Goal: Feedback & Contribution: Submit feedback/report problem

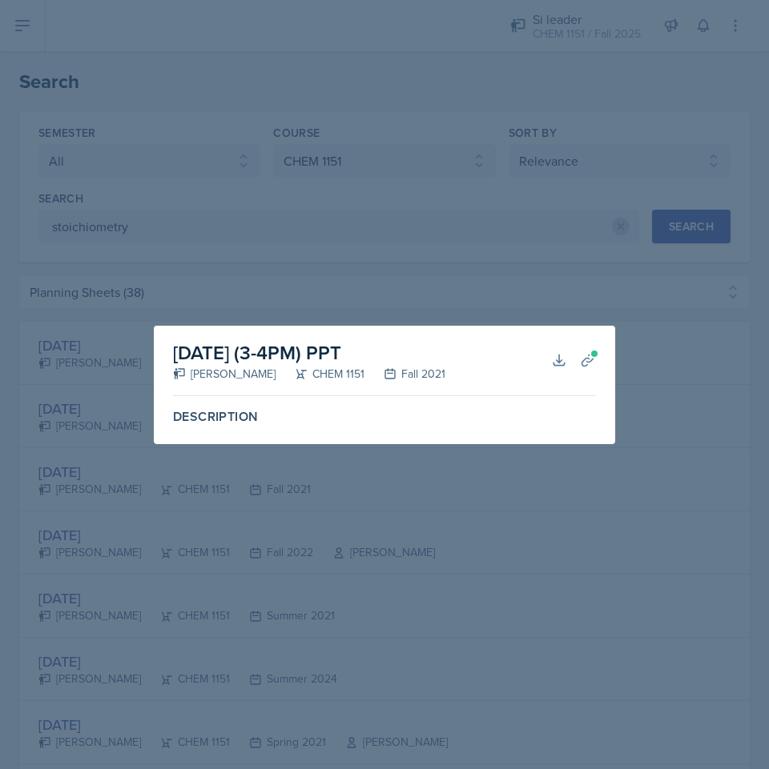
select select "all"
select select "4fdbbe39-d6cc-4816-a3be-f2a887b9c80e"
select select "1"
click at [354, 135] on div at bounding box center [384, 384] width 769 height 769
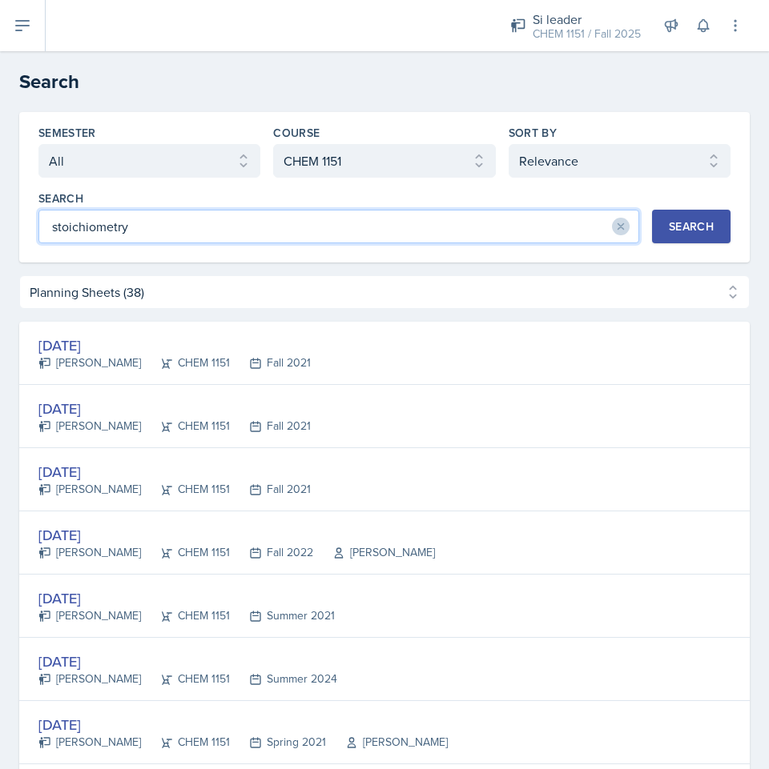
drag, startPoint x: 160, startPoint y: 218, endPoint x: 271, endPoint y: 251, distance: 116.3
click at [271, 251] on div "Semester Select semester All Fall 2025 Summer 2025 Spring 2025 Fall 2024 Summer…" at bounding box center [384, 187] width 730 height 151
type input "stoichiom"
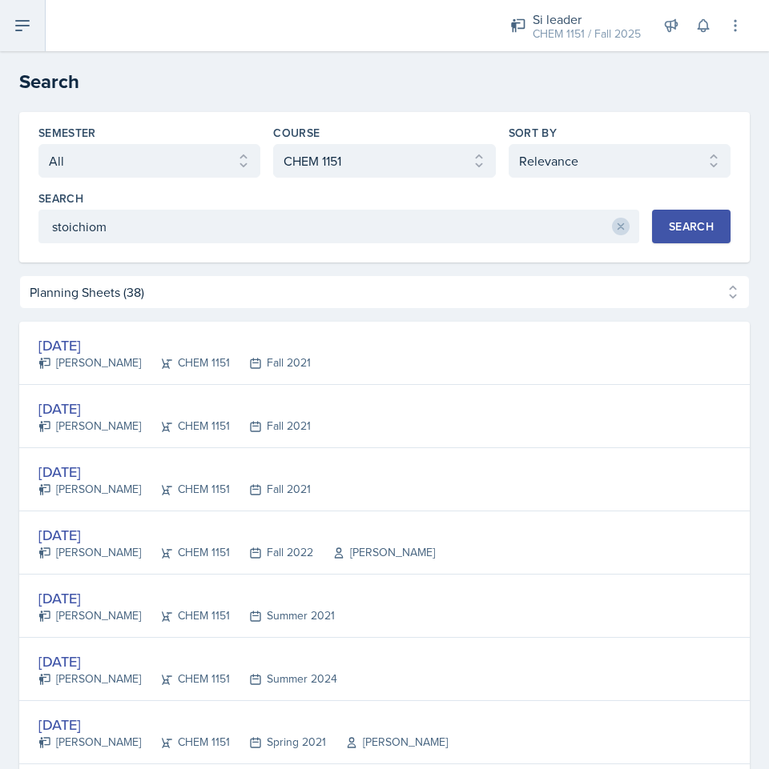
click at [26, 8] on button at bounding box center [23, 25] width 46 height 51
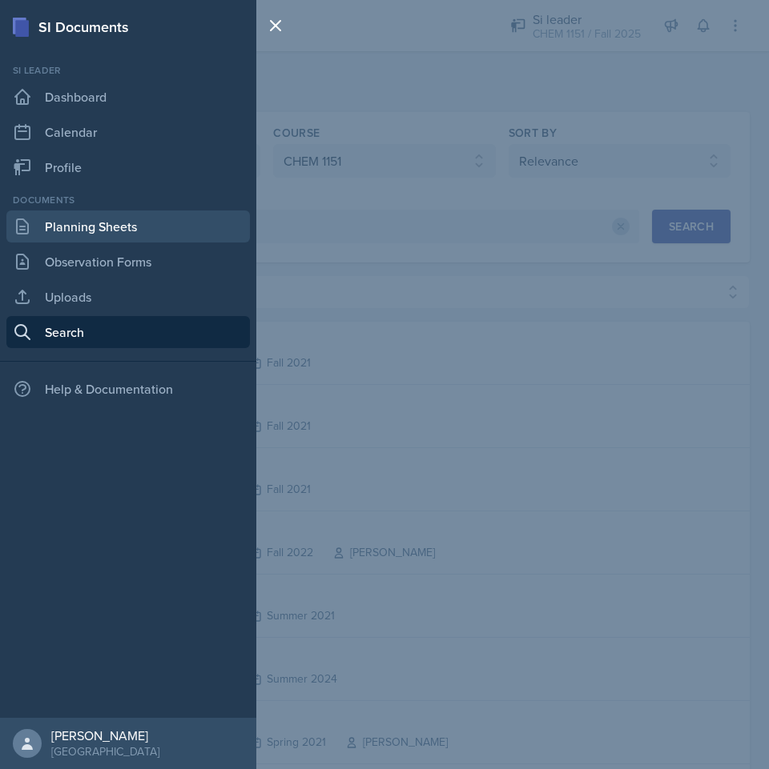
click at [136, 227] on link "Planning Sheets" at bounding box center [127, 227] width 243 height 32
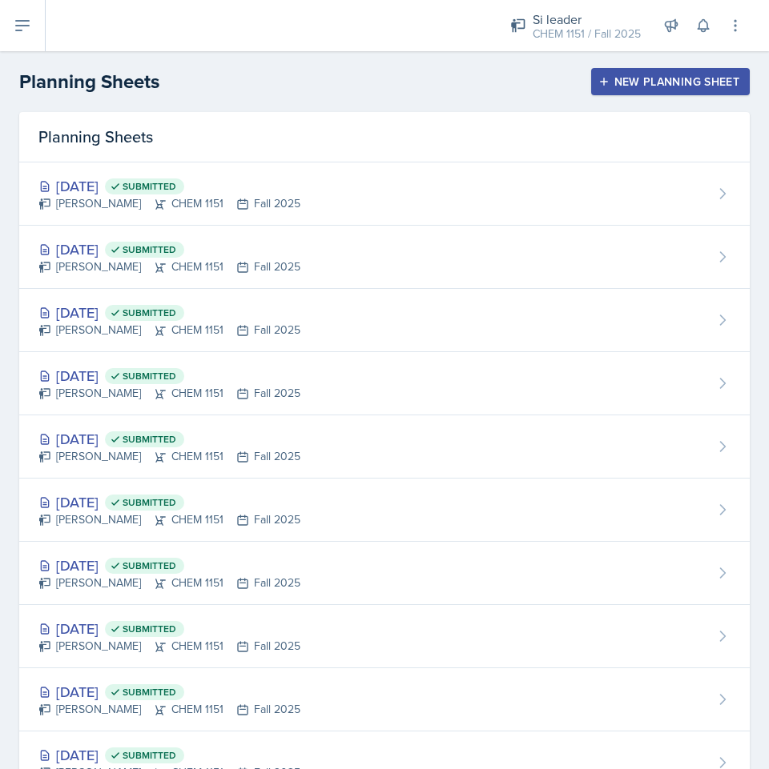
click at [653, 90] on button "New Planning Sheet" at bounding box center [670, 81] width 159 height 27
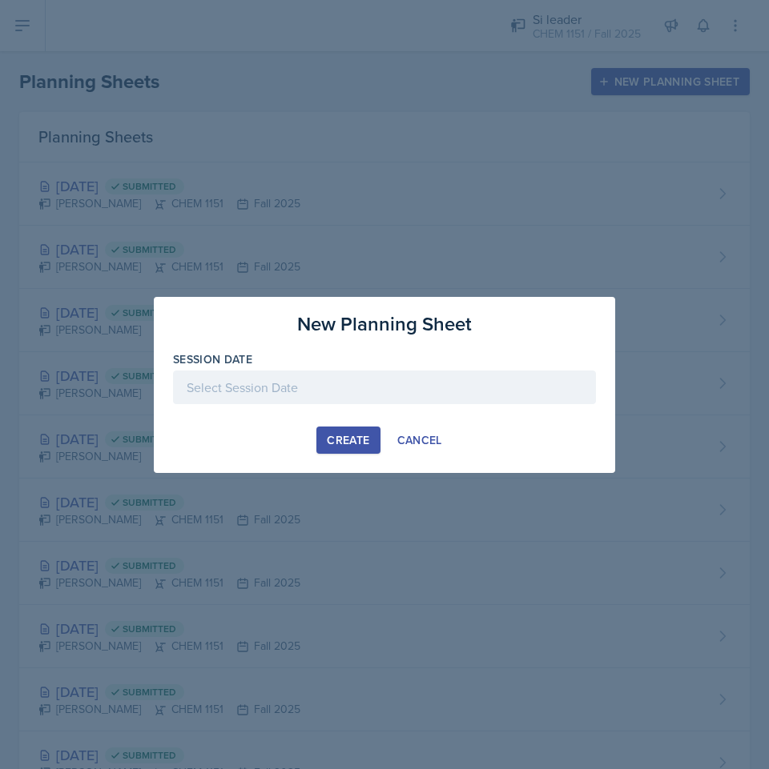
click at [330, 365] on div "Session Date" at bounding box center [384, 360] width 423 height 16
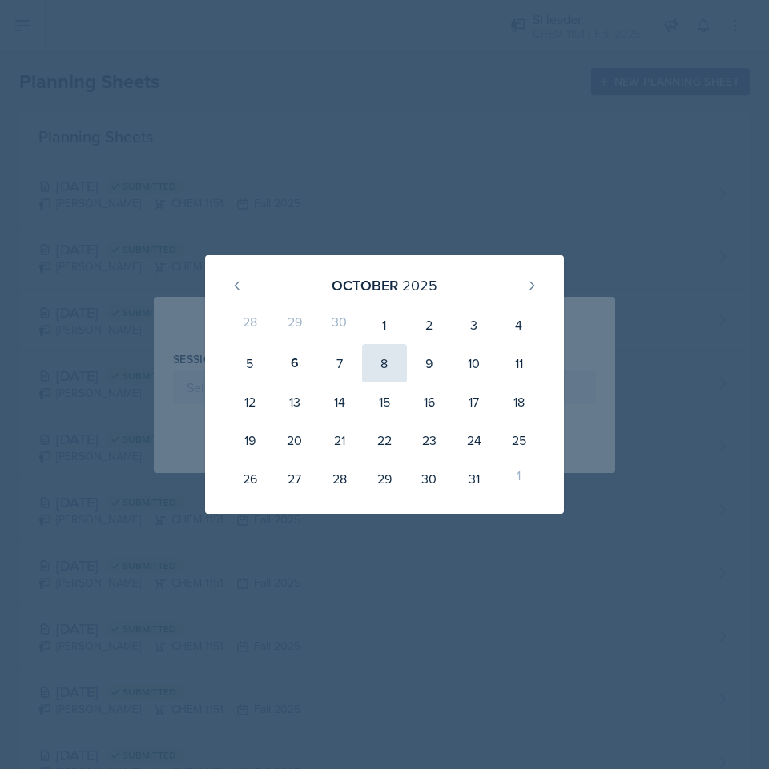
click at [391, 372] on div "8" at bounding box center [384, 363] width 45 height 38
type input "[DATE]"
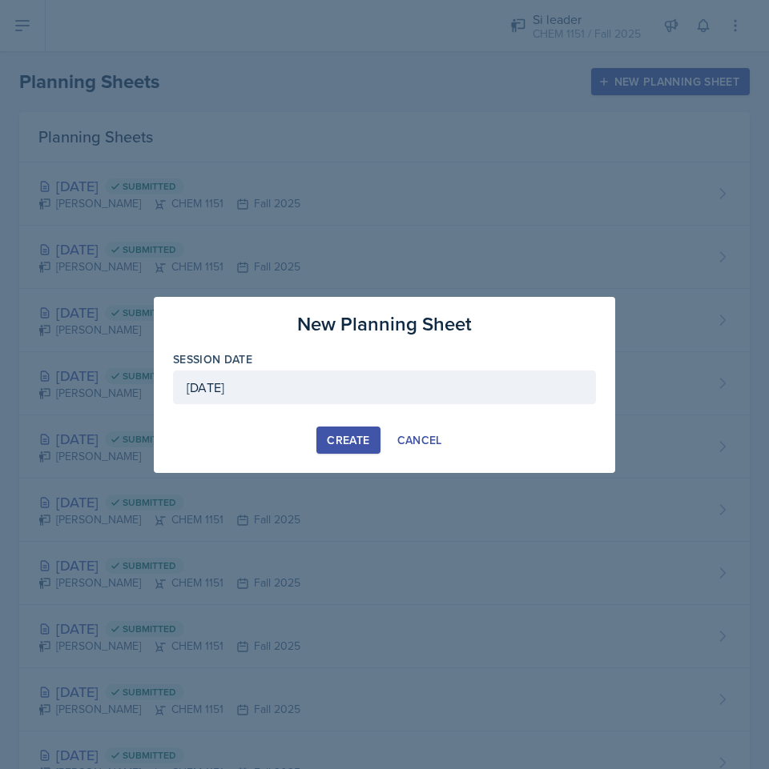
click at [361, 438] on div "Create" at bounding box center [348, 440] width 42 height 13
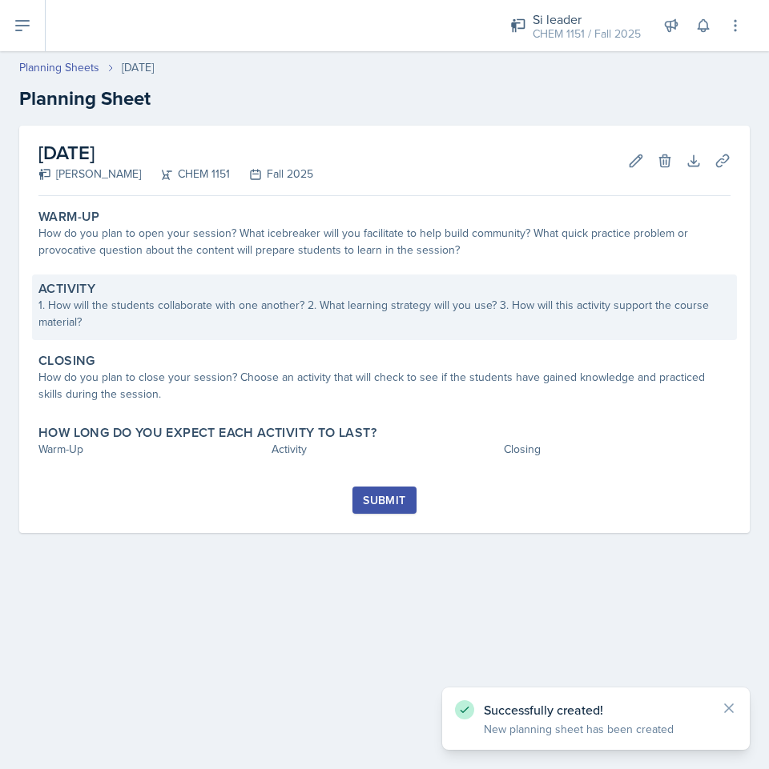
click at [315, 298] on div "1. How will the students collaborate with one another? 2. What learning strateg…" at bounding box center [384, 314] width 692 height 34
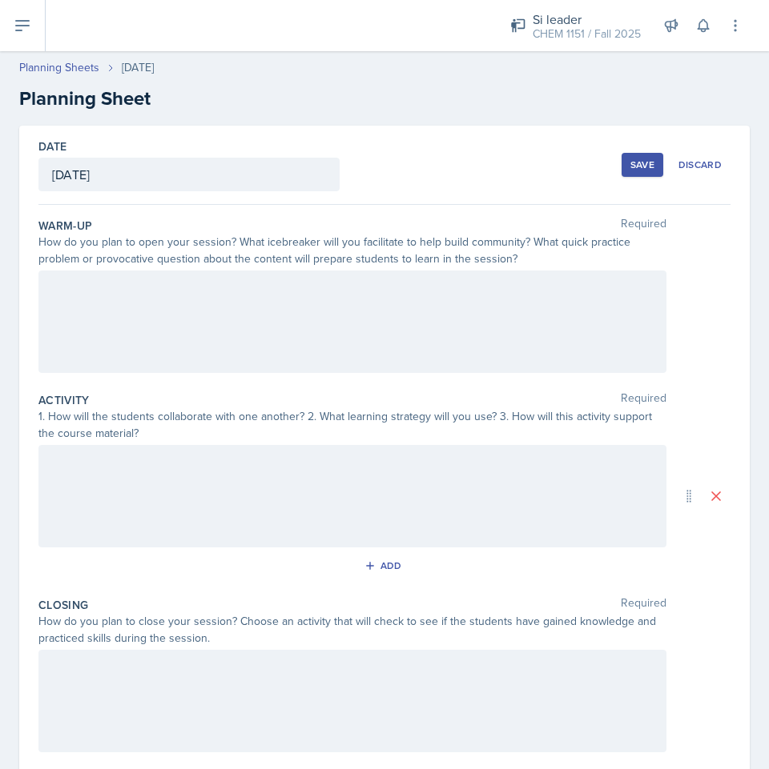
click at [315, 326] on div at bounding box center [352, 322] width 628 height 102
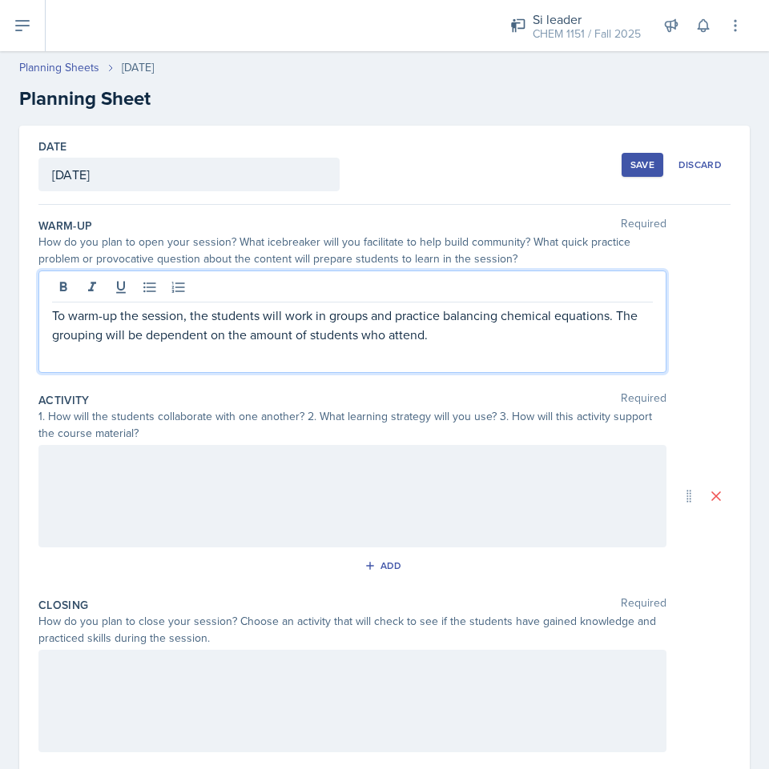
click at [338, 451] on div at bounding box center [352, 496] width 628 height 102
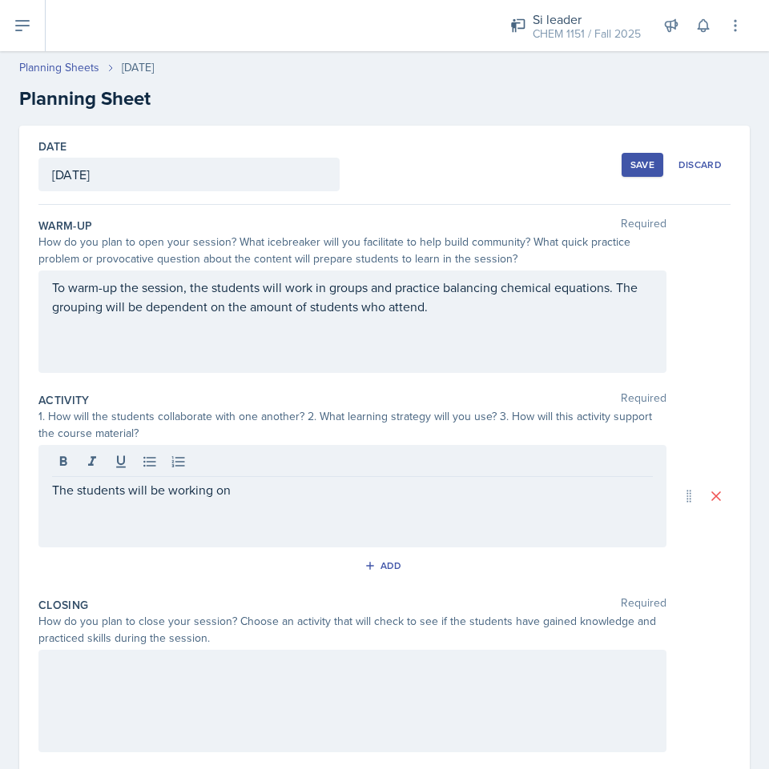
click at [318, 495] on p "The students will be working on" at bounding box center [352, 489] width 601 height 19
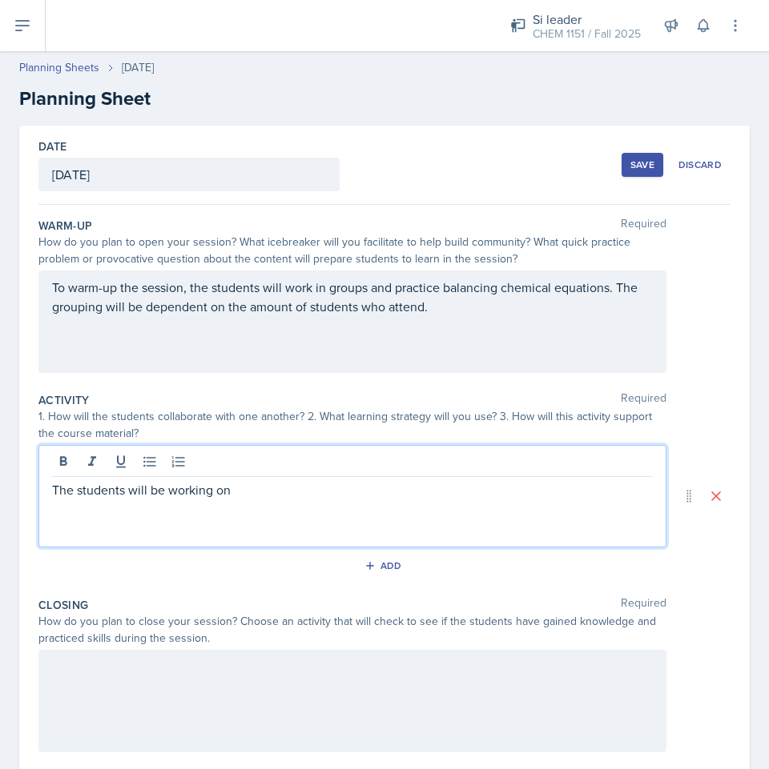
click at [239, 501] on div "The students will be working on" at bounding box center [352, 496] width 628 height 102
click at [263, 499] on div "The students will be working on" at bounding box center [352, 496] width 628 height 102
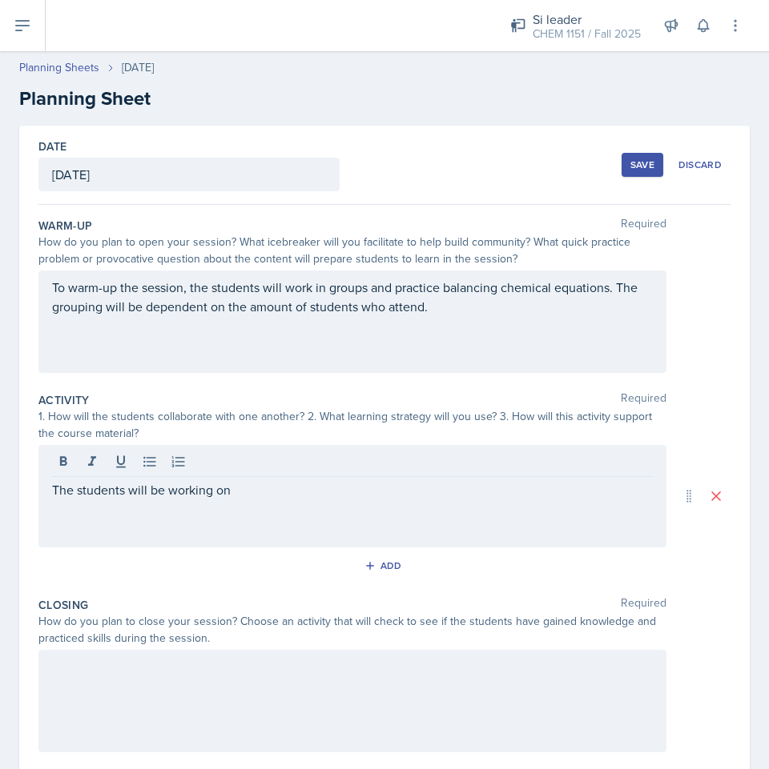
click at [466, 507] on div "The students will be working on" at bounding box center [352, 496] width 628 height 102
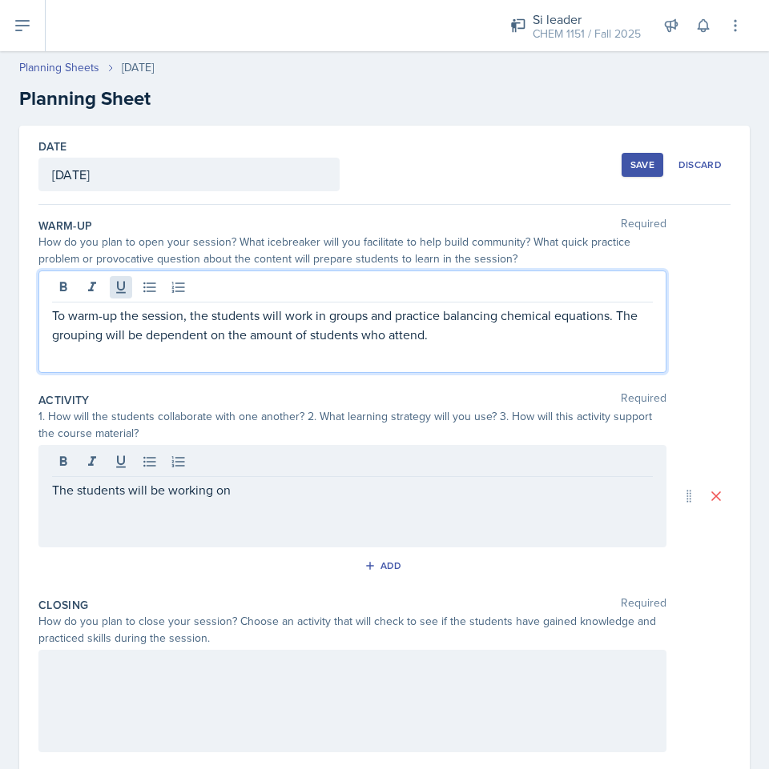
drag, startPoint x: 111, startPoint y: 293, endPoint x: 134, endPoint y: 302, distance: 24.1
click at [112, 293] on div "To warm-up the session, the students will work in groups and practice balancing…" at bounding box center [352, 322] width 628 height 102
click at [429, 341] on p "To warm-up the session, the students will work in groups and practice balancing…" at bounding box center [352, 325] width 601 height 38
click at [287, 491] on div "The students will be working on" at bounding box center [352, 496] width 628 height 102
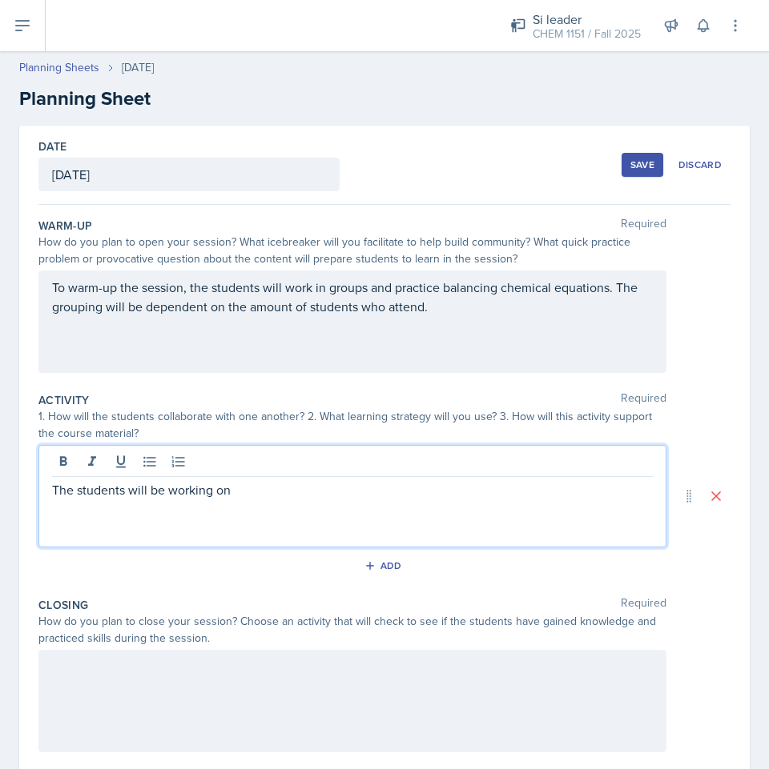
drag, startPoint x: 294, startPoint y: 492, endPoint x: 295, endPoint y: 484, distance: 8.0
click at [295, 484] on p "The students will be working on" at bounding box center [352, 489] width 601 height 19
drag, startPoint x: 267, startPoint y: 496, endPoint x: 285, endPoint y: 488, distance: 19.3
click at [285, 488] on p "The students will be working on" at bounding box center [352, 489] width 601 height 19
click at [508, 495] on p "The students will be working on stoichiometry problems within their groups." at bounding box center [352, 489] width 601 height 19
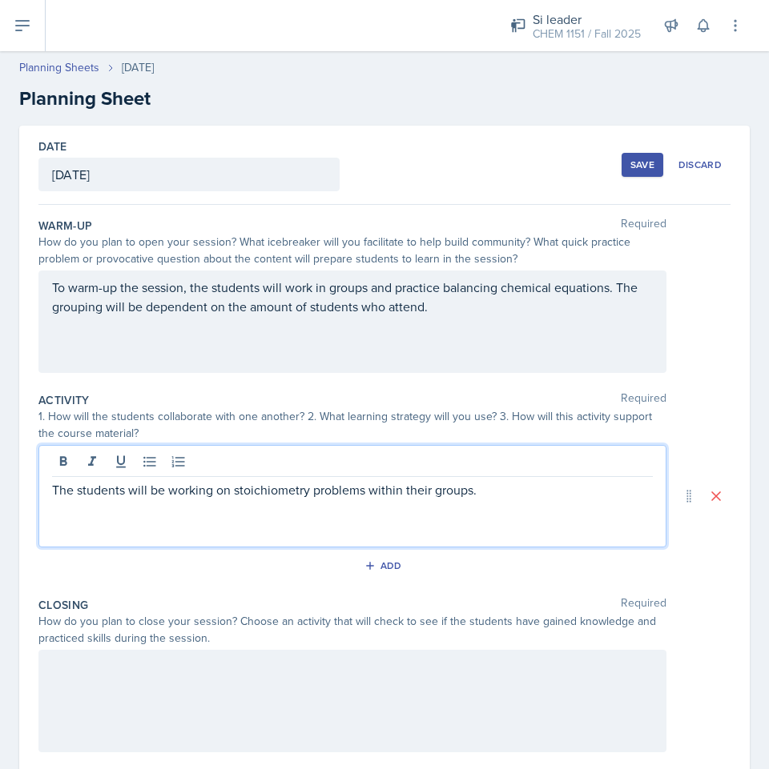
click at [542, 512] on div "The students will be working on stoichiometry problems within their groups." at bounding box center [352, 496] width 628 height 102
click at [556, 499] on p "The students will be working on stoichiometry problems within their groups." at bounding box center [352, 489] width 601 height 19
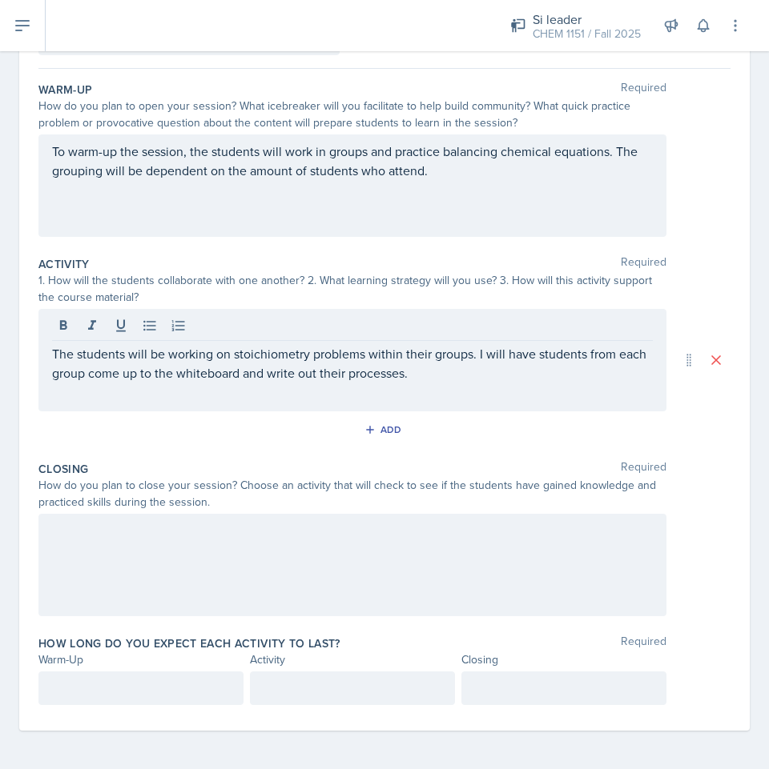
click at [320, 581] on div at bounding box center [352, 565] width 628 height 102
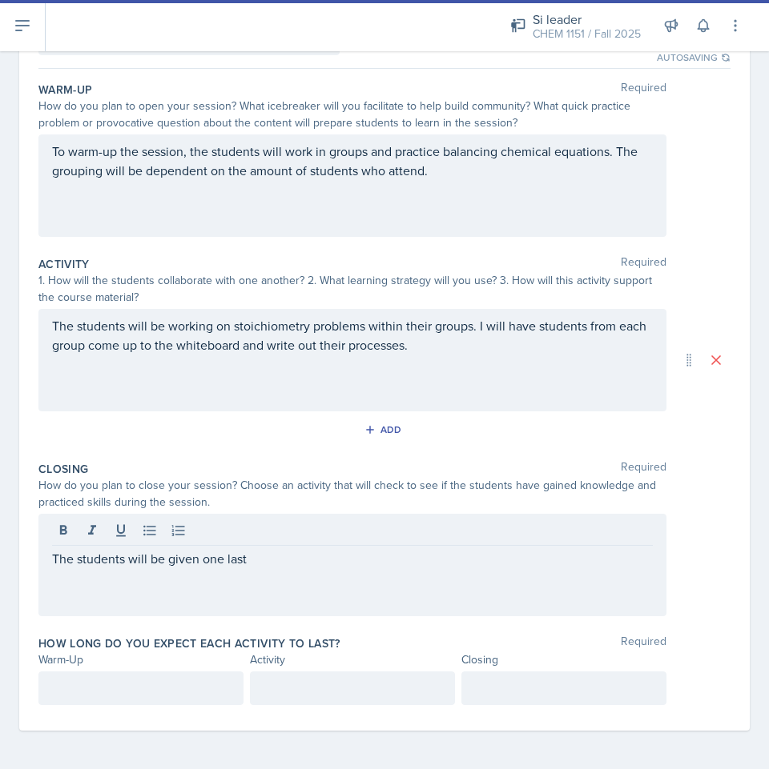
click at [334, 584] on div "The students will be given one last" at bounding box center [352, 565] width 628 height 102
drag, startPoint x: 334, startPoint y: 584, endPoint x: 324, endPoint y: 579, distance: 10.7
click at [324, 579] on div "The students will be given one last" at bounding box center [352, 565] width 628 height 102
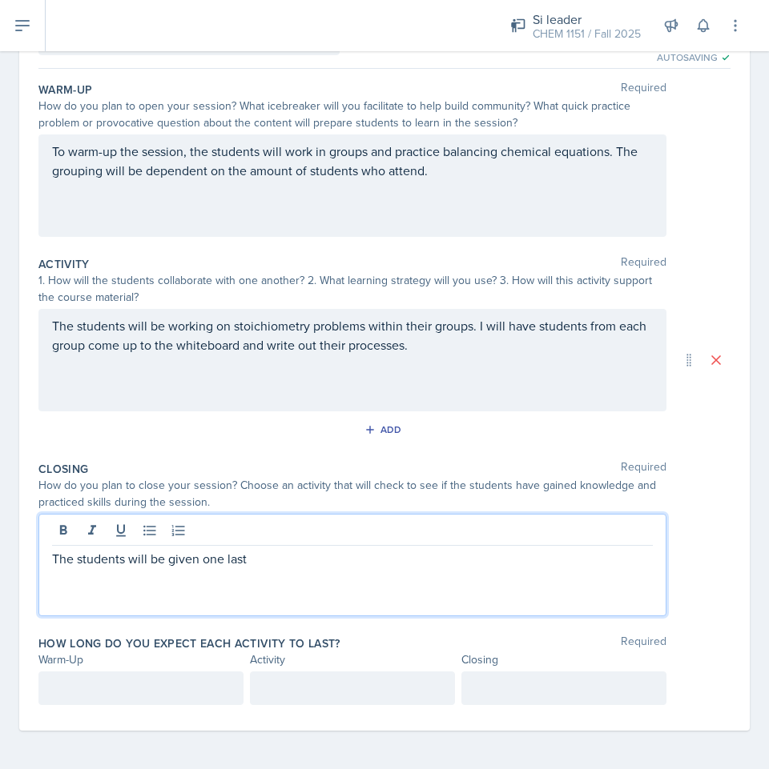
click at [291, 563] on p "The students will be given one last" at bounding box center [352, 558] width 601 height 19
drag, startPoint x: 225, startPoint y: 560, endPoint x: 308, endPoint y: 566, distance: 83.5
click at [308, 566] on p "The students will be given one last" at bounding box center [352, 558] width 601 height 19
drag, startPoint x: 308, startPoint y: 566, endPoint x: 320, endPoint y: 569, distance: 12.4
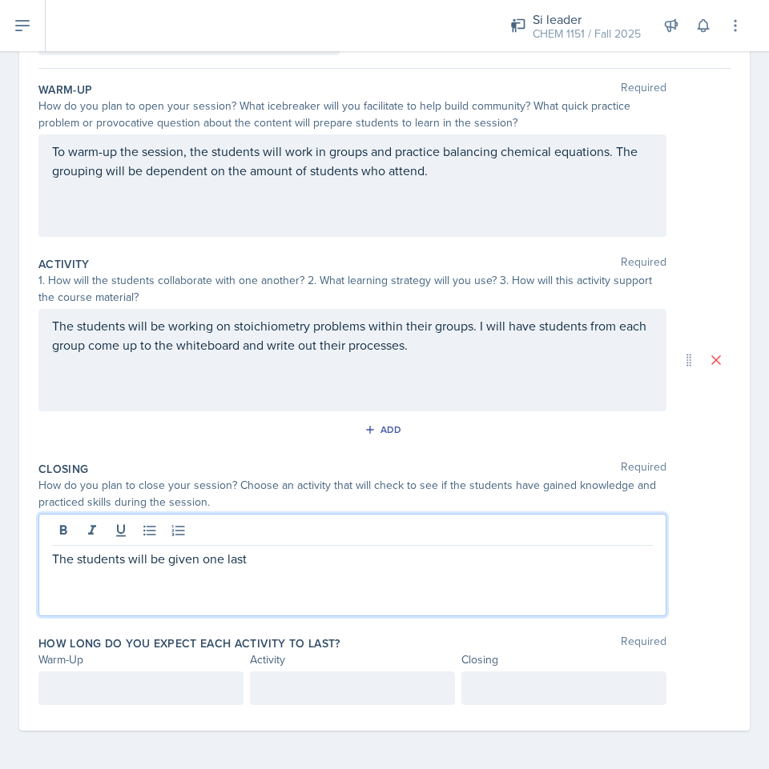
click at [315, 568] on p "The students will be given one last" at bounding box center [352, 558] width 601 height 19
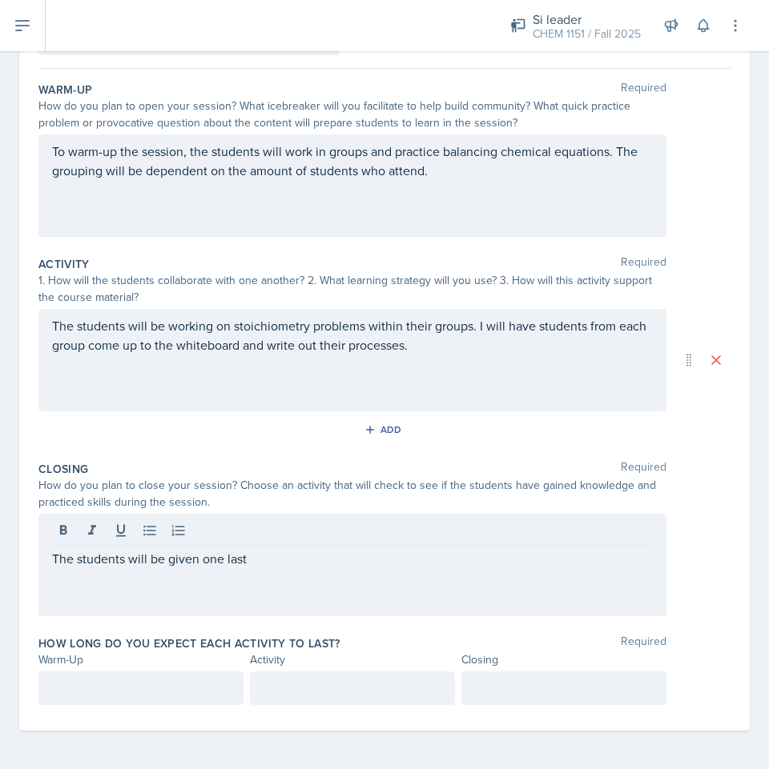
click at [320, 569] on div "The students will be given one last" at bounding box center [352, 565] width 628 height 102
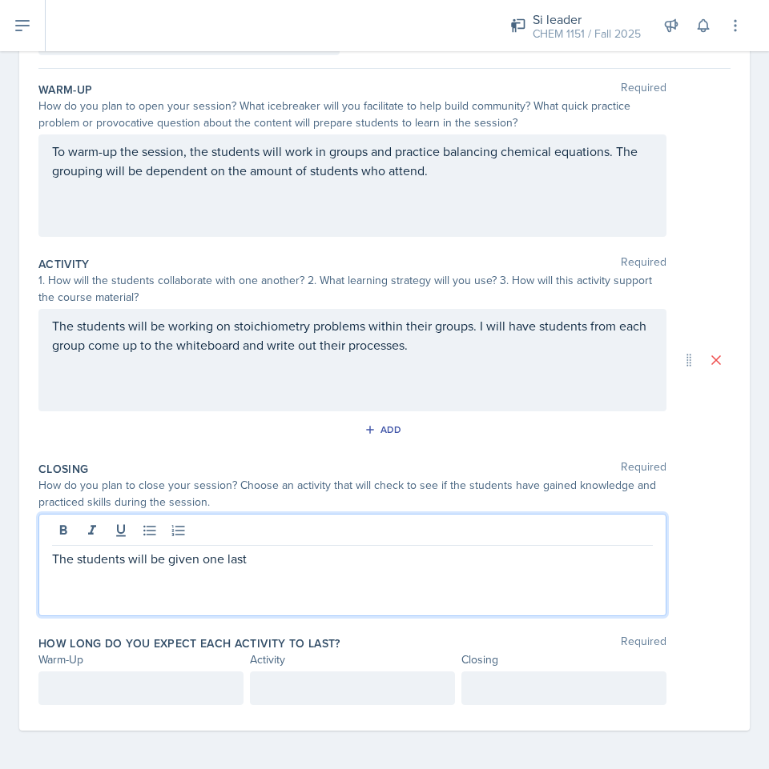
click at [299, 562] on p "The students will be given one last" at bounding box center [352, 558] width 601 height 19
click at [297, 571] on div "The students will be given one last" at bounding box center [352, 565] width 628 height 102
click at [642, 549] on div "The students will be given one last stoichiometry problem for the exit ticket. …" at bounding box center [352, 565] width 628 height 102
click at [637, 568] on p "The students will be given one last stoichiometry problem for the exit ticket. …" at bounding box center [352, 558] width 601 height 19
click at [280, 581] on p "The students will be given one last stoichiometry problem for the exit ticket. …" at bounding box center [352, 568] width 601 height 38
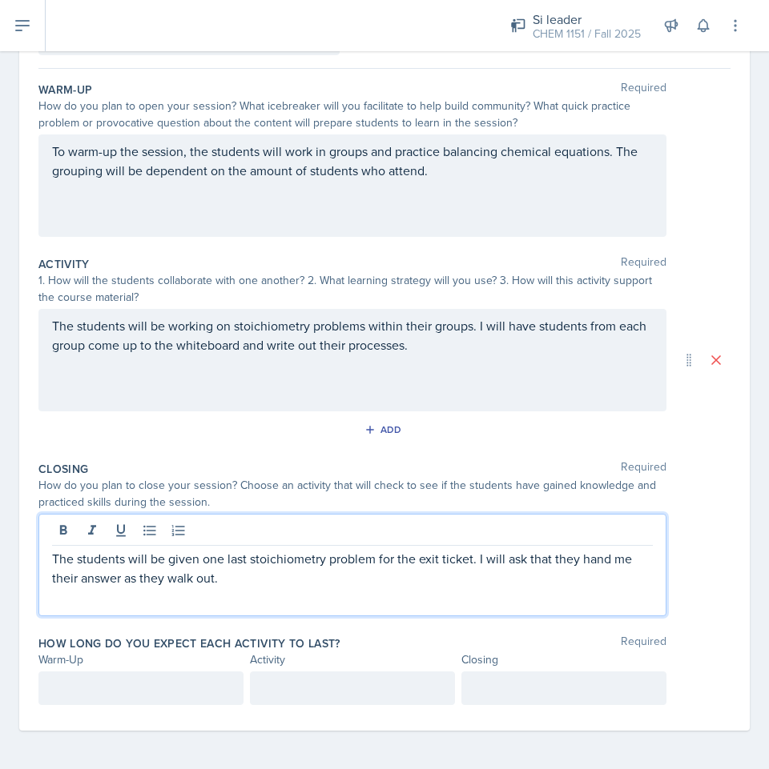
click at [228, 580] on p "The students will be given one last stoichiometry problem for the exit ticket. …" at bounding box center [352, 568] width 601 height 38
click at [726, 437] on div "Date October 8th, 2025 October 2025 28 29 30 1 2 3 4 5 6 7 8 9 10 11 12 13 14 1…" at bounding box center [384, 360] width 730 height 741
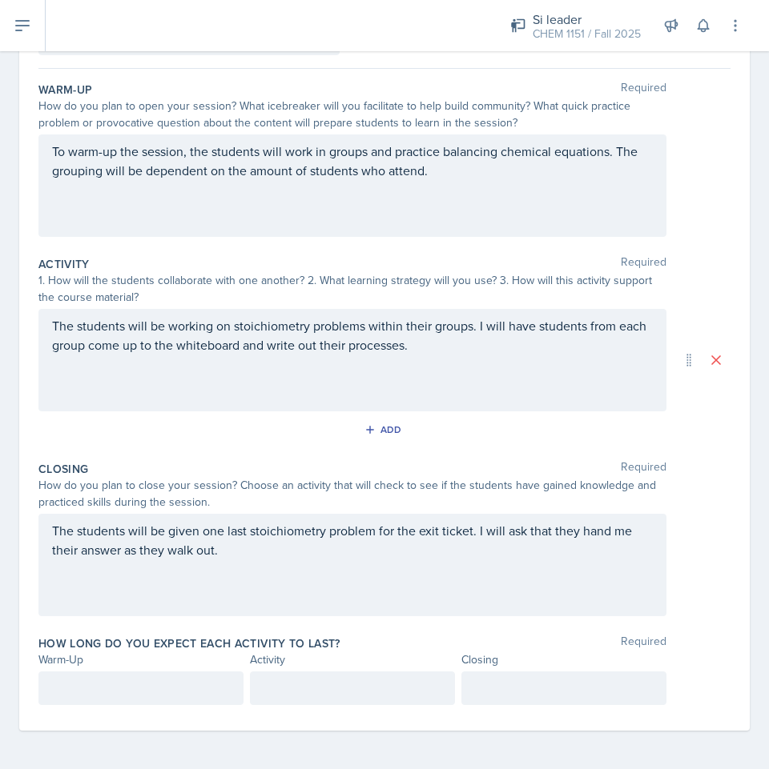
click at [529, 194] on div "To warm-up the session, the students will work in groups and practice balancing…" at bounding box center [352, 186] width 628 height 102
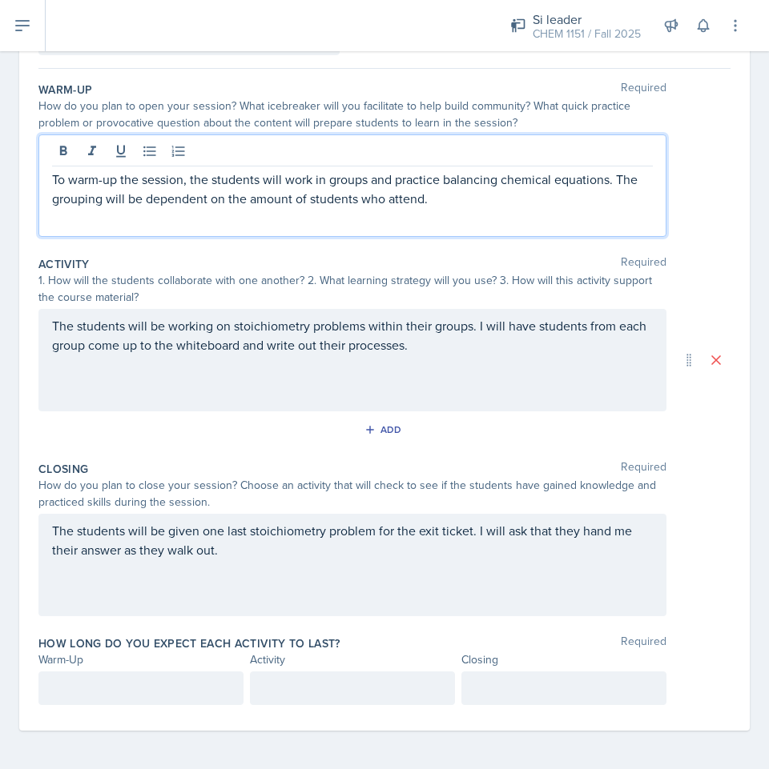
click at [545, 350] on p "The students will be working on stoichiometry problems within their groups. I w…" at bounding box center [352, 335] width 601 height 38
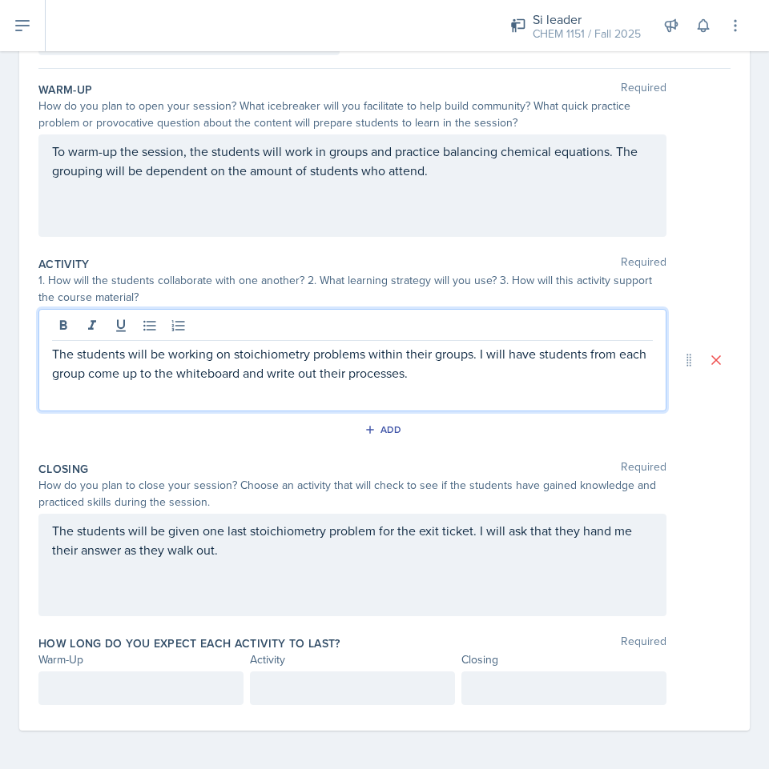
click at [691, 493] on div "How do you plan to close your session? Choose an activity that will check to se…" at bounding box center [384, 494] width 692 height 34
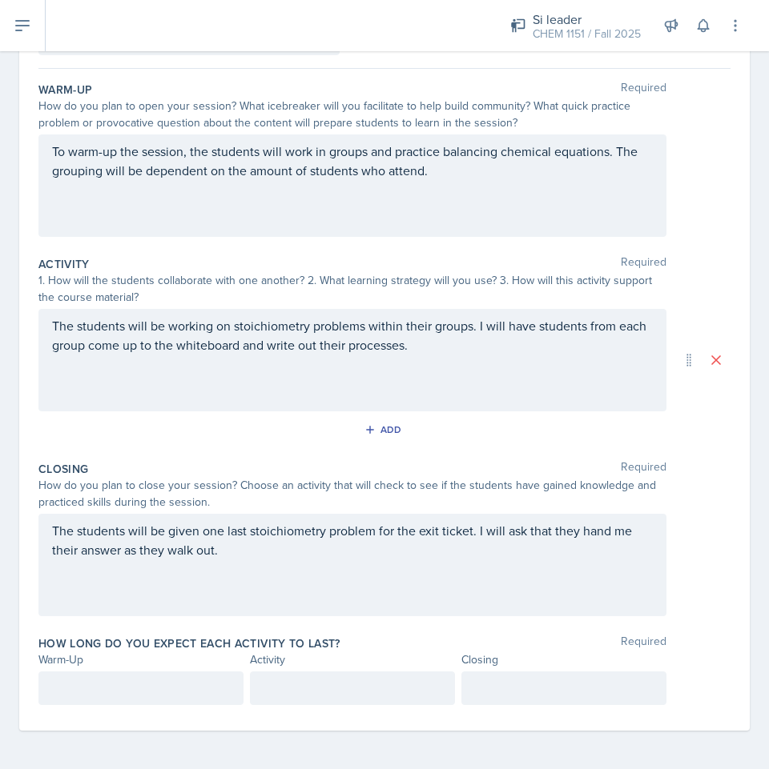
click at [608, 506] on div "How do you plan to close your session? Choose an activity that will check to se…" at bounding box center [352, 494] width 628 height 34
click at [470, 532] on div "The students will be given one last stoichiometry problem for the exit ticket. …" at bounding box center [352, 565] width 628 height 102
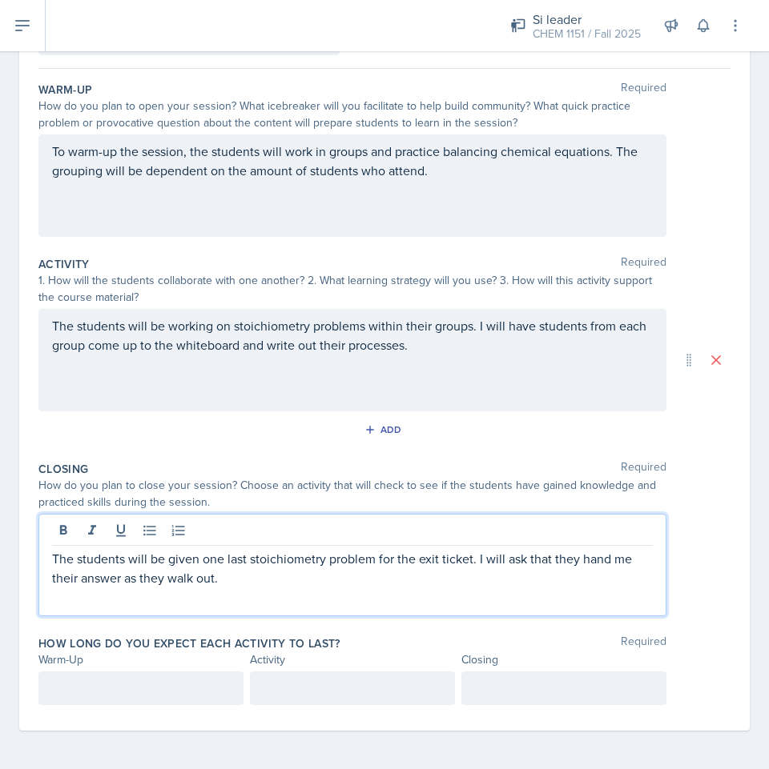
click at [653, 540] on div "The students will be given one last stoichiometry problem for the exit ticket. …" at bounding box center [352, 565] width 628 height 102
click at [697, 532] on div "The students will be given one last stoichiometry problem for the exit ticket. …" at bounding box center [384, 565] width 692 height 102
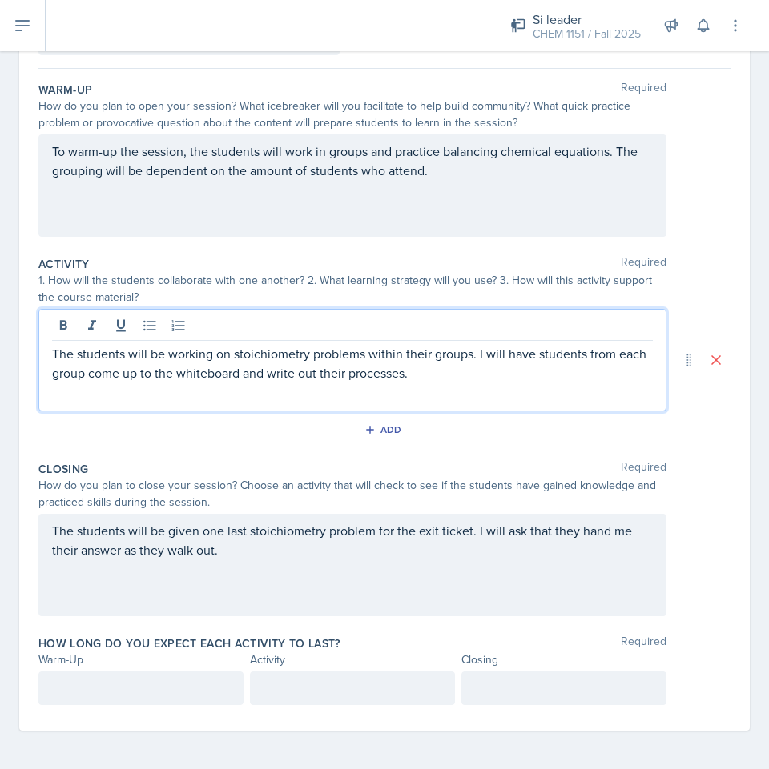
click at [432, 337] on div "The students will be working on stoichiometry problems within their groups. I w…" at bounding box center [352, 360] width 628 height 102
click at [647, 463] on span "Required" at bounding box center [644, 469] width 46 height 16
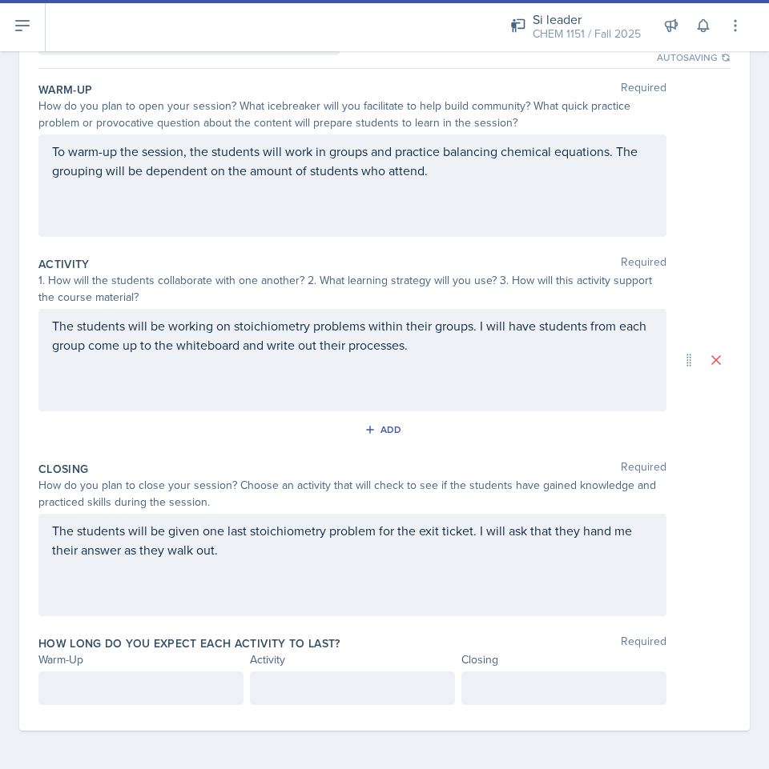
click at [541, 175] on p "To warm-up the session, the students will work in groups and practice balancing…" at bounding box center [352, 161] width 601 height 38
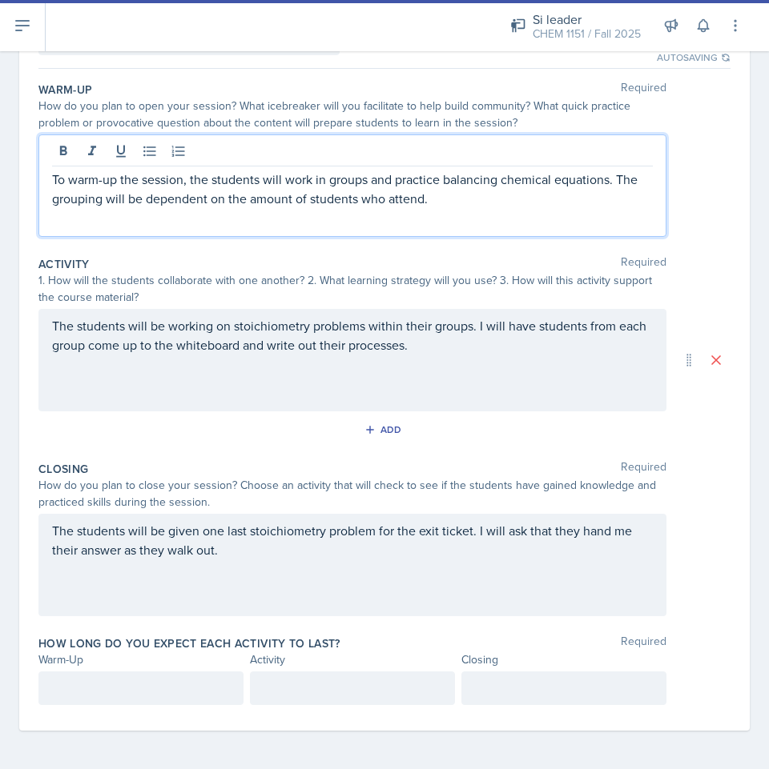
click at [684, 215] on div "To warm-up the session, the students will work in groups and practice balancing…" at bounding box center [384, 186] width 692 height 102
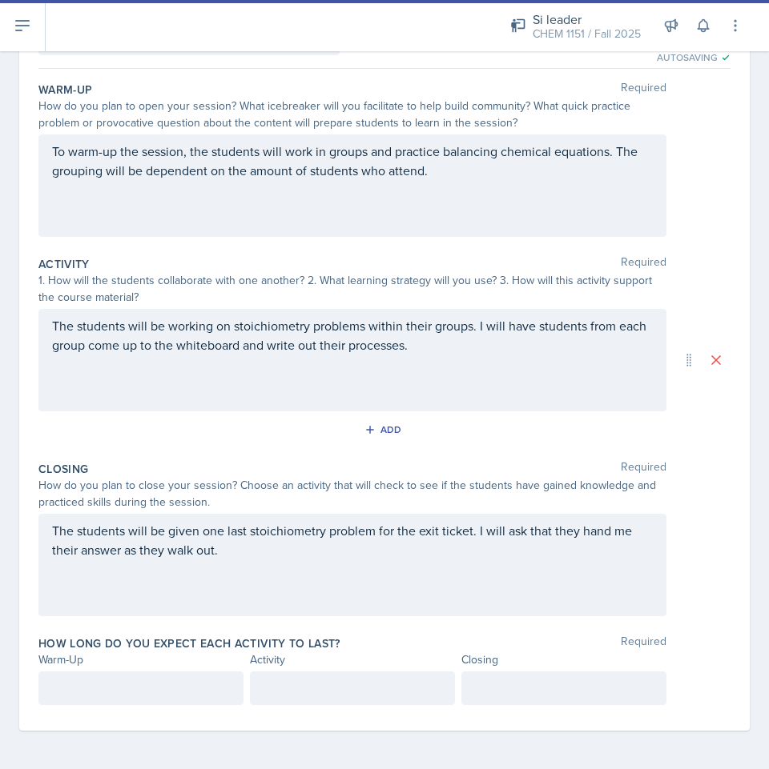
click at [620, 540] on div "The students will be given one last stoichiometry problem for the exit ticket. …" at bounding box center [352, 565] width 628 height 102
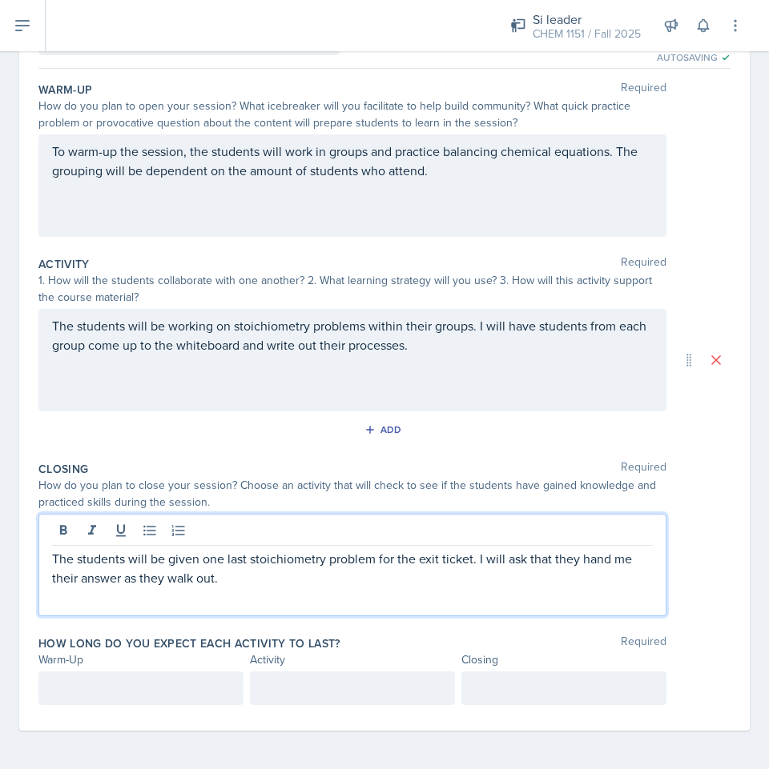
click at [680, 548] on div "The students will be given one last stoichiometry problem for the exit ticket. …" at bounding box center [384, 565] width 692 height 102
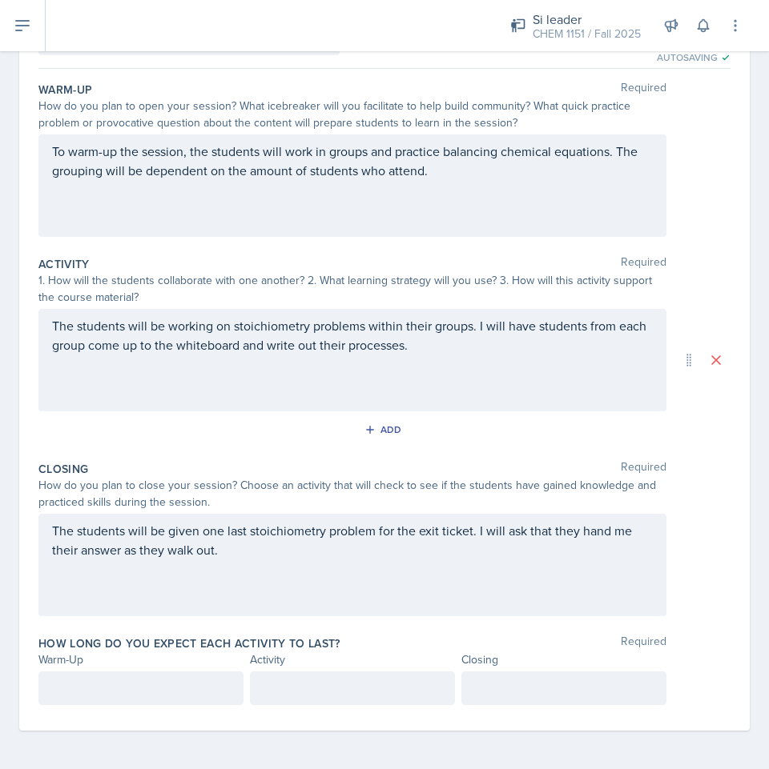
click at [512, 391] on div "The students will be working on stoichiometry problems within their groups. I w…" at bounding box center [352, 360] width 628 height 102
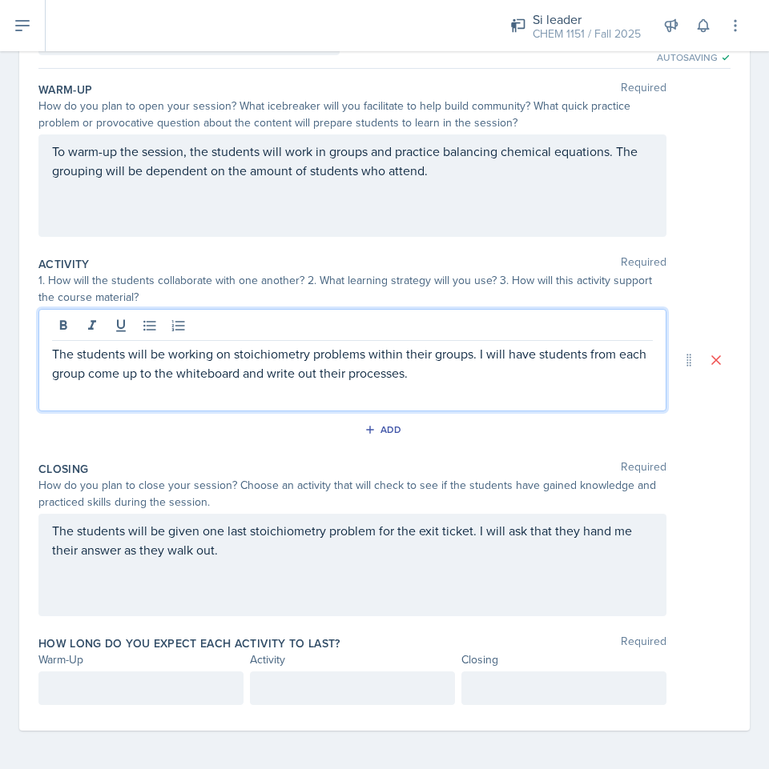
click at [687, 512] on div "Closing Required How do you plan to close your session? Choose an activity that…" at bounding box center [384, 542] width 692 height 175
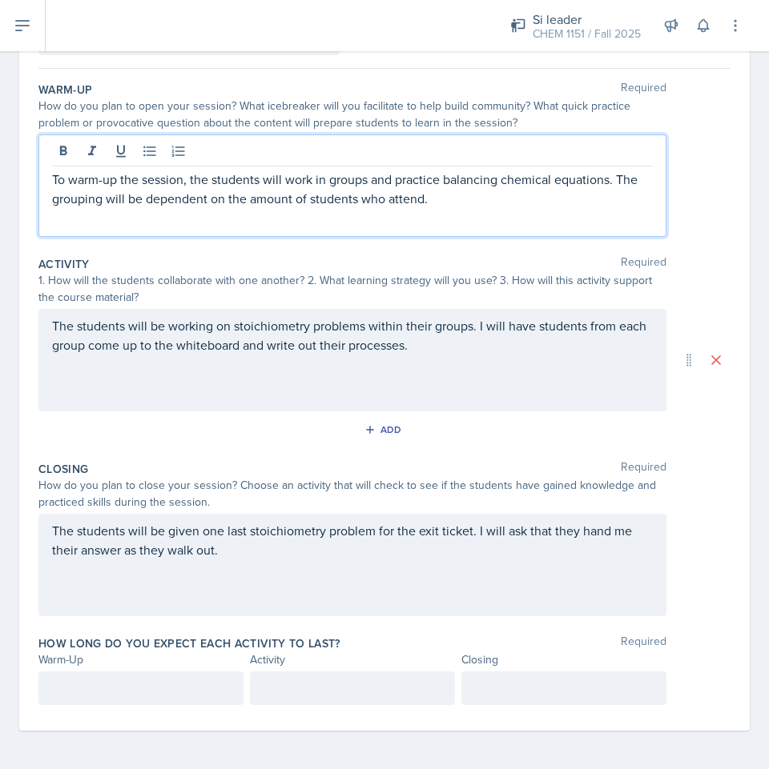
click at [491, 172] on p "To warm-up the session, the students will work in groups and practice balancing…" at bounding box center [352, 189] width 601 height 38
click at [717, 189] on div "To warm-up the session, the students will work in groups and practice balancing…" at bounding box center [384, 186] width 692 height 102
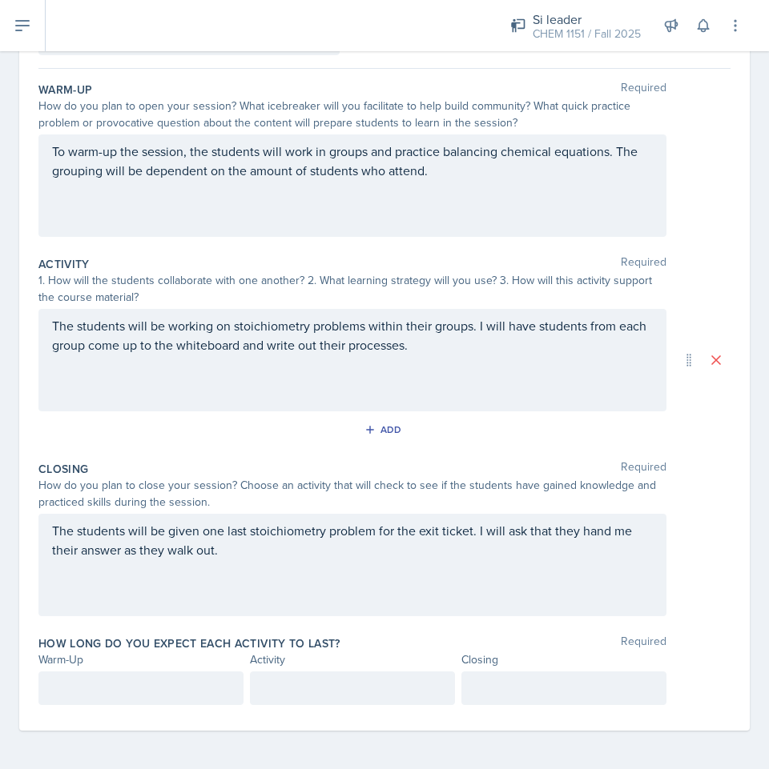
click at [587, 544] on div "The students will be given one last stoichiometry problem for the exit ticket. …" at bounding box center [352, 565] width 628 height 102
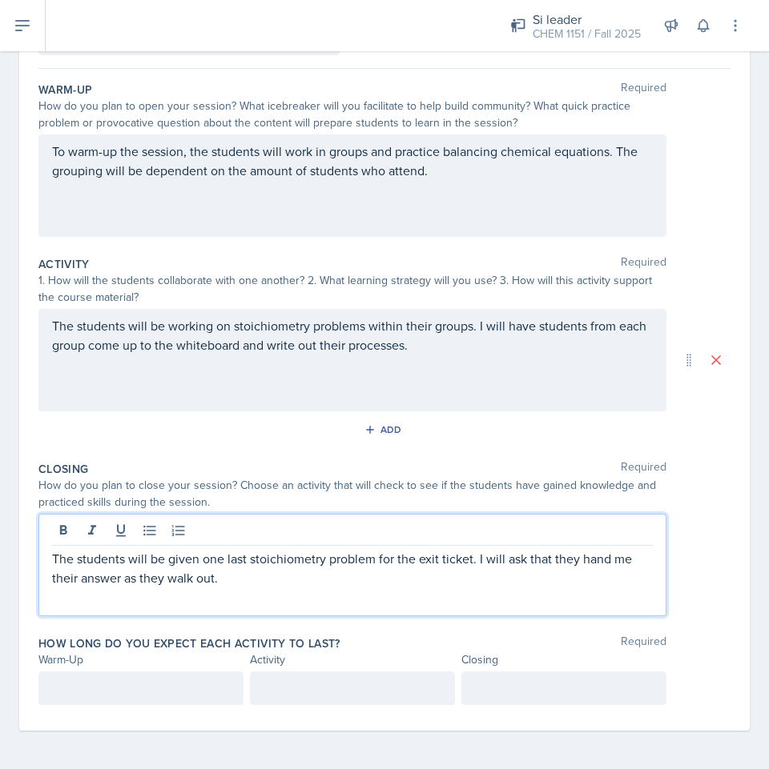
click at [674, 553] on div "The students will be given one last stoichiometry problem for the exit ticket. …" at bounding box center [384, 565] width 692 height 102
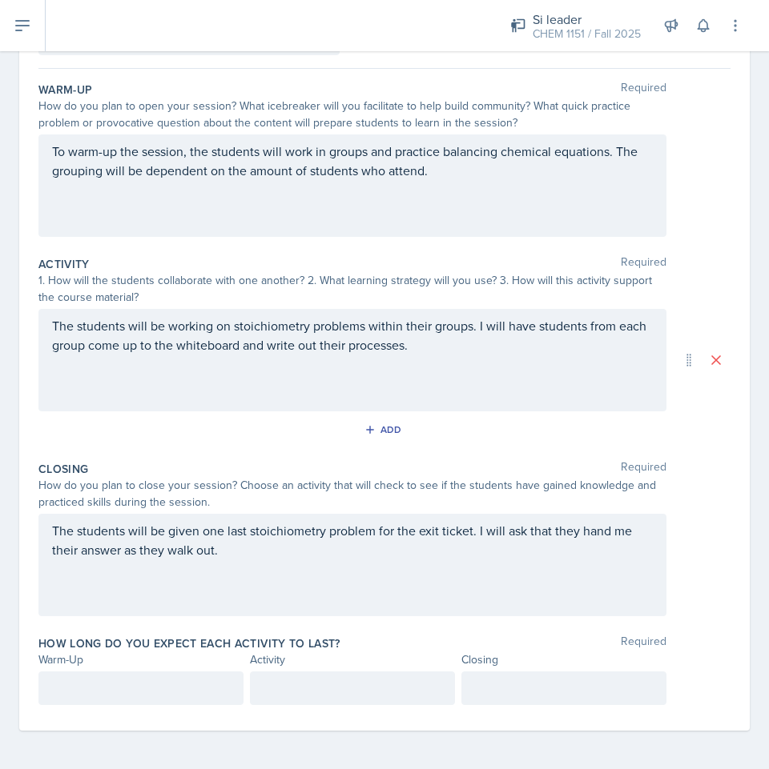
click at [593, 552] on p "The students will be given one last stoichiometry problem for the exit ticket. …" at bounding box center [352, 540] width 601 height 38
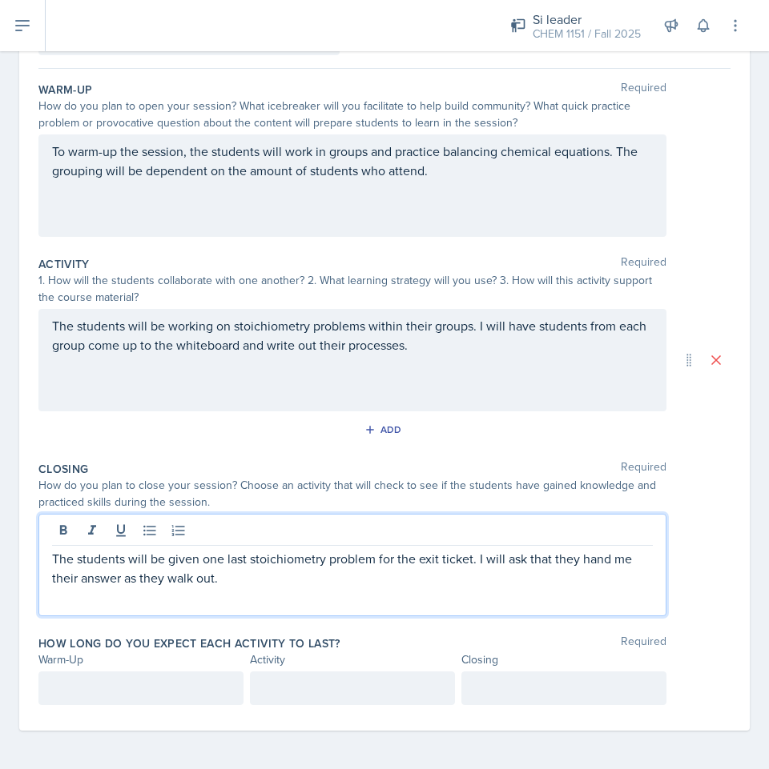
click at [689, 554] on div "The students will be given one last stoichiometry problem for the exit ticket. …" at bounding box center [384, 565] width 692 height 102
click at [617, 554] on p "The students will be given one last stoichiometry problem for the exit ticket. …" at bounding box center [352, 568] width 601 height 38
click at [689, 554] on div "The students will be given one last stoichiometry problem for the exit ticket. …" at bounding box center [384, 565] width 692 height 102
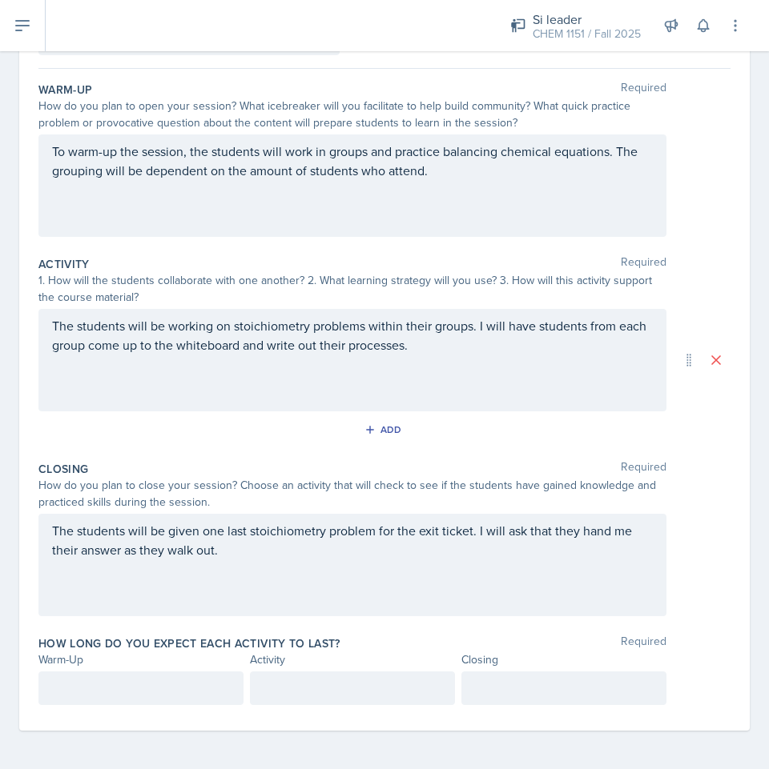
click at [100, 684] on p at bounding box center [141, 688] width 178 height 19
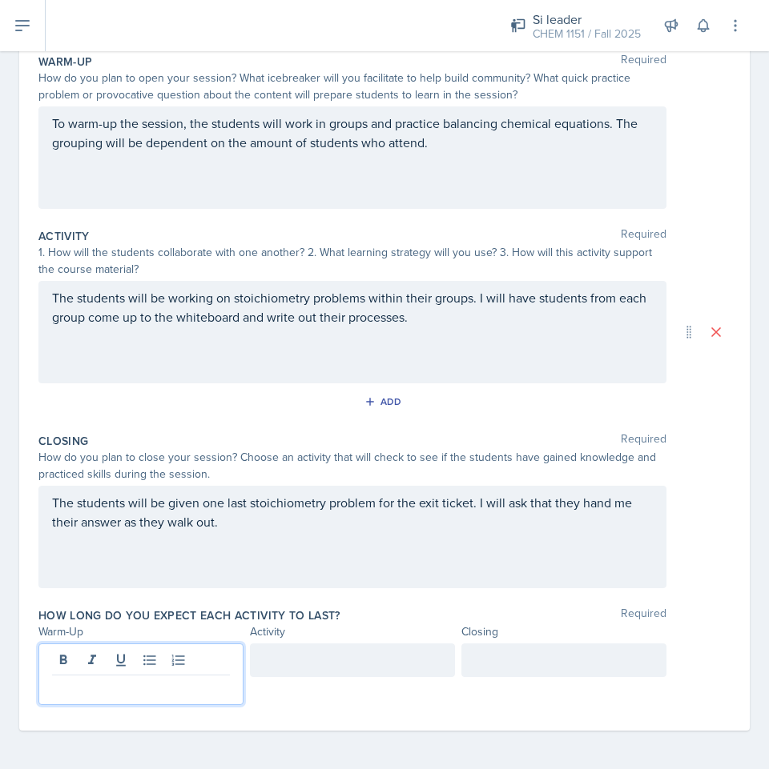
click at [122, 692] on p at bounding box center [141, 688] width 178 height 19
click at [234, 673] on div "10" at bounding box center [140, 675] width 205 height 62
click at [250, 671] on div at bounding box center [352, 661] width 205 height 34
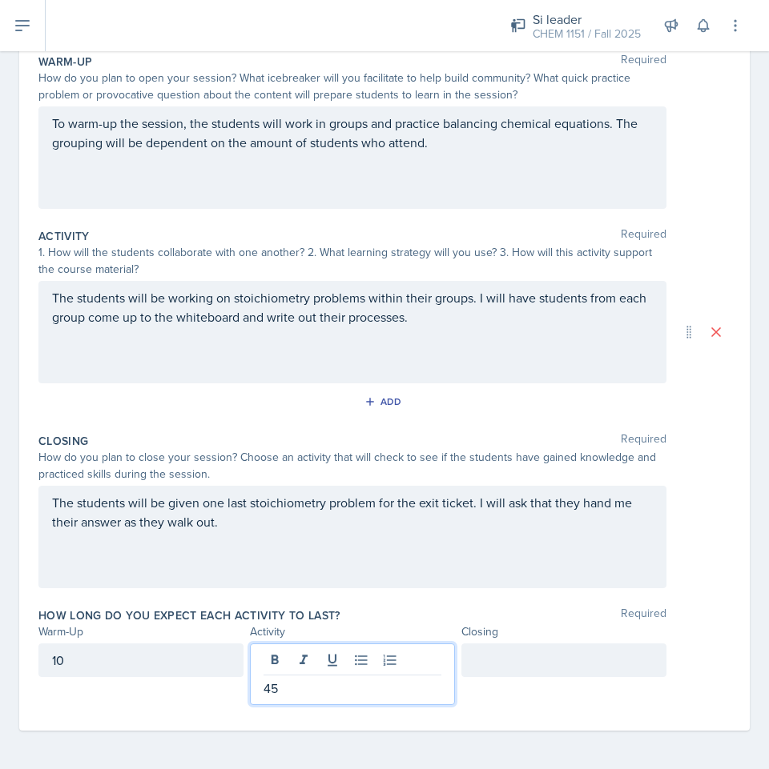
click at [508, 677] on div at bounding box center [563, 675] width 205 height 62
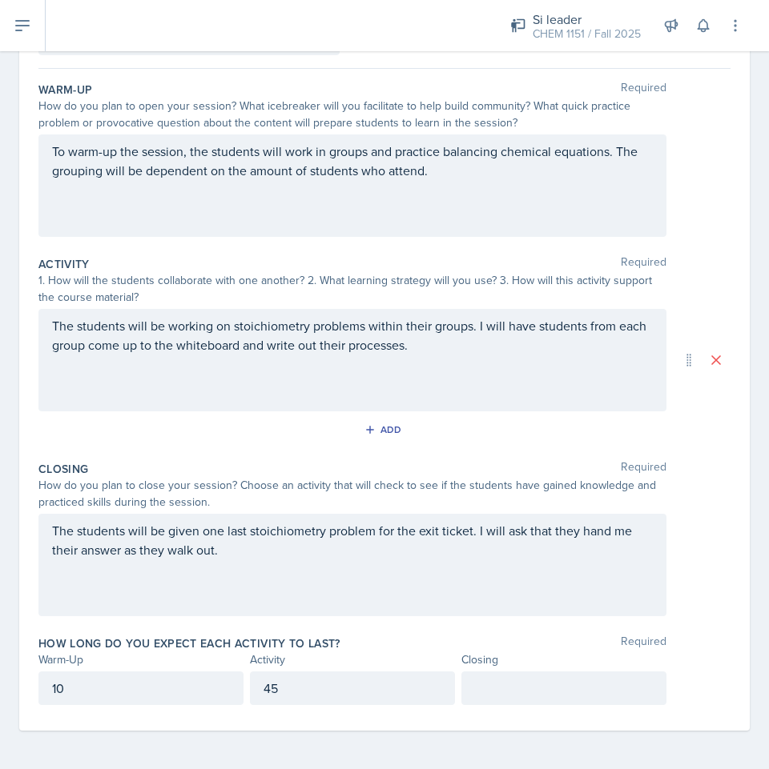
click at [508, 677] on div at bounding box center [563, 689] width 205 height 34
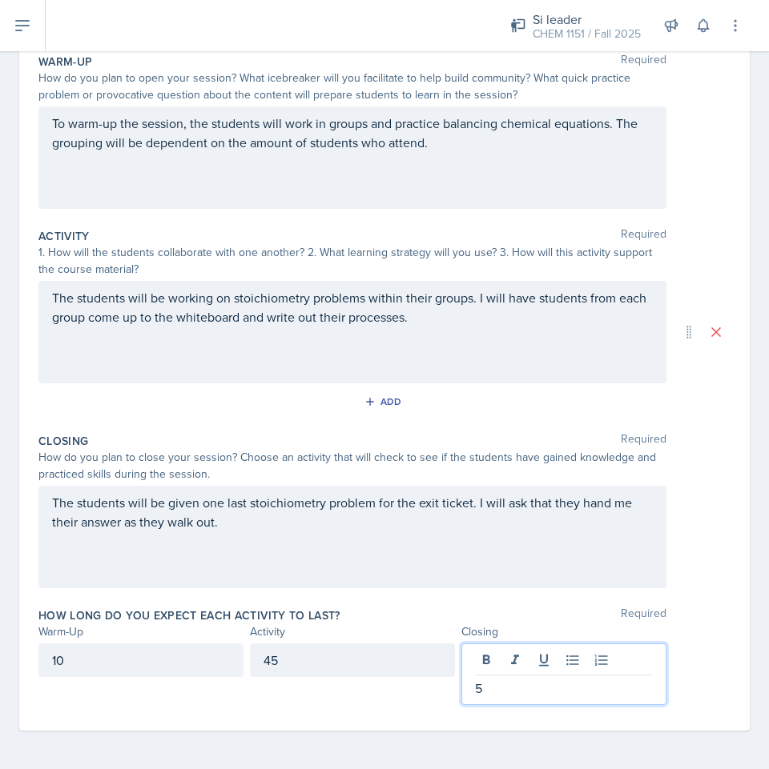
click at [741, 484] on div "Date October 8th, 2025 October 2025 28 29 30 1 2 3 4 5 6 7 8 9 10 11 12 13 14 1…" at bounding box center [384, 366] width 769 height 808
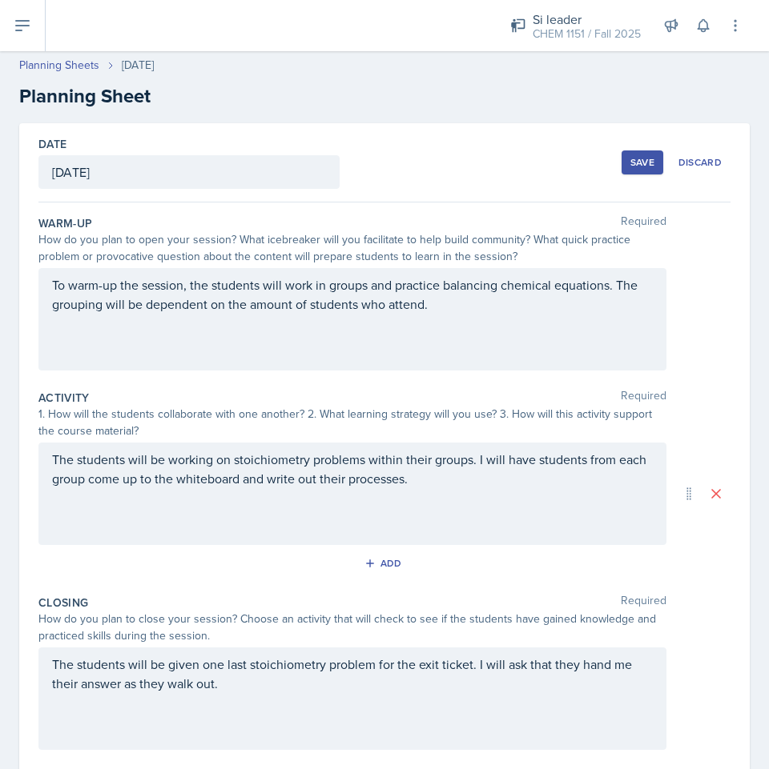
scroll to position [0, 0]
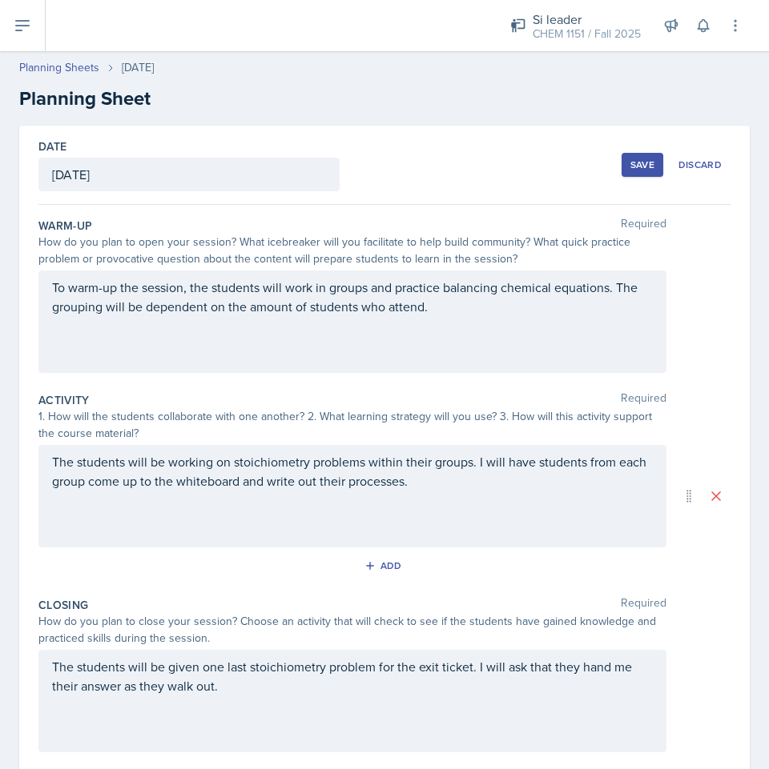
click at [635, 171] on button "Save" at bounding box center [642, 165] width 42 height 24
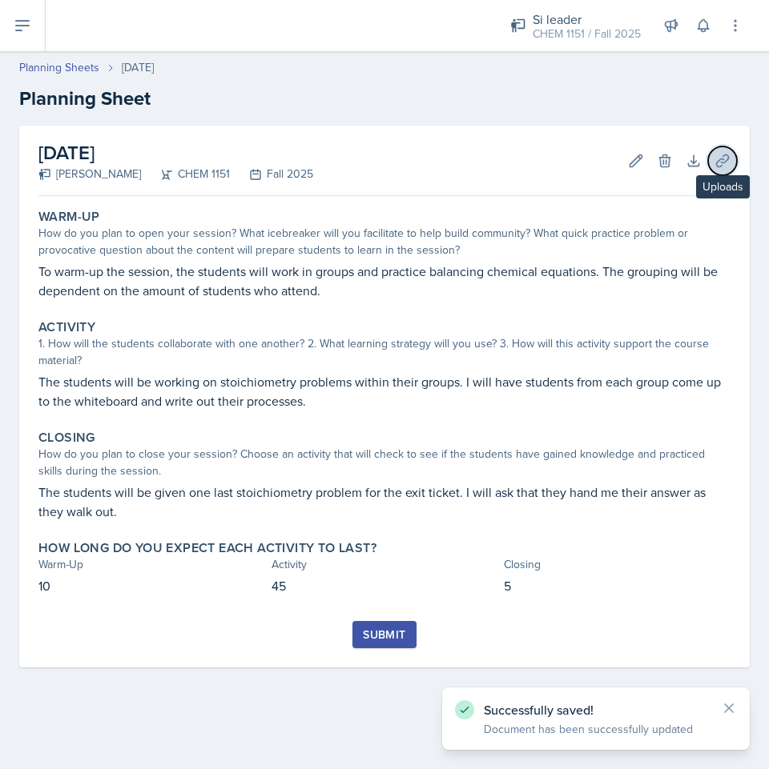
click at [720, 165] on icon at bounding box center [722, 161] width 16 height 16
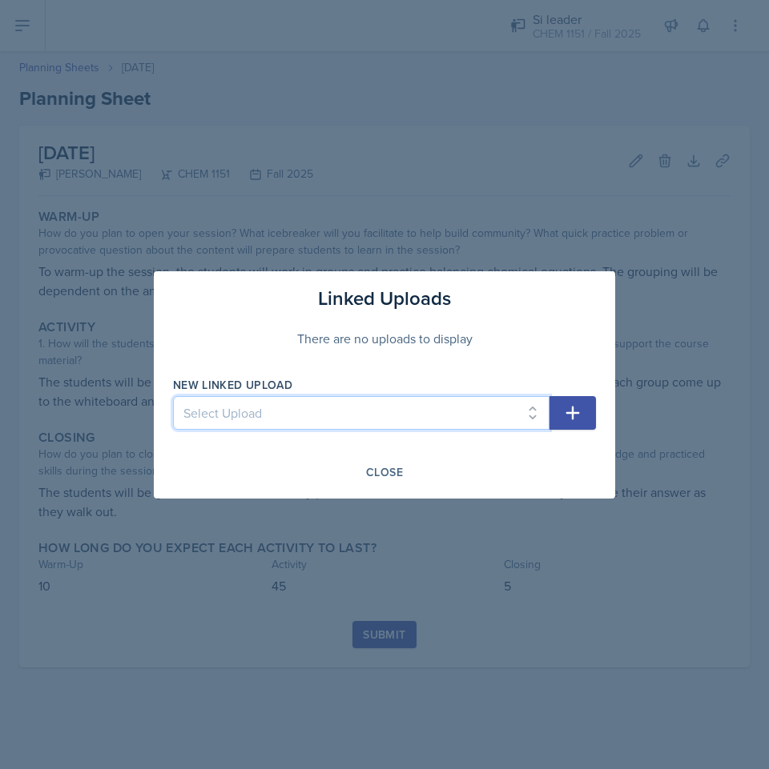
click at [299, 398] on select "Select Upload Physical and Chemical Worksheet Tap the Board Activity Sig Fig Re…" at bounding box center [361, 413] width 376 height 34
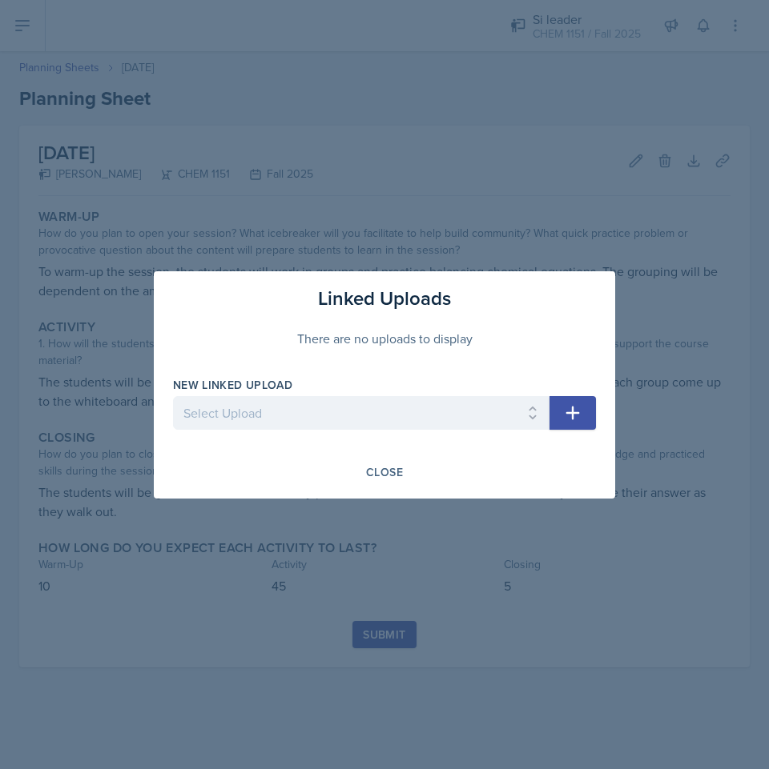
click at [574, 293] on div "Linked Uploads" at bounding box center [384, 298] width 423 height 29
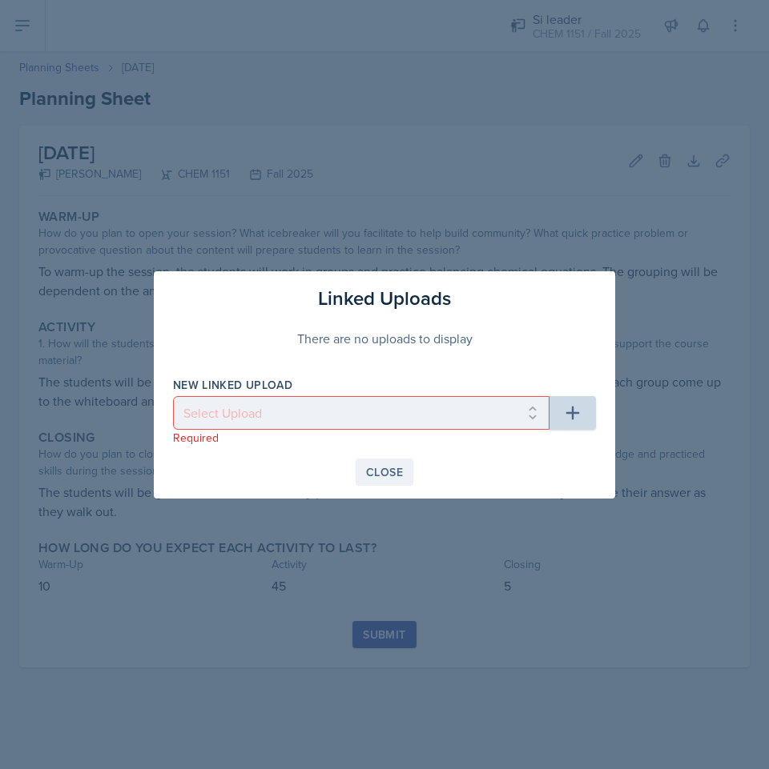
click at [371, 476] on div "Close" at bounding box center [384, 472] width 37 height 13
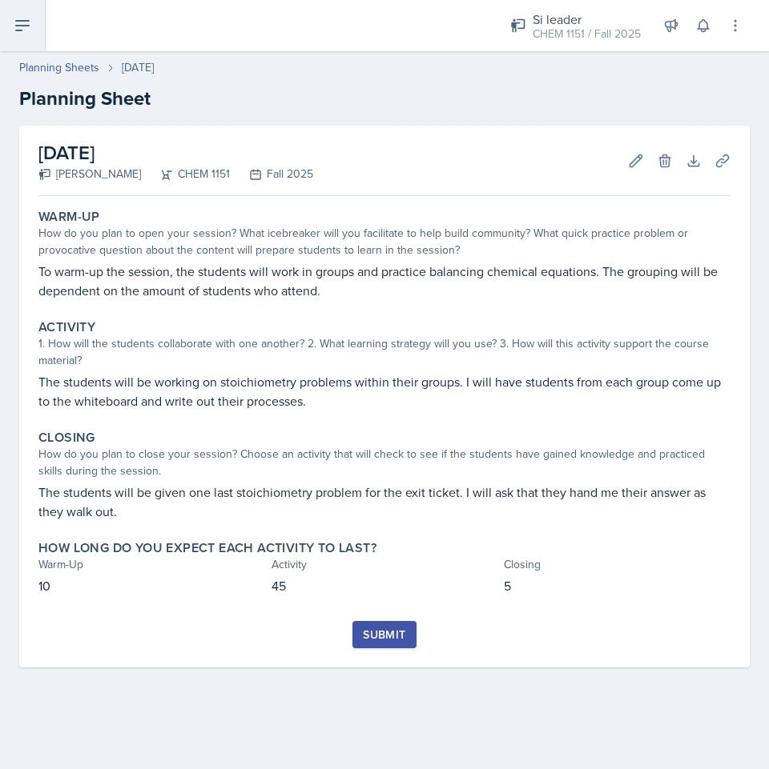
click at [28, 32] on icon at bounding box center [22, 25] width 19 height 19
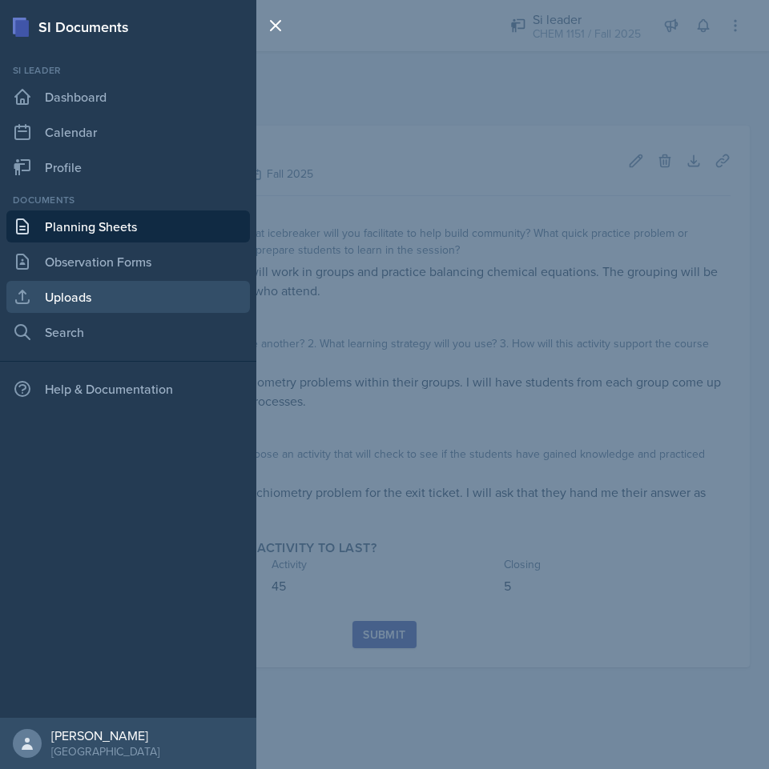
click at [118, 306] on link "Uploads" at bounding box center [127, 297] width 243 height 32
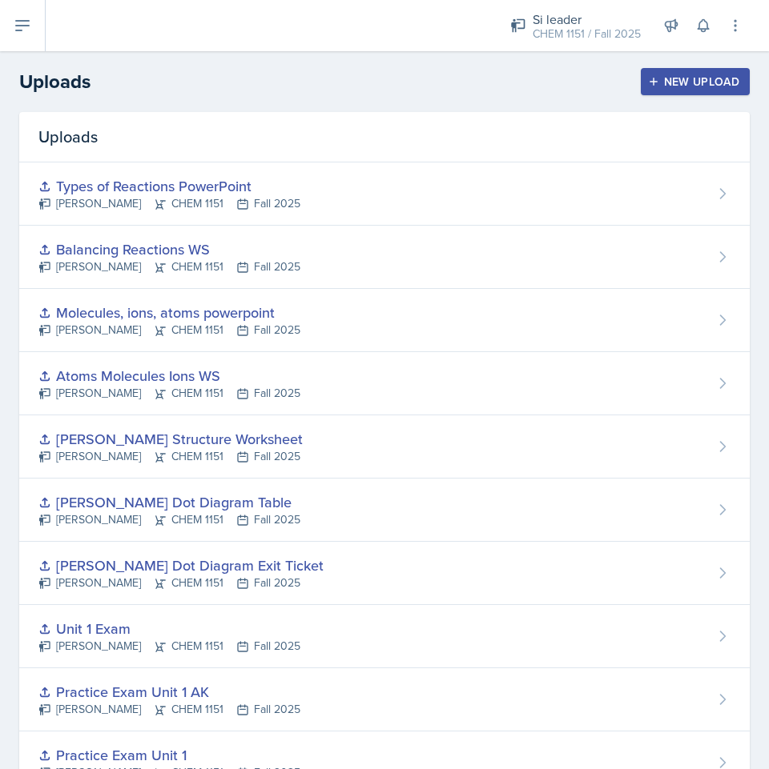
click at [715, 65] on header "Uploads New Upload" at bounding box center [384, 81] width 769 height 61
click at [704, 75] on div "New Upload" at bounding box center [695, 81] width 89 height 13
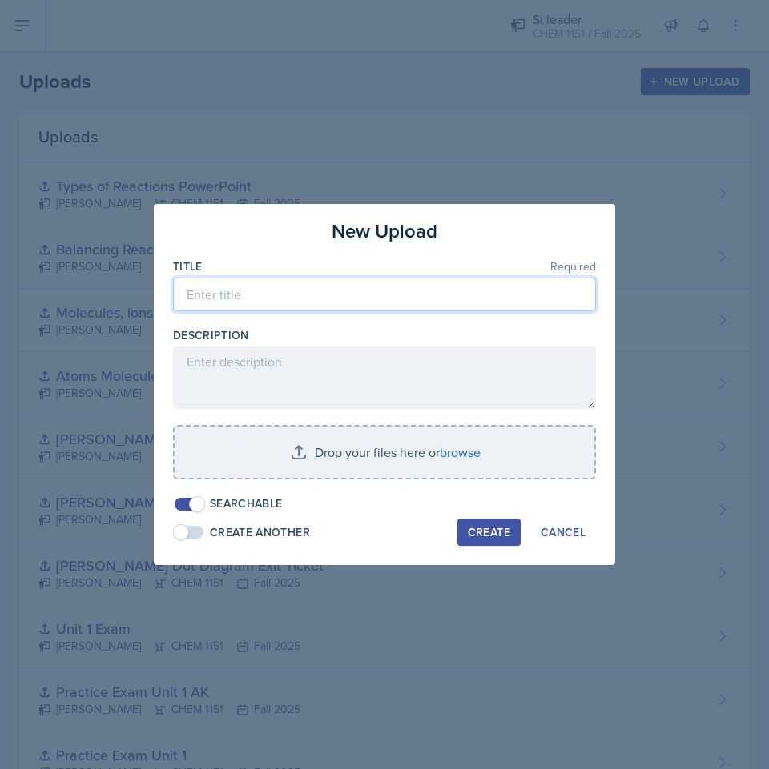
click at [279, 295] on input at bounding box center [384, 295] width 423 height 34
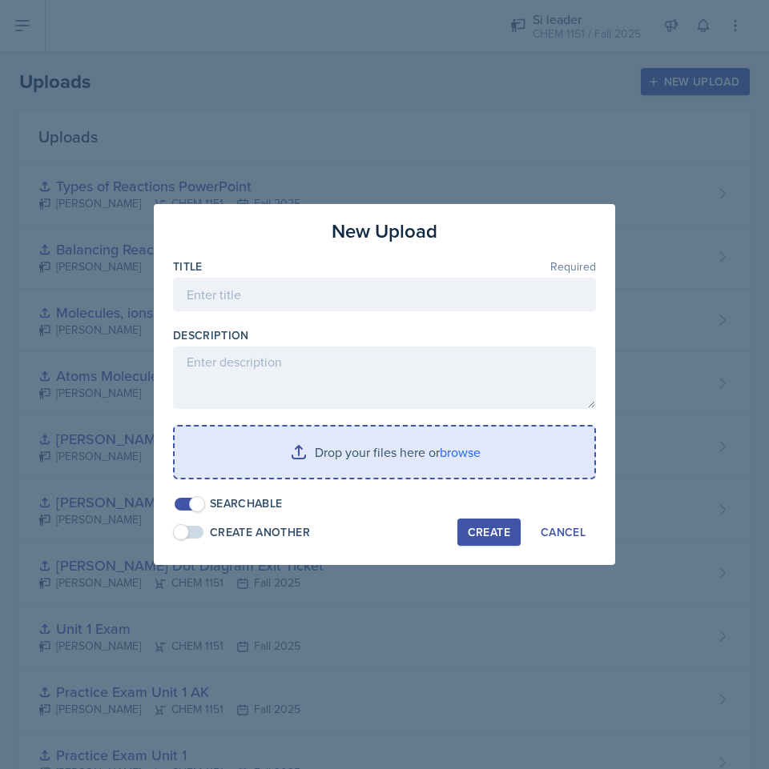
click at [324, 426] on div "Drop your files here or browse" at bounding box center [384, 452] width 423 height 54
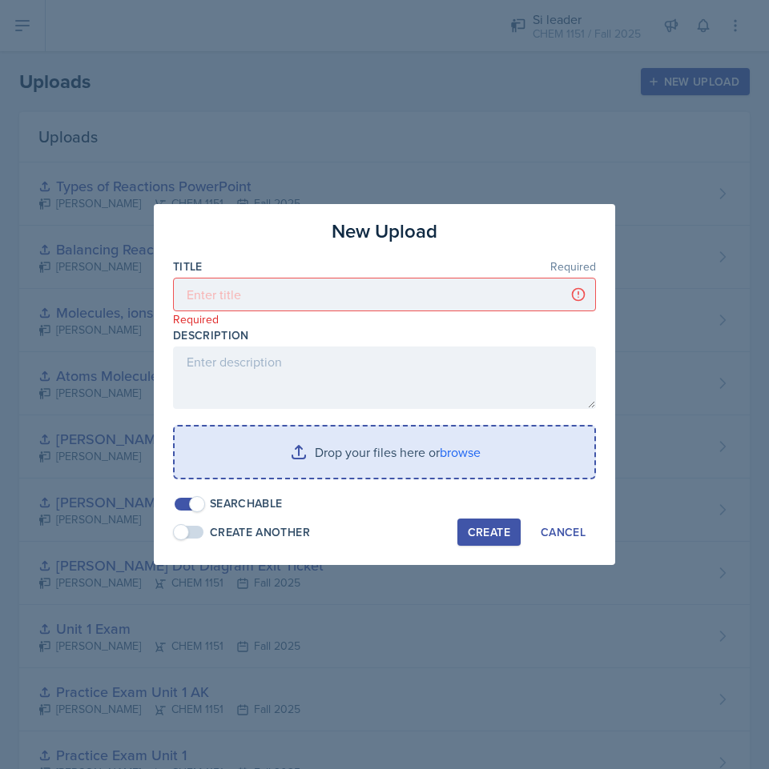
click at [353, 440] on input "file" at bounding box center [385, 452] width 420 height 51
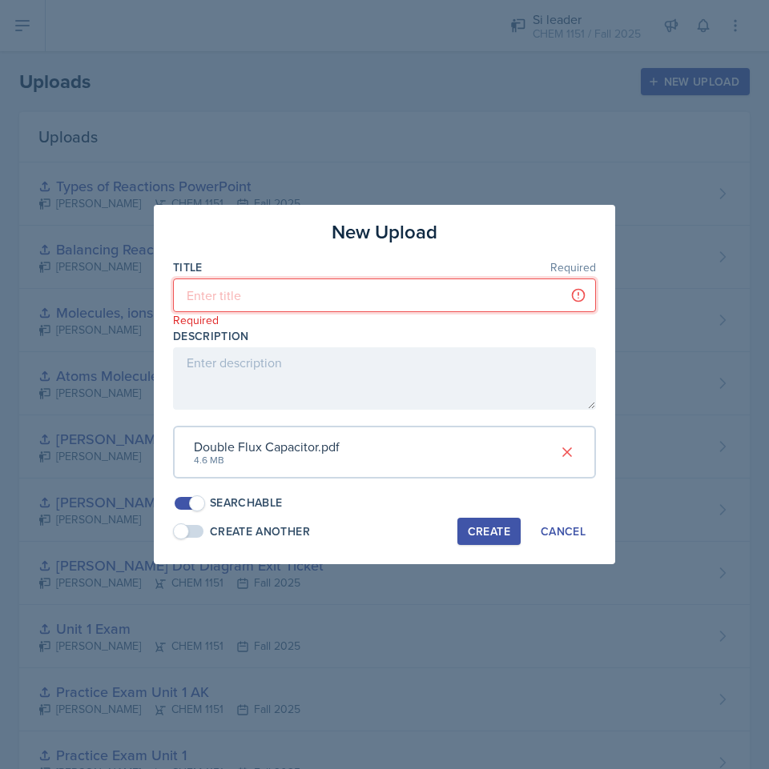
click at [265, 291] on input at bounding box center [384, 296] width 423 height 34
type input "T"
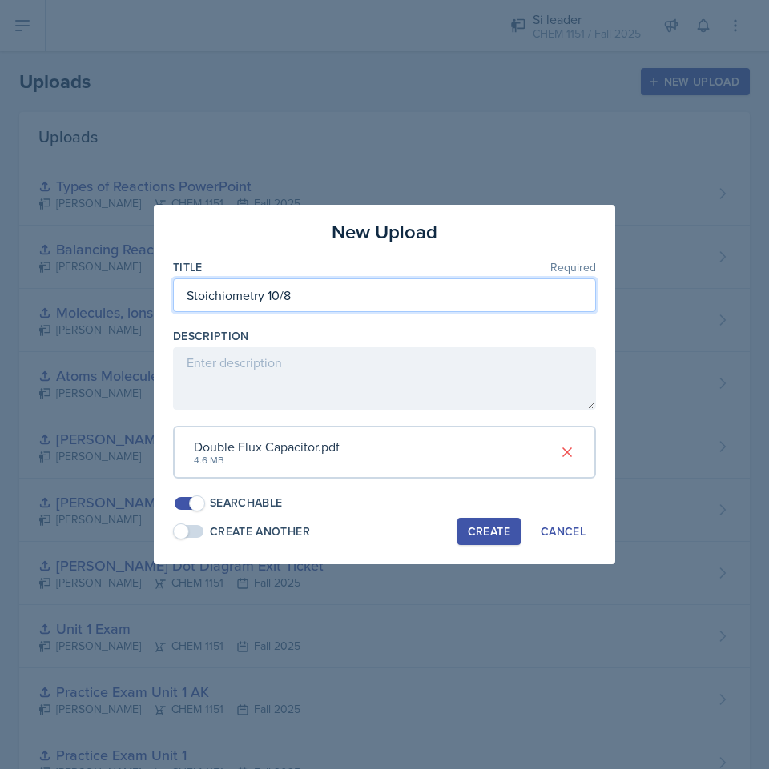
type input "Stoichiometry 10/8"
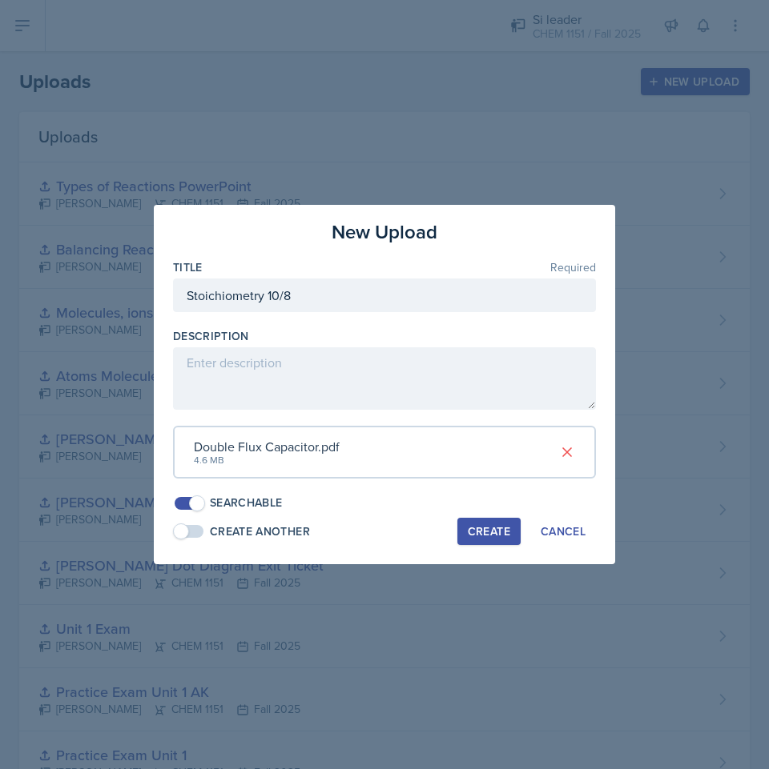
click at [371, 246] on div "New Upload Title Required Stoichiometry 10/8 Description Double Flux Capacitor.…" at bounding box center [384, 385] width 461 height 360
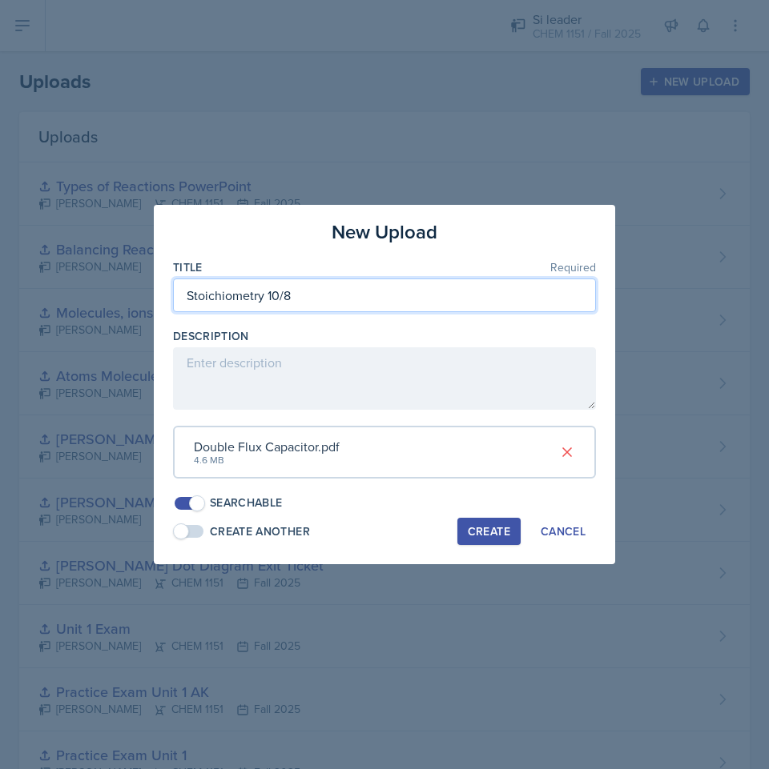
click at [404, 286] on input "Stoichiometry 10/8" at bounding box center [384, 296] width 423 height 34
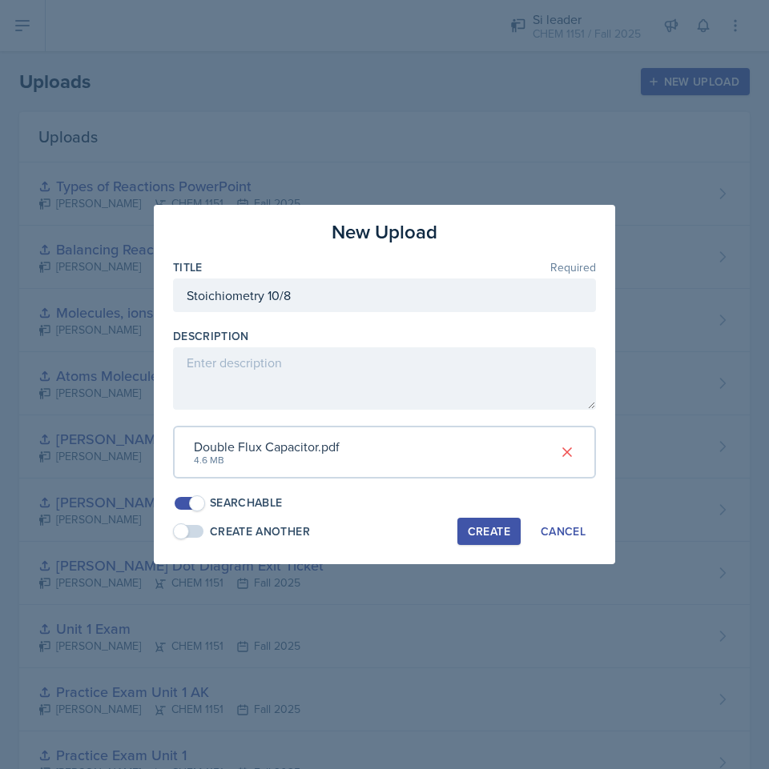
click at [485, 522] on button "Create" at bounding box center [488, 531] width 63 height 27
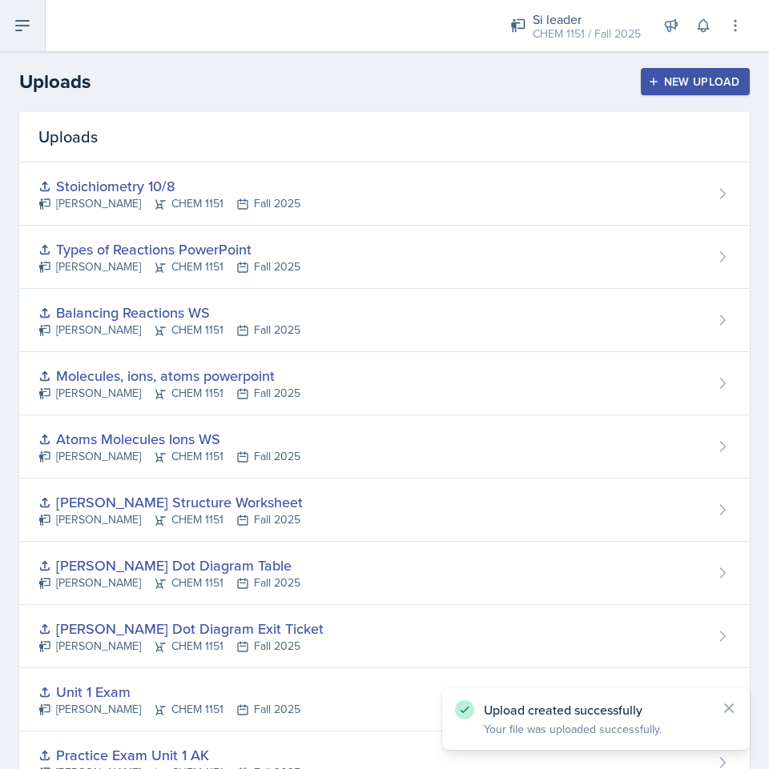
click at [44, 24] on button at bounding box center [23, 25] width 46 height 51
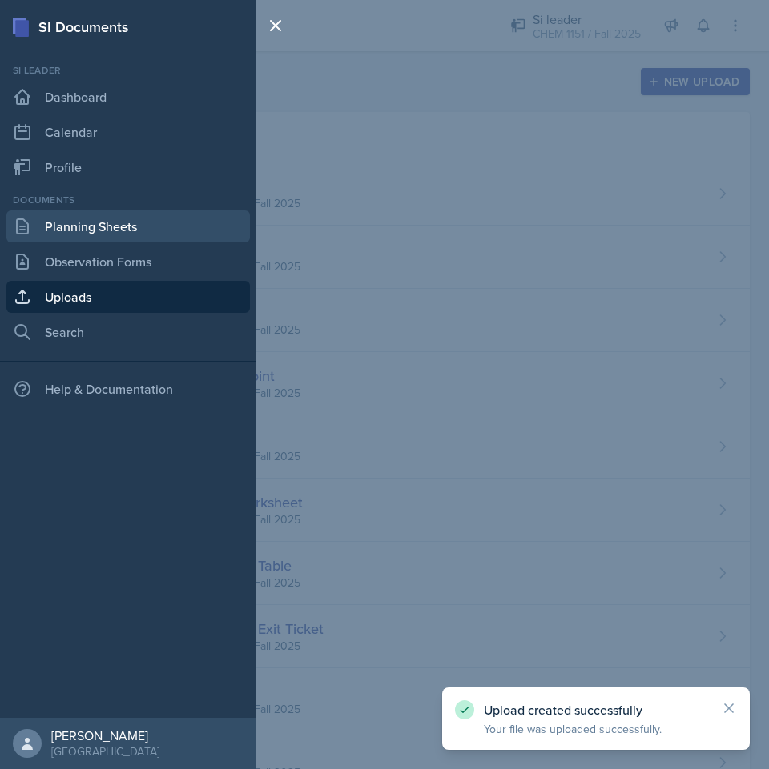
click at [94, 222] on link "Planning Sheets" at bounding box center [127, 227] width 243 height 32
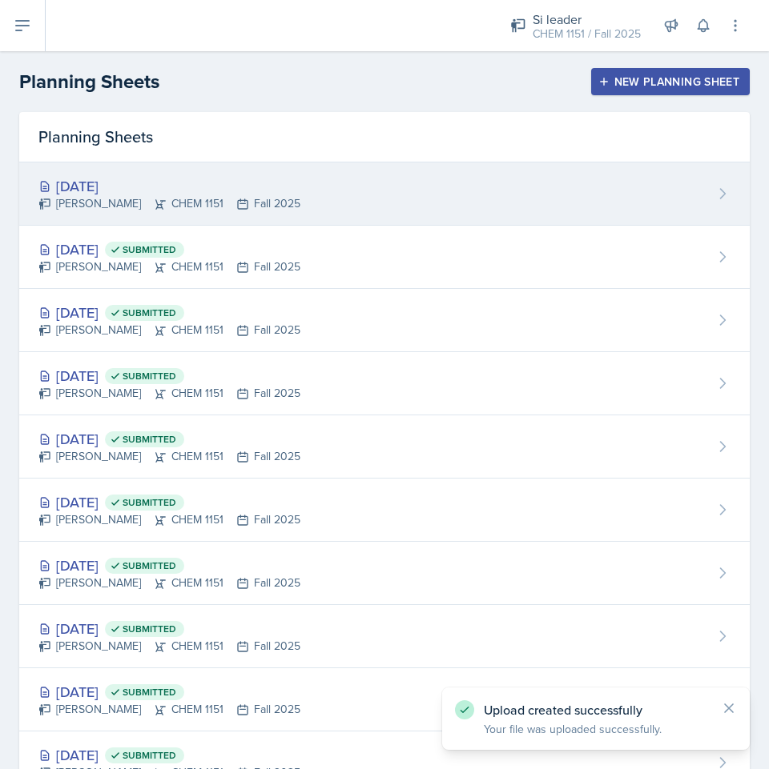
click at [236, 199] on icon at bounding box center [242, 204] width 13 height 13
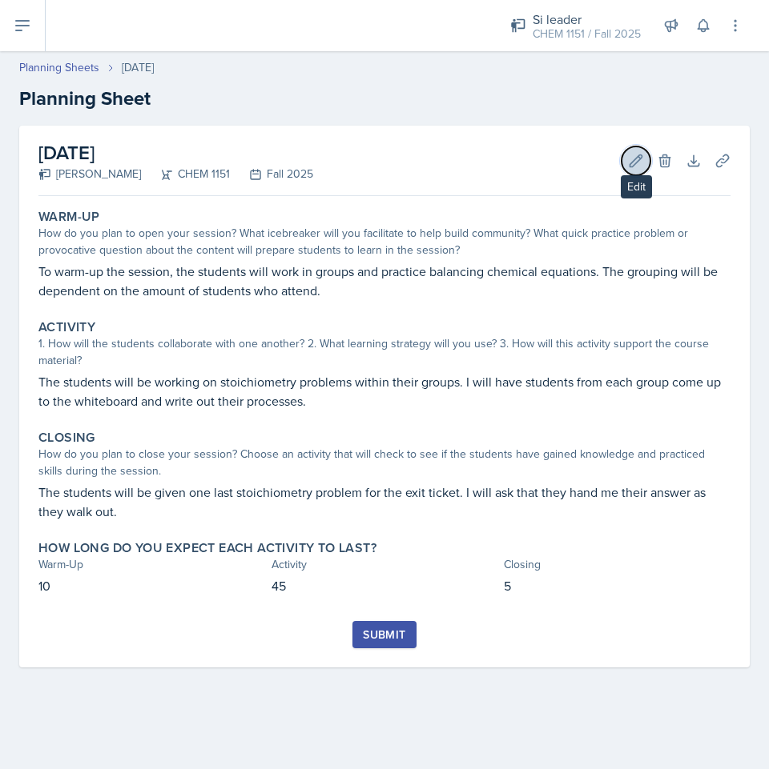
click at [628, 157] on icon at bounding box center [636, 161] width 16 height 16
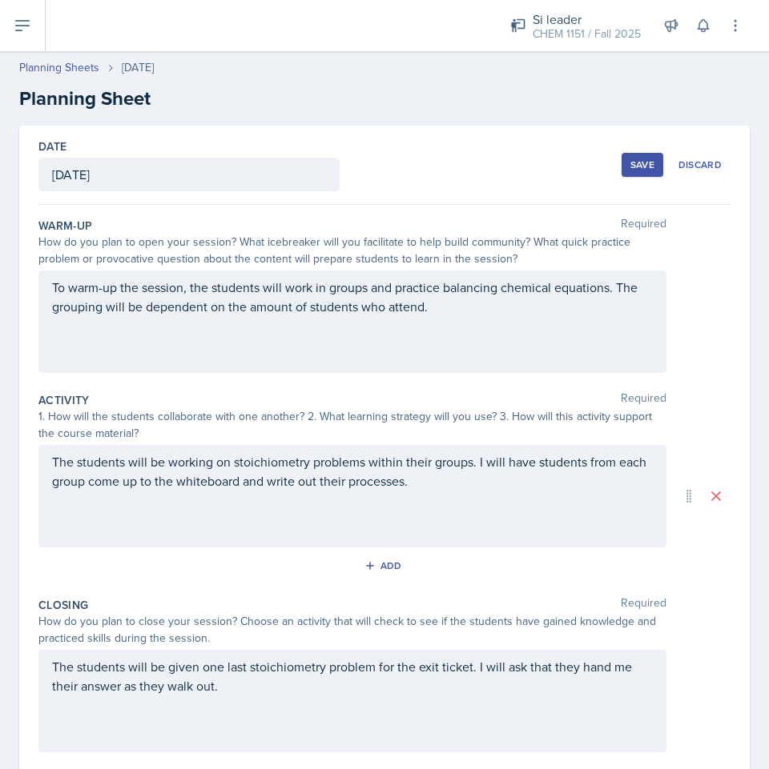
click at [621, 166] on button "Save" at bounding box center [642, 165] width 42 height 24
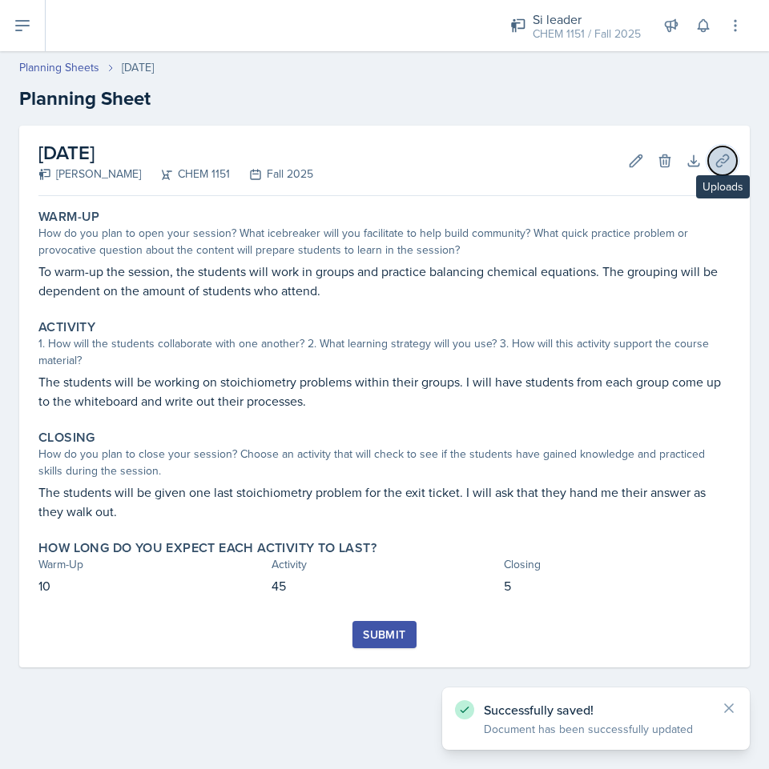
click at [714, 168] on icon at bounding box center [722, 161] width 16 height 16
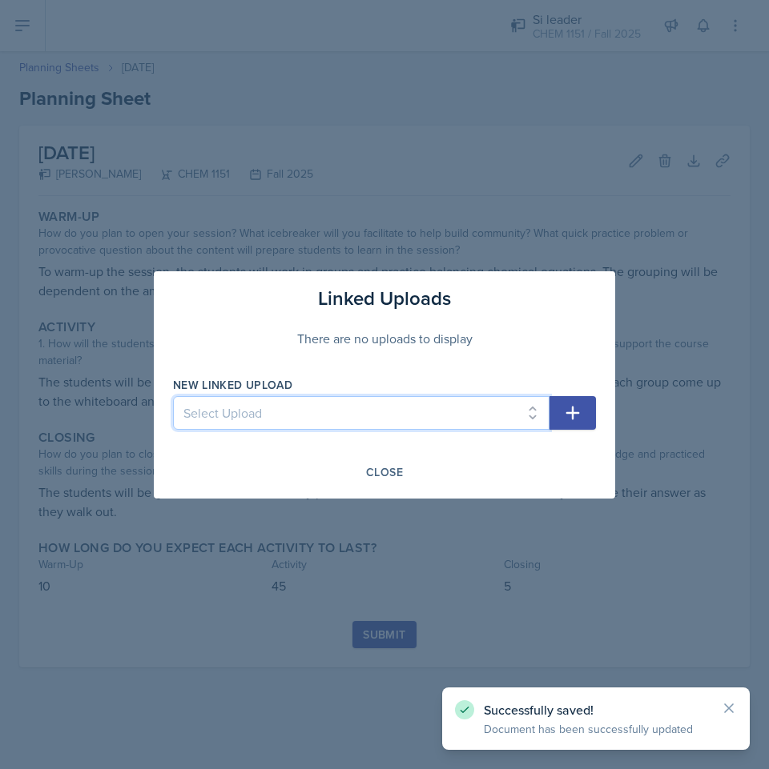
click at [243, 403] on select "Select Upload Physical and Chemical Worksheet Tap the Board Activity Sig Fig Re…" at bounding box center [361, 413] width 376 height 34
select select "e9d4caf5-db38-45c2-a727-f4c59fbdc35c"
click at [173, 396] on select "Select Upload Physical and Chemical Worksheet Tap the Board Activity Sig Fig Re…" at bounding box center [361, 413] width 376 height 34
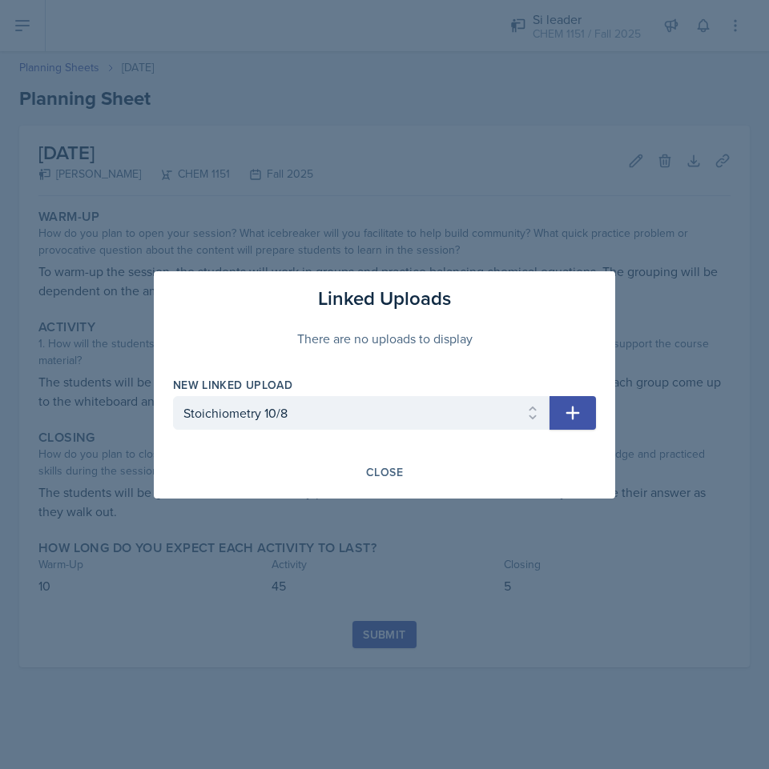
click at [581, 417] on icon "button" at bounding box center [572, 413] width 19 height 19
select select
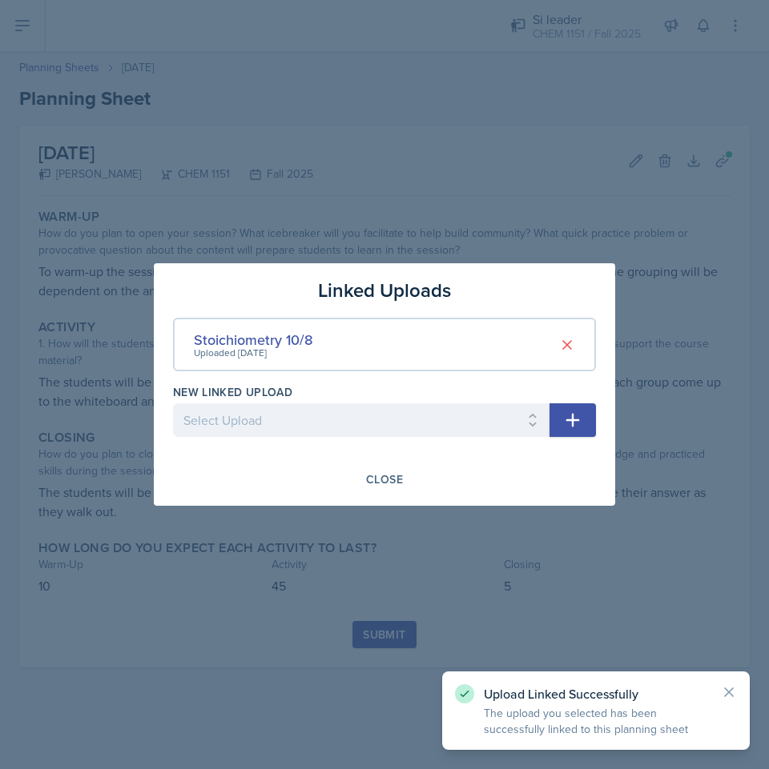
click at [416, 484] on div "Close" at bounding box center [384, 479] width 423 height 27
click at [394, 484] on div "Close" at bounding box center [384, 479] width 37 height 13
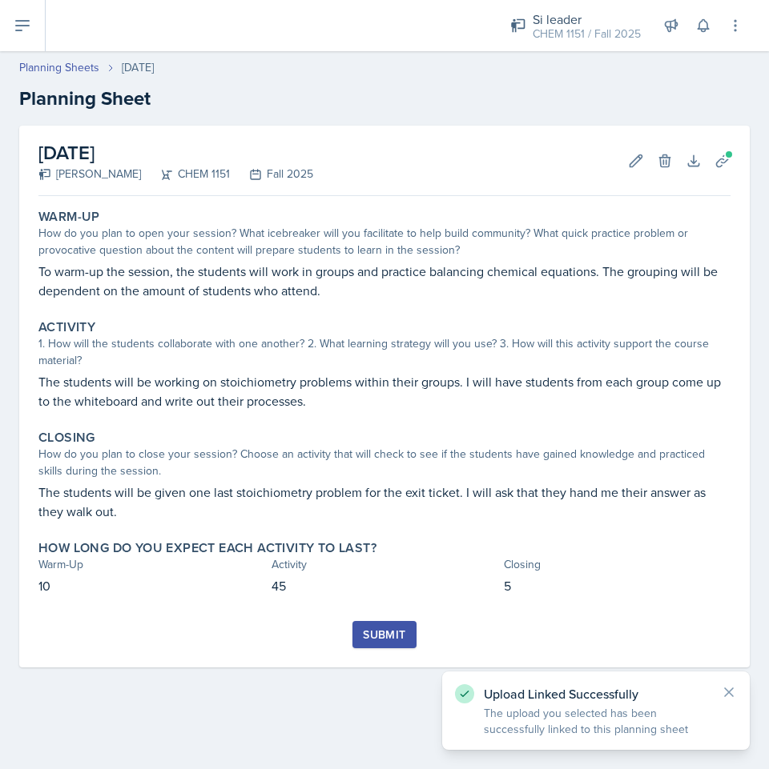
click at [407, 644] on button "Submit" at bounding box center [383, 634] width 63 height 27
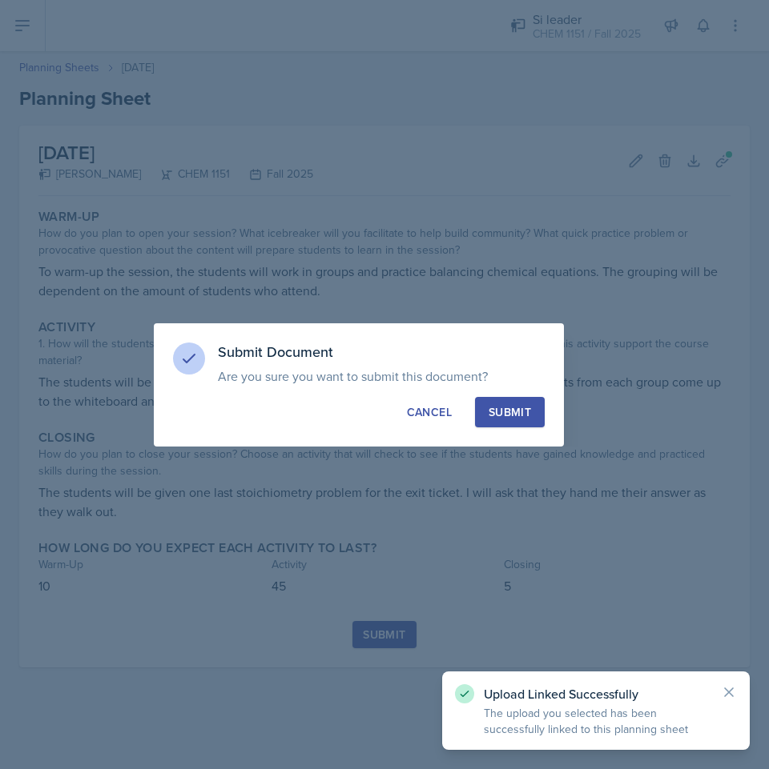
click at [504, 404] on div "Submit" at bounding box center [509, 412] width 42 height 16
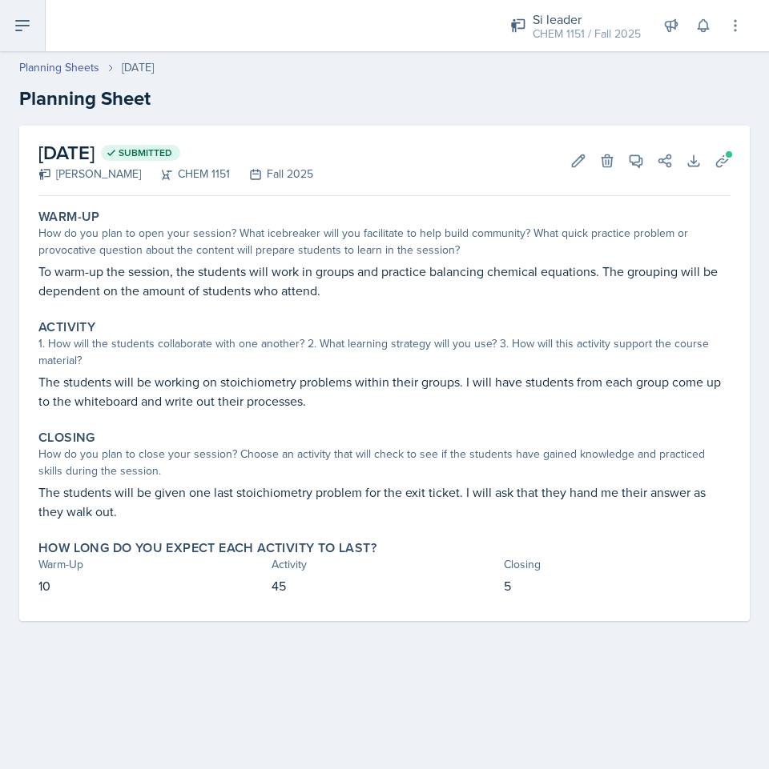
click at [38, 42] on button at bounding box center [23, 25] width 46 height 51
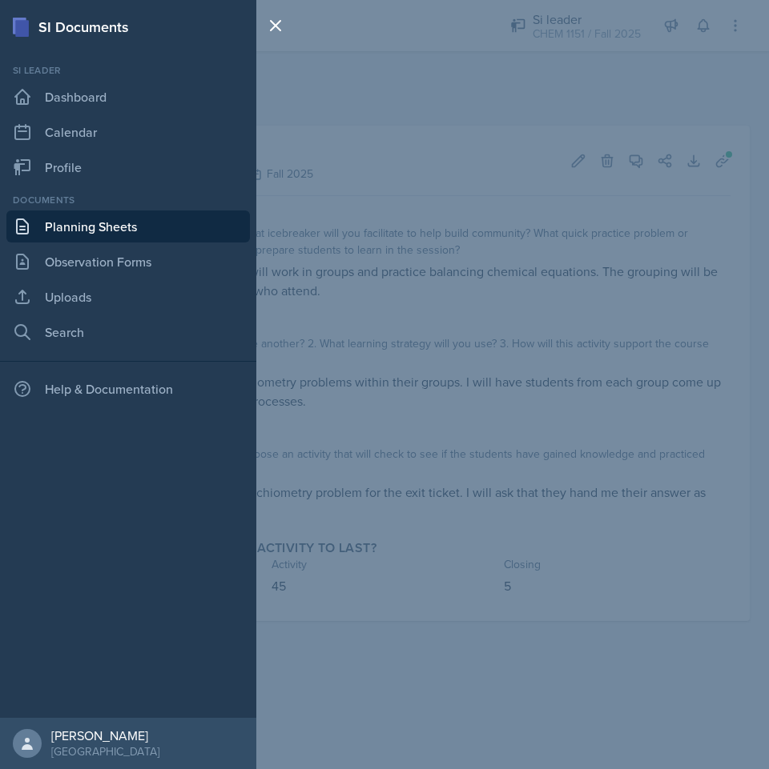
click at [140, 229] on link "Planning Sheets" at bounding box center [127, 227] width 243 height 32
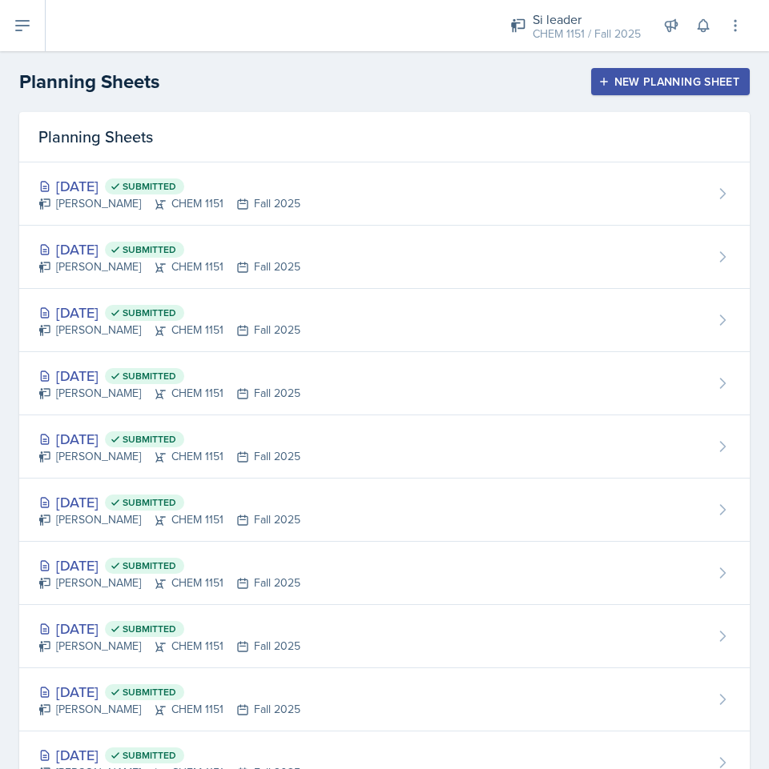
click at [729, 90] on button "New Planning Sheet" at bounding box center [670, 81] width 159 height 27
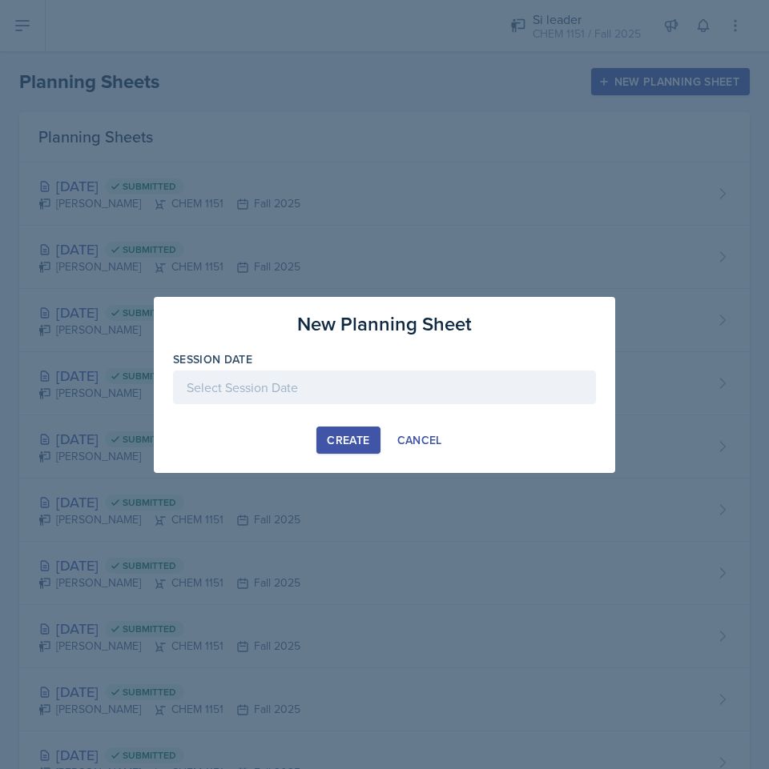
click at [288, 378] on div at bounding box center [384, 388] width 423 height 34
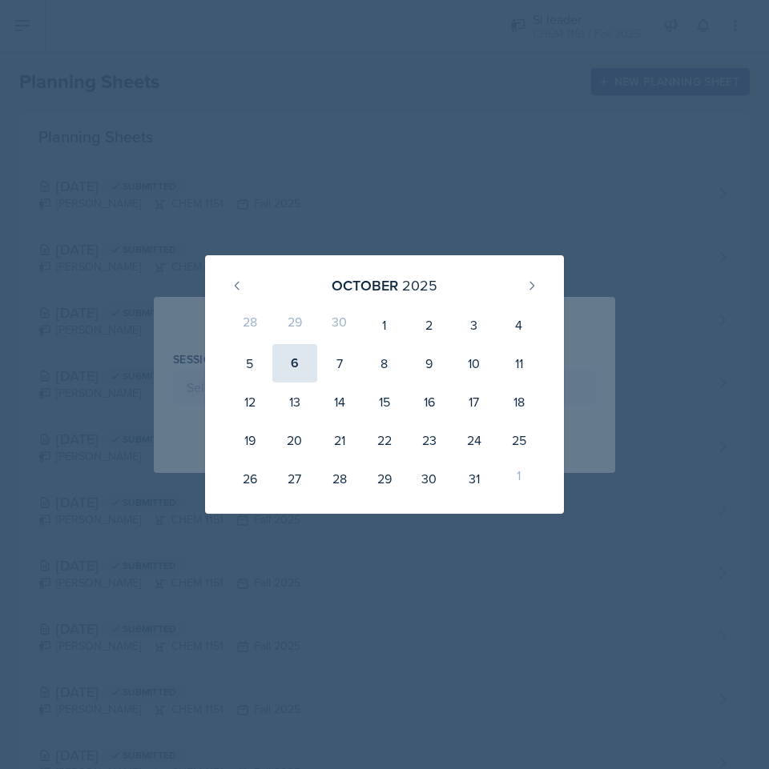
click at [289, 357] on div "6" at bounding box center [294, 363] width 45 height 38
type input "[DATE]"
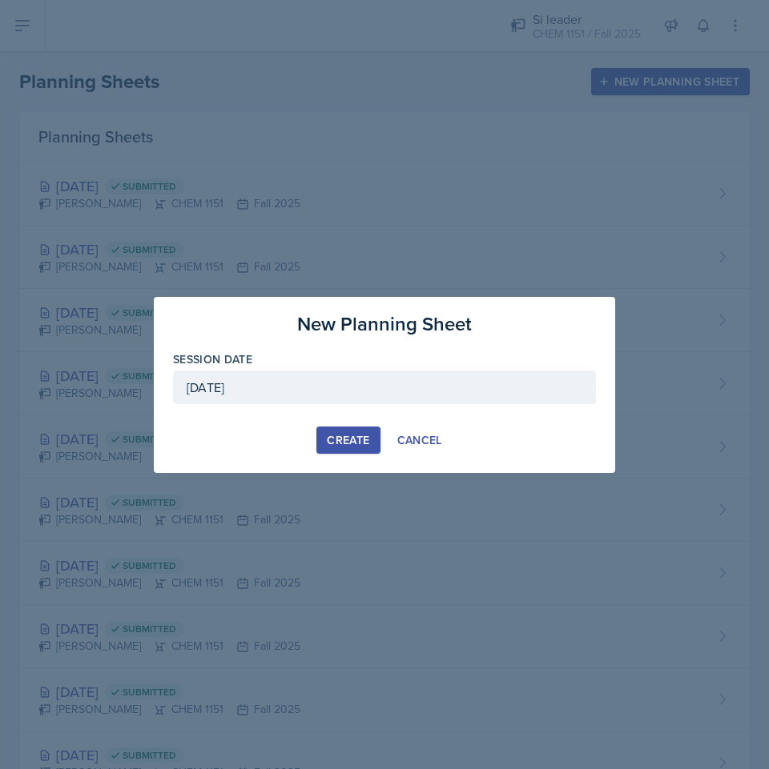
click at [359, 445] on div "Create" at bounding box center [348, 440] width 42 height 13
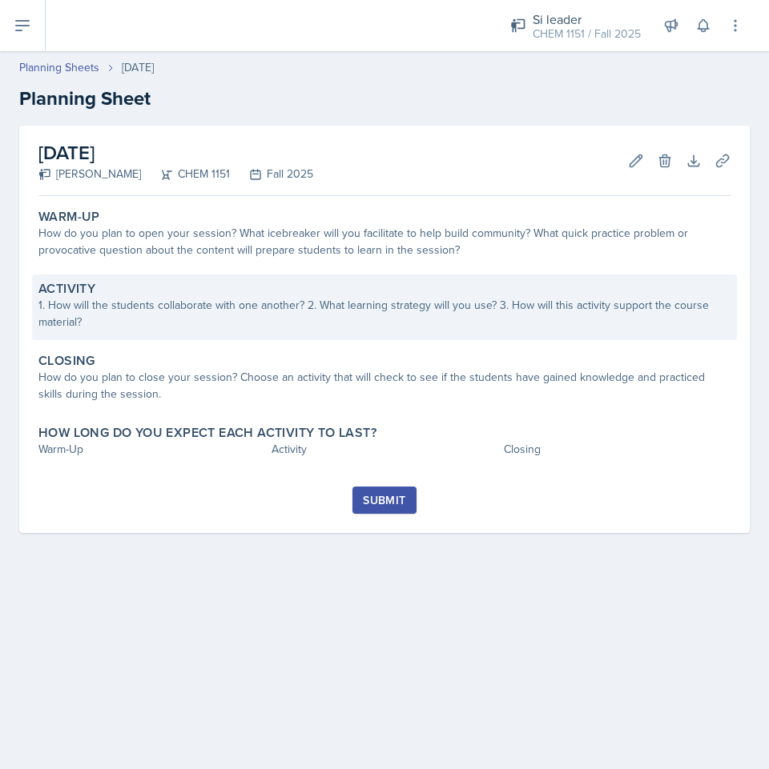
click at [185, 334] on div "Activity 1. How will the students collaborate with one another? 2. What learnin…" at bounding box center [384, 308] width 705 height 66
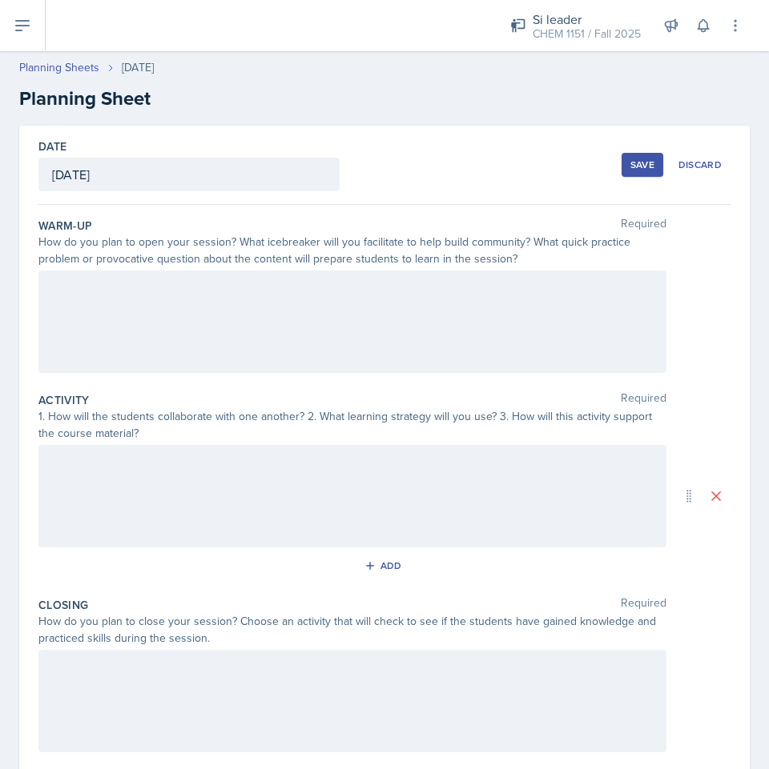
click at [222, 333] on div at bounding box center [352, 322] width 628 height 102
click at [205, 384] on div "Warm-Up Required How do you plan to open your session? What icebreaker will you…" at bounding box center [384, 298] width 692 height 175
click at [235, 355] on div at bounding box center [352, 322] width 628 height 102
click at [264, 350] on div "For today's warm-up," at bounding box center [352, 322] width 628 height 102
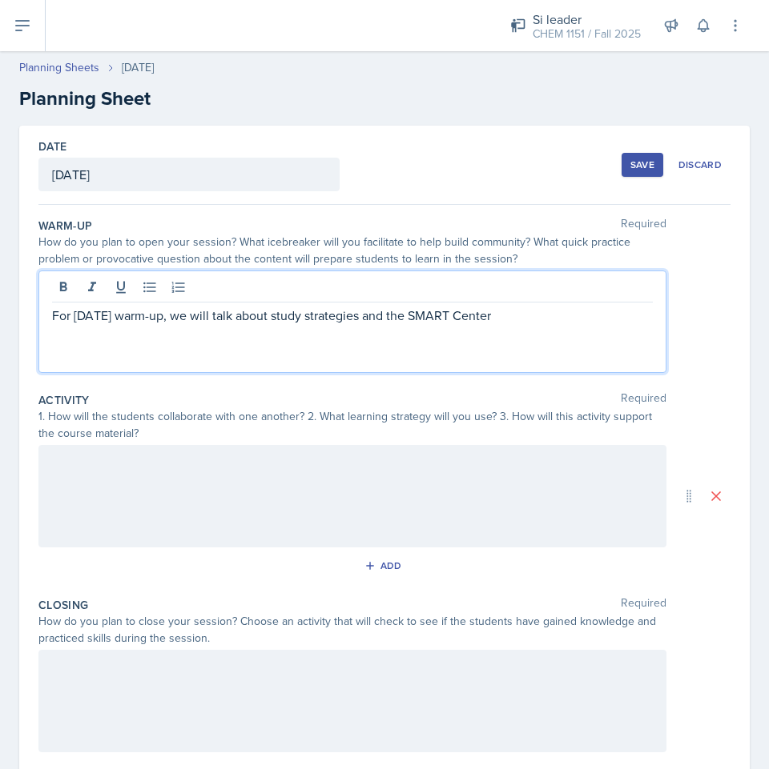
click at [481, 333] on div "For today's warm-up, we will talk about study strategies and the SMART Center" at bounding box center [352, 322] width 628 height 102
click at [548, 315] on p "For today's warm-up, we will talk about study strategies and the SMART Center" at bounding box center [352, 315] width 601 height 19
click at [545, 315] on p "For today's warm-up, we will talk about study strategies and the SMART Center" at bounding box center [352, 315] width 601 height 19
click at [532, 319] on p "For today's warm-up, we will talk about study strategies and the SMART Center" at bounding box center [352, 315] width 601 height 19
click at [600, 321] on p "For today's warm-up, we will talk about study strategies and the SMART Center" at bounding box center [352, 315] width 601 height 19
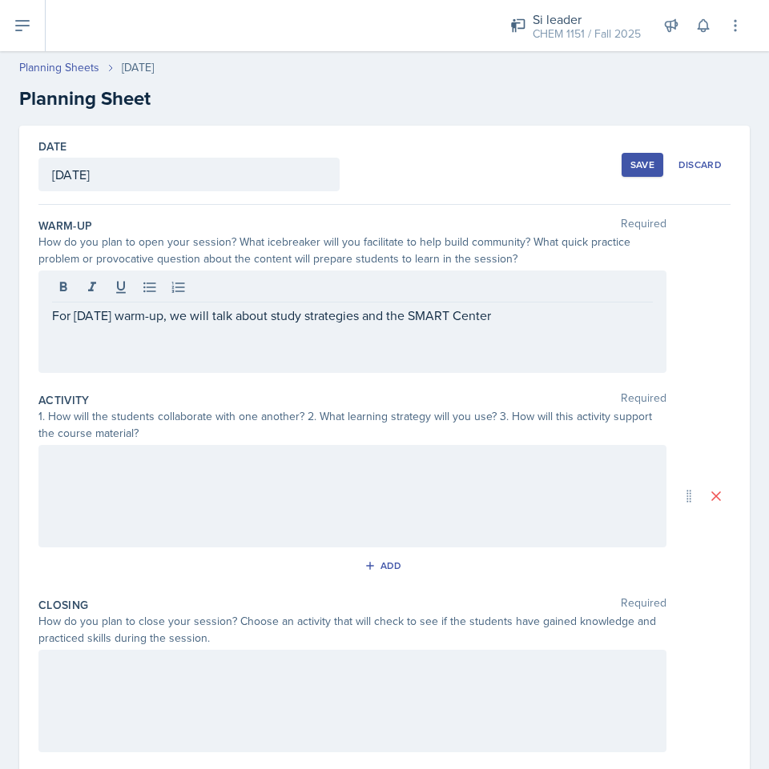
drag, startPoint x: 579, startPoint y: 327, endPoint x: 570, endPoint y: 329, distance: 9.1
click at [570, 329] on div "For today's warm-up, we will talk about study strategies and the SMART Center" at bounding box center [352, 322] width 628 height 102
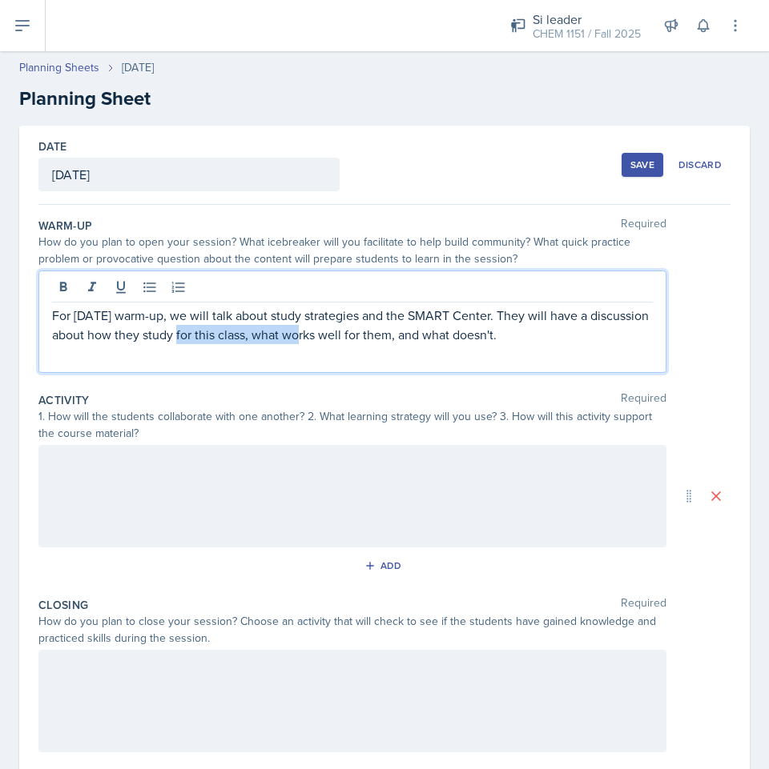
drag, startPoint x: 240, startPoint y: 336, endPoint x: 354, endPoint y: 336, distance: 113.7
click at [353, 336] on p "For today's warm-up, we will talk about study strategies and the SMART Center. …" at bounding box center [352, 325] width 601 height 38
click at [354, 336] on p "For today's warm-up, we will talk about study strategies and the SMART Center. …" at bounding box center [352, 325] width 601 height 38
drag, startPoint x: 238, startPoint y: 323, endPoint x: 310, endPoint y: 323, distance: 72.1
click at [304, 323] on p "For today's warm-up, we will talk about study strategies and the SMART Center. …" at bounding box center [352, 325] width 601 height 38
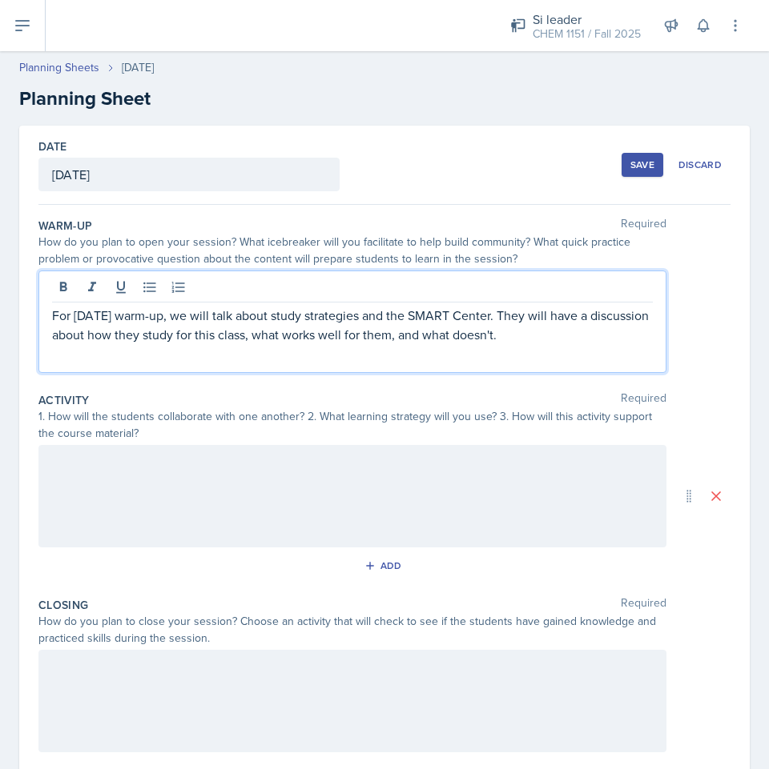
click at [311, 323] on p "For today's warm-up, we will talk about study strategies and the SMART Center. …" at bounding box center [352, 325] width 601 height 38
click at [306, 325] on p "For today's warm-up, we will talk about study strategies and the SMART Center. …" at bounding box center [352, 325] width 601 height 38
click at [307, 325] on p "For today's warm-up, we will talk about study strategies and the SMART Center. …" at bounding box center [352, 325] width 601 height 38
drag, startPoint x: 236, startPoint y: 319, endPoint x: 283, endPoint y: 317, distance: 47.3
click at [280, 317] on p "For today's warm-up, we will talk about study strategies and the SMART Center. …" at bounding box center [352, 325] width 601 height 38
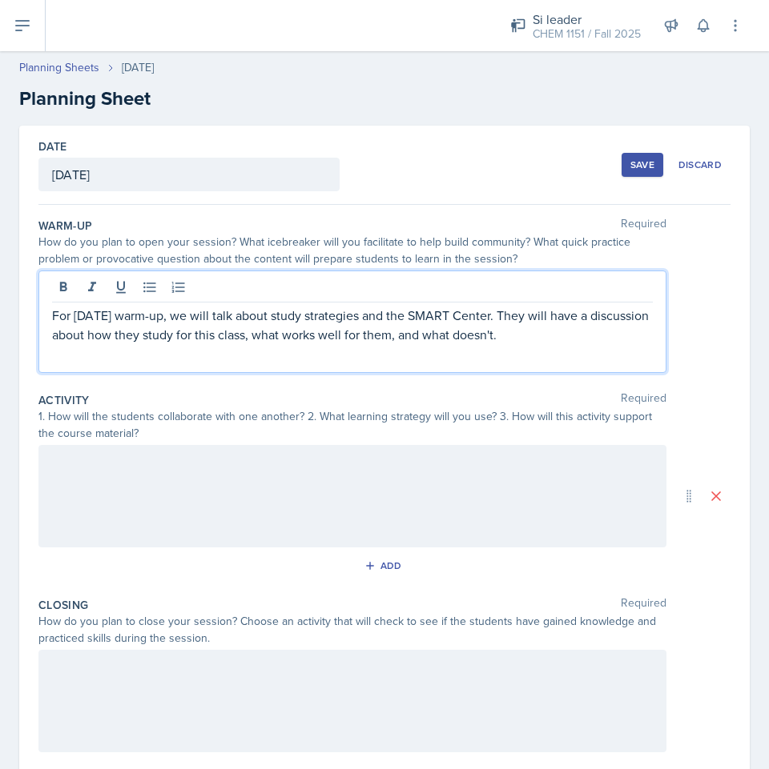
click at [284, 317] on p "For today's warm-up, we will talk about study strategies and the SMART Center. …" at bounding box center [352, 325] width 601 height 38
drag, startPoint x: 394, startPoint y: 315, endPoint x: 424, endPoint y: 314, distance: 30.4
click at [411, 314] on p "For today's warm-up, we will talk about study strategies and the SMART Center. …" at bounding box center [352, 325] width 601 height 38
click at [424, 314] on p "For today's warm-up, we will talk about study strategies and the SMART Center. …" at bounding box center [352, 325] width 601 height 38
click at [425, 313] on p "For today's warm-up, we will talk about study strategies and the SMART Center. …" at bounding box center [352, 325] width 601 height 38
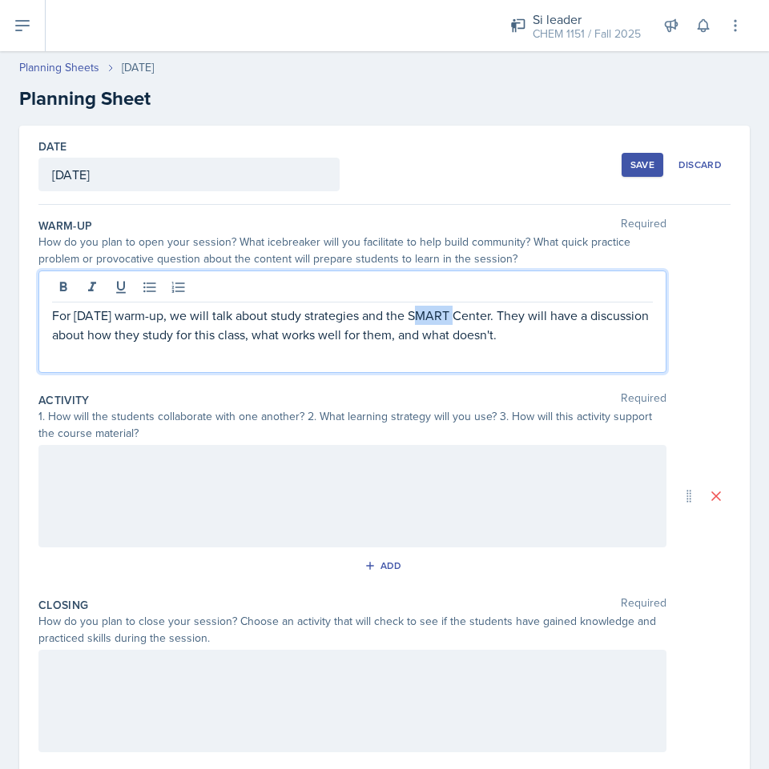
click at [425, 313] on p "For today's warm-up, we will talk about study strategies and the SMART Center. …" at bounding box center [352, 325] width 601 height 38
click at [441, 324] on p "For today's warm-up, we will talk about study strategies and the SMART Center. …" at bounding box center [352, 325] width 601 height 38
click at [402, 444] on div "Activity Required 1. How will the students collaborate with one another? 2. Wha…" at bounding box center [384, 488] width 692 height 205
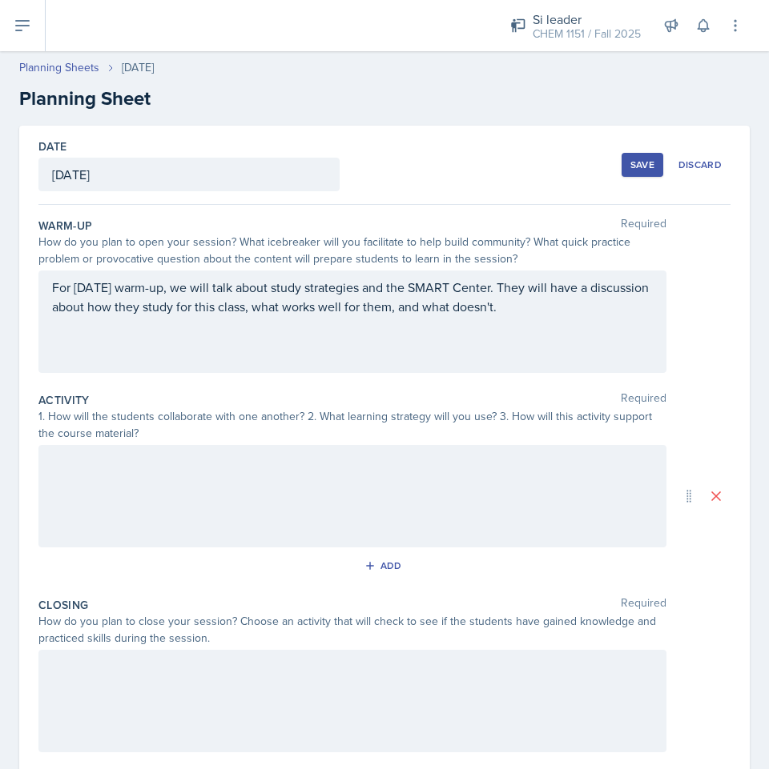
click at [389, 491] on div at bounding box center [352, 496] width 628 height 102
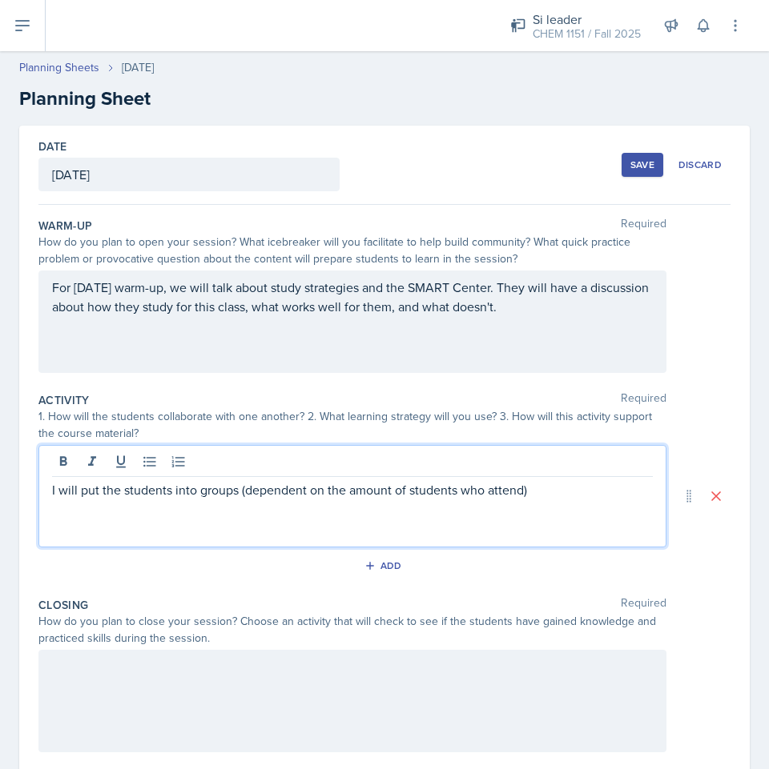
click at [585, 498] on p "I will put the students into groups (dependent on the amount of students who at…" at bounding box center [352, 489] width 601 height 19
click at [554, 505] on div "I will put the students into groups (dependent on the amount of students who at…" at bounding box center [352, 496] width 628 height 102
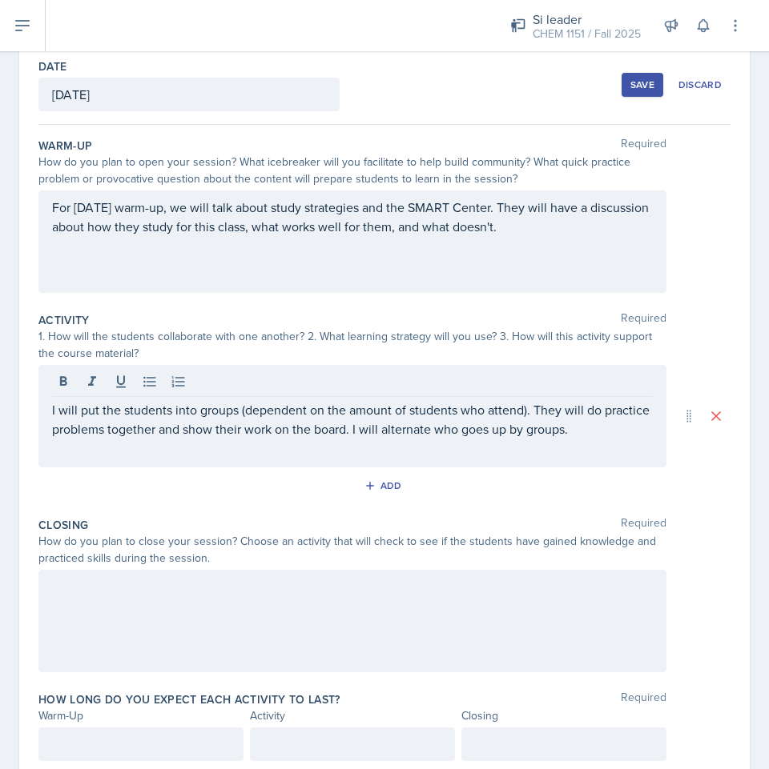
click at [370, 609] on div at bounding box center [352, 621] width 628 height 102
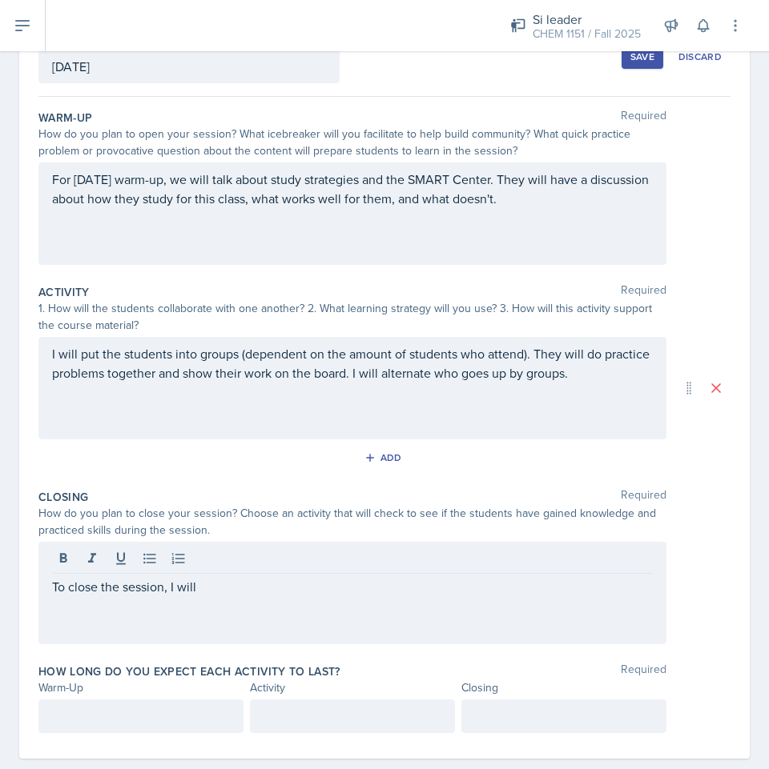
click at [329, 588] on p "To close the session, I will" at bounding box center [352, 586] width 601 height 19
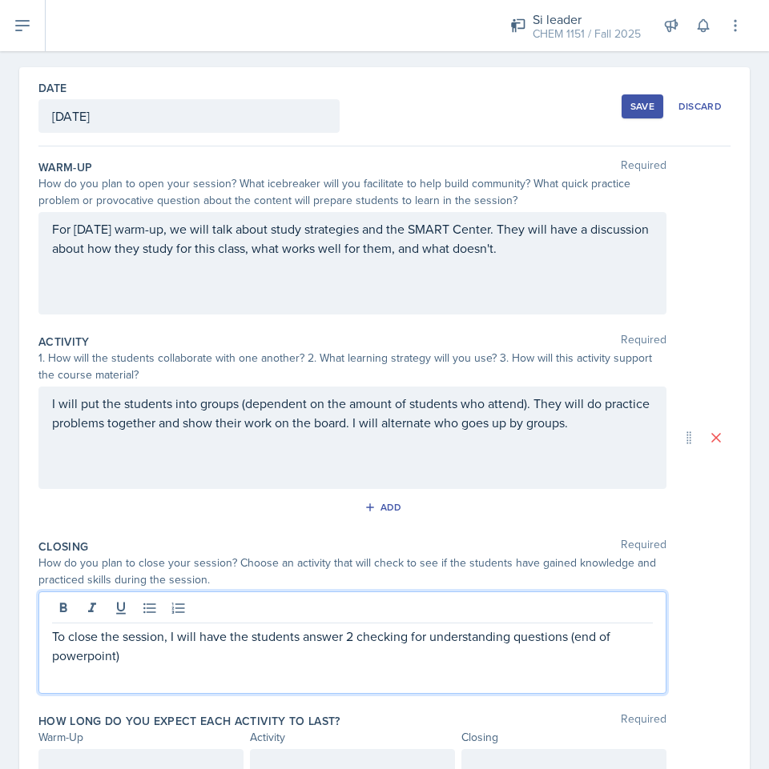
scroll to position [136, 0]
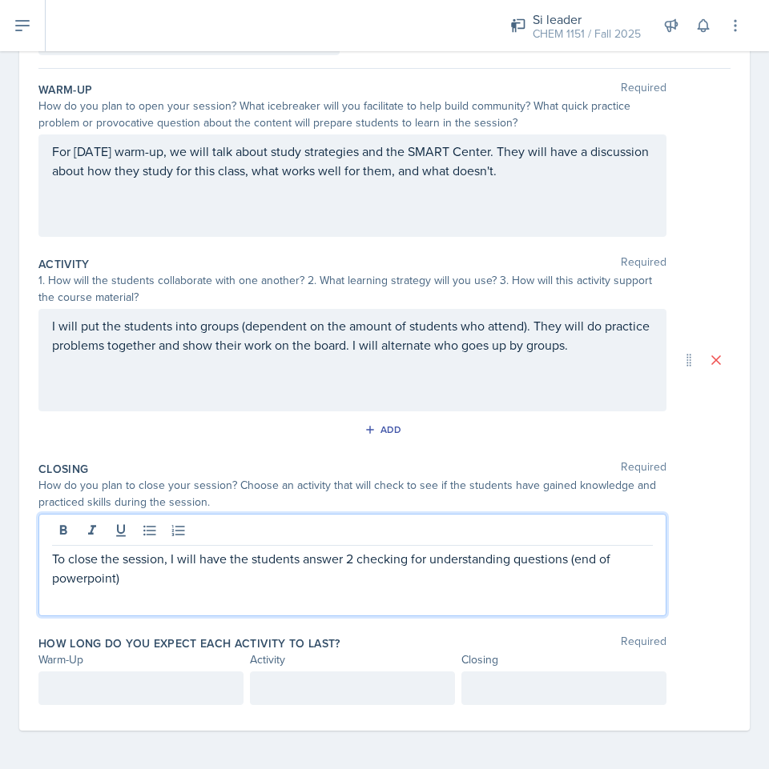
click at [83, 668] on div "Warm-Up" at bounding box center [140, 660] width 205 height 17
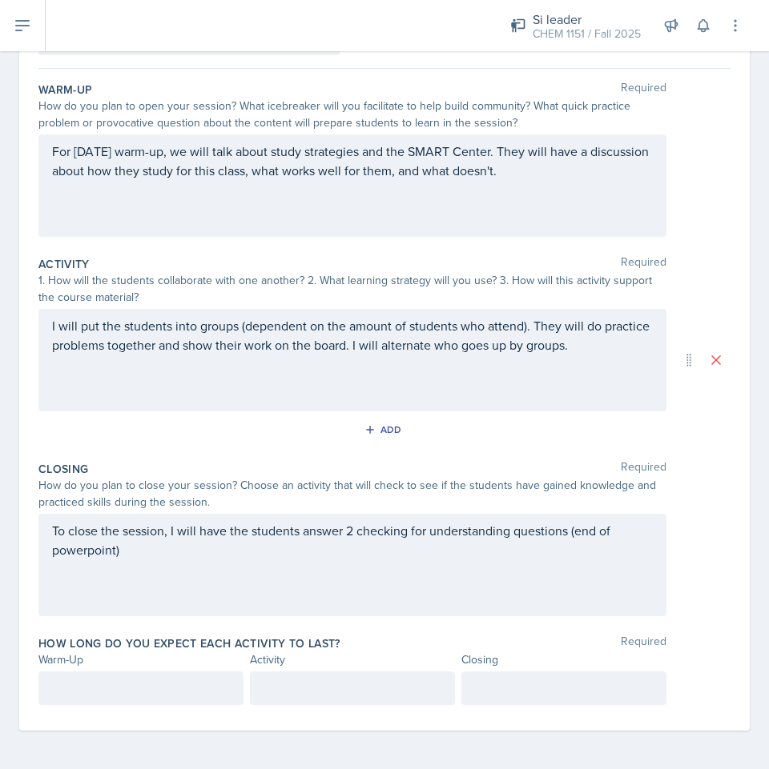
click at [86, 682] on div at bounding box center [140, 689] width 205 height 34
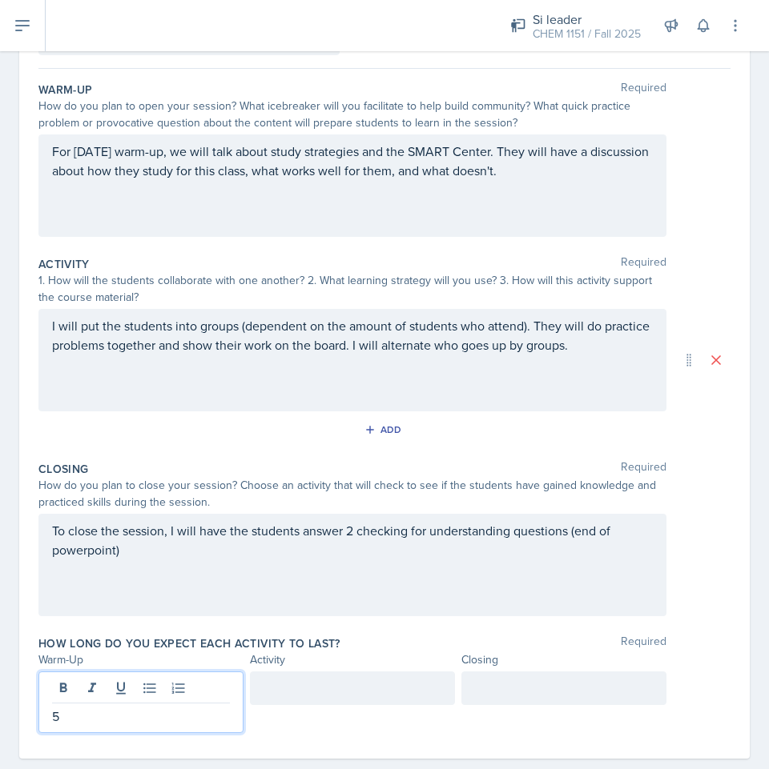
click at [379, 704] on div at bounding box center [352, 689] width 205 height 34
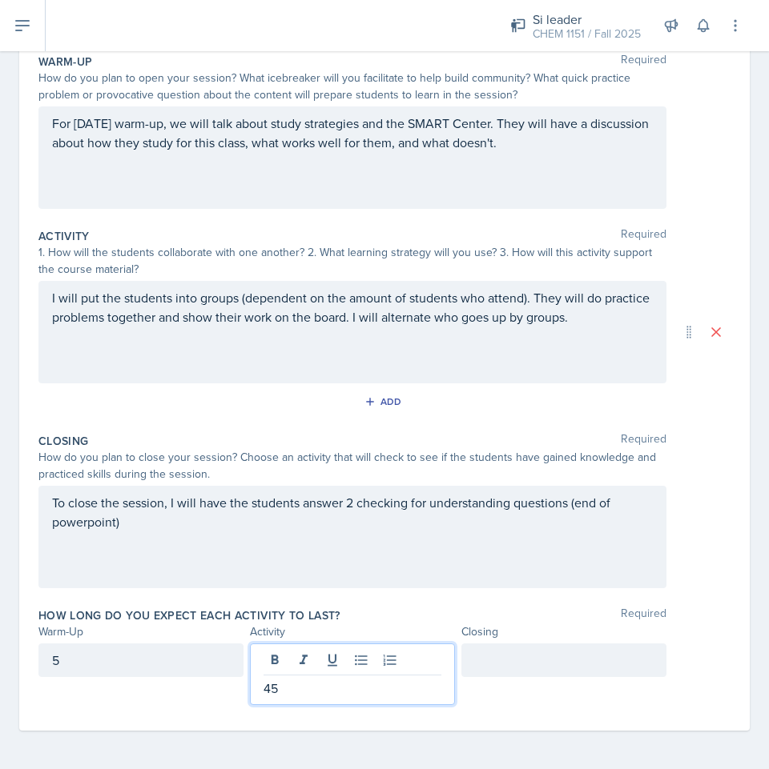
click at [505, 675] on div at bounding box center [563, 661] width 205 height 34
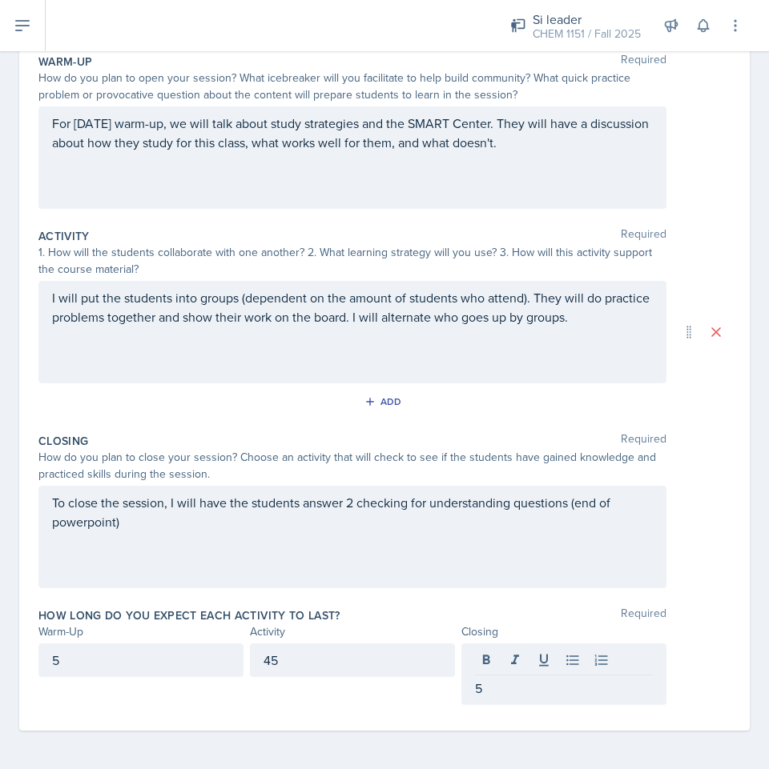
drag, startPoint x: 299, startPoint y: 672, endPoint x: 251, endPoint y: 671, distance: 48.0
click at [251, 671] on div "45" at bounding box center [352, 661] width 205 height 34
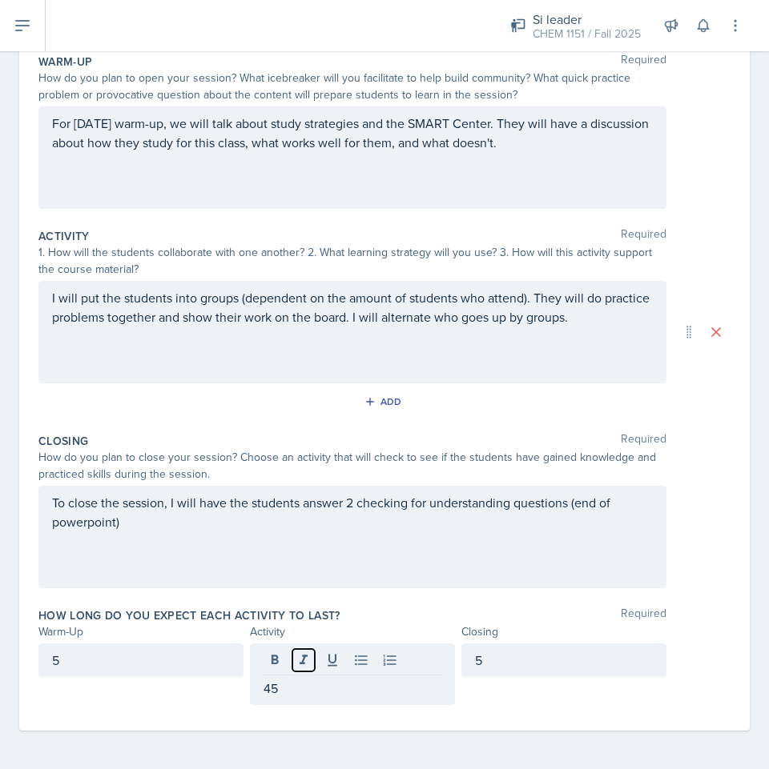
drag, startPoint x: 305, startPoint y: 659, endPoint x: 301, endPoint y: 683, distance: 24.4
click at [301, 683] on div "45" at bounding box center [352, 675] width 205 height 62
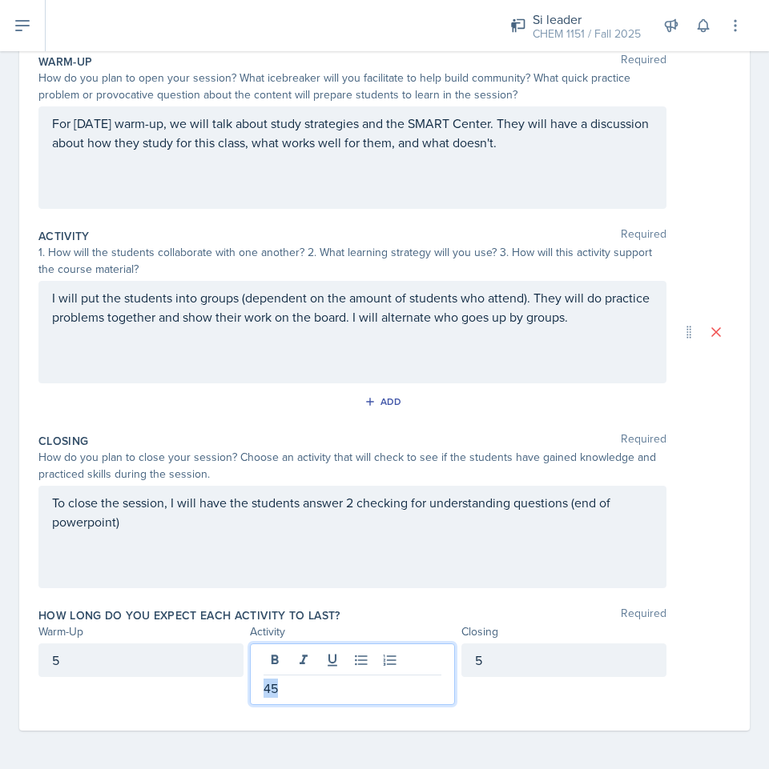
drag, startPoint x: 245, startPoint y: 689, endPoint x: 220, endPoint y: 687, distance: 24.9
click at [220, 687] on div "5 45 5" at bounding box center [352, 675] width 628 height 62
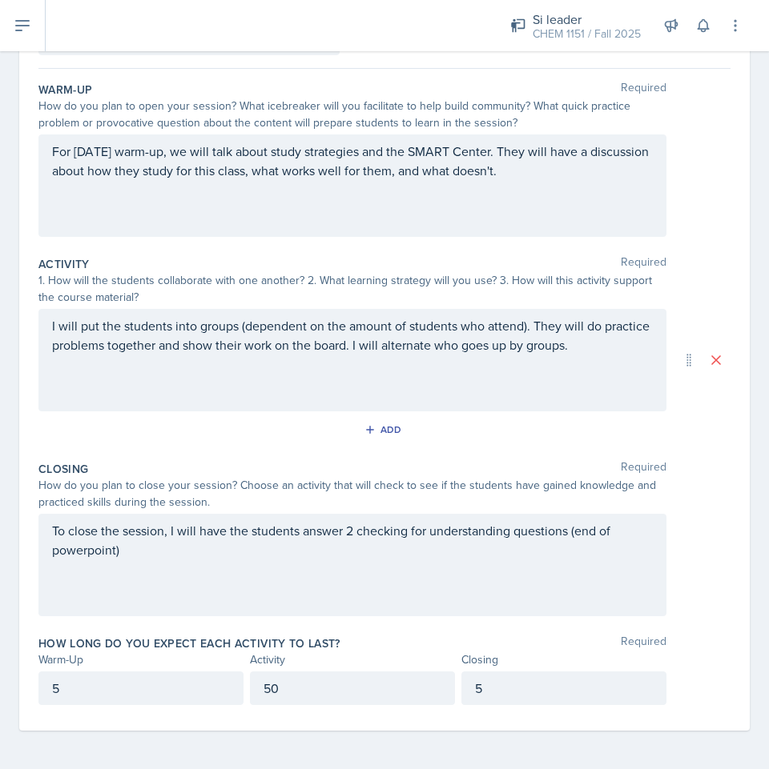
click at [445, 618] on div "Closing Required How do you plan to close your session? Choose an activity that…" at bounding box center [384, 542] width 692 height 175
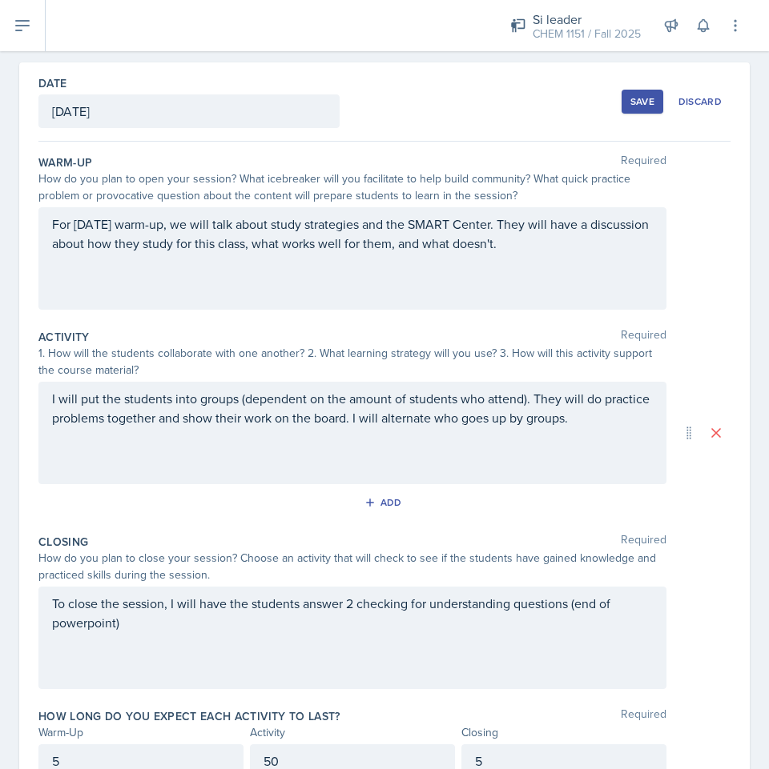
scroll to position [0, 0]
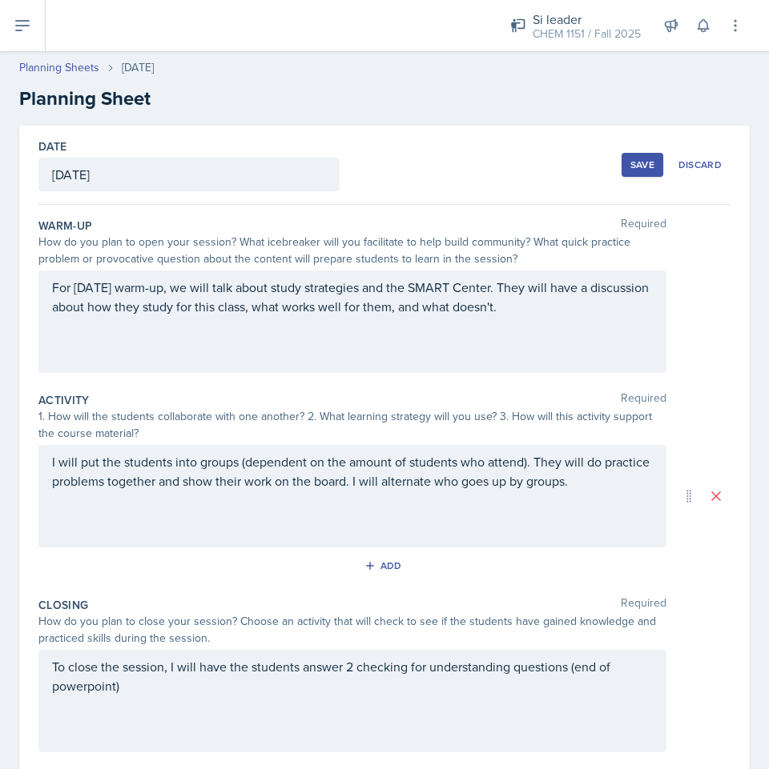
click at [630, 162] on div "Save" at bounding box center [642, 165] width 24 height 13
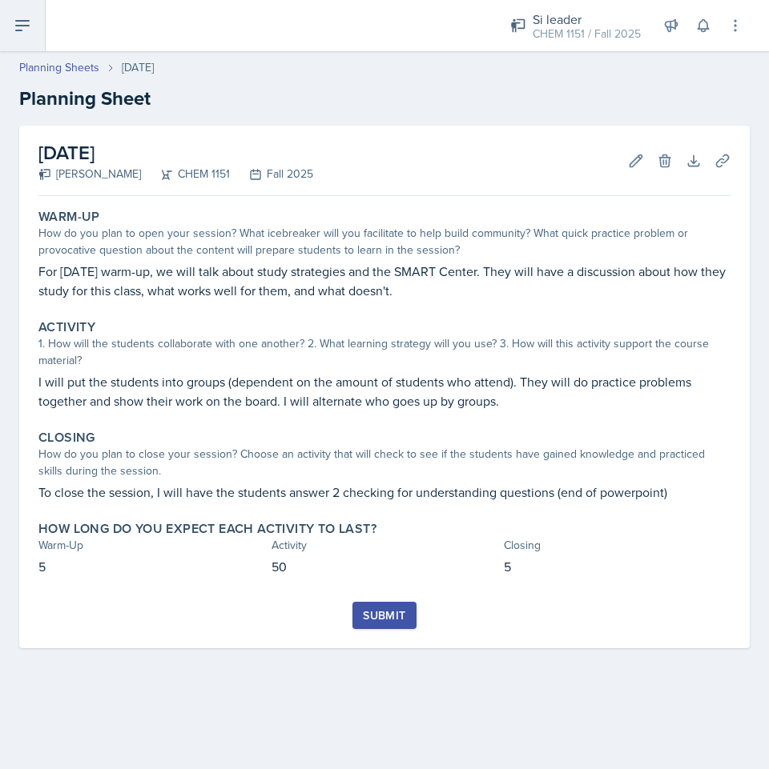
click at [32, 25] on button at bounding box center [23, 25] width 46 height 51
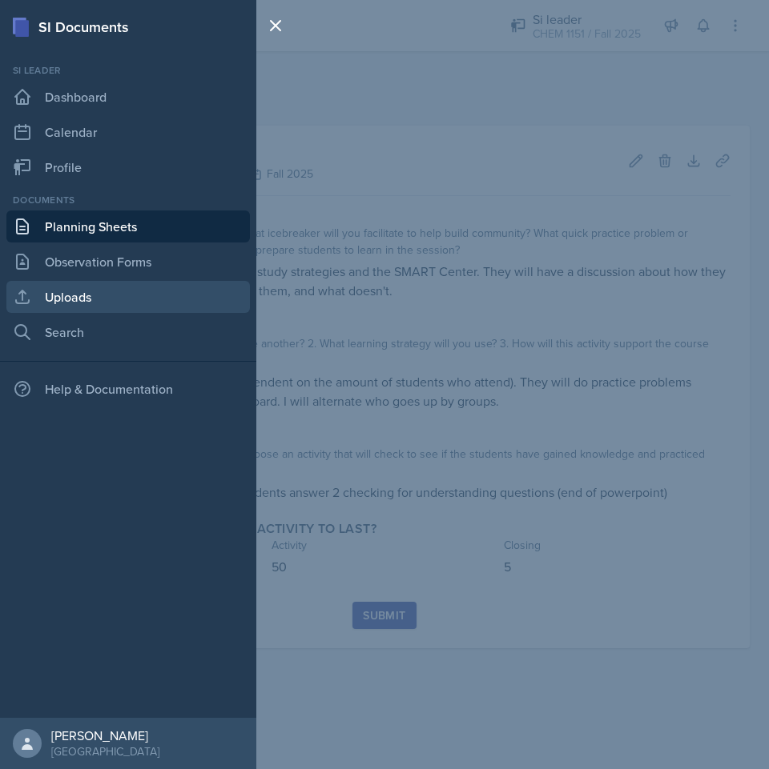
click at [78, 299] on link "Uploads" at bounding box center [127, 297] width 243 height 32
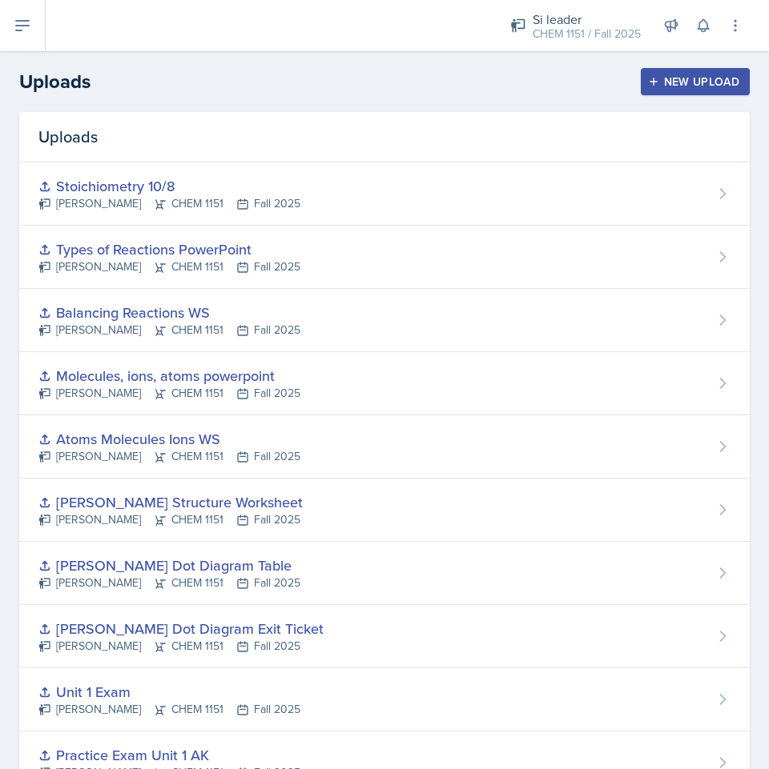
click at [689, 70] on button "New Upload" at bounding box center [696, 81] width 110 height 27
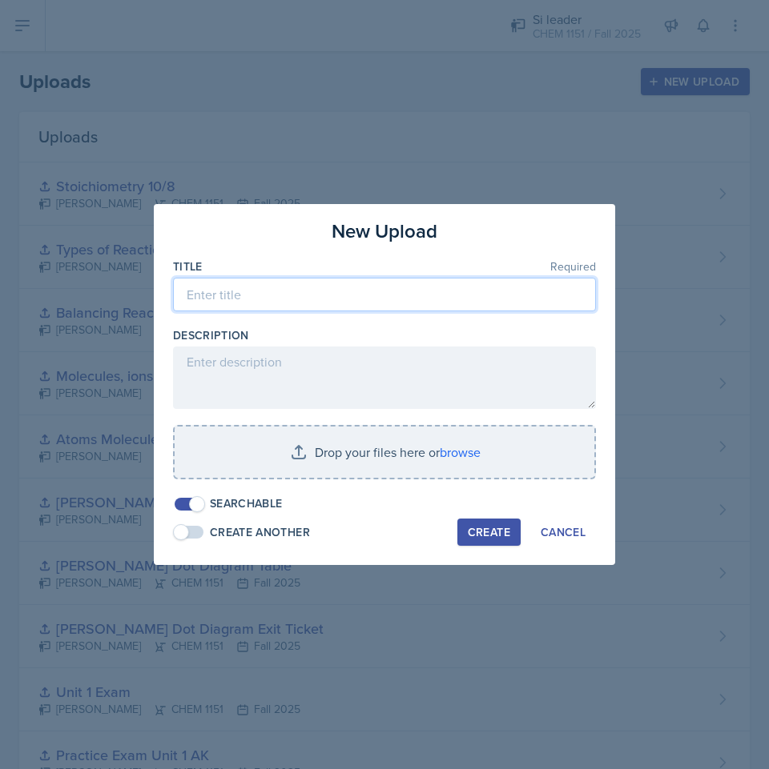
click at [305, 290] on input at bounding box center [384, 295] width 423 height 34
type input "A"
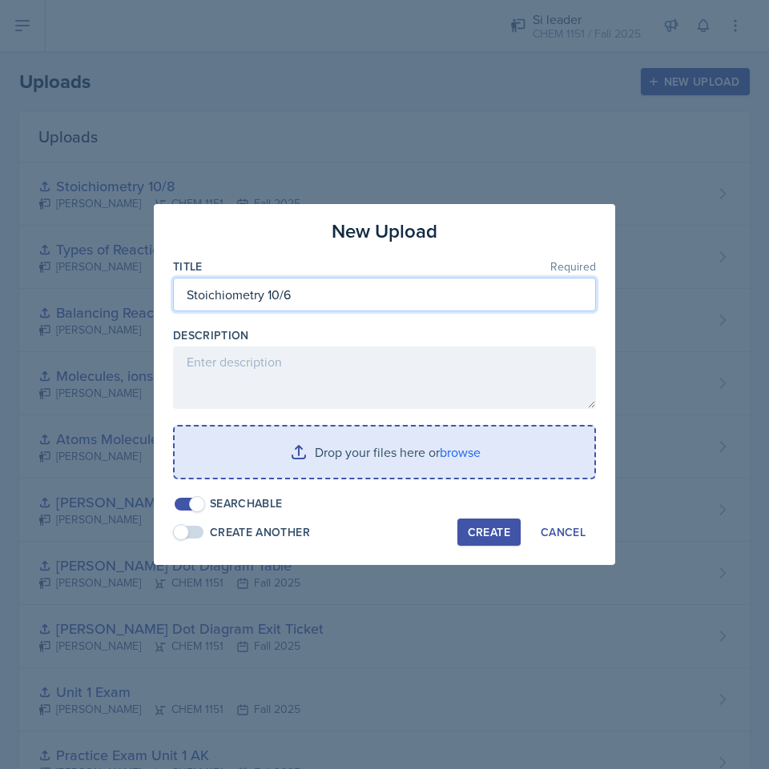
type input "Stoichiometry 10/6"
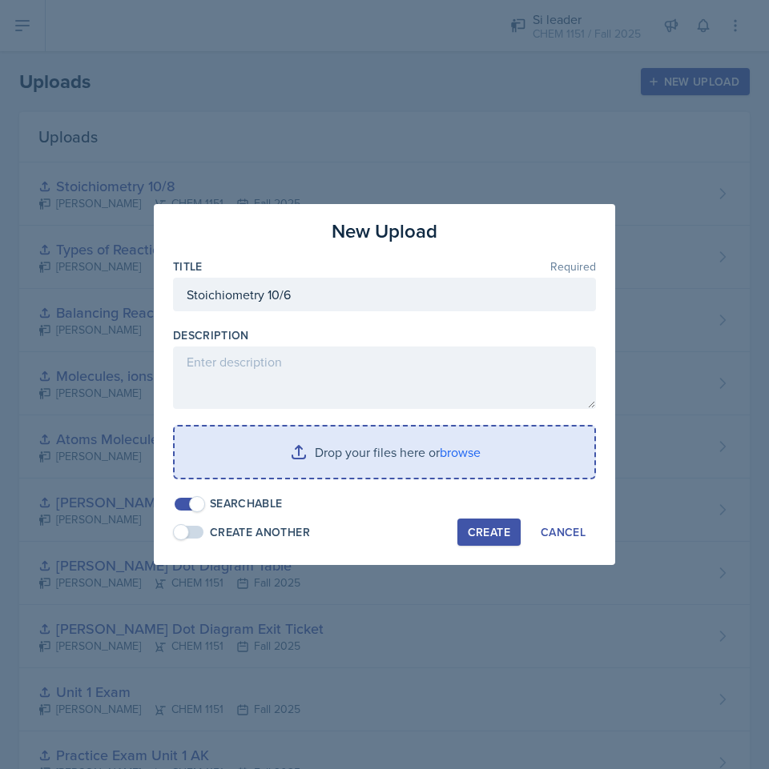
click at [371, 464] on input "file" at bounding box center [385, 452] width 420 height 51
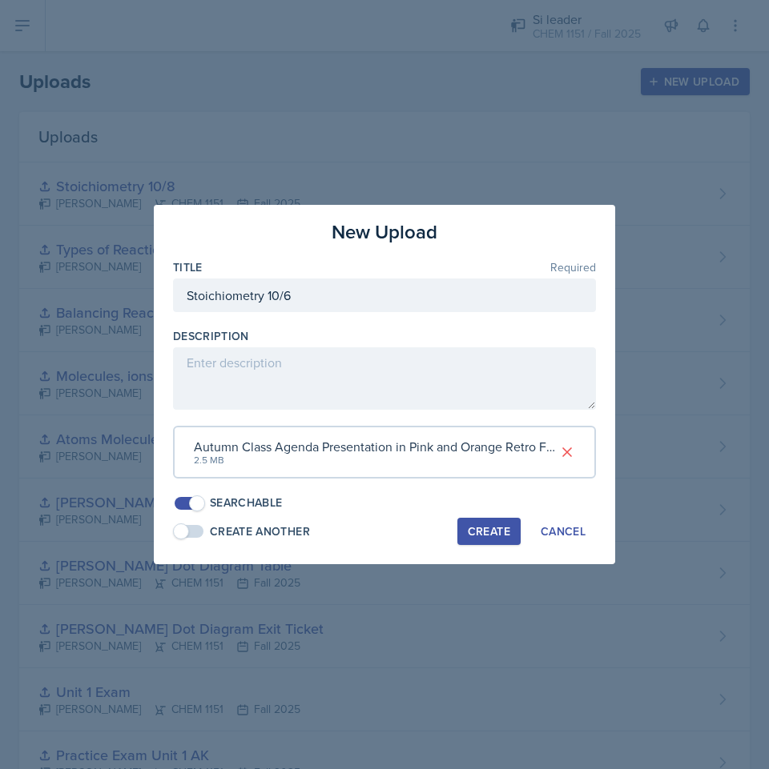
click at [510, 540] on button "Create" at bounding box center [488, 531] width 63 height 27
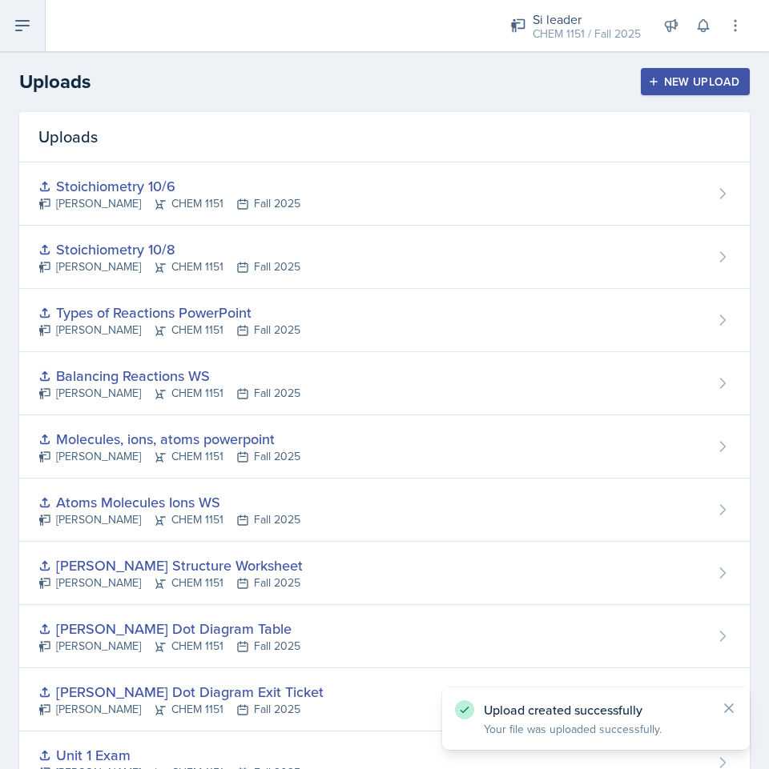
click at [38, 42] on button at bounding box center [23, 25] width 46 height 51
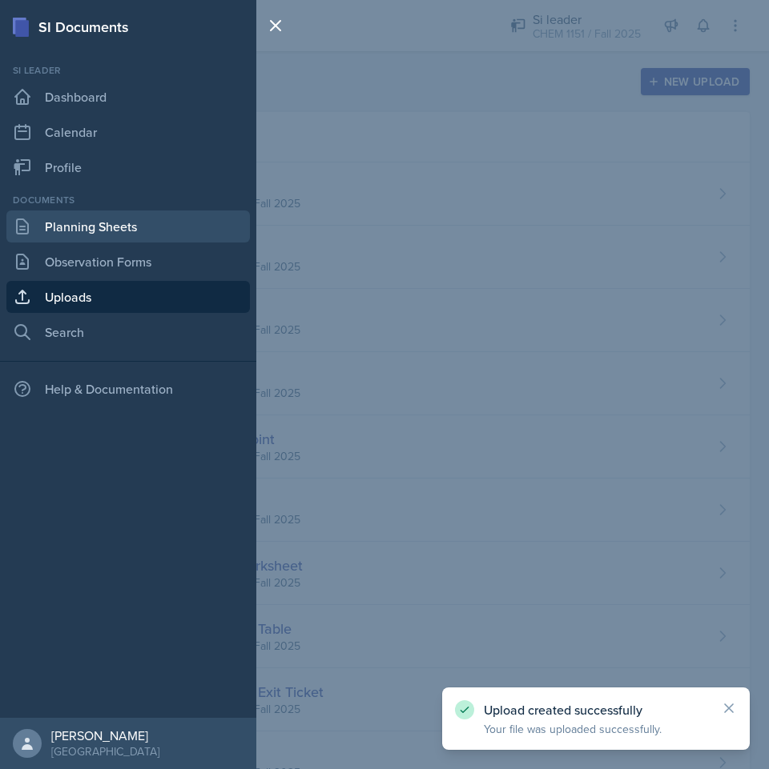
click at [134, 227] on link "Planning Sheets" at bounding box center [127, 227] width 243 height 32
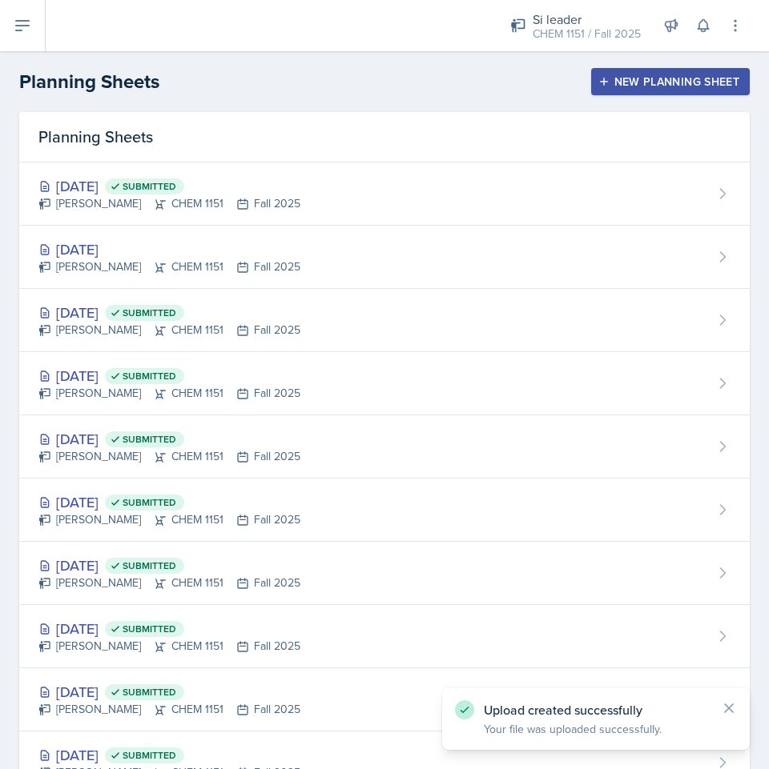
click at [376, 264] on div "Oct 6th, 2025 Kristy Bennett CHEM 1151 Fall 2025" at bounding box center [384, 257] width 730 height 63
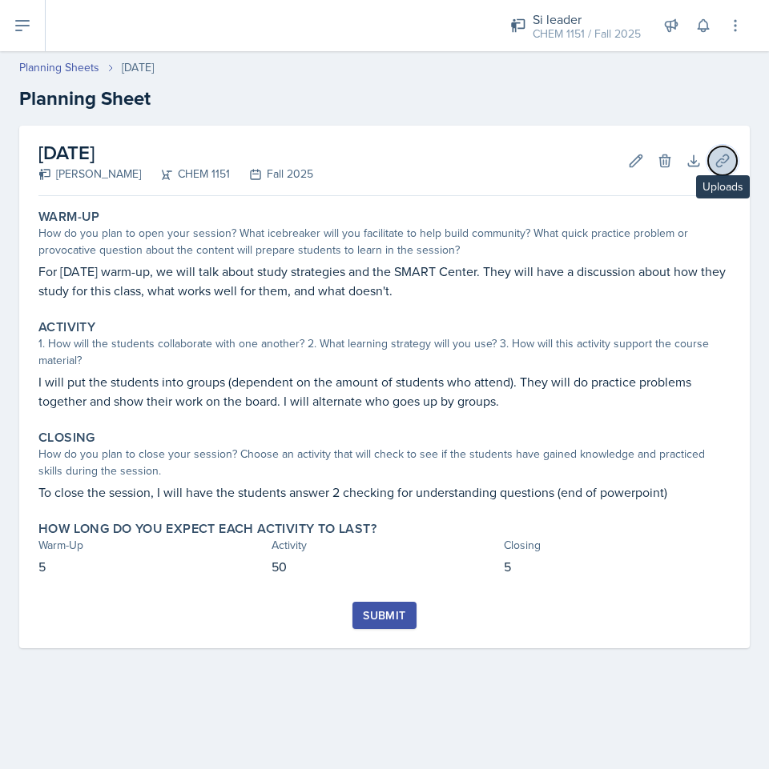
click at [722, 170] on button "Uploads" at bounding box center [722, 161] width 29 height 29
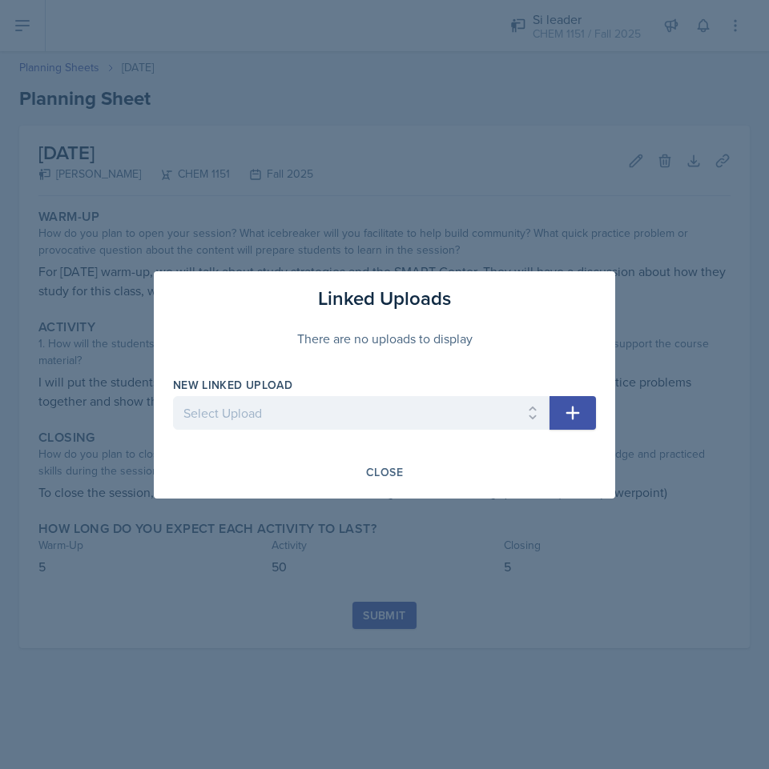
click at [416, 387] on div "New Linked Upload" at bounding box center [361, 385] width 376 height 16
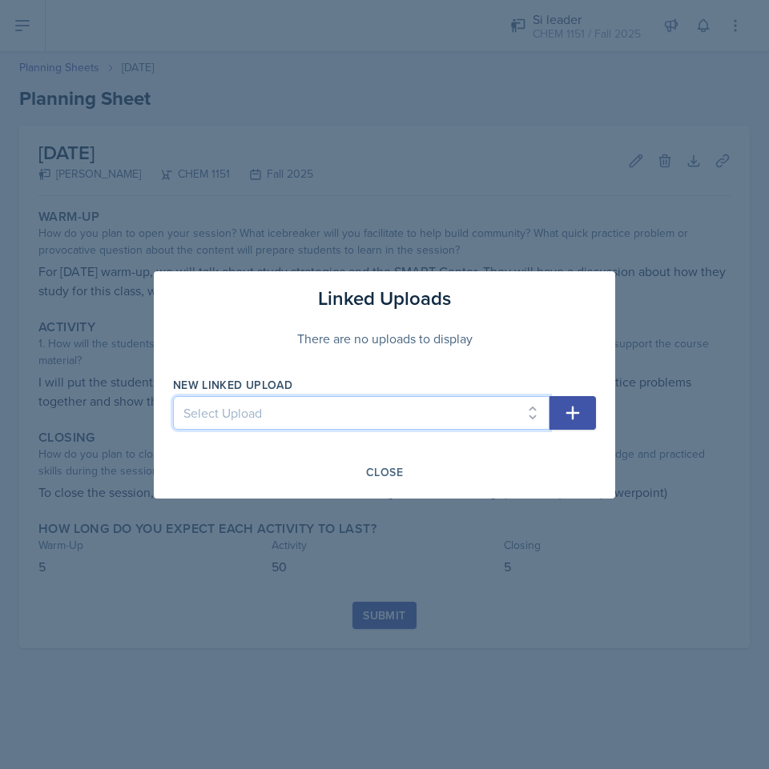
click at [410, 408] on select "Select Upload Physical and Chemical Worksheet Tap the Board Activity Sig Fig Re…" at bounding box center [361, 413] width 376 height 34
select select "b1a629a3-d13c-42f7-9e1b-004d5e8fd400"
click at [173, 396] on select "Select Upload Physical and Chemical Worksheet Tap the Board Activity Sig Fig Re…" at bounding box center [361, 413] width 376 height 34
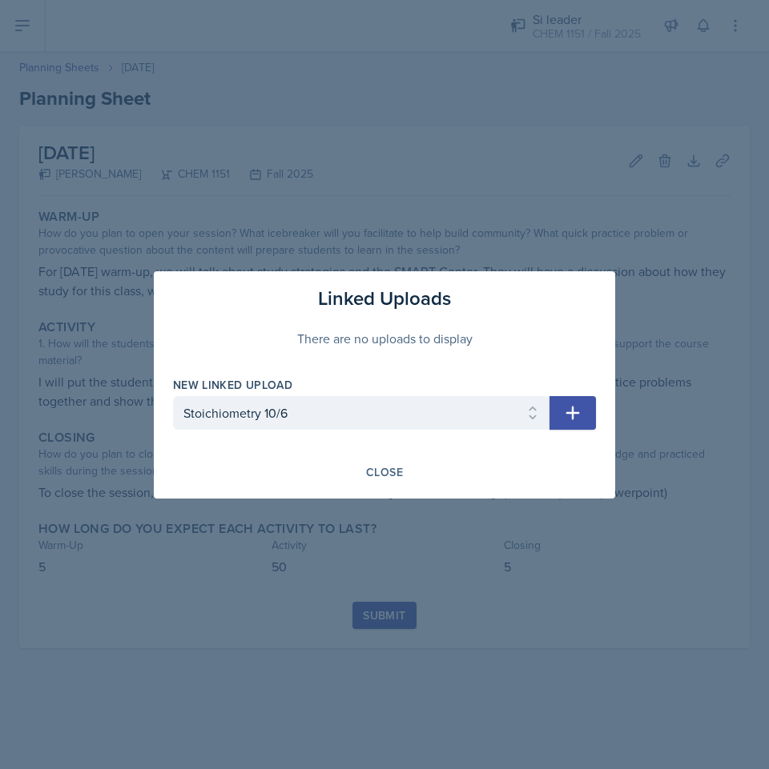
click at [576, 417] on icon "button" at bounding box center [572, 413] width 19 height 19
select select
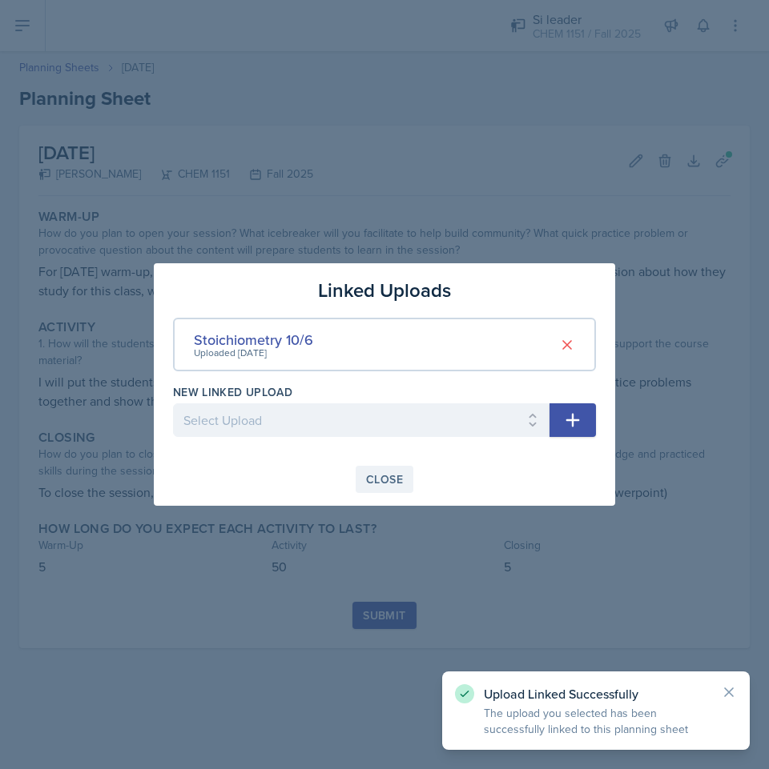
click at [390, 474] on div "Close" at bounding box center [384, 479] width 37 height 13
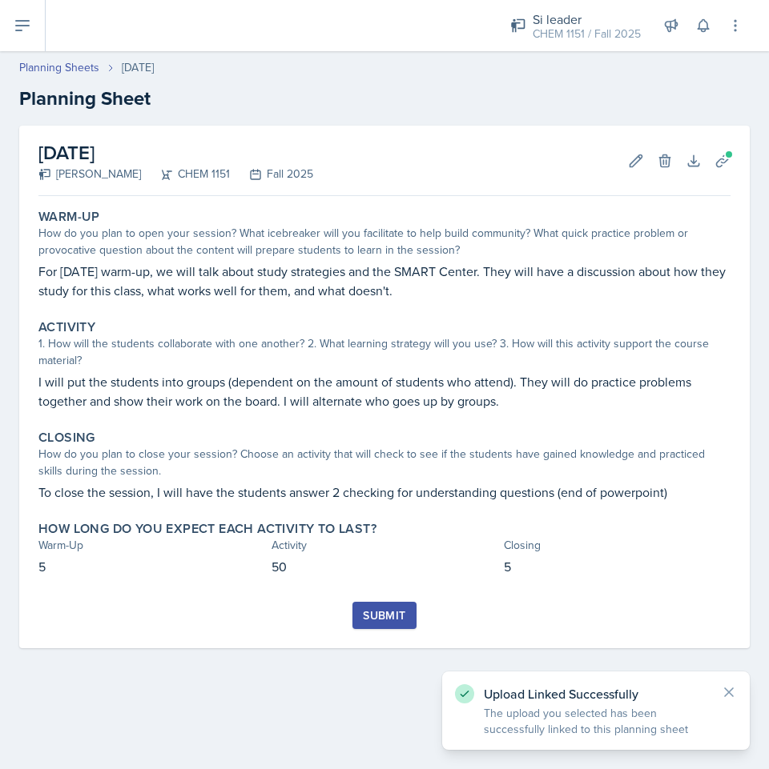
click at [404, 609] on div "Submit" at bounding box center [384, 615] width 42 height 13
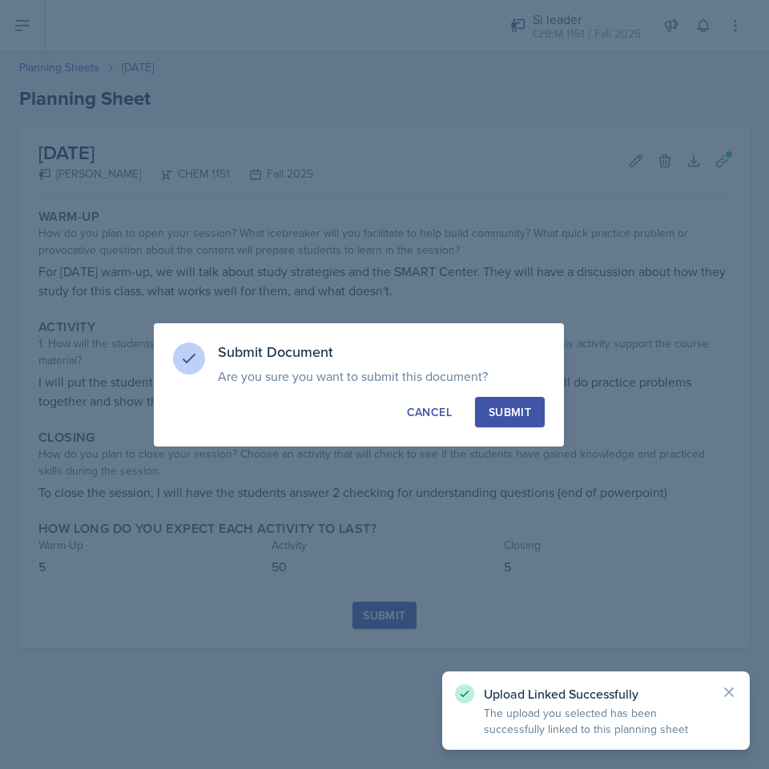
click at [524, 420] on button "Submit" at bounding box center [510, 412] width 70 height 30
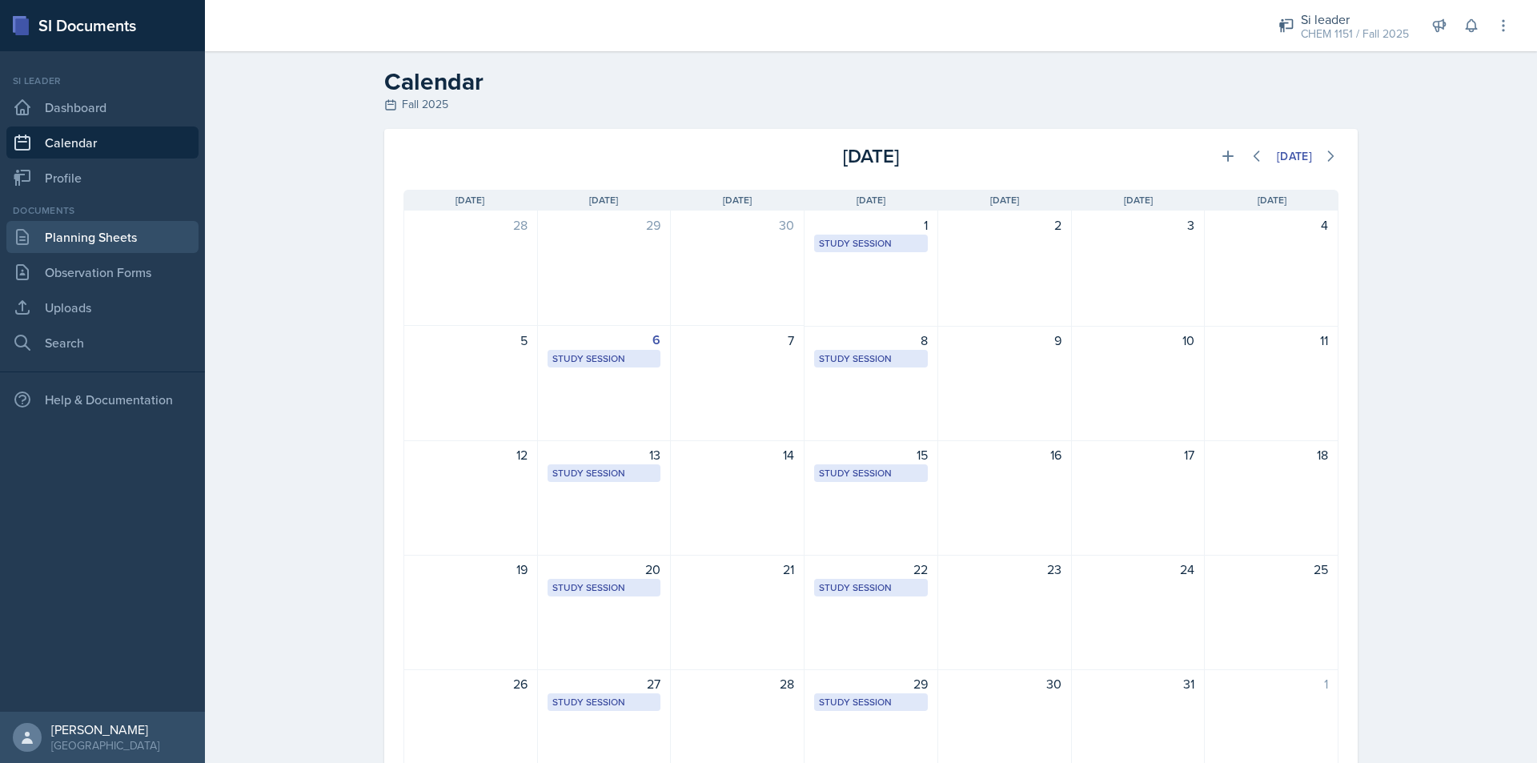
click at [144, 229] on link "Planning Sheets" at bounding box center [102, 237] width 192 height 32
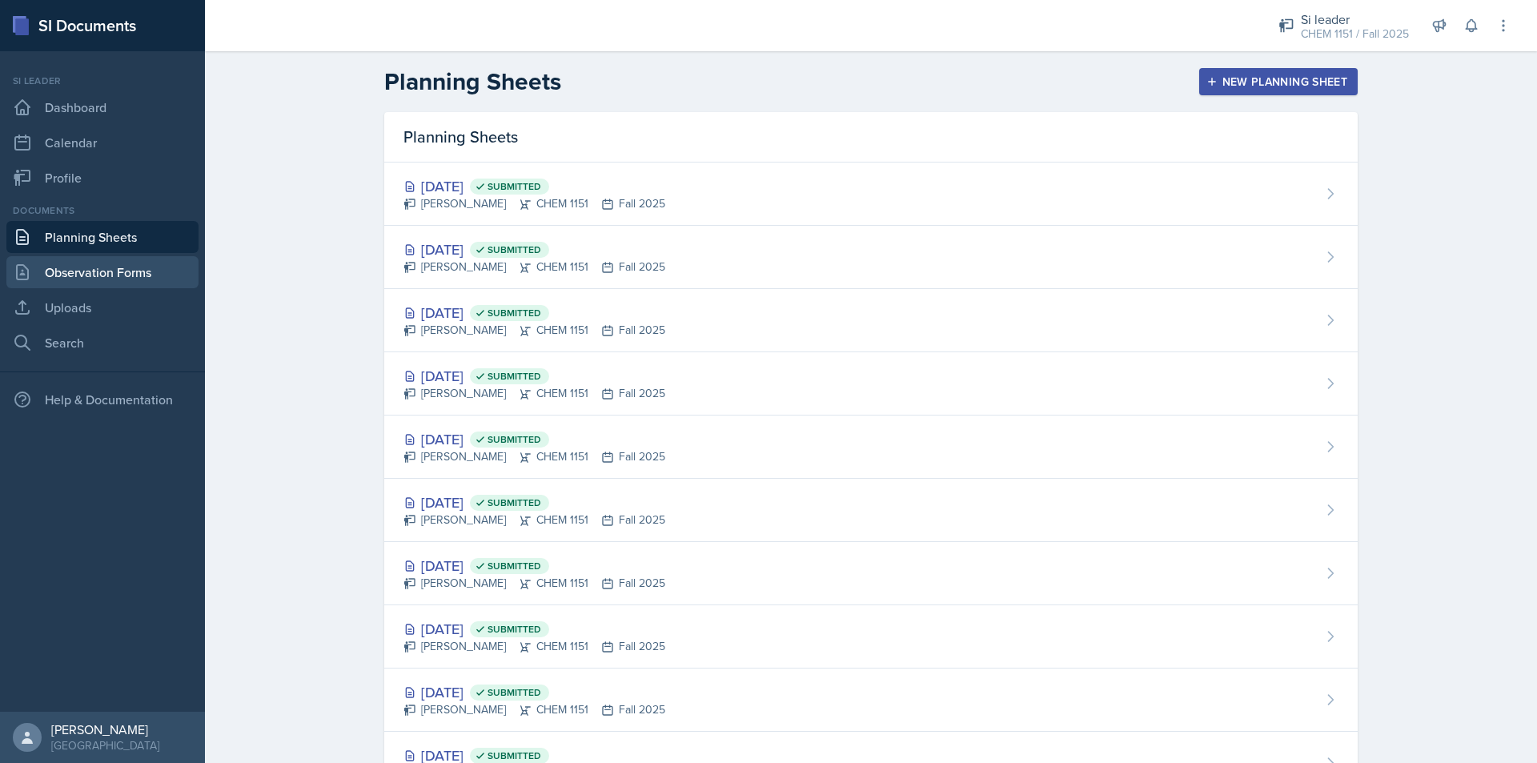
click at [72, 264] on link "Observation Forms" at bounding box center [102, 272] width 192 height 32
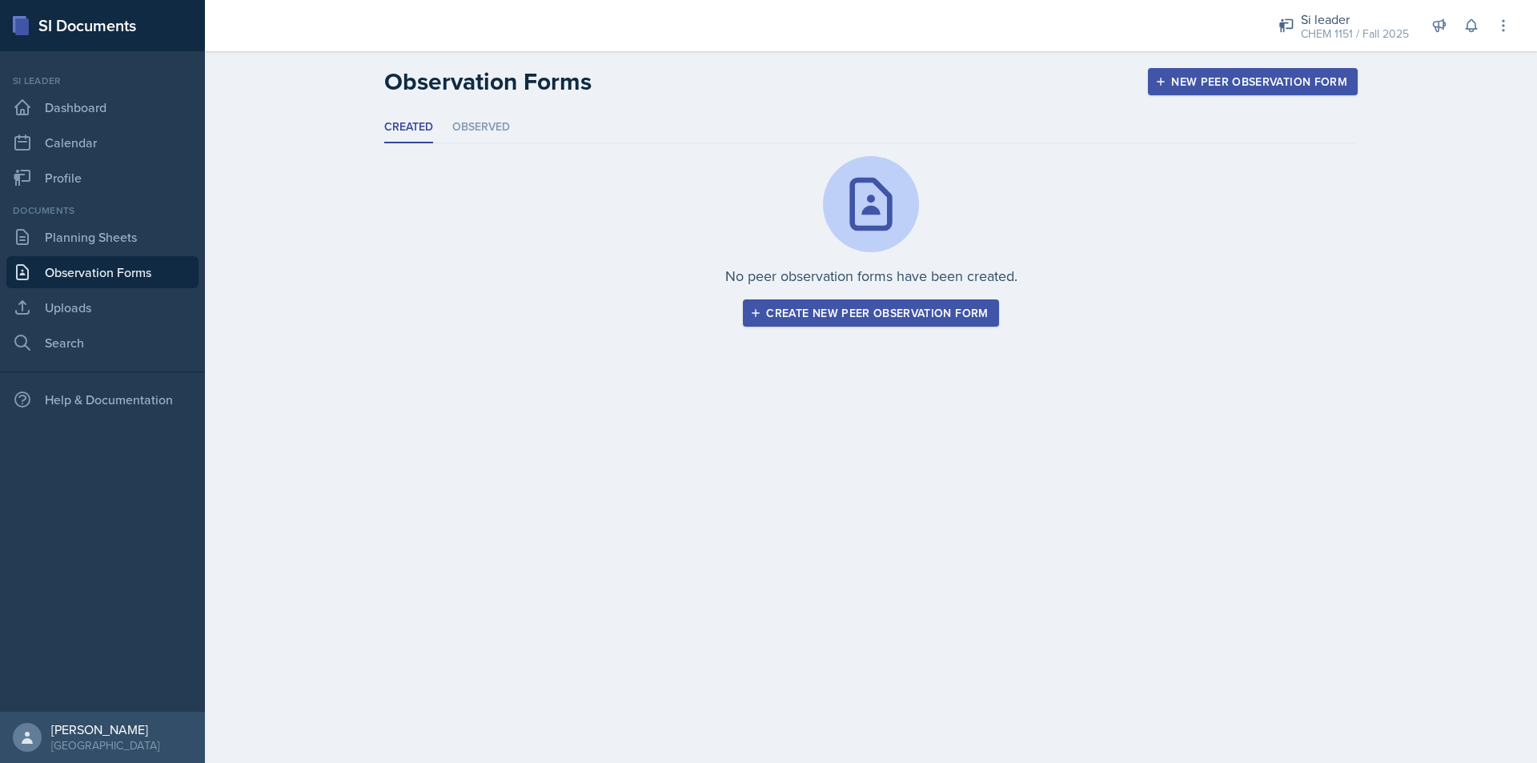
click at [98, 291] on div "Documents Planning Sheets Observation Forms Uploads Search" at bounding box center [102, 280] width 192 height 155
click at [102, 302] on link "Uploads" at bounding box center [102, 307] width 192 height 32
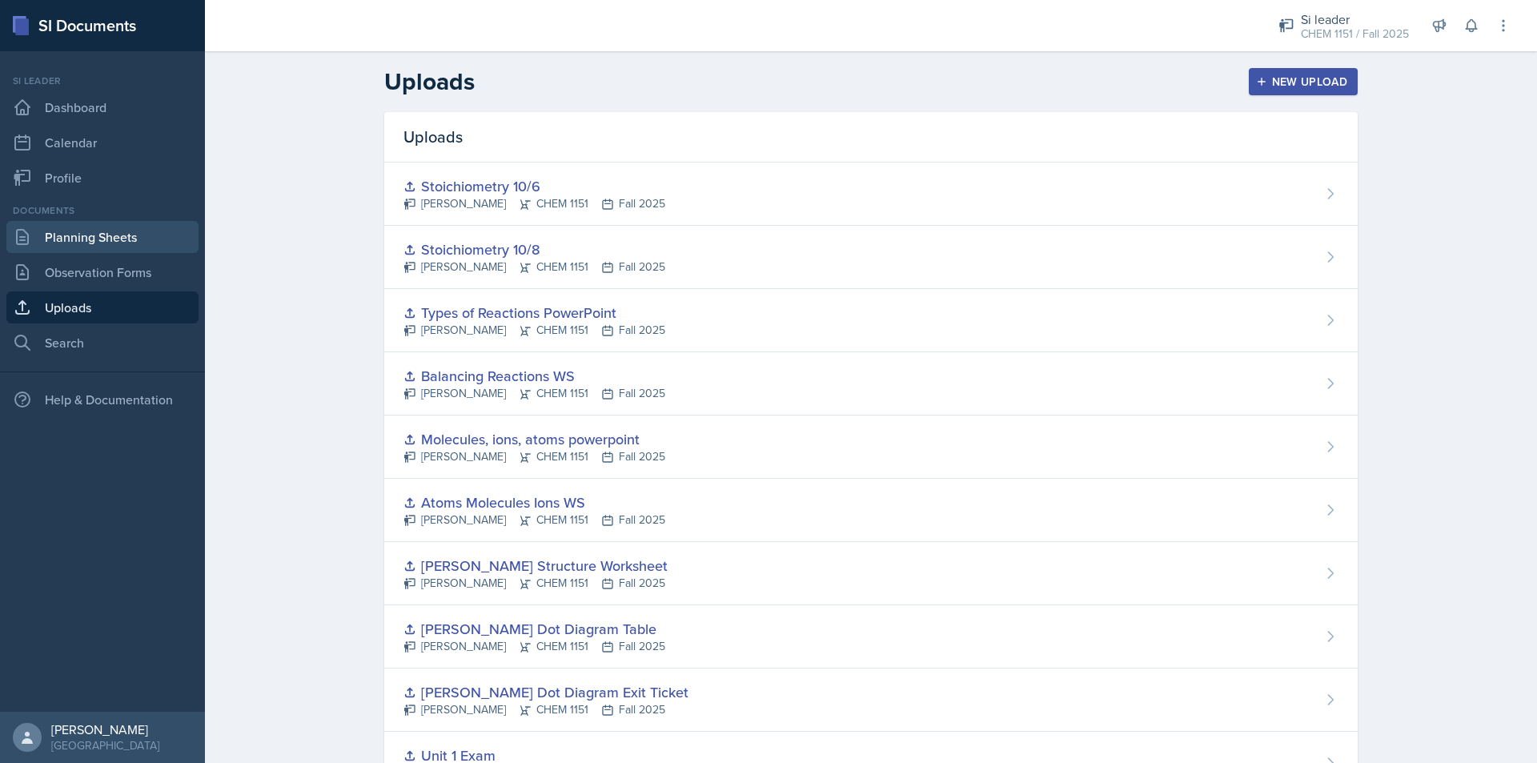
click at [106, 249] on link "Planning Sheets" at bounding box center [102, 237] width 192 height 32
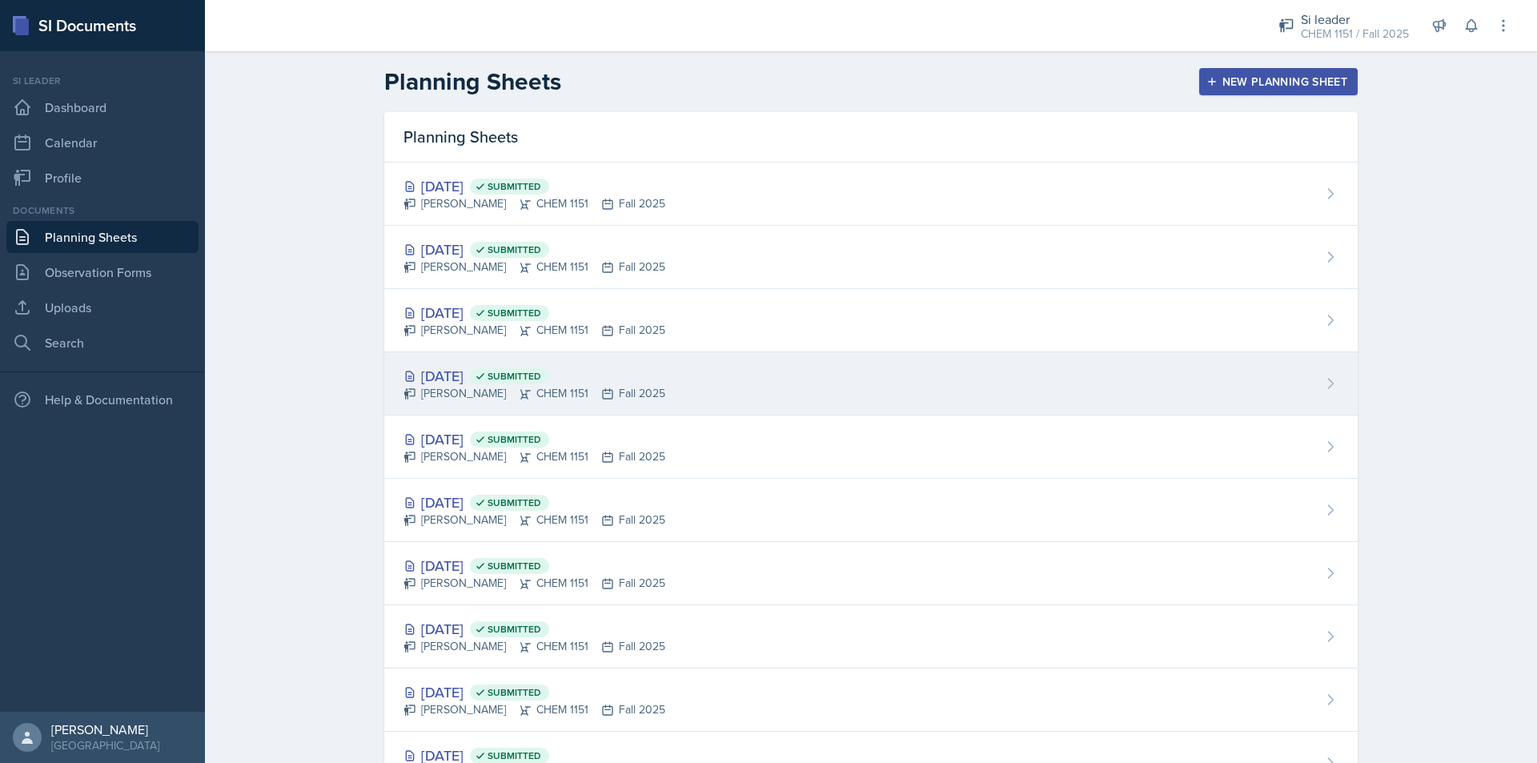
click at [652, 392] on div "Sep 29th, 2025 Submitted Kristy Bennett CHEM 1151 Fall 2025" at bounding box center [871, 383] width 974 height 63
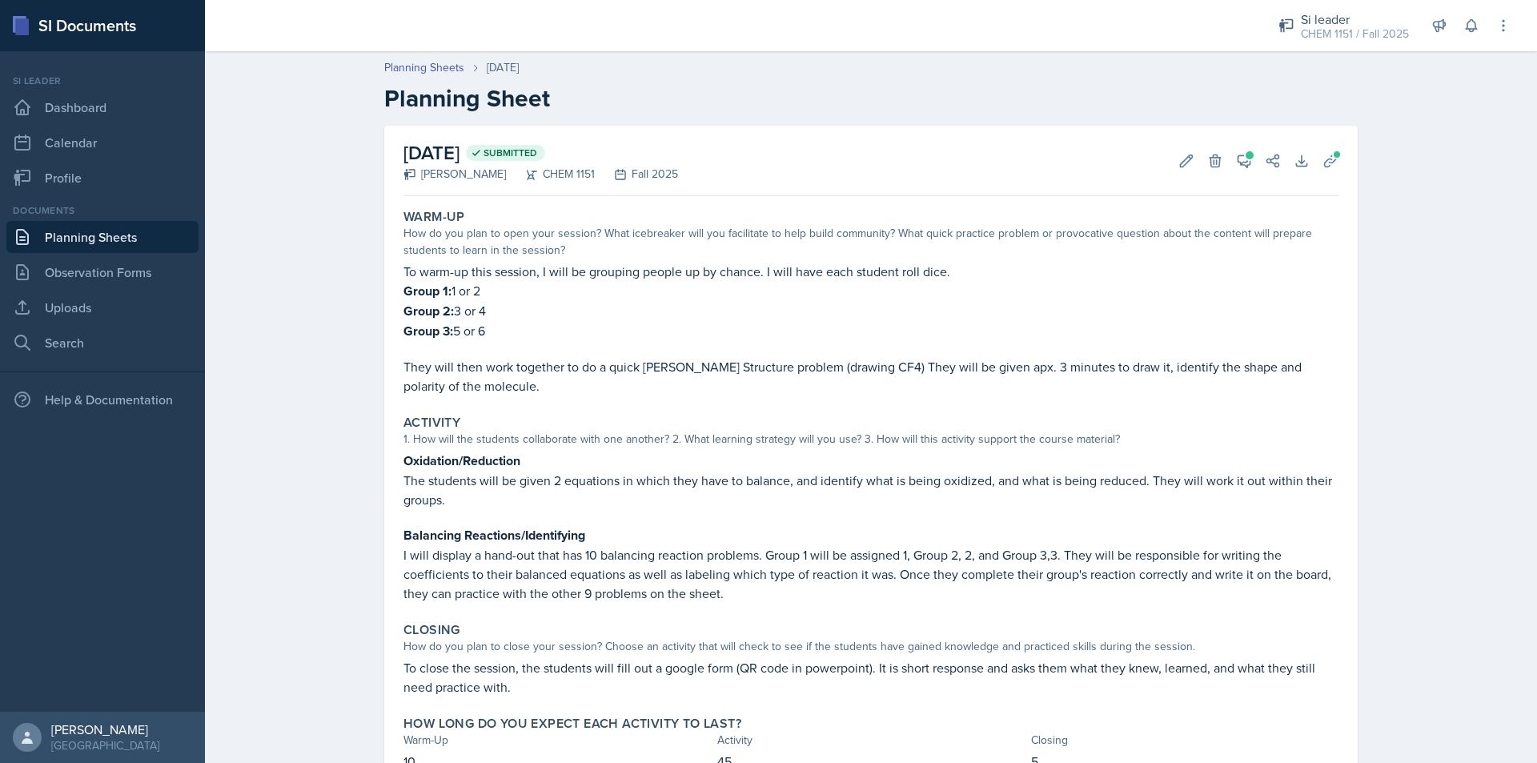
scroll to position [72, 0]
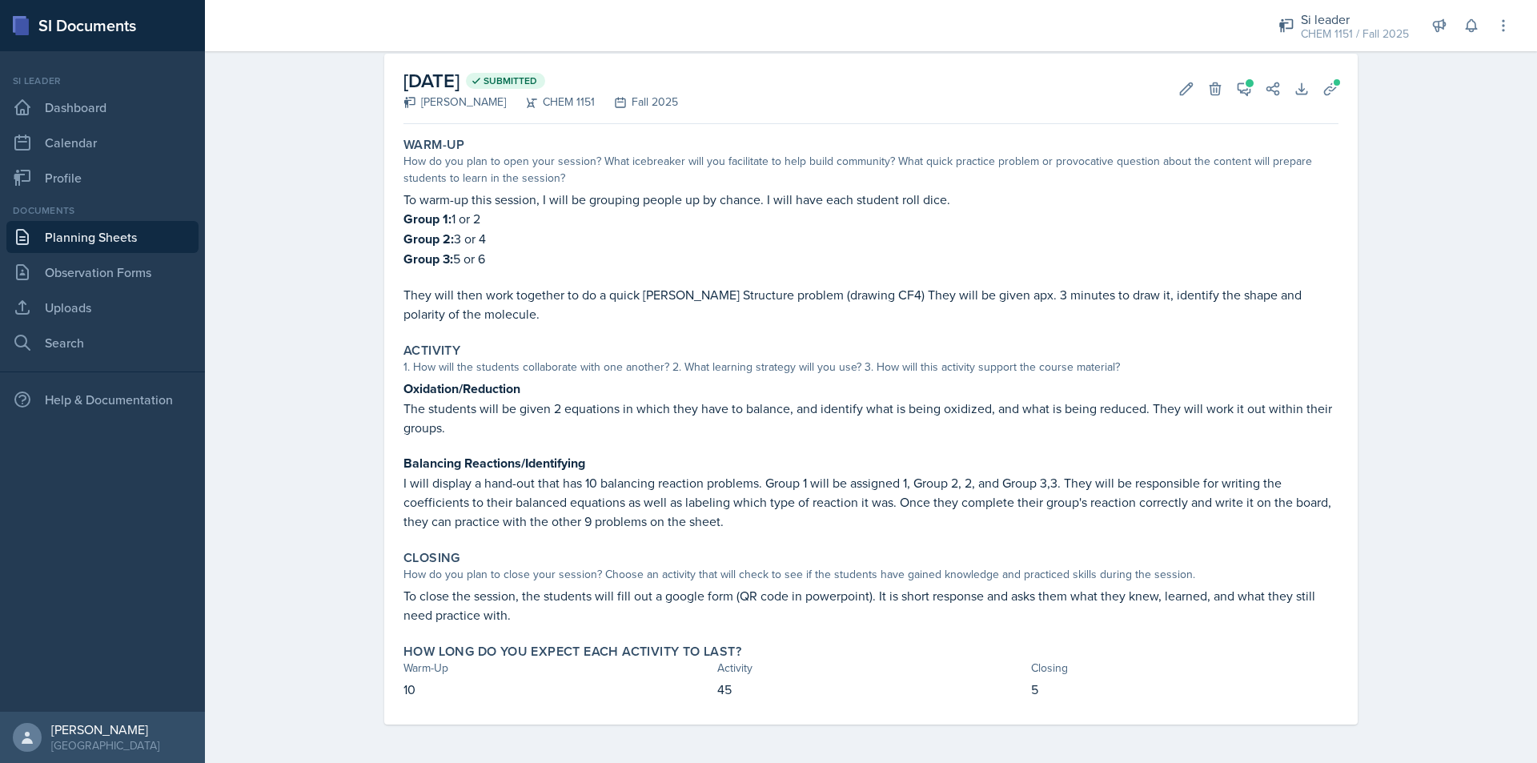
click at [143, 237] on link "Planning Sheets" at bounding box center [102, 237] width 192 height 32
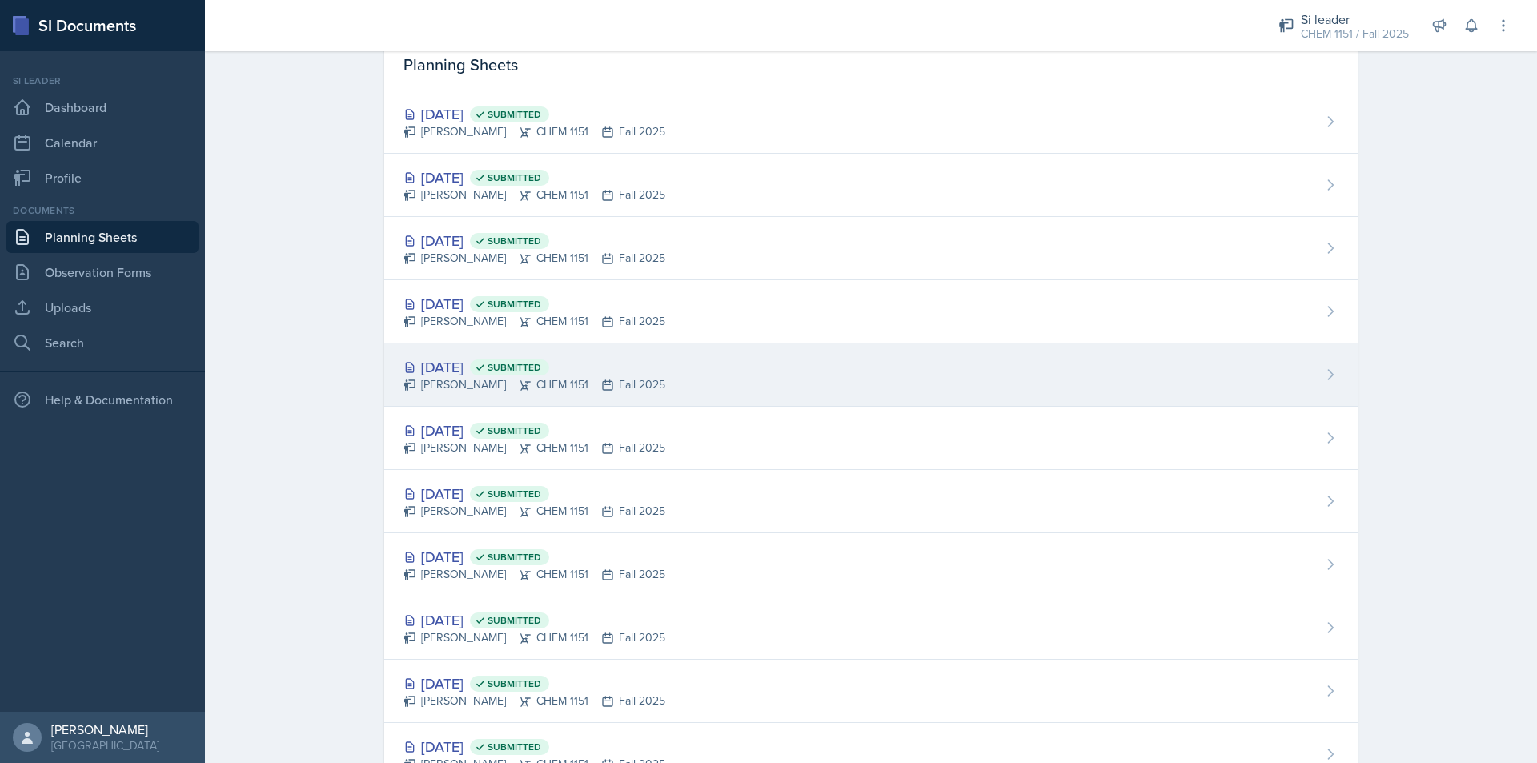
click at [617, 381] on div "Kristy Bennett CHEM 1151 Fall 2025" at bounding box center [535, 384] width 262 height 17
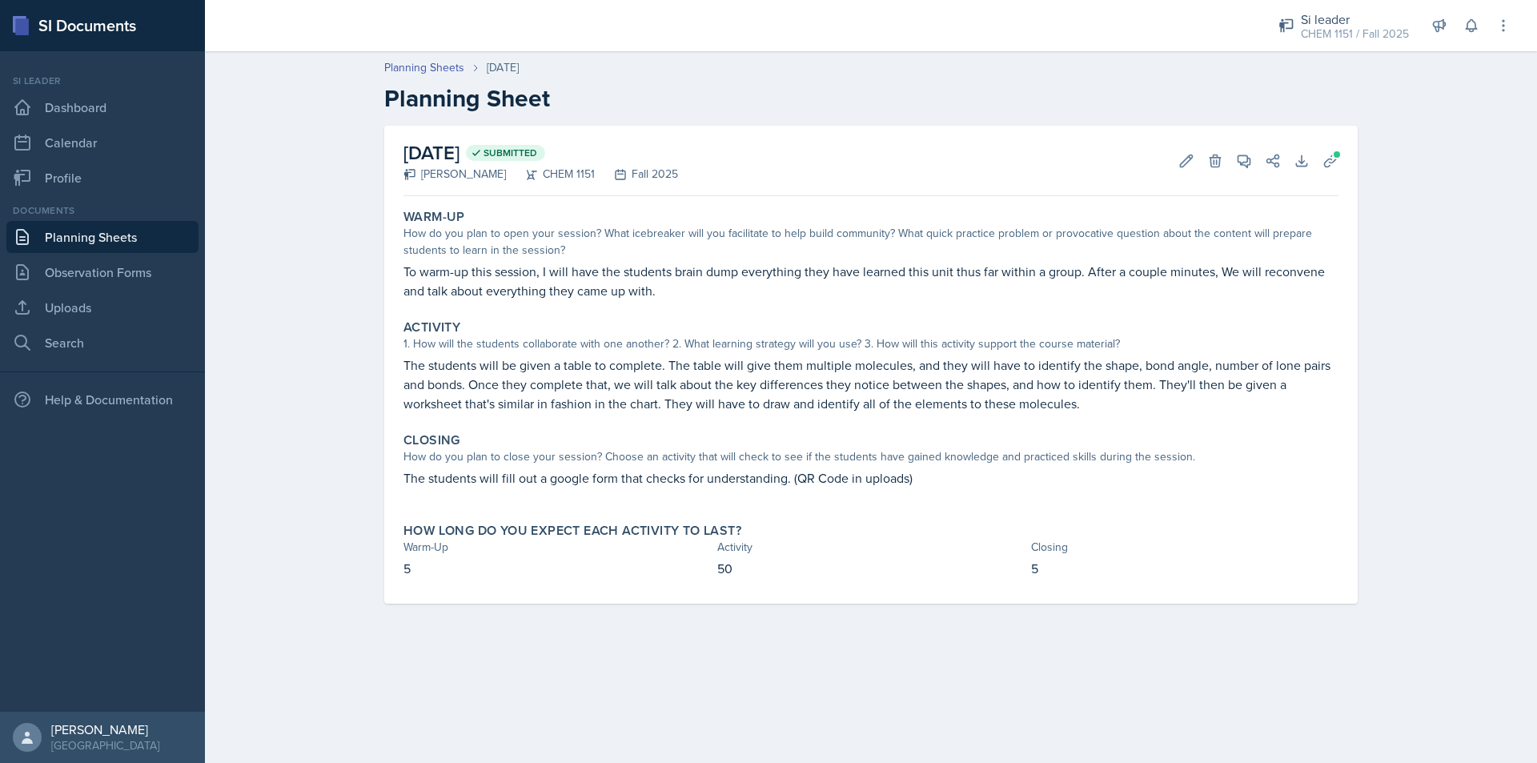
click at [135, 237] on link "Planning Sheets" at bounding box center [102, 237] width 192 height 32
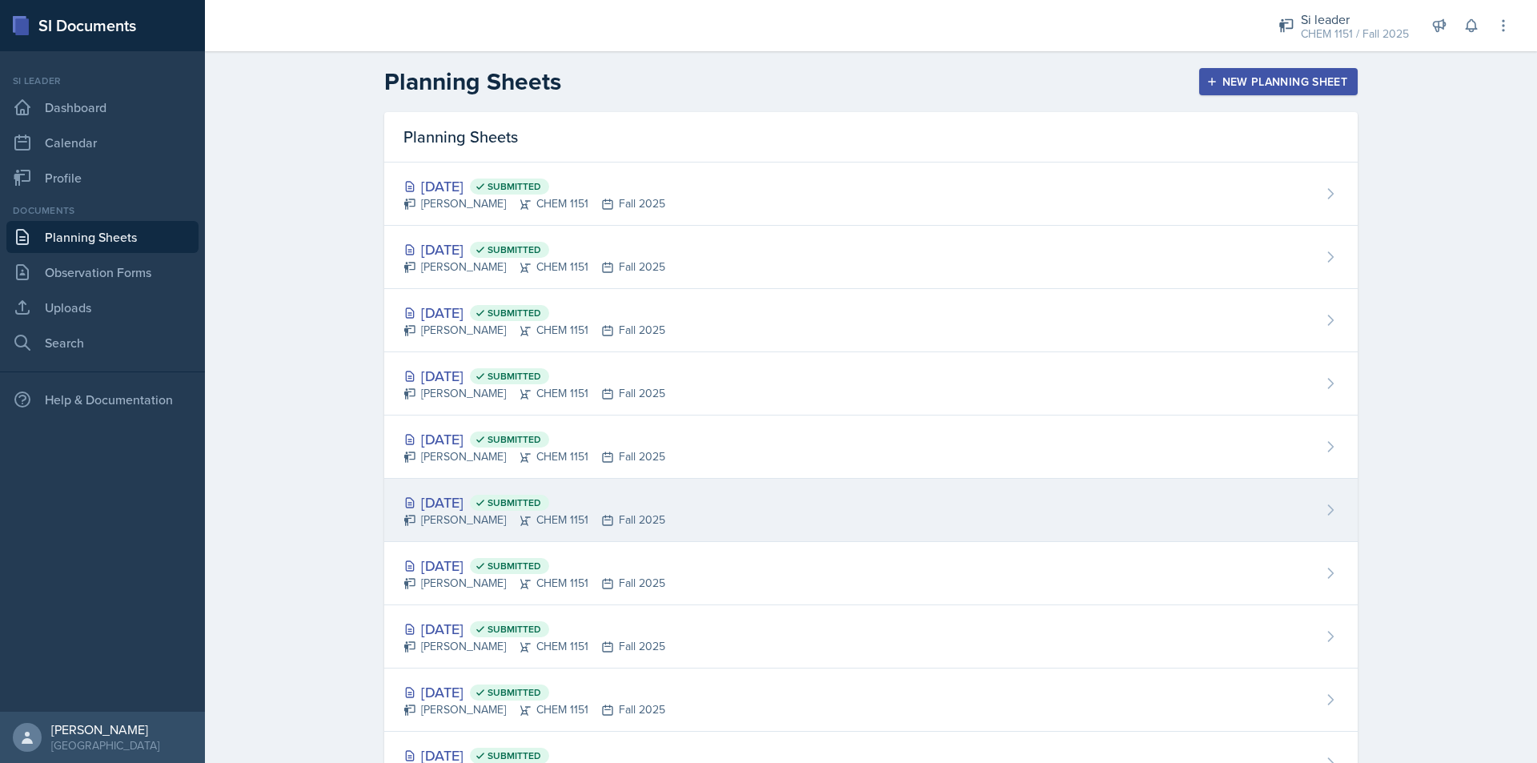
click at [655, 504] on div "Sep 22nd, 2025 Submitted Kristy Bennett CHEM 1151 Fall 2025" at bounding box center [871, 510] width 974 height 63
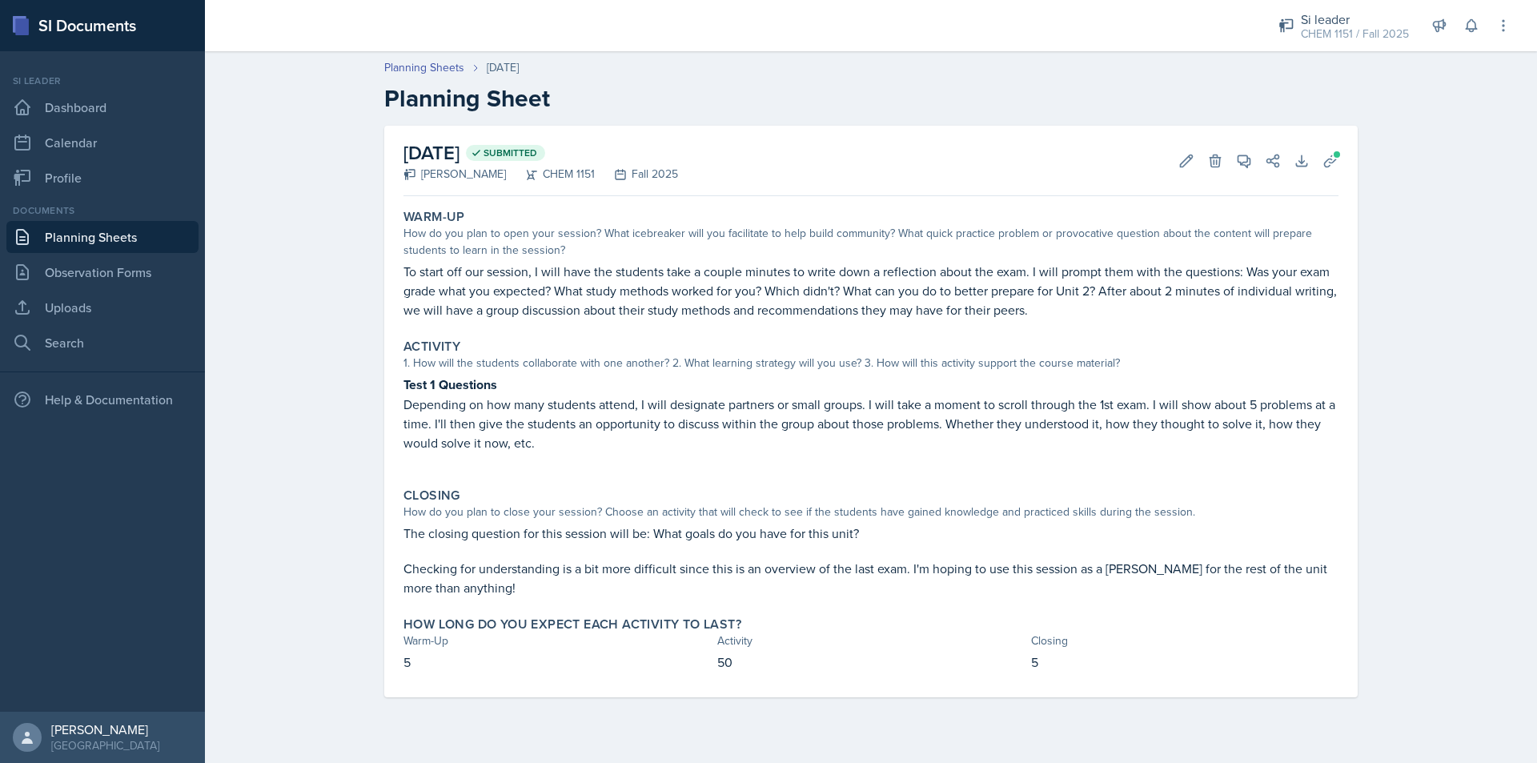
click at [155, 235] on link "Planning Sheets" at bounding box center [102, 237] width 192 height 32
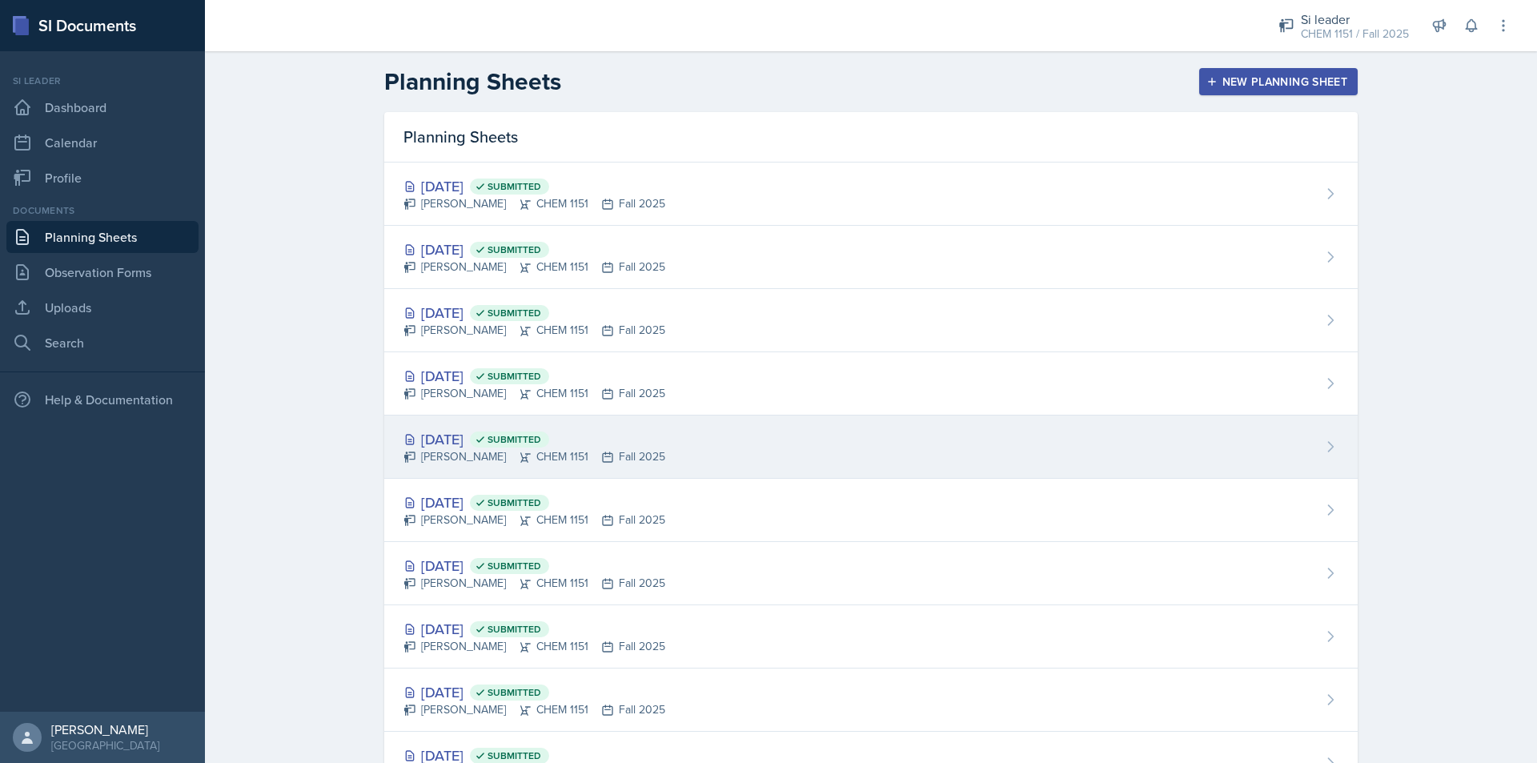
click at [489, 446] on div "Sep 24th, 2025 Submitted" at bounding box center [535, 439] width 262 height 22
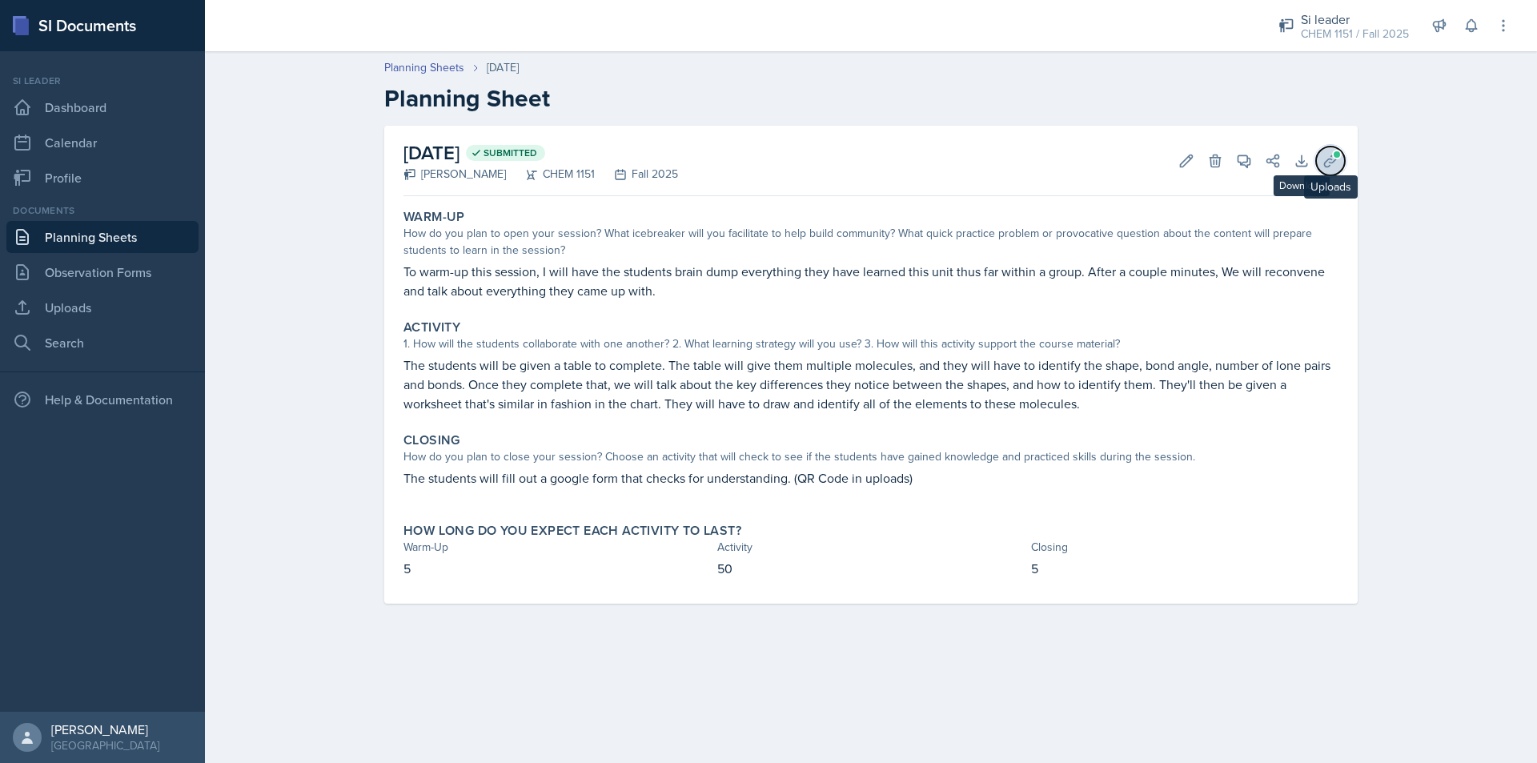
click at [1334, 169] on button "Uploads" at bounding box center [1330, 161] width 29 height 29
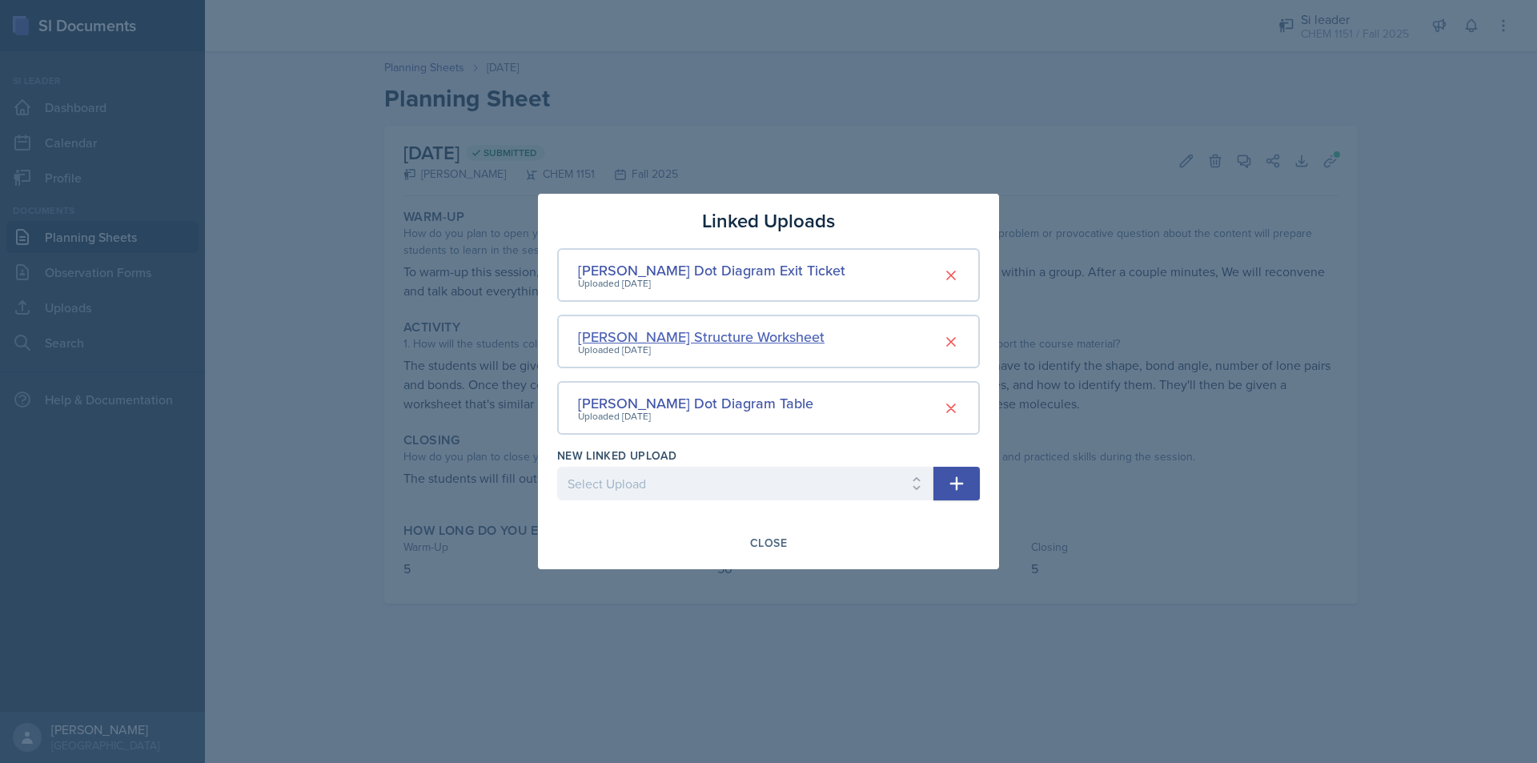
click at [729, 340] on div "Lewis Structure Worksheet" at bounding box center [701, 337] width 247 height 22
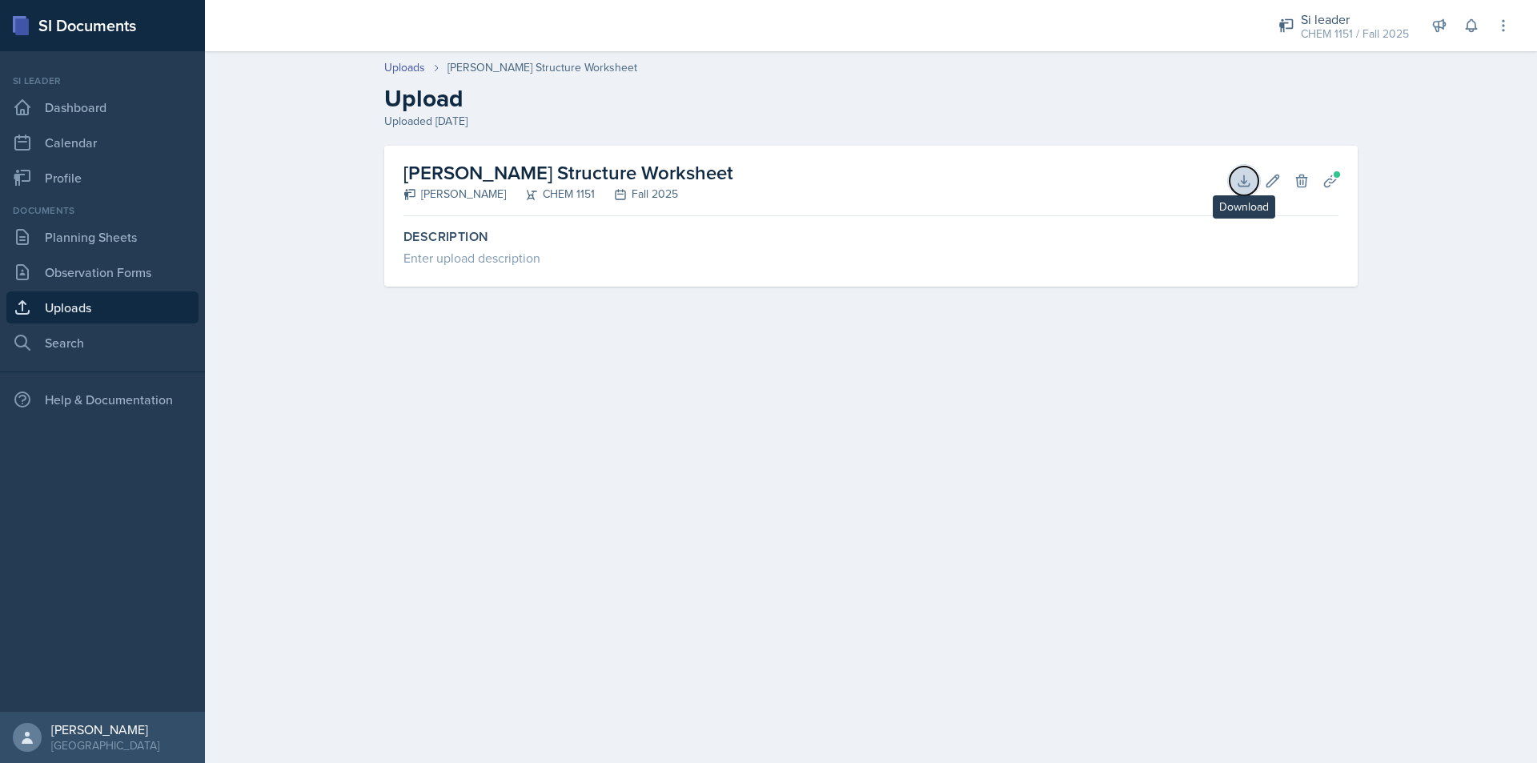
click at [1251, 181] on icon at bounding box center [1244, 181] width 16 height 16
click at [412, 69] on link "Uploads" at bounding box center [404, 67] width 41 height 17
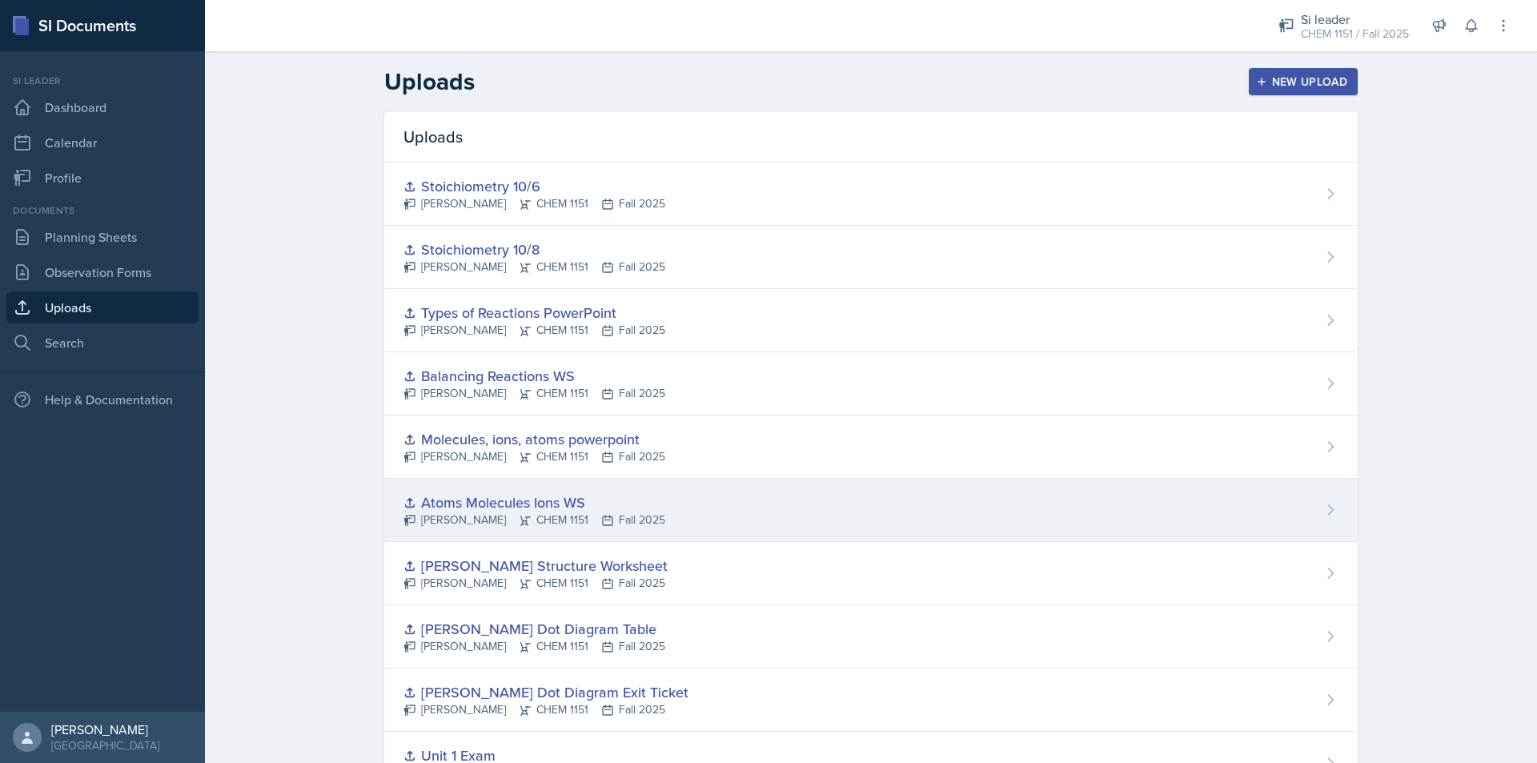
click at [500, 506] on div "Atoms Molecules Ions WS" at bounding box center [535, 503] width 262 height 22
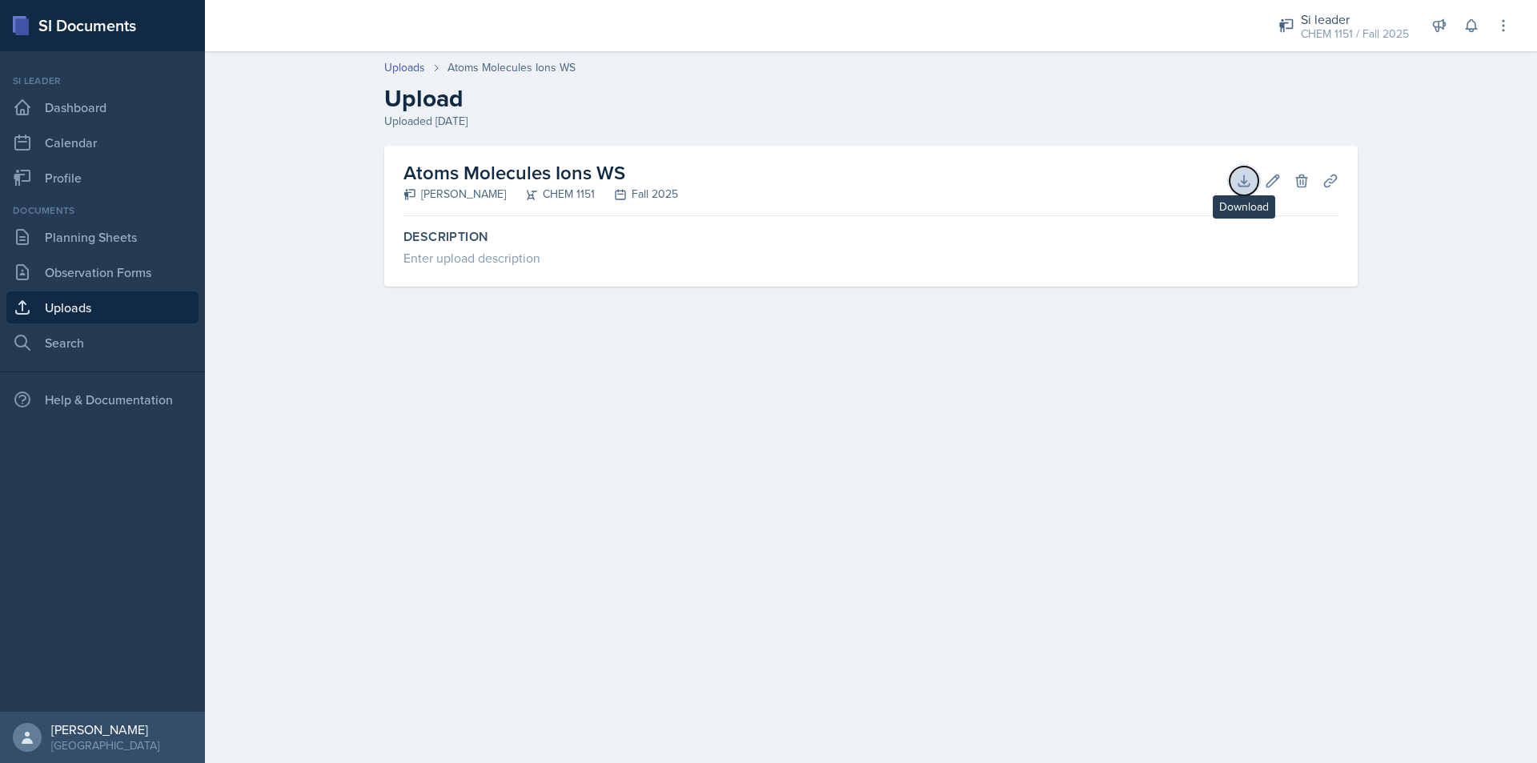
click at [1247, 194] on button "Download" at bounding box center [1244, 181] width 29 height 29
click at [135, 299] on link "Uploads" at bounding box center [102, 307] width 192 height 32
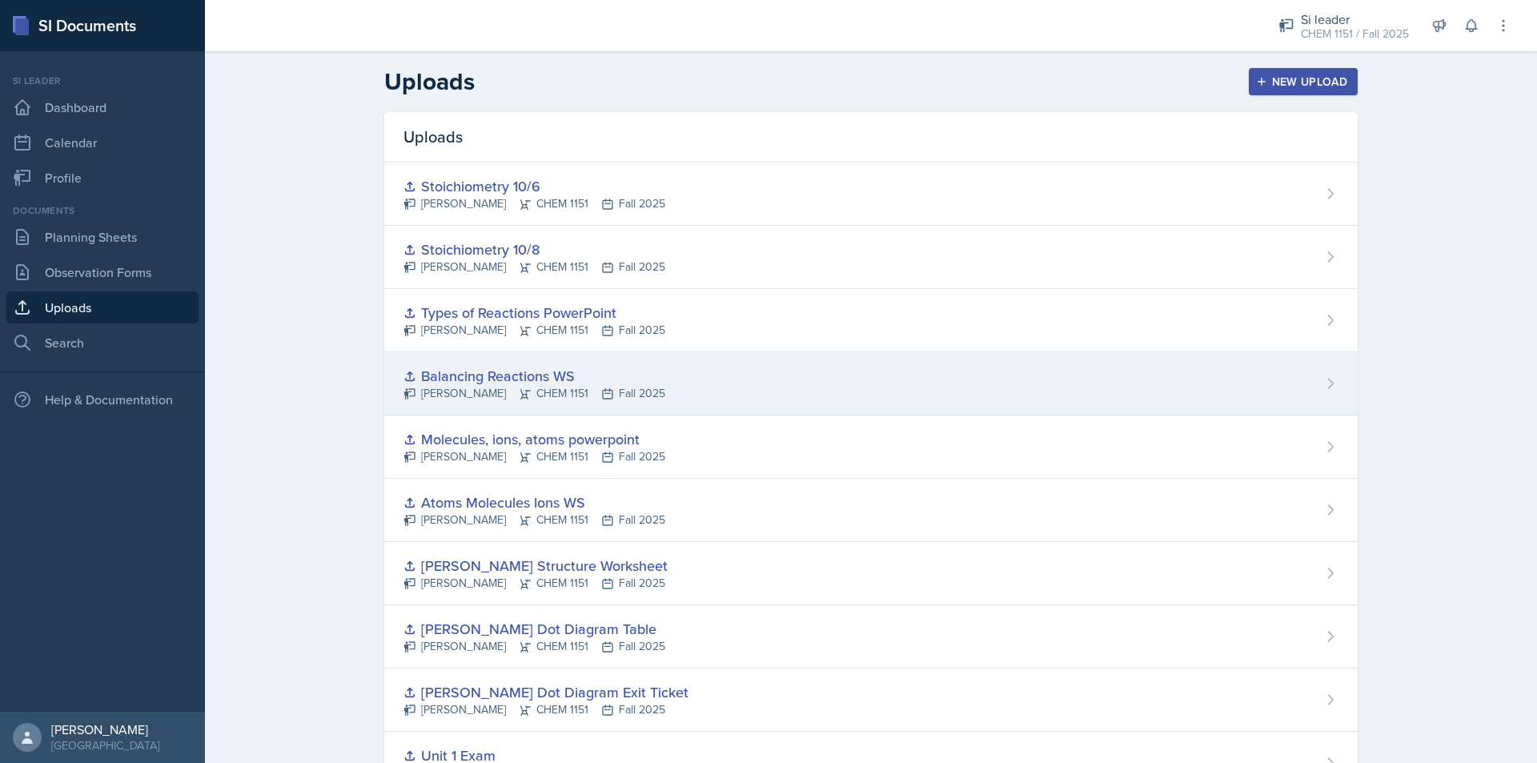
click at [544, 375] on div "Balancing Reactions WS" at bounding box center [535, 376] width 262 height 22
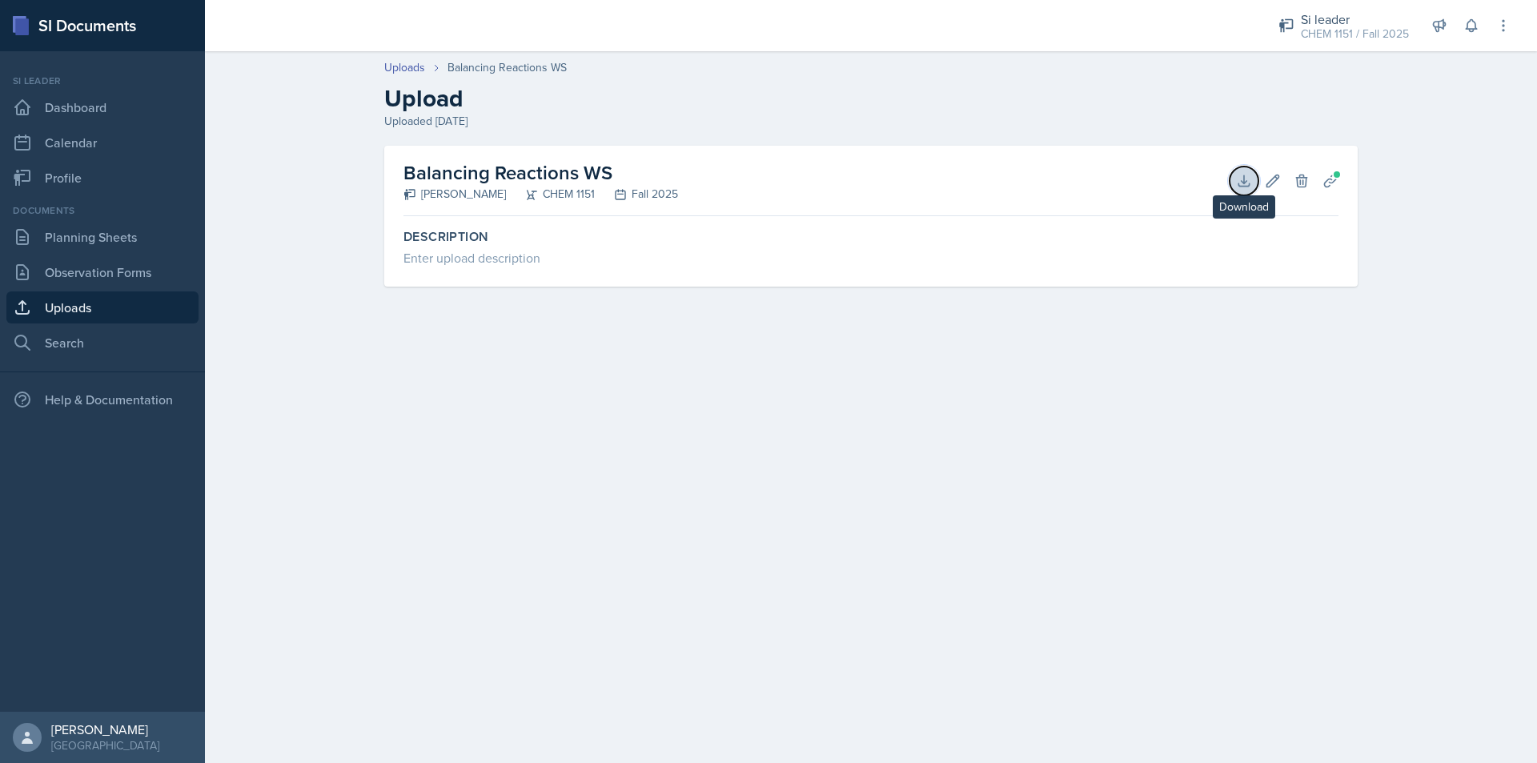
click at [1243, 184] on icon at bounding box center [1244, 181] width 16 height 16
click at [425, 68] on div "Uploads" at bounding box center [415, 67] width 63 height 17
click at [409, 68] on link "Uploads" at bounding box center [404, 67] width 41 height 17
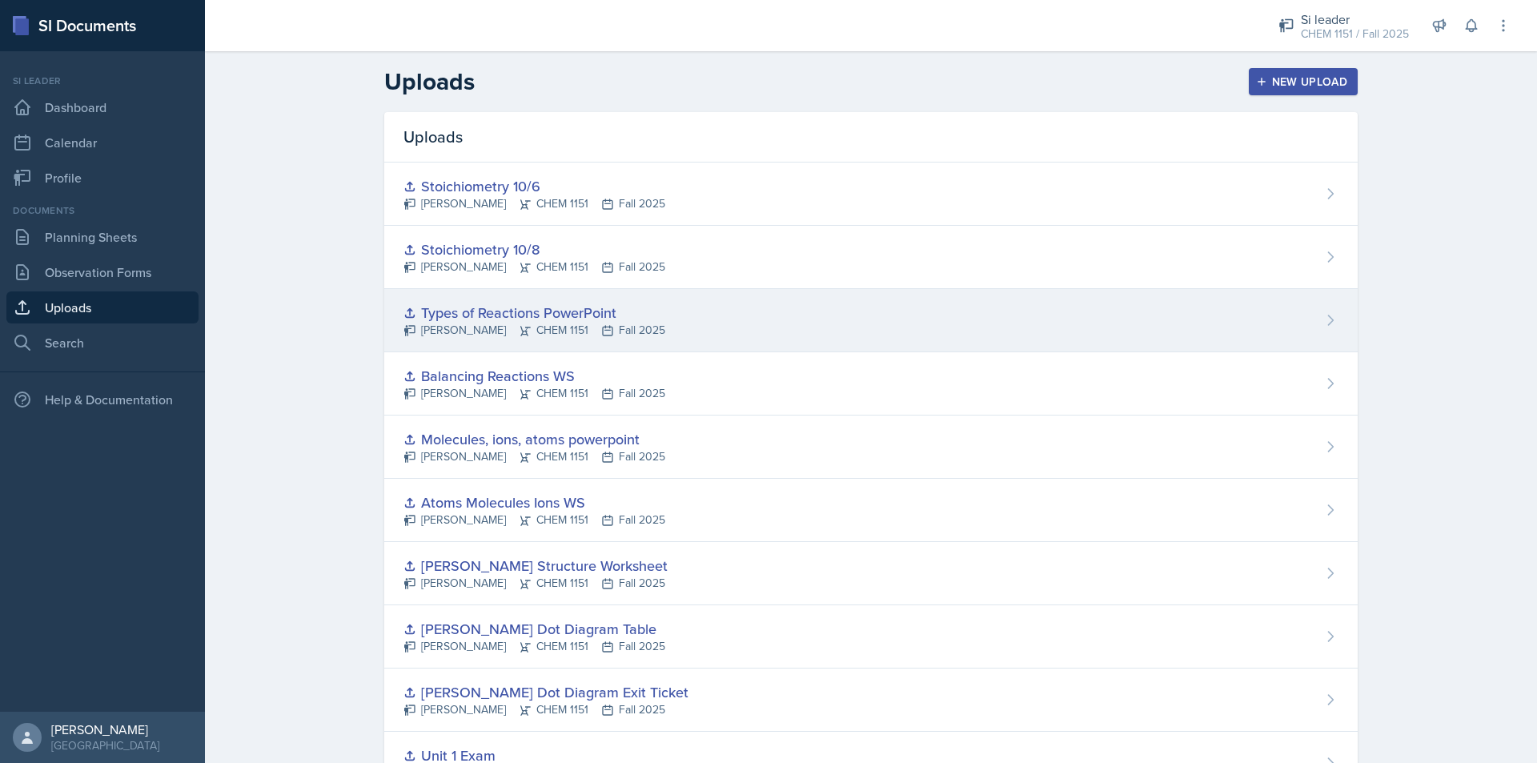
click at [644, 318] on div "Types of Reactions PowerPoint Kristy Bennett CHEM 1151 Fall 2025" at bounding box center [871, 320] width 974 height 63
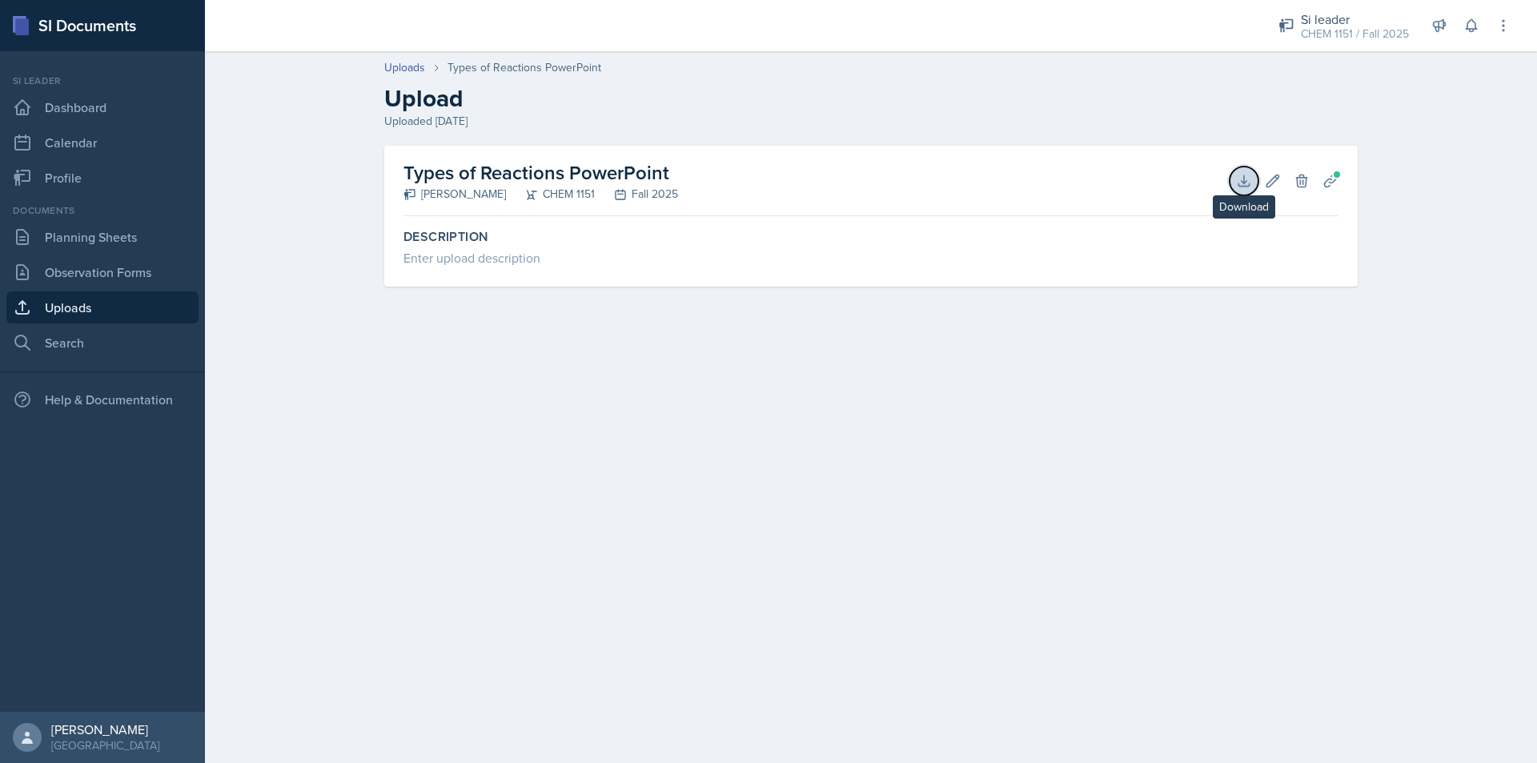
click at [1236, 182] on icon at bounding box center [1244, 181] width 16 height 16
click at [107, 295] on link "Uploads" at bounding box center [102, 307] width 192 height 32
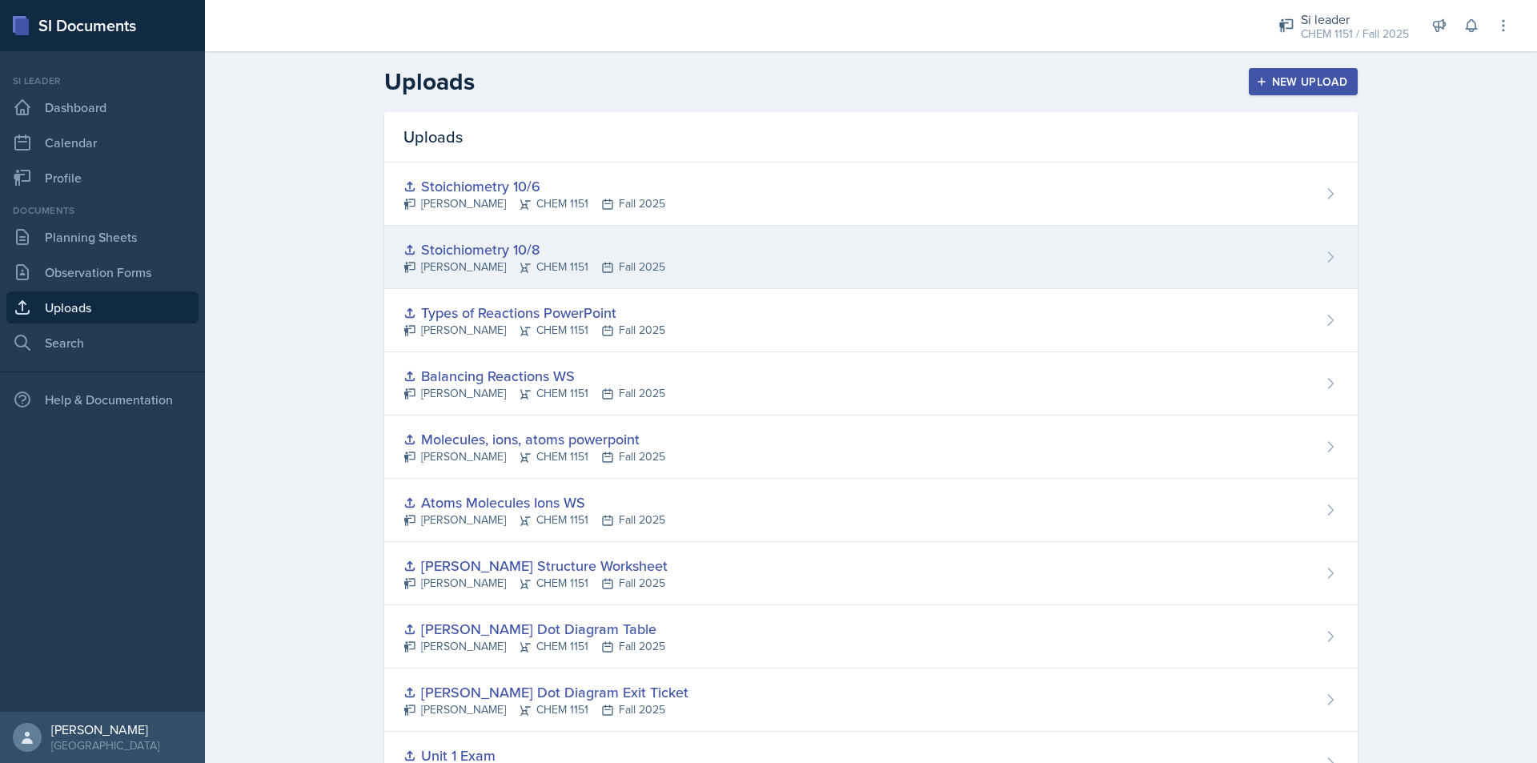
click at [661, 269] on div "Stoichiometry 10/8 Kristy Bennett CHEM 1151 Fall 2025" at bounding box center [871, 257] width 974 height 63
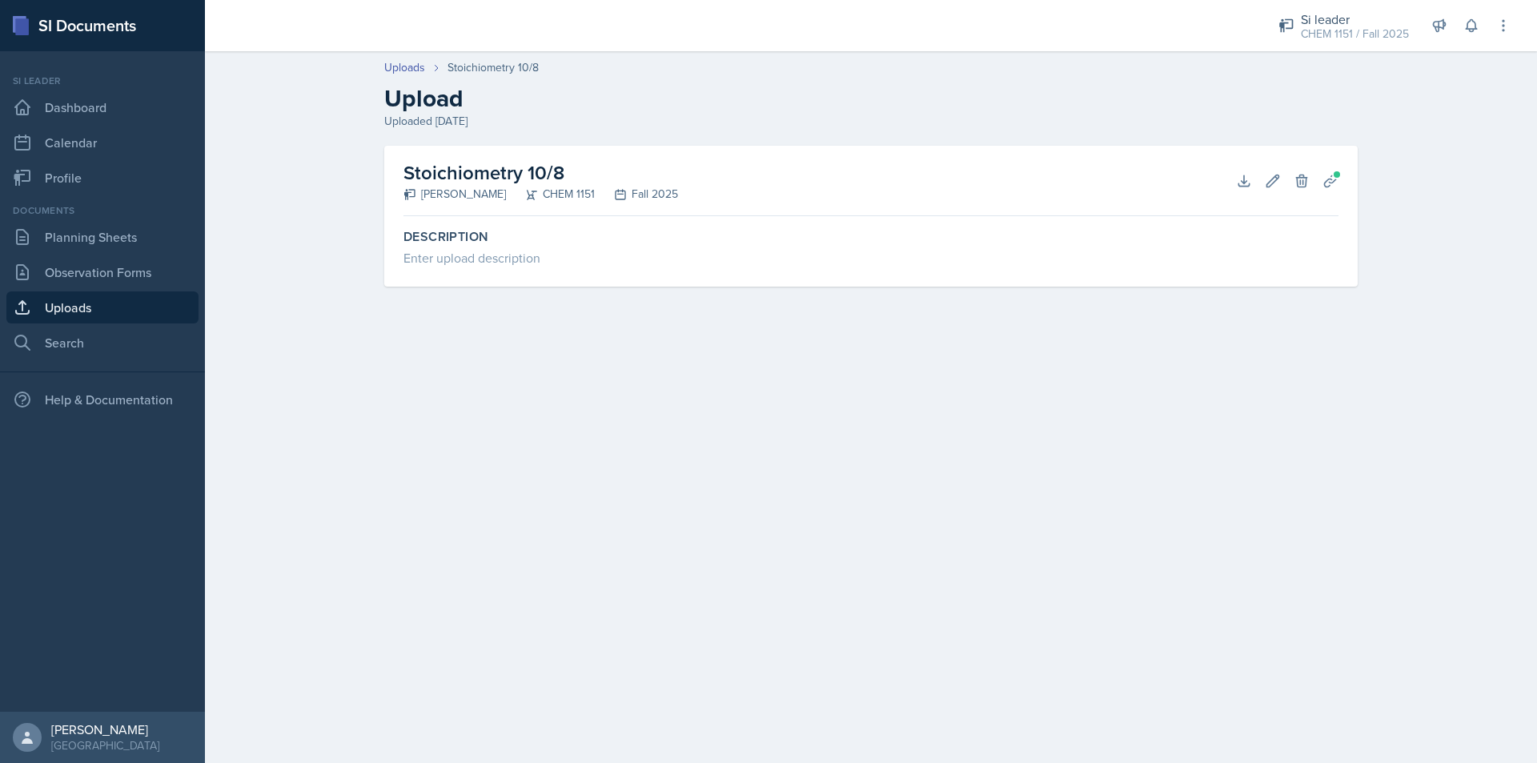
click at [112, 298] on link "Uploads" at bounding box center [102, 307] width 192 height 32
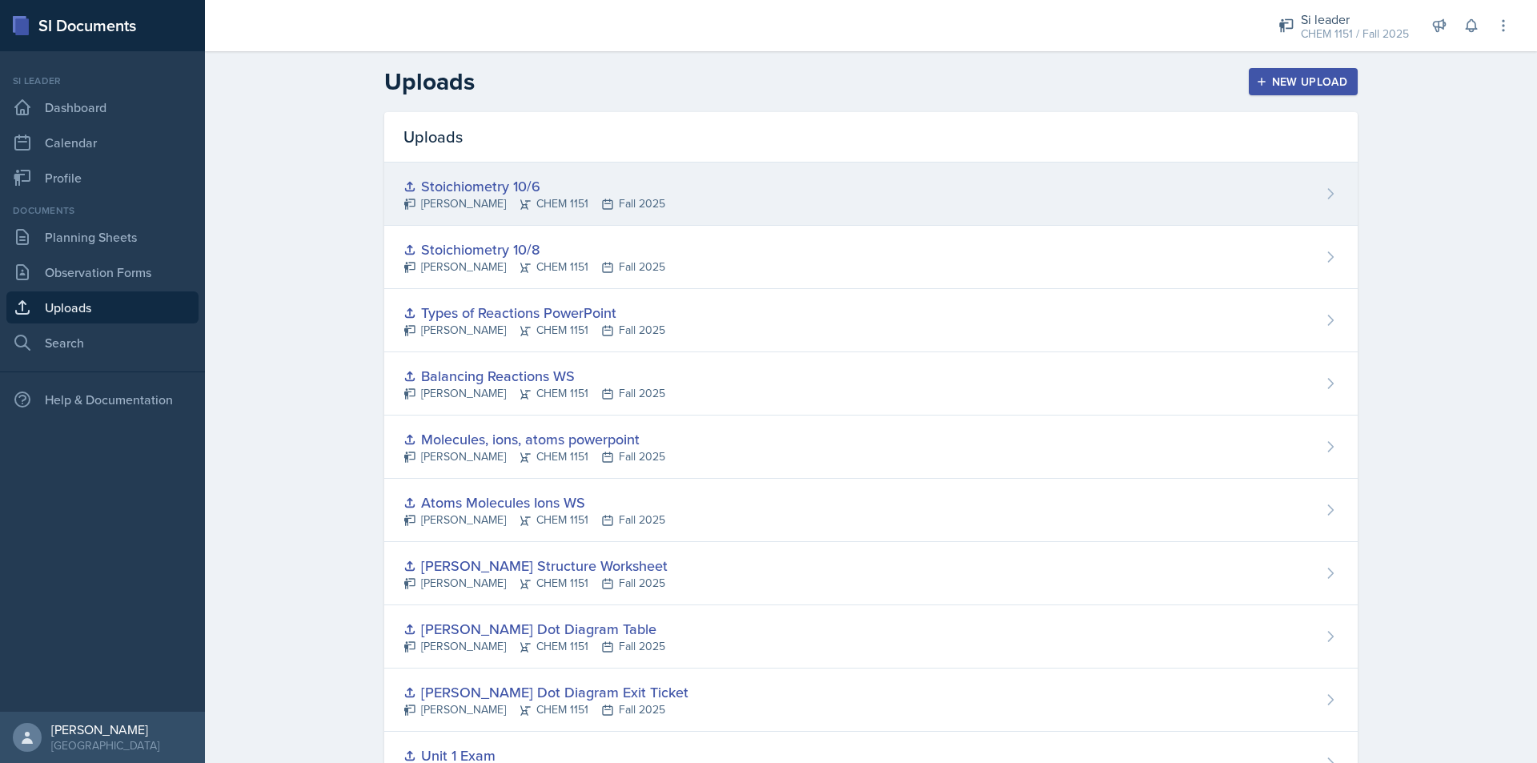
click at [717, 211] on div "Stoichiometry 10/6 Kristy Bennett CHEM 1151 Fall 2025" at bounding box center [871, 194] width 974 height 63
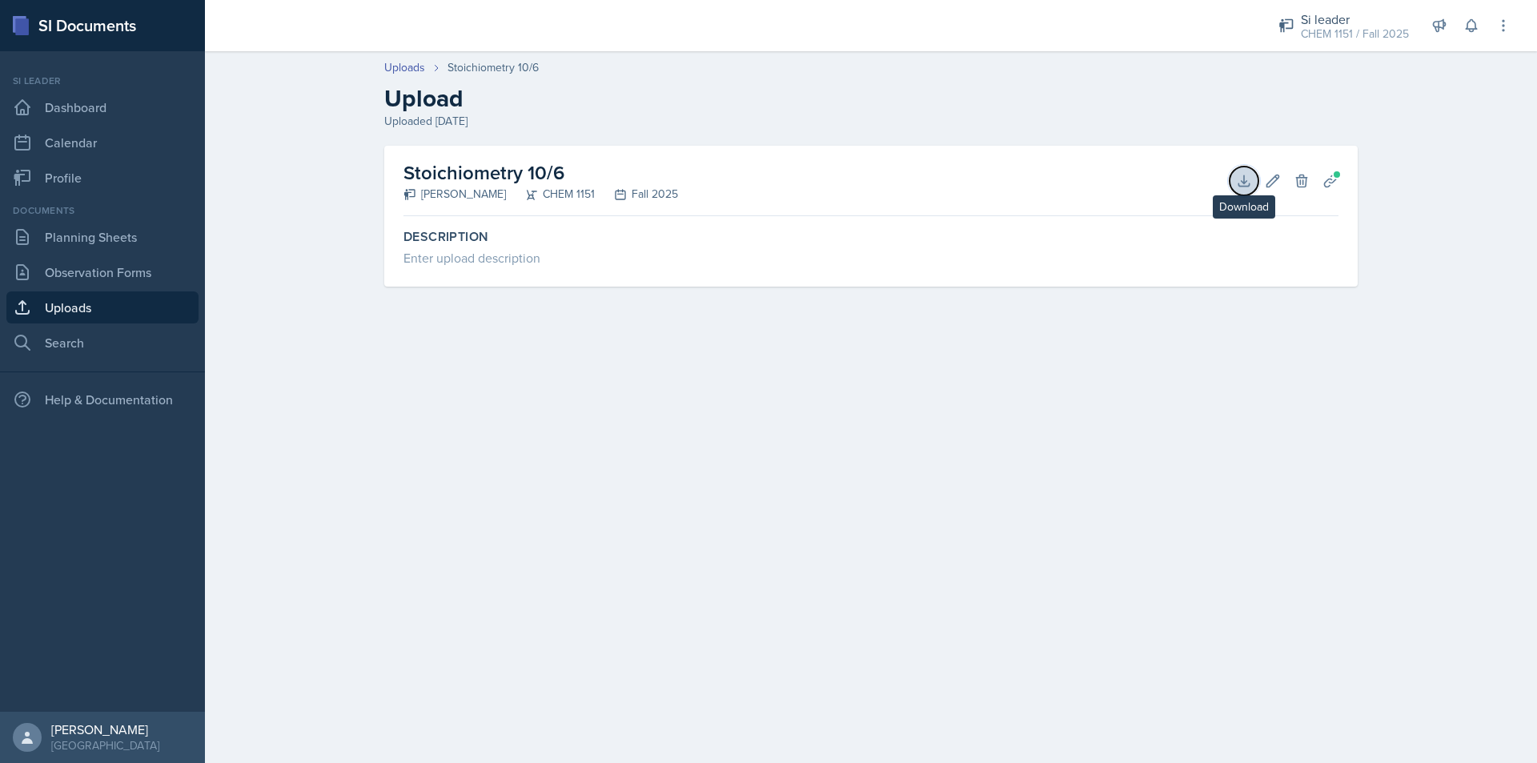
click at [1243, 186] on icon at bounding box center [1244, 180] width 10 height 10
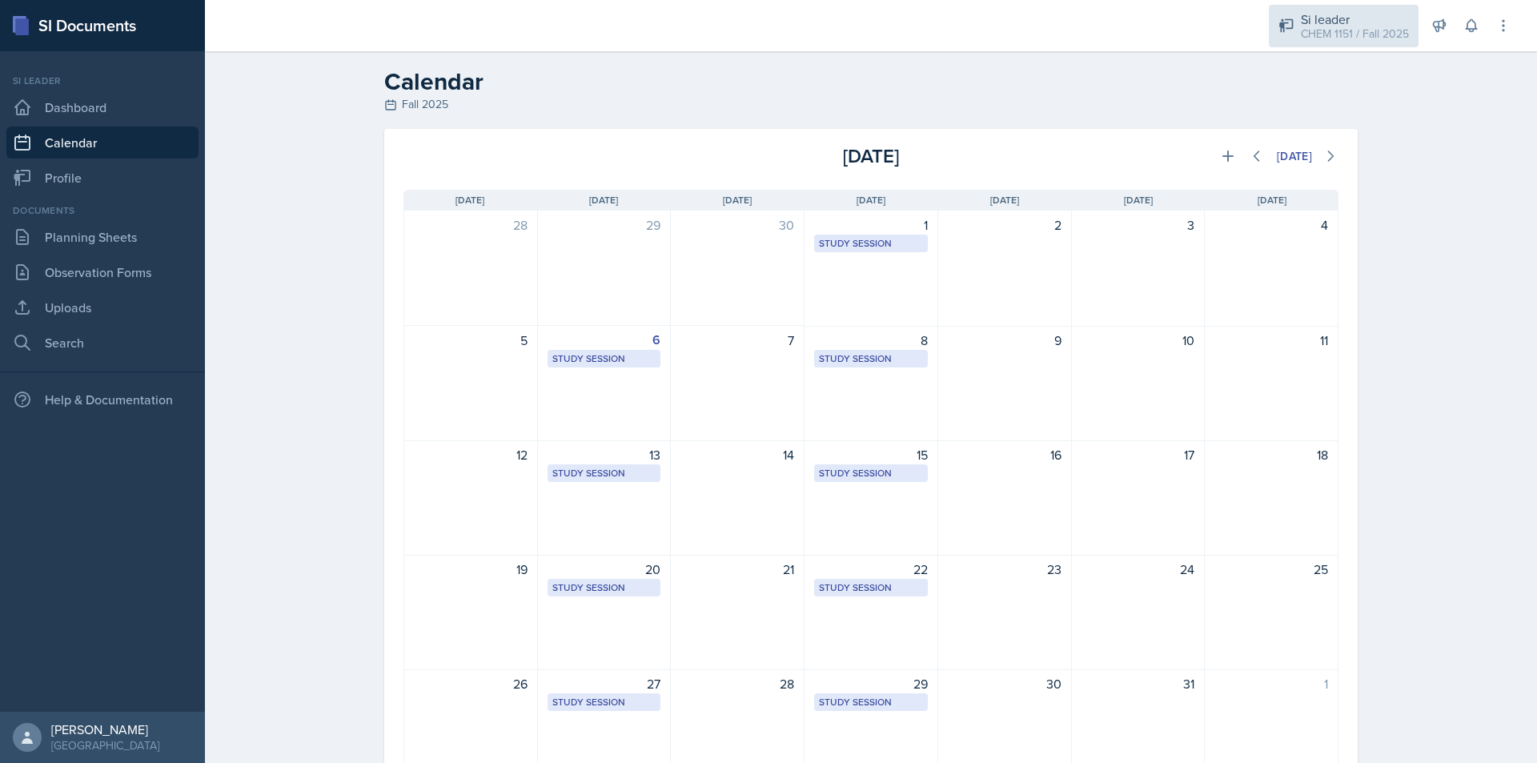
click at [1344, 40] on div "CHEM 1151 / Fall 2025" at bounding box center [1355, 34] width 108 height 17
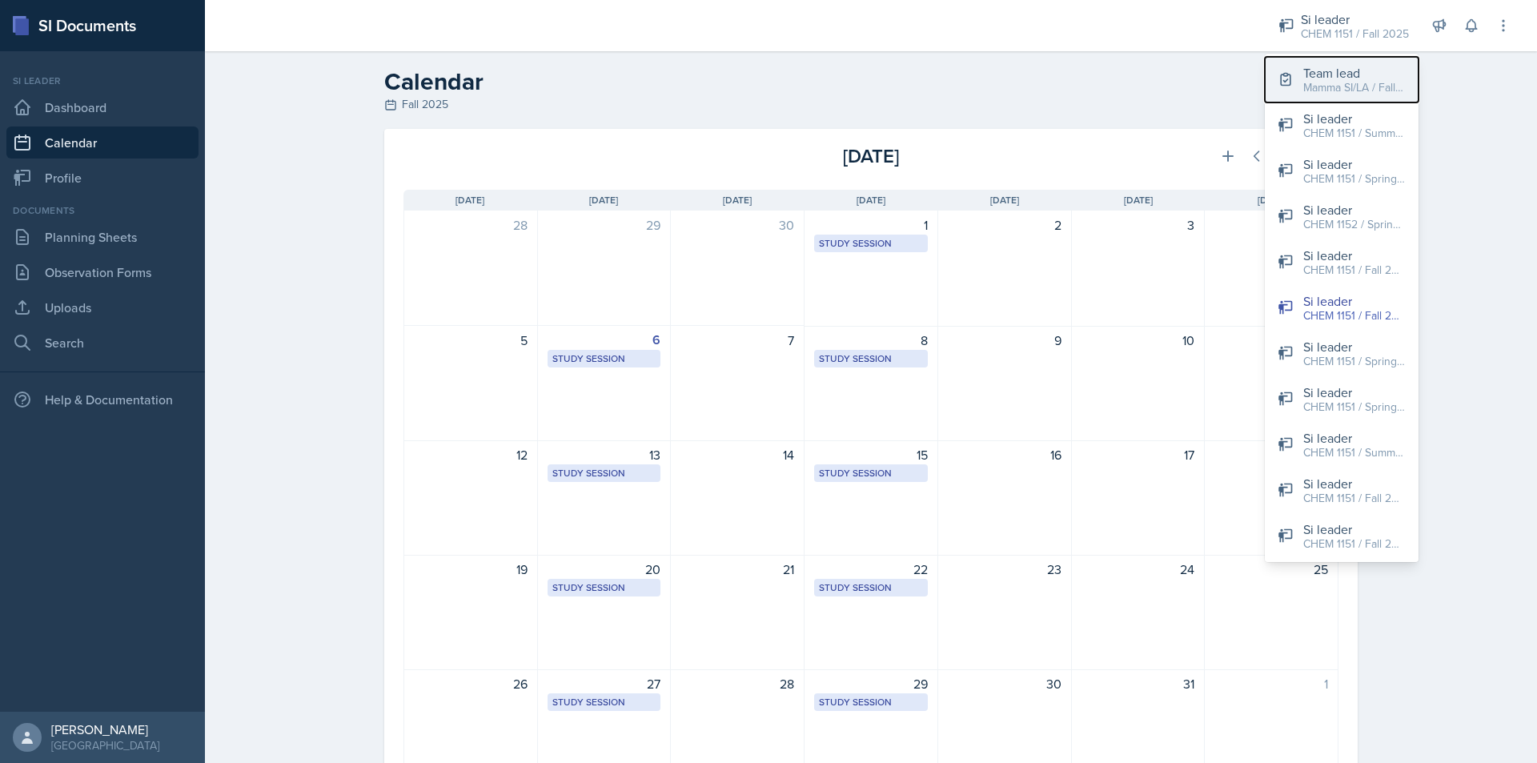
click at [1341, 75] on div "Team lead" at bounding box center [1355, 72] width 102 height 19
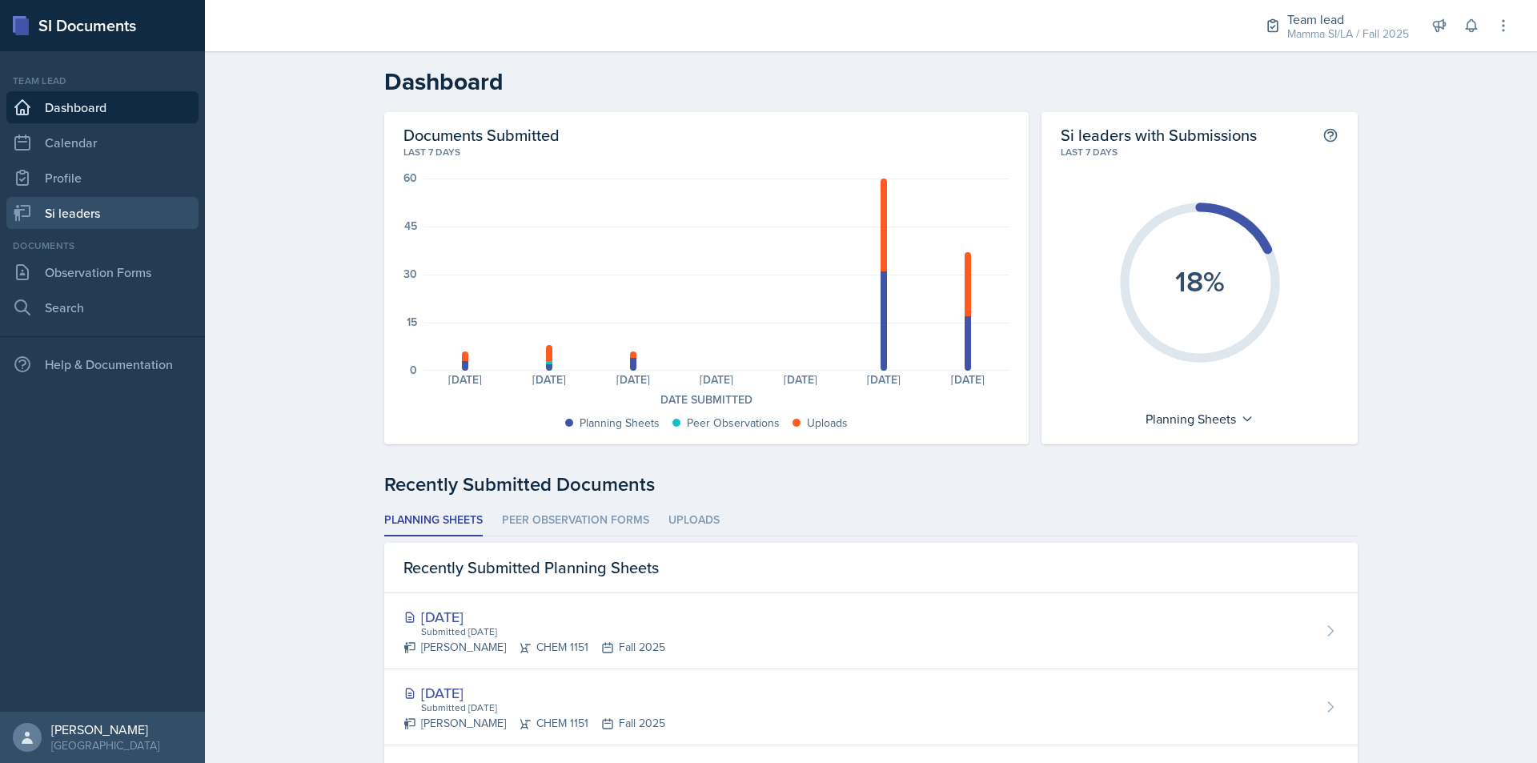
click at [103, 199] on link "Si leaders" at bounding box center [102, 213] width 192 height 32
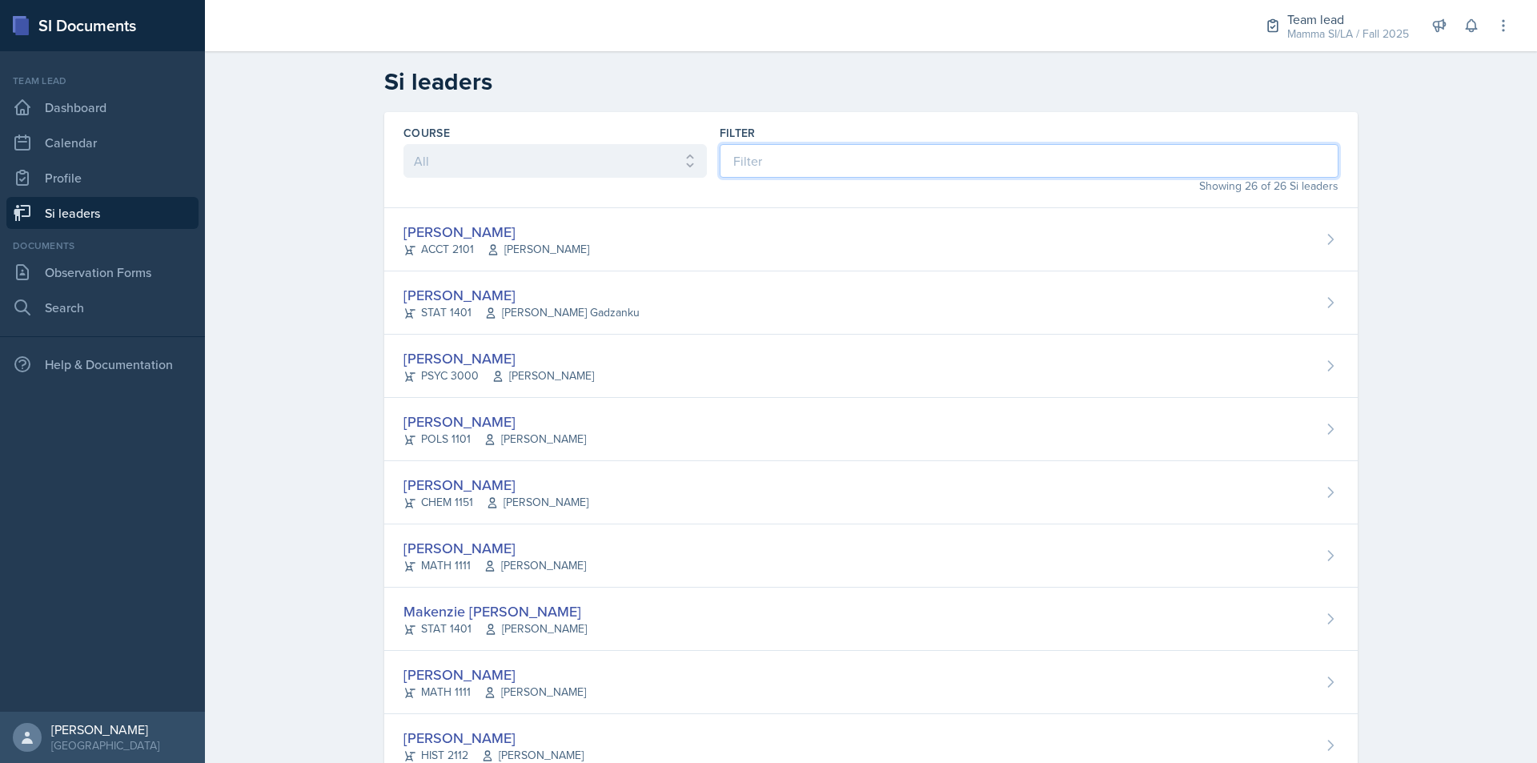
click at [779, 163] on input at bounding box center [1029, 161] width 619 height 34
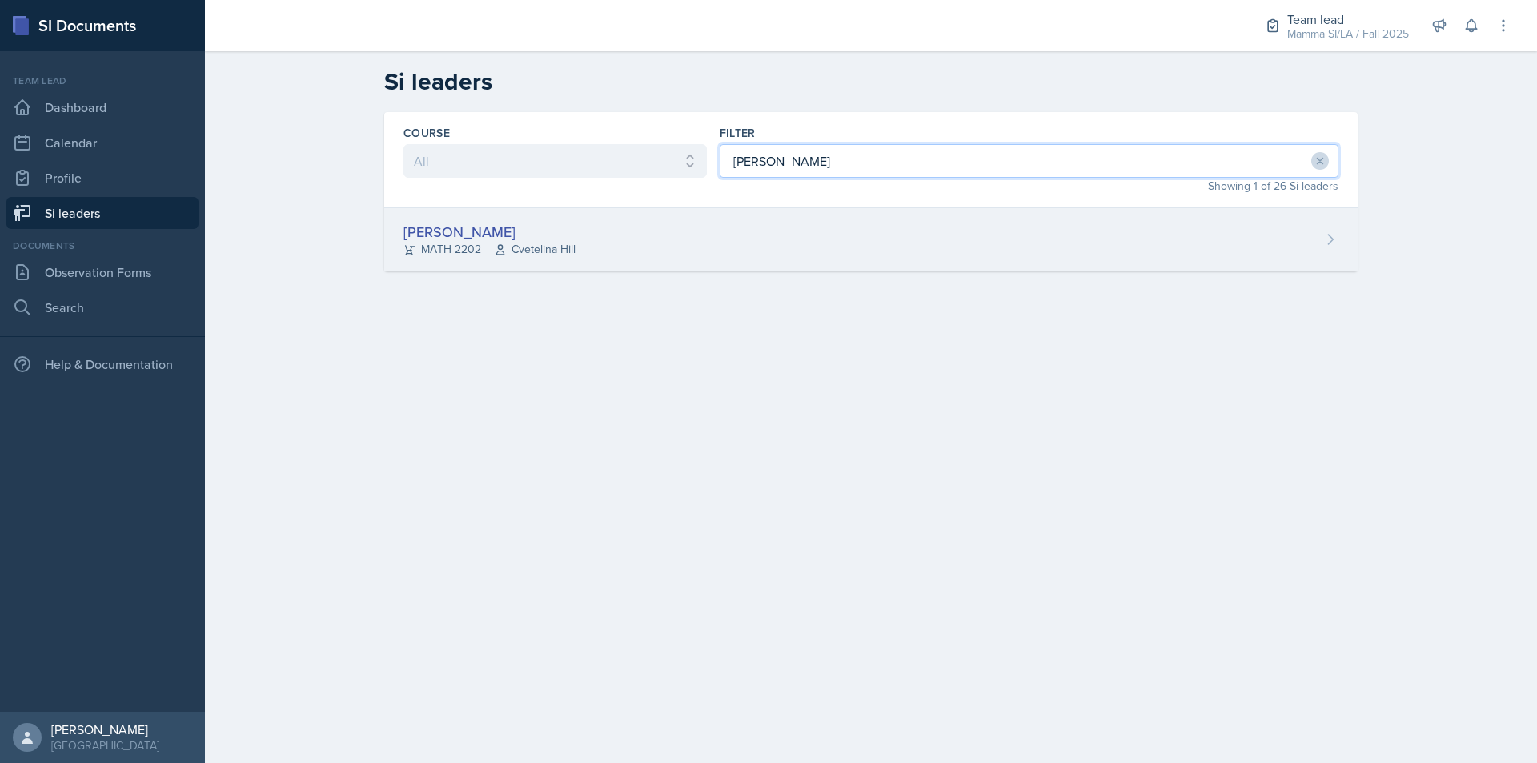
type input "[PERSON_NAME]"
click at [769, 255] on div "[PERSON_NAME] MATH 2202 [GEOGRAPHIC_DATA]" at bounding box center [871, 239] width 974 height 63
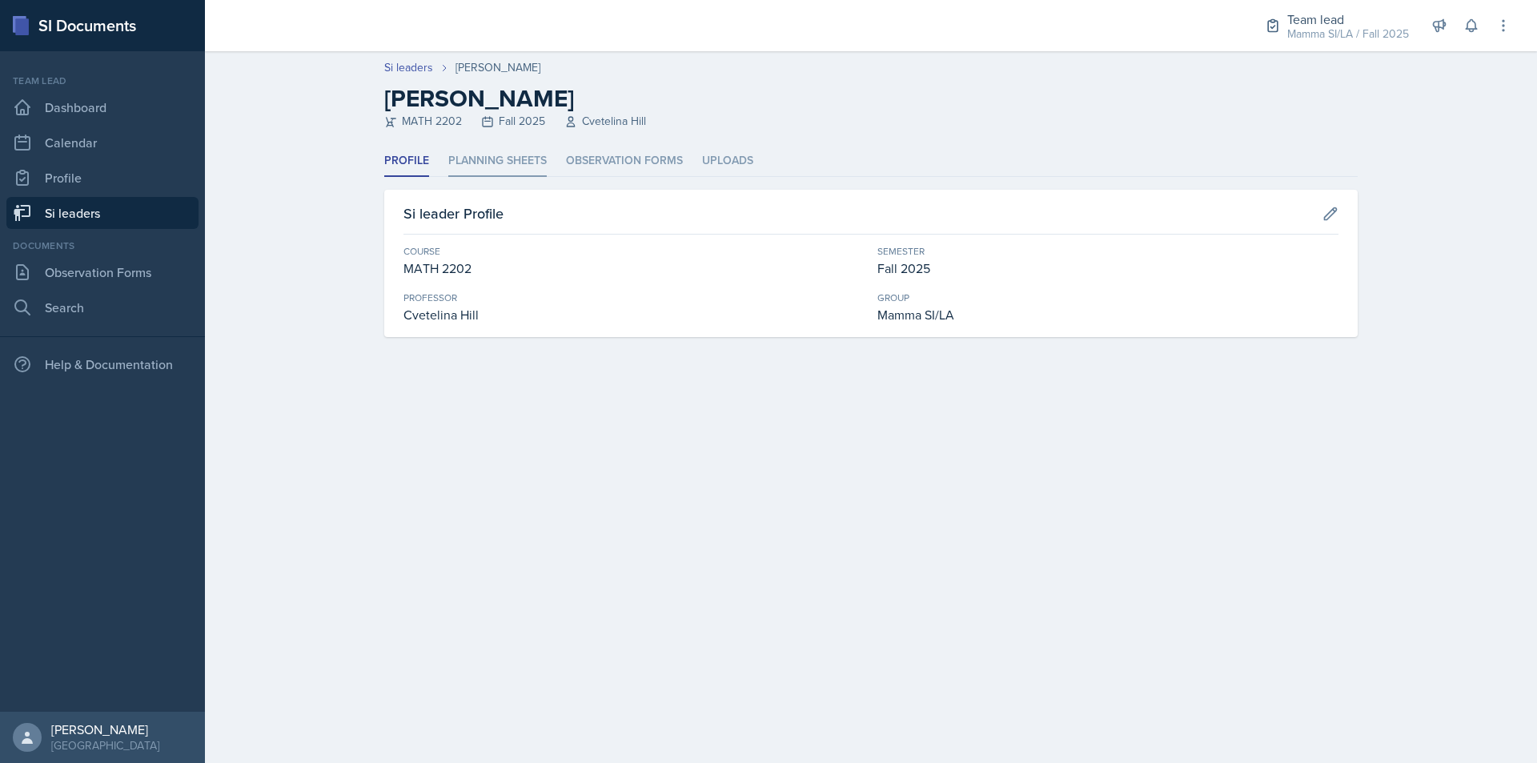
click at [513, 163] on li "Planning Sheets" at bounding box center [497, 161] width 98 height 31
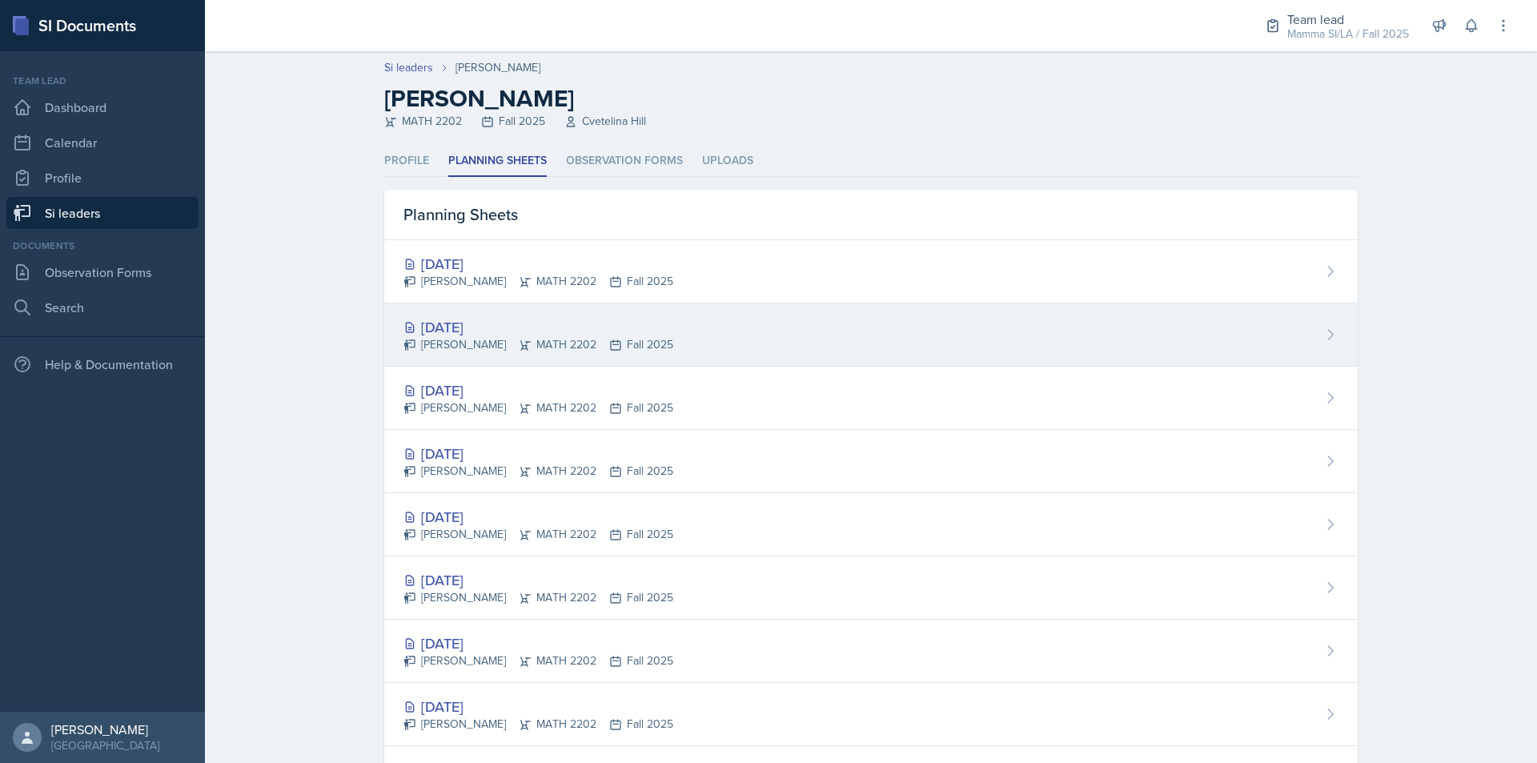
click at [613, 336] on div "[PERSON_NAME] MATH 2202 Fall 2025" at bounding box center [539, 344] width 270 height 17
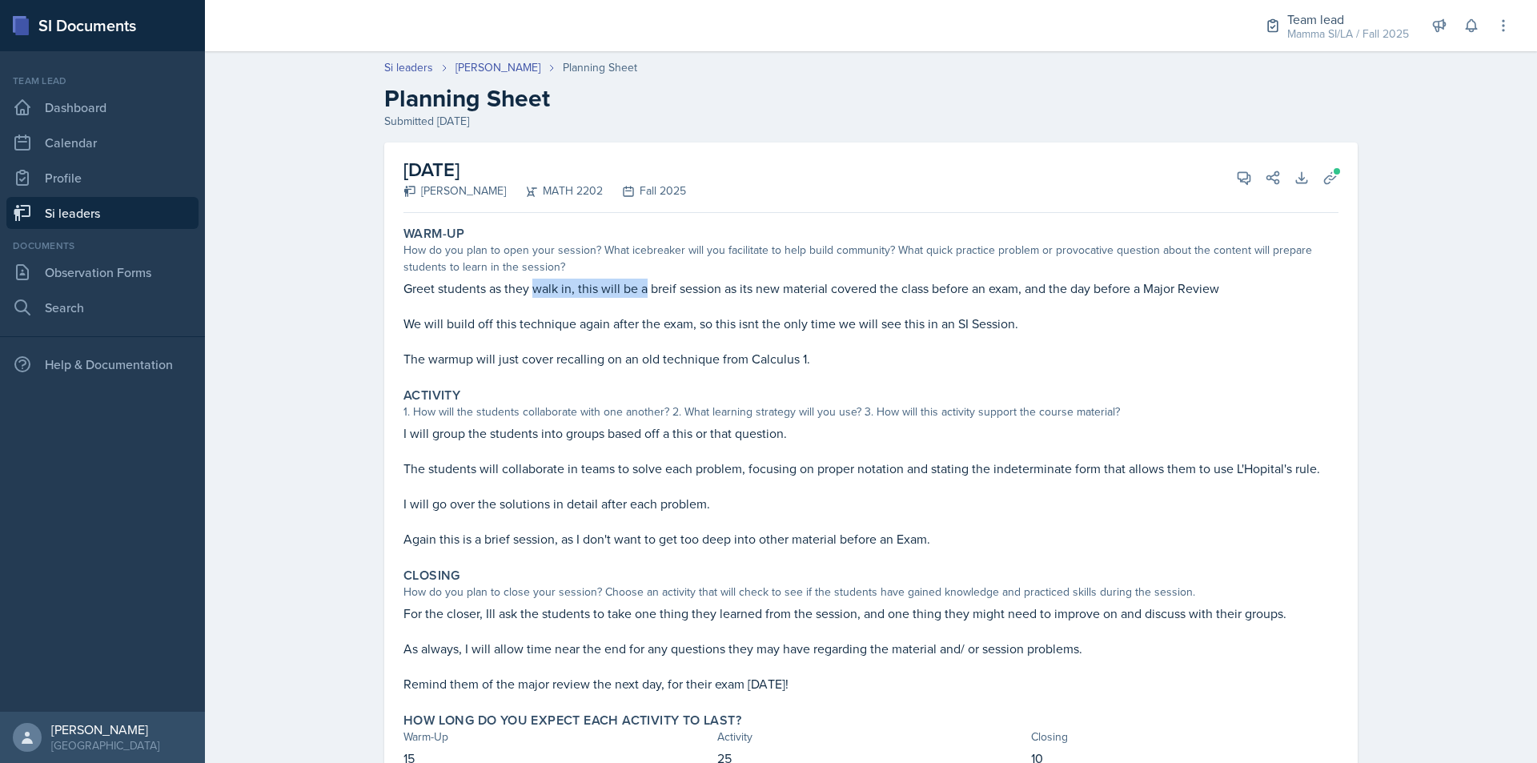
drag, startPoint x: 596, startPoint y: 294, endPoint x: 662, endPoint y: 292, distance: 66.5
click at [661, 292] on p "Greet students as they walk in, this will be a breif session as its new materia…" at bounding box center [871, 288] width 935 height 19
click at [662, 292] on p "Greet students as they walk in, this will be a breif session as its new materia…" at bounding box center [871, 288] width 935 height 19
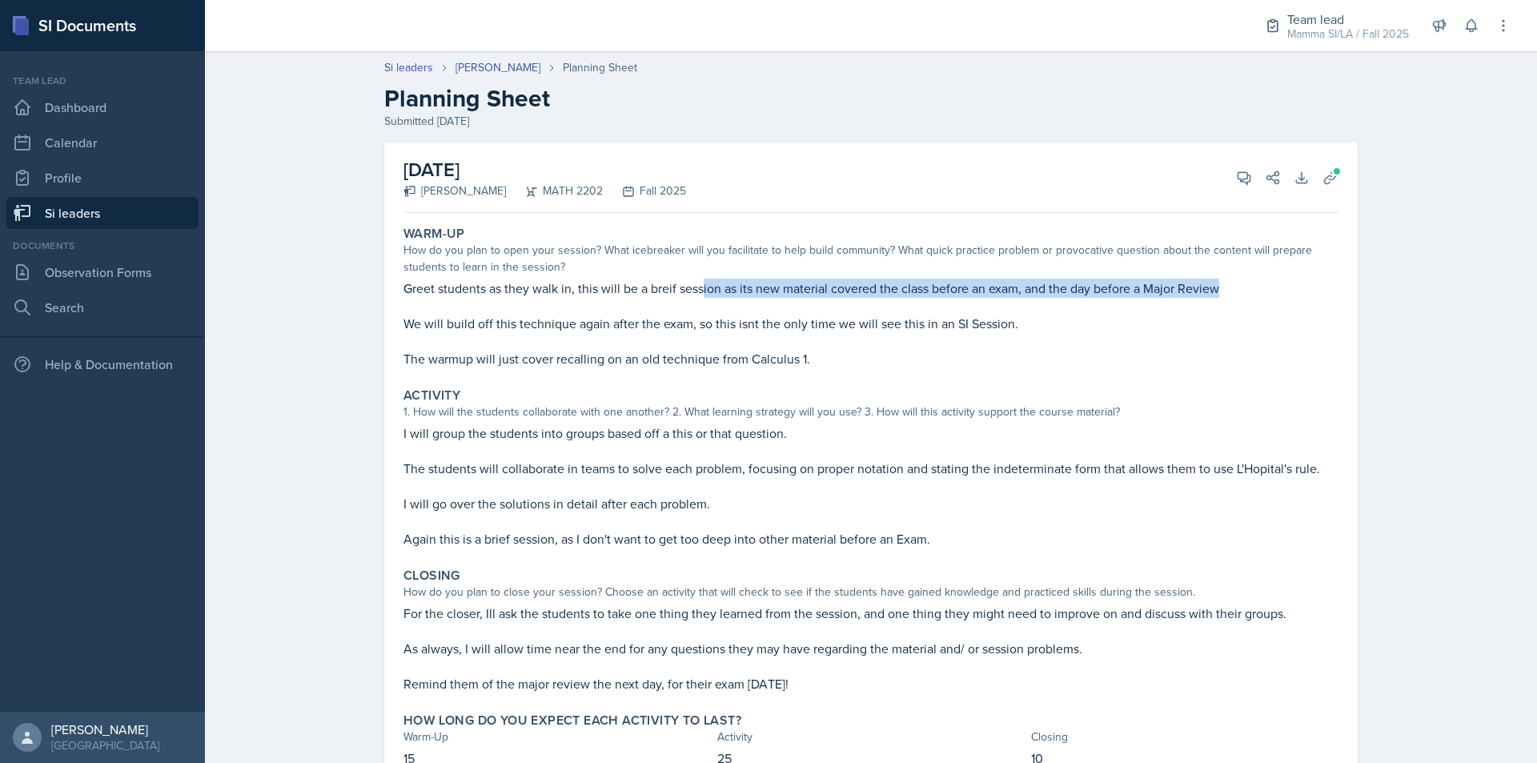
drag, startPoint x: 761, startPoint y: 303, endPoint x: 802, endPoint y: 305, distance: 41.7
click at [800, 305] on div "Greet students as they walk in, this will be a breif session as its new materia…" at bounding box center [871, 324] width 935 height 90
click at [802, 305] on p at bounding box center [871, 306] width 935 height 16
click at [850, 300] on p at bounding box center [871, 306] width 935 height 16
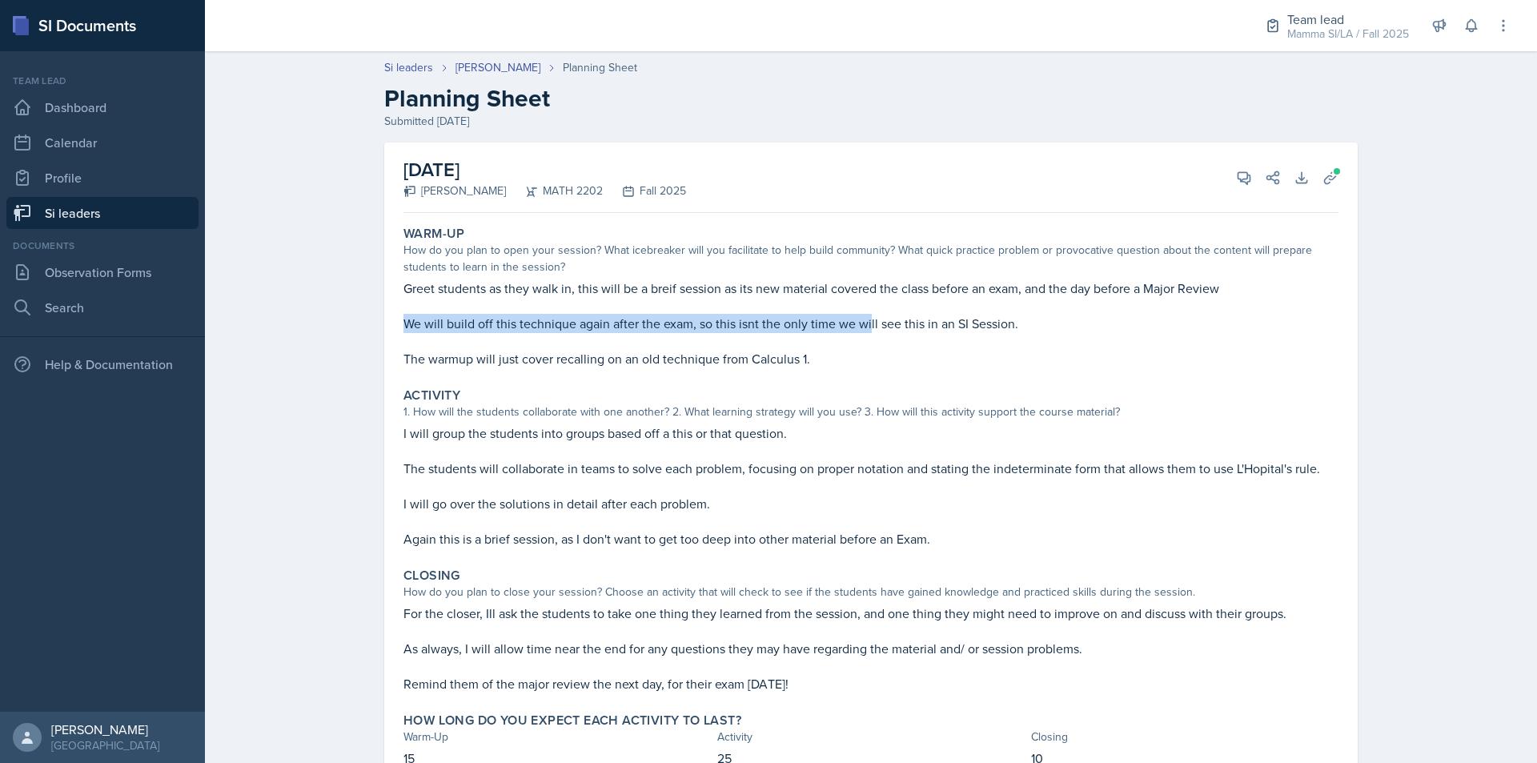
drag, startPoint x: 790, startPoint y: 309, endPoint x: 863, endPoint y: 327, distance: 75.0
click at [863, 327] on div "Greet students as they walk in, this will be a breif session as its new materia…" at bounding box center [871, 324] width 935 height 90
click at [863, 327] on p "We will build off this technique again after the exam, so this isnt the only ti…" at bounding box center [871, 323] width 935 height 19
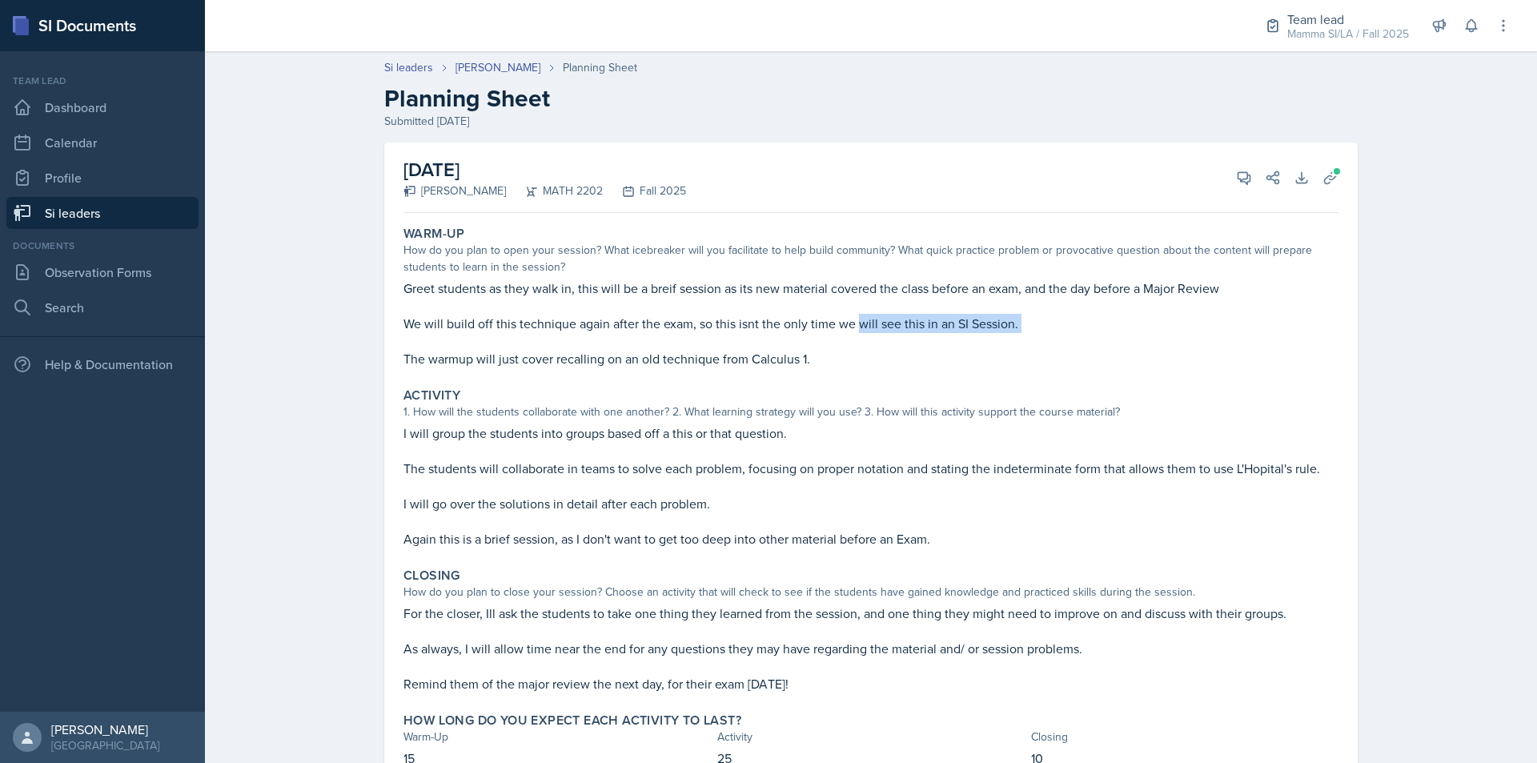
drag, startPoint x: 863, startPoint y: 327, endPoint x: 902, endPoint y: 335, distance: 40.0
click at [902, 335] on div "Greet students as they walk in, this will be a breif session as its new materia…" at bounding box center [871, 324] width 935 height 90
click at [902, 335] on p at bounding box center [871, 341] width 935 height 16
drag, startPoint x: 902, startPoint y: 335, endPoint x: 914, endPoint y: 338, distance: 12.4
click at [914, 338] on p at bounding box center [871, 341] width 935 height 16
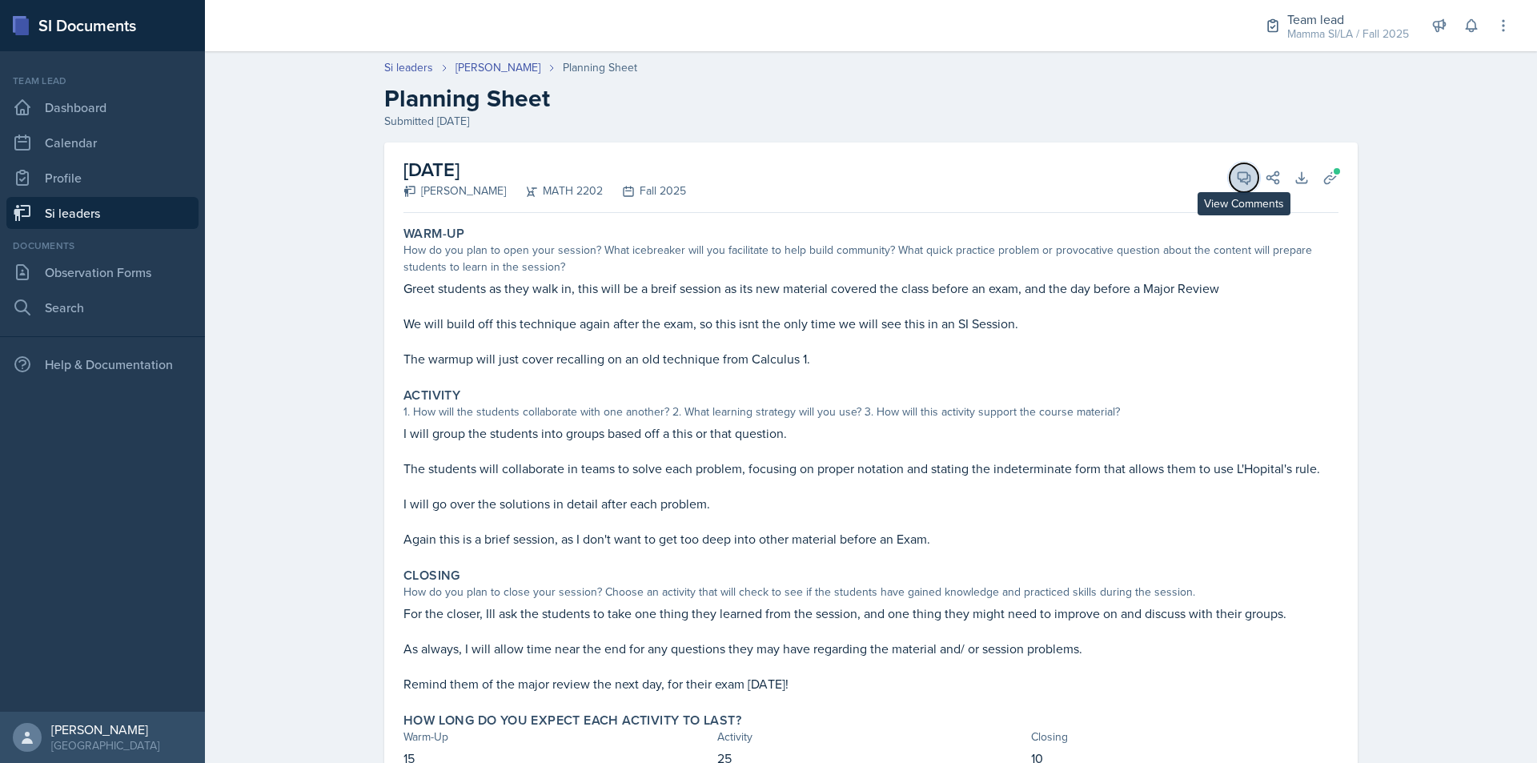
click at [1239, 171] on icon at bounding box center [1244, 178] width 16 height 16
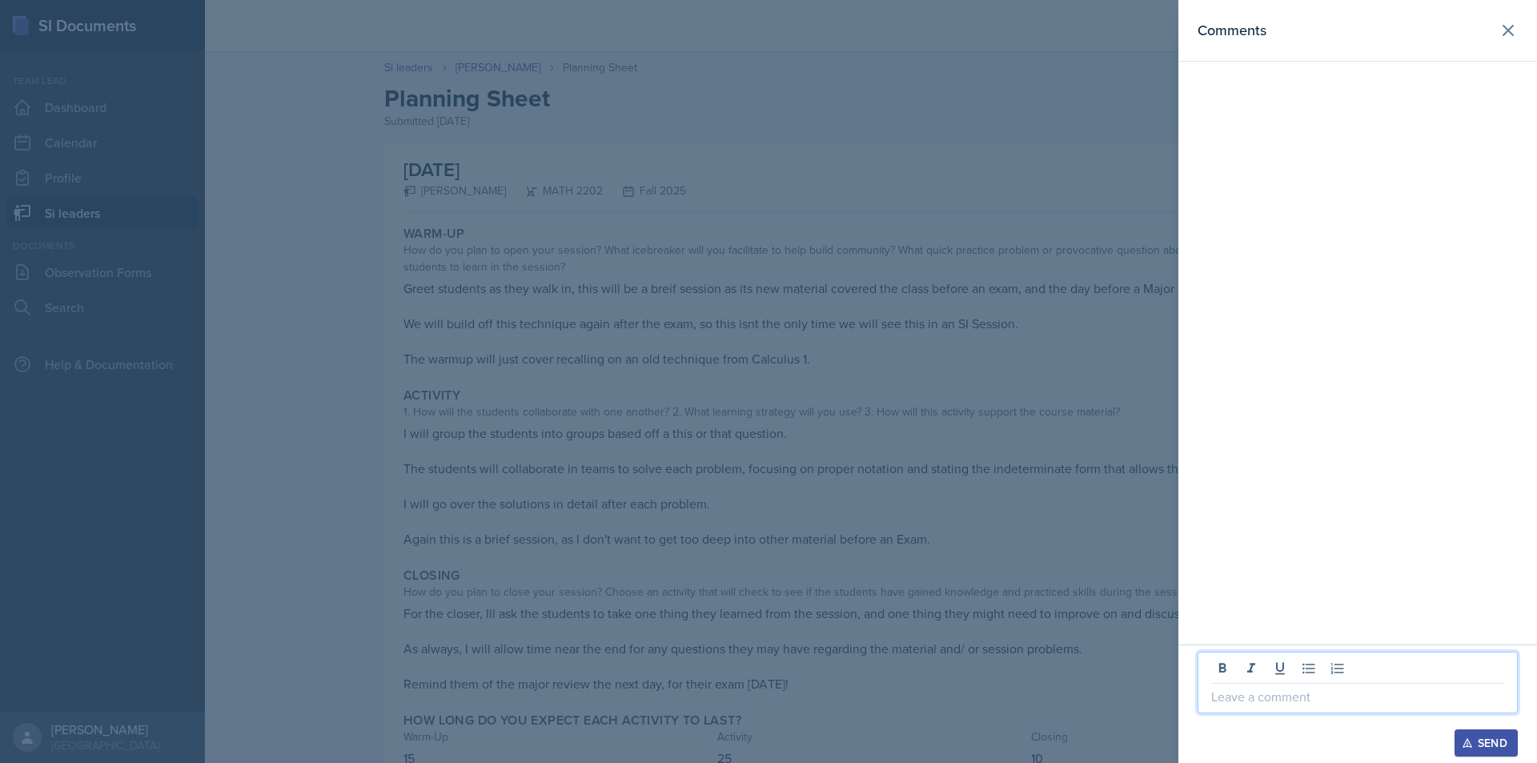
click at [1291, 687] on p at bounding box center [1357, 696] width 293 height 19
click at [1399, 694] on p "Hey [PERSON_NAME], I love the collaboration and level of detail you have in thi…" at bounding box center [1357, 687] width 293 height 38
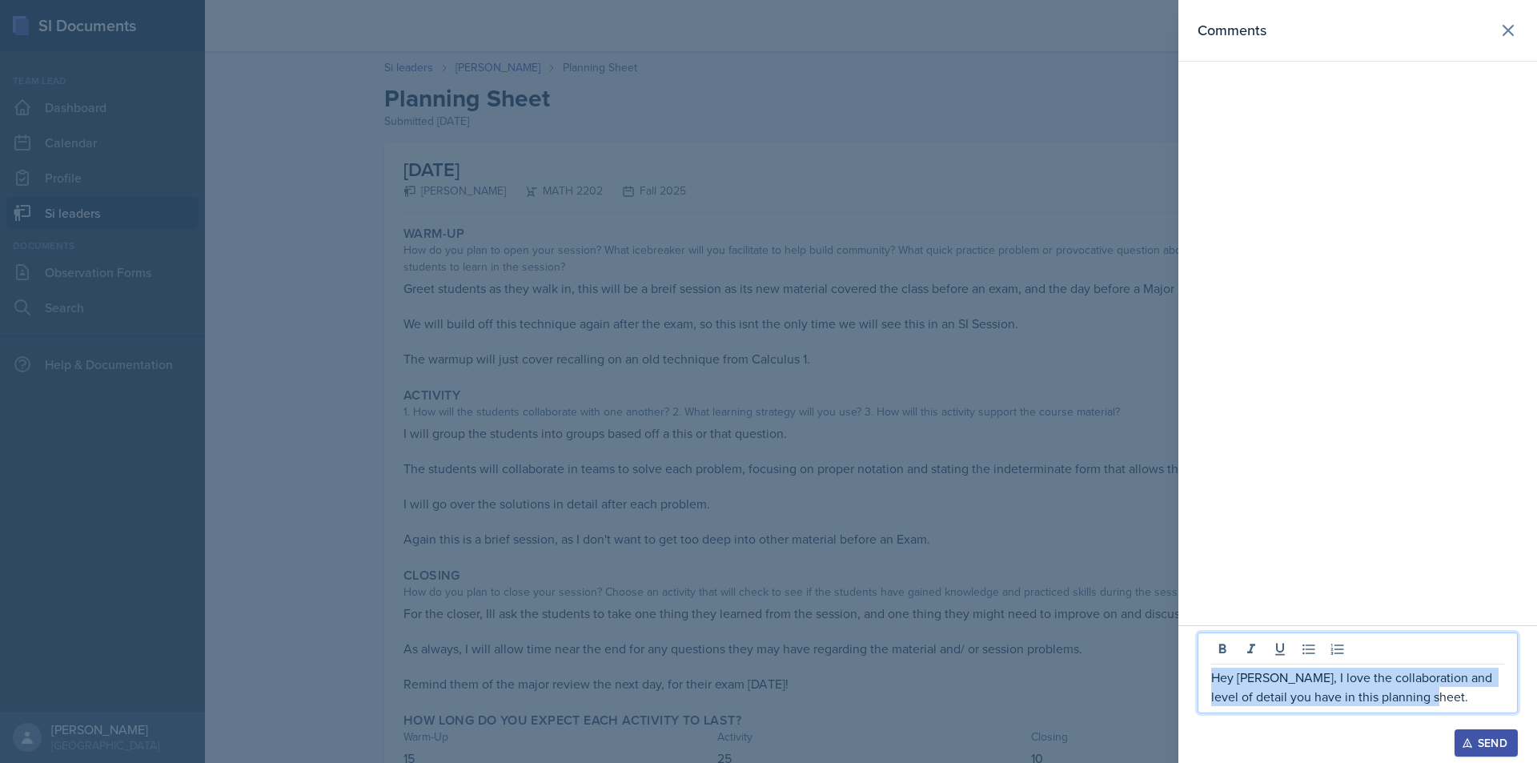
click at [1399, 694] on p "Hey [PERSON_NAME], I love the collaboration and level of detail you have in thi…" at bounding box center [1357, 687] width 293 height 38
copy p "Hey [PERSON_NAME], I love the collaboration and level of detail you have in thi…"
click at [972, 518] on div at bounding box center [768, 381] width 1537 height 763
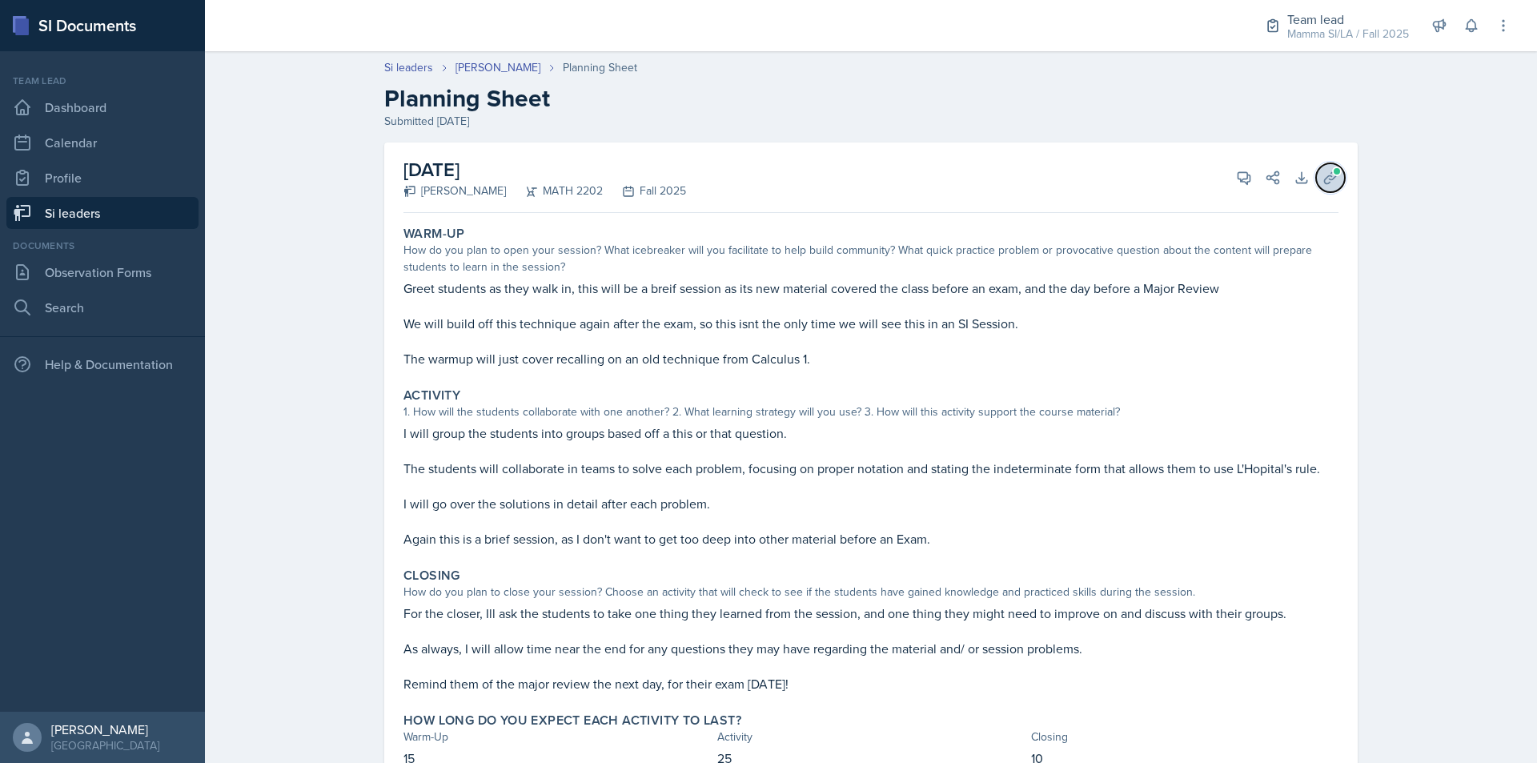
click at [1330, 188] on button "Uploads" at bounding box center [1330, 177] width 29 height 29
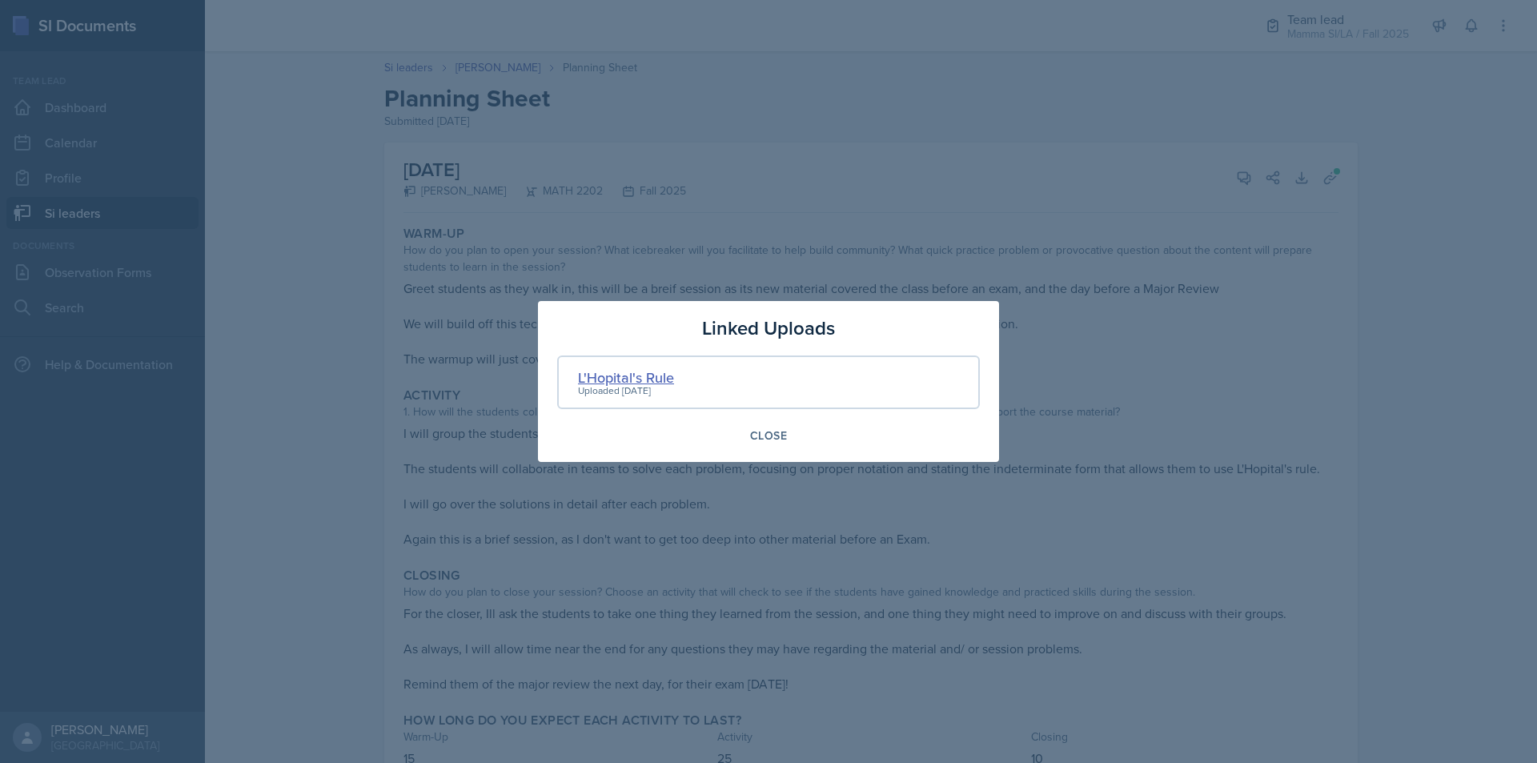
click at [628, 374] on div "L'Hopital's Rule" at bounding box center [626, 378] width 96 height 22
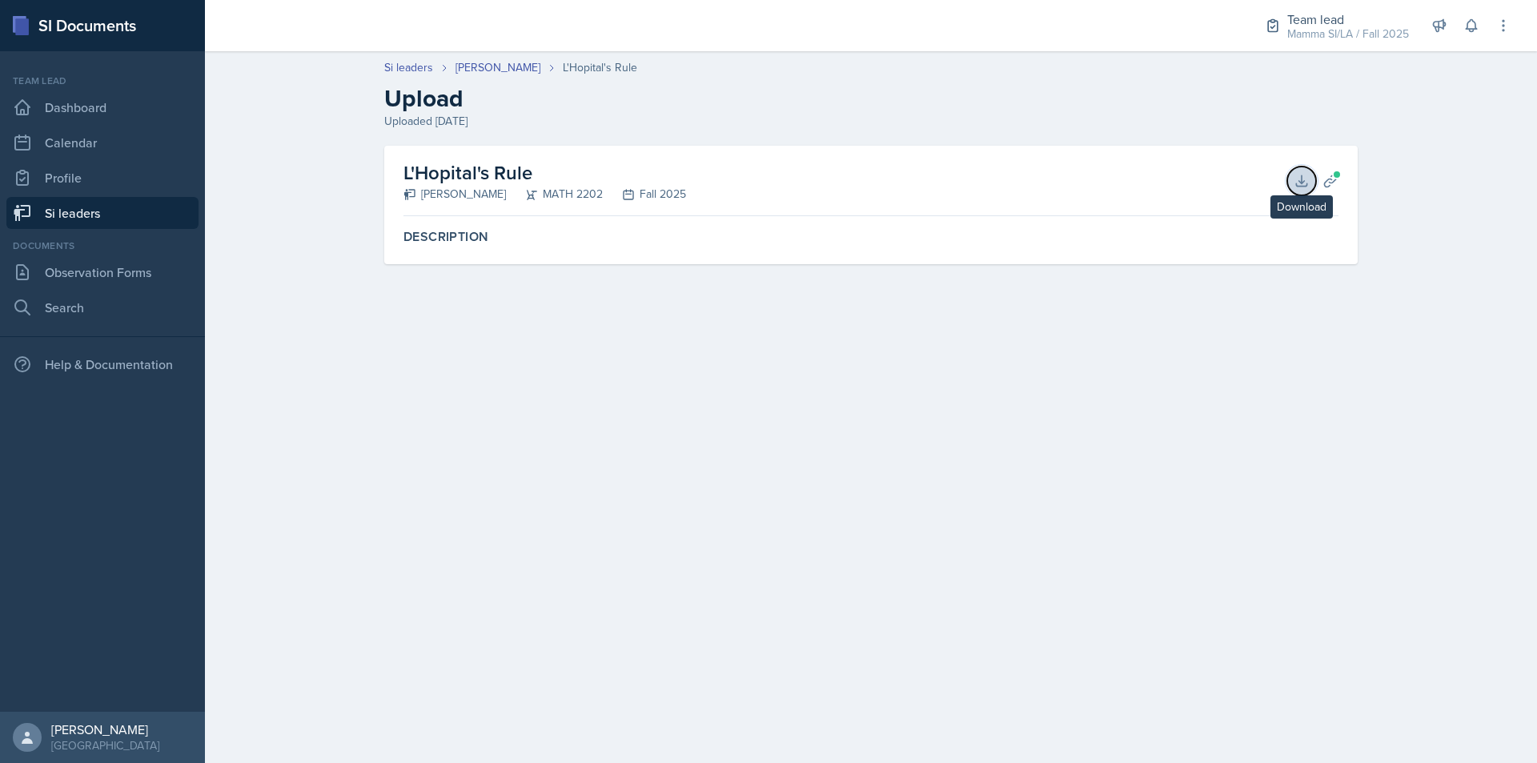
click at [1290, 185] on button "Download" at bounding box center [1302, 181] width 29 height 29
click at [514, 435] on main "Si leaders [PERSON_NAME] L'Hopital's Rule Upload Uploaded [DATE] L'Hopital's Ru…" at bounding box center [871, 407] width 1332 height 712
click at [499, 66] on link "[PERSON_NAME]" at bounding box center [498, 67] width 85 height 17
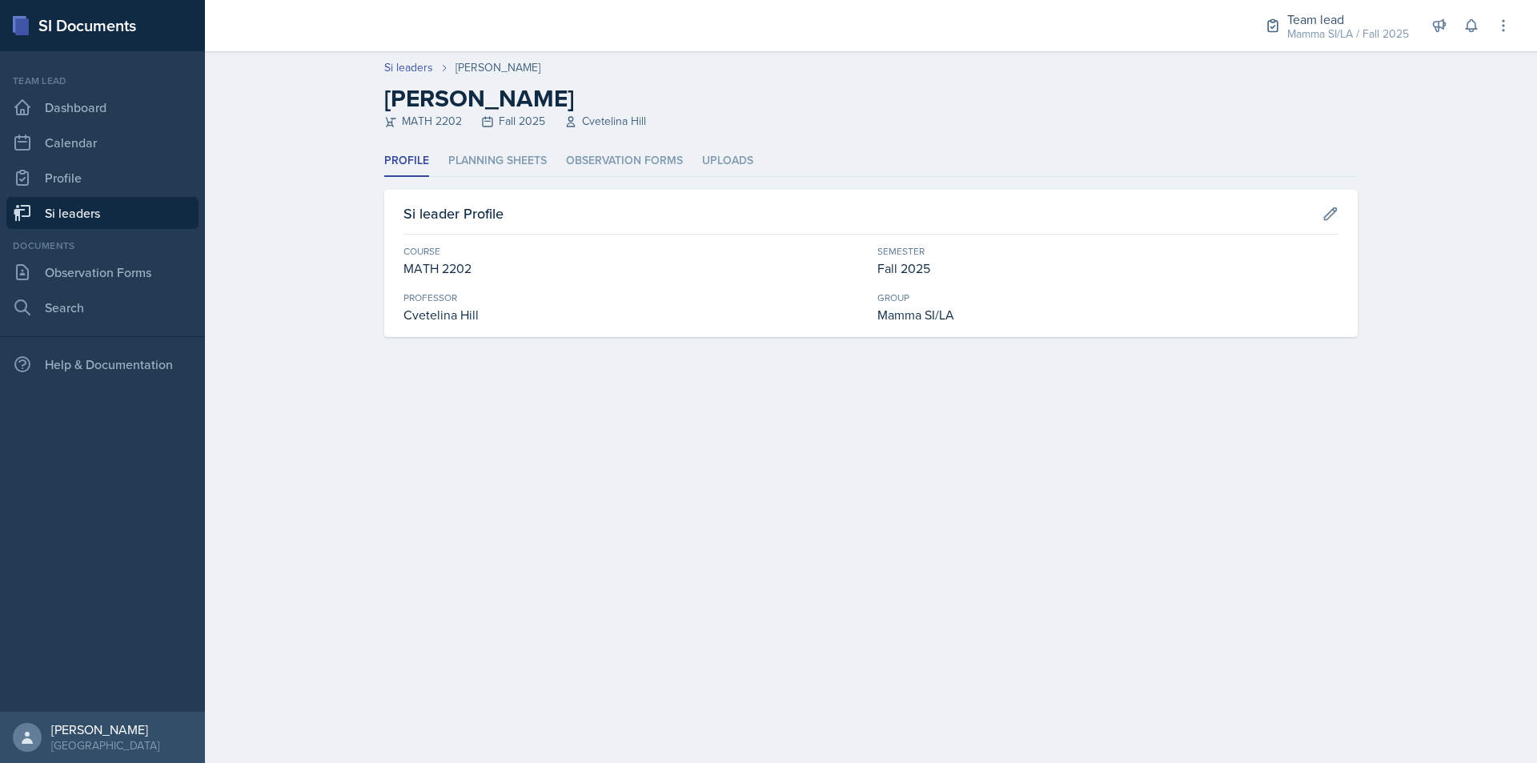
click at [480, 133] on header "Si leaders [PERSON_NAME] [PERSON_NAME] MATH 2202 Fall 2025 [GEOGRAPHIC_DATA]" at bounding box center [871, 98] width 1332 height 94
click at [491, 156] on li "Planning Sheets" at bounding box center [497, 161] width 98 height 31
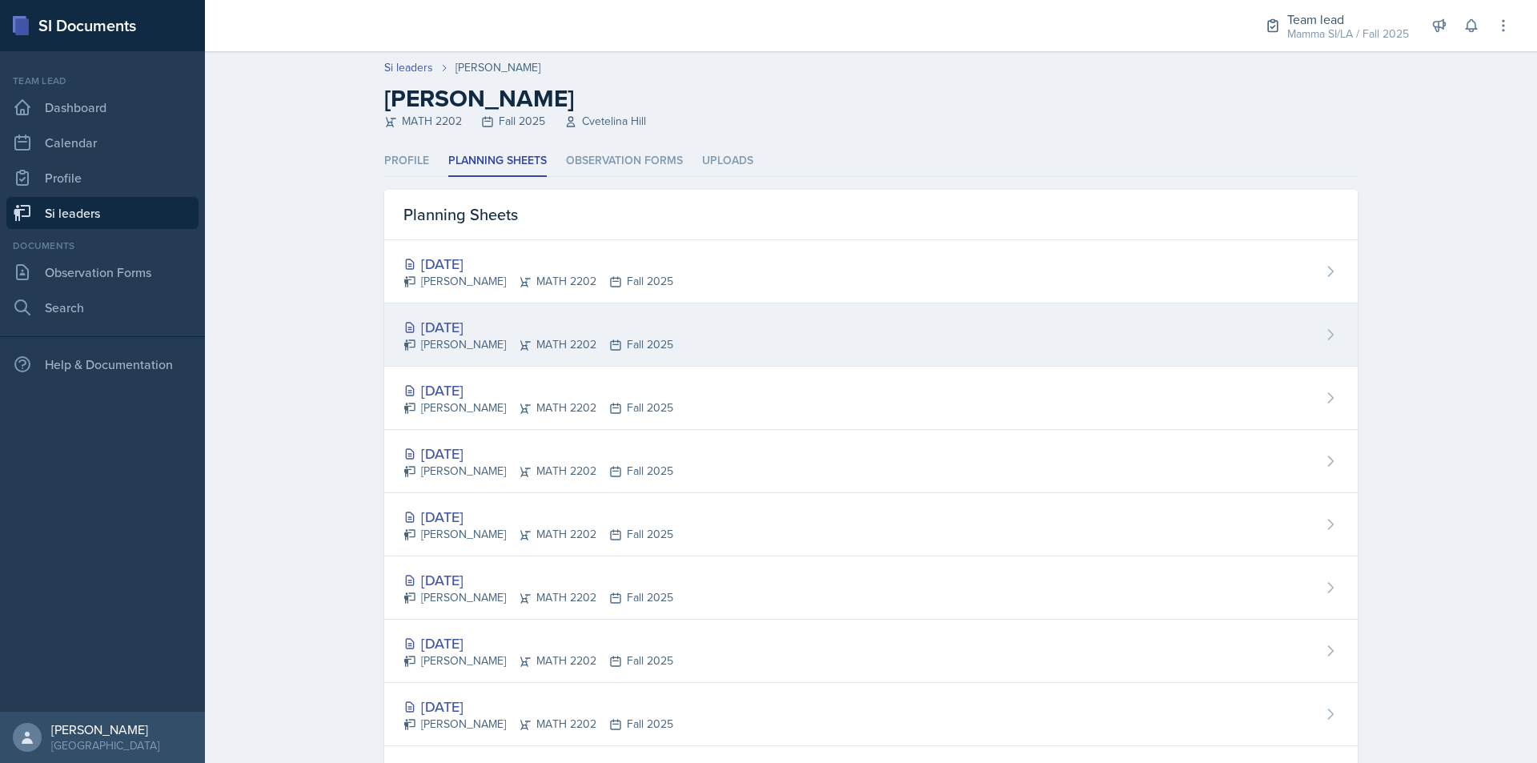
click at [608, 336] on div "[PERSON_NAME] MATH 2202 Fall 2025" at bounding box center [539, 344] width 270 height 17
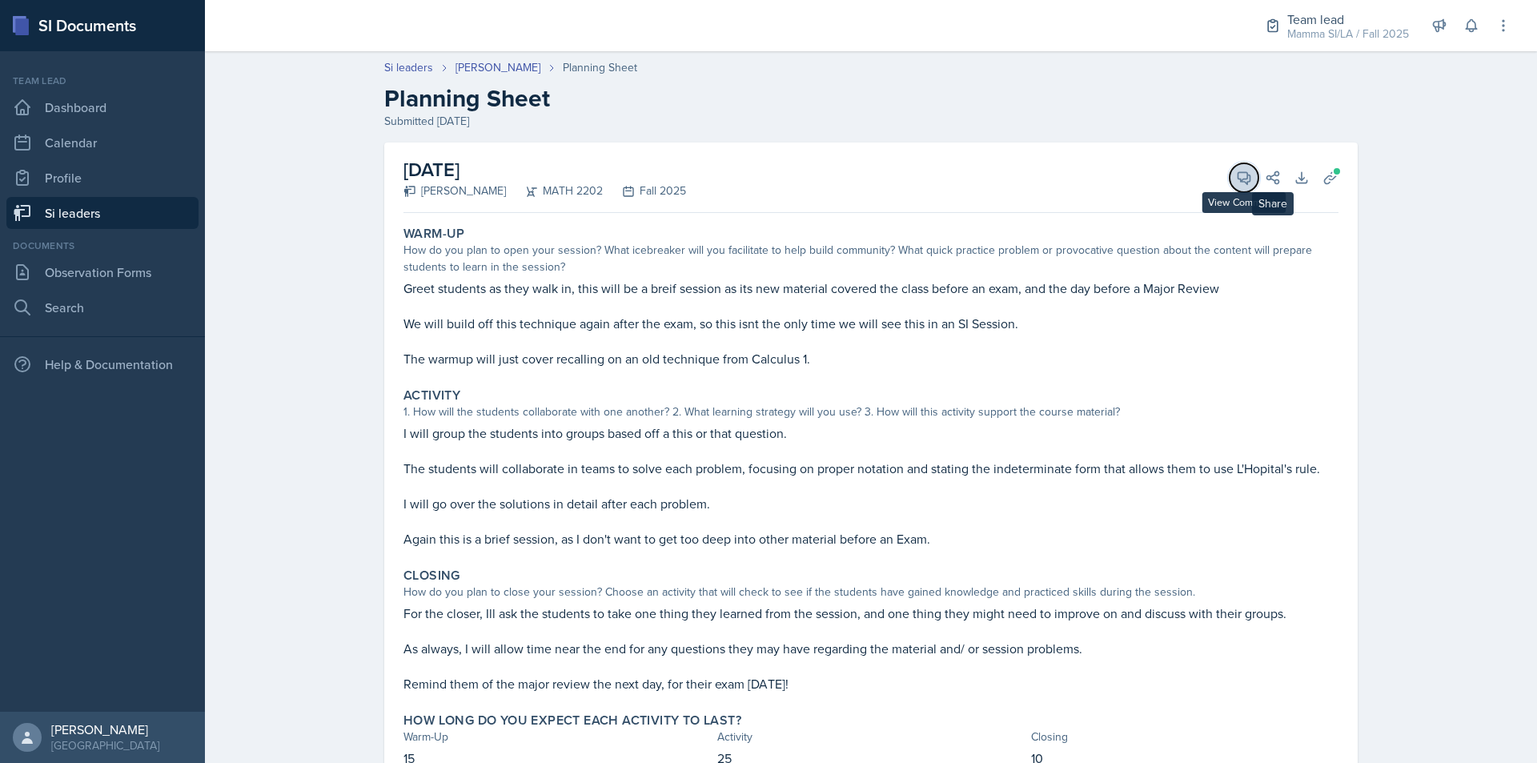
click at [1246, 174] on span at bounding box center [1250, 172] width 8 height 8
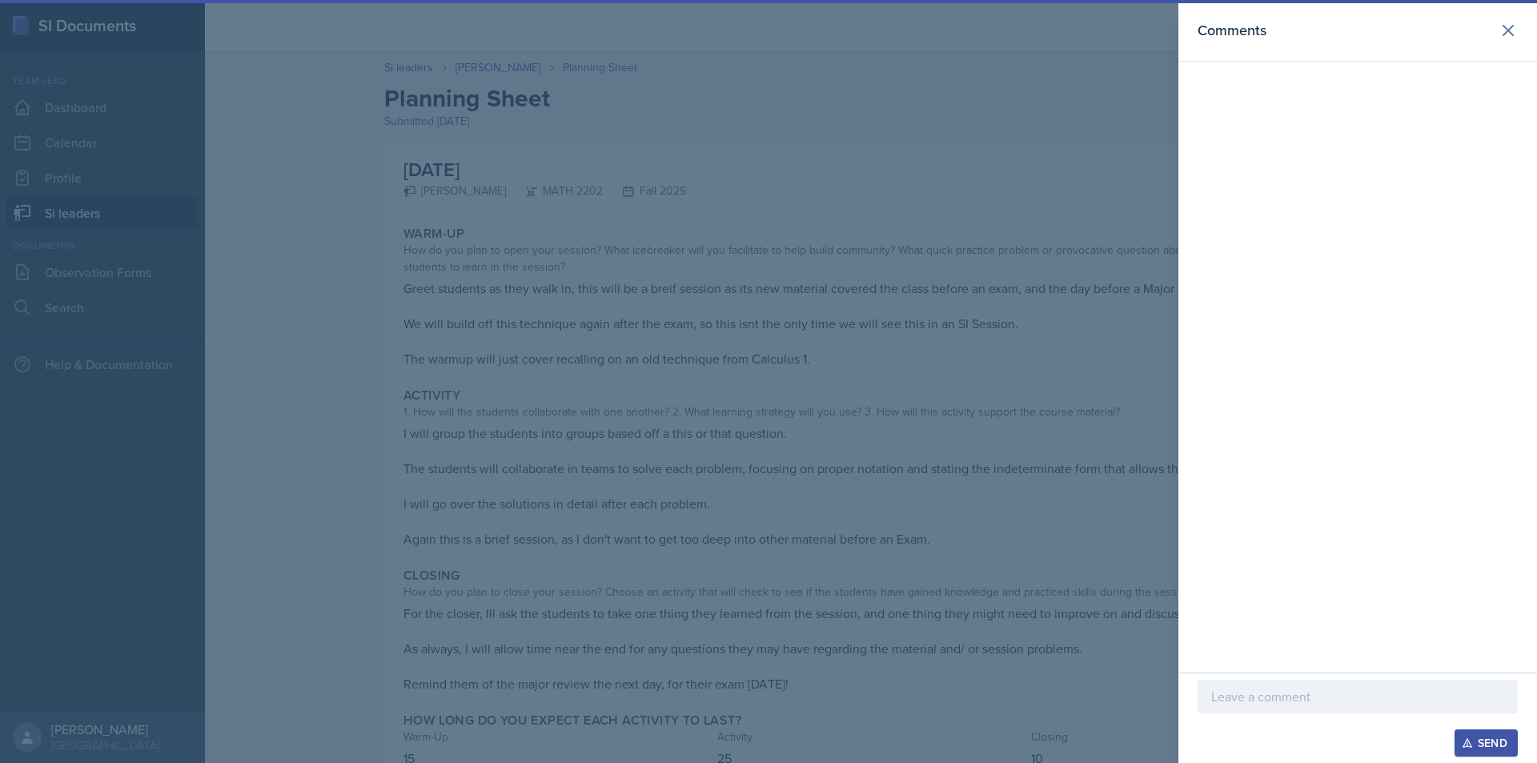
click at [1398, 689] on p at bounding box center [1357, 696] width 293 height 19
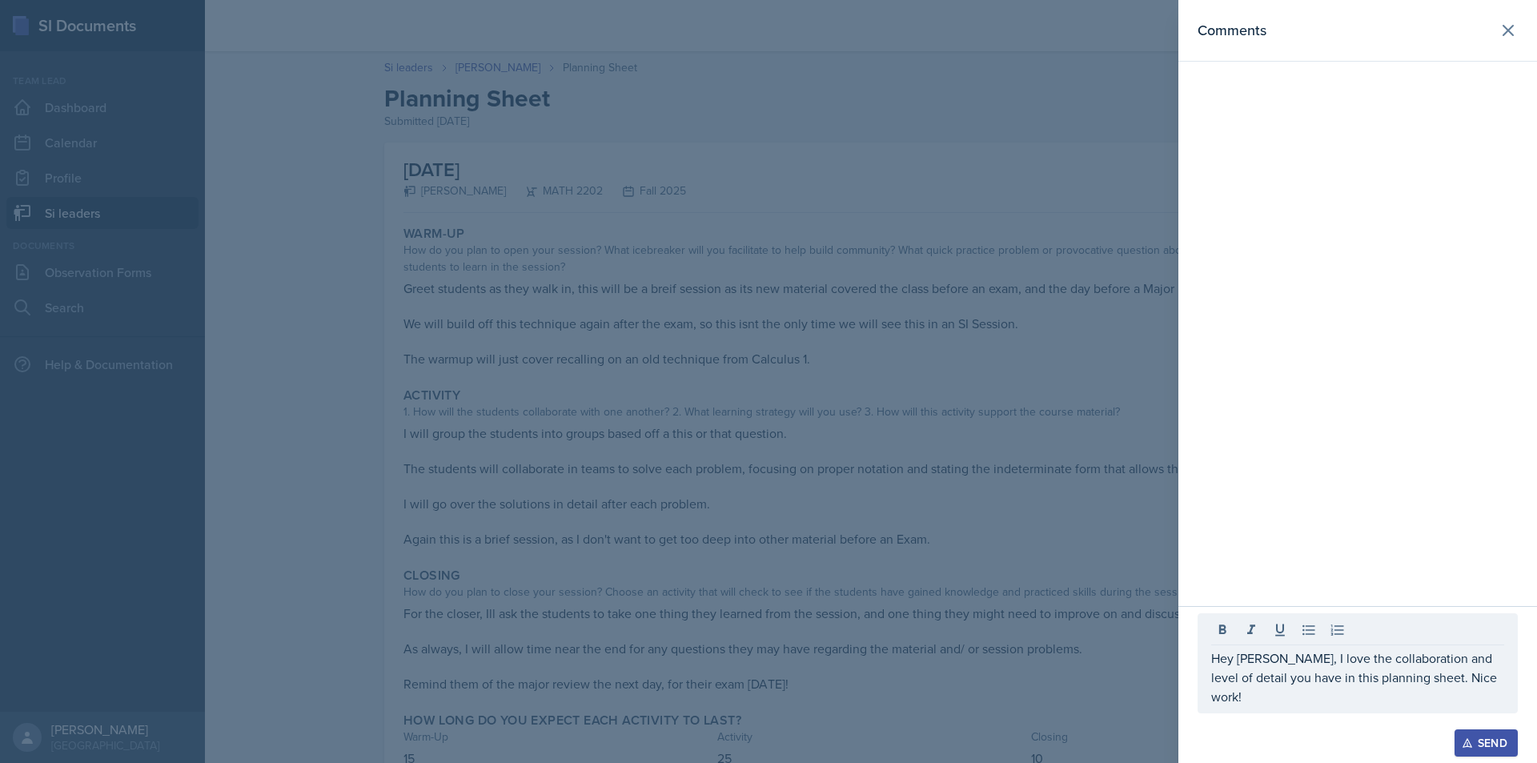
click at [1348, 711] on div "Hey [PERSON_NAME], I love the collaboration and level of detail you have in thi…" at bounding box center [1358, 663] width 320 height 100
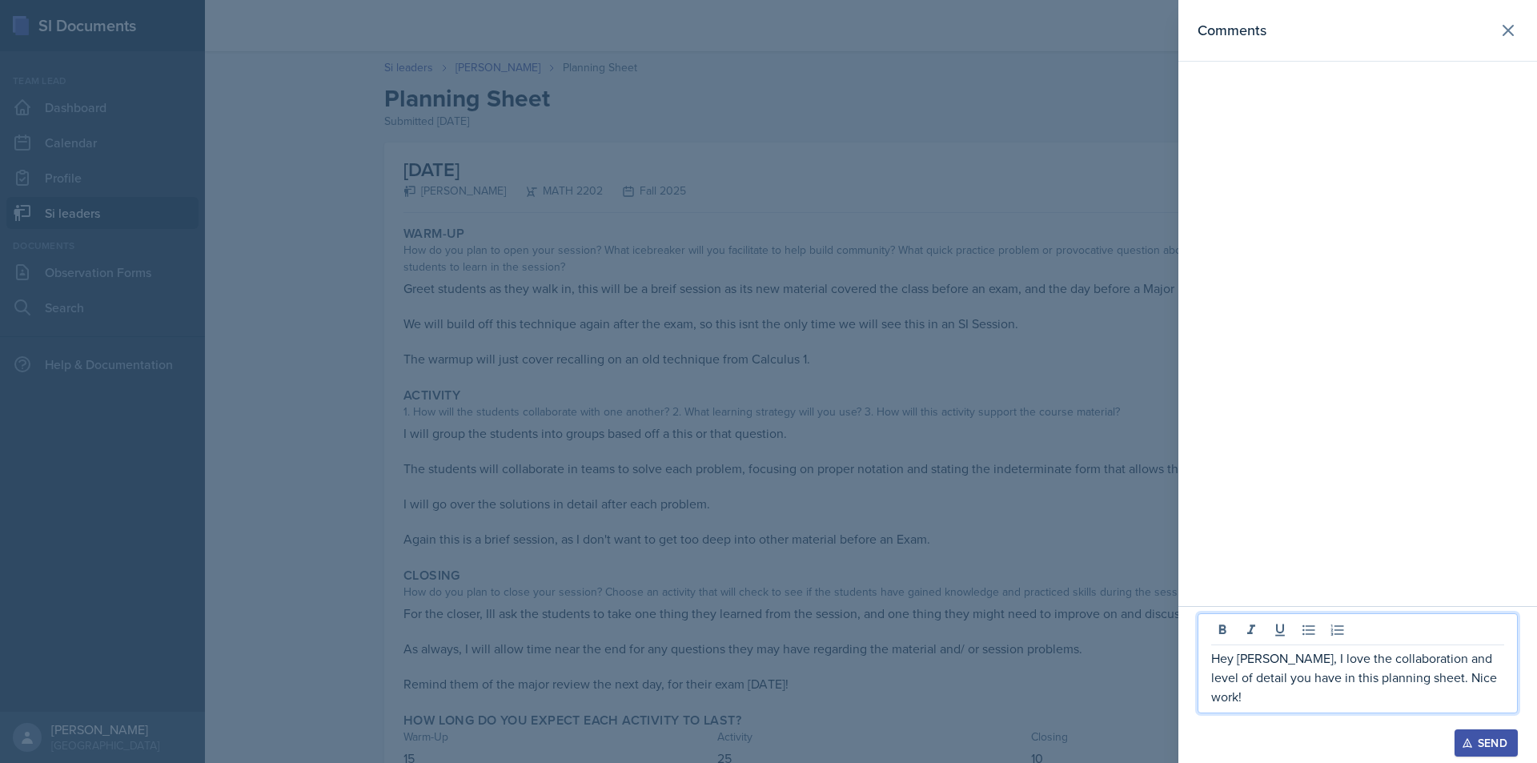
click at [1428, 699] on p "Hey [PERSON_NAME], I love the collaboration and level of detail you have in thi…" at bounding box center [1357, 678] width 293 height 58
click at [1419, 698] on p "Hey [PERSON_NAME], I love the collaboration and level of detail you have in thi…" at bounding box center [1357, 678] width 293 height 58
click at [1422, 698] on p "Hey [PERSON_NAME], I love the collaboration and level of detail you have in thi…" at bounding box center [1357, 678] width 293 height 58
click at [1455, 708] on div "Hey [PERSON_NAME], I love the collaboration and level of detail you have in thi…" at bounding box center [1358, 653] width 320 height 119
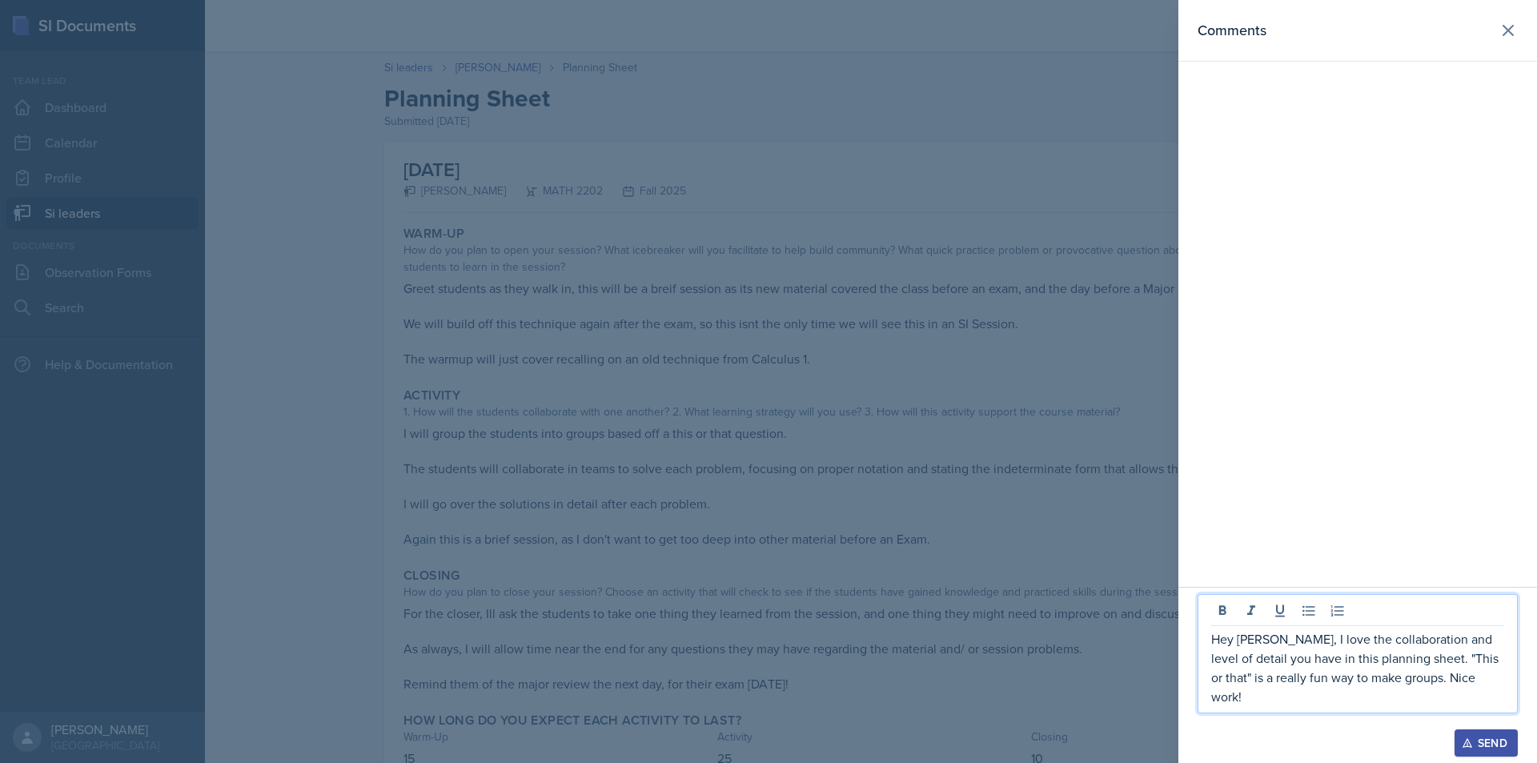
click at [1455, 708] on div "Hey [PERSON_NAME], I love the collaboration and level of detail you have in thi…" at bounding box center [1358, 653] width 320 height 119
click at [1454, 694] on p "Hey [PERSON_NAME], I love the collaboration and level of detail you have in thi…" at bounding box center [1357, 667] width 293 height 77
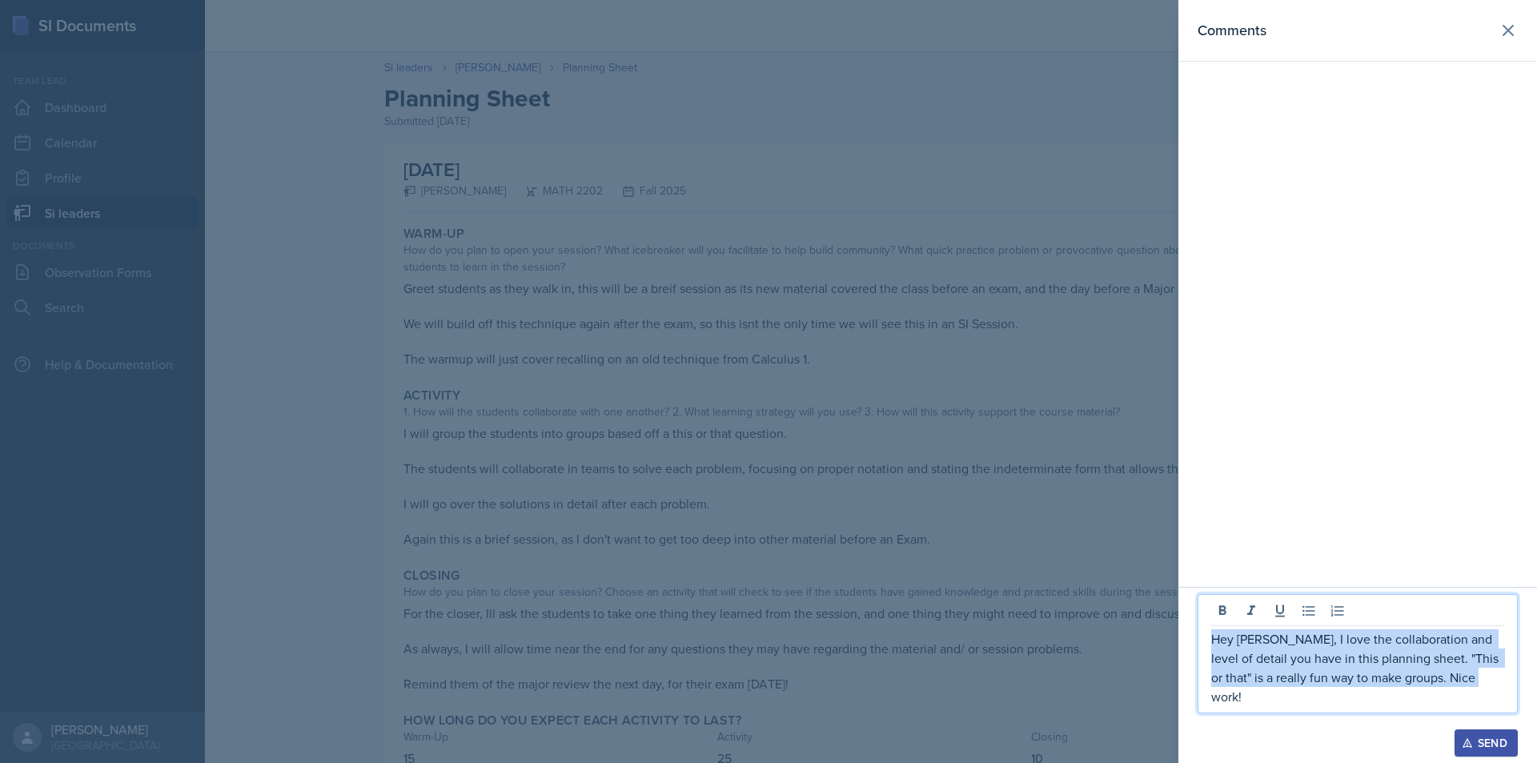
click at [1454, 694] on p "Hey [PERSON_NAME], I love the collaboration and level of detail you have in thi…" at bounding box center [1357, 667] width 293 height 77
copy p "Hey [PERSON_NAME], I love the collaboration and level of detail you have in thi…"
click at [1492, 733] on button "Send" at bounding box center [1486, 742] width 63 height 27
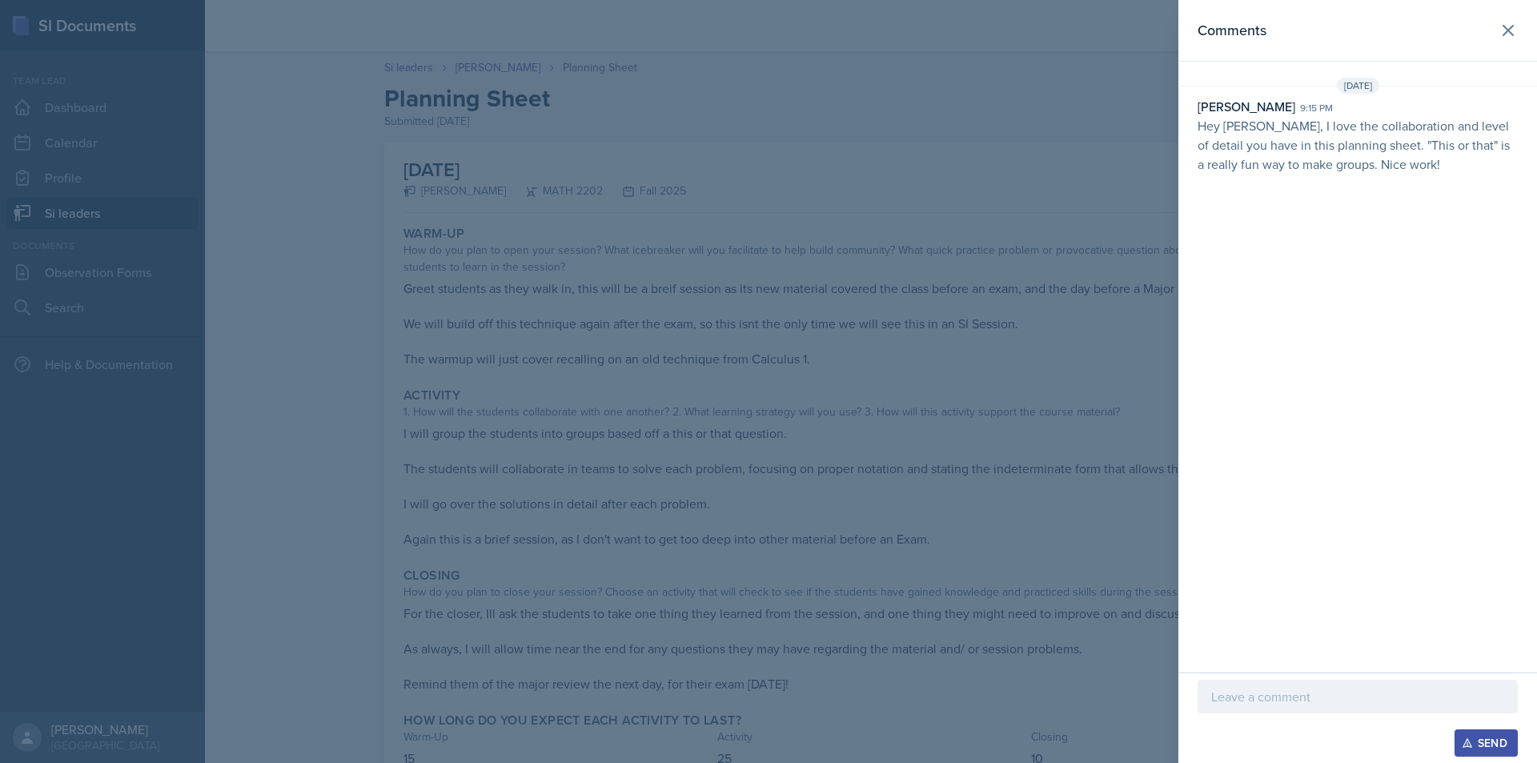
click at [965, 456] on div at bounding box center [768, 381] width 1537 height 763
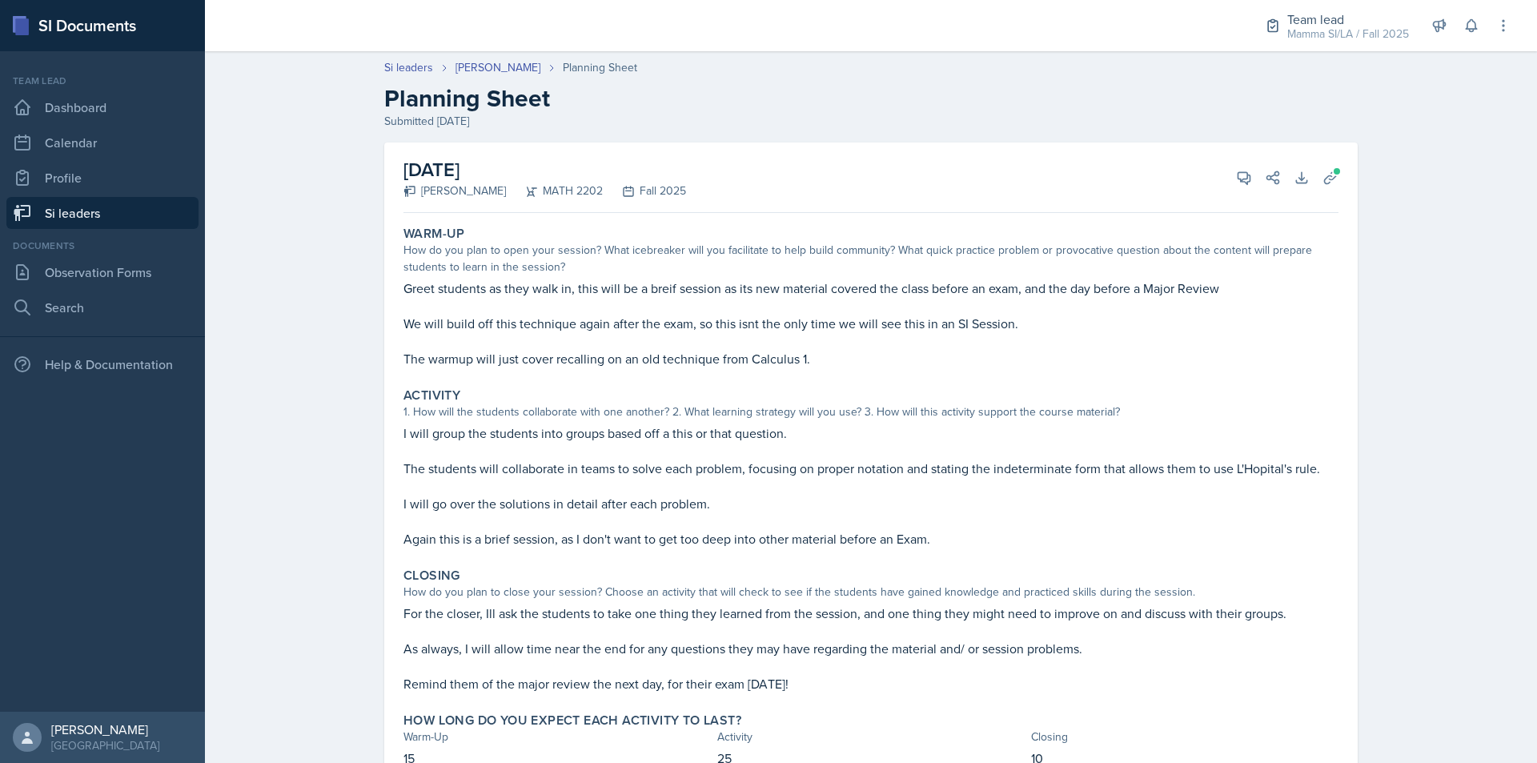
click at [533, 72] on div "[PERSON_NAME]" at bounding box center [509, 67] width 107 height 17
click at [523, 71] on link "[PERSON_NAME]" at bounding box center [498, 67] width 85 height 17
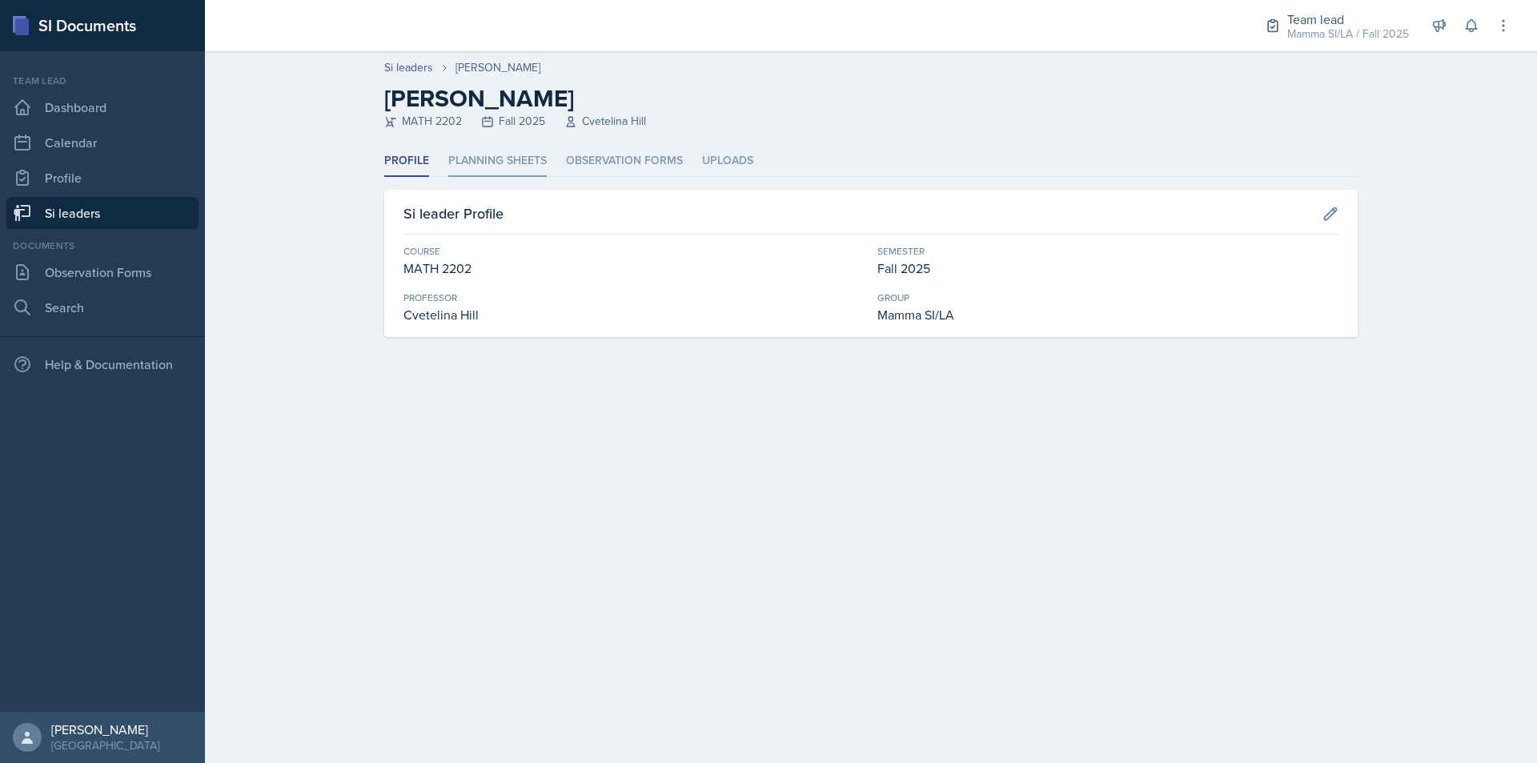
click at [491, 147] on li "Planning Sheets" at bounding box center [497, 161] width 98 height 31
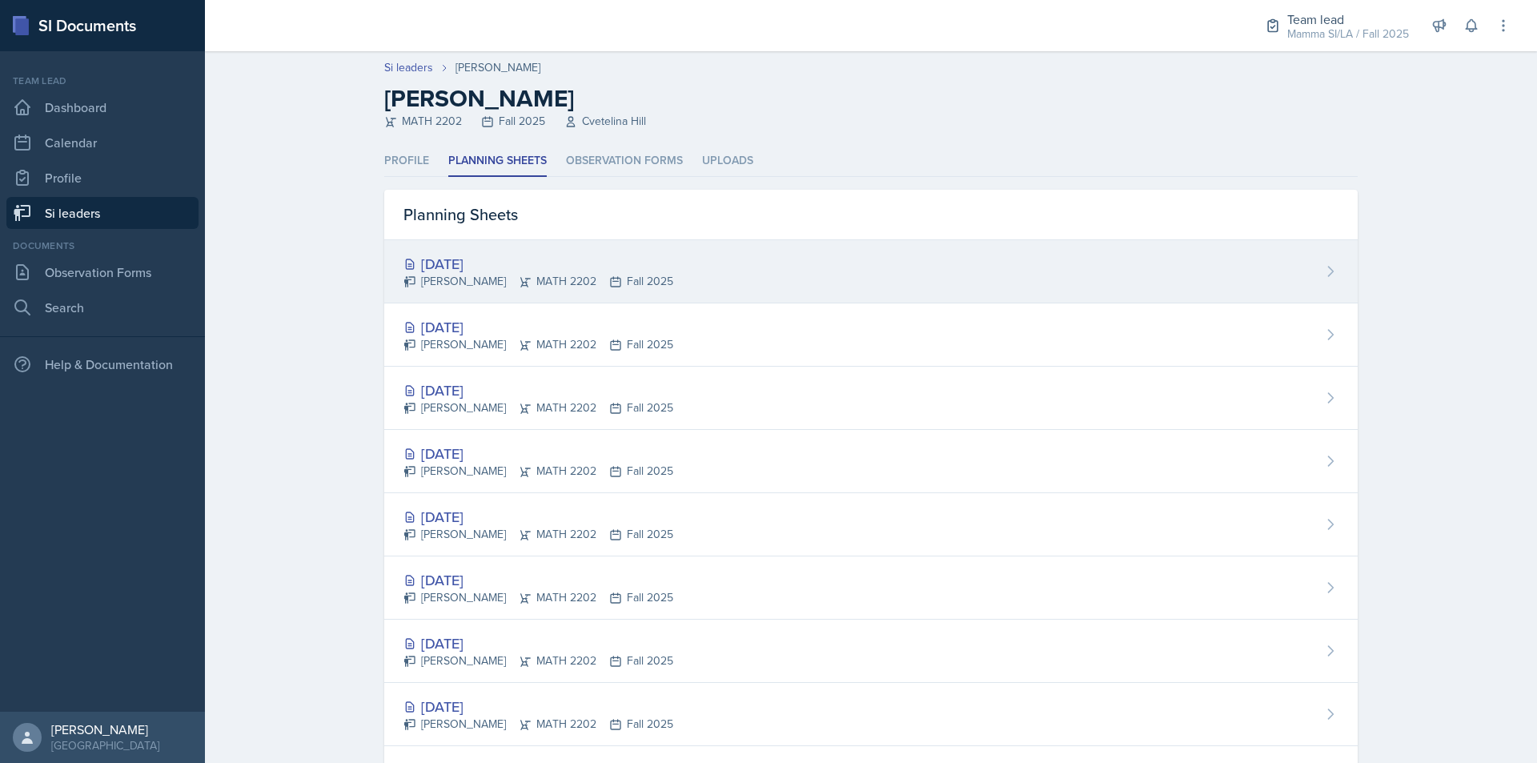
click at [568, 280] on div "[PERSON_NAME] MATH 2202 Fall 2025" at bounding box center [539, 281] width 270 height 17
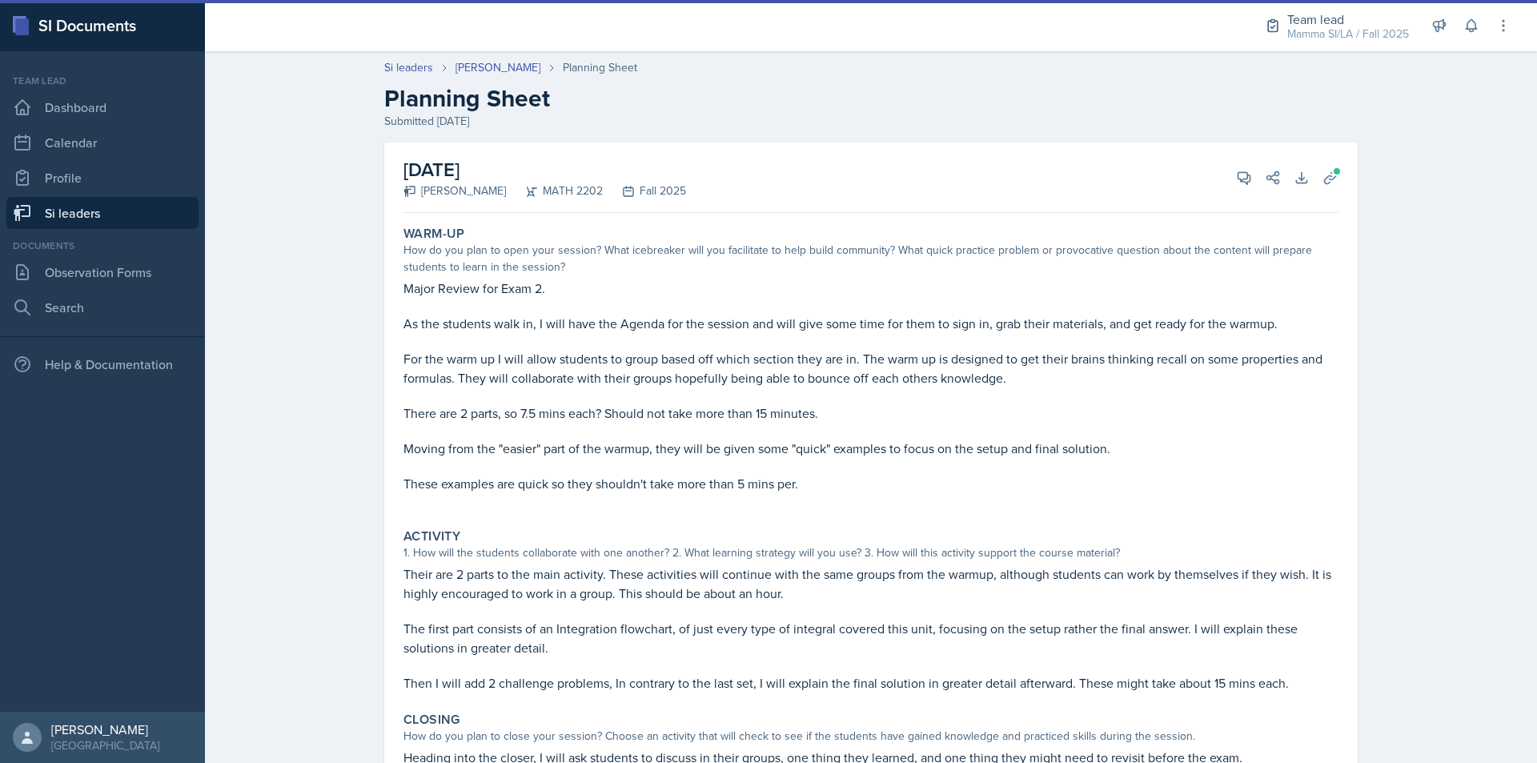
click at [465, 303] on p at bounding box center [871, 306] width 935 height 16
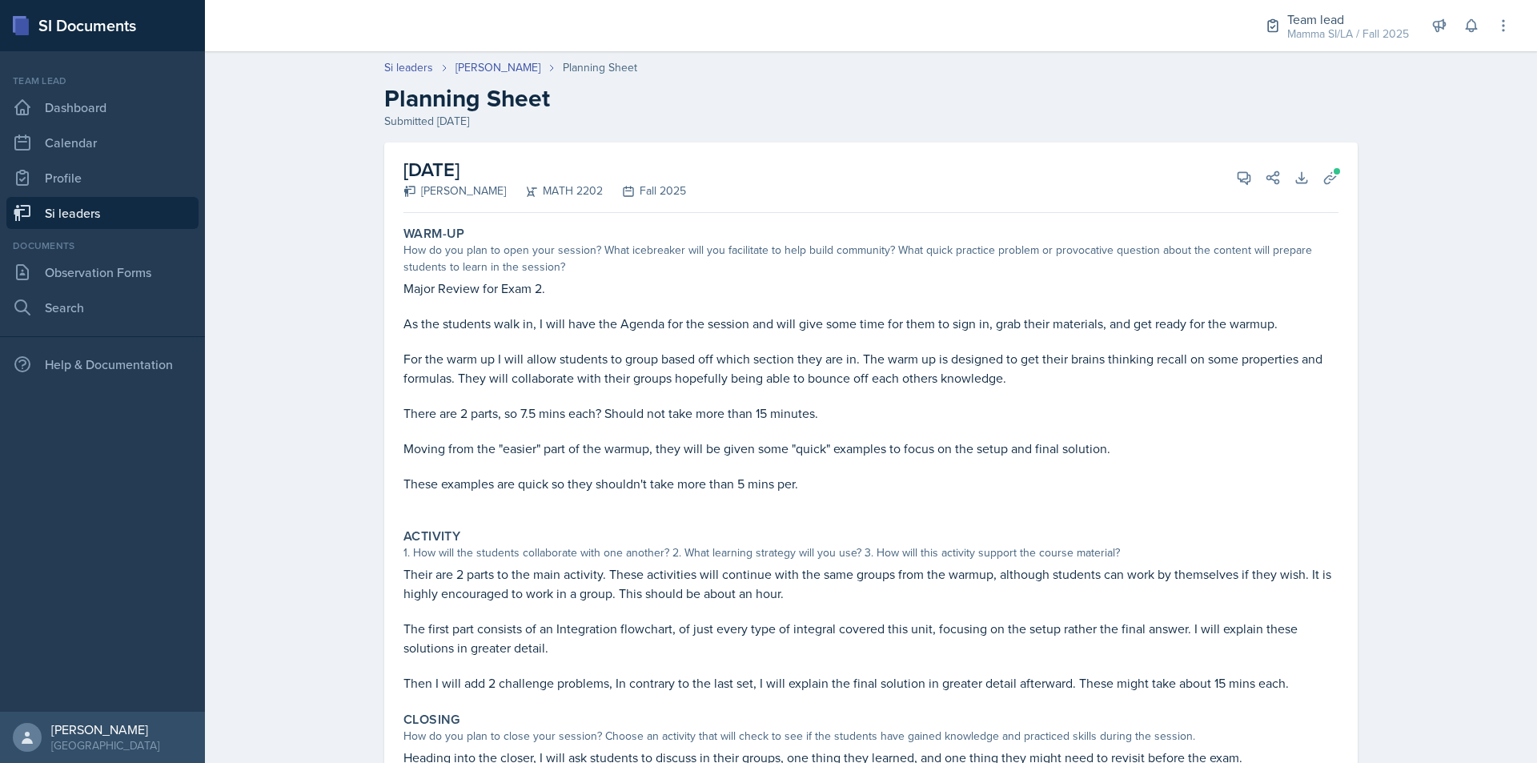
drag, startPoint x: 453, startPoint y: 302, endPoint x: 505, endPoint y: 297, distance: 52.3
click at [505, 297] on div "Major Review for Exam 2. As the students walk in, I will have the Agenda for th…" at bounding box center [871, 394] width 935 height 231
click at [505, 297] on p "Major Review for Exam 2." at bounding box center [871, 288] width 935 height 19
drag, startPoint x: 488, startPoint y: 295, endPoint x: 525, endPoint y: 295, distance: 37.6
click at [520, 295] on p "Major Review for Exam 2." at bounding box center [871, 288] width 935 height 19
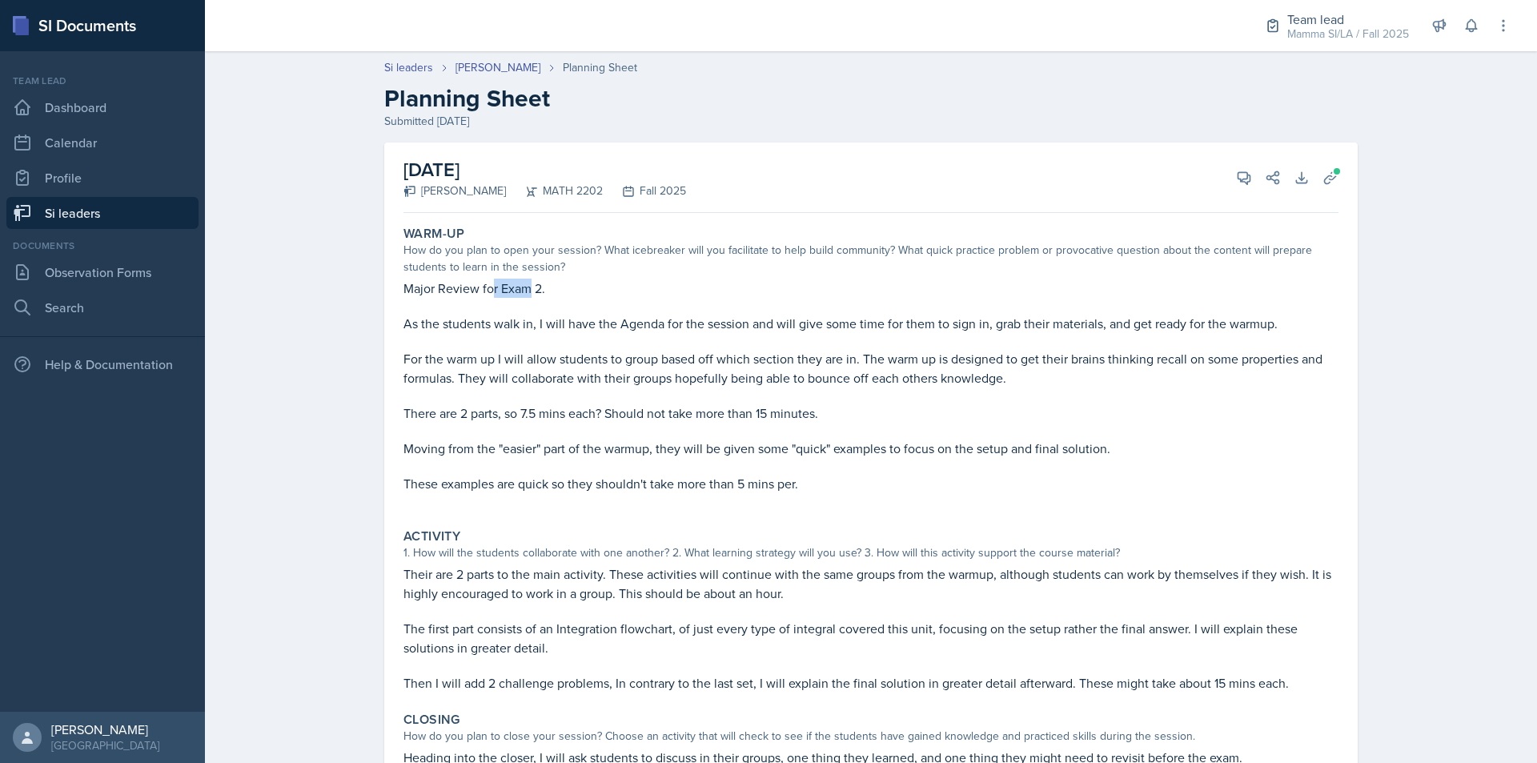
click at [526, 295] on p "Major Review for Exam 2." at bounding box center [871, 288] width 935 height 19
click at [664, 368] on div "Major Review for Exam 2. As the students walk in, I will have the Agenda for th…" at bounding box center [871, 394] width 935 height 231
click at [642, 316] on p "As the students walk in, I will have the Agenda for the session and will give s…" at bounding box center [871, 323] width 935 height 19
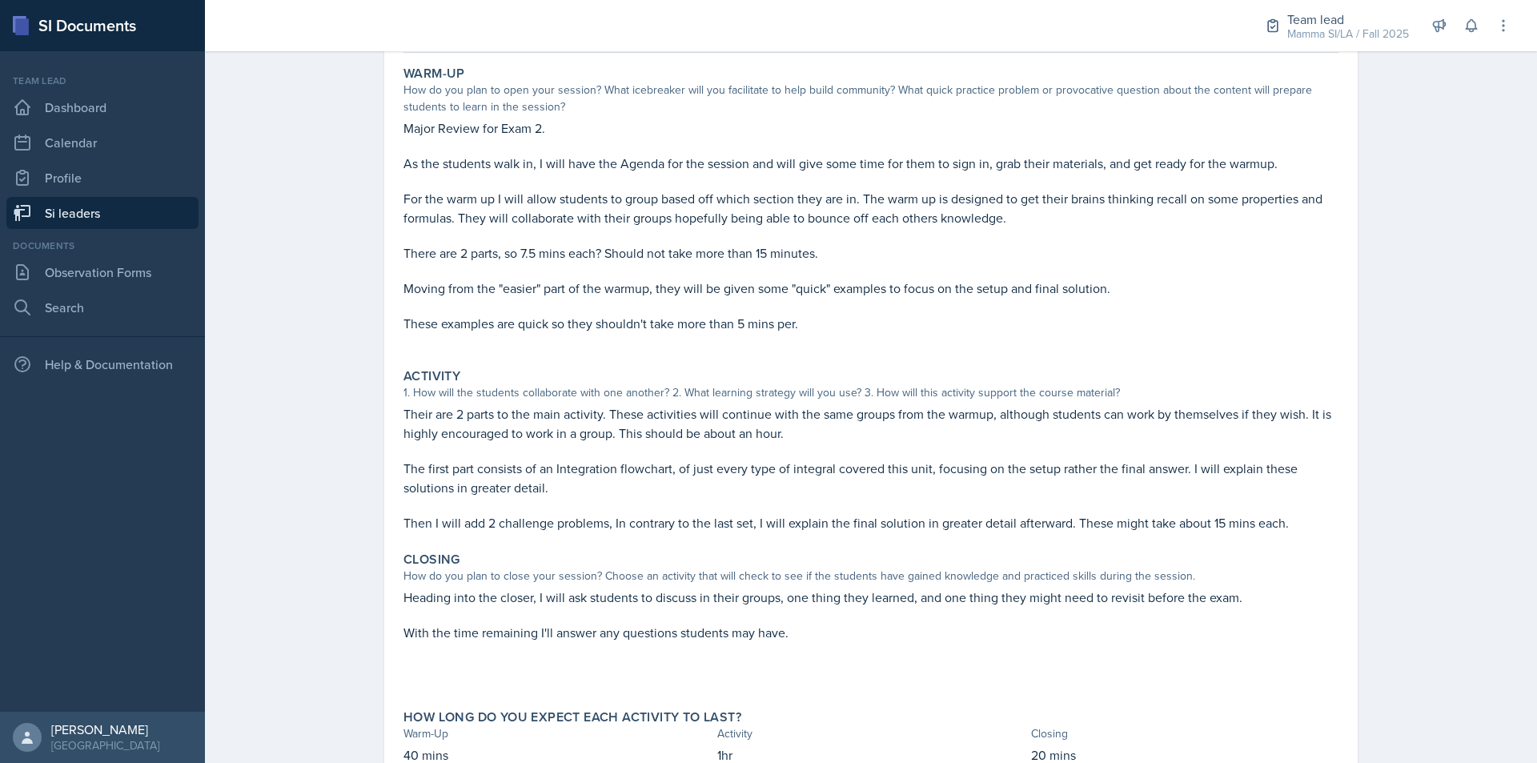
scroll to position [226, 0]
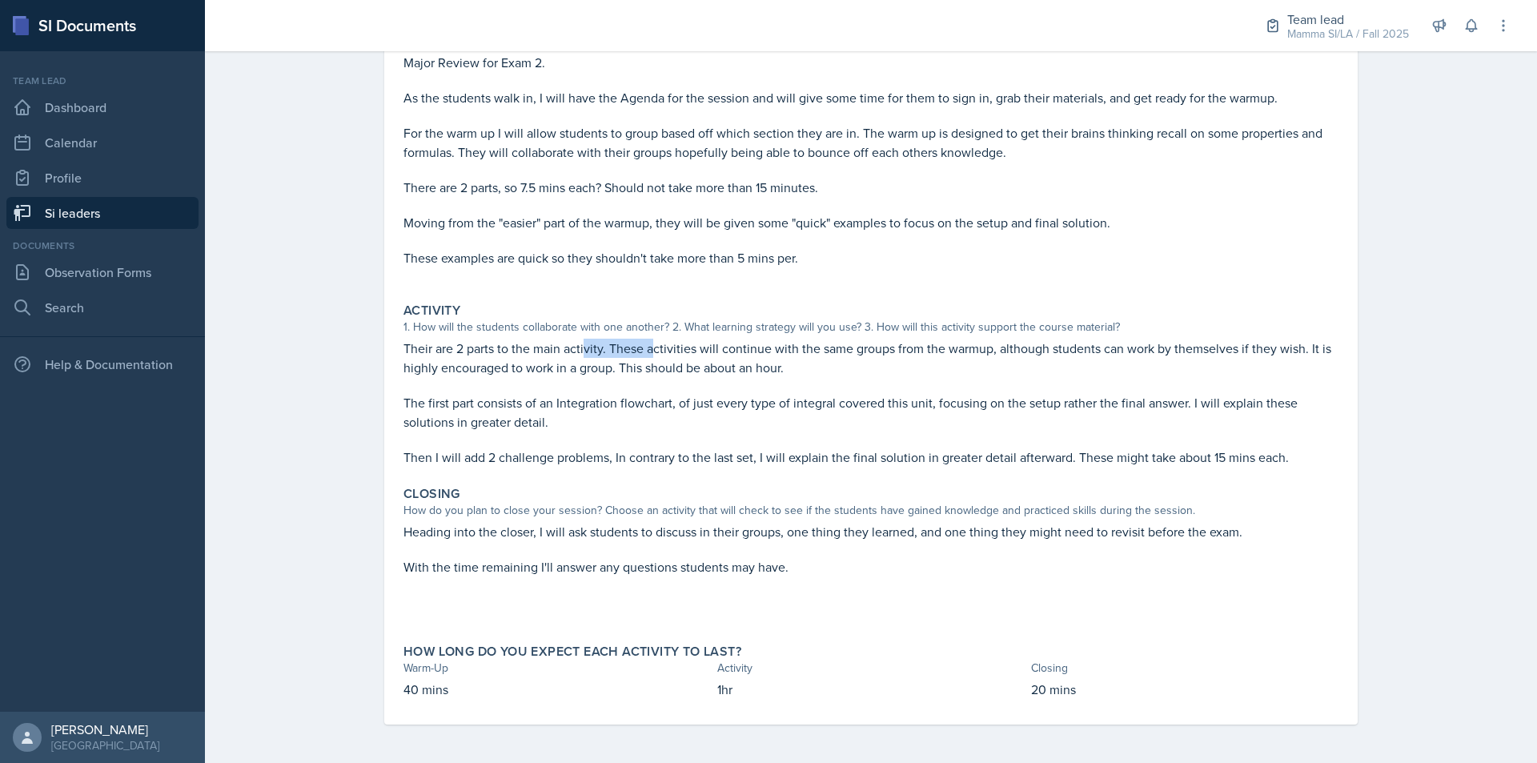
drag, startPoint x: 596, startPoint y: 352, endPoint x: 681, endPoint y: 352, distance: 85.7
click at [667, 352] on p "Their are 2 parts to the main activity. These activities will continue with the…" at bounding box center [871, 358] width 935 height 38
click at [681, 352] on p "Their are 2 parts to the main activity. These activities will continue with the…" at bounding box center [871, 358] width 935 height 38
drag, startPoint x: 651, startPoint y: 350, endPoint x: 669, endPoint y: 350, distance: 17.6
click at [669, 350] on p "Their are 2 parts to the main activity. These activities will continue with the…" at bounding box center [871, 358] width 935 height 38
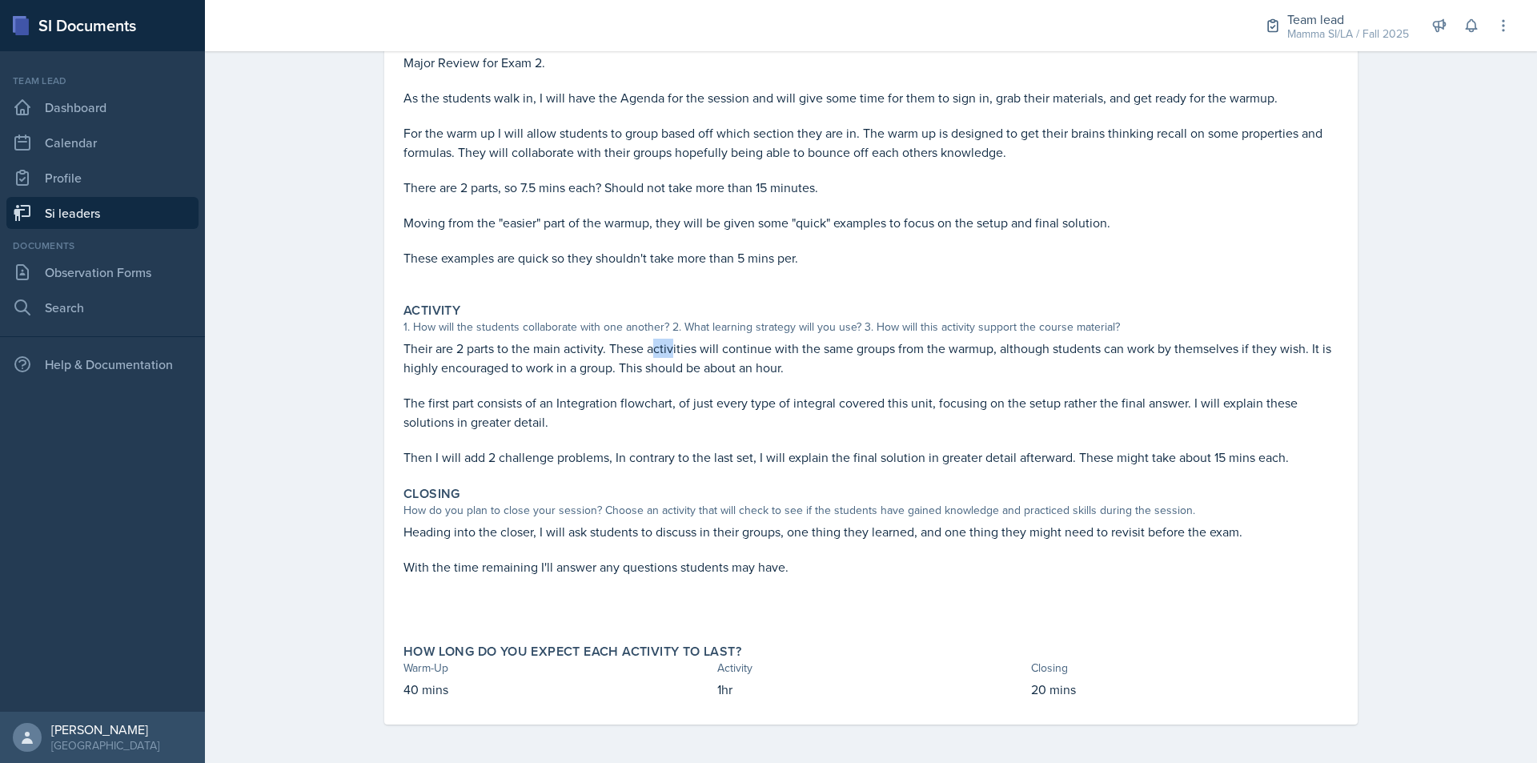
click at [693, 350] on p "Their are 2 parts to the main activity. These activities will continue with the…" at bounding box center [871, 358] width 935 height 38
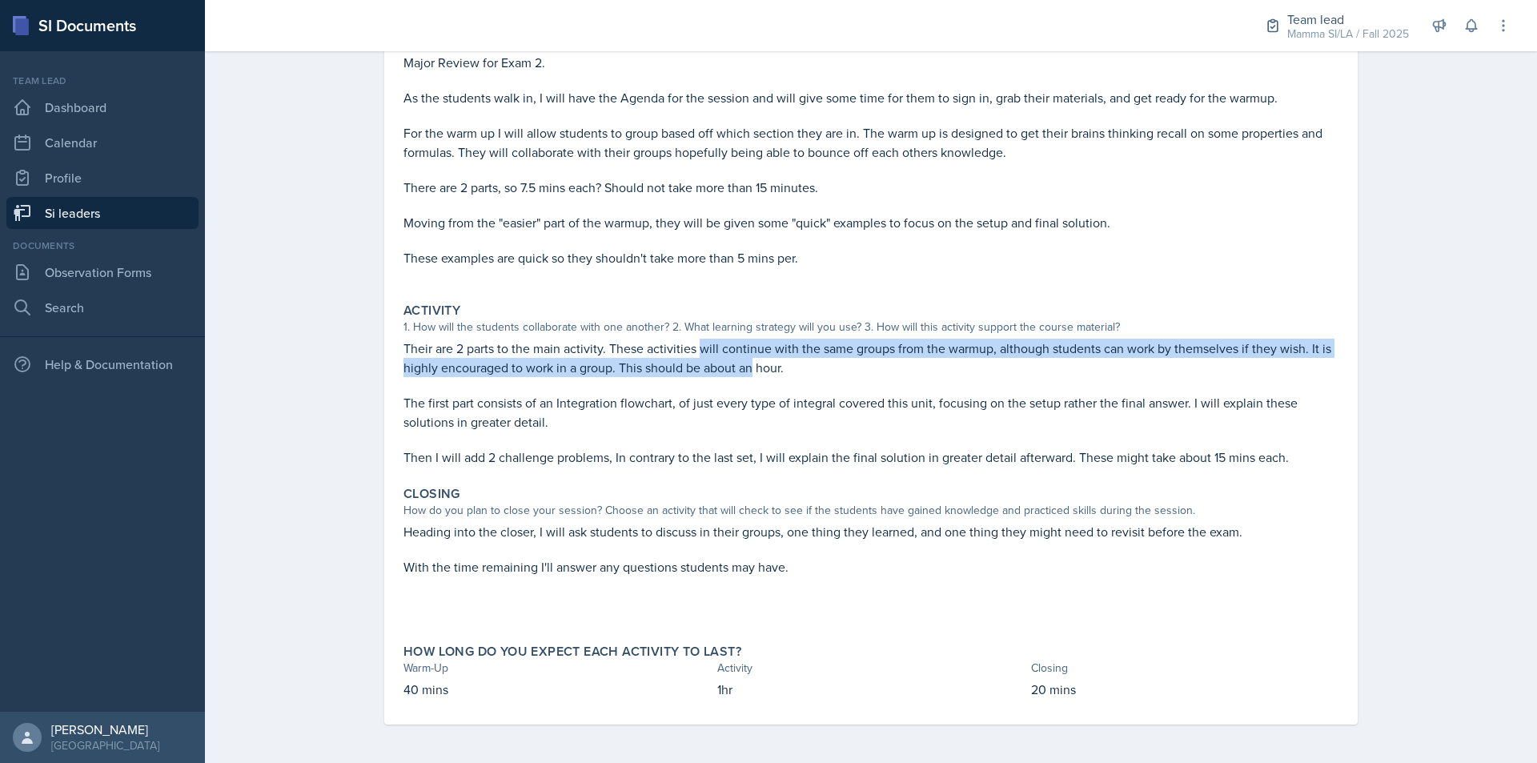
drag, startPoint x: 695, startPoint y: 350, endPoint x: 749, endPoint y: 359, distance: 54.4
click at [749, 359] on p "Their are 2 parts to the main activity. These activities will continue with the…" at bounding box center [871, 358] width 935 height 38
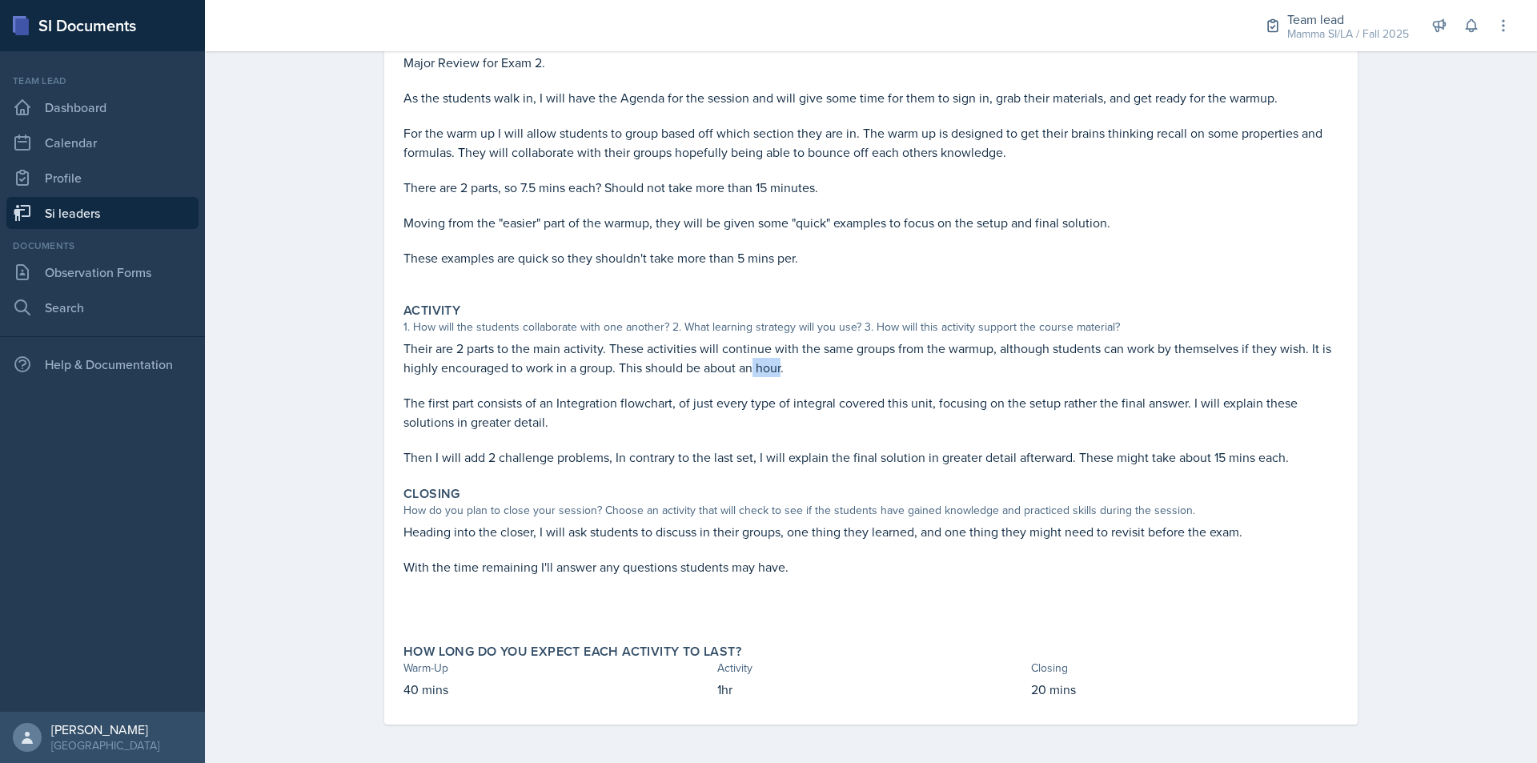
drag, startPoint x: 749, startPoint y: 359, endPoint x: 792, endPoint y: 365, distance: 43.7
click at [784, 364] on p "Their are 2 parts to the main activity. These activities will continue with the…" at bounding box center [871, 358] width 935 height 38
click at [792, 365] on p "Their are 2 parts to the main activity. These activities will continue with the…" at bounding box center [871, 358] width 935 height 38
drag, startPoint x: 792, startPoint y: 365, endPoint x: 777, endPoint y: 367, distance: 15.3
click at [777, 367] on p "Their are 2 parts to the main activity. These activities will continue with the…" at bounding box center [871, 358] width 935 height 38
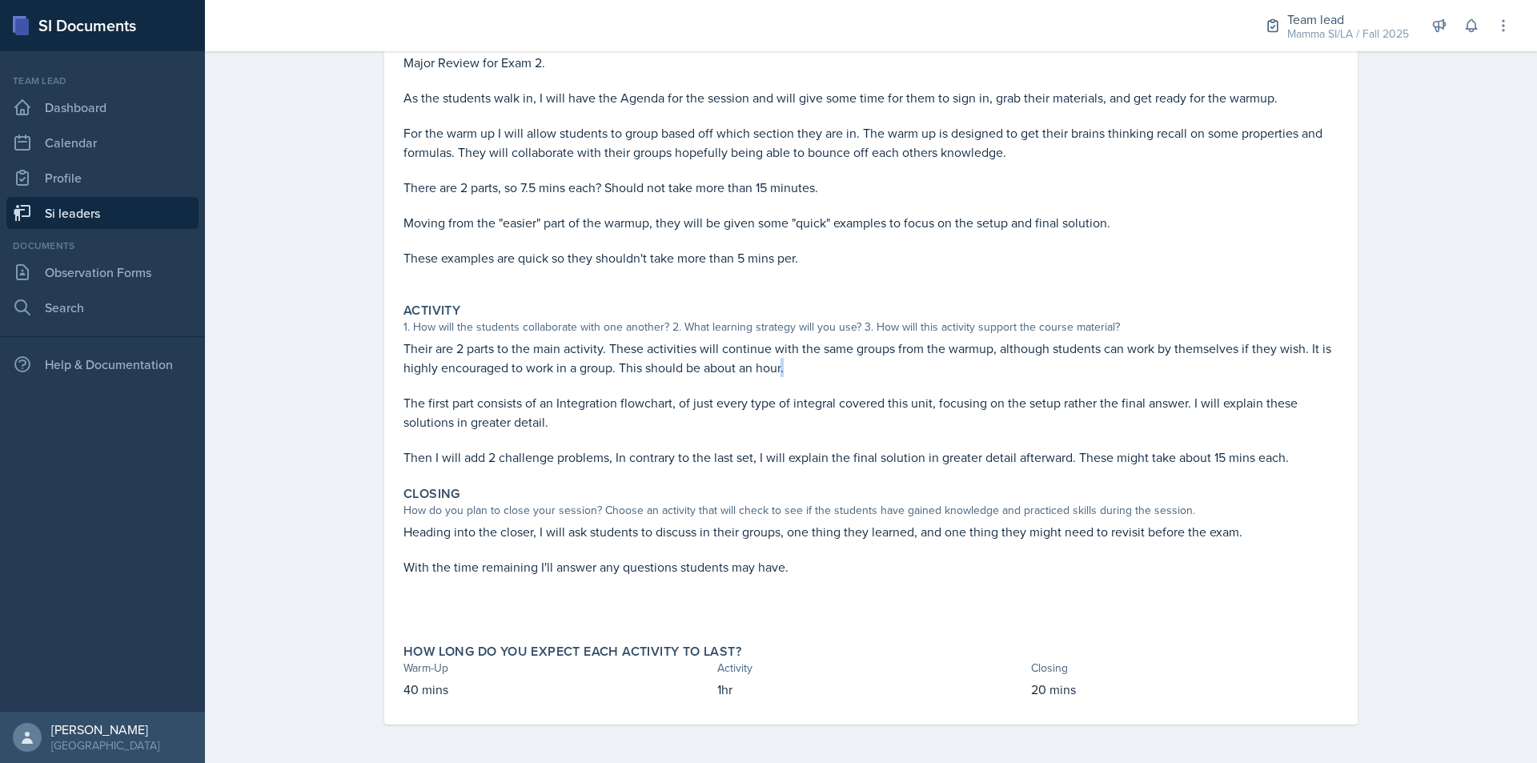
click at [777, 367] on p "Their are 2 parts to the main activity. These activities will continue with the…" at bounding box center [871, 358] width 935 height 38
click at [773, 367] on p "Their are 2 parts to the main activity. These activities will continue with the…" at bounding box center [871, 358] width 935 height 38
click at [764, 365] on p "Their are 2 parts to the main activity. These activities will continue with the…" at bounding box center [871, 358] width 935 height 38
drag, startPoint x: 726, startPoint y: 364, endPoint x: 750, endPoint y: 364, distance: 24.0
click at [737, 364] on p "Their are 2 parts to the main activity. These activities will continue with the…" at bounding box center [871, 358] width 935 height 38
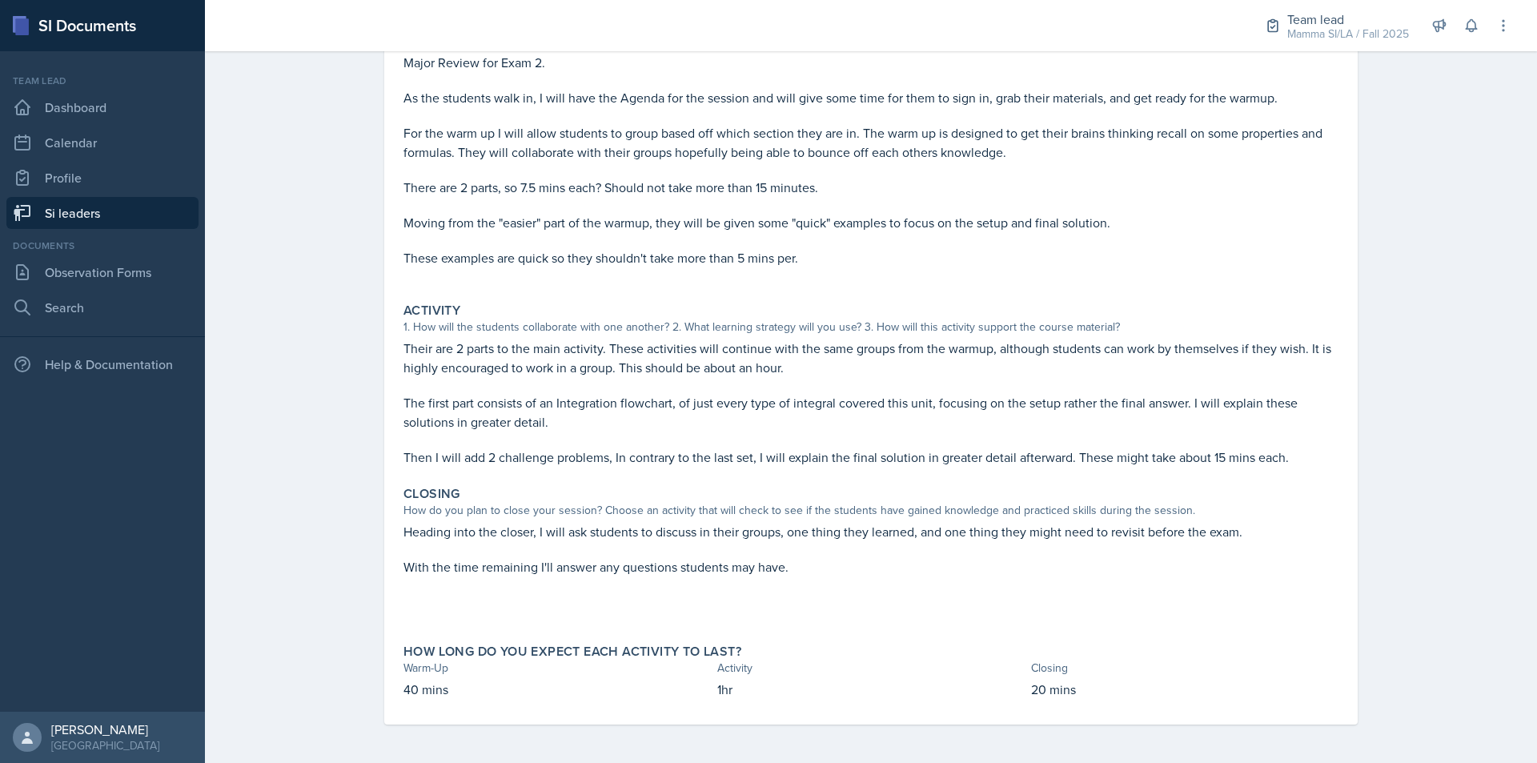
click at [750, 364] on p "Their are 2 parts to the main activity. These activities will continue with the…" at bounding box center [871, 358] width 935 height 38
drag, startPoint x: 746, startPoint y: 365, endPoint x: 772, endPoint y: 365, distance: 25.6
click at [769, 365] on p "Their are 2 parts to the main activity. These activities will continue with the…" at bounding box center [871, 358] width 935 height 38
click at [772, 365] on p "Their are 2 parts to the main activity. These activities will continue with the…" at bounding box center [871, 358] width 935 height 38
click at [792, 368] on p "Their are 2 parts to the main activity. These activities will continue with the…" at bounding box center [871, 358] width 935 height 38
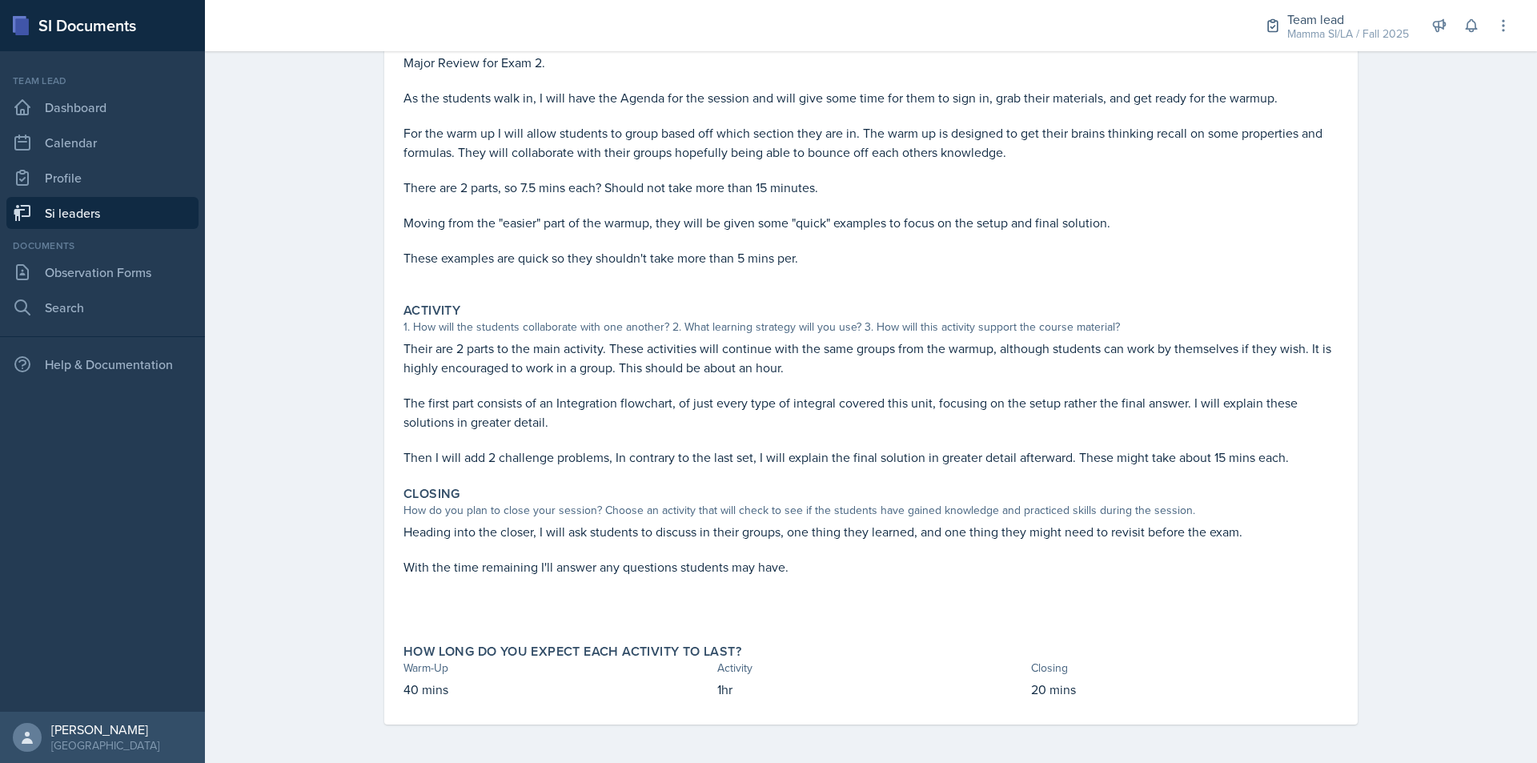
click at [792, 368] on p "Their are 2 parts to the main activity. These activities will continue with the…" at bounding box center [871, 358] width 935 height 38
click at [788, 364] on p "Their are 2 parts to the main activity. These activities will continue with the…" at bounding box center [871, 358] width 935 height 38
click at [781, 365] on p "Their are 2 parts to the main activity. These activities will continue with the…" at bounding box center [871, 358] width 935 height 38
click at [576, 408] on p "The first part consists of an Integration flowchart, of just every type of inte…" at bounding box center [871, 412] width 935 height 38
click at [583, 408] on p "The first part consists of an Integration flowchart, of just every type of inte…" at bounding box center [871, 412] width 935 height 38
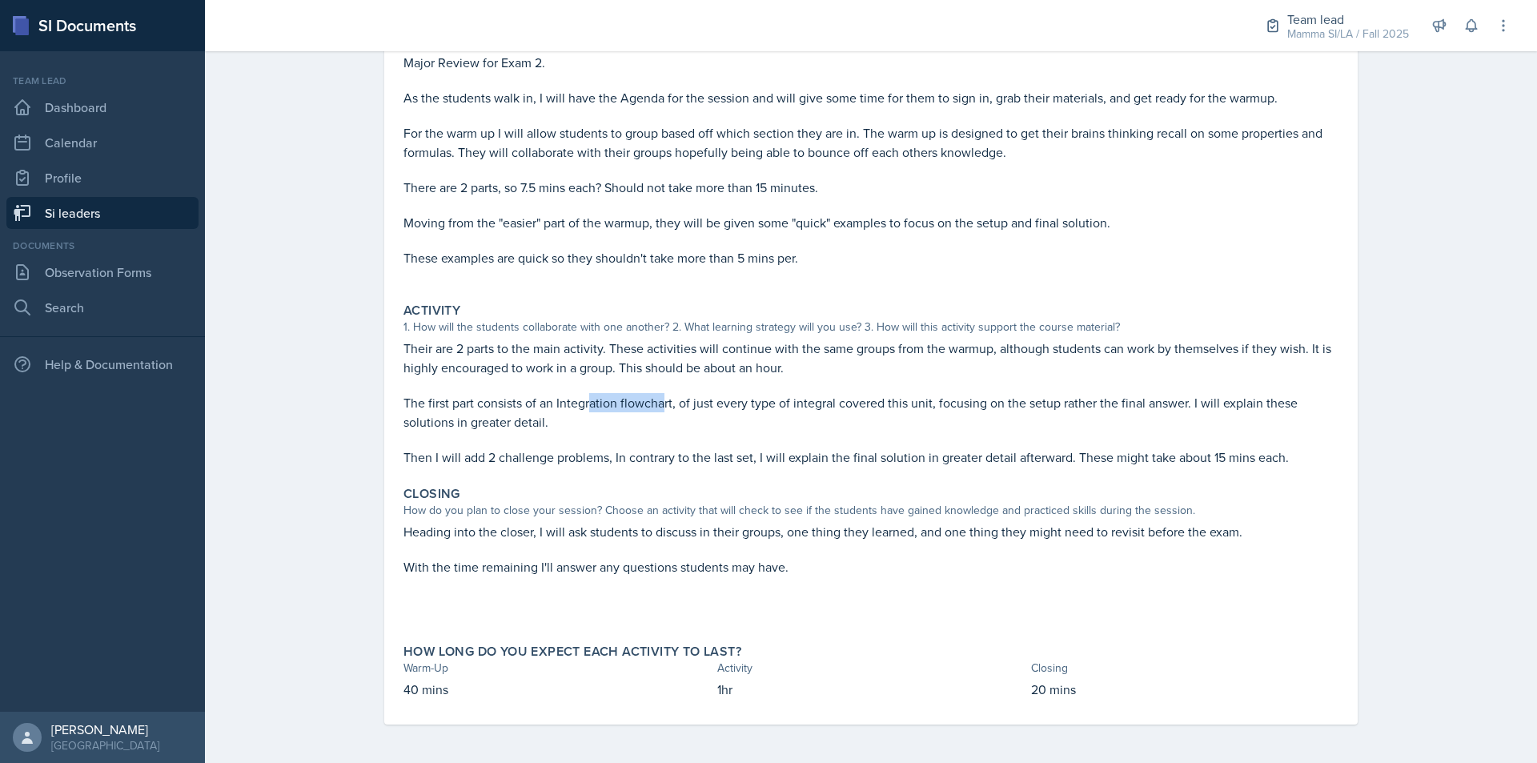
drag, startPoint x: 627, startPoint y: 401, endPoint x: 673, endPoint y: 400, distance: 45.6
click at [669, 400] on p "The first part consists of an Integration flowchart, of just every type of inte…" at bounding box center [871, 412] width 935 height 38
click at [673, 400] on p "The first part consists of an Integration flowchart, of just every type of inte…" at bounding box center [871, 412] width 935 height 38
drag, startPoint x: 691, startPoint y: 400, endPoint x: 723, endPoint y: 400, distance: 32.0
click at [723, 400] on p "The first part consists of an Integration flowchart, of just every type of inte…" at bounding box center [871, 412] width 935 height 38
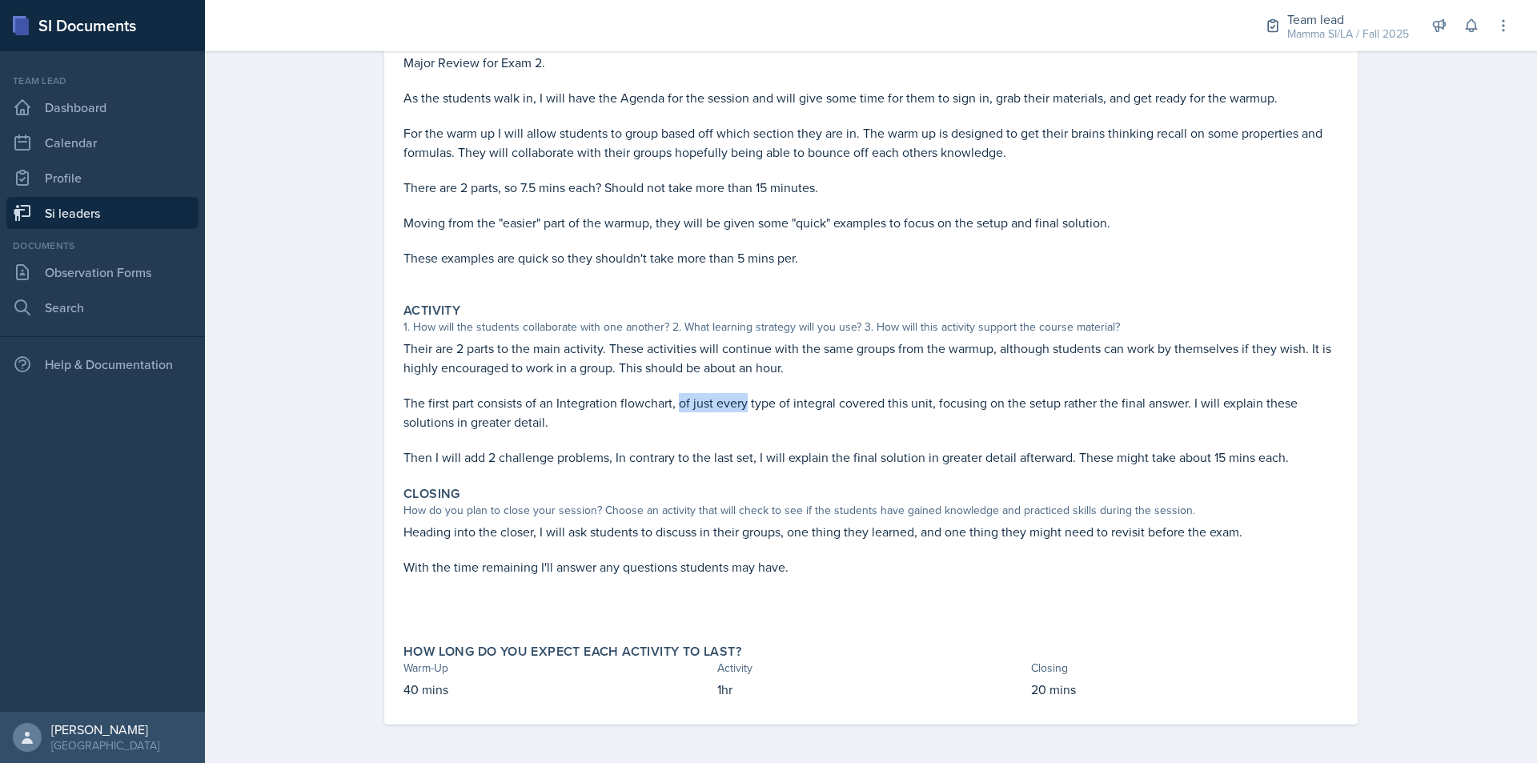
click at [723, 400] on p "The first part consists of an Integration flowchart, of just every type of inte…" at bounding box center [871, 412] width 935 height 38
drag, startPoint x: 627, startPoint y: 534, endPoint x: 693, endPoint y: 532, distance: 65.7
click at [693, 532] on p "Heading into the closer, I will ask students to discuss in their groups, one th…" at bounding box center [871, 531] width 935 height 19
click at [695, 532] on p "Heading into the closer, I will ask students to discuss in their groups, one th…" at bounding box center [871, 531] width 935 height 19
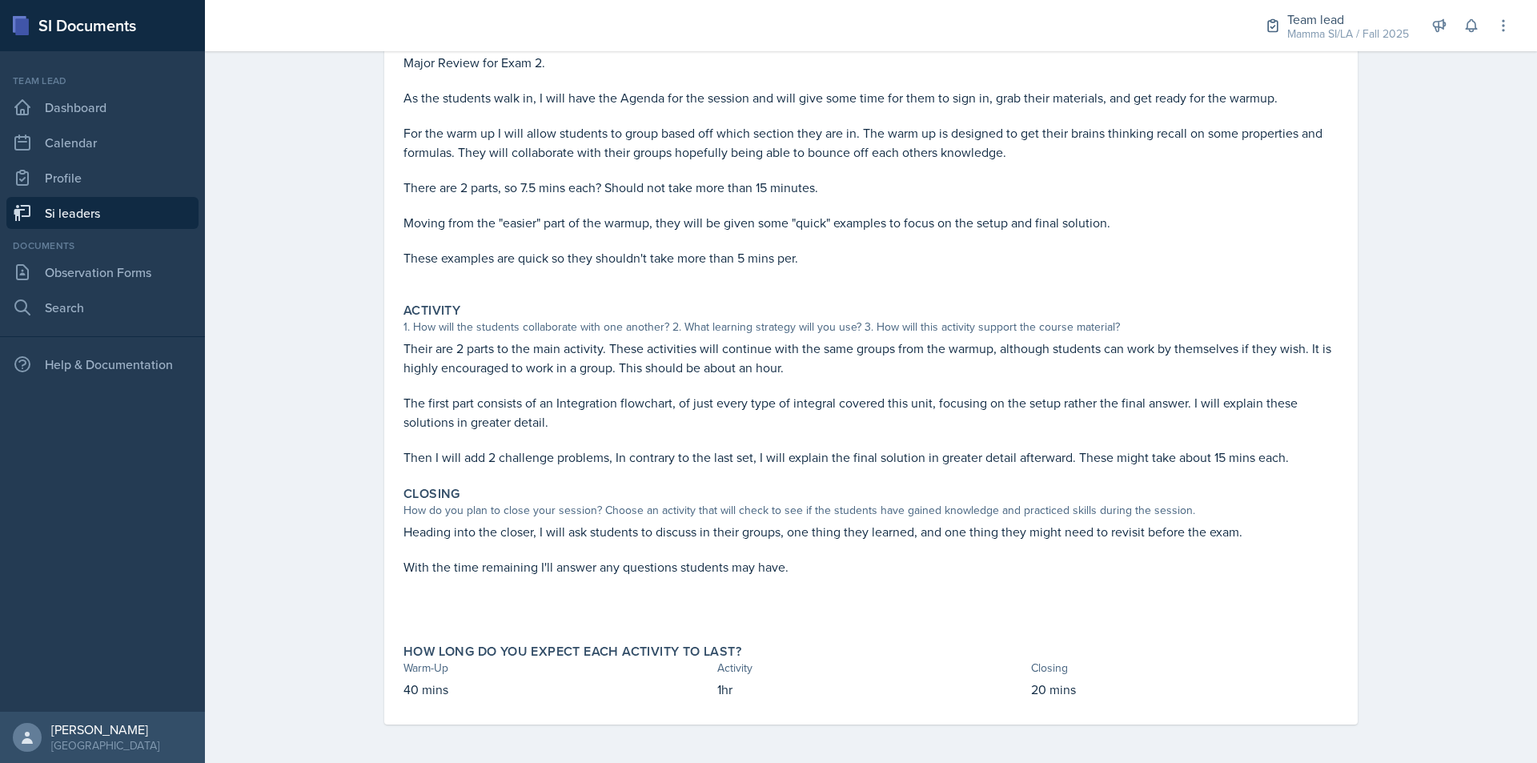
click at [661, 530] on p "Heading into the closer, I will ask students to discuss in their groups, one th…" at bounding box center [871, 531] width 935 height 19
click at [661, 529] on p "Heading into the closer, I will ask students to discuss in their groups, one th…" at bounding box center [871, 531] width 935 height 19
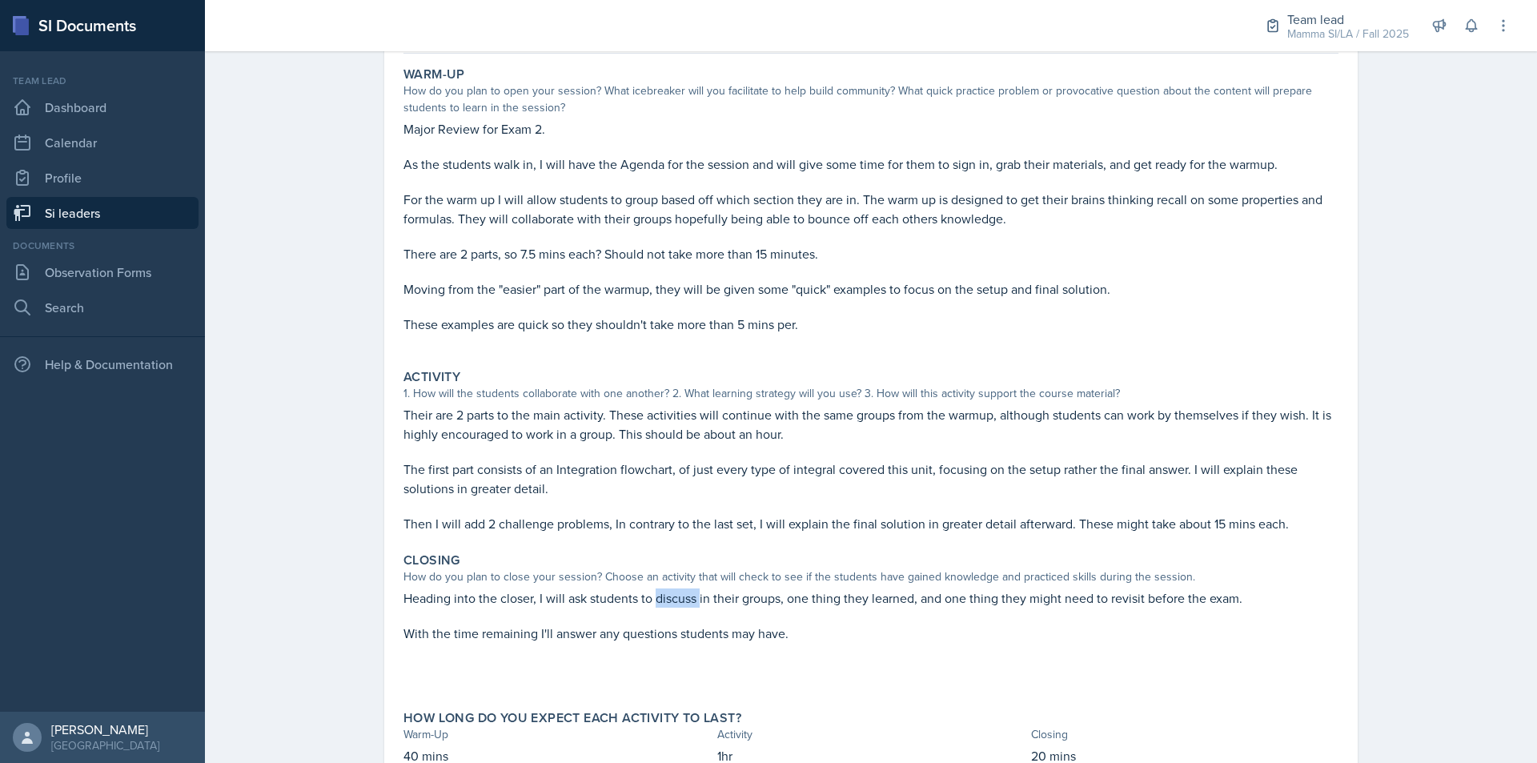
scroll to position [0, 0]
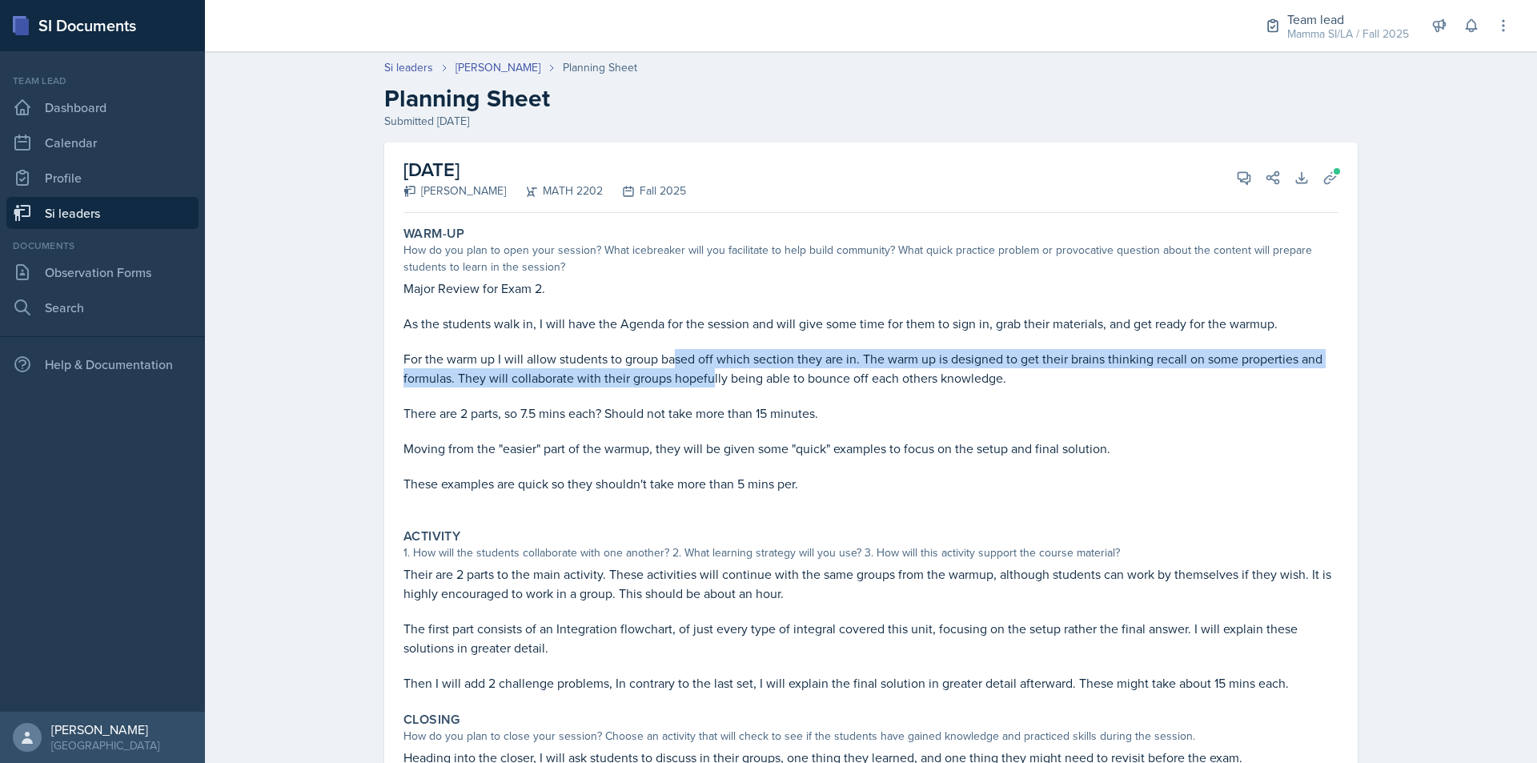
drag, startPoint x: 668, startPoint y: 364, endPoint x: 723, endPoint y: 378, distance: 56.9
click at [720, 377] on p "For the warm up I will allow students to group based off which section they are…" at bounding box center [871, 368] width 935 height 38
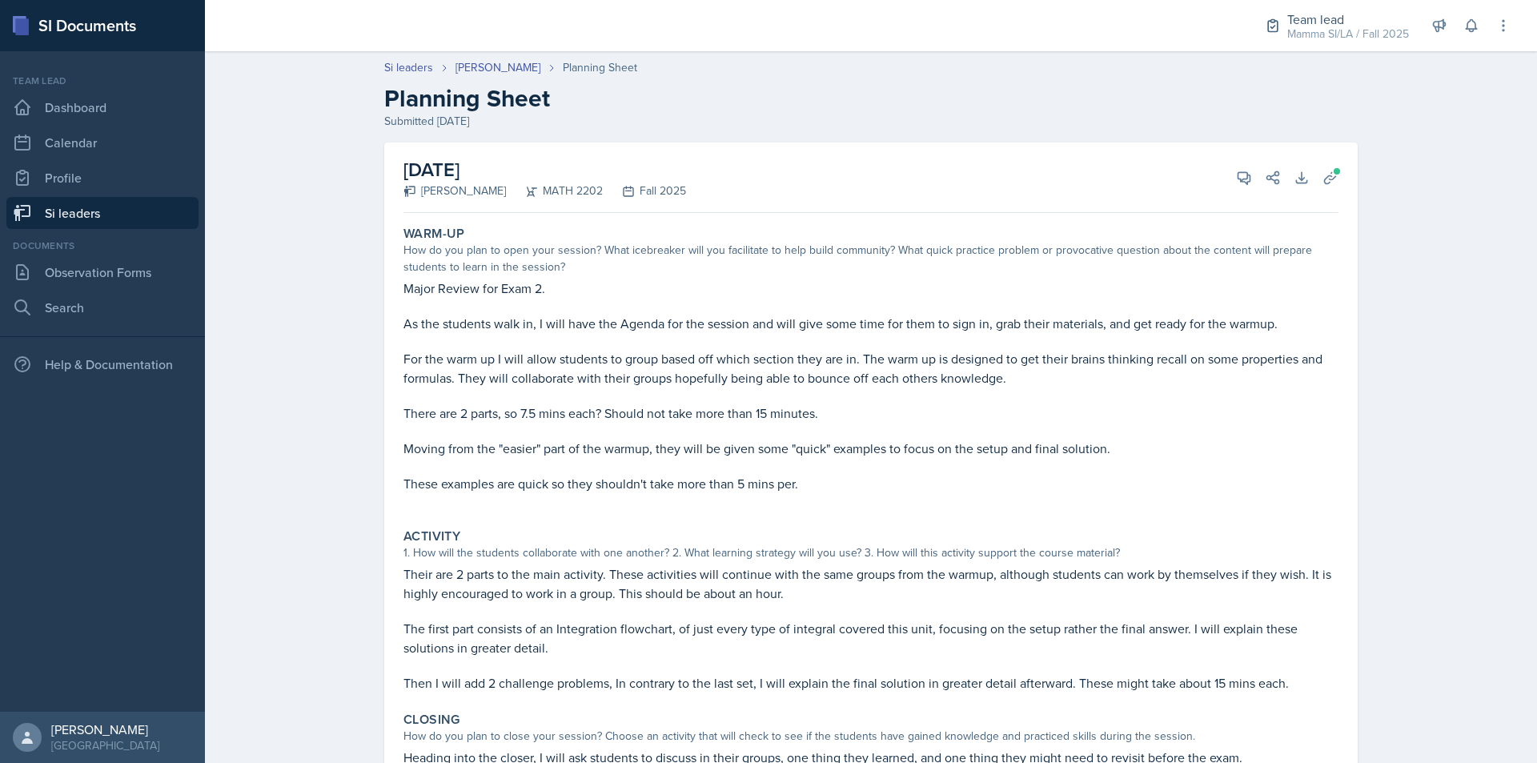
click at [725, 378] on p "For the warm up I will allow students to group based off which section they are…" at bounding box center [871, 368] width 935 height 38
click at [636, 418] on p "There are 2 parts, so 7.5 mins each? Should not take more than 15 minutes." at bounding box center [871, 413] width 935 height 19
click at [605, 447] on p "Moving from the "easier" part of the warmup, they will be given some "quick" ex…" at bounding box center [871, 448] width 935 height 19
click at [1241, 181] on icon at bounding box center [1245, 178] width 12 height 12
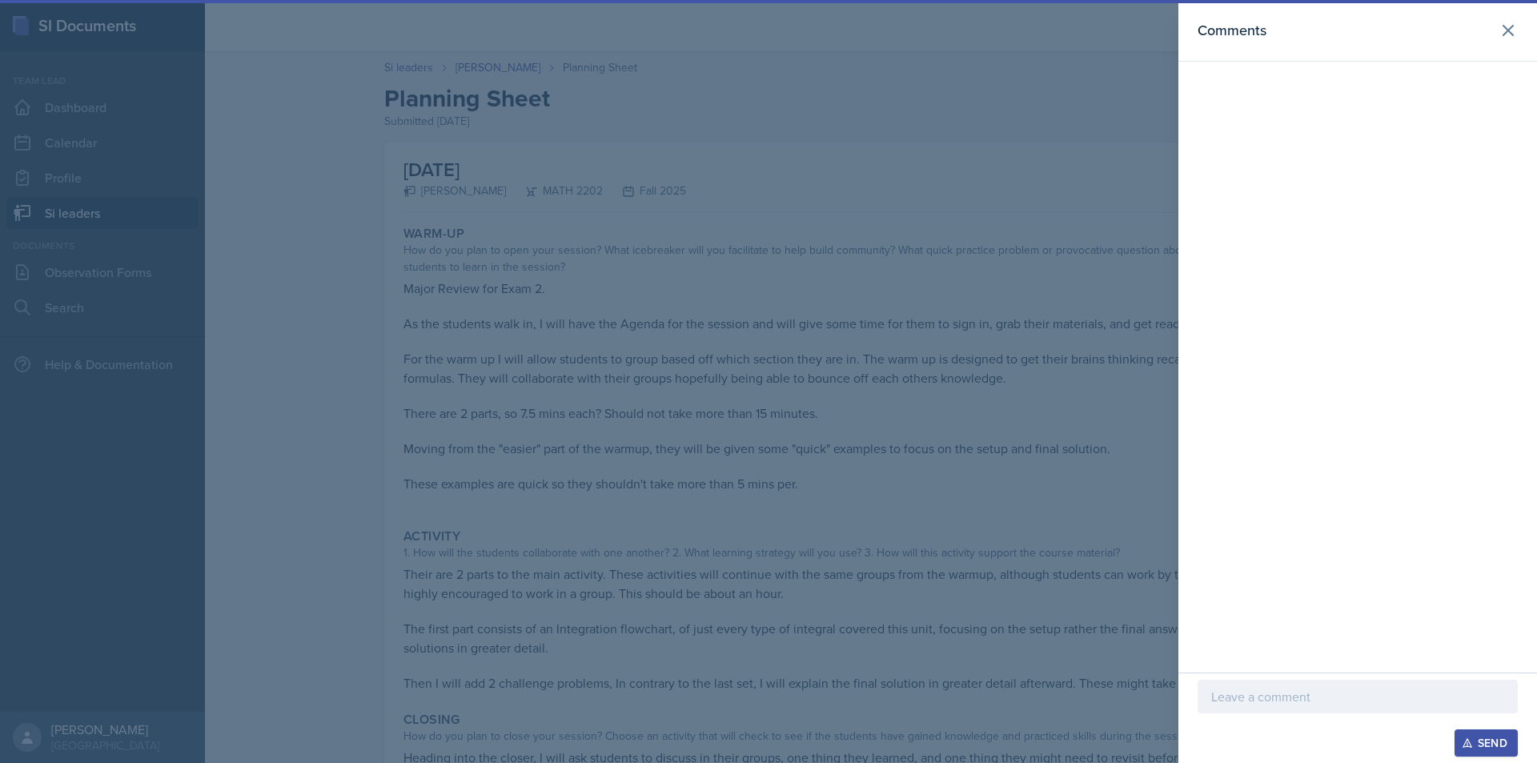
click at [713, 471] on div at bounding box center [768, 381] width 1537 height 763
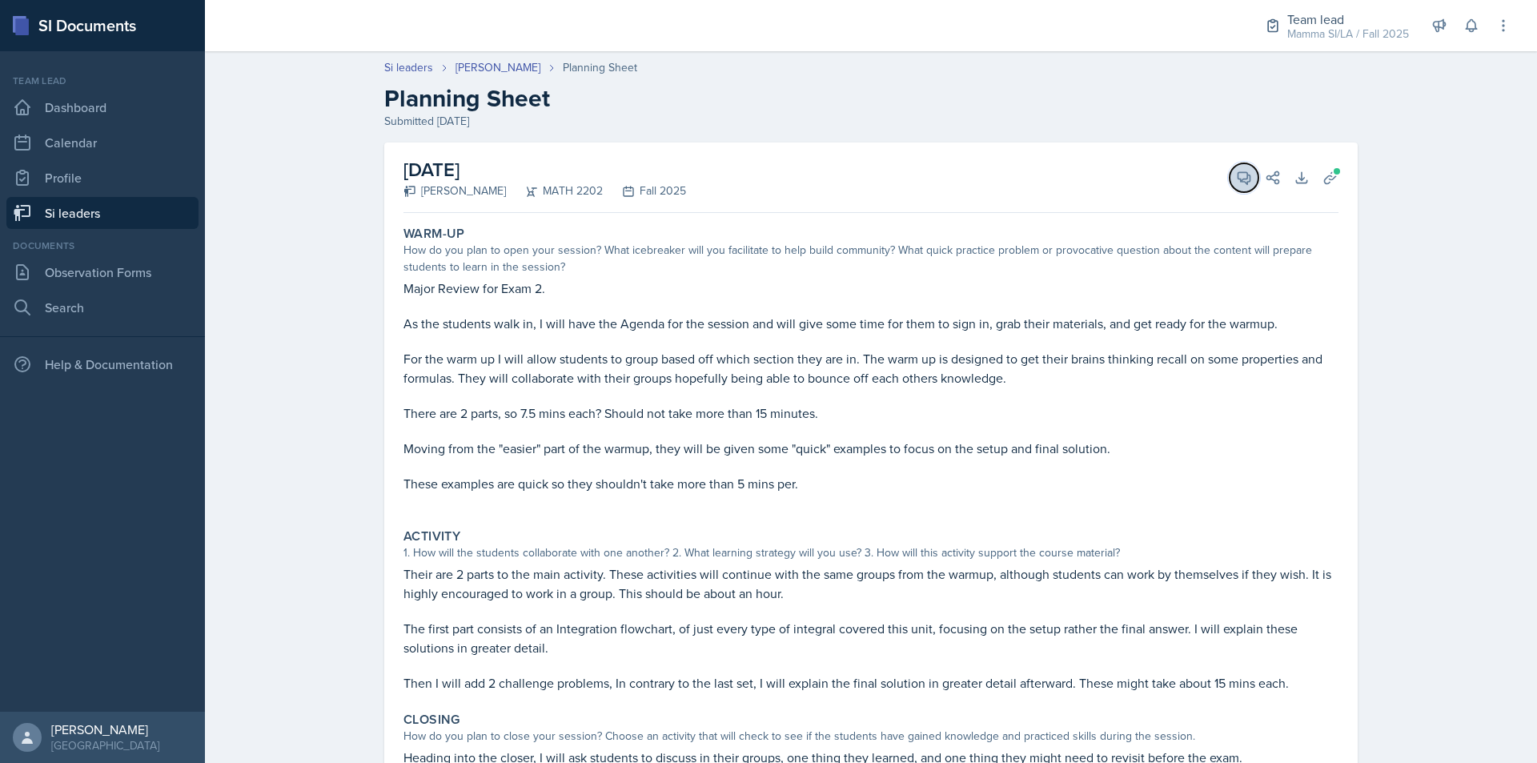
click at [1247, 170] on span at bounding box center [1250, 172] width 8 height 8
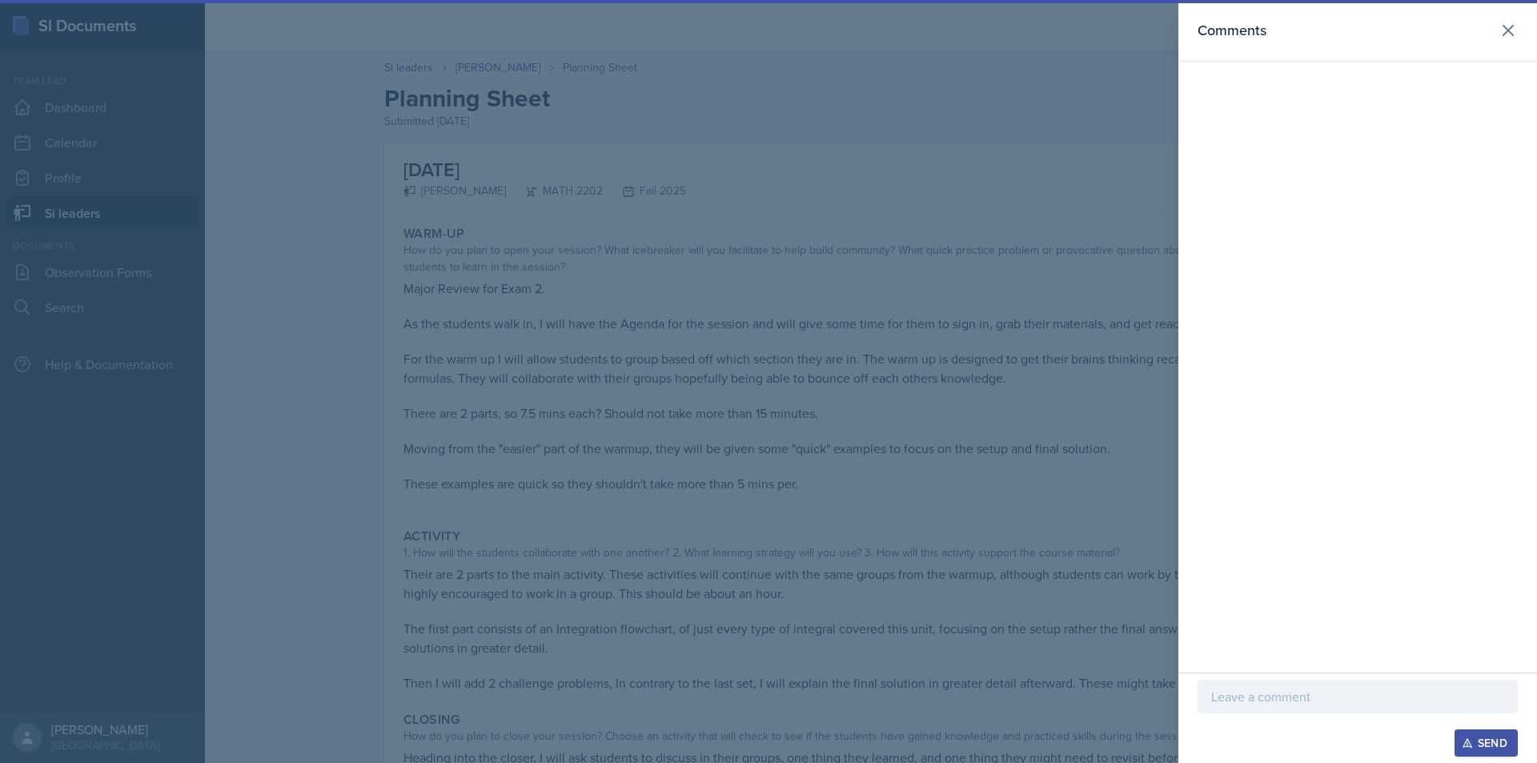
click at [1316, 712] on div at bounding box center [1358, 697] width 320 height 34
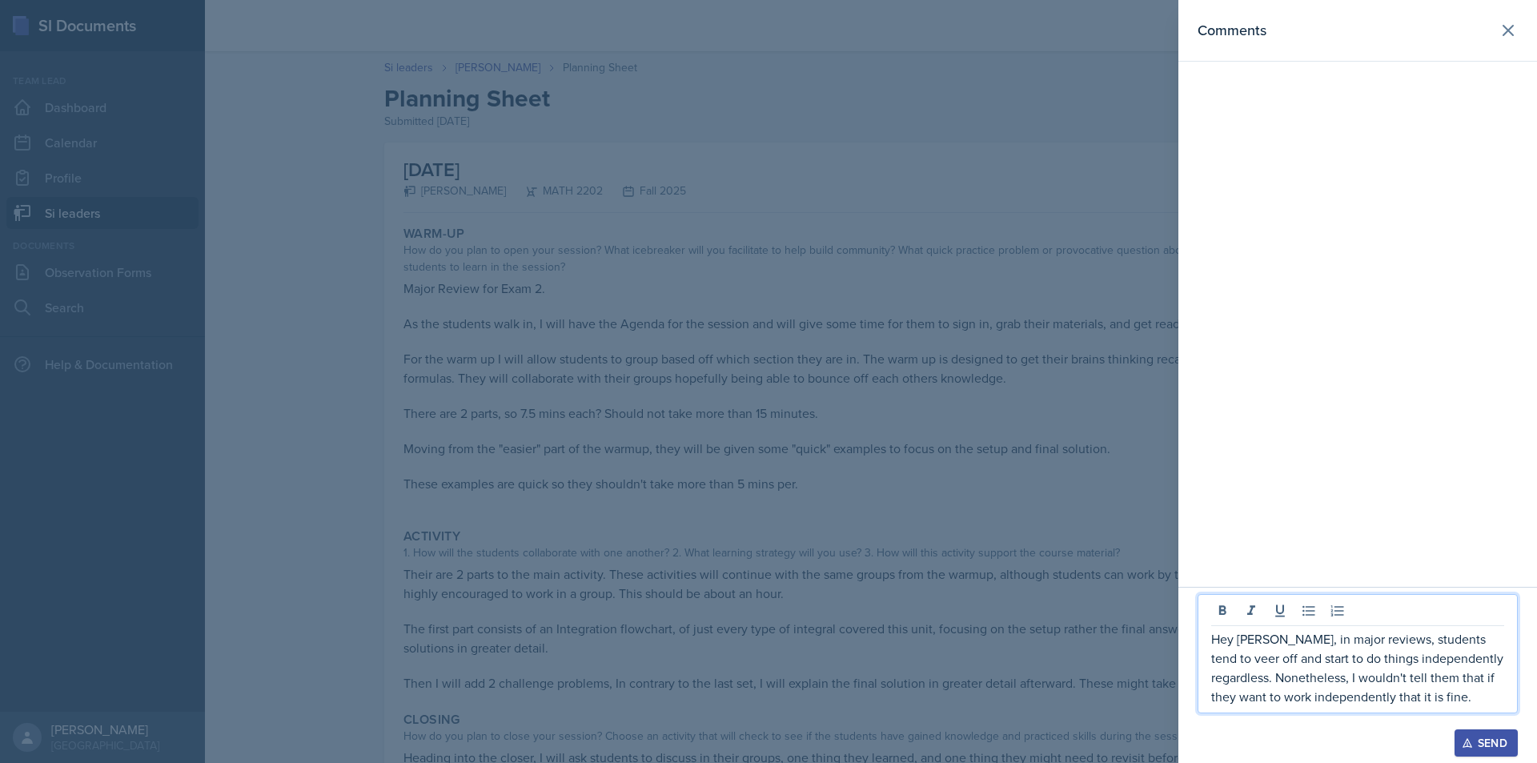
click at [1311, 695] on p "Hey [PERSON_NAME], in major reviews, students tend to veer off and start to do …" at bounding box center [1357, 667] width 293 height 77
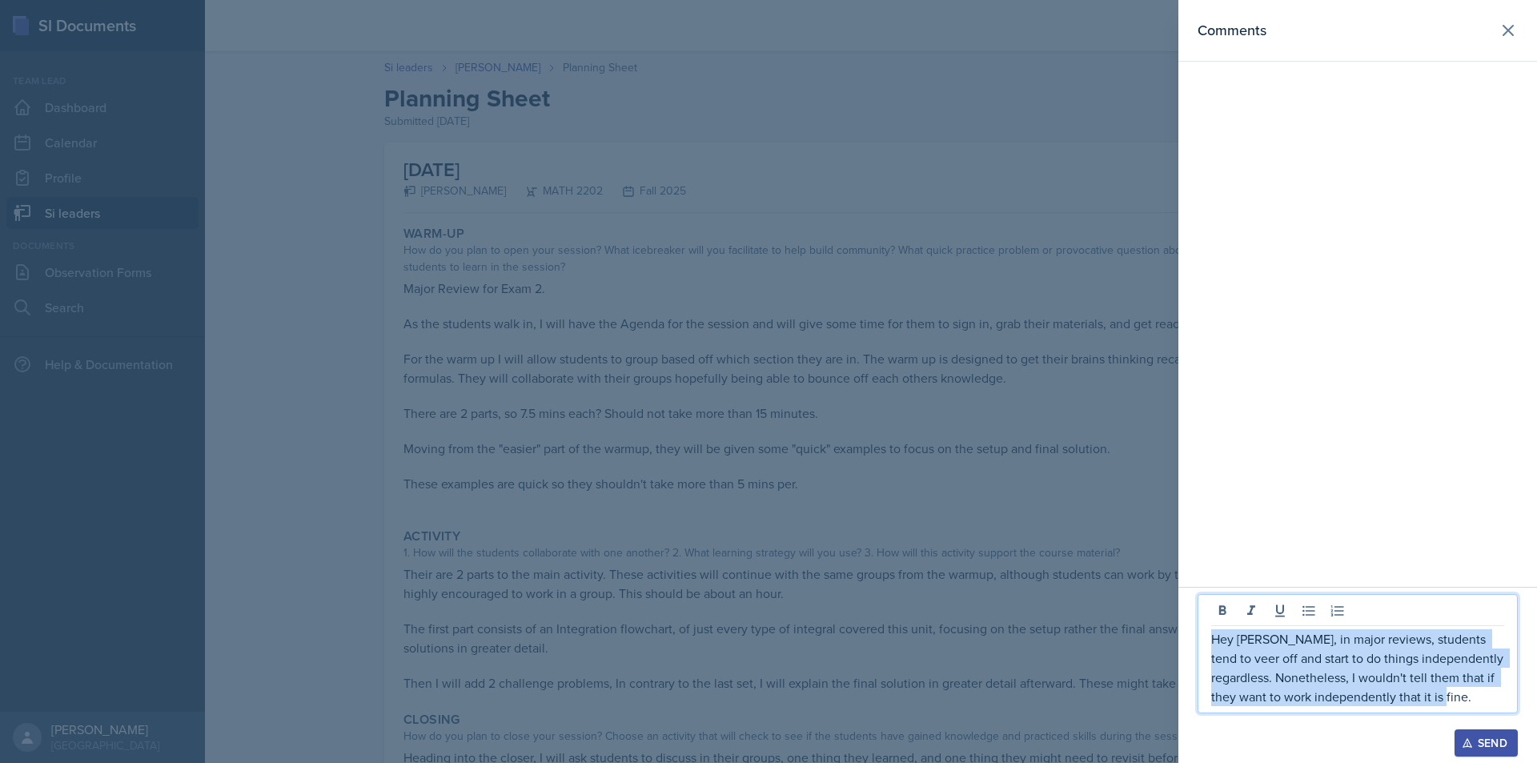
click at [1311, 695] on p "Hey [PERSON_NAME], in major reviews, students tend to veer off and start to do …" at bounding box center [1357, 667] width 293 height 77
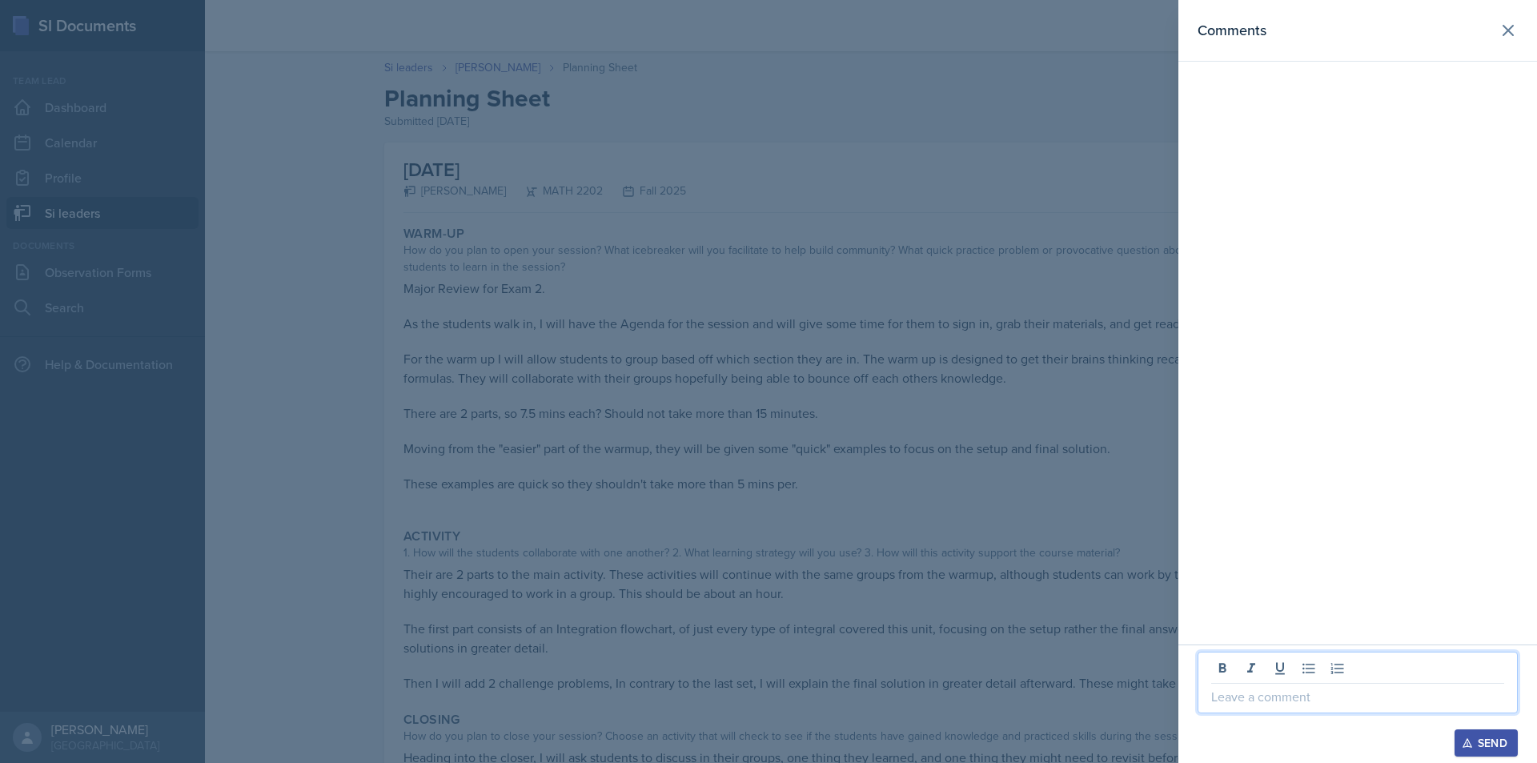
click at [1310, 705] on p at bounding box center [1357, 696] width 293 height 19
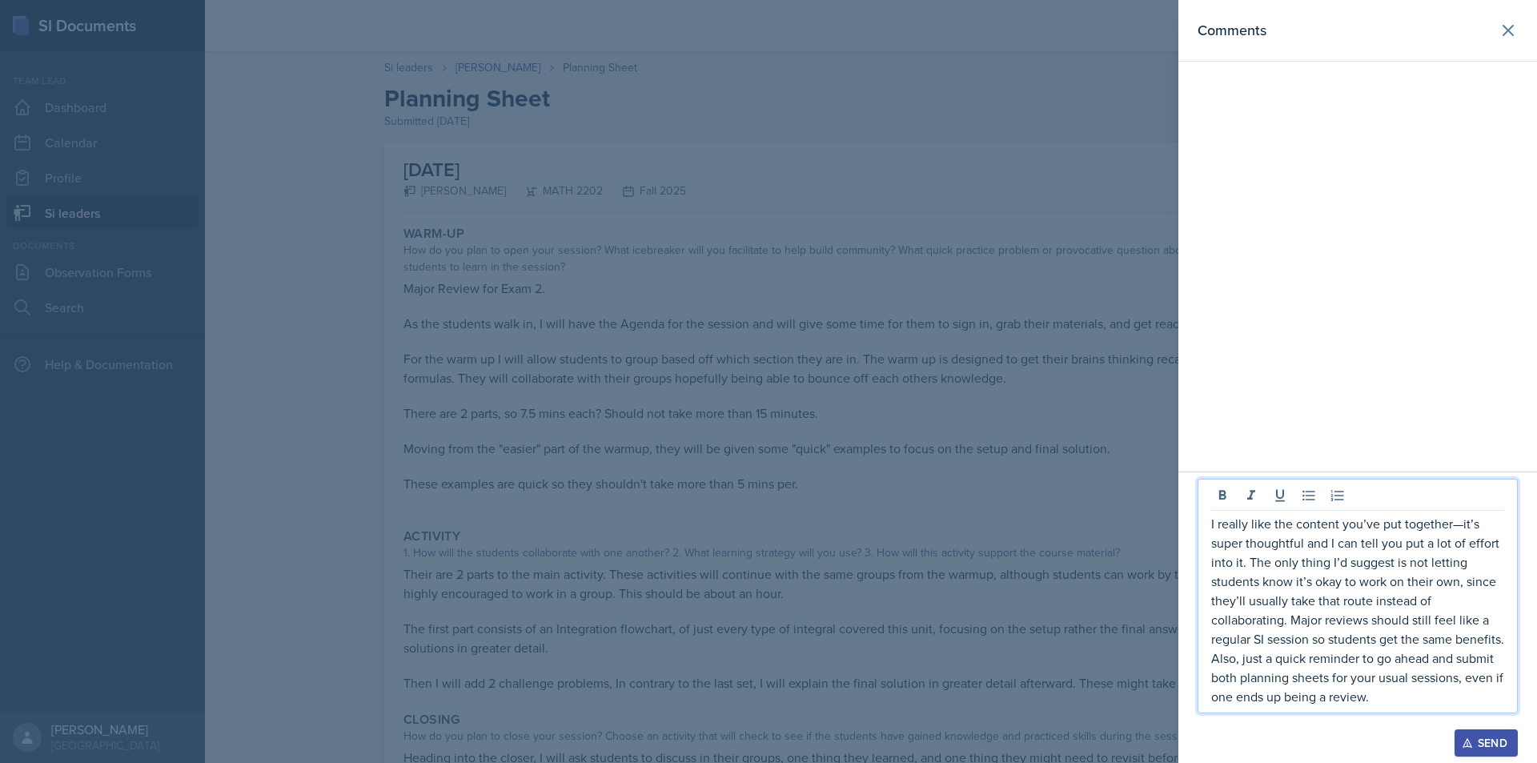
click at [1458, 528] on p "I really like the content you’ve put together—it’s super thoughtful and I can t…" at bounding box center [1357, 610] width 293 height 192
click at [1292, 591] on p "I really like the content you’ve put together, [PERSON_NAME]! It’s super though…" at bounding box center [1357, 610] width 293 height 192
click at [1378, 605] on p "I really like the content you’ve put together, [PERSON_NAME]! It’s super though…" at bounding box center [1357, 610] width 293 height 192
click at [1399, 605] on p "I really like the content you’ve put together, [PERSON_NAME]! It’s super though…" at bounding box center [1357, 610] width 293 height 192
click at [1381, 598] on p "I really like the content you’ve put together, [PERSON_NAME]! It’s super though…" at bounding box center [1357, 610] width 293 height 192
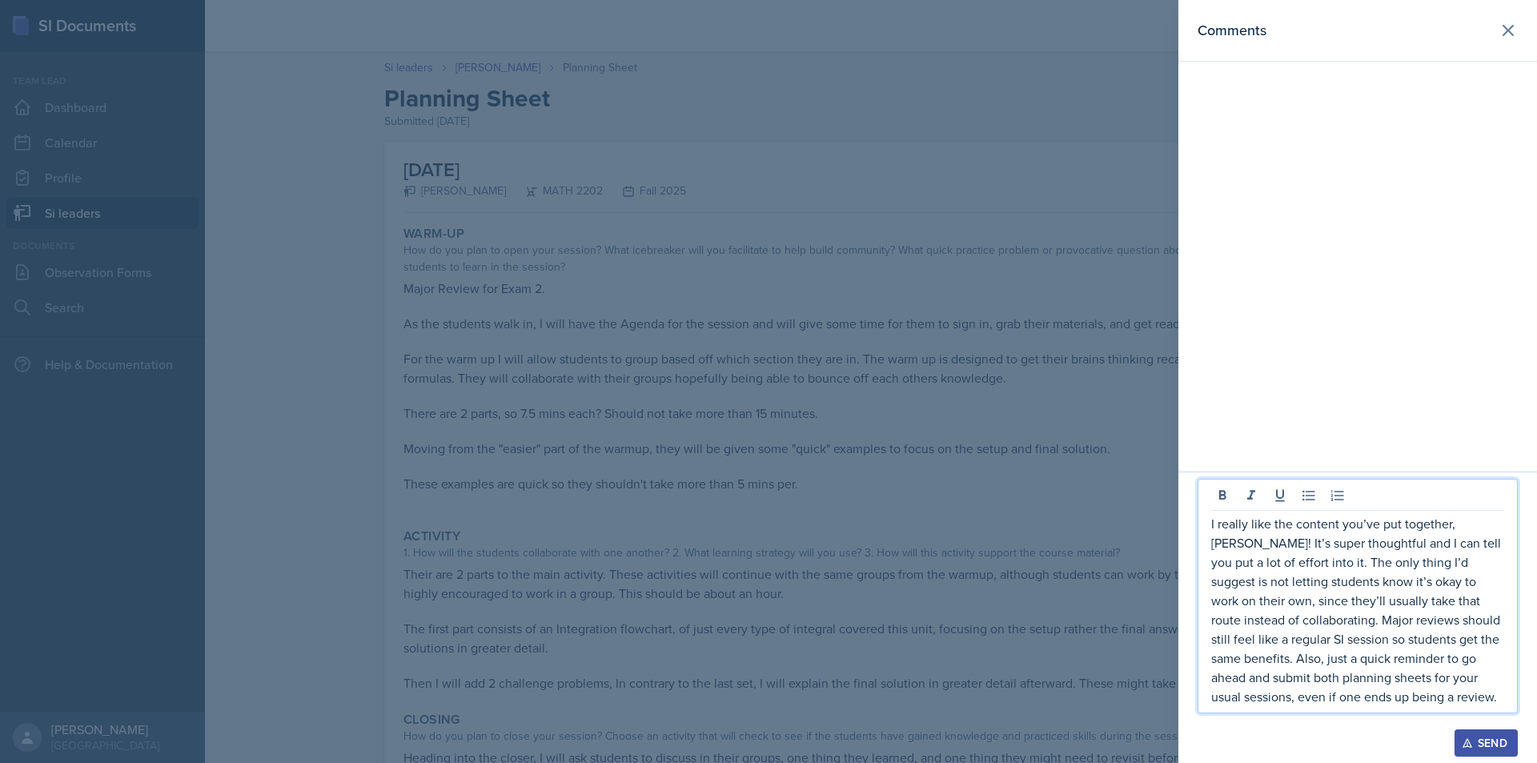
click at [1360, 593] on p "I really like the content you’ve put together, [PERSON_NAME]! It’s super though…" at bounding box center [1357, 610] width 293 height 192
drag, startPoint x: 1309, startPoint y: 594, endPoint x: 1333, endPoint y: 597, distance: 24.1
click at [1333, 597] on p "I really like the content you’ve put together, [PERSON_NAME]! It’s super though…" at bounding box center [1357, 610] width 293 height 192
click at [1368, 605] on p "I really like the content you’ve put together, [PERSON_NAME]! It’s super though…" at bounding box center [1357, 610] width 293 height 192
drag, startPoint x: 1332, startPoint y: 609, endPoint x: 1347, endPoint y: 611, distance: 15.3
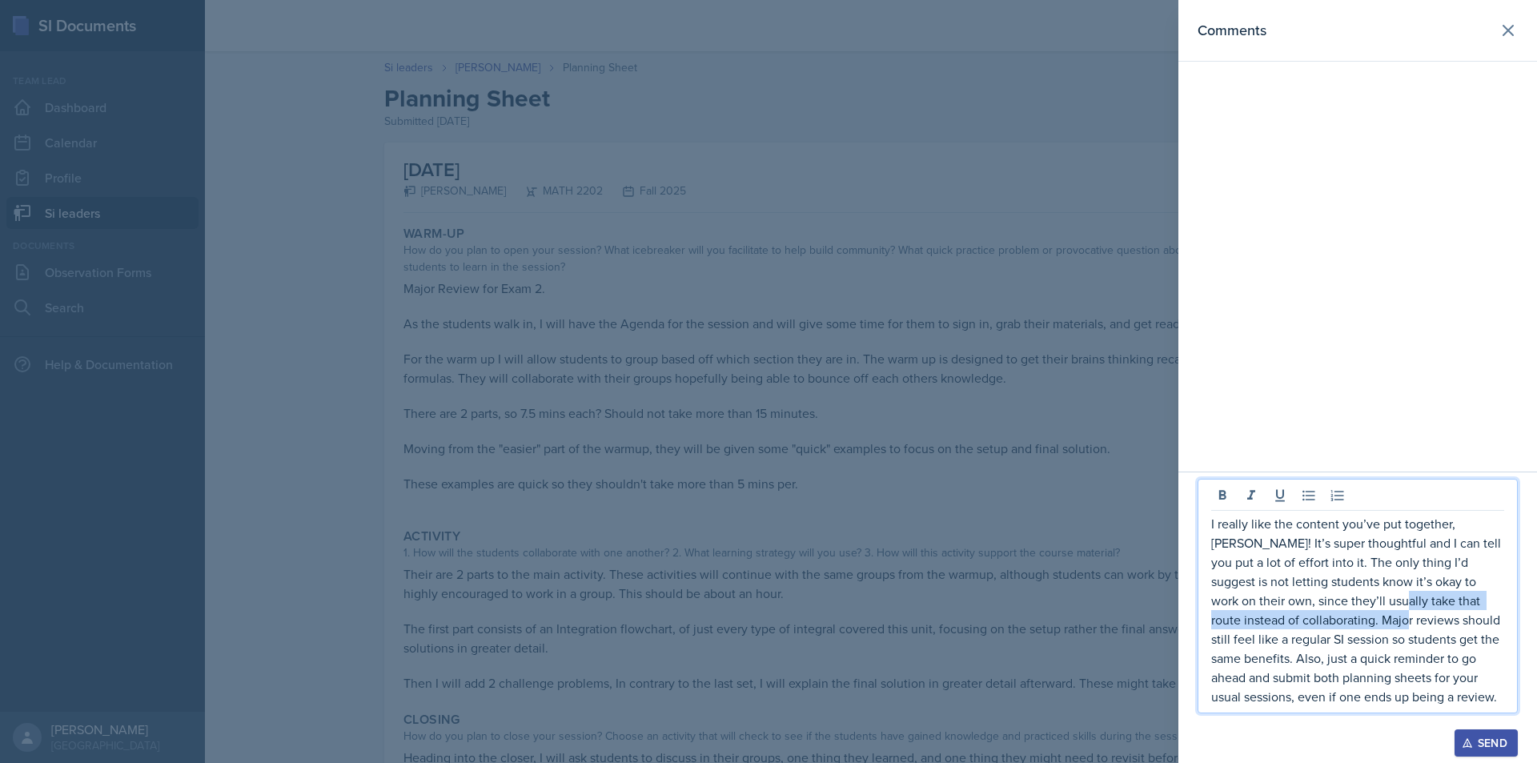
click at [1346, 611] on p "I really like the content you’ve put together, [PERSON_NAME]! It’s super though…" at bounding box center [1357, 610] width 293 height 192
click at [1347, 611] on p "I really like the content you’ve put together, [PERSON_NAME]! It’s super though…" at bounding box center [1357, 610] width 293 height 192
click at [1472, 699] on p "I really like the content you’ve put together, [PERSON_NAME]! It’s super though…" at bounding box center [1357, 610] width 293 height 192
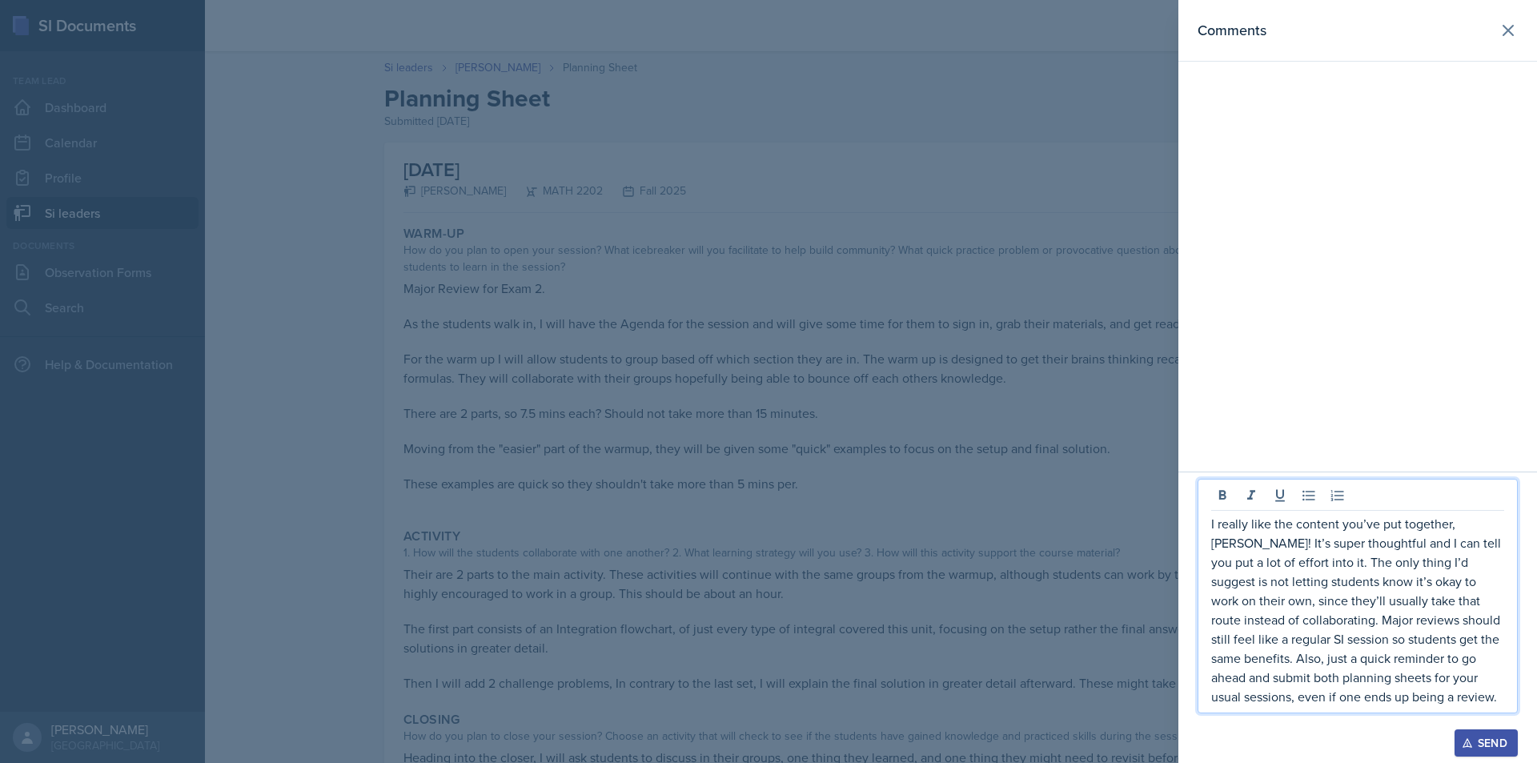
click at [1472, 699] on p "I really like the content you’ve put together, [PERSON_NAME]! It’s super though…" at bounding box center [1357, 610] width 293 height 192
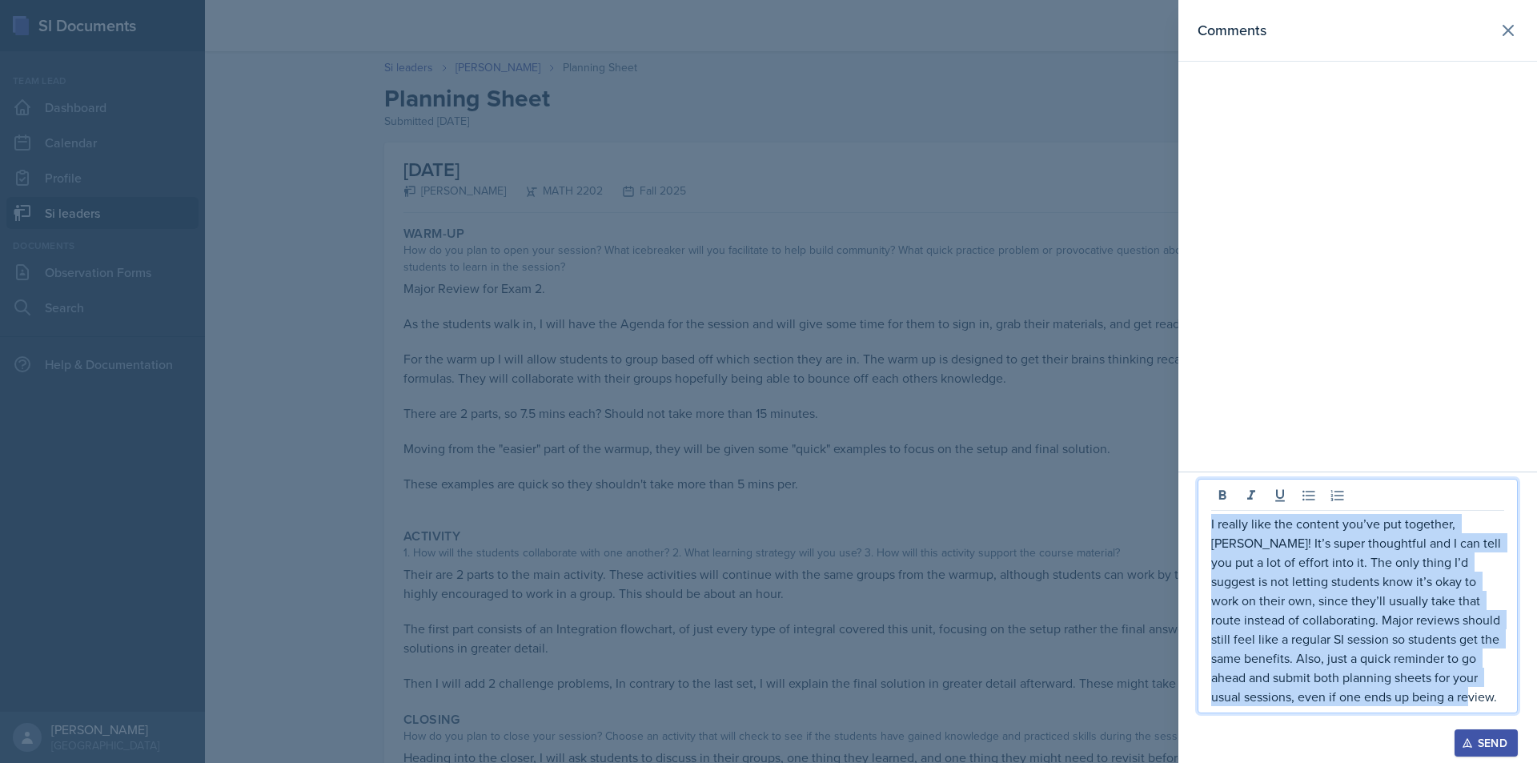
click at [1423, 694] on p "I really like the content you’ve put together, [PERSON_NAME]! It’s super though…" at bounding box center [1357, 610] width 293 height 192
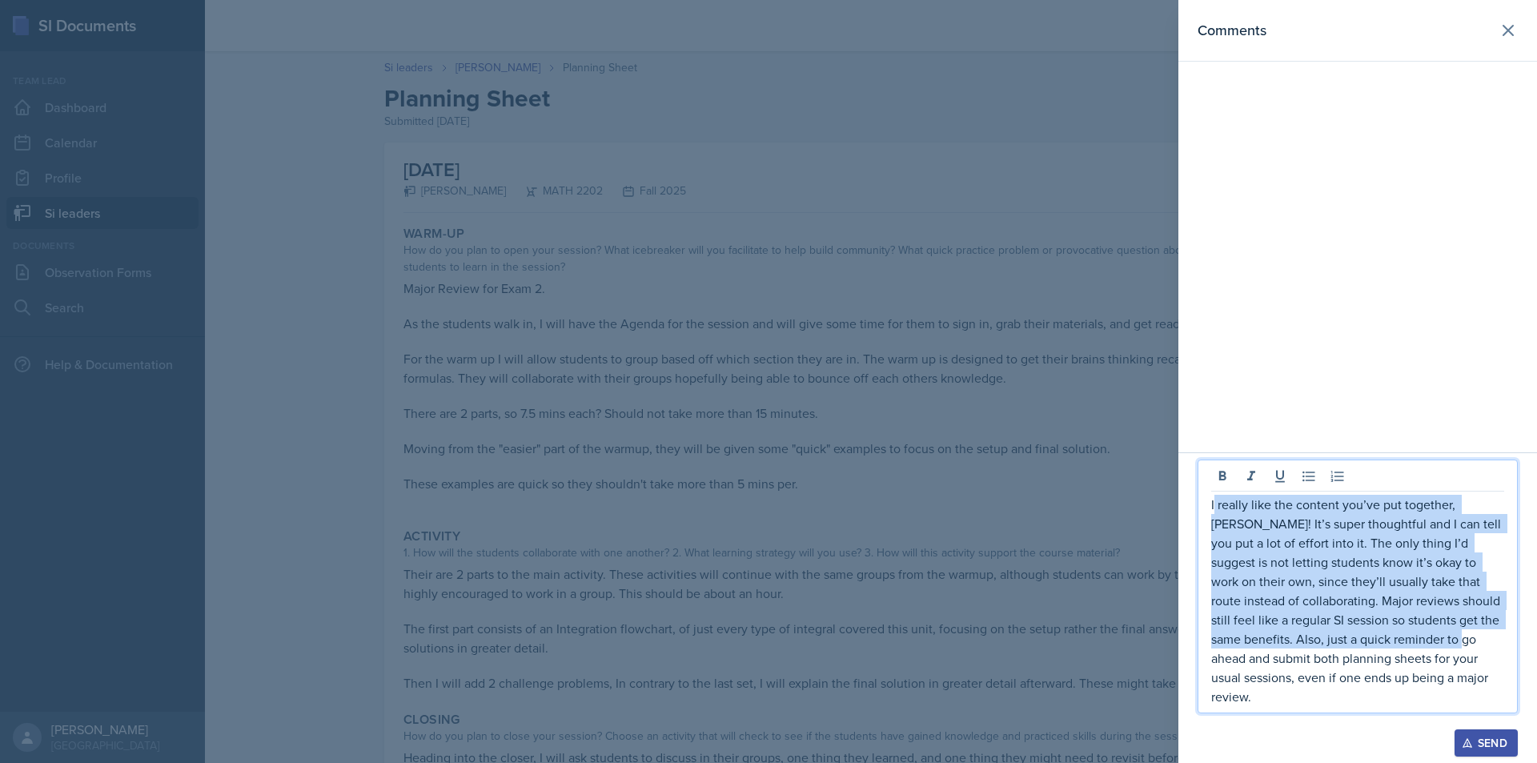
drag, startPoint x: 1215, startPoint y: 527, endPoint x: 1461, endPoint y: 651, distance: 275.4
click at [1461, 651] on p "I really like the content you’ve put together, [PERSON_NAME]! It’s super though…" at bounding box center [1357, 600] width 293 height 211
click at [1499, 693] on p "I really like the content you’ve put together, [PERSON_NAME]! It’s super though…" at bounding box center [1357, 600] width 293 height 211
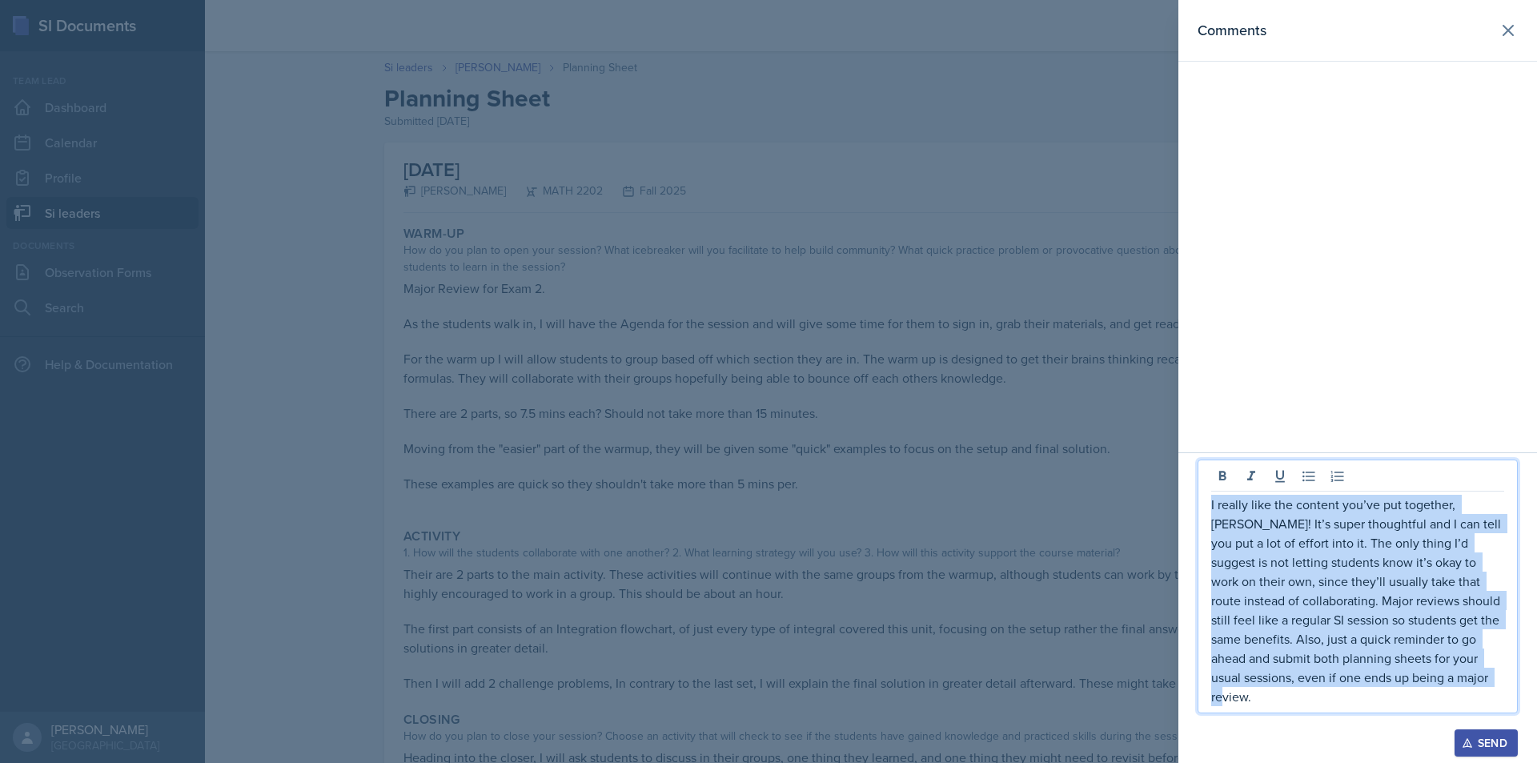
drag, startPoint x: 1507, startPoint y: 701, endPoint x: 1193, endPoint y: 520, distance: 362.7
click at [1193, 520] on div "I really like the content you’ve put together, [PERSON_NAME]! It’s super though…" at bounding box center [1358, 607] width 359 height 311
copy p "I really like the content you’ve put together, [PERSON_NAME]! It’s super though…"
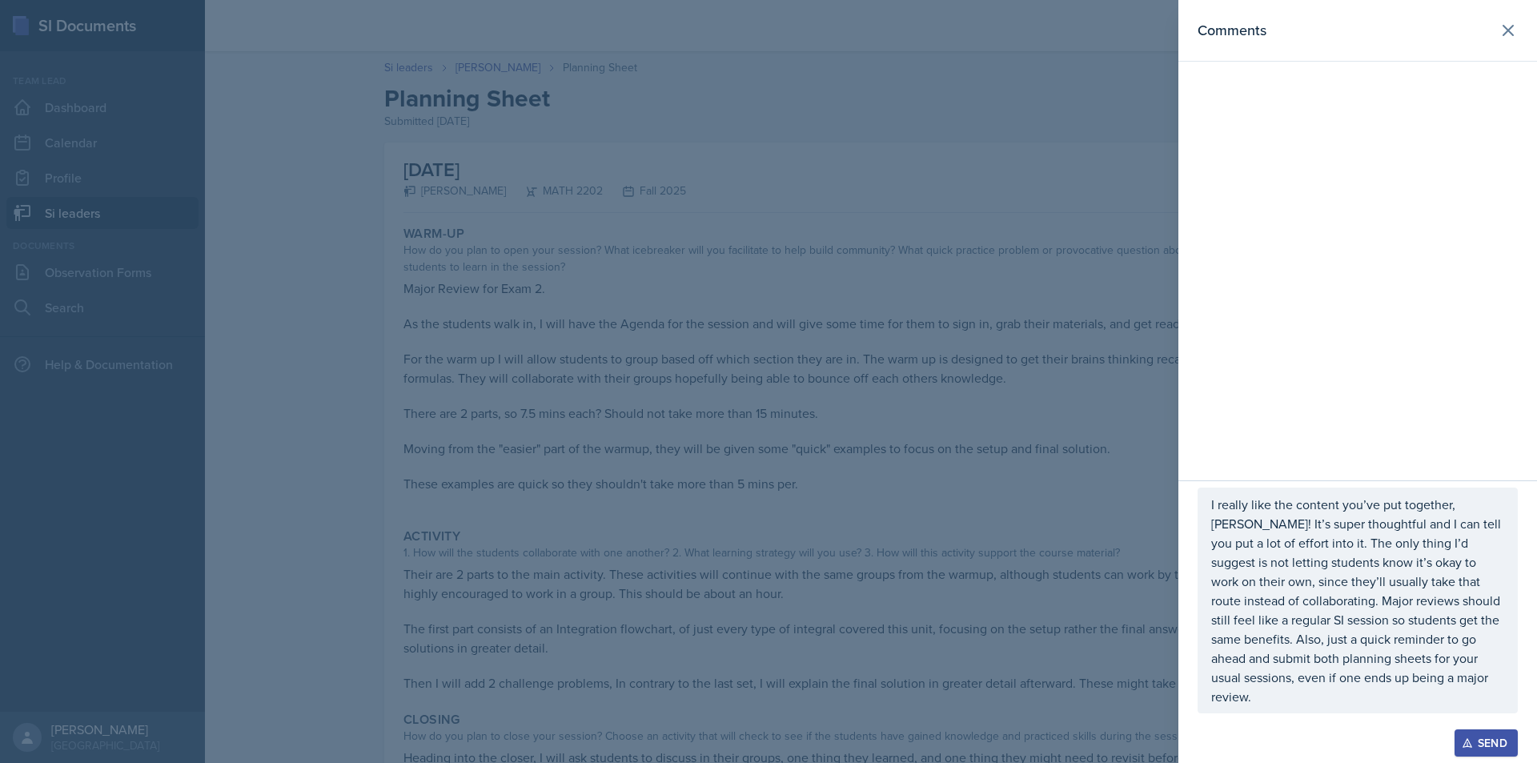
click at [770, 428] on div at bounding box center [768, 381] width 1537 height 763
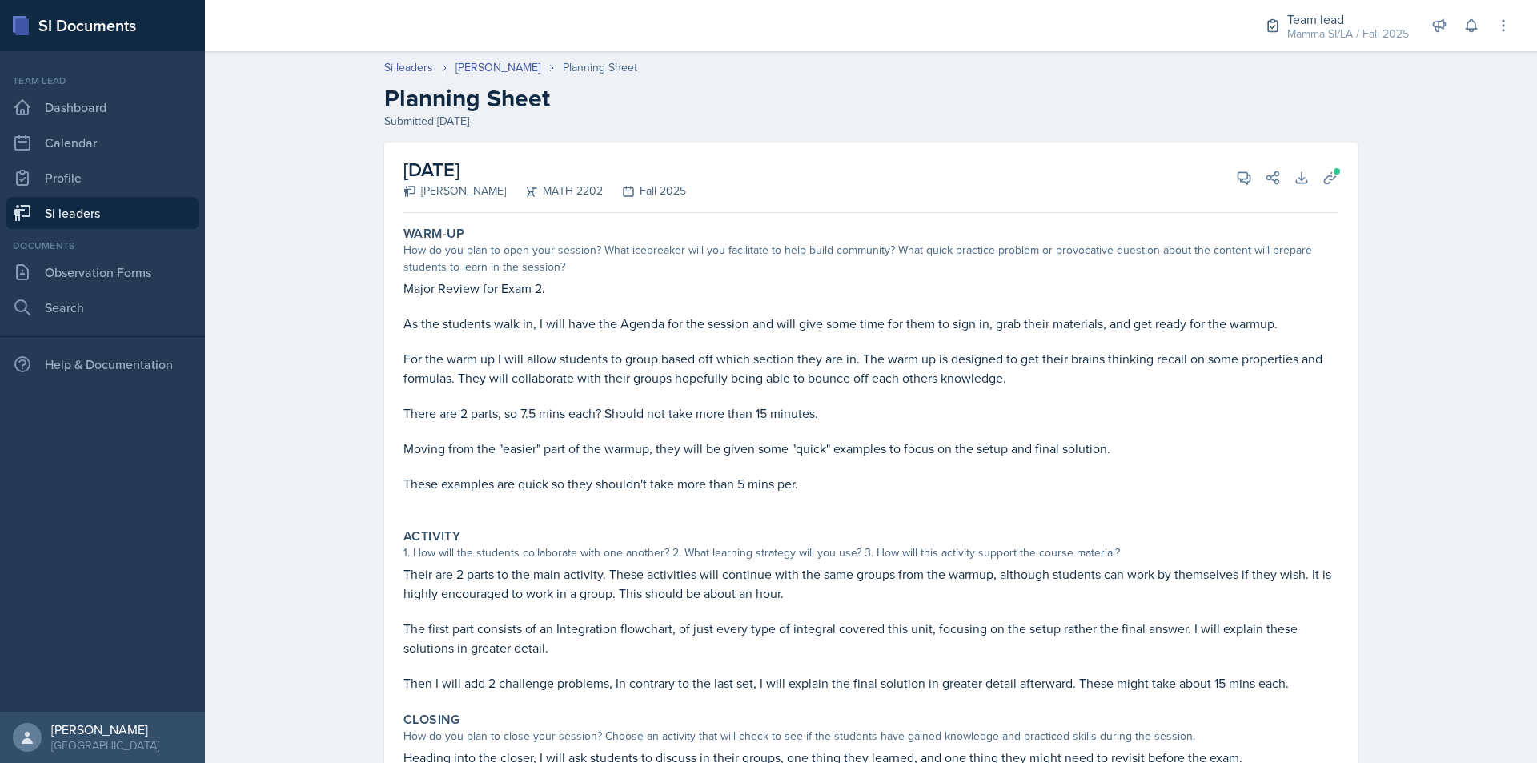
click at [146, 218] on link "Si leaders" at bounding box center [102, 213] width 192 height 32
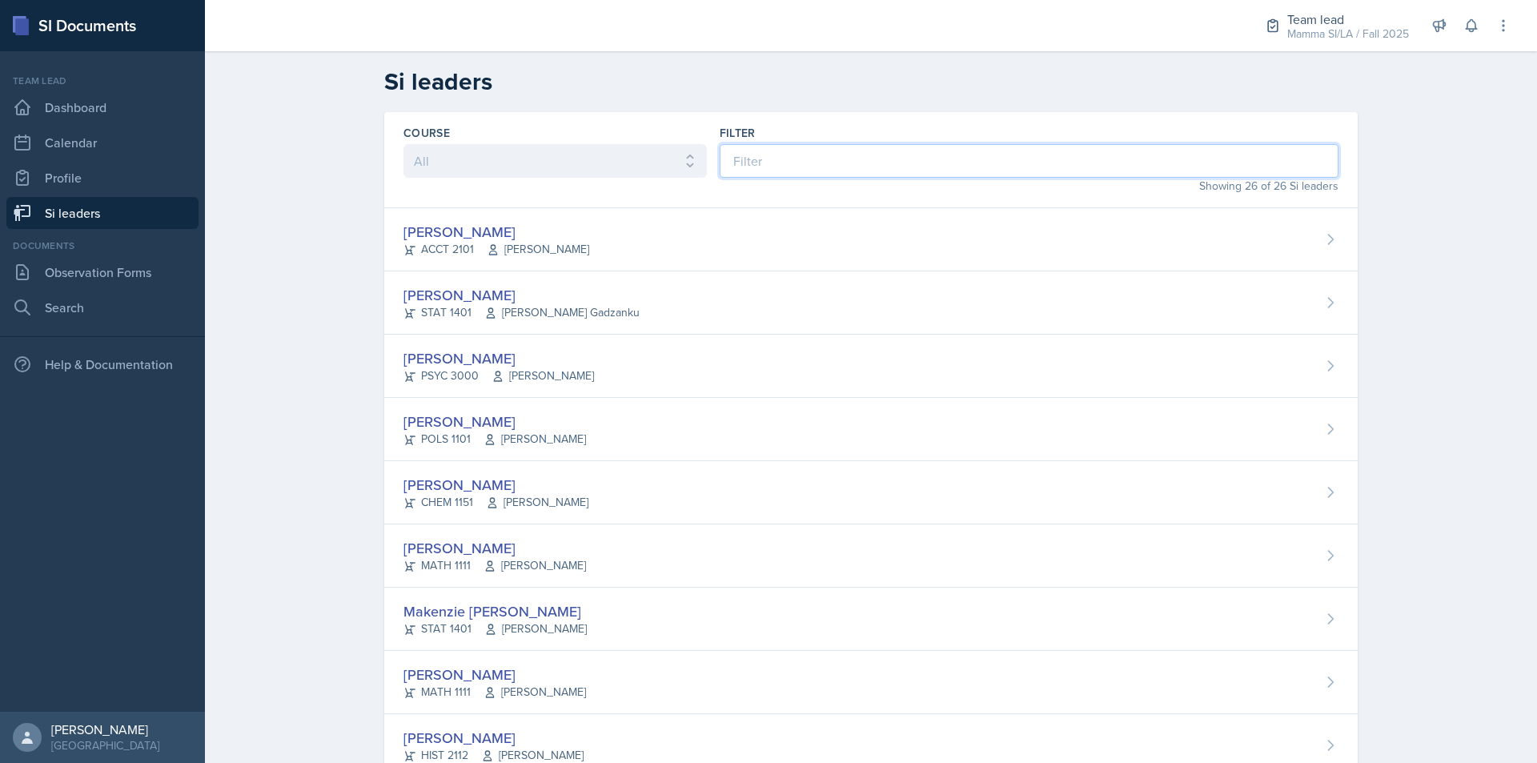
click at [851, 161] on input at bounding box center [1029, 161] width 619 height 34
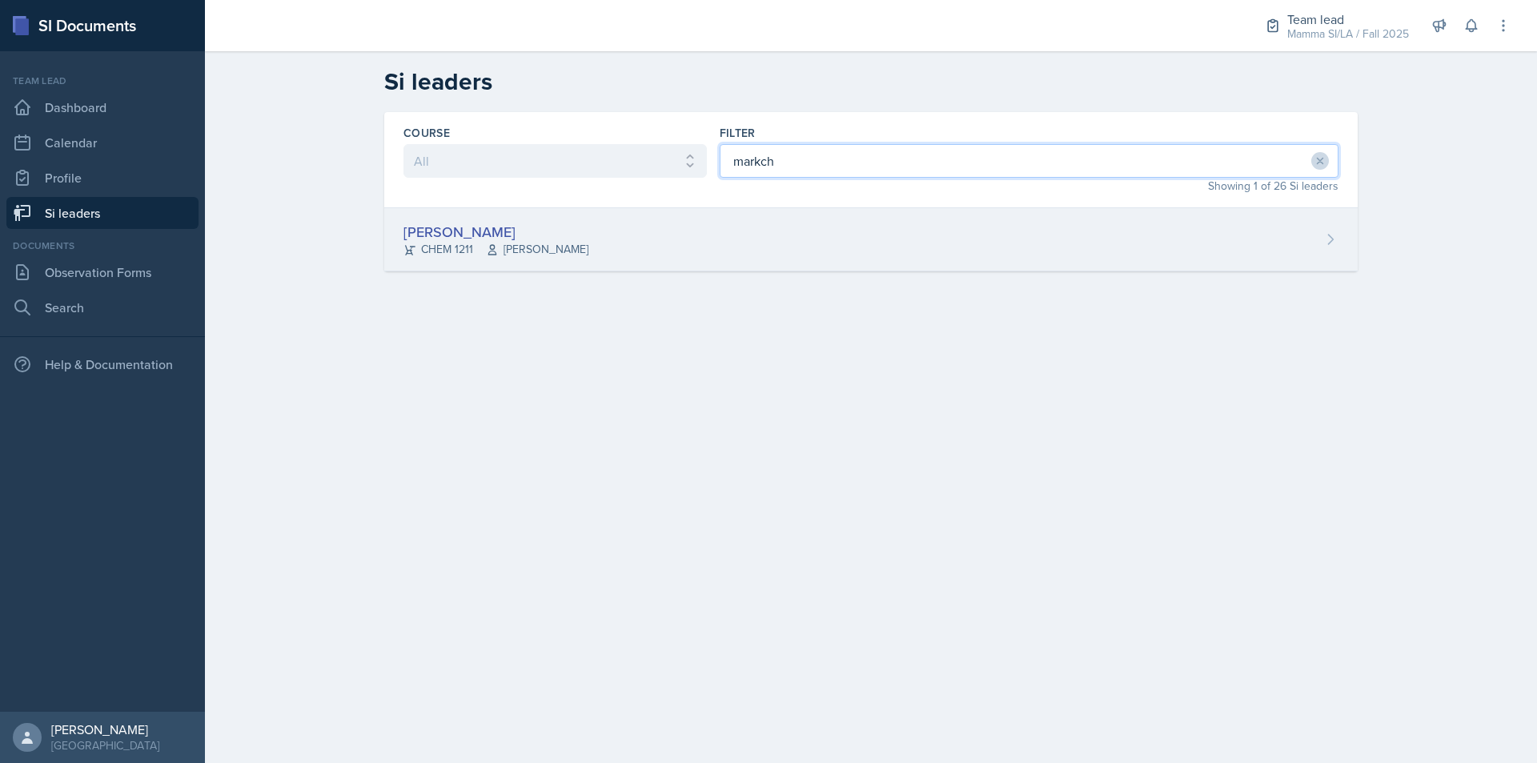
type input "markch"
click at [823, 267] on div "[PERSON_NAME] CHEM 1211 [PERSON_NAME]" at bounding box center [871, 239] width 974 height 63
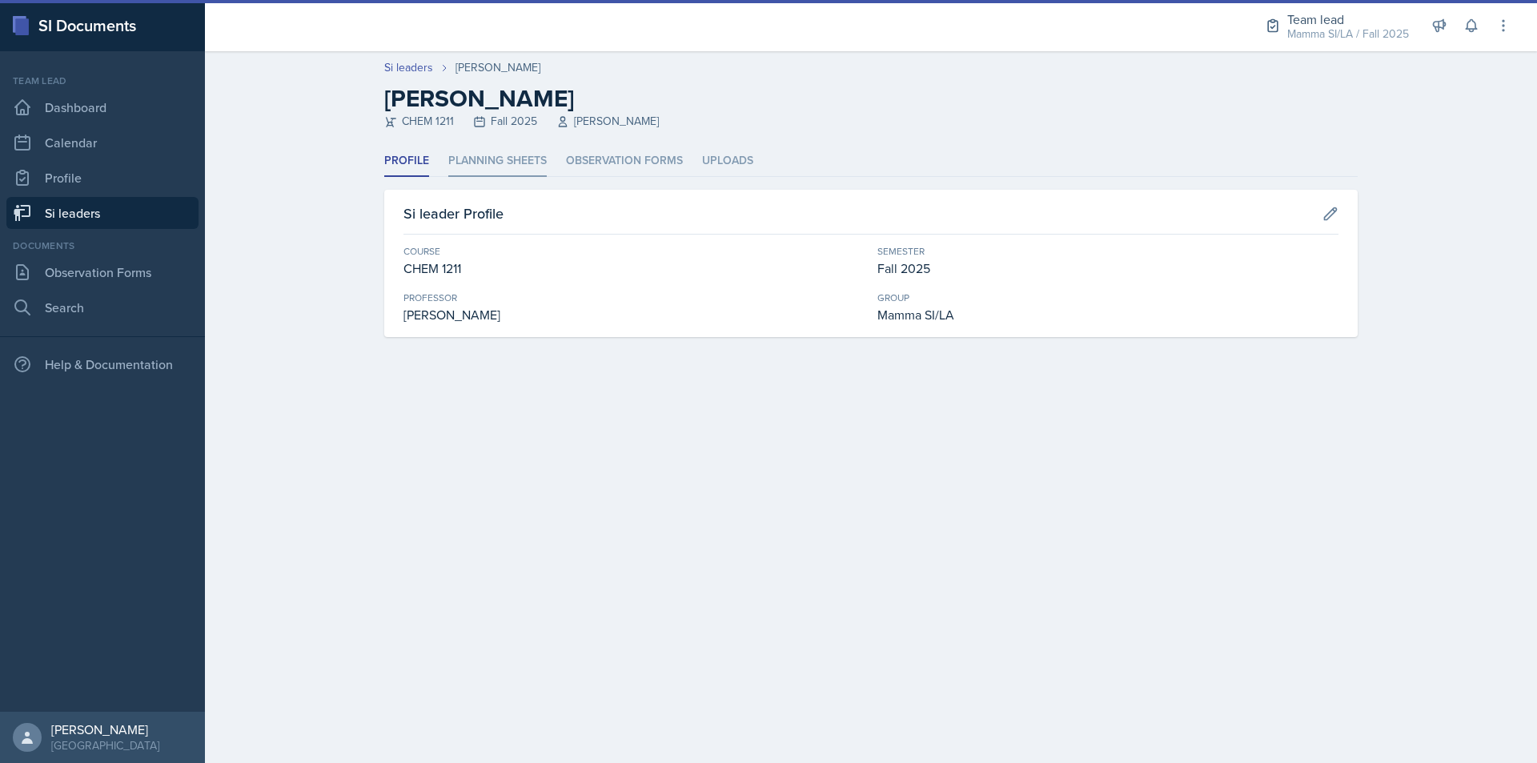
click at [483, 156] on li "Planning Sheets" at bounding box center [497, 161] width 98 height 31
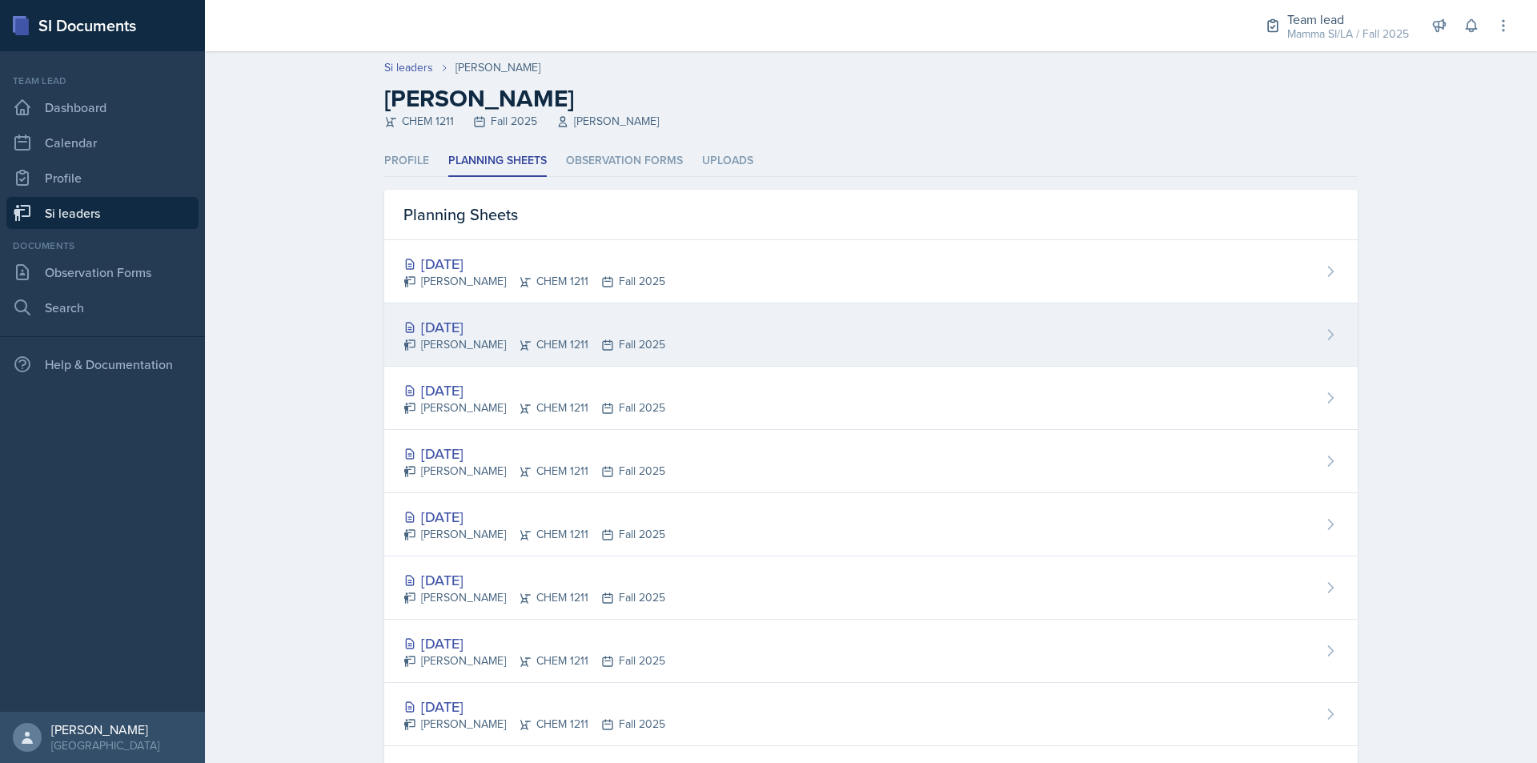
click at [595, 319] on div "[DATE]" at bounding box center [535, 327] width 262 height 22
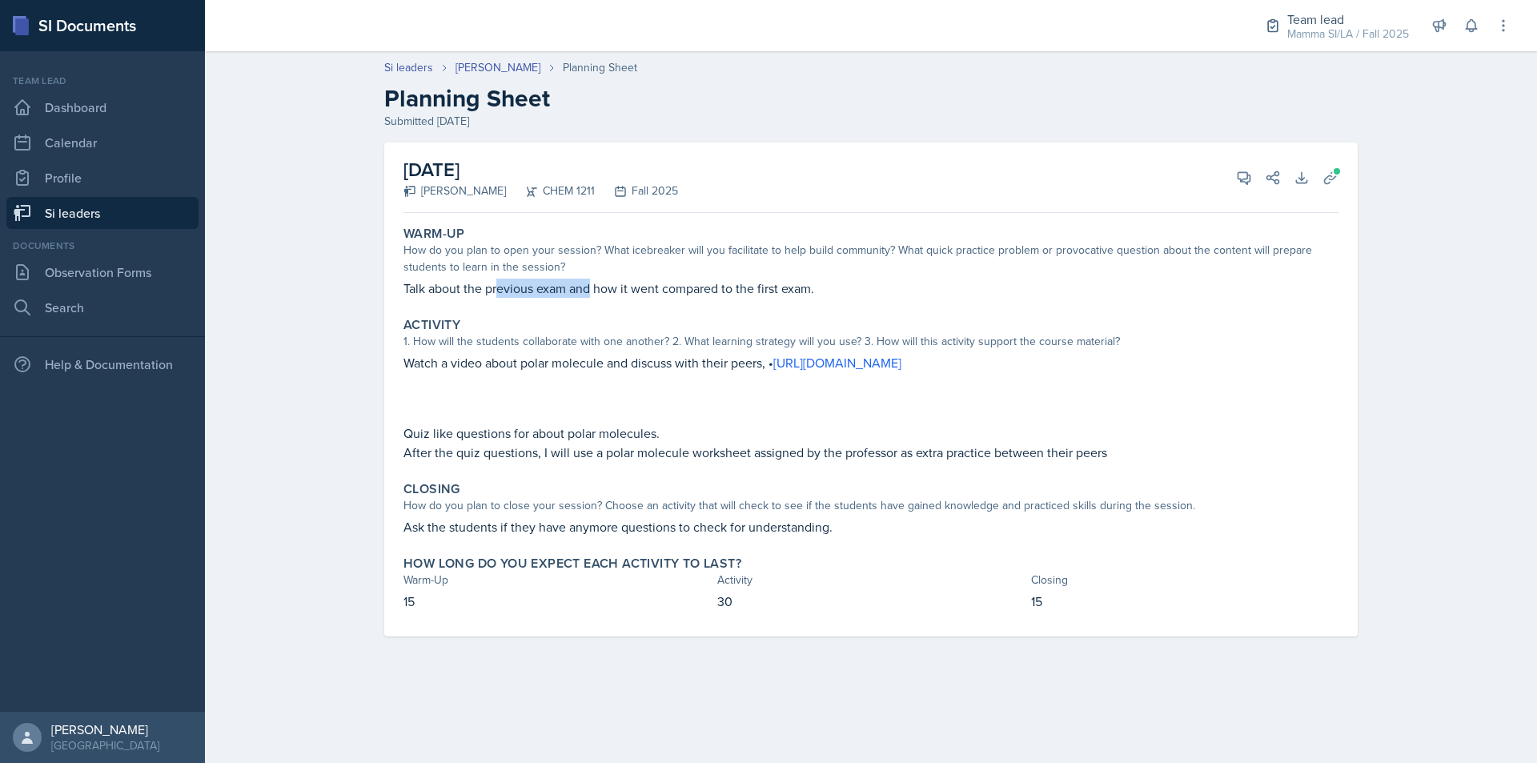
click at [611, 290] on p "Talk about the previous exam and how it went compared to the first exam." at bounding box center [871, 288] width 935 height 19
click at [621, 290] on p "Talk about the previous exam and how it went compared to the first exam." at bounding box center [871, 288] width 935 height 19
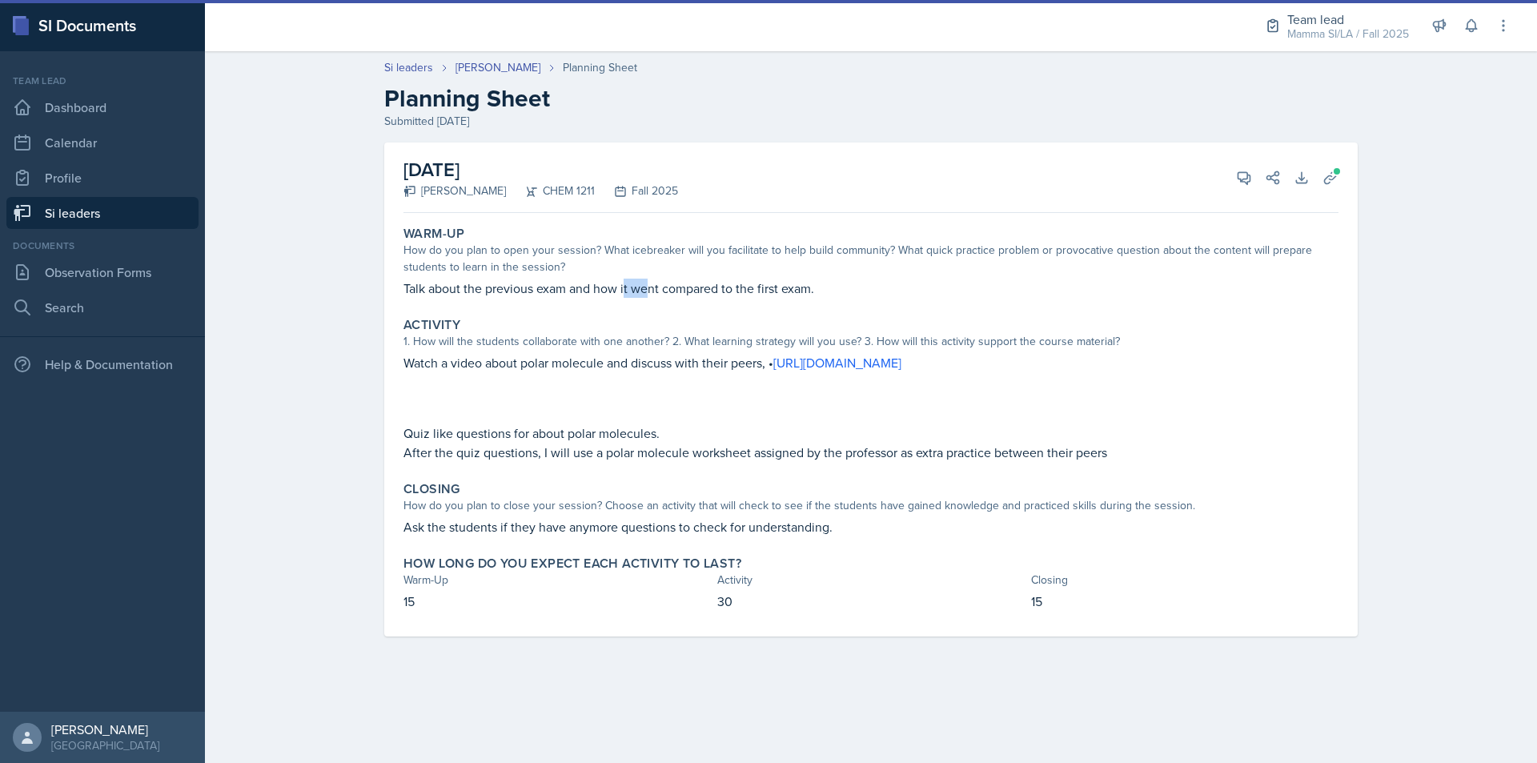
click at [688, 290] on p "Talk about the previous exam and how it went compared to the first exam." at bounding box center [871, 288] width 935 height 19
click at [717, 290] on p "Talk about the previous exam and how it went compared to the first exam." at bounding box center [871, 288] width 935 height 19
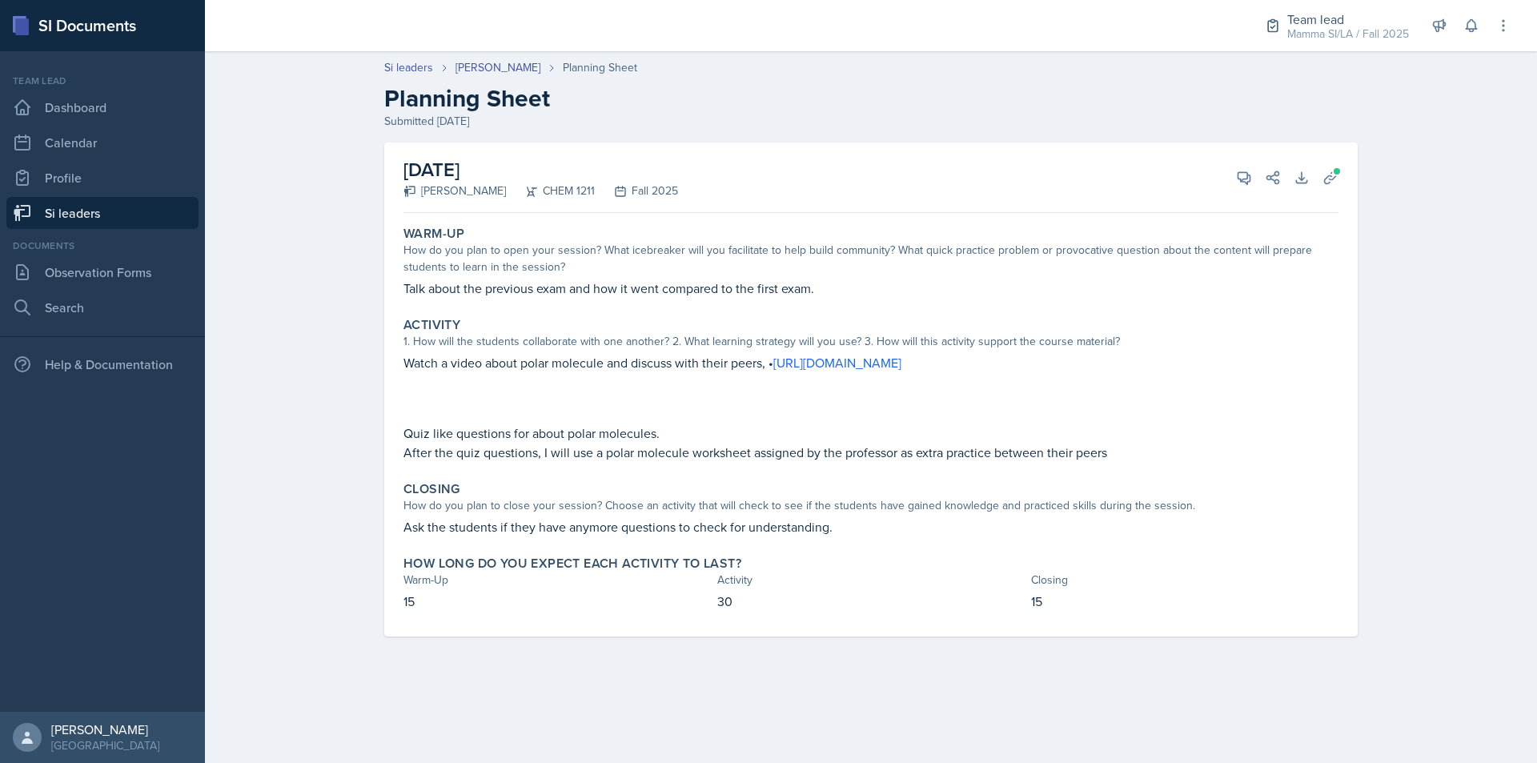
click at [824, 292] on p "Talk about the previous exam and how it went compared to the first exam." at bounding box center [871, 288] width 935 height 19
drag, startPoint x: 525, startPoint y: 386, endPoint x: 643, endPoint y: 381, distance: 117.8
click at [643, 381] on p at bounding box center [871, 381] width 935 height 19
drag, startPoint x: 661, startPoint y: 360, endPoint x: 697, endPoint y: 358, distance: 35.3
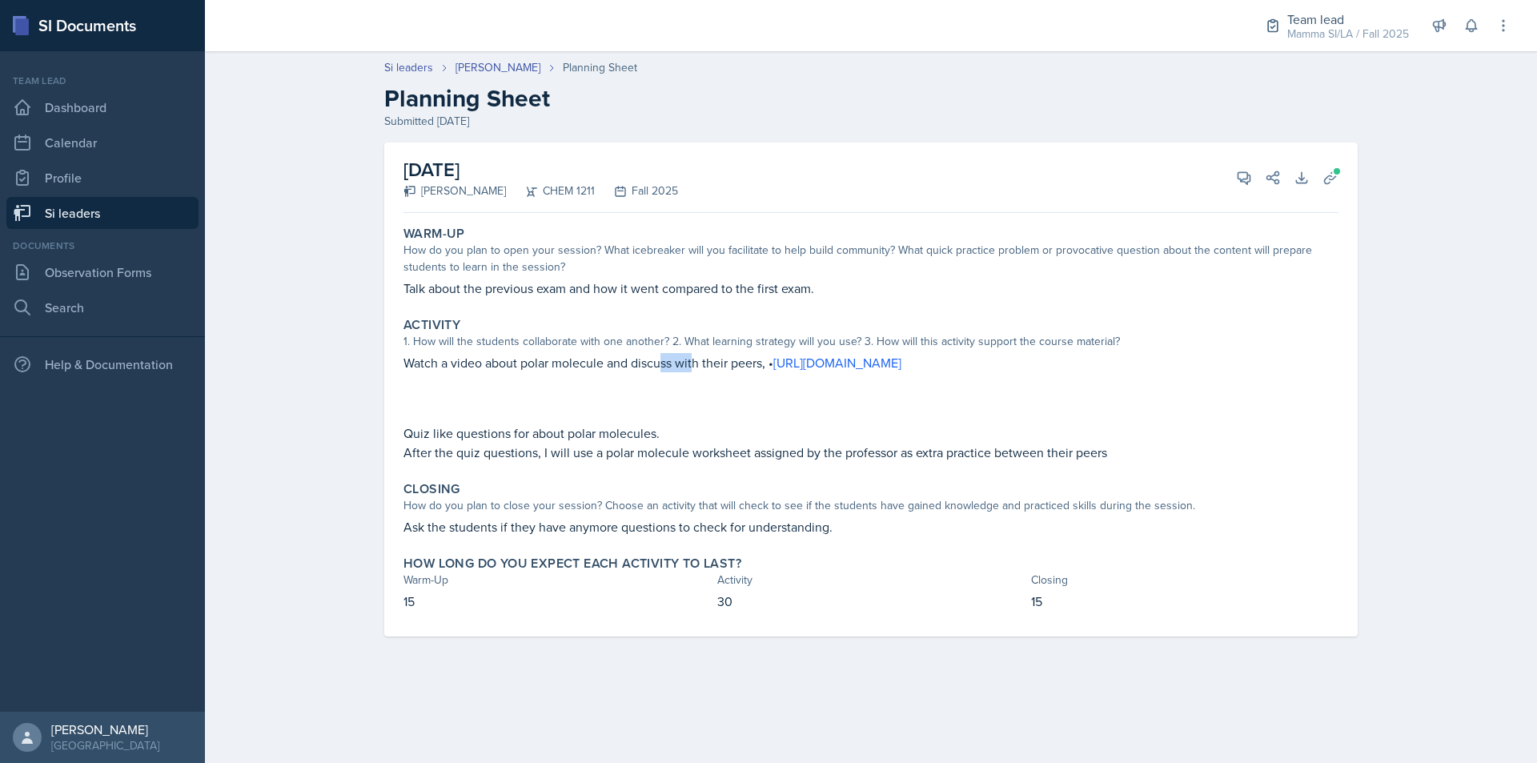
click at [697, 358] on p "Watch a video about polar molecule and discuss with their peers, • [URL][DOMAIN…" at bounding box center [871, 362] width 935 height 19
drag, startPoint x: 657, startPoint y: 360, endPoint x: 670, endPoint y: 360, distance: 13.6
click at [670, 360] on p "Watch a video about polar molecule and discuss with their peers, • [URL][DOMAIN…" at bounding box center [871, 362] width 935 height 19
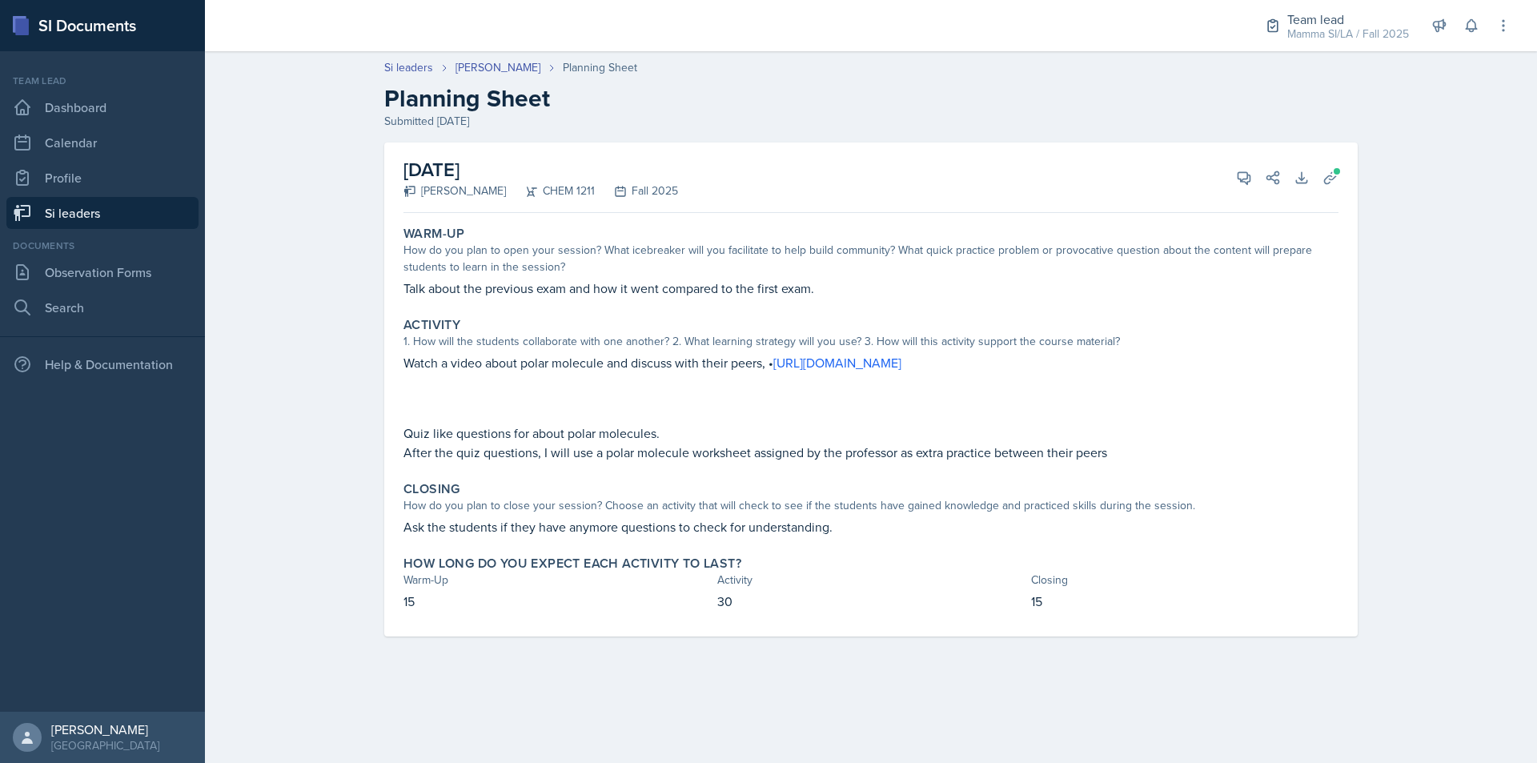
drag, startPoint x: 579, startPoint y: 412, endPoint x: 609, endPoint y: 412, distance: 30.4
click at [609, 412] on div "Watch a video about polar molecule and discuss with their peers, • [URL][DOMAIN…" at bounding box center [871, 407] width 935 height 109
drag, startPoint x: 603, startPoint y: 431, endPoint x: 646, endPoint y: 428, distance: 43.3
click at [607, 431] on p "Quiz like questions for about polar molecules." at bounding box center [871, 433] width 935 height 19
click at [649, 428] on p "Quiz like questions for about polar molecules." at bounding box center [871, 433] width 935 height 19
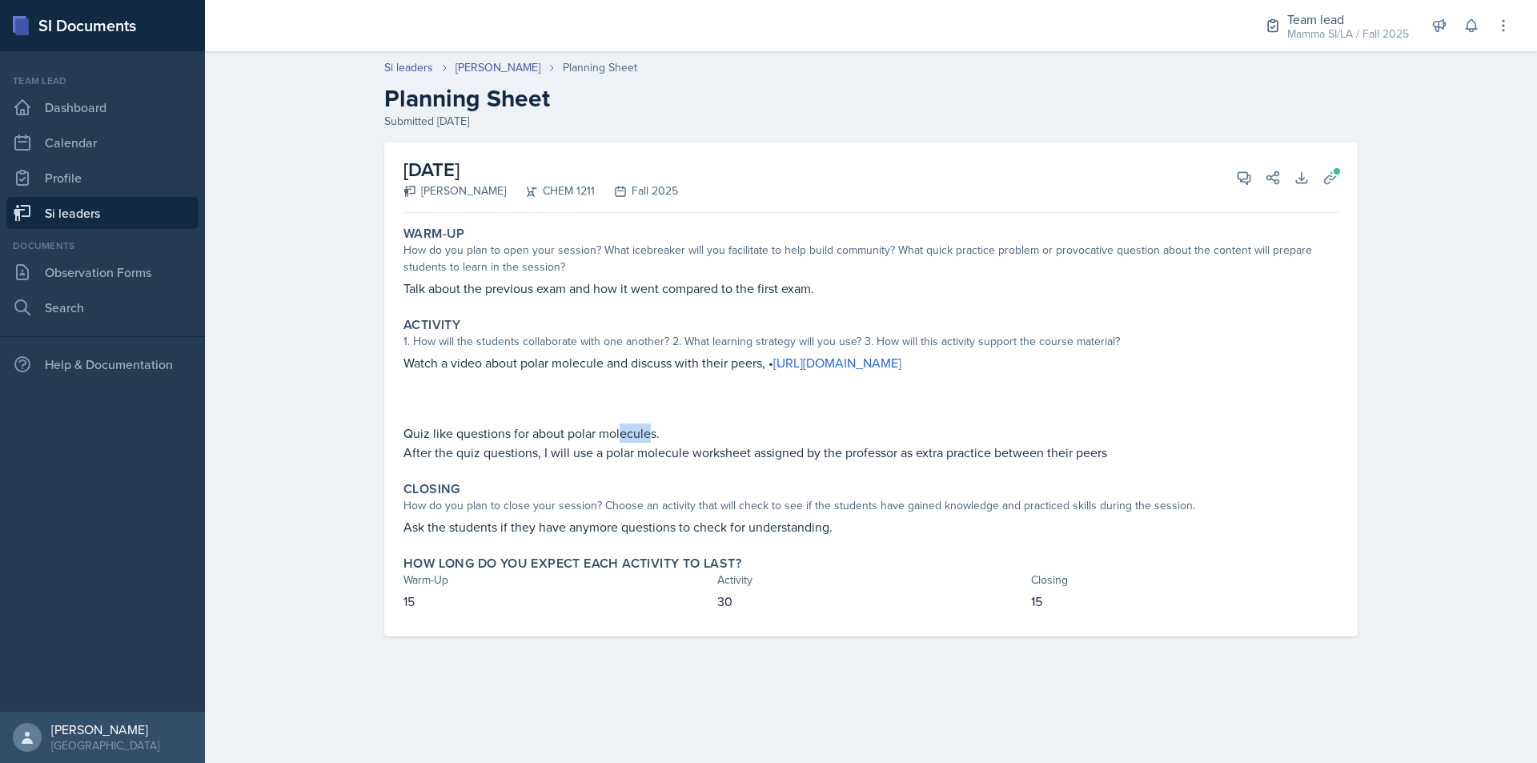
click at [649, 428] on p "Quiz like questions for about polar molecules." at bounding box center [871, 433] width 935 height 19
drag, startPoint x: 578, startPoint y: 430, endPoint x: 629, endPoint y: 430, distance: 50.4
click at [629, 430] on p "Quiz like questions for about polar molecules." at bounding box center [871, 433] width 935 height 19
drag, startPoint x: 594, startPoint y: 444, endPoint x: 638, endPoint y: 443, distance: 44.0
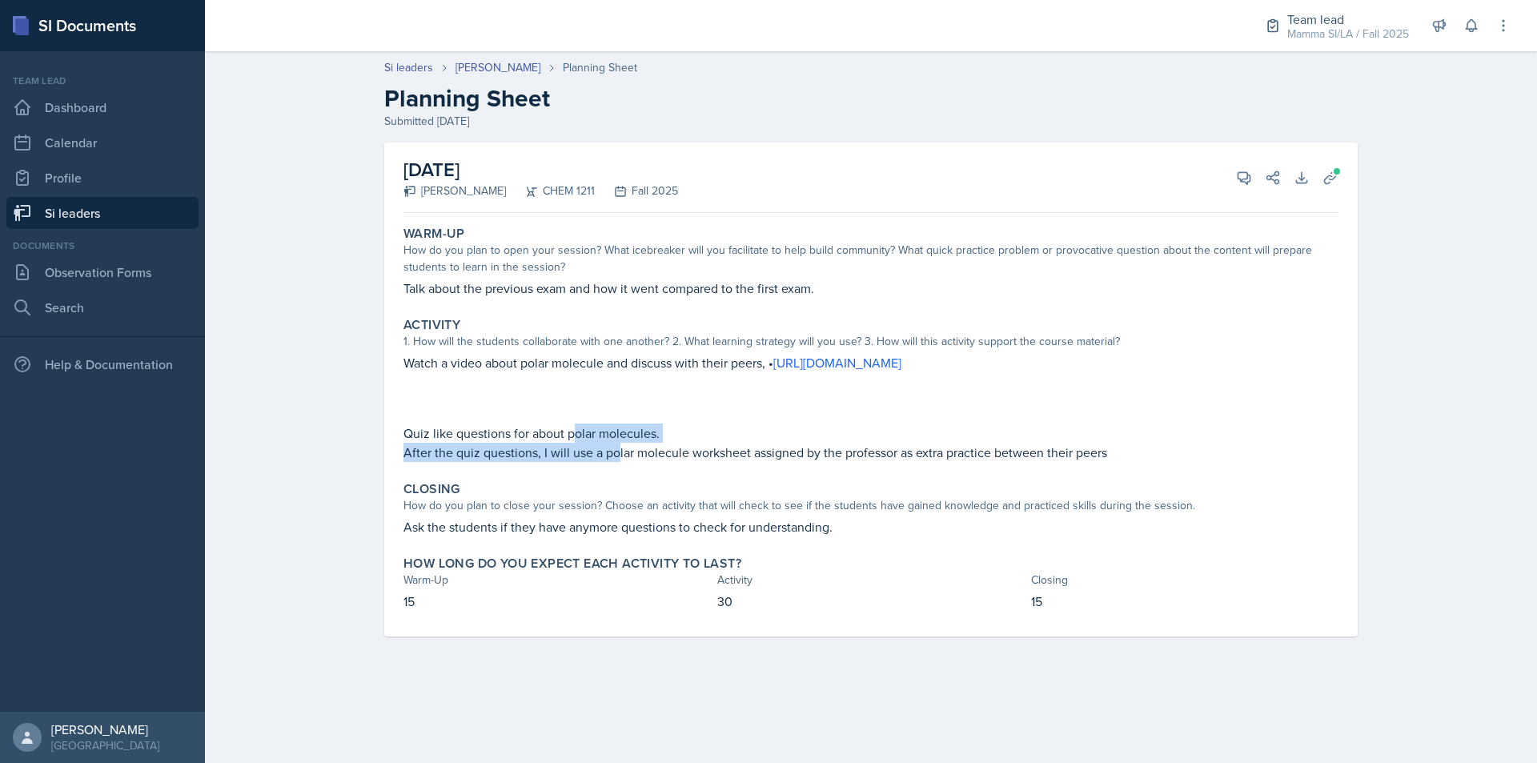
click at [631, 444] on div "Quiz like questions for about polar molecules. After the quiz questions, I will…" at bounding box center [871, 443] width 935 height 38
click at [638, 443] on p "After the quiz questions, I will use a polar molecule worksheet assigned by the…" at bounding box center [871, 452] width 935 height 19
drag, startPoint x: 638, startPoint y: 443, endPoint x: 697, endPoint y: 444, distance: 58.5
click at [697, 444] on p "After the quiz questions, I will use a polar molecule worksheet assigned by the…" at bounding box center [871, 452] width 935 height 19
click at [703, 444] on p "After the quiz questions, I will use a polar molecule worksheet assigned by the…" at bounding box center [871, 452] width 935 height 19
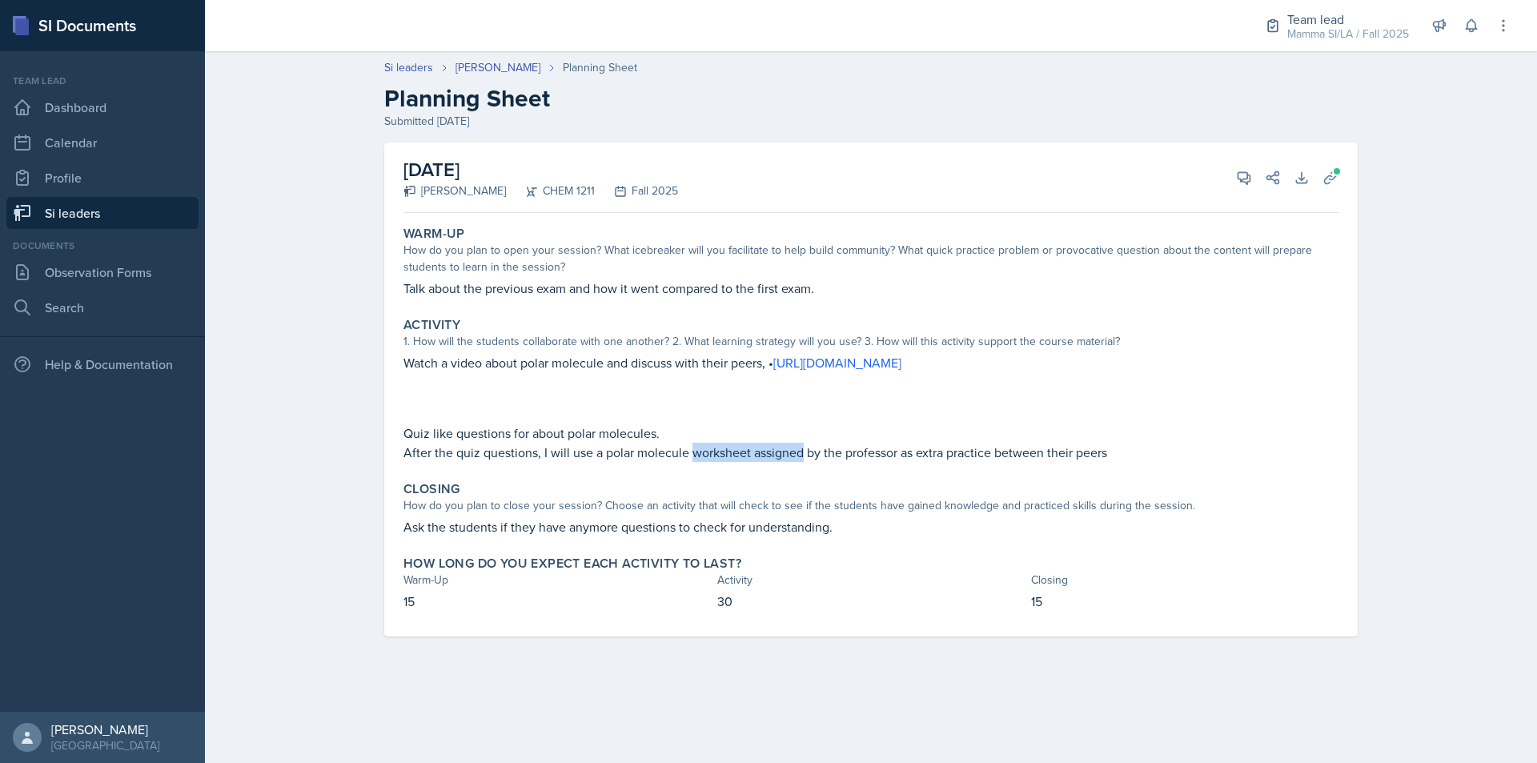
drag, startPoint x: 728, startPoint y: 446, endPoint x: 795, endPoint y: 448, distance: 67.3
click at [784, 448] on p "After the quiz questions, I will use a polar molecule worksheet assigned by the…" at bounding box center [871, 452] width 935 height 19
click at [795, 448] on p "After the quiz questions, I will use a polar molecule worksheet assigned by the…" at bounding box center [871, 452] width 935 height 19
drag, startPoint x: 795, startPoint y: 448, endPoint x: 873, endPoint y: 451, distance: 77.7
click at [859, 451] on p "After the quiz questions, I will use a polar molecule worksheet assigned by the…" at bounding box center [871, 452] width 935 height 19
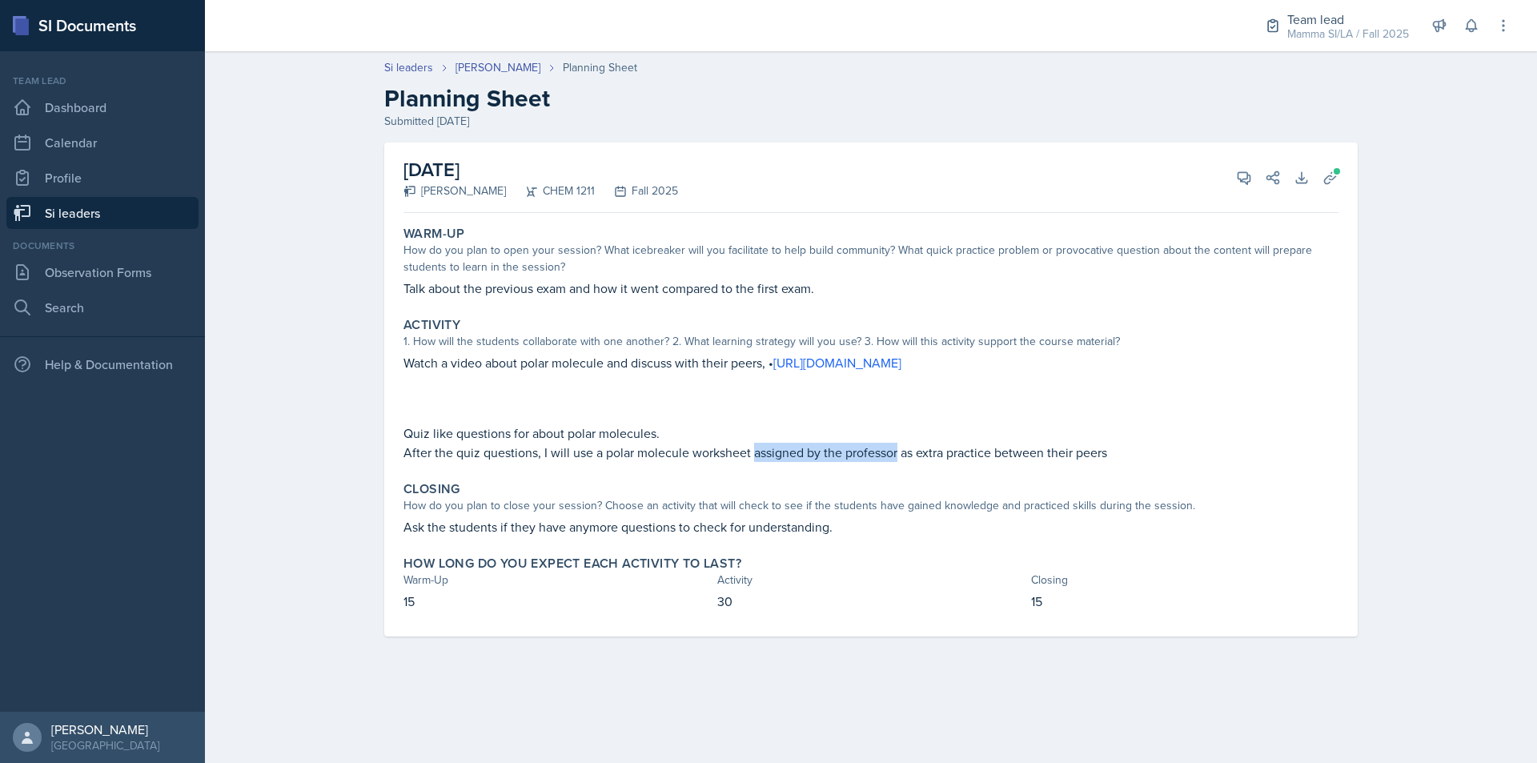
click at [874, 451] on p "After the quiz questions, I will use a polar molecule worksheet assigned by the…" at bounding box center [871, 452] width 935 height 19
drag, startPoint x: 874, startPoint y: 451, endPoint x: 901, endPoint y: 451, distance: 27.2
click at [890, 451] on p "After the quiz questions, I will use a polar molecule worksheet assigned by the…" at bounding box center [871, 452] width 935 height 19
click at [901, 451] on p "After the quiz questions, I will use a polar molecule worksheet assigned by the…" at bounding box center [871, 452] width 935 height 19
drag, startPoint x: 901, startPoint y: 451, endPoint x: 928, endPoint y: 452, distance: 27.2
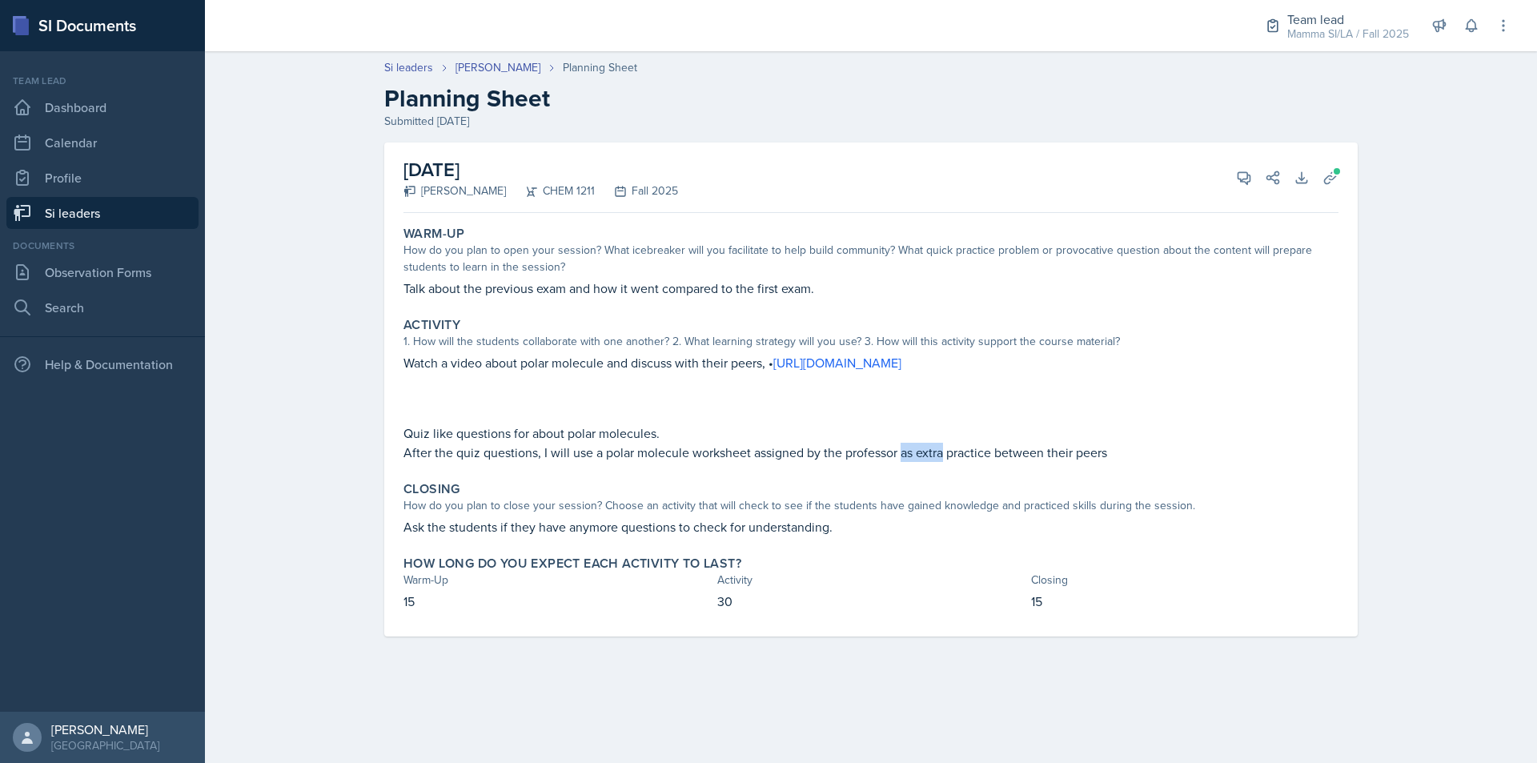
click at [926, 452] on p "After the quiz questions, I will use a polar molecule worksheet assigned by the…" at bounding box center [871, 452] width 935 height 19
click at [928, 452] on p "After the quiz questions, I will use a polar molecule worksheet assigned by the…" at bounding box center [871, 452] width 935 height 19
drag, startPoint x: 928, startPoint y: 452, endPoint x: 978, endPoint y: 452, distance: 50.4
click at [978, 452] on p "After the quiz questions, I will use a polar molecule worksheet assigned by the…" at bounding box center [871, 452] width 935 height 19
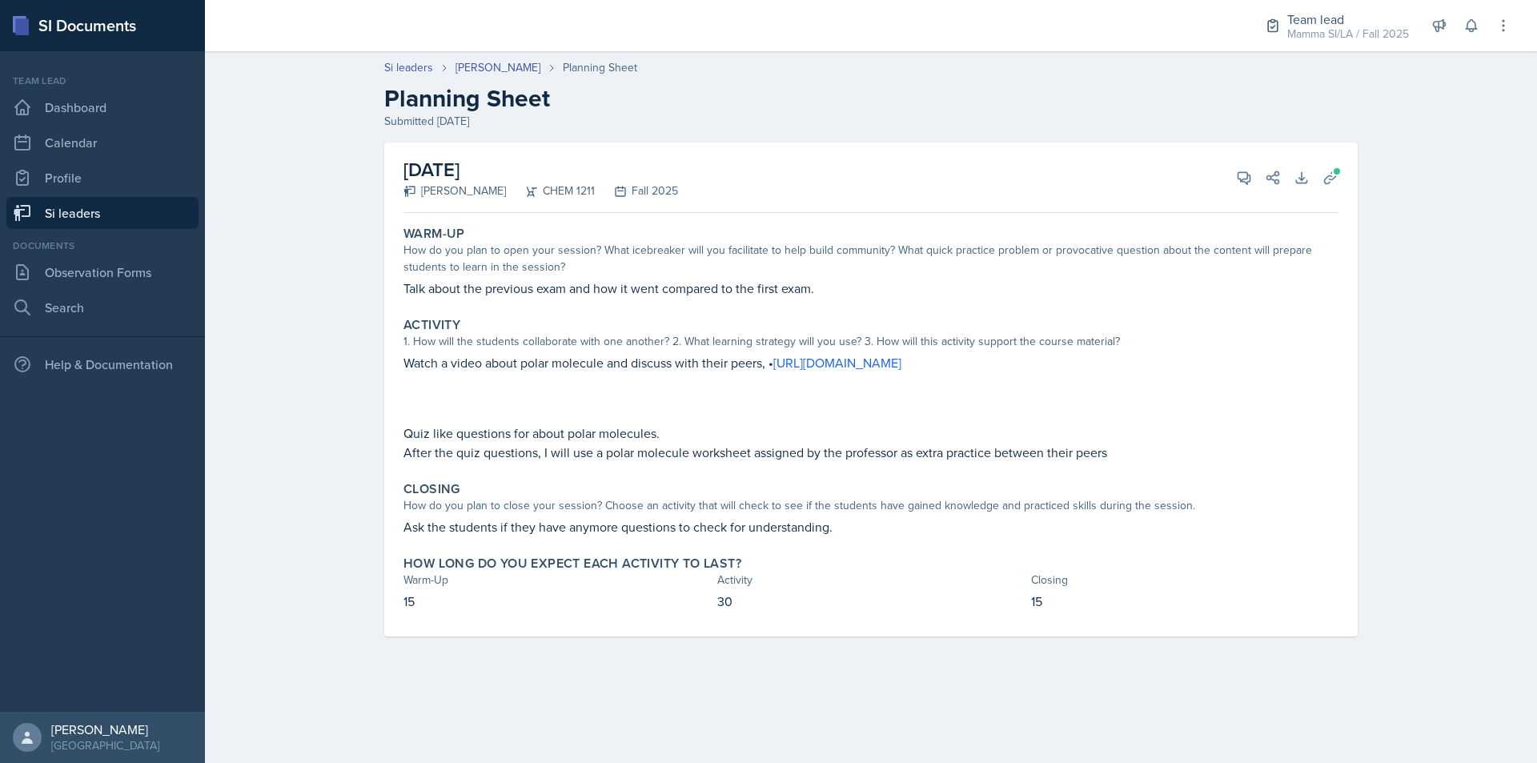
drag, startPoint x: 769, startPoint y: 517, endPoint x: 796, endPoint y: 517, distance: 26.4
click at [789, 517] on p "Ask the students if they have anymore questions to check for understanding." at bounding box center [871, 526] width 935 height 19
click at [796, 517] on p "Ask the students if they have anymore questions to check for understanding." at bounding box center [871, 526] width 935 height 19
click at [1237, 175] on icon at bounding box center [1244, 178] width 16 height 16
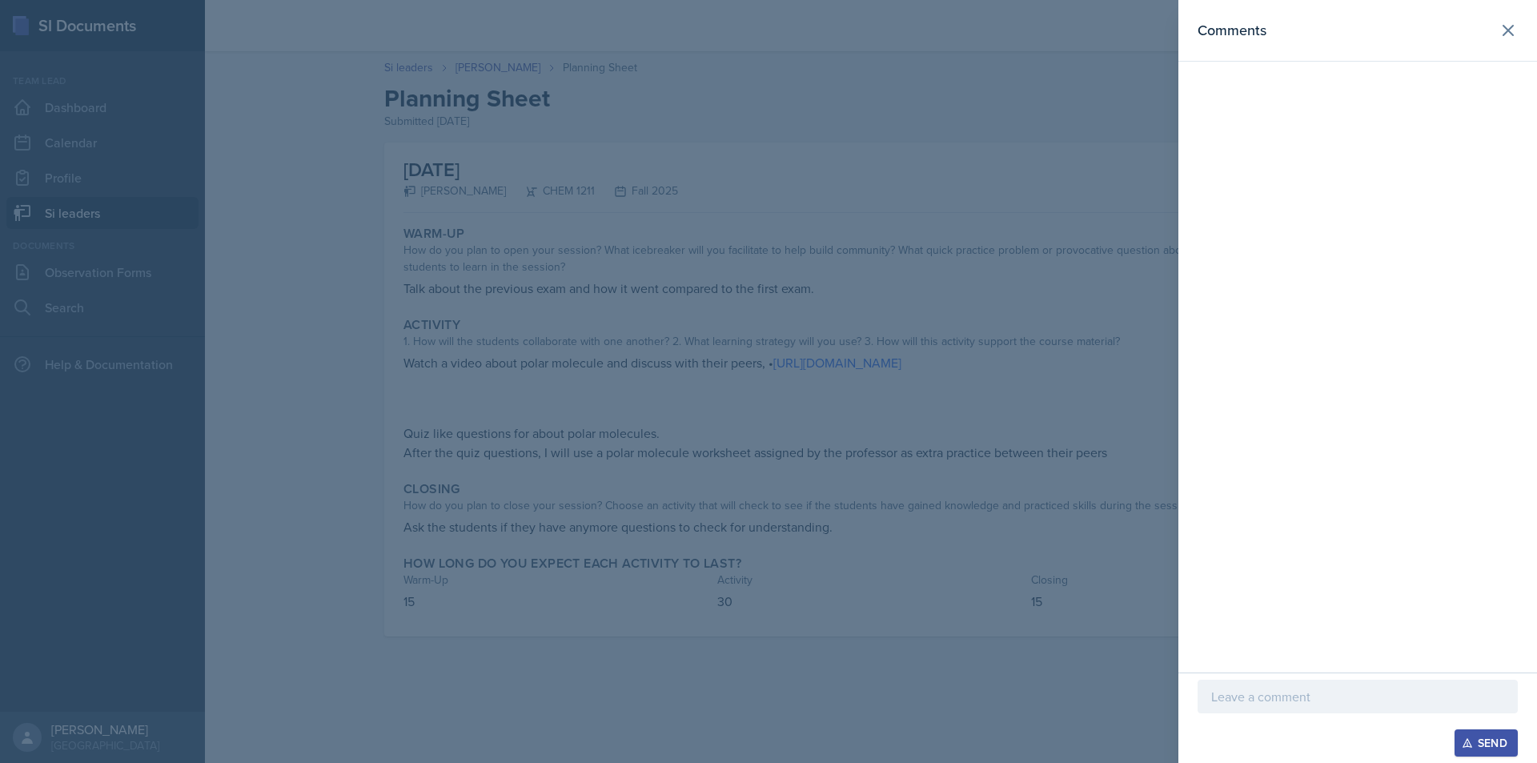
click at [1292, 713] on div at bounding box center [1358, 721] width 320 height 16
click at [1300, 708] on div at bounding box center [1358, 697] width 320 height 34
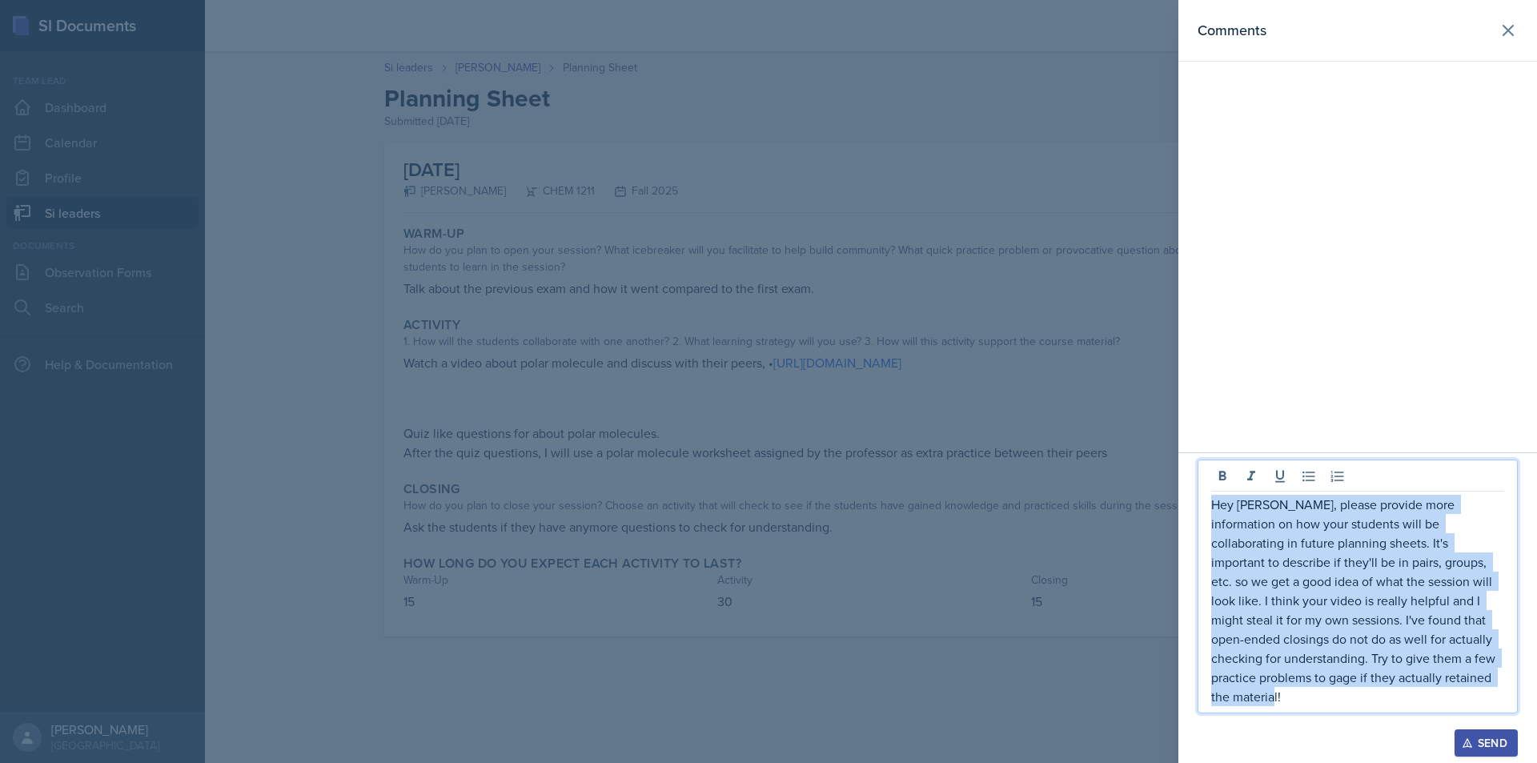
drag, startPoint x: 1316, startPoint y: 705, endPoint x: 1203, endPoint y: 503, distance: 231.9
click at [1203, 503] on div "Hey [PERSON_NAME], please provide more information on how your students will be…" at bounding box center [1358, 587] width 320 height 254
copy p "Hey [PERSON_NAME], please provide more information on how your students will be…"
click at [1497, 735] on div "Send" at bounding box center [1486, 743] width 42 height 13
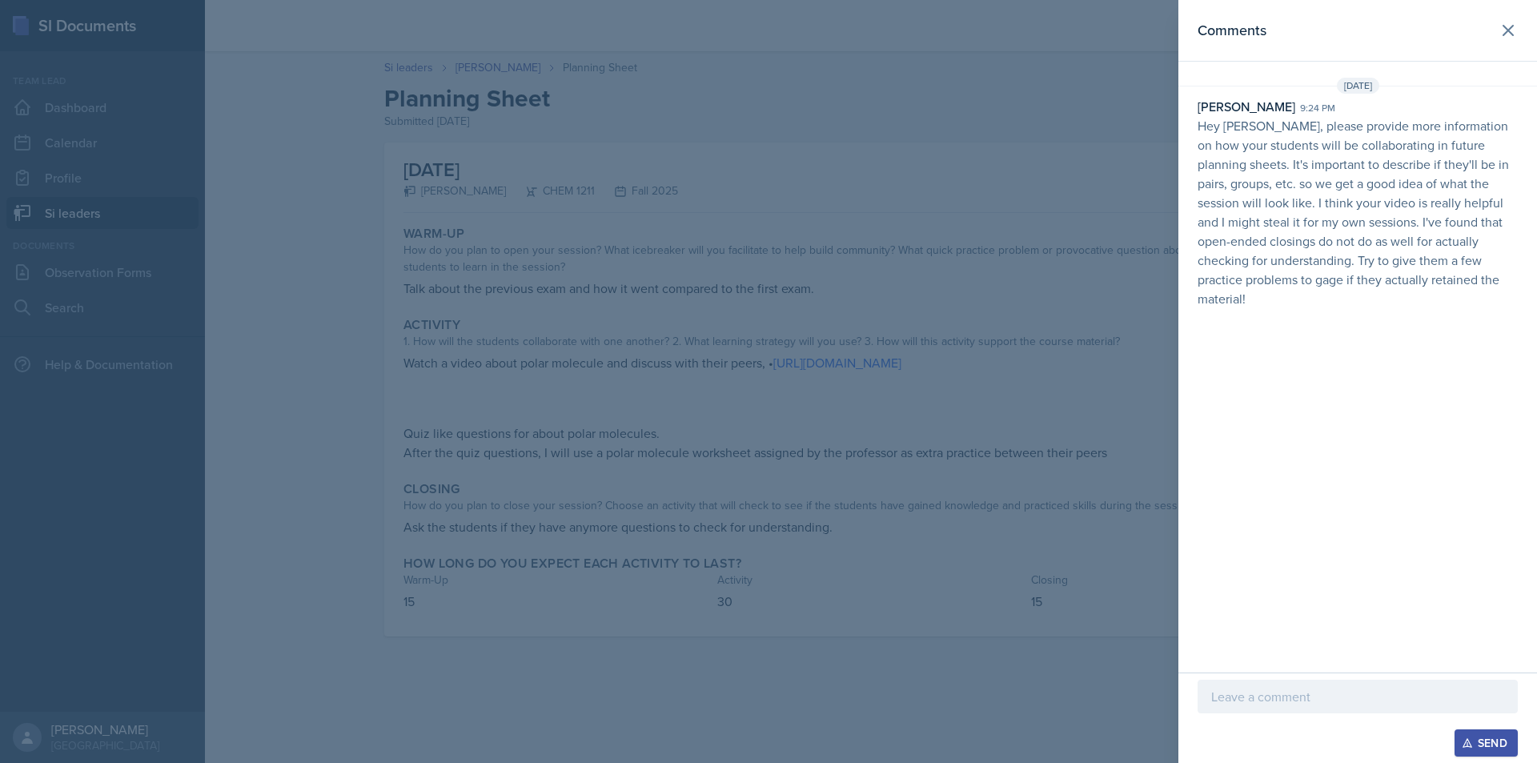
drag, startPoint x: 894, startPoint y: 406, endPoint x: 788, endPoint y: 372, distance: 110.9
click at [894, 406] on div at bounding box center [768, 381] width 1537 height 763
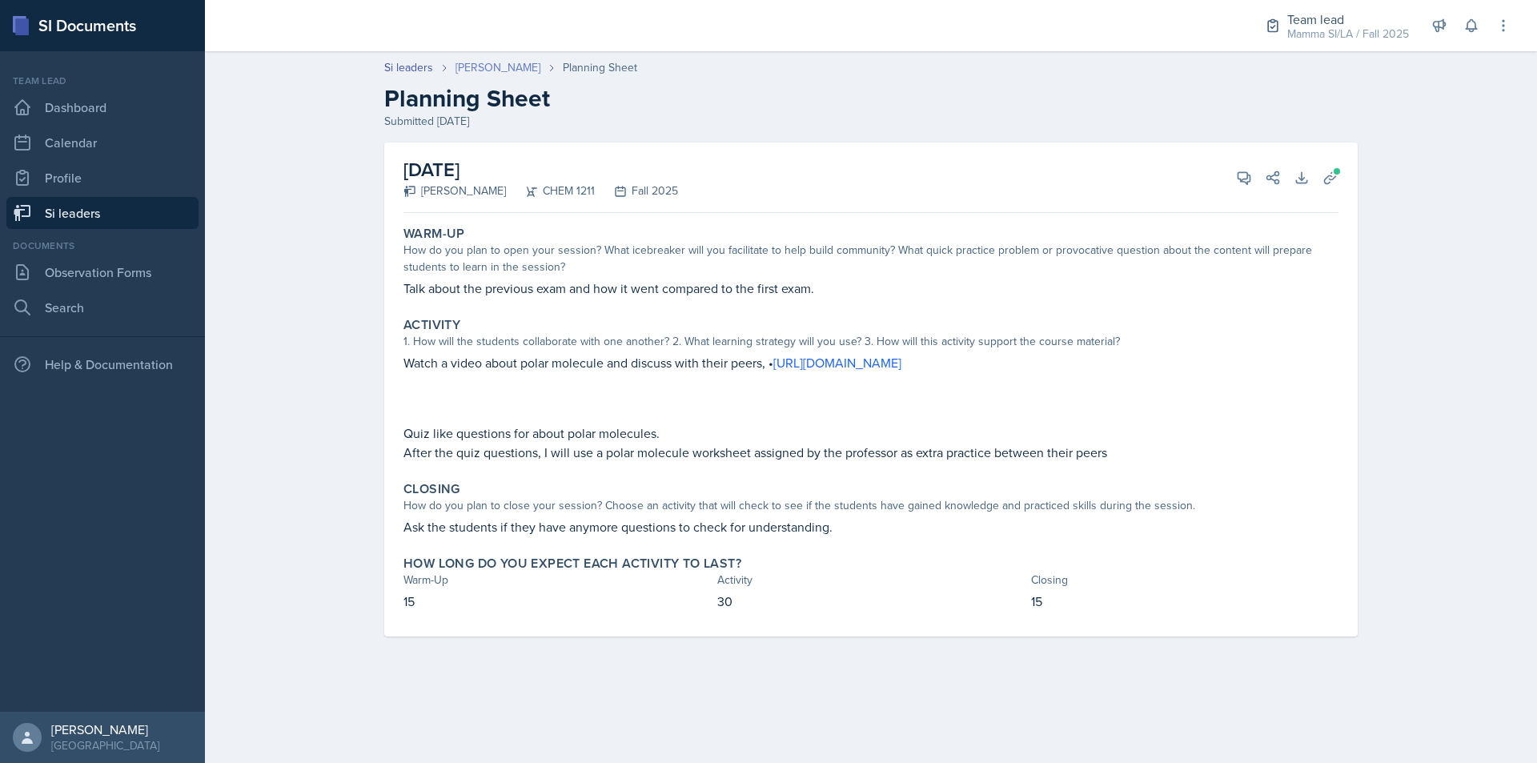
click at [532, 74] on link "[PERSON_NAME]" at bounding box center [498, 67] width 85 height 17
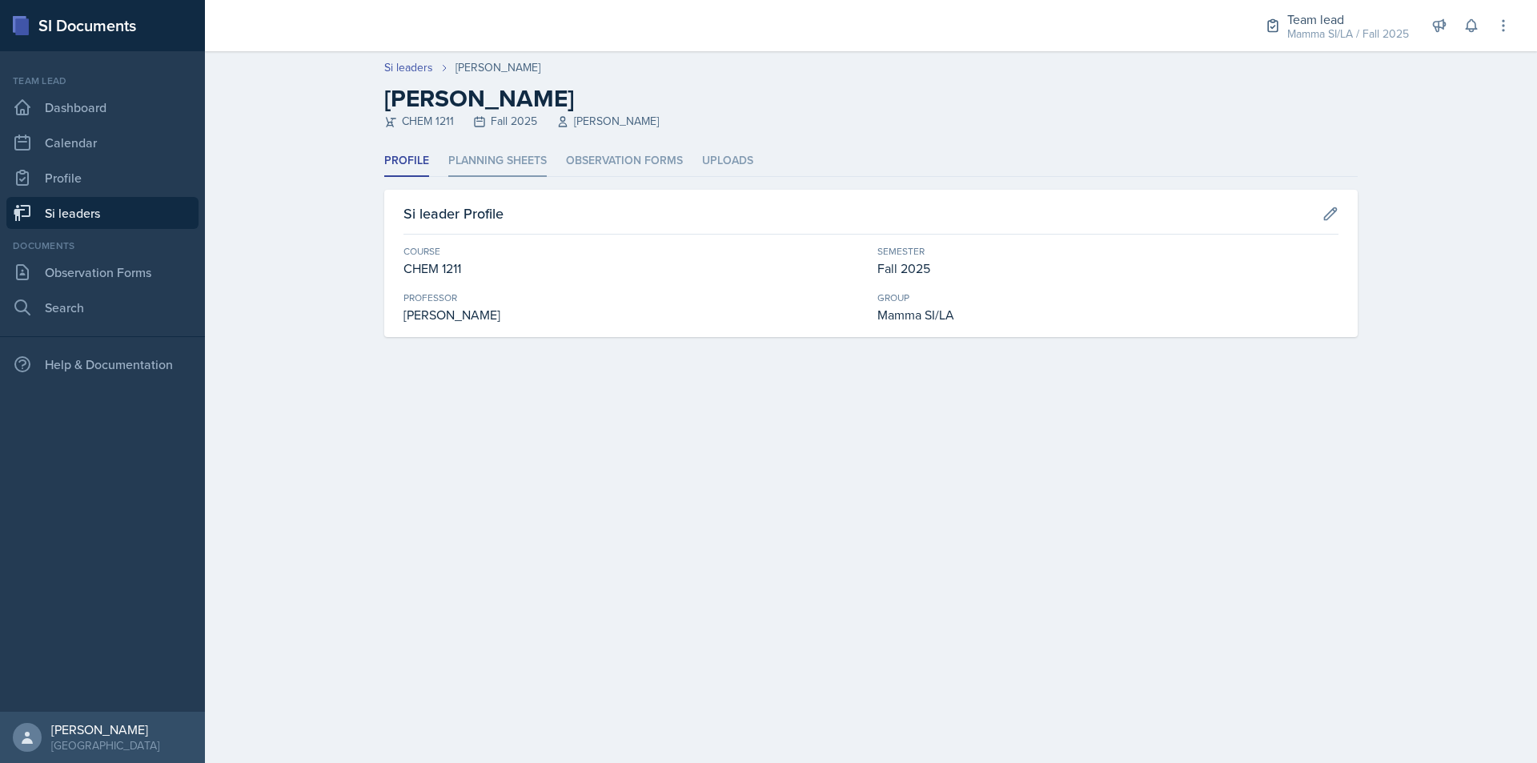
click at [512, 159] on li "Planning Sheets" at bounding box center [497, 161] width 98 height 31
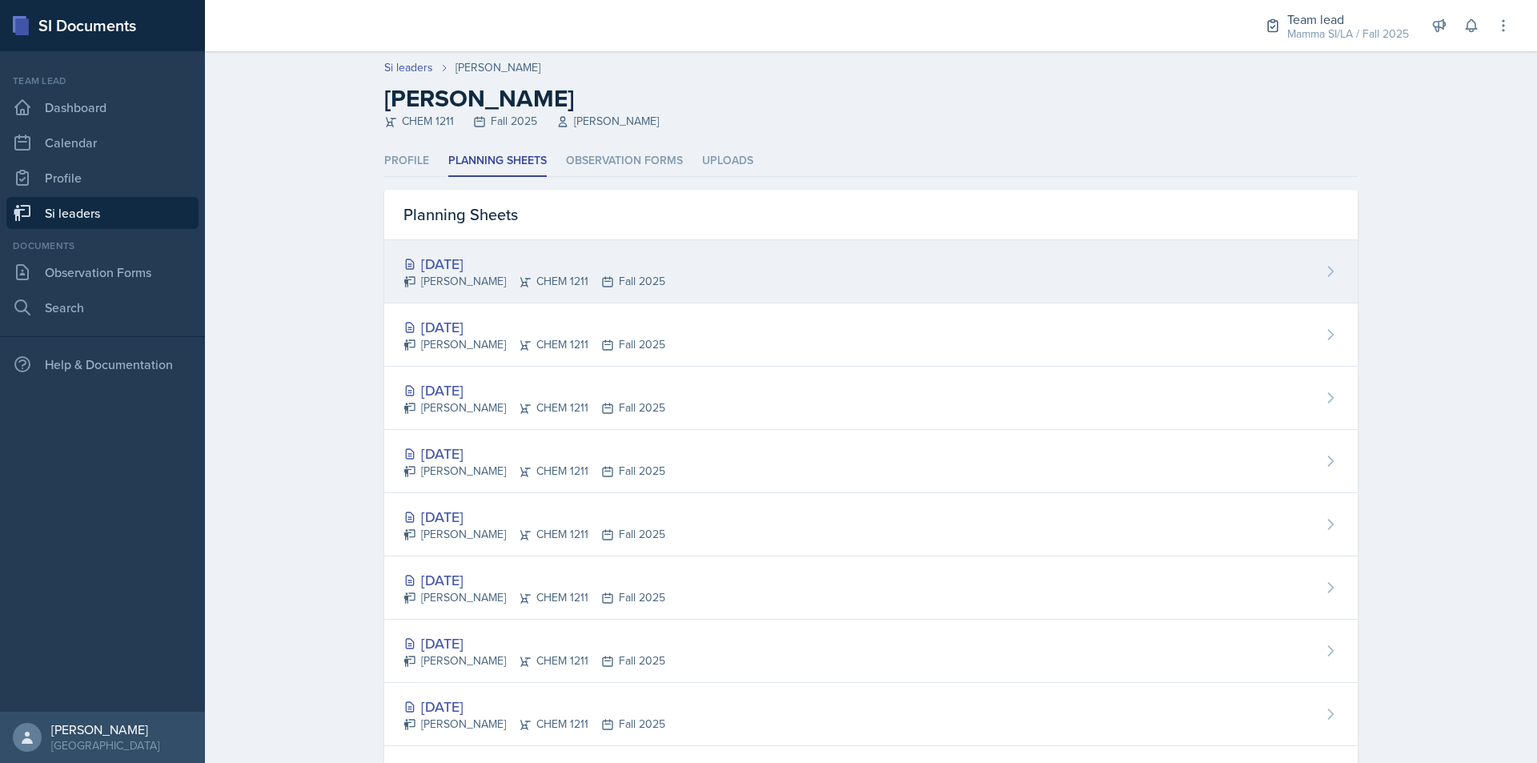
click at [552, 271] on div "[DATE]" at bounding box center [535, 264] width 262 height 22
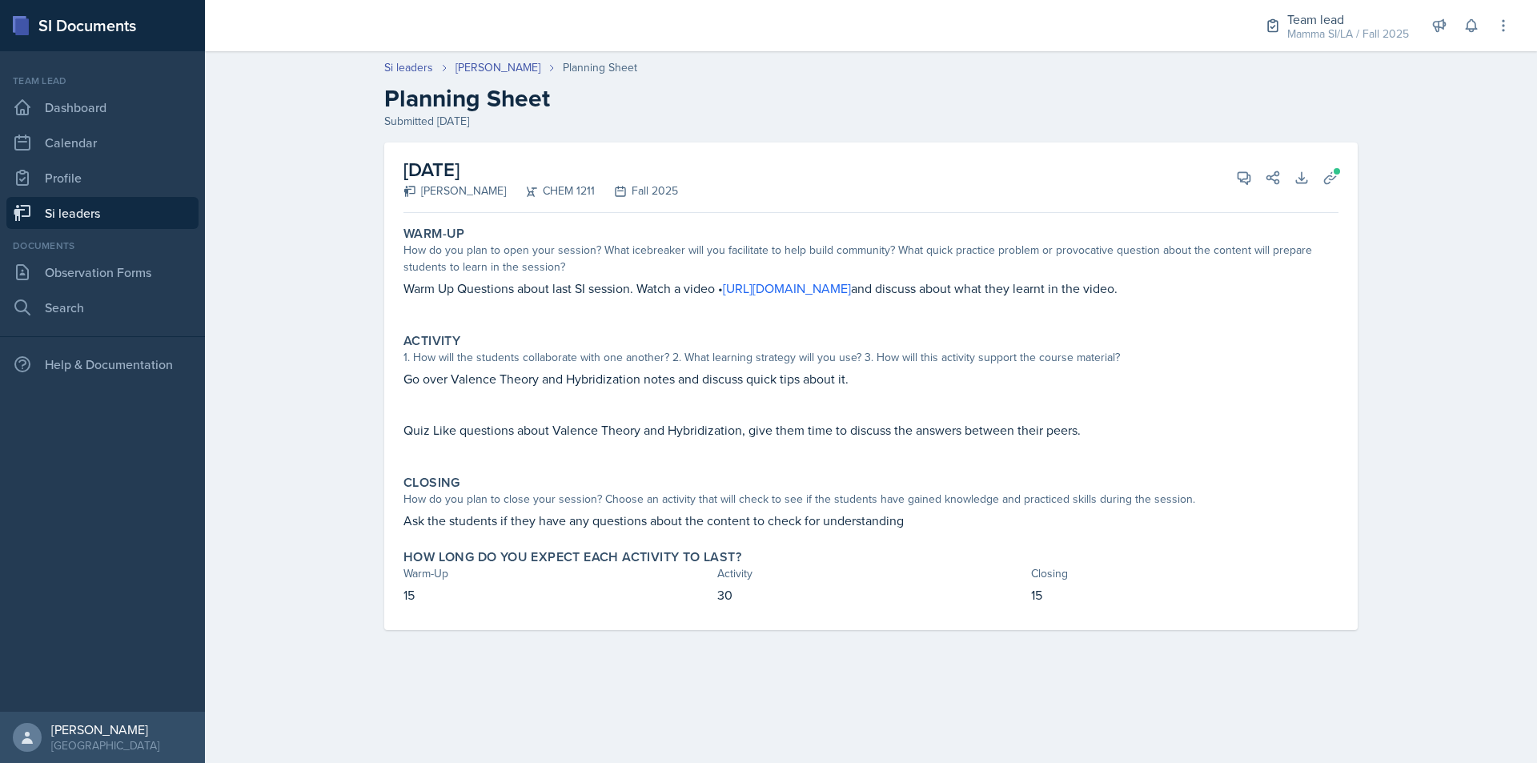
drag, startPoint x: 578, startPoint y: 300, endPoint x: 589, endPoint y: 300, distance: 10.4
click at [588, 300] on p at bounding box center [871, 306] width 935 height 16
drag, startPoint x: 599, startPoint y: 287, endPoint x: 637, endPoint y: 287, distance: 38.4
click at [633, 287] on p "Warm Up Questions about last SI session. Watch a video • [URL][DOMAIN_NAME] and…" at bounding box center [871, 288] width 935 height 19
click at [637, 287] on p "Warm Up Questions about last SI session. Watch a video • [URL][DOMAIN_NAME] and…" at bounding box center [871, 288] width 935 height 19
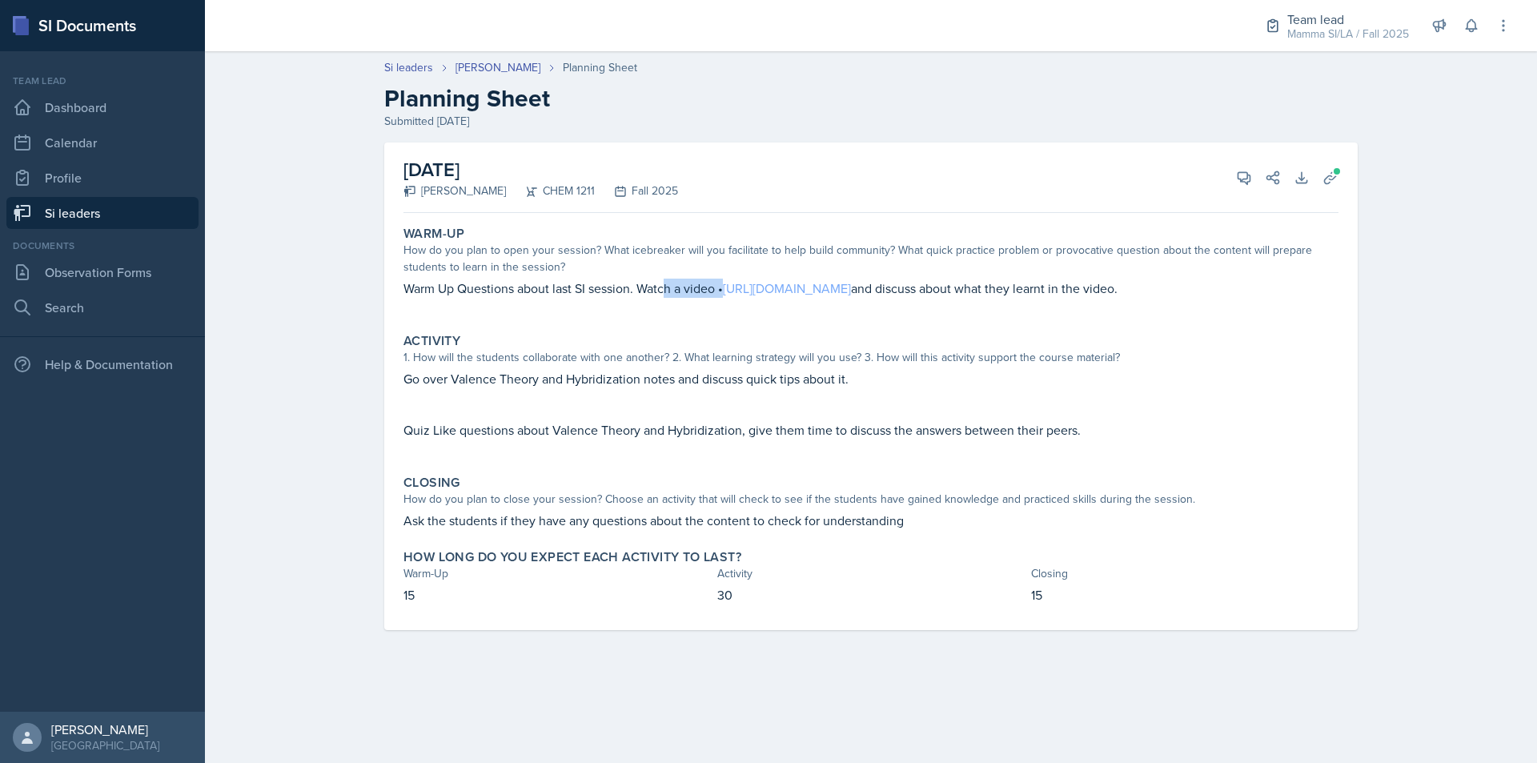
click at [731, 288] on p "Warm Up Questions about last SI session. Watch a video • [URL][DOMAIN_NAME] and…" at bounding box center [871, 288] width 935 height 19
click at [628, 287] on p "Warm Up Questions about last SI session. Watch a video • [URL][DOMAIN_NAME] and…" at bounding box center [871, 288] width 935 height 19
click at [851, 291] on link "[URL][DOMAIN_NAME]" at bounding box center [787, 288] width 128 height 18
drag, startPoint x: 564, startPoint y: 385, endPoint x: 634, endPoint y: 385, distance: 70.5
click at [634, 385] on p "Go over Valence Theory and Hybridization notes and discuss quick tips about it." at bounding box center [871, 378] width 935 height 19
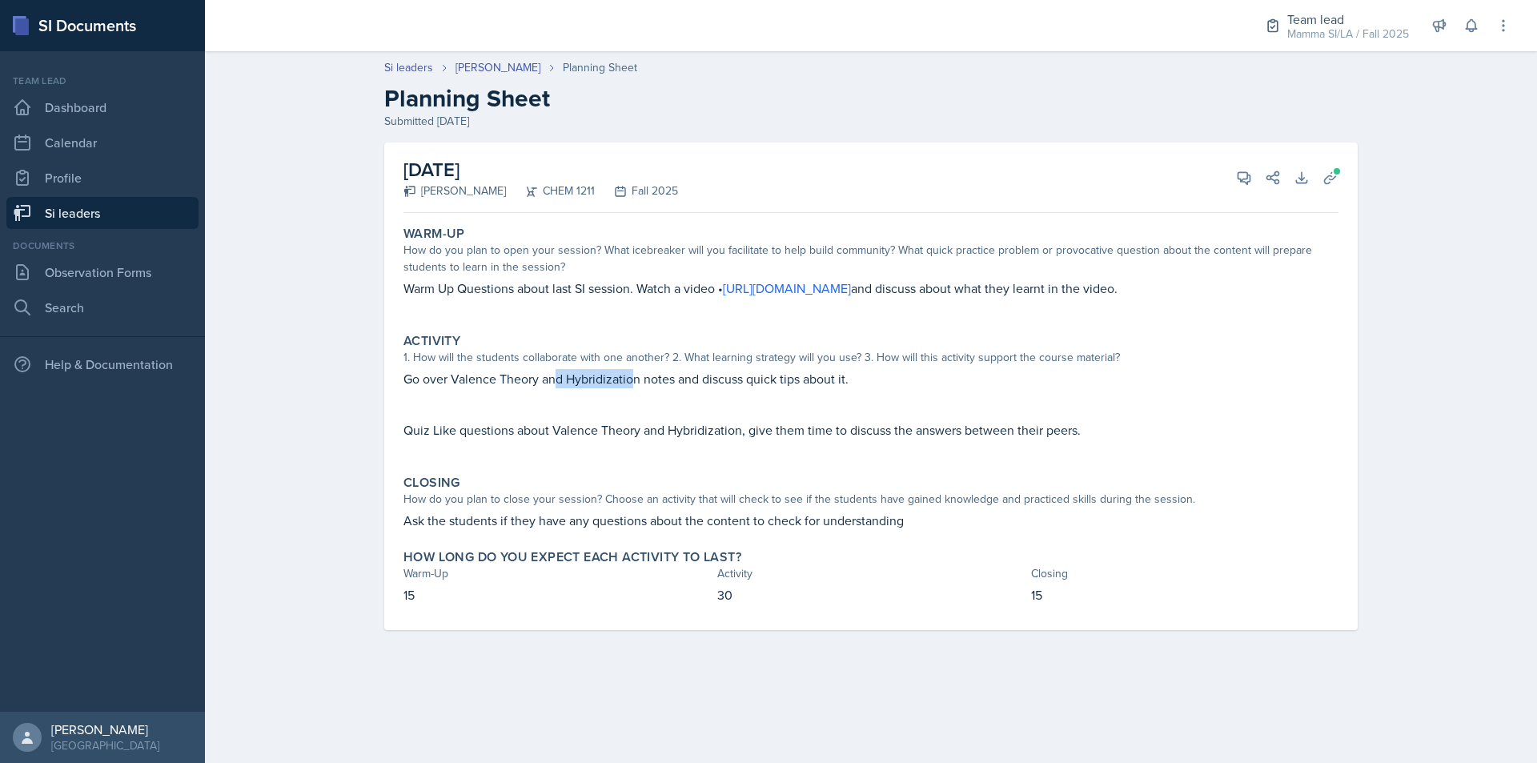
click at [634, 385] on p "Go over Valence Theory and Hybridization notes and discuss quick tips about it." at bounding box center [871, 378] width 935 height 19
drag, startPoint x: 709, startPoint y: 390, endPoint x: 722, endPoint y: 393, distance: 13.2
click at [722, 393] on p at bounding box center [871, 396] width 935 height 16
drag, startPoint x: 727, startPoint y: 388, endPoint x: 757, endPoint y: 385, distance: 30.6
click at [757, 385] on div "Go over Valence Theory and Hybridization notes and discuss quick tips about it." at bounding box center [871, 386] width 935 height 35
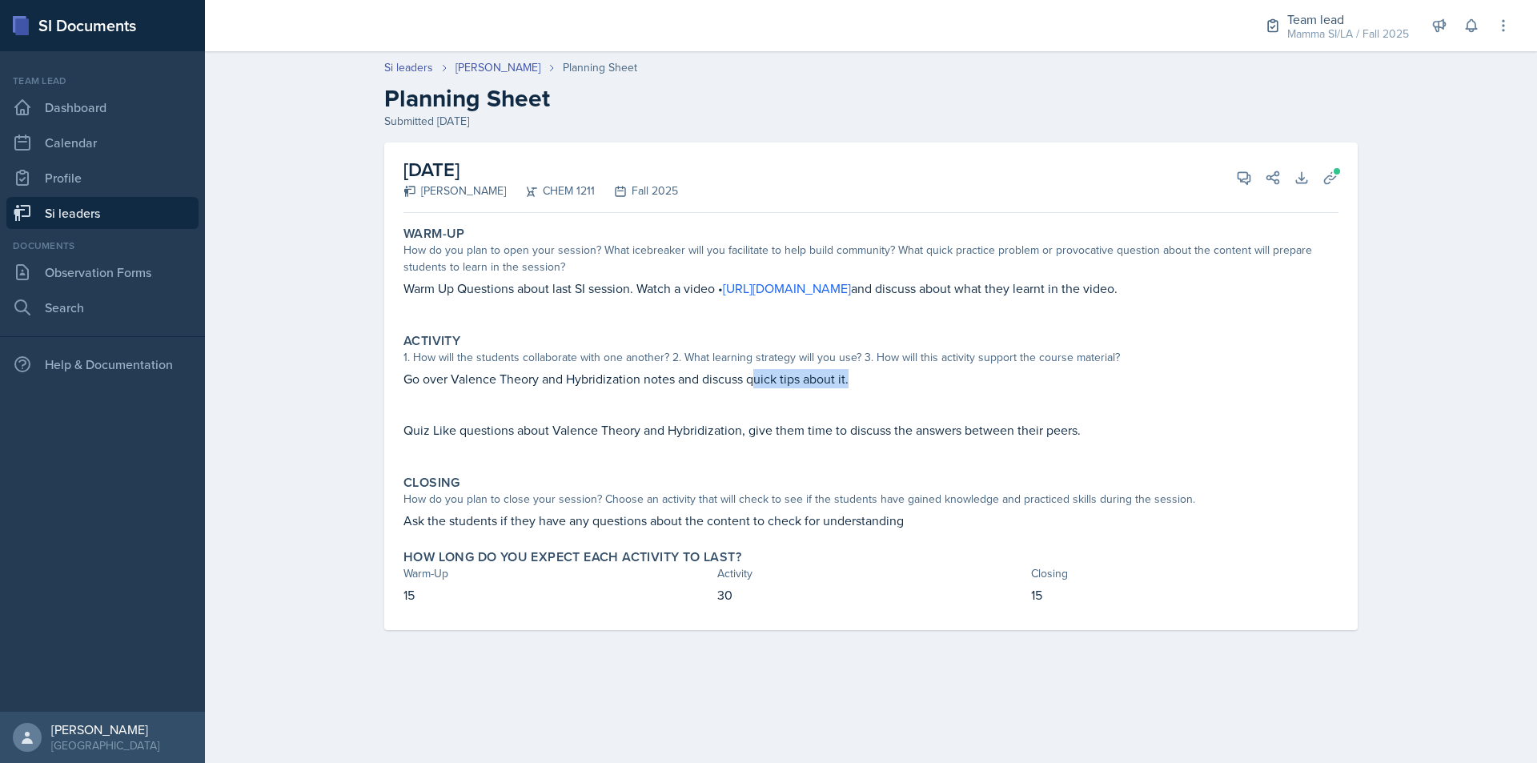
click at [757, 385] on p "Go over Valence Theory and Hybridization notes and discuss quick tips about it." at bounding box center [871, 378] width 935 height 19
drag, startPoint x: 659, startPoint y: 382, endPoint x: 708, endPoint y: 382, distance: 48.8
click at [677, 382] on p "Go over Valence Theory and Hybridization notes and discuss quick tips about it." at bounding box center [871, 378] width 935 height 19
click at [708, 382] on p "Go over Valence Theory and Hybridization notes and discuss quick tips about it." at bounding box center [871, 378] width 935 height 19
click at [789, 386] on p "Go over Valence Theory and Hybridization notes and discuss quick tips about it." at bounding box center [871, 378] width 935 height 19
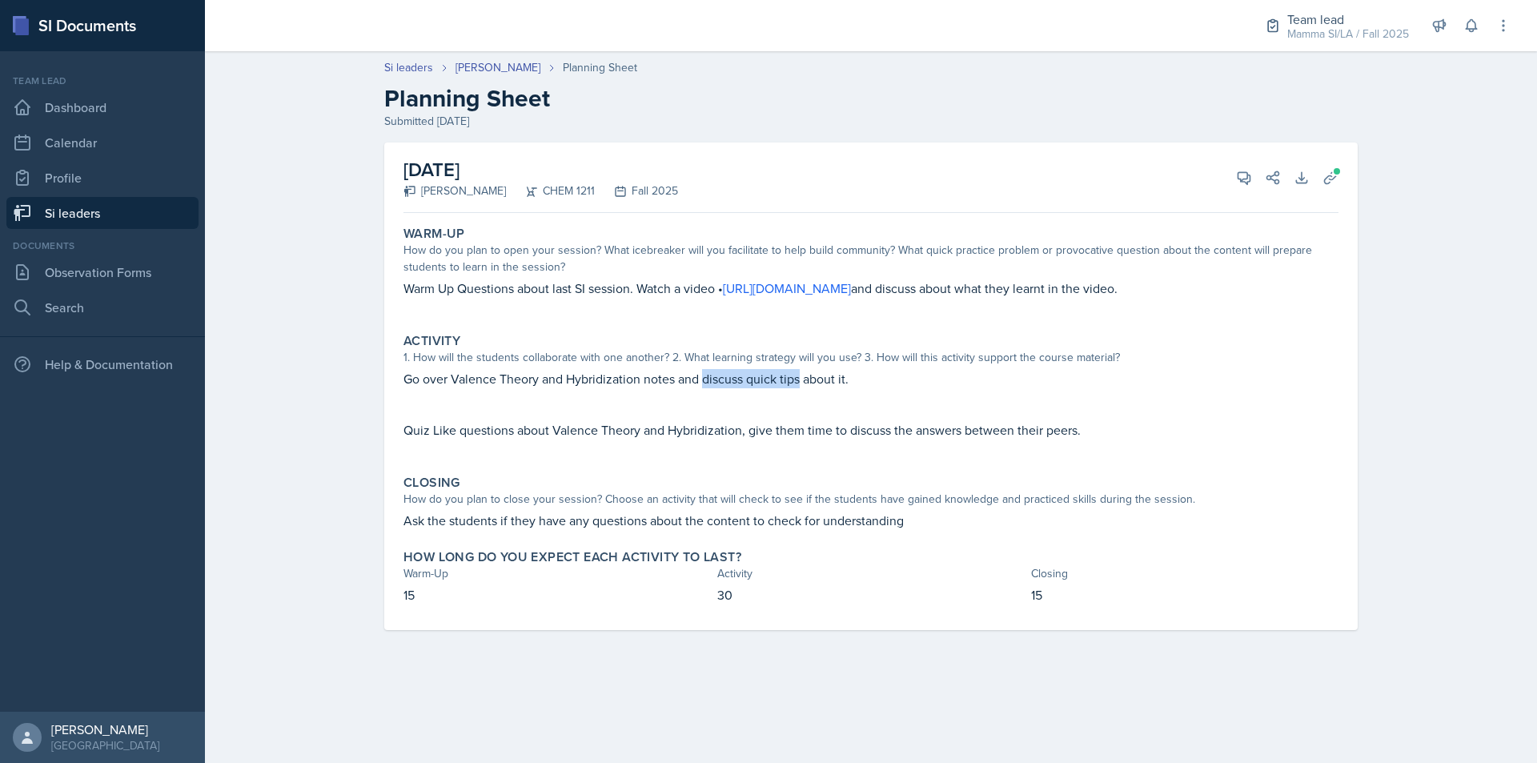
click at [789, 386] on p "Go over Valence Theory and Hybridization notes and discuss quick tips about it." at bounding box center [871, 378] width 935 height 19
drag, startPoint x: 659, startPoint y: 415, endPoint x: 731, endPoint y: 418, distance: 72.1
click at [729, 418] on div "Go over Valence Theory and Hybridization notes and discuss quick tips about it.…" at bounding box center [871, 412] width 935 height 86
click at [734, 418] on div "Go over Valence Theory and Hybridization notes and discuss quick tips about it.…" at bounding box center [871, 412] width 935 height 86
drag, startPoint x: 649, startPoint y: 420, endPoint x: 735, endPoint y: 424, distance: 86.6
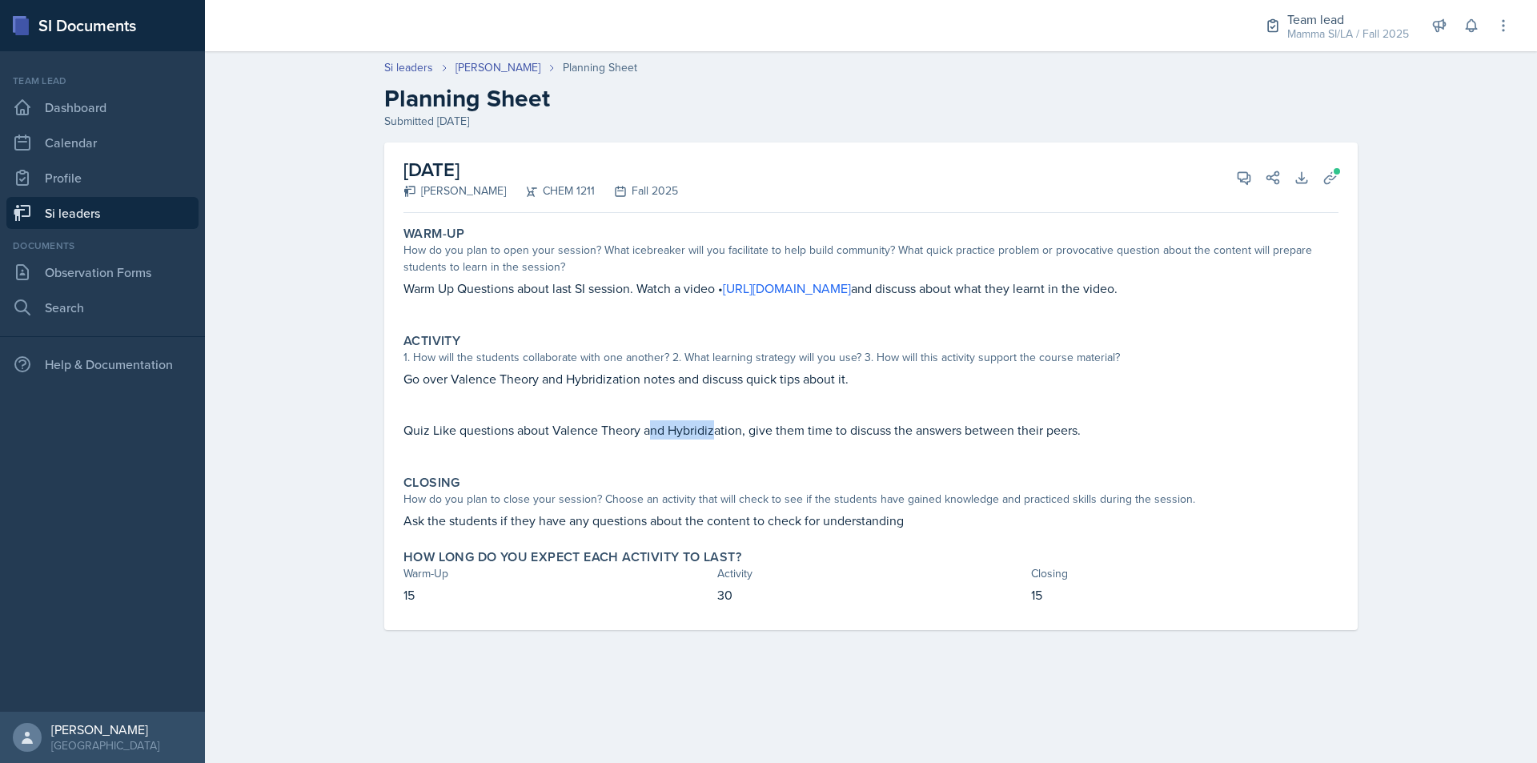
click at [733, 424] on p "Quiz Like questions about Valence Theory and Hybridization, give them time to d…" at bounding box center [871, 429] width 935 height 19
click at [736, 424] on p "Quiz Like questions about Valence Theory and Hybridization, give them time to d…" at bounding box center [871, 429] width 935 height 19
drag, startPoint x: 736, startPoint y: 424, endPoint x: 766, endPoint y: 426, distance: 30.5
click at [766, 426] on p "Quiz Like questions about Valence Theory and Hybridization, give them time to d…" at bounding box center [871, 429] width 935 height 19
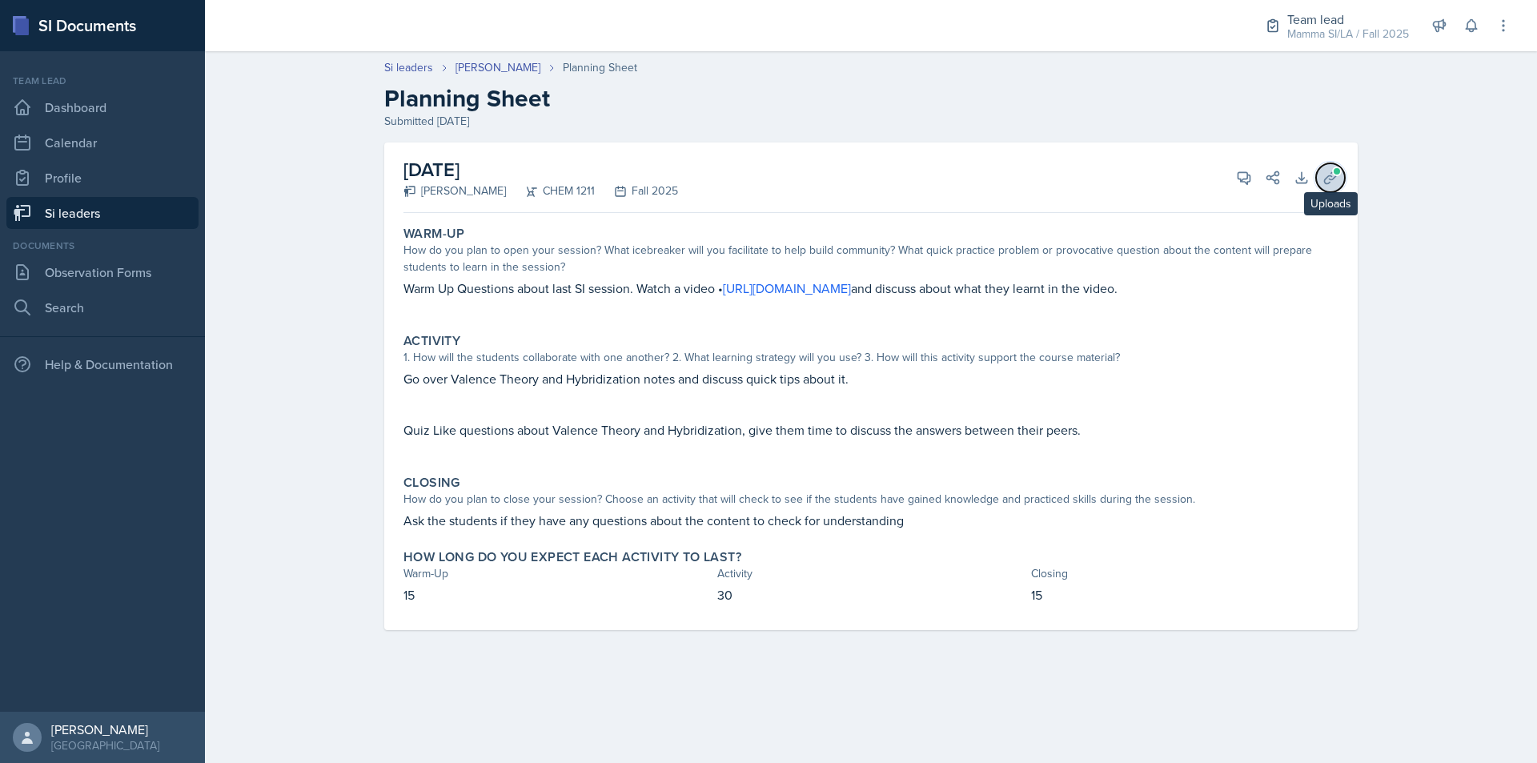
click at [1328, 180] on icon at bounding box center [1331, 178] width 16 height 16
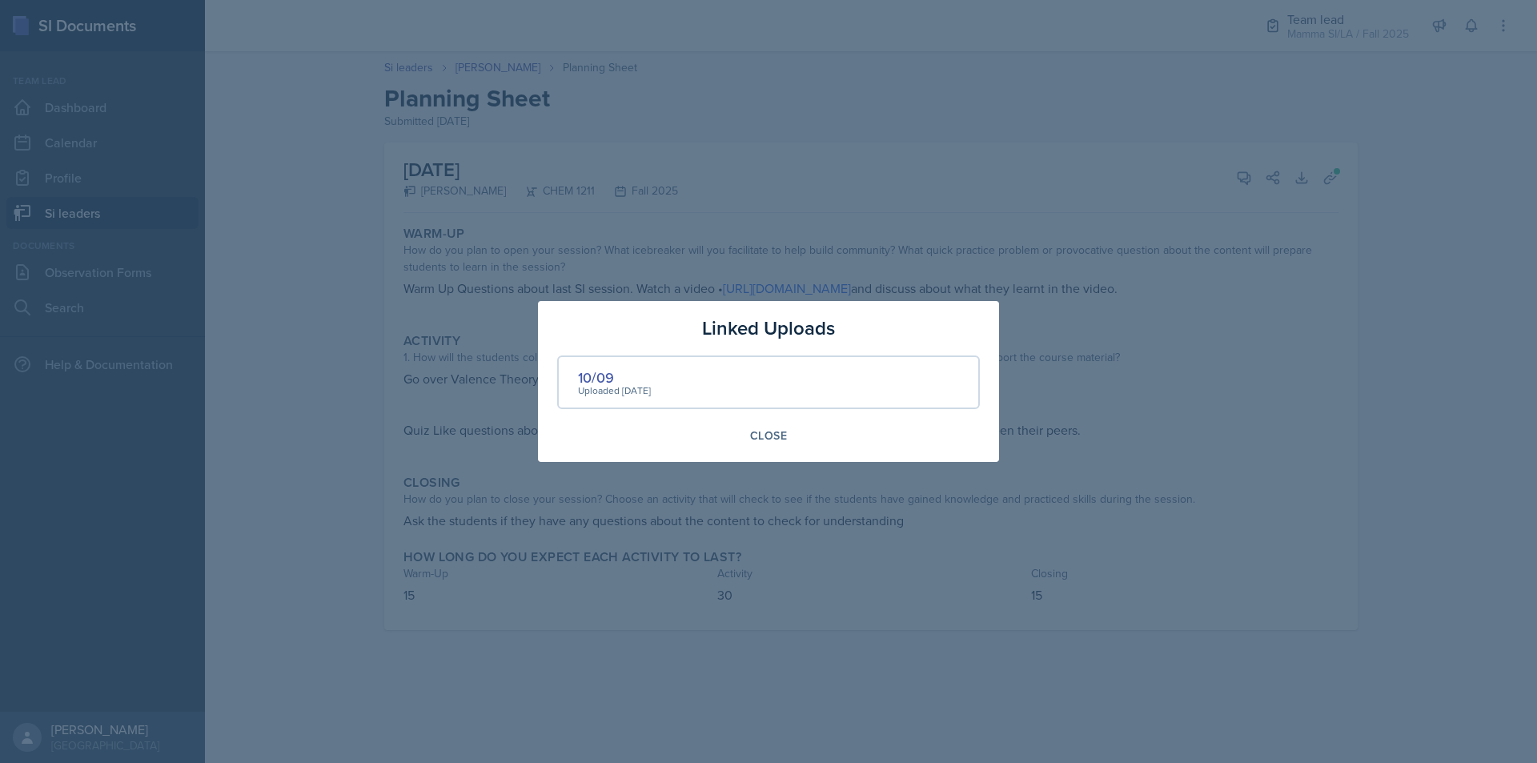
click at [605, 364] on div "10/09 Uploaded [DATE]" at bounding box center [768, 383] width 423 height 54
click at [605, 373] on div "10/09" at bounding box center [614, 378] width 73 height 22
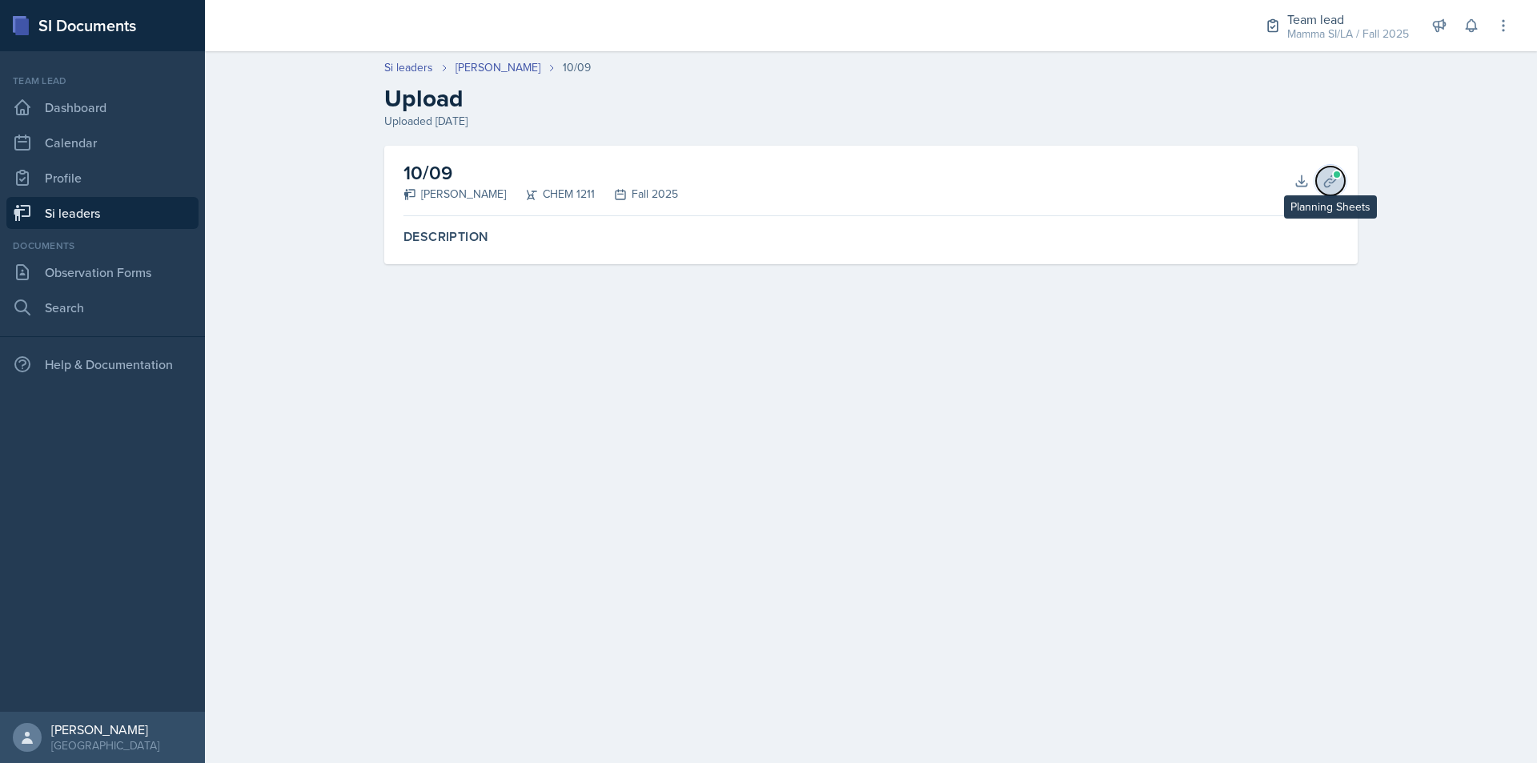
click at [1339, 187] on button "Planning Sheets" at bounding box center [1330, 181] width 29 height 29
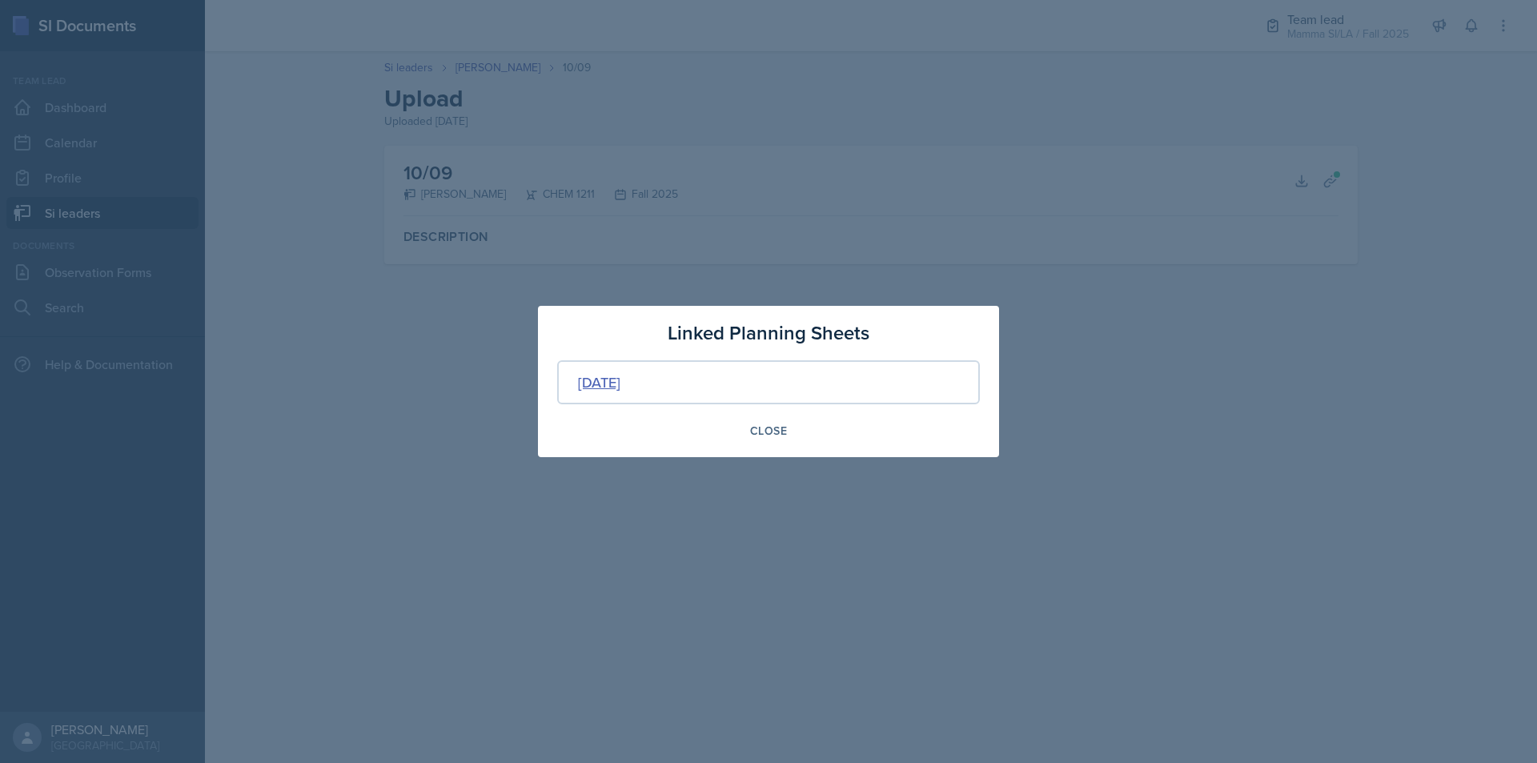
click at [621, 391] on div "[DATE]" at bounding box center [599, 383] width 42 height 22
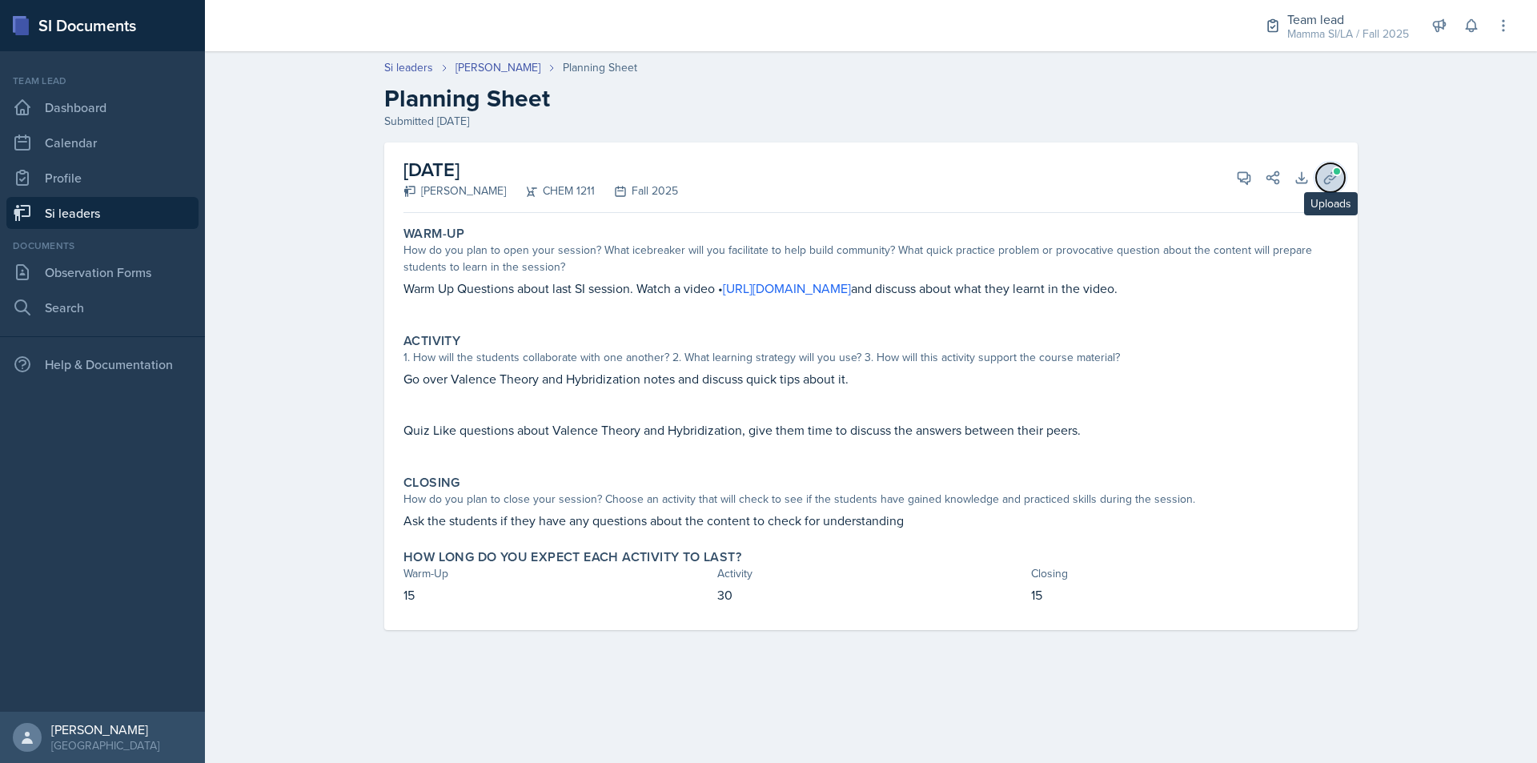
click at [1330, 174] on icon at bounding box center [1331, 178] width 16 height 16
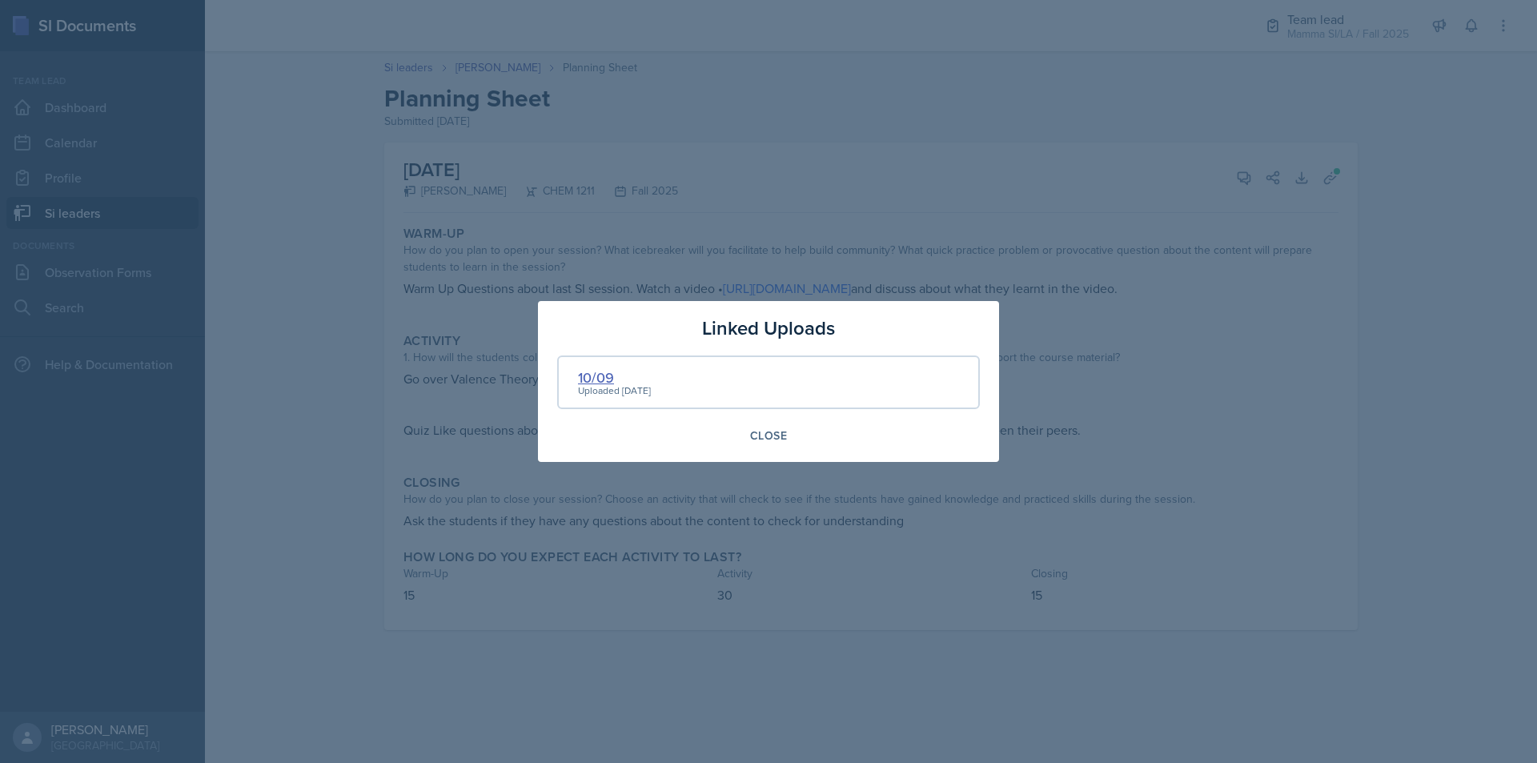
click at [601, 379] on div "10/09" at bounding box center [614, 378] width 73 height 22
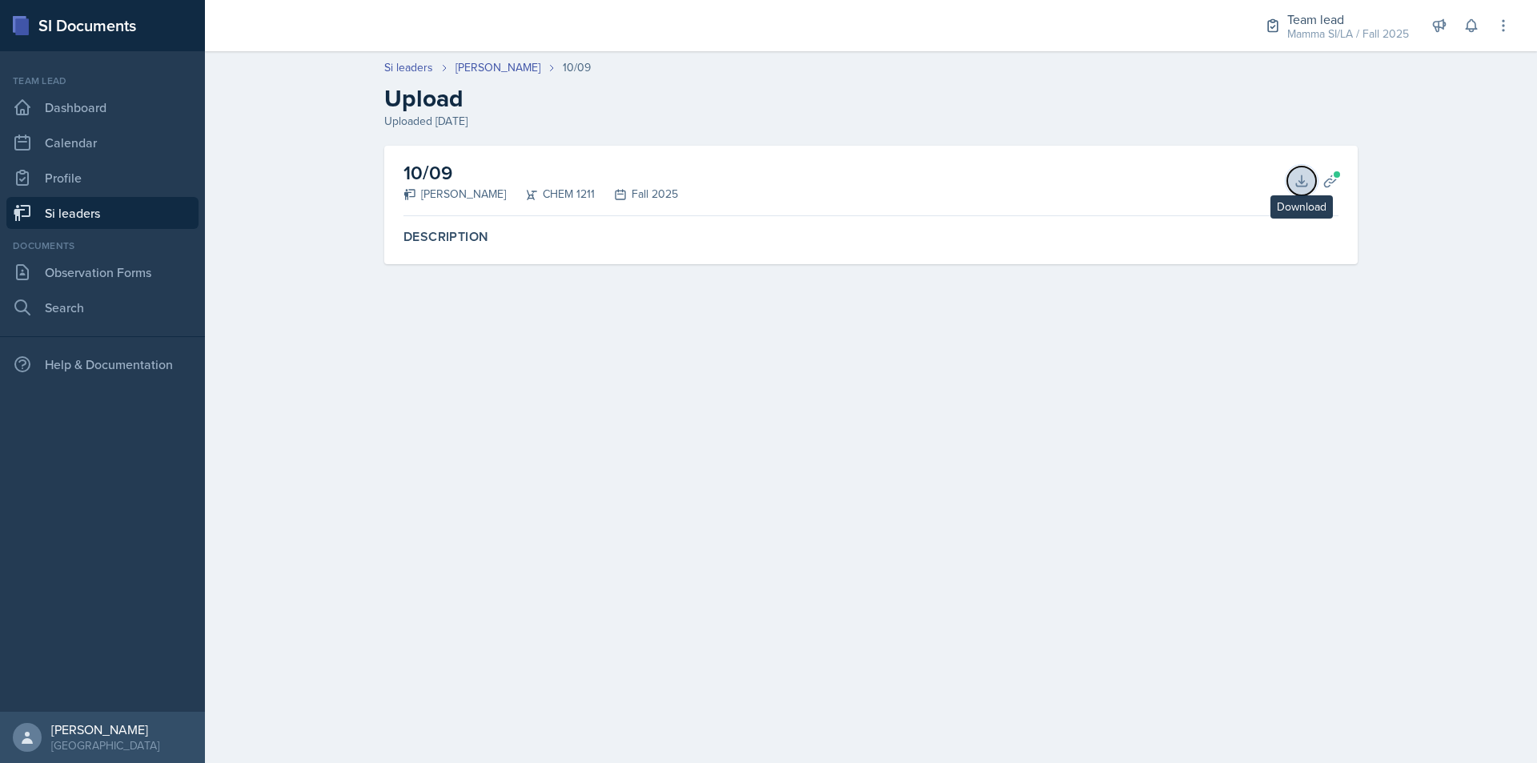
click at [1292, 190] on button "Download" at bounding box center [1302, 181] width 29 height 29
click at [163, 202] on link "Si leaders" at bounding box center [102, 213] width 192 height 32
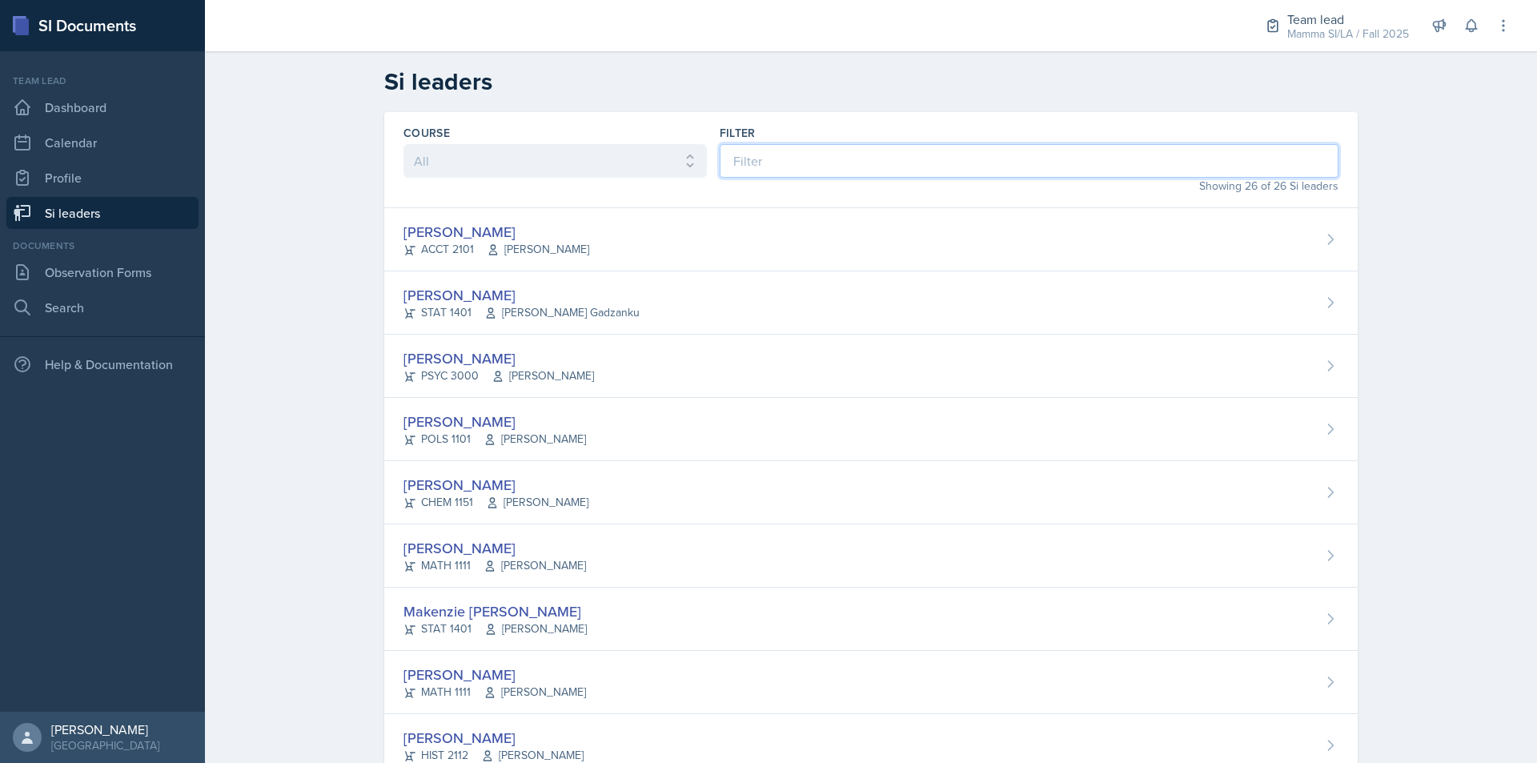
click at [877, 168] on input at bounding box center [1029, 161] width 619 height 34
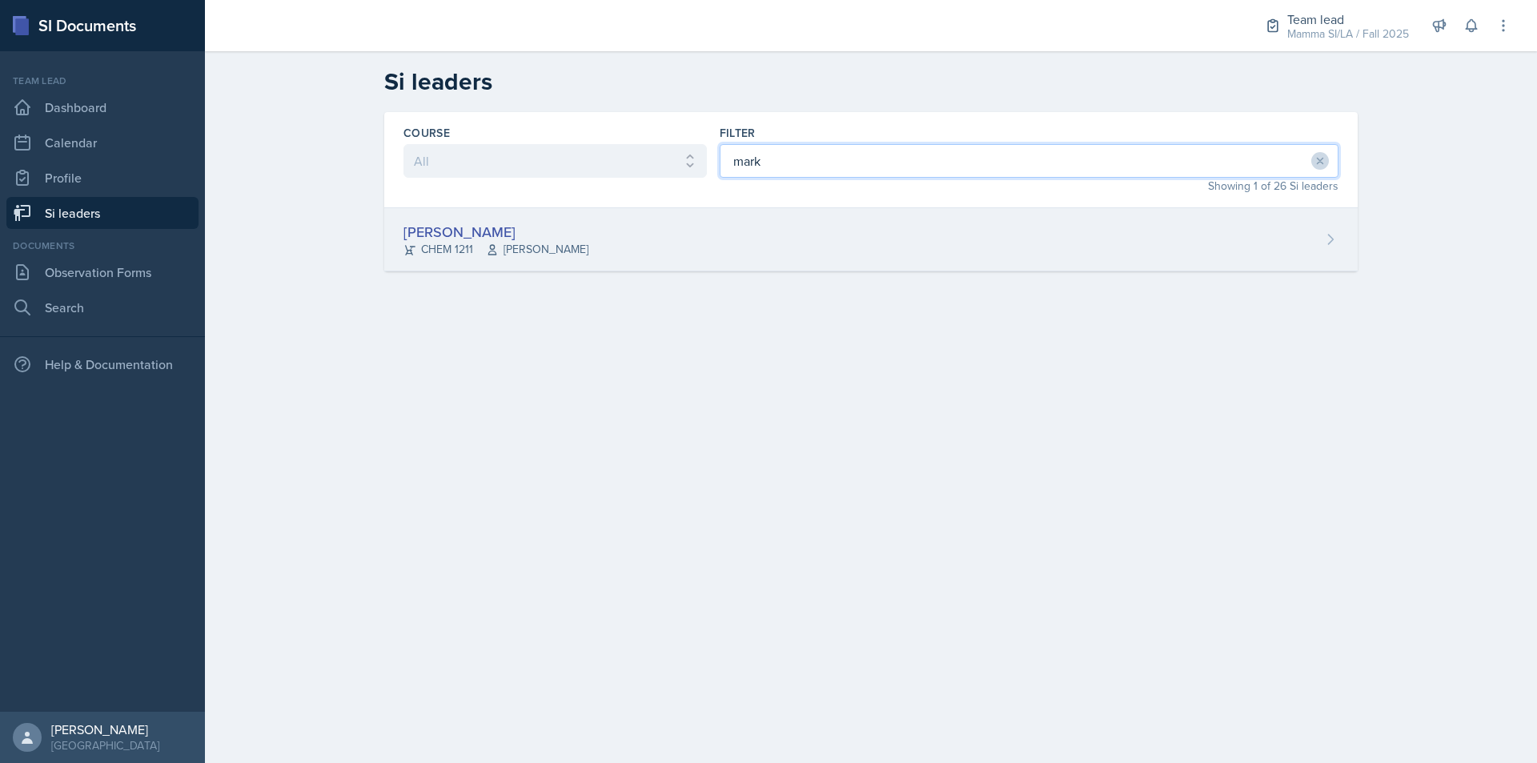
type input "mark"
click at [893, 242] on div "[PERSON_NAME] CHEM 1211 [PERSON_NAME]" at bounding box center [871, 239] width 974 height 63
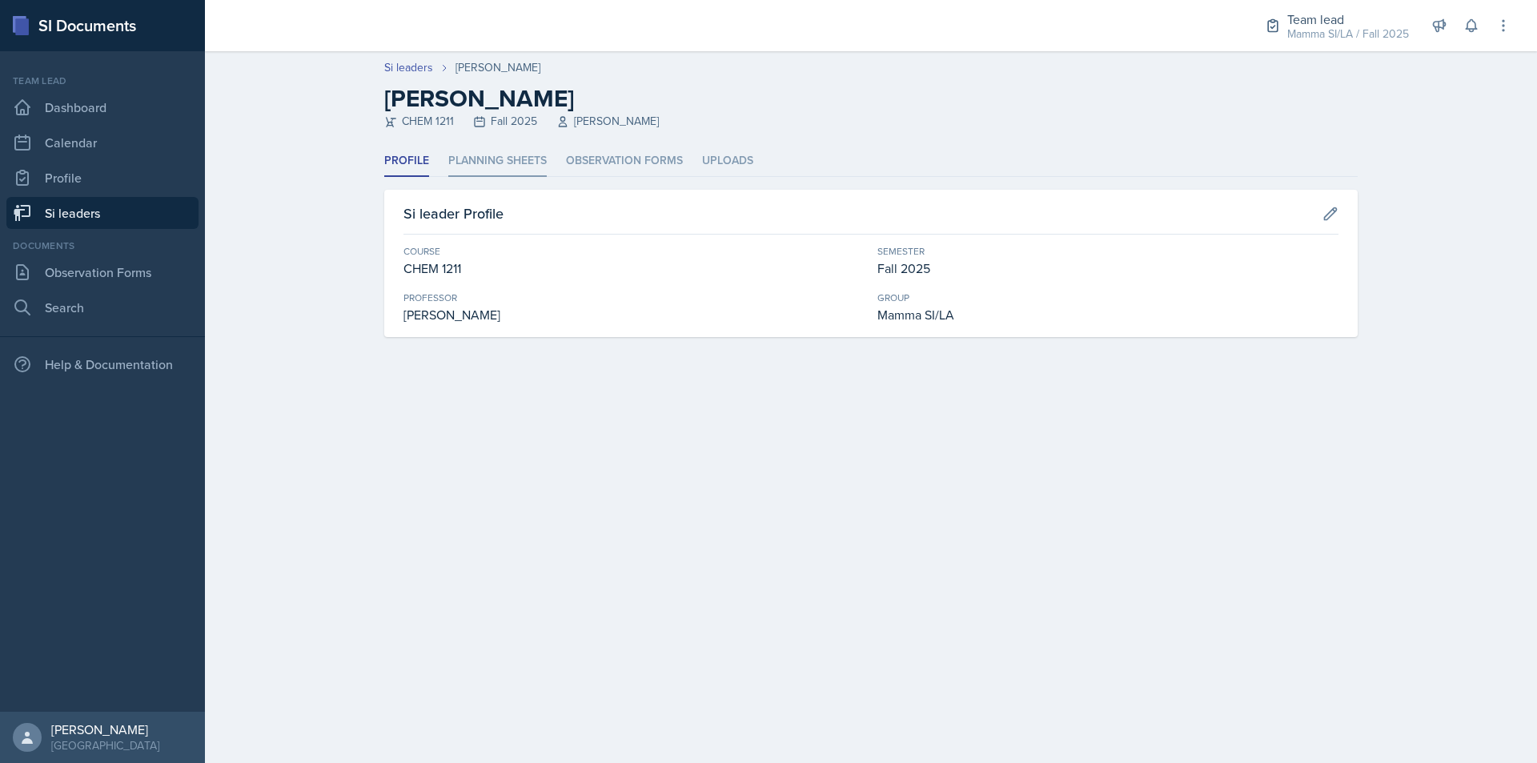
click at [486, 171] on li "Planning Sheets" at bounding box center [497, 161] width 98 height 31
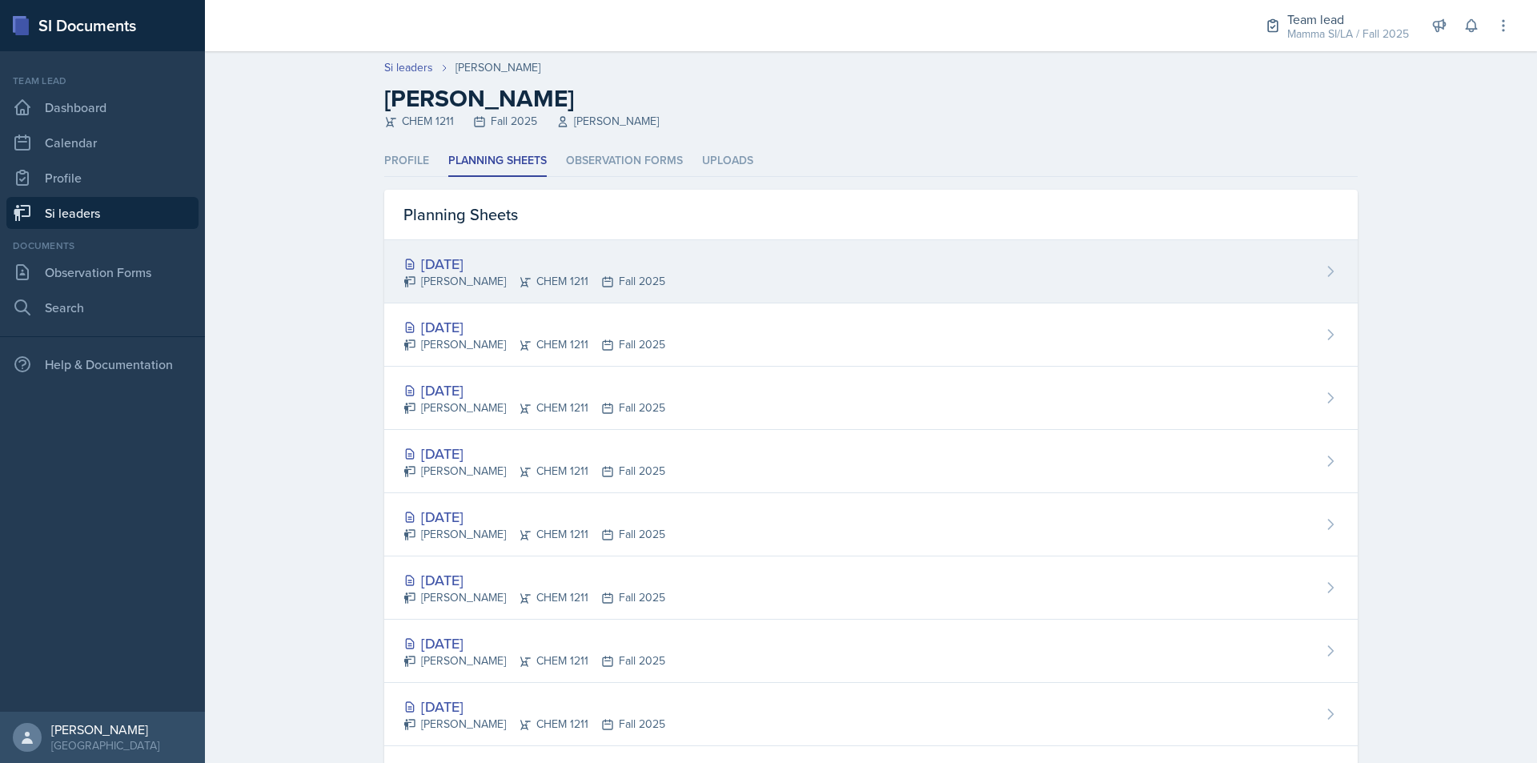
click at [613, 279] on div "[PERSON_NAME] CHEM 1211 Fall 2025" at bounding box center [535, 281] width 262 height 17
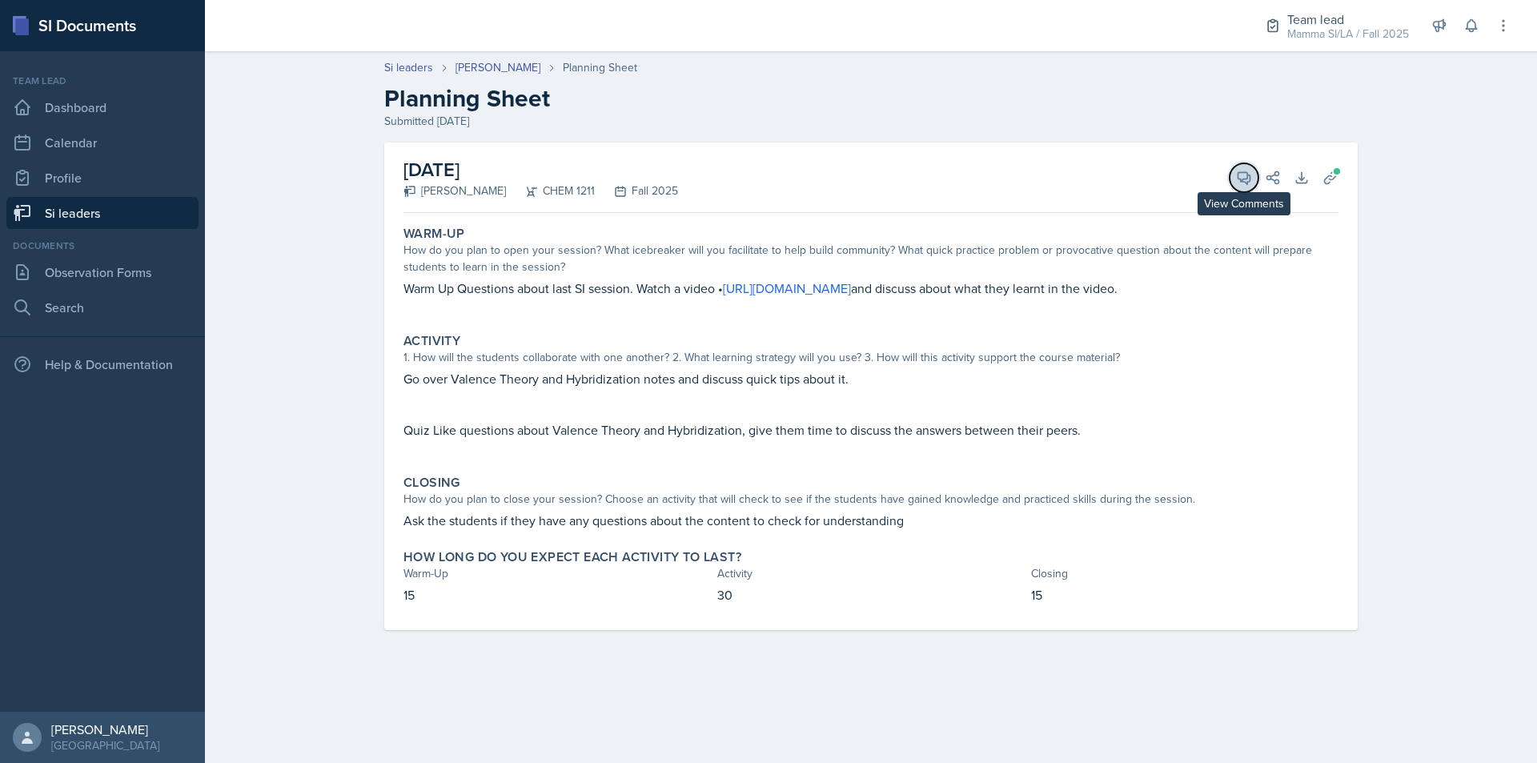
click at [1242, 175] on icon at bounding box center [1244, 178] width 16 height 16
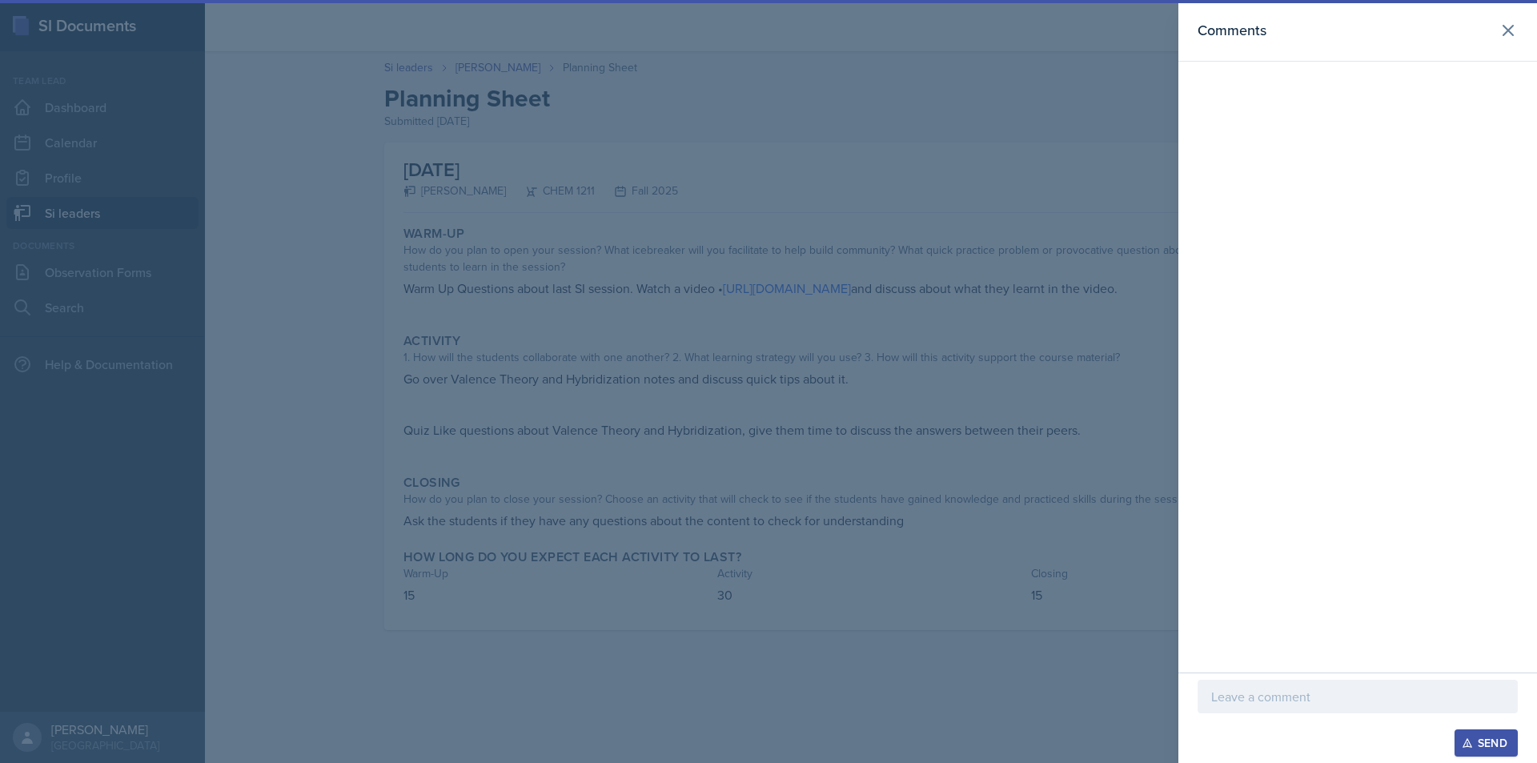
click at [1312, 722] on div at bounding box center [1358, 721] width 320 height 16
click at [1336, 701] on p at bounding box center [1357, 696] width 293 height 19
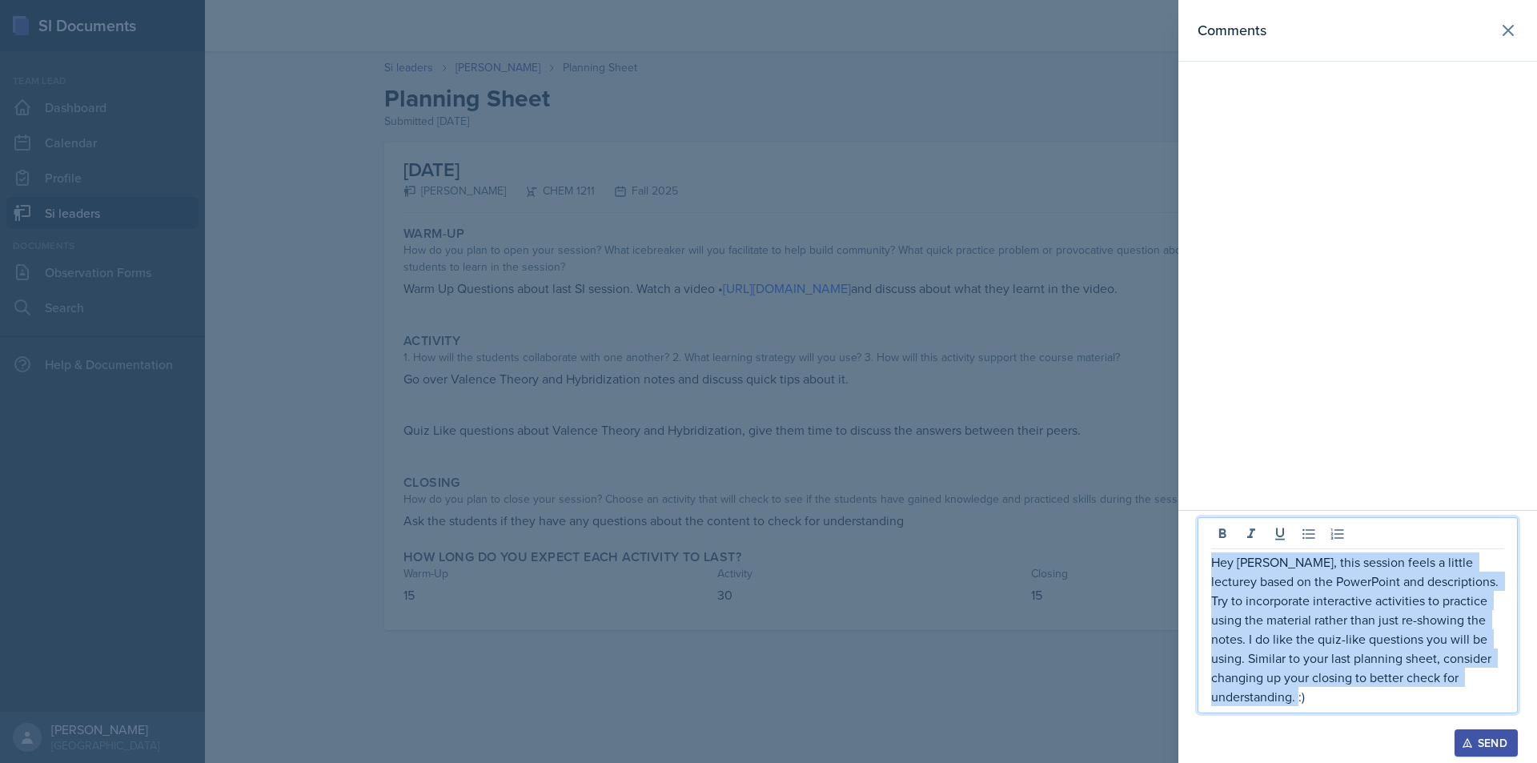
drag, startPoint x: 1340, startPoint y: 697, endPoint x: 1214, endPoint y: 559, distance: 187.0
click at [1214, 559] on p "Hey [PERSON_NAME], this session feels a little lecturey based on the PowerPoint…" at bounding box center [1357, 629] width 293 height 154
copy p "Hey [PERSON_NAME], this session feels a little lecturey based on the PowerPoint…"
click at [1488, 735] on div "Send" at bounding box center [1486, 743] width 42 height 13
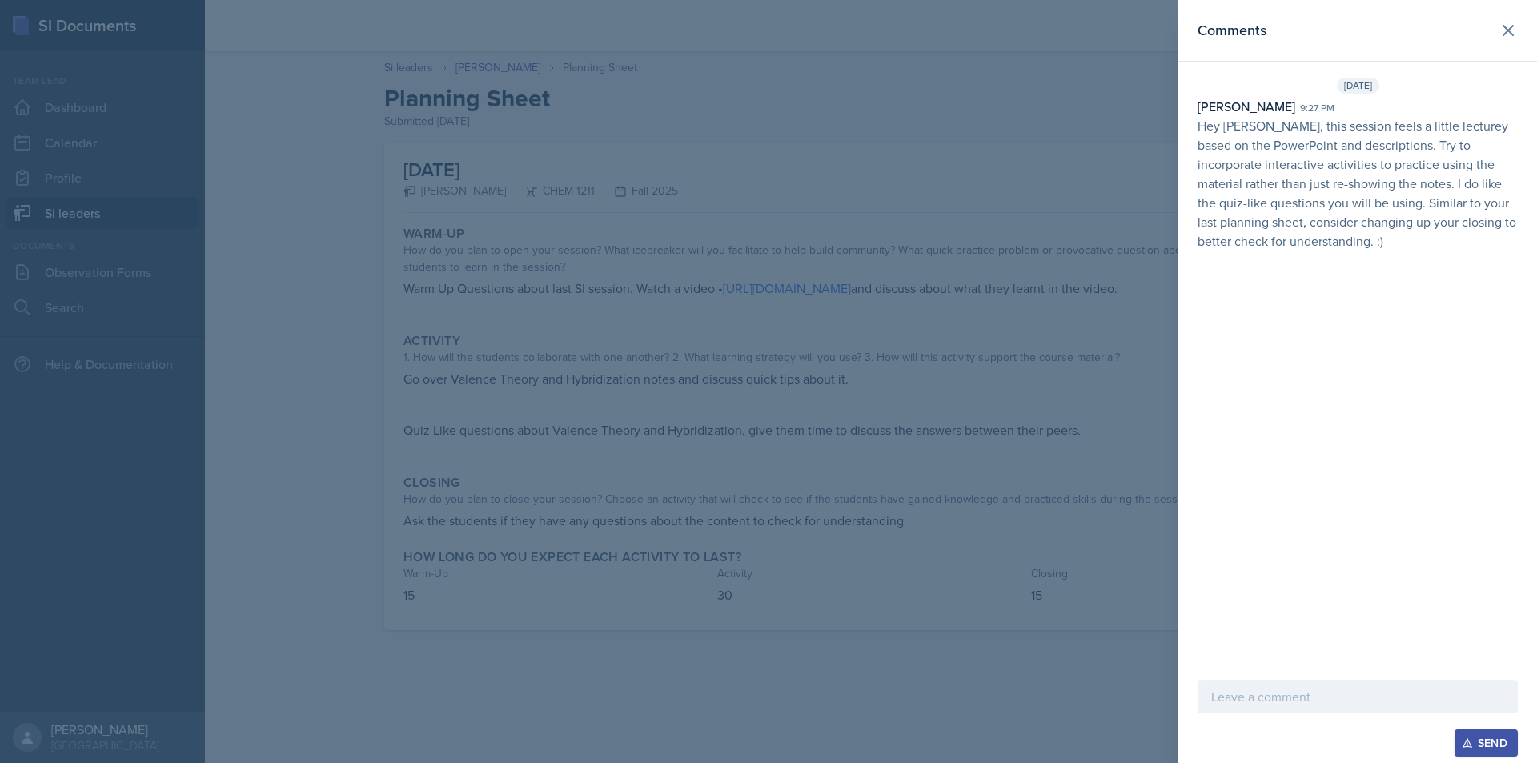
click at [1107, 687] on div at bounding box center [768, 381] width 1537 height 763
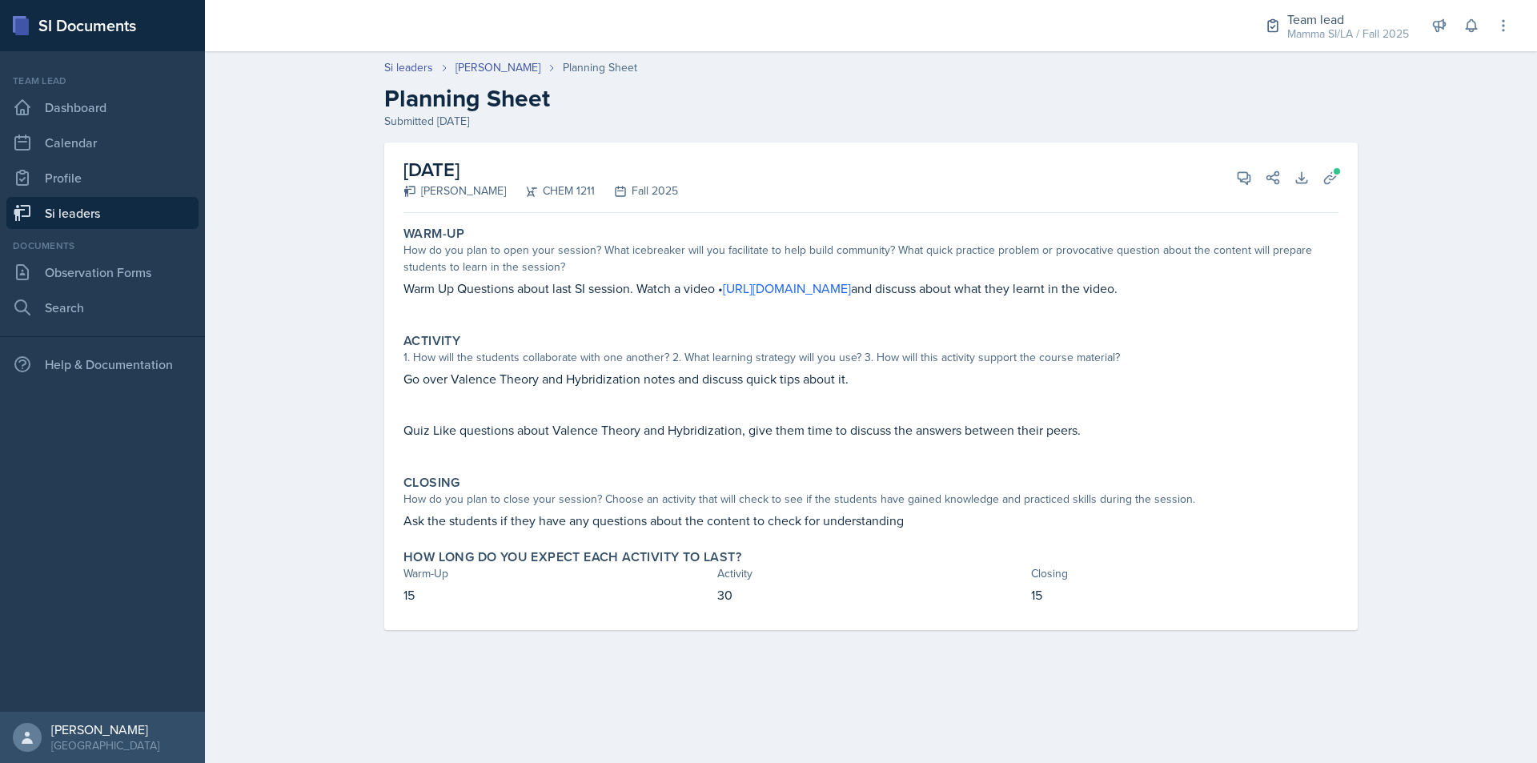
click at [61, 199] on link "Si leaders" at bounding box center [102, 213] width 192 height 32
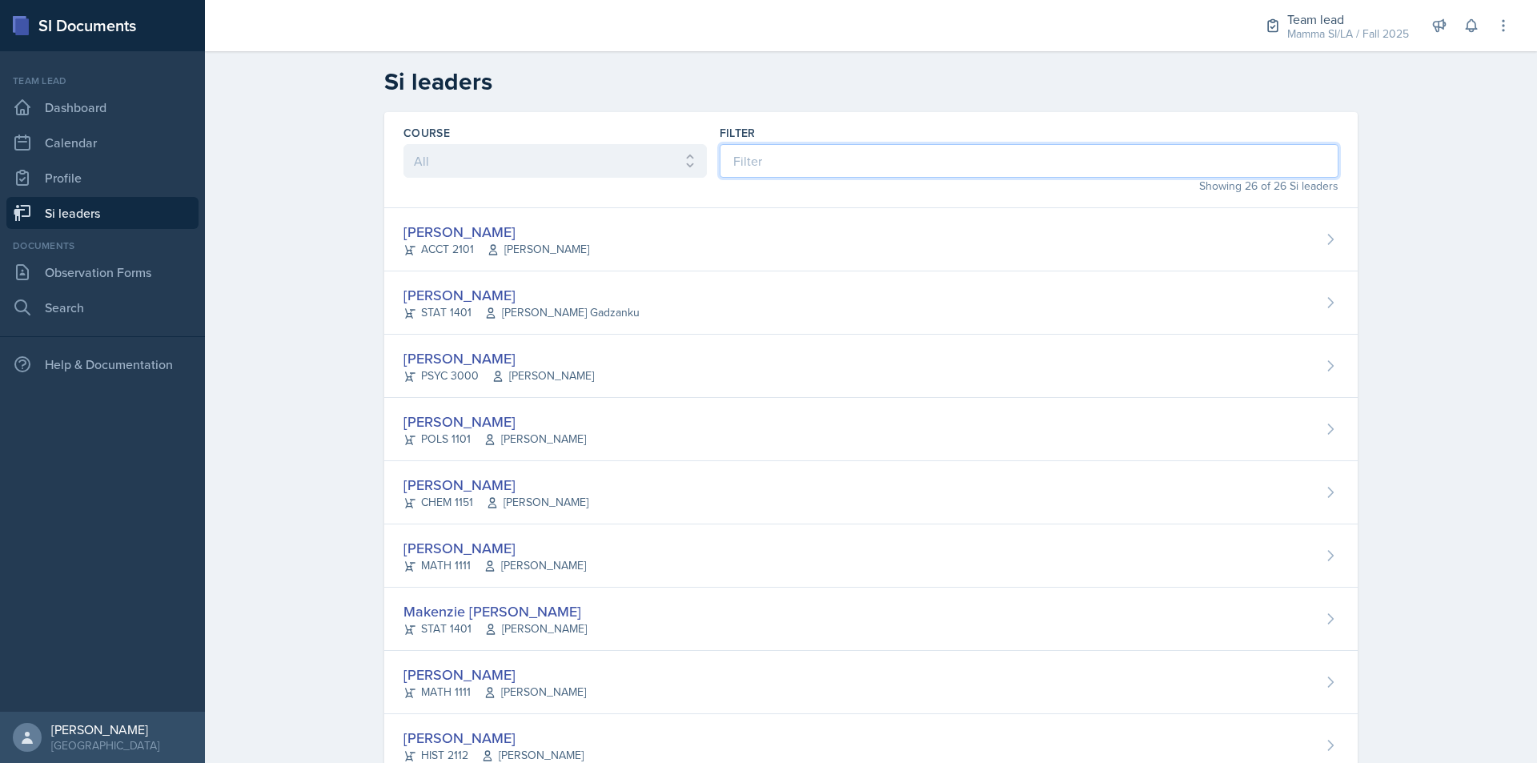
click at [845, 154] on input at bounding box center [1029, 161] width 619 height 34
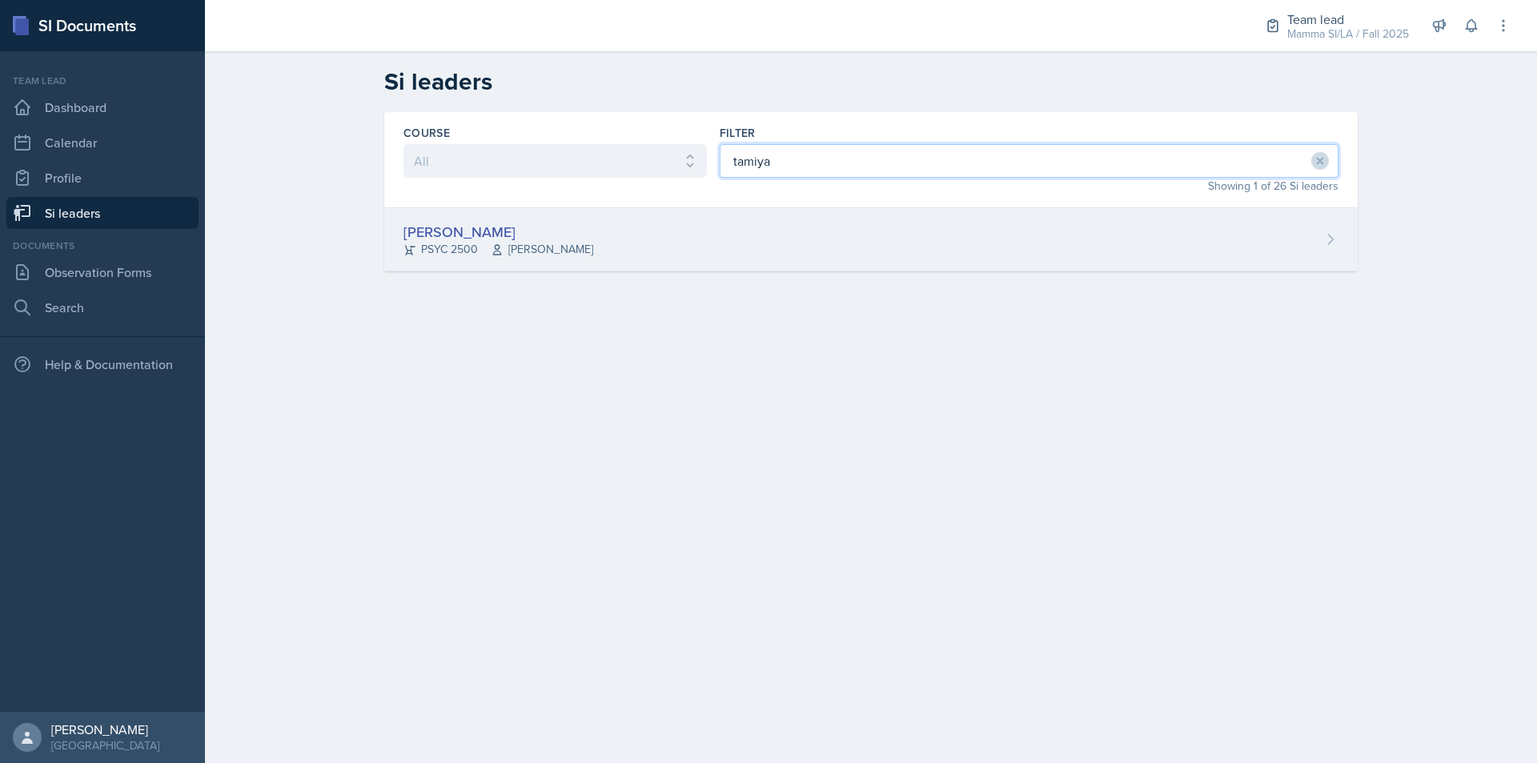
type input "tamiya"
click at [842, 263] on div "Tamiya Pilgrim PSYC 2500 [PERSON_NAME]" at bounding box center [871, 239] width 974 height 63
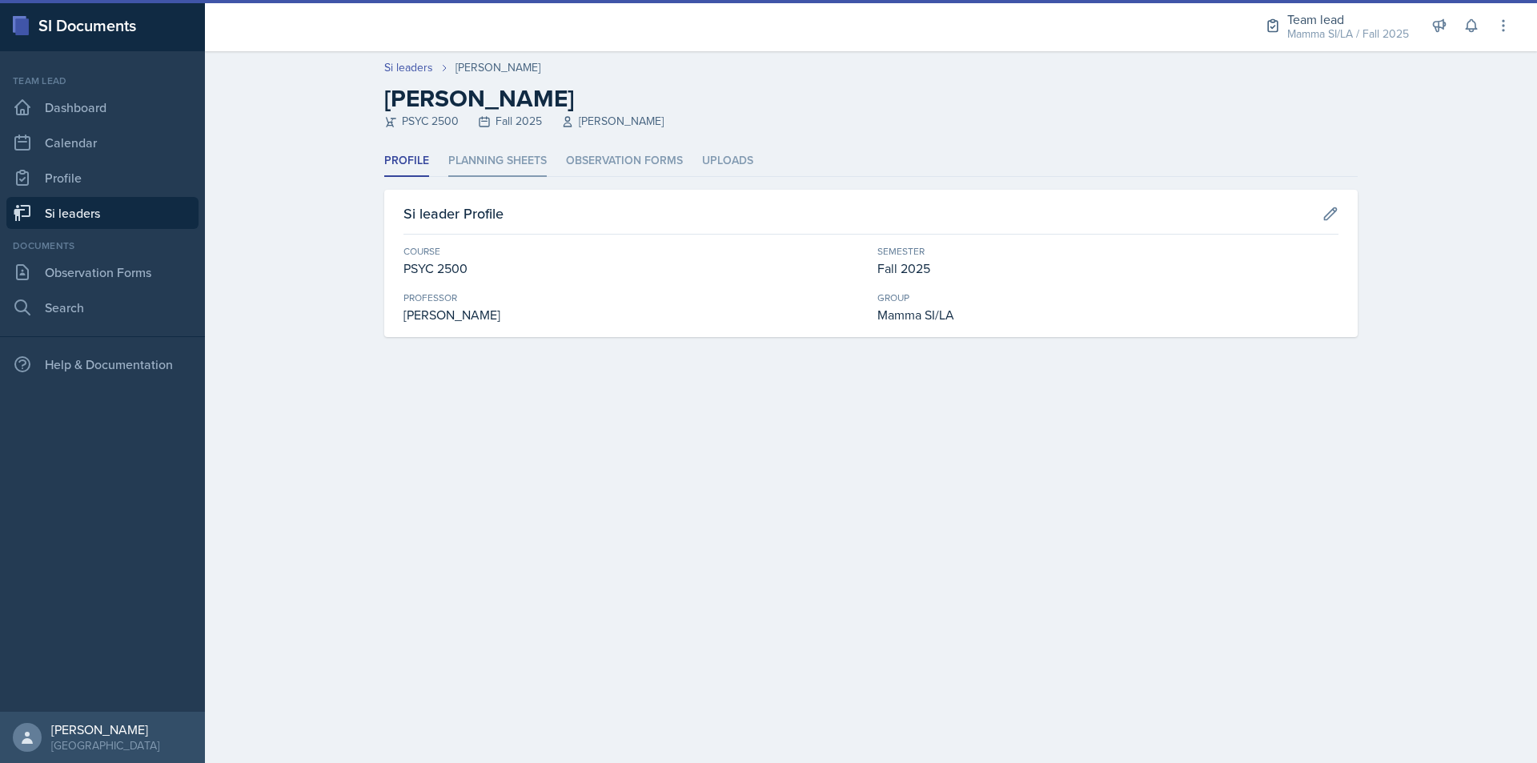
click at [536, 168] on li "Planning Sheets" at bounding box center [497, 161] width 98 height 31
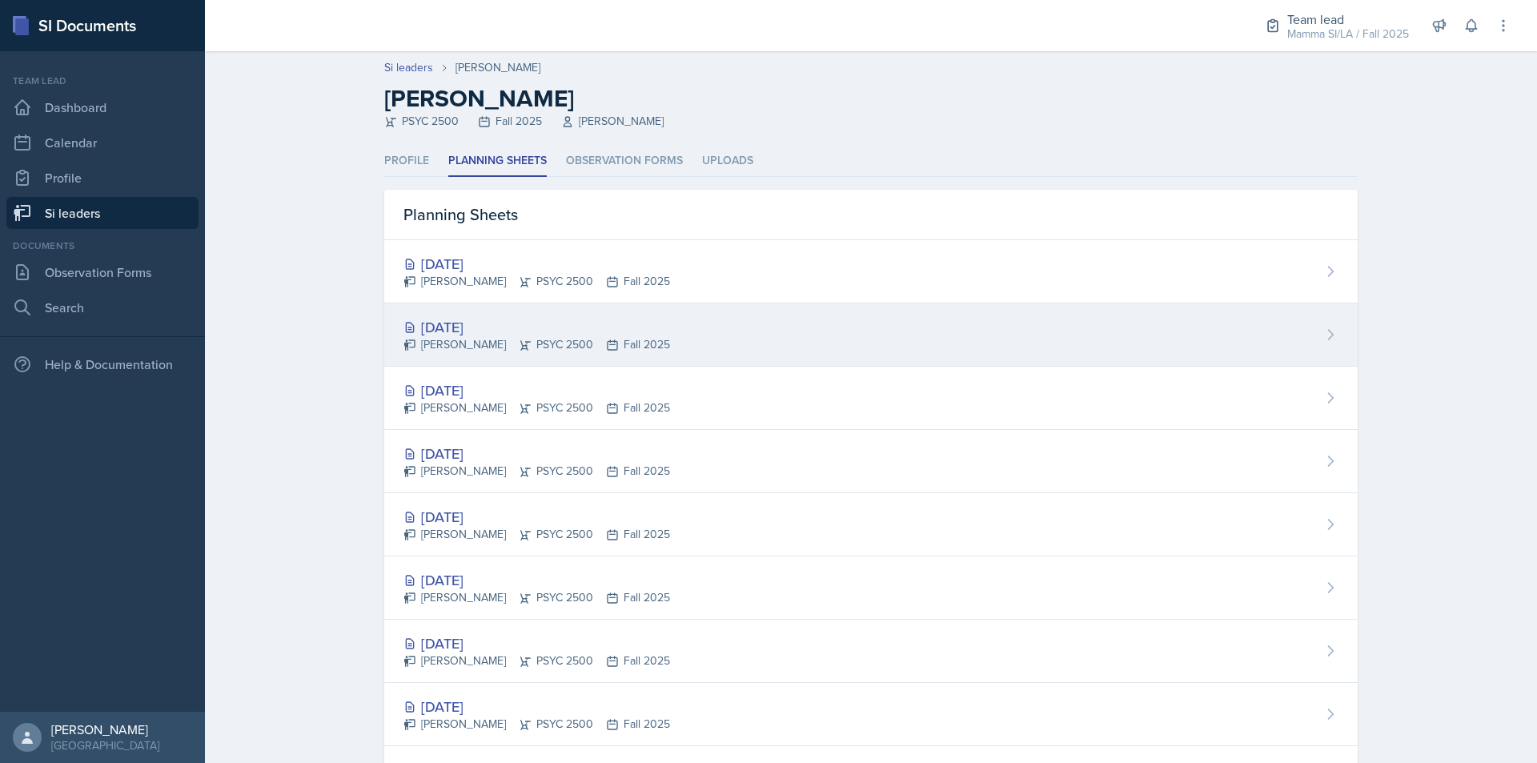
click at [586, 332] on div "[DATE]" at bounding box center [537, 327] width 267 height 22
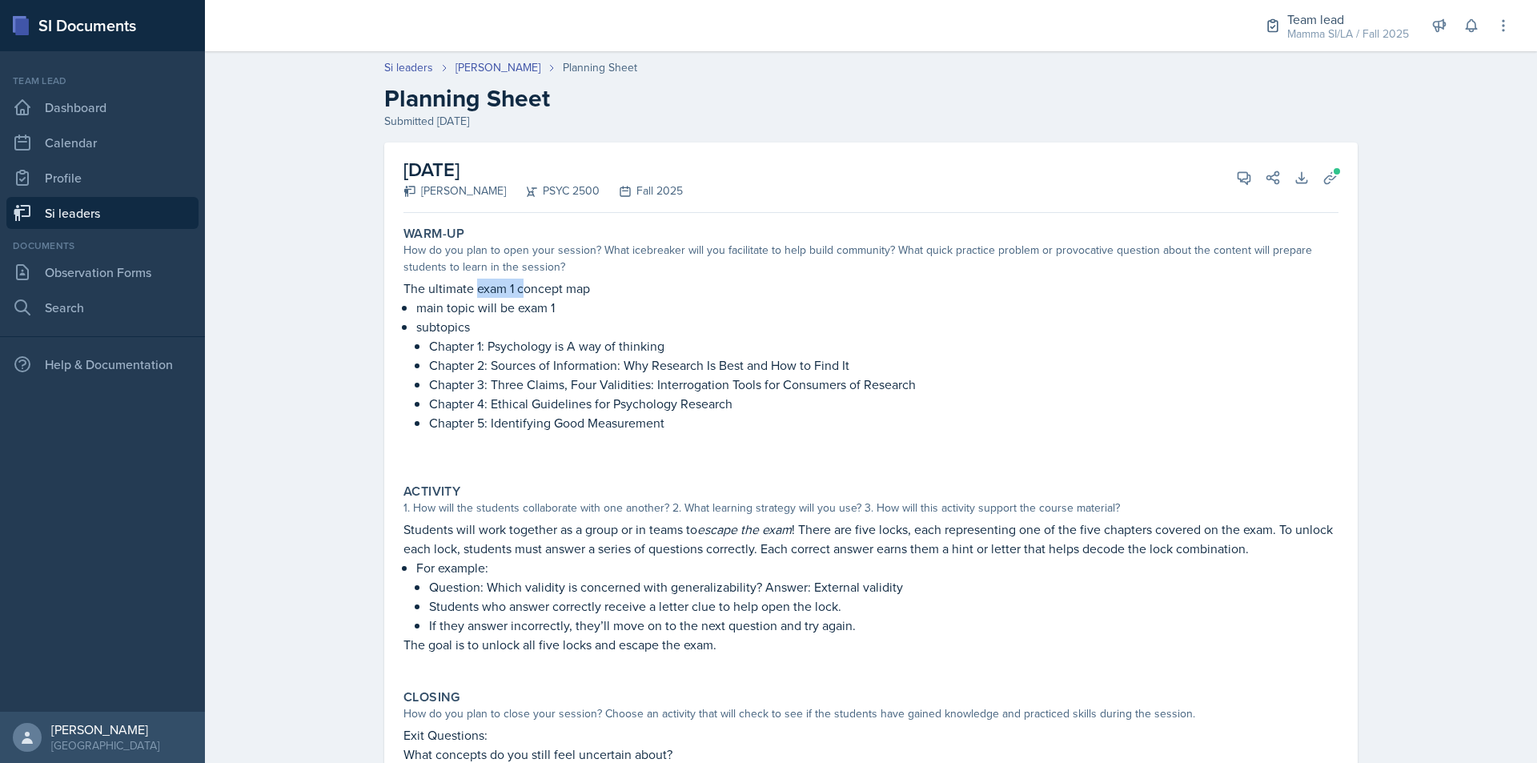
click at [528, 284] on p "The ultimate exam 1 concept map" at bounding box center [871, 288] width 935 height 19
drag, startPoint x: 518, startPoint y: 284, endPoint x: 562, endPoint y: 285, distance: 44.0
click at [562, 285] on p "The ultimate exam 1 concept map" at bounding box center [871, 288] width 935 height 19
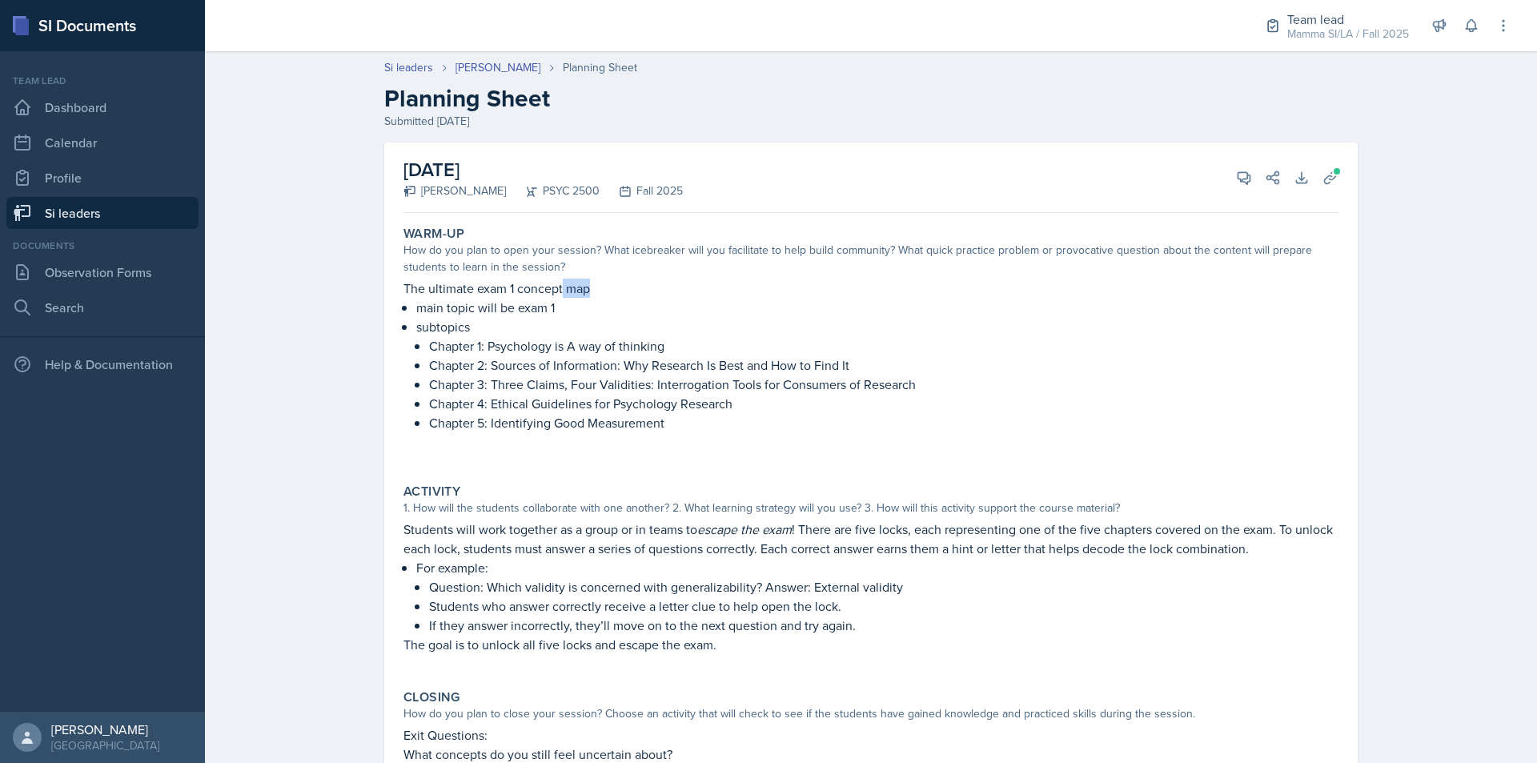
click at [592, 285] on p "The ultimate exam 1 concept map" at bounding box center [871, 288] width 935 height 19
click at [592, 286] on p "The ultimate exam 1 concept map" at bounding box center [871, 288] width 935 height 19
click at [524, 311] on p "main topic will be exam 1" at bounding box center [877, 307] width 922 height 19
click at [508, 315] on p "main topic will be exam 1" at bounding box center [877, 307] width 922 height 19
click at [478, 321] on p "subtopics" at bounding box center [877, 326] width 922 height 19
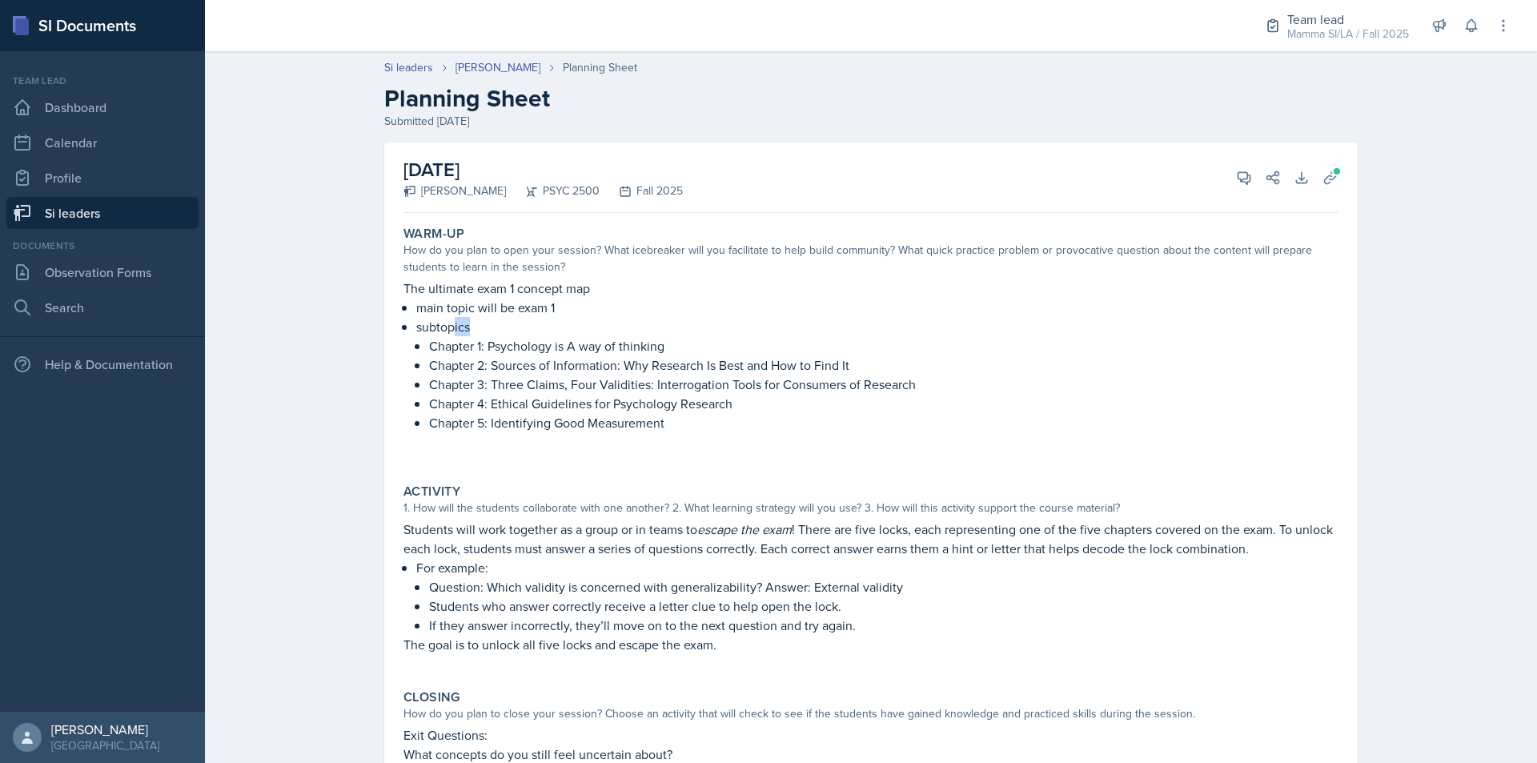
click at [516, 323] on p "subtopics" at bounding box center [877, 326] width 922 height 19
drag, startPoint x: 533, startPoint y: 407, endPoint x: 580, endPoint y: 408, distance: 46.5
click at [564, 407] on p "Chapter 4: Ethical Guidelines for Psychology Research" at bounding box center [884, 403] width 910 height 19
click at [580, 408] on p "Chapter 4: Ethical Guidelines for Psychology Research" at bounding box center [884, 403] width 910 height 19
drag, startPoint x: 515, startPoint y: 354, endPoint x: 529, endPoint y: 356, distance: 14.6
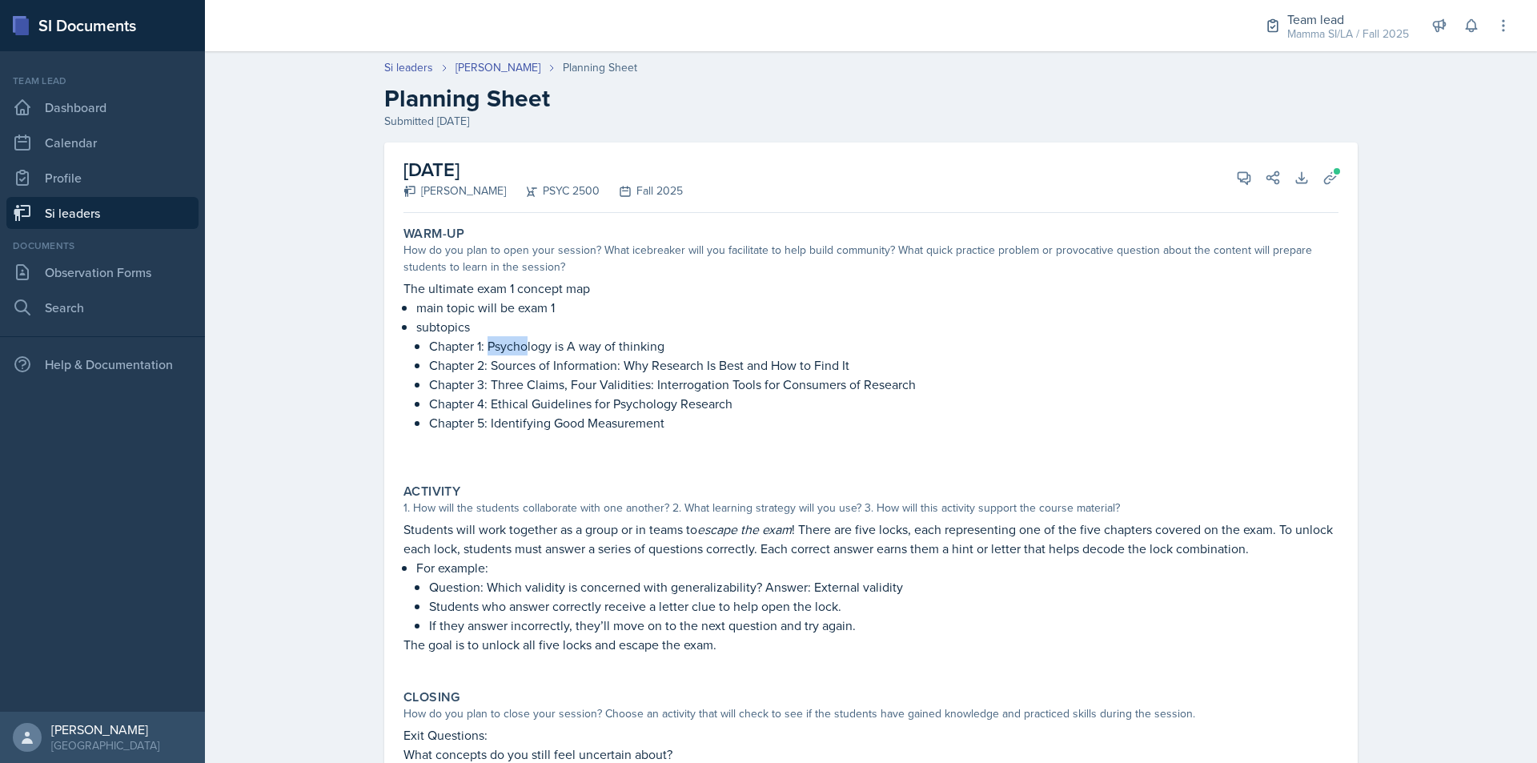
click at [524, 356] on ul "Chapter 1: Psychology is A way of thinking Chapter 2: Sources of Information: W…" at bounding box center [884, 384] width 910 height 96
click at [529, 356] on p "Chapter 2: Sources of Information: Why Research Is Best and How to Find It" at bounding box center [884, 365] width 910 height 19
click at [1236, 173] on icon at bounding box center [1244, 178] width 16 height 16
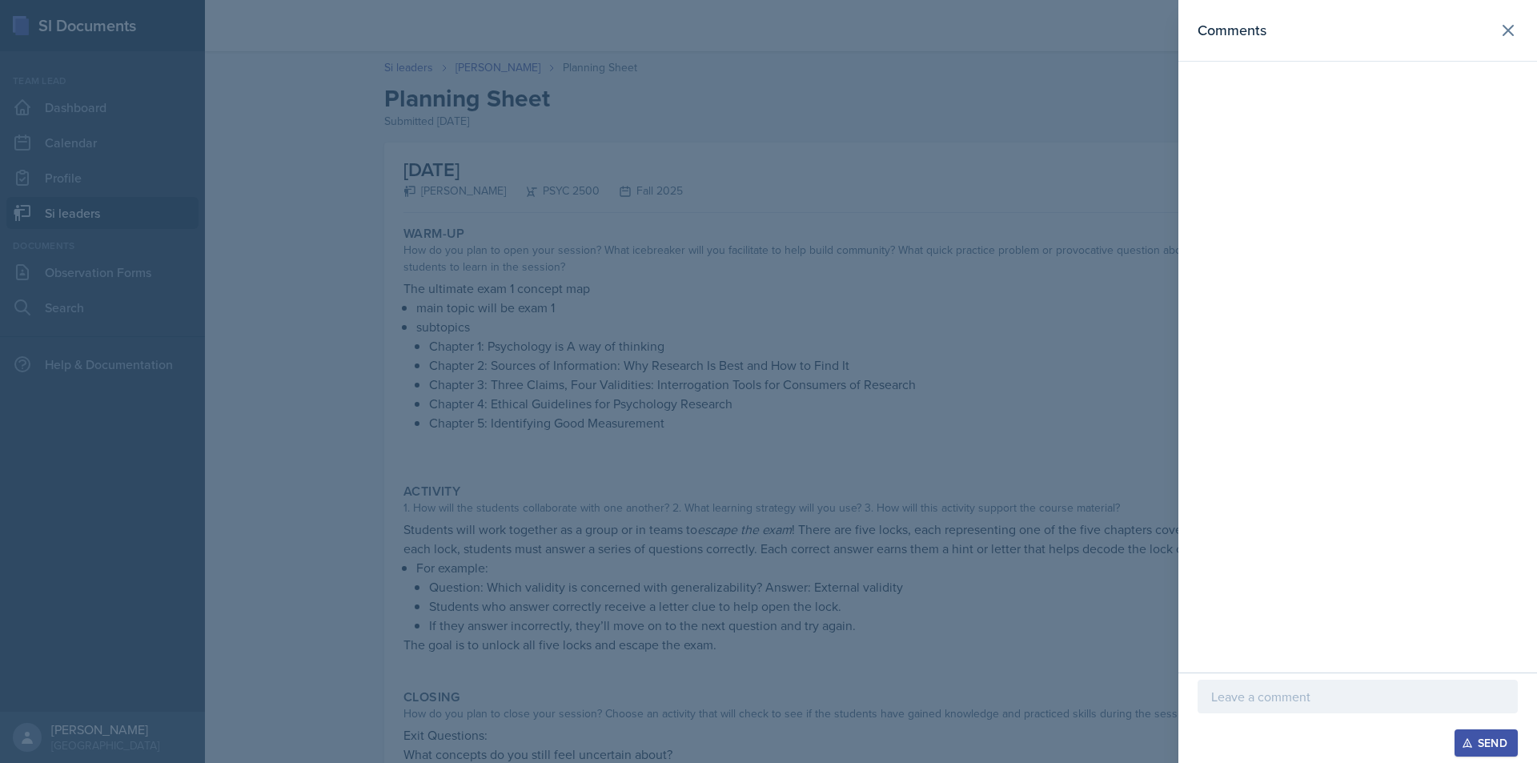
click at [1375, 715] on div at bounding box center [1358, 721] width 320 height 16
click at [1369, 713] on div at bounding box center [1358, 697] width 320 height 34
click at [1322, 696] on p at bounding box center [1357, 696] width 293 height 19
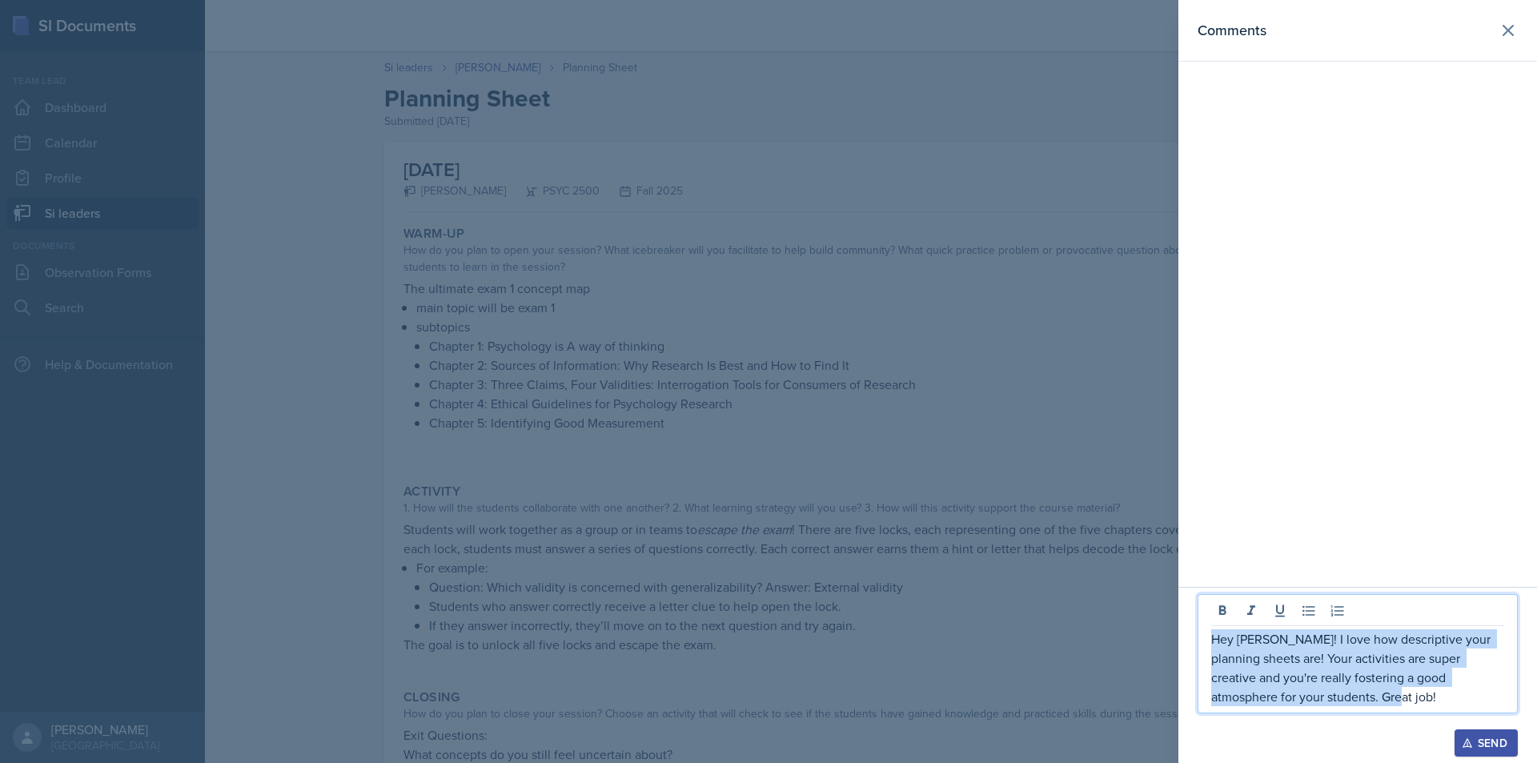
drag, startPoint x: 1336, startPoint y: 697, endPoint x: 1209, endPoint y: 637, distance: 141.1
click at [1209, 637] on div "Hey [PERSON_NAME]! I love how descriptive your planning sheets are! Your activi…" at bounding box center [1358, 653] width 320 height 119
copy p "Hey [PERSON_NAME]! I love how descriptive your planning sheets are! Your activi…"
drag, startPoint x: 890, startPoint y: 483, endPoint x: 917, endPoint y: 476, distance: 27.4
click at [890, 483] on div at bounding box center [768, 381] width 1537 height 763
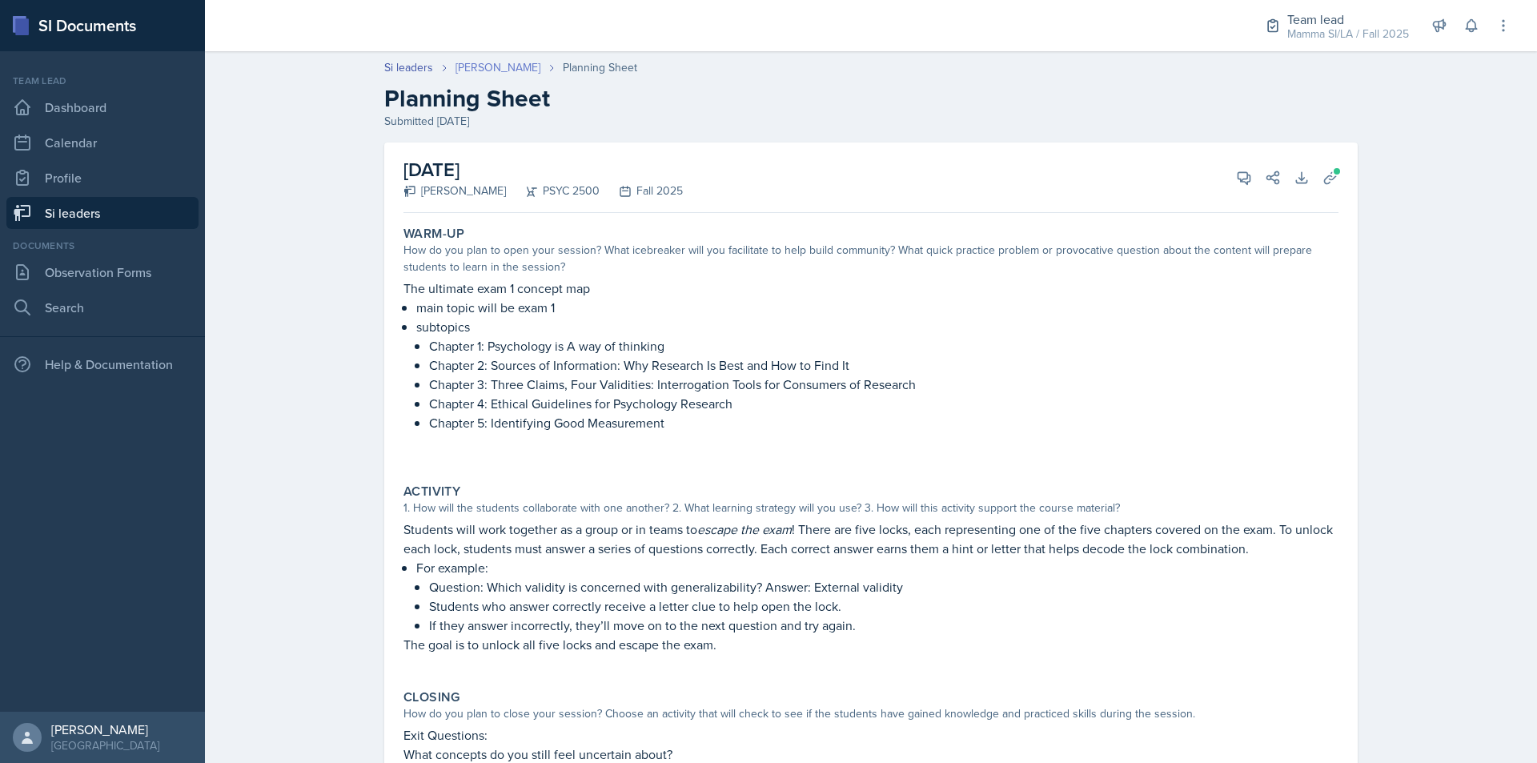
click at [488, 74] on link "[PERSON_NAME]" at bounding box center [498, 67] width 85 height 17
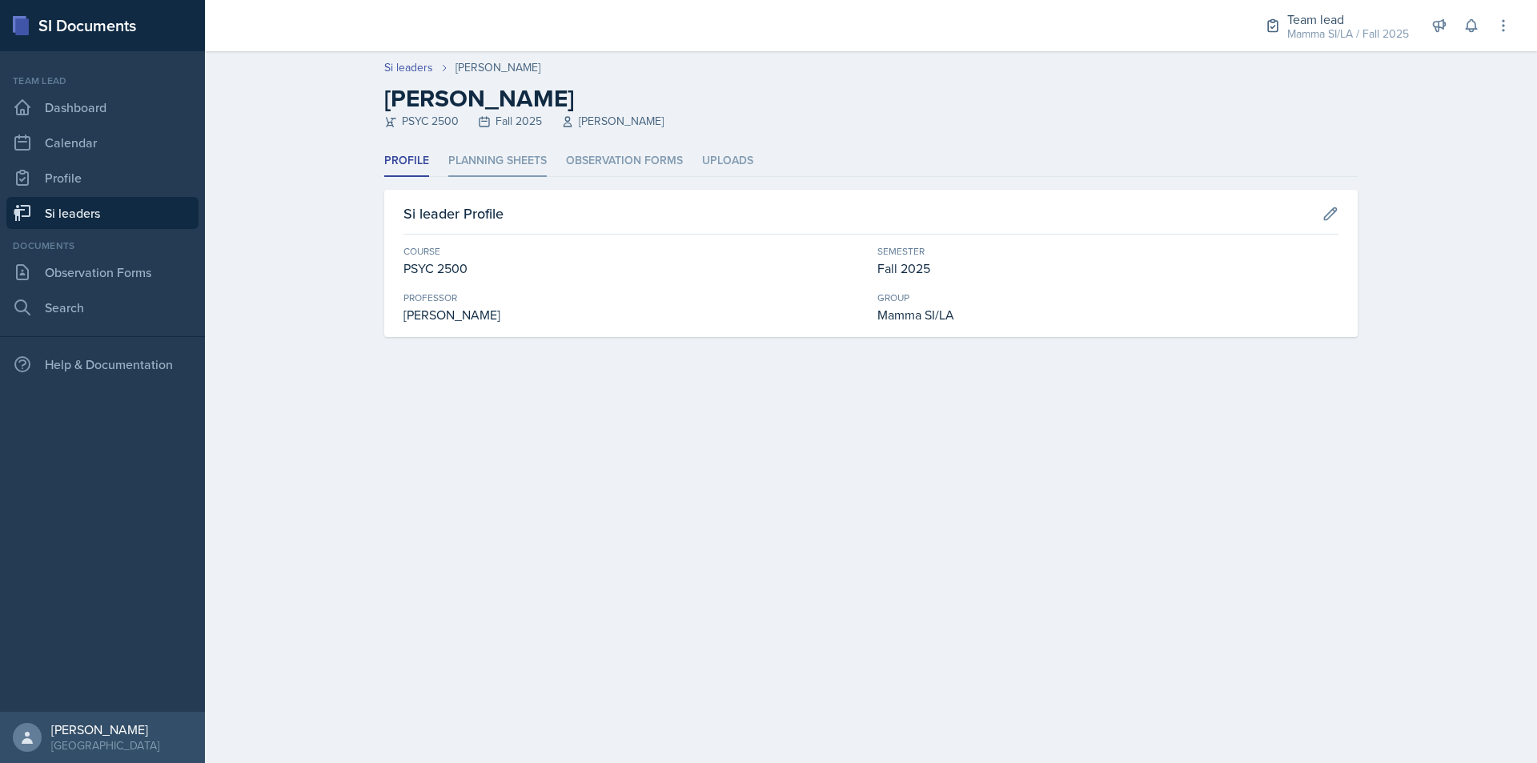
click at [479, 140] on header "Si leaders [PERSON_NAME] Tamiya Pilgrim PSYC 2500 Fall 2025 [PERSON_NAME]" at bounding box center [871, 98] width 1332 height 94
click at [501, 161] on li "Planning Sheets" at bounding box center [497, 161] width 98 height 31
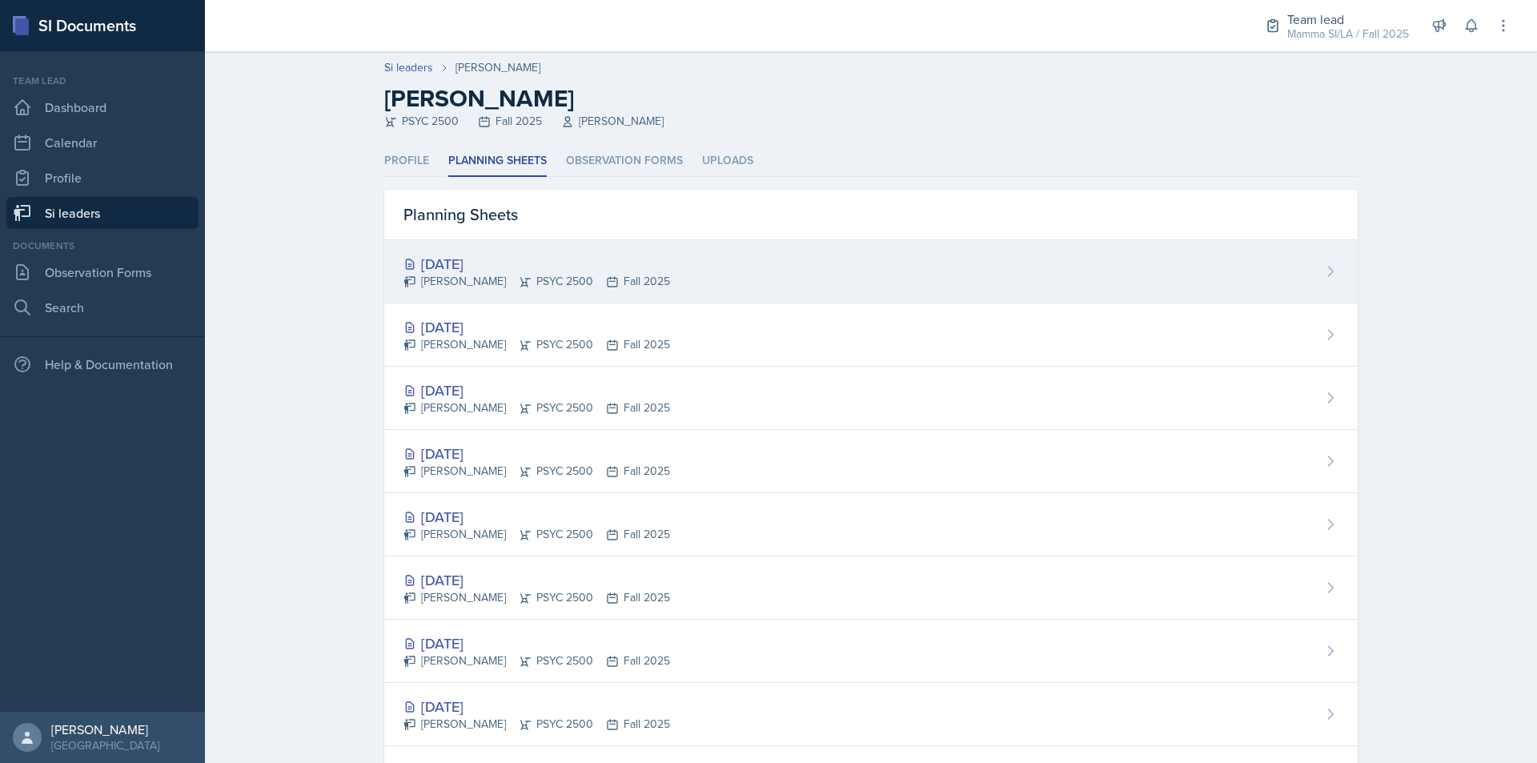
click at [540, 264] on div "[DATE]" at bounding box center [537, 264] width 267 height 22
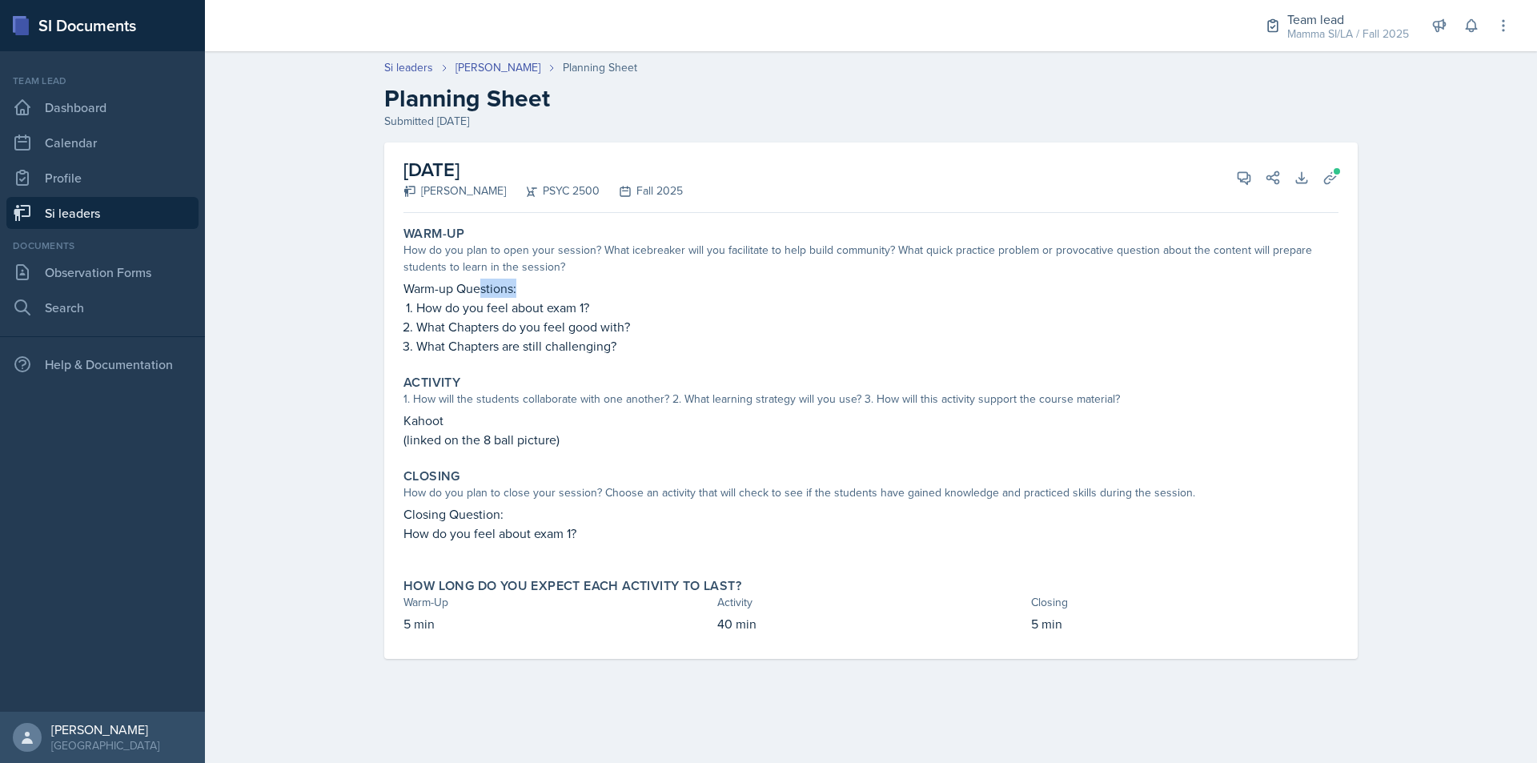
drag, startPoint x: 488, startPoint y: 291, endPoint x: 528, endPoint y: 295, distance: 40.3
click at [528, 295] on p "Warm-up Questions:" at bounding box center [871, 288] width 935 height 19
click at [543, 311] on p "How do you feel about exam 1?" at bounding box center [877, 307] width 922 height 19
drag, startPoint x: 574, startPoint y: 318, endPoint x: 584, endPoint y: 319, distance: 9.6
click at [583, 319] on ol "How do you feel about exam 1? What Chapters do you feel good with? What Chapter…" at bounding box center [877, 327] width 922 height 58
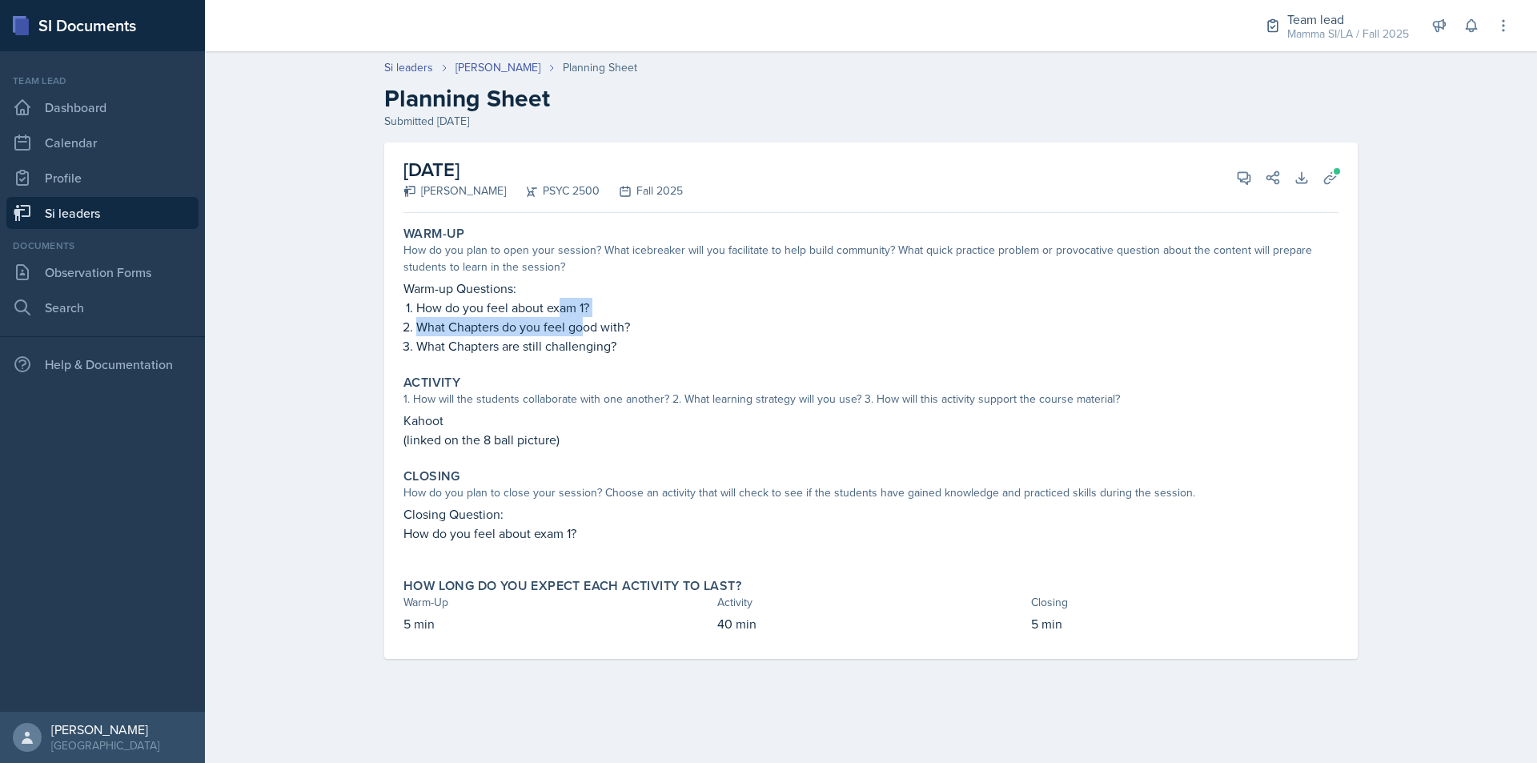
click at [584, 319] on p "What Chapters do you feel good with?" at bounding box center [877, 326] width 922 height 19
drag, startPoint x: 614, startPoint y: 329, endPoint x: 630, endPoint y: 330, distance: 16.0
click at [630, 330] on p "What Chapters do you feel good with?" at bounding box center [877, 326] width 922 height 19
drag, startPoint x: 572, startPoint y: 339, endPoint x: 605, endPoint y: 345, distance: 33.3
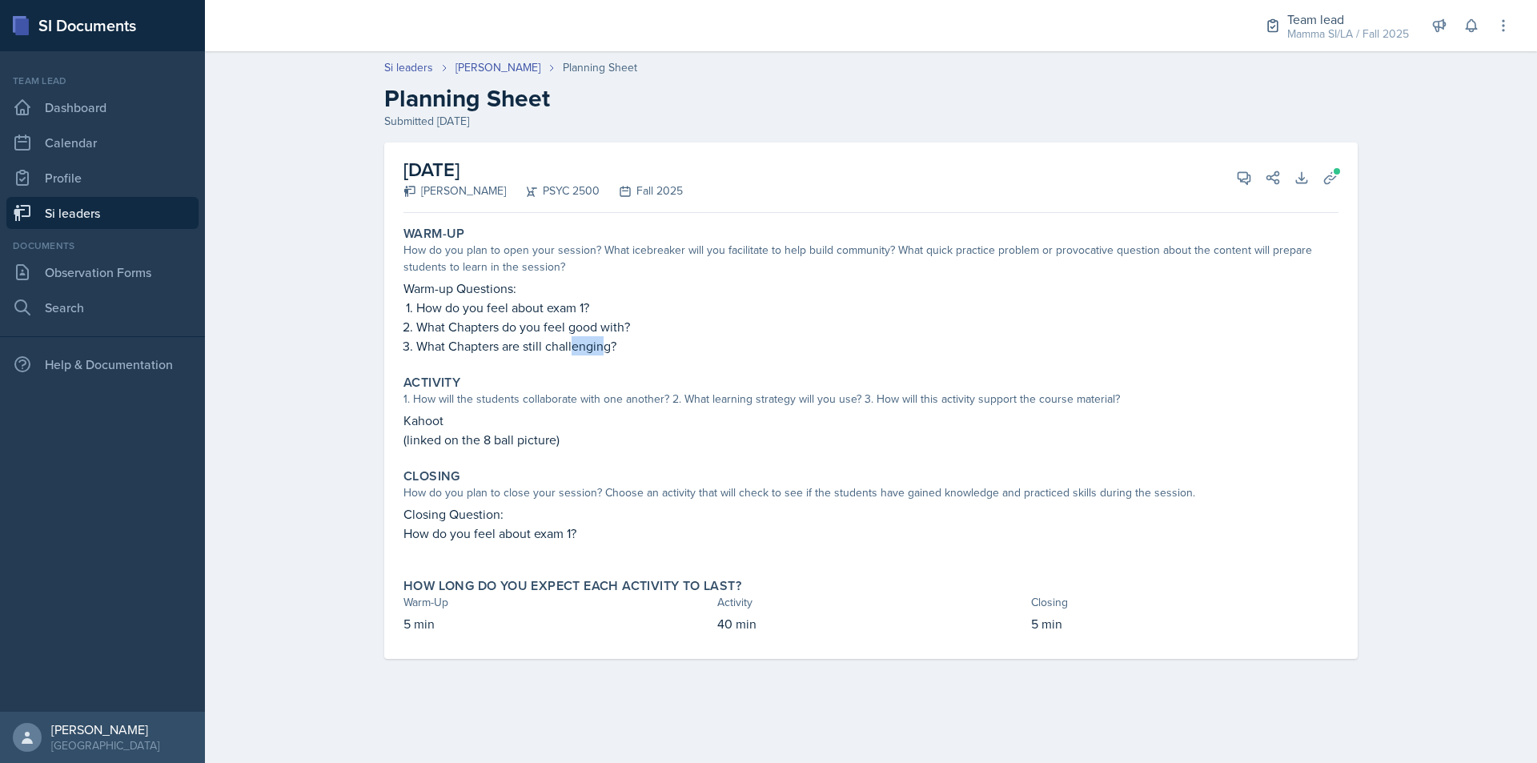
click at [605, 345] on p "What Chapters are still challenging?" at bounding box center [877, 345] width 922 height 19
click at [516, 445] on p "(linked on the 8 ball picture)" at bounding box center [871, 439] width 935 height 19
click at [536, 447] on p "(linked on the 8 ball picture)" at bounding box center [871, 439] width 935 height 19
drag, startPoint x: 536, startPoint y: 447, endPoint x: 597, endPoint y: 450, distance: 61.7
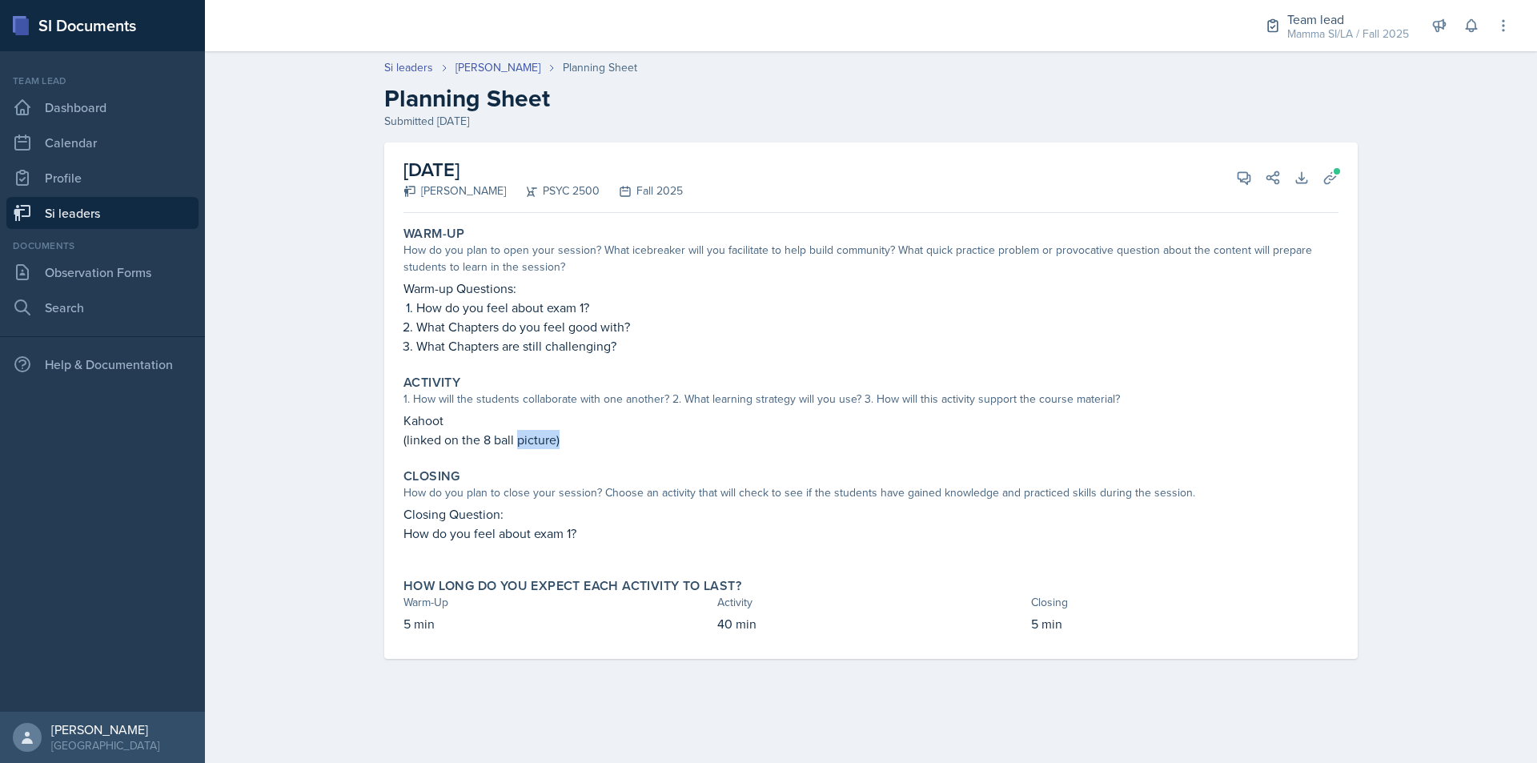
click at [589, 450] on div "Activity 1. How will the students collaborate with one another? 2. What learnin…" at bounding box center [871, 411] width 948 height 87
click at [597, 450] on div "Activity 1. How will the students collaborate with one another? 2. What learnin…" at bounding box center [871, 411] width 948 height 87
drag, startPoint x: 550, startPoint y: 521, endPoint x: 560, endPoint y: 522, distance: 9.6
click at [556, 521] on p "Closing Question:" at bounding box center [871, 513] width 935 height 19
click at [560, 522] on p "Closing Question:" at bounding box center [871, 513] width 935 height 19
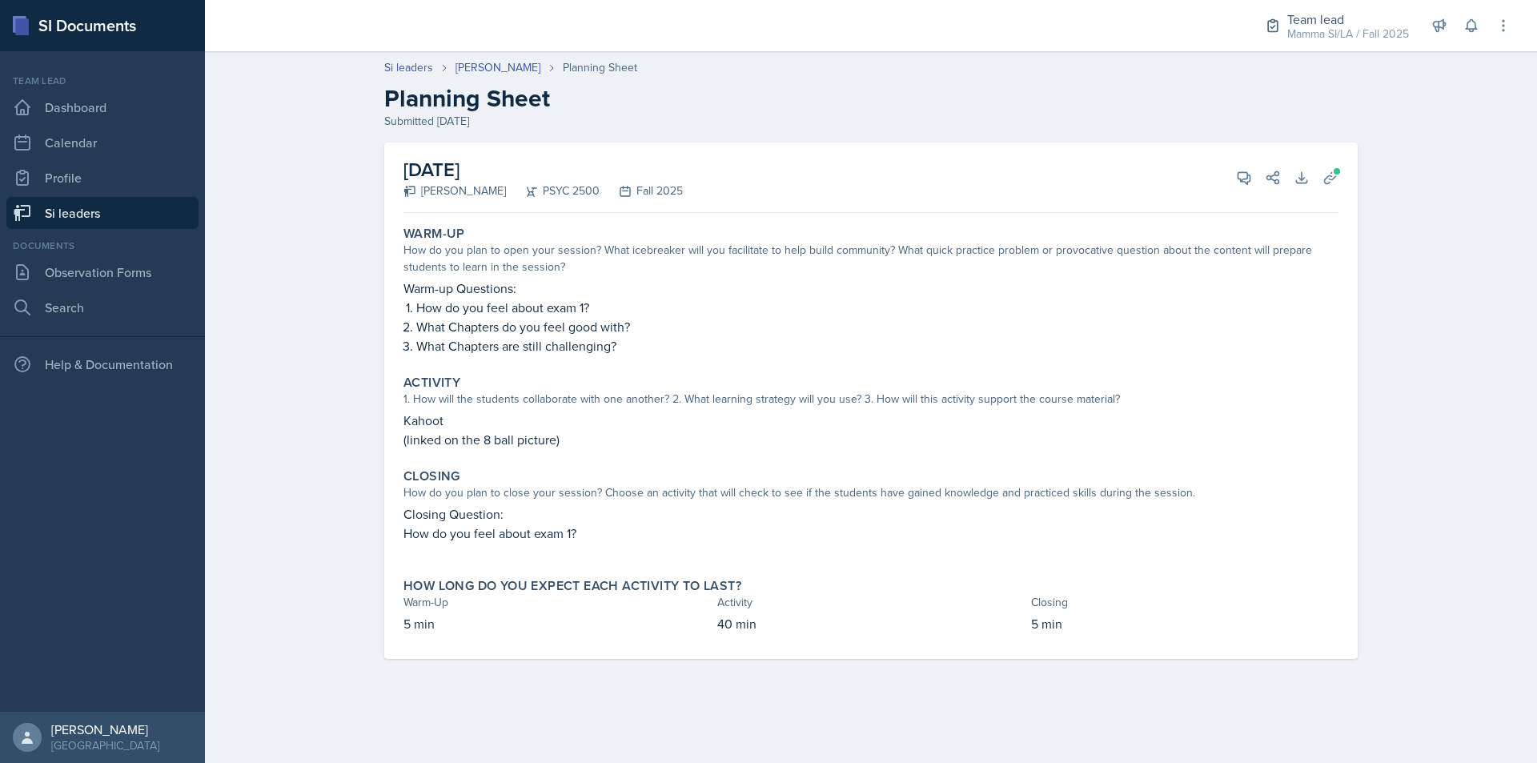
drag, startPoint x: 596, startPoint y: 532, endPoint x: 629, endPoint y: 536, distance: 33.2
click at [629, 536] on p "How do you feel about exam 1?" at bounding box center [871, 533] width 935 height 19
click at [1345, 183] on div "[DATE] Tamiya Pilgrim PSYC 2500 Fall 2025 View Comments Comments Send Share Dow…" at bounding box center [871, 401] width 974 height 516
click at [1344, 183] on button "Uploads" at bounding box center [1330, 177] width 29 height 29
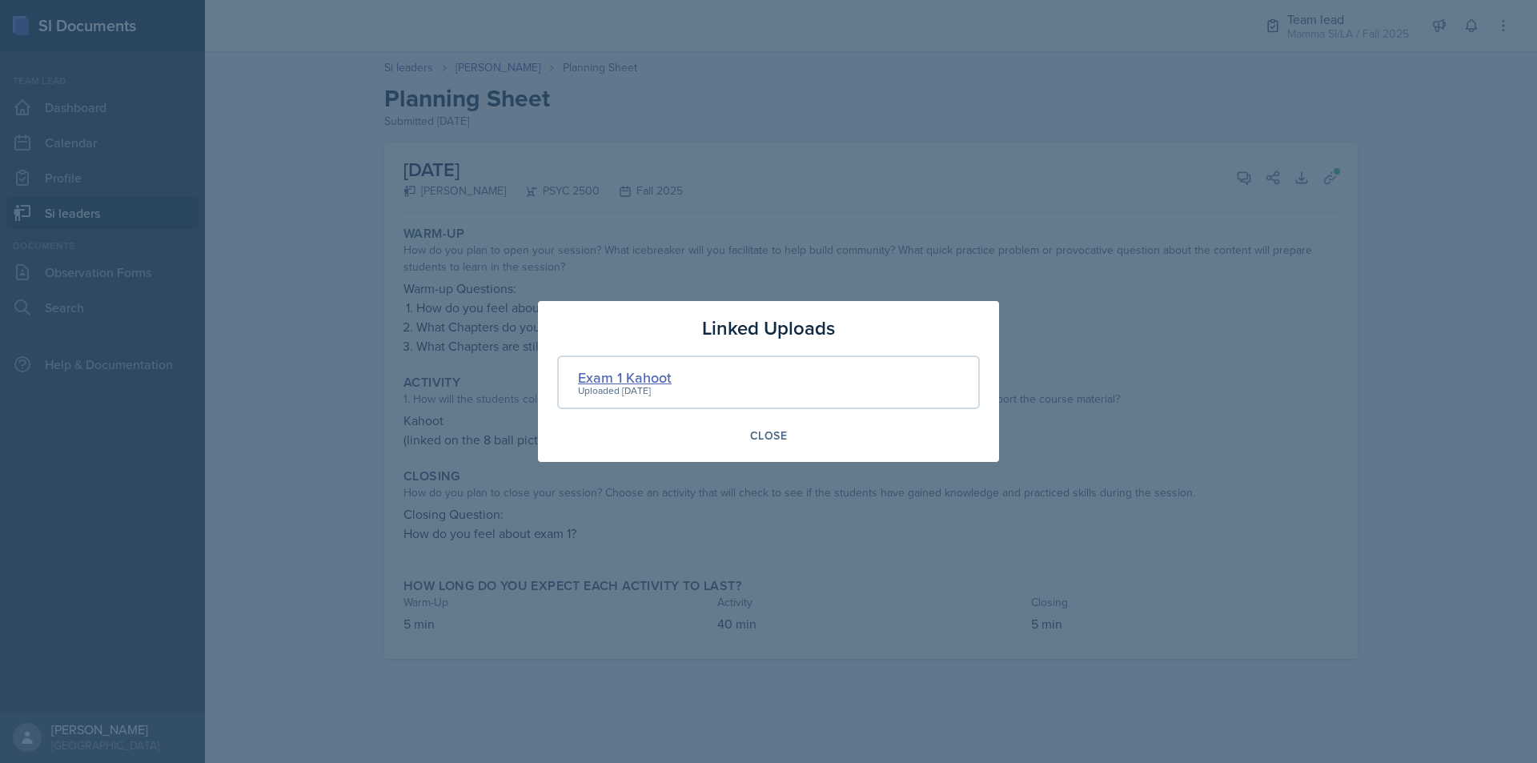
click at [665, 382] on div "Exam 1 Kahoot" at bounding box center [625, 378] width 94 height 22
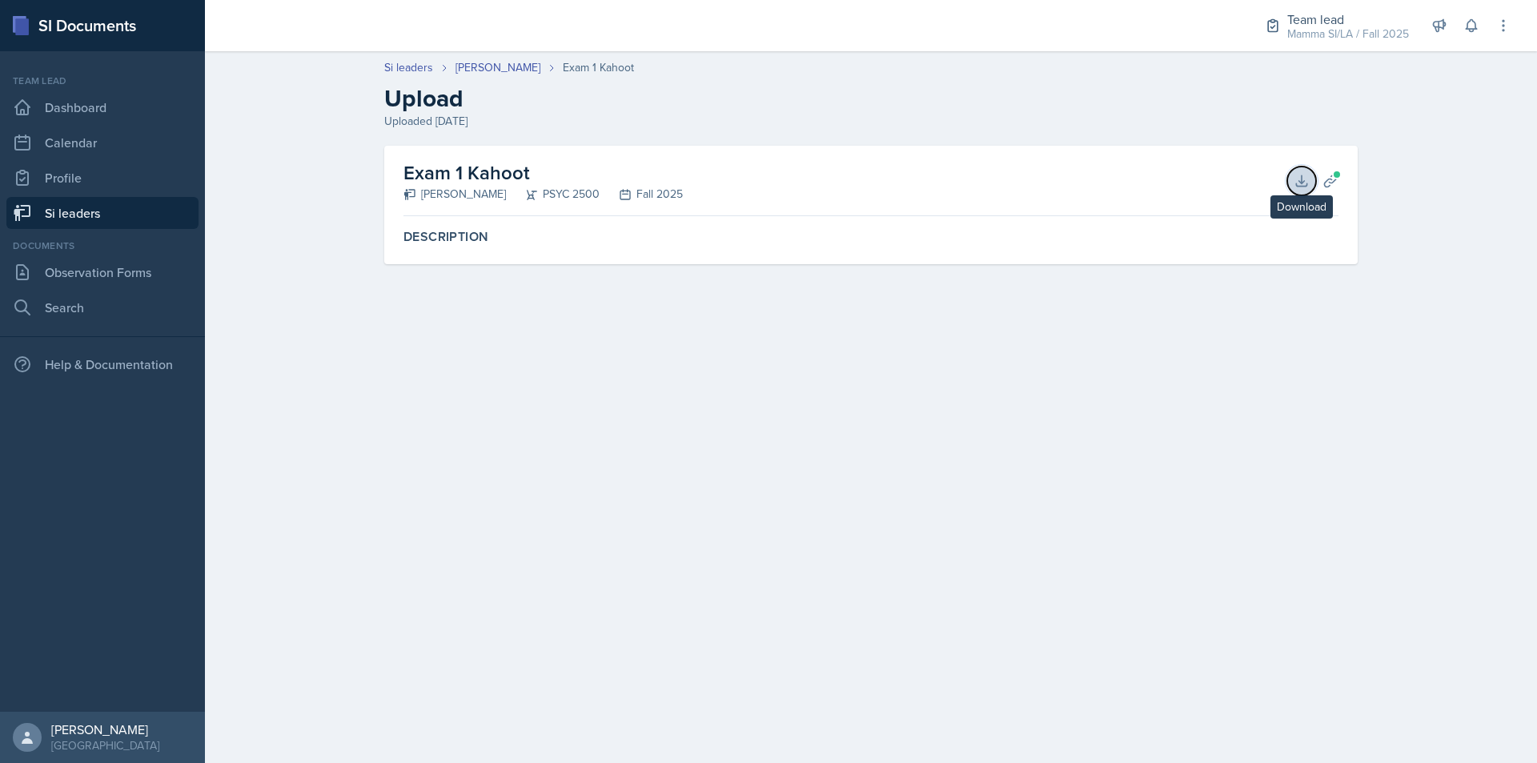
click at [1297, 194] on button "Download" at bounding box center [1302, 181] width 29 height 29
click at [509, 66] on link "[PERSON_NAME]" at bounding box center [498, 67] width 85 height 17
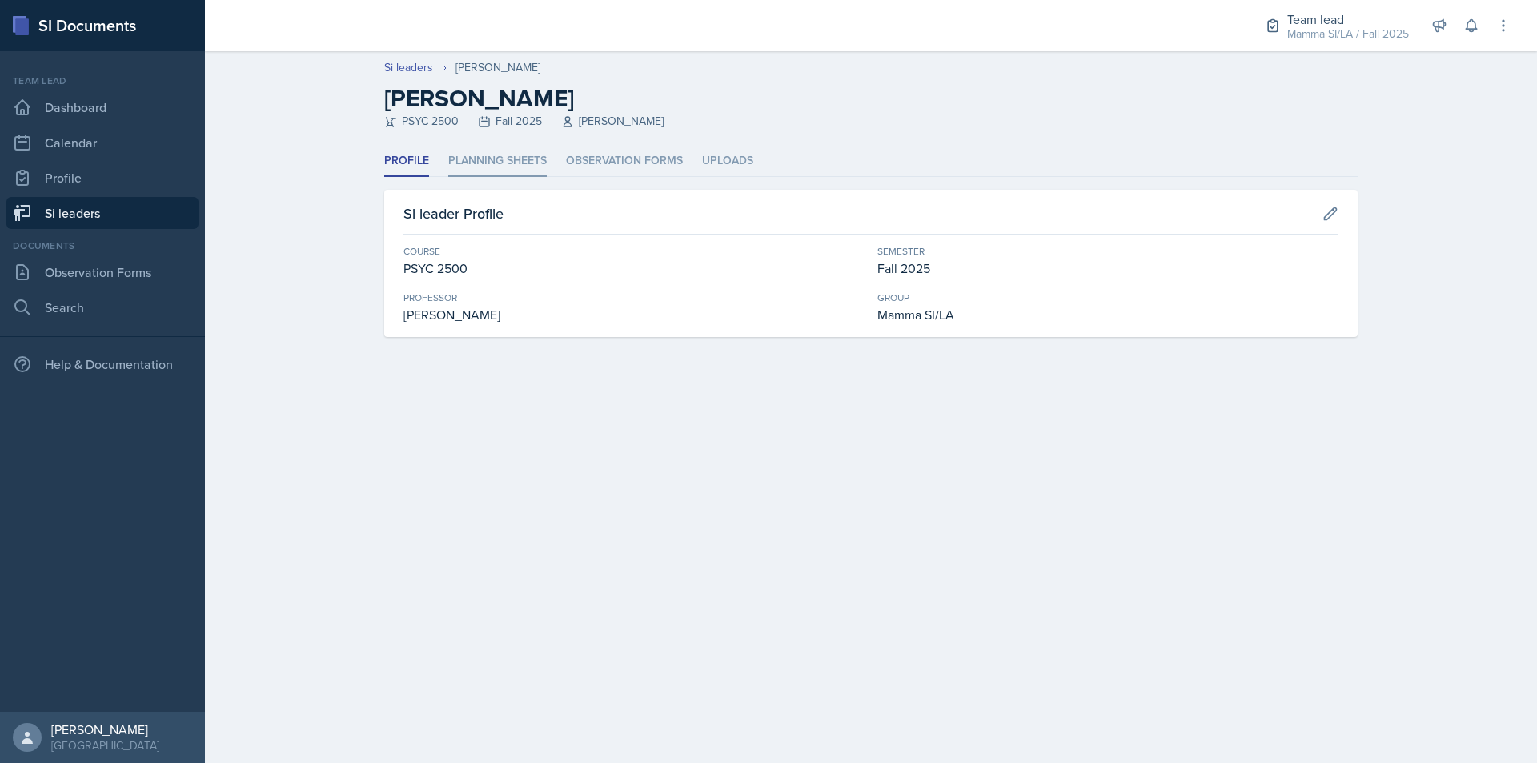
click at [517, 172] on li "Planning Sheets" at bounding box center [497, 161] width 98 height 31
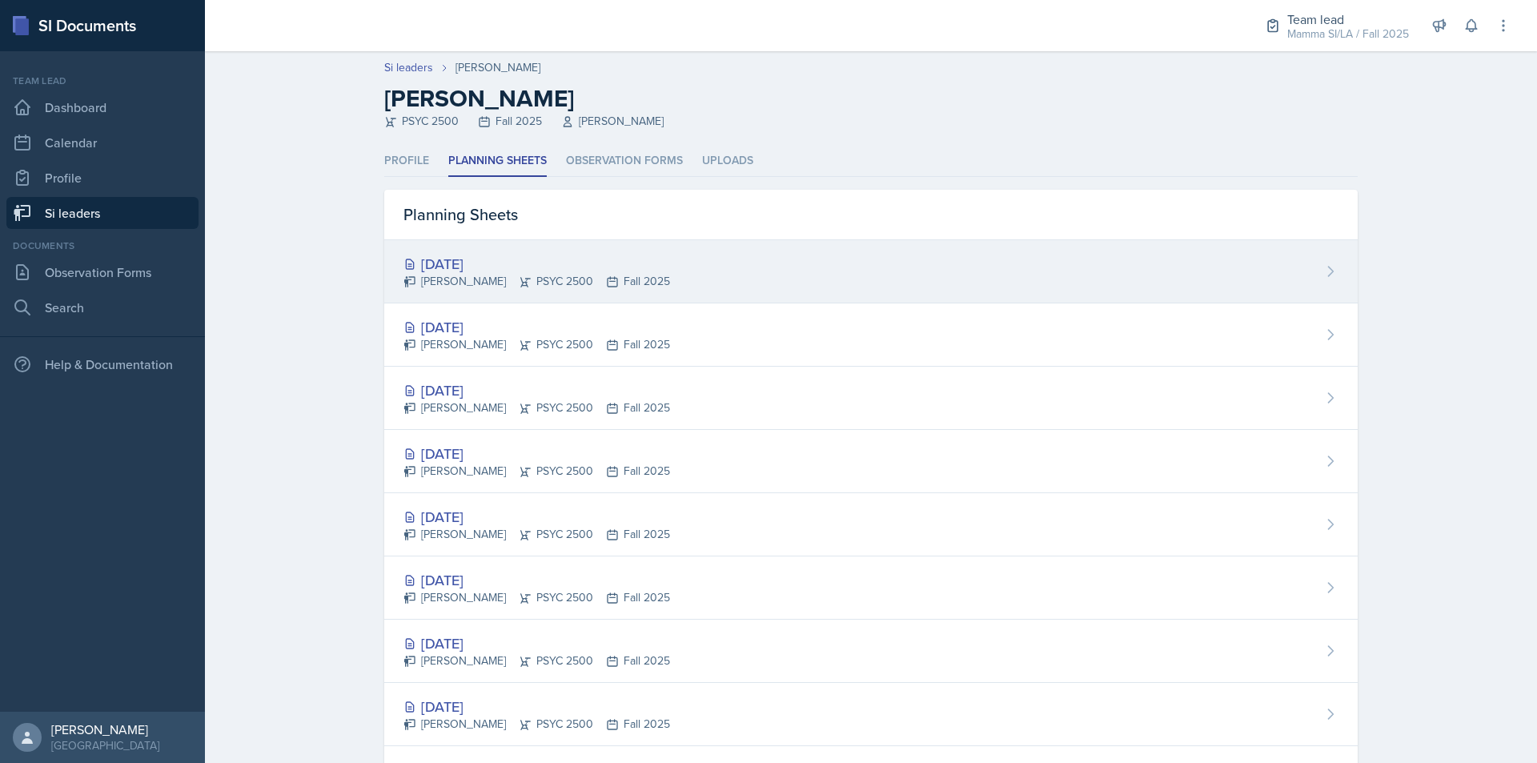
click at [521, 268] on div "[DATE]" at bounding box center [537, 264] width 267 height 22
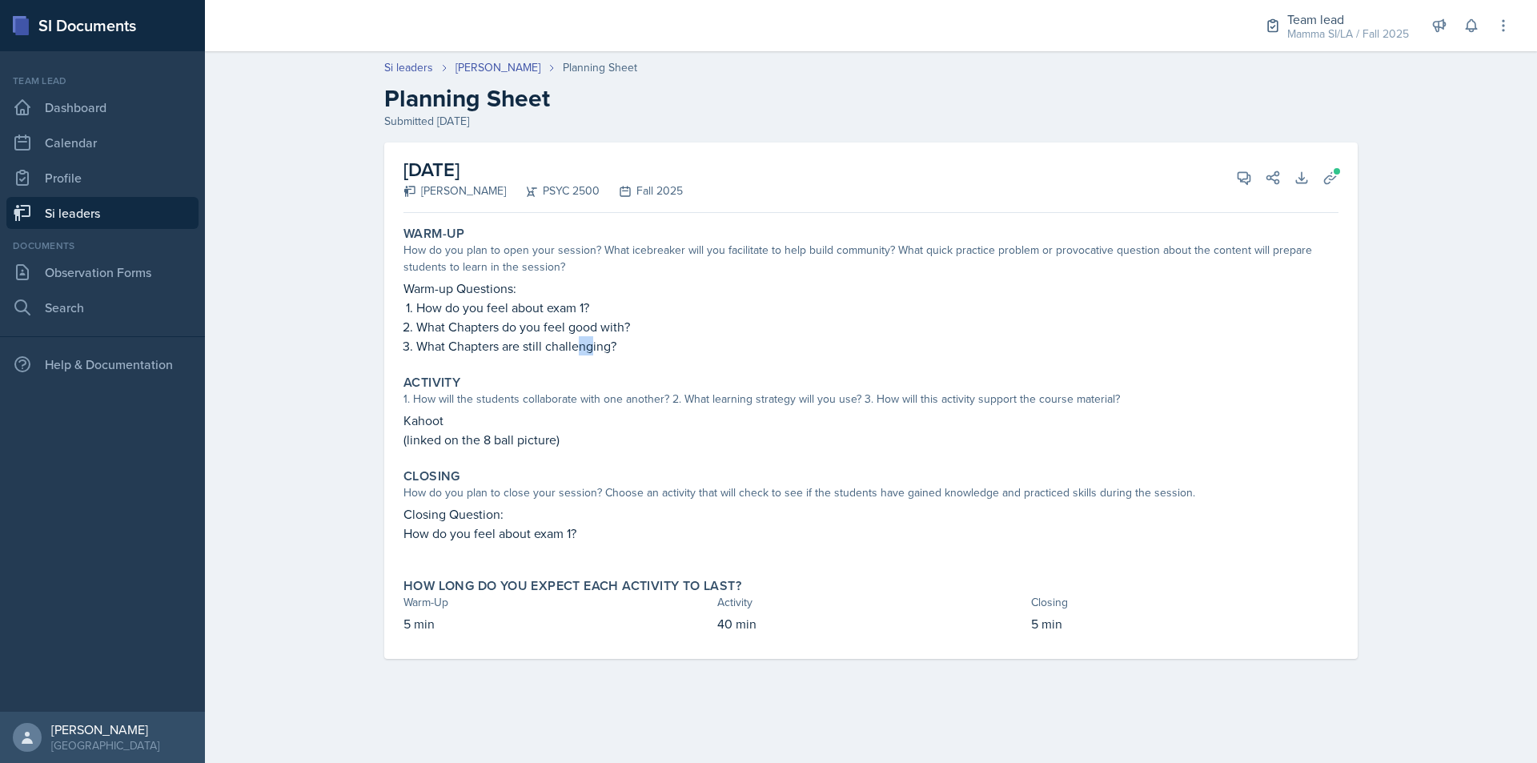
drag, startPoint x: 580, startPoint y: 355, endPoint x: 601, endPoint y: 358, distance: 21.1
click at [598, 358] on div "Warm-Up How do you plan to open your session? What icebreaker will you facilita…" at bounding box center [871, 290] width 948 height 143
click at [620, 523] on p "Closing Question:" at bounding box center [871, 513] width 935 height 19
click at [1242, 172] on icon at bounding box center [1245, 178] width 12 height 12
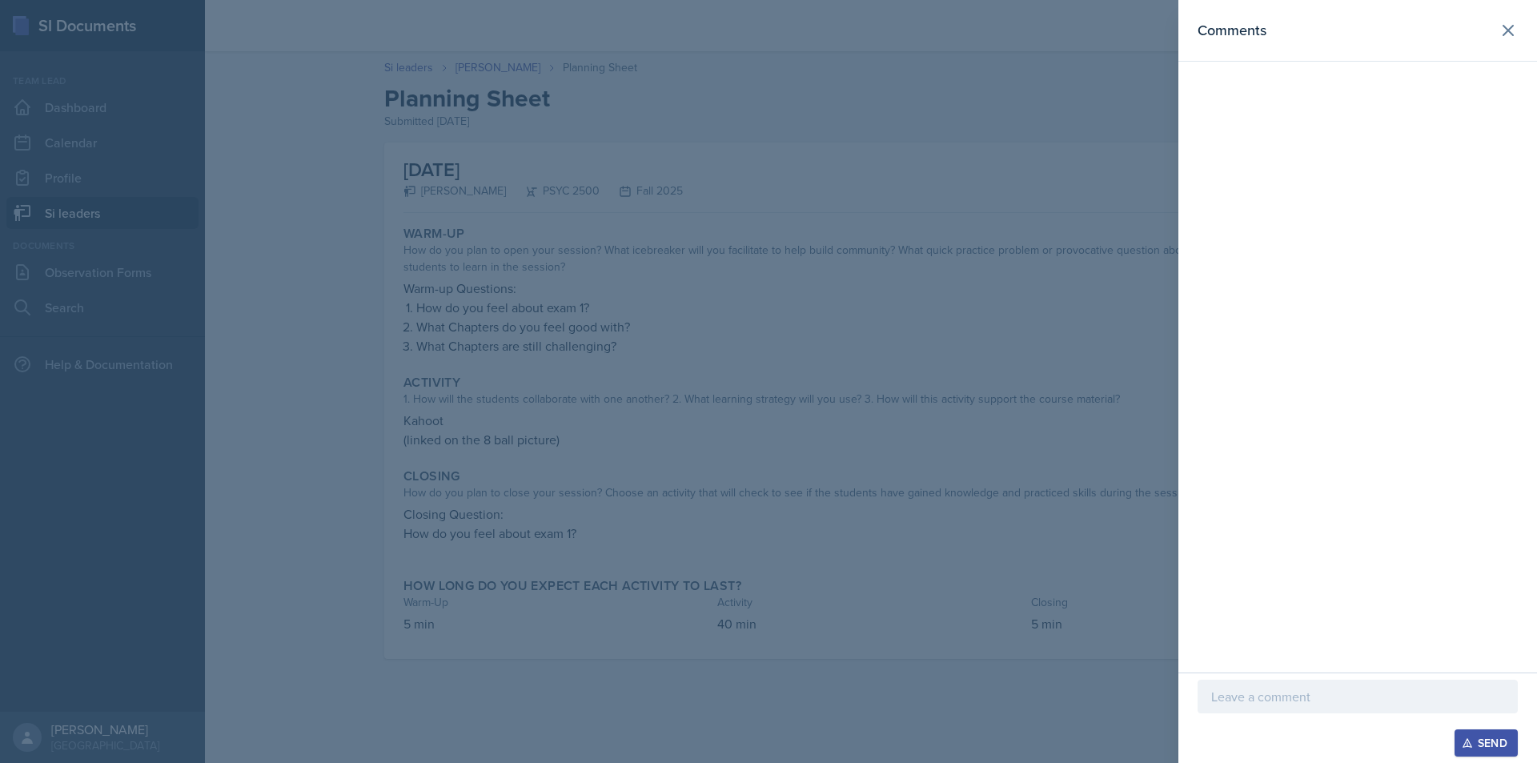
click at [1293, 701] on p at bounding box center [1357, 696] width 293 height 19
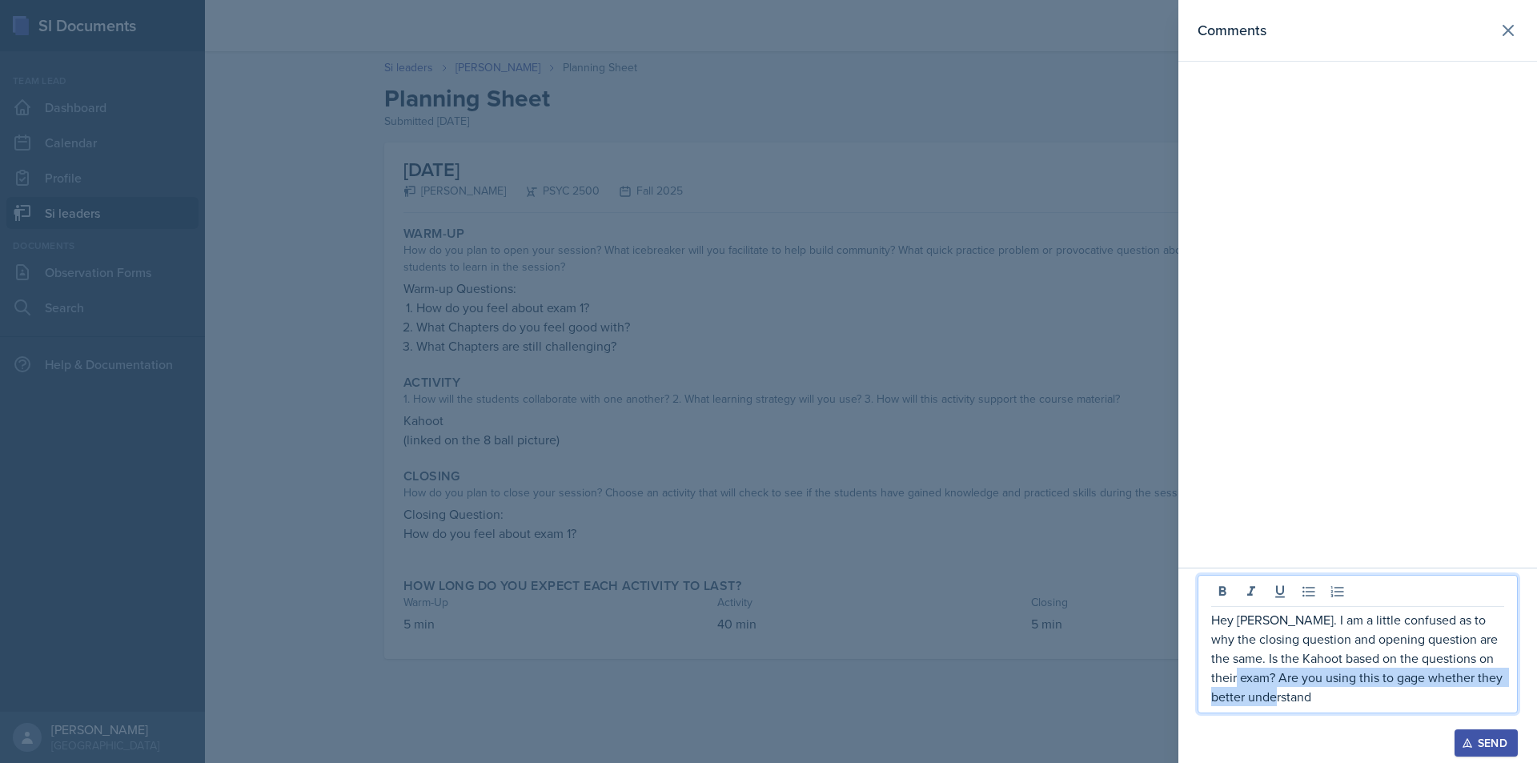
drag, startPoint x: 1318, startPoint y: 701, endPoint x: 1255, endPoint y: 682, distance: 65.9
click at [1255, 682] on p "Hey [PERSON_NAME]. I am a little confused as to why the closing question and op…" at bounding box center [1357, 658] width 293 height 96
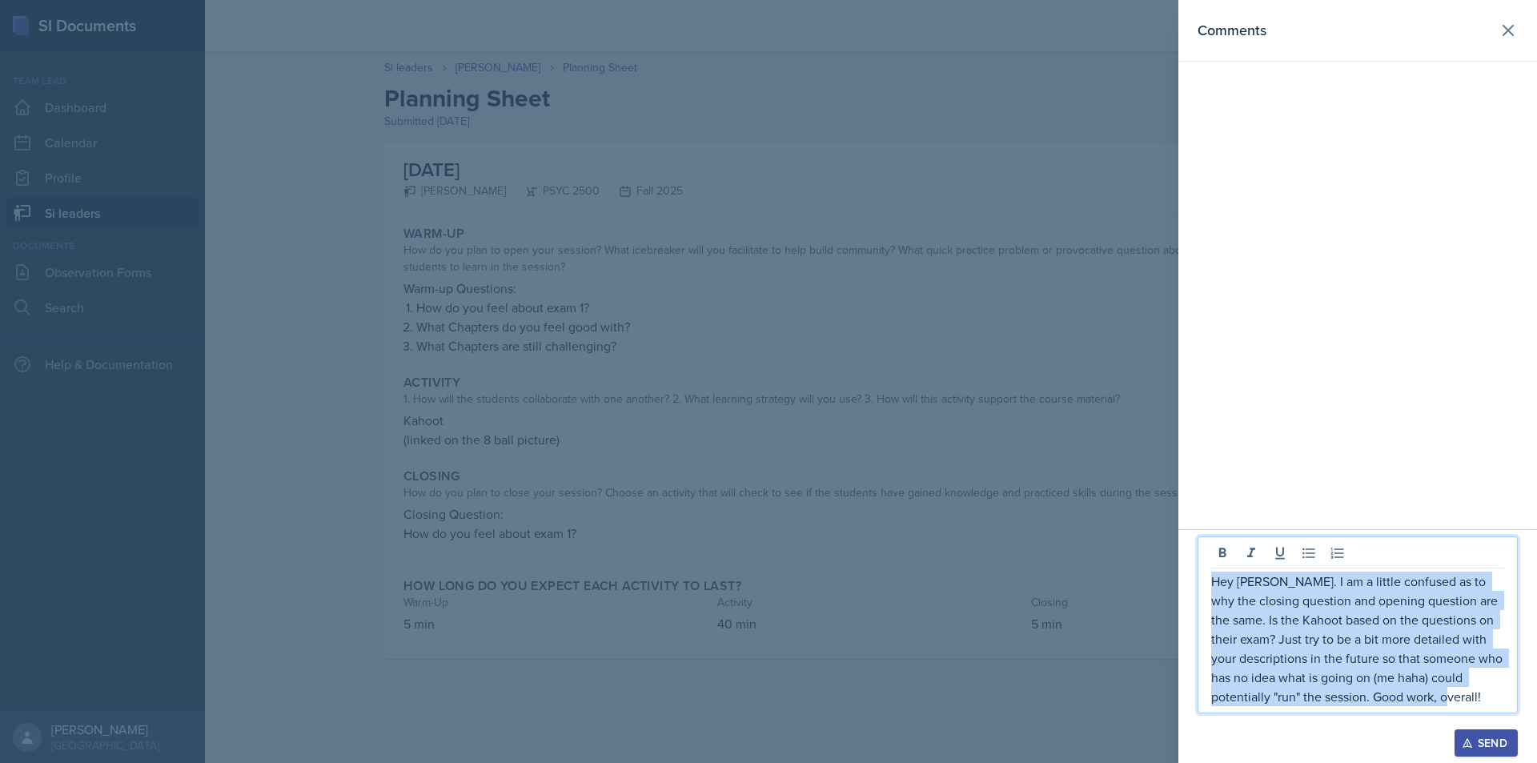
drag, startPoint x: 1430, startPoint y: 699, endPoint x: 1173, endPoint y: 575, distance: 285.4
click at [1173, 575] on div "Comments Hey [PERSON_NAME]. I am a little confused as to why the closing questi…" at bounding box center [768, 381] width 1537 height 763
copy p "Hey [PERSON_NAME]. I am a little confused as to why the closing question and op…"
click at [1481, 735] on div "Send" at bounding box center [1486, 743] width 42 height 13
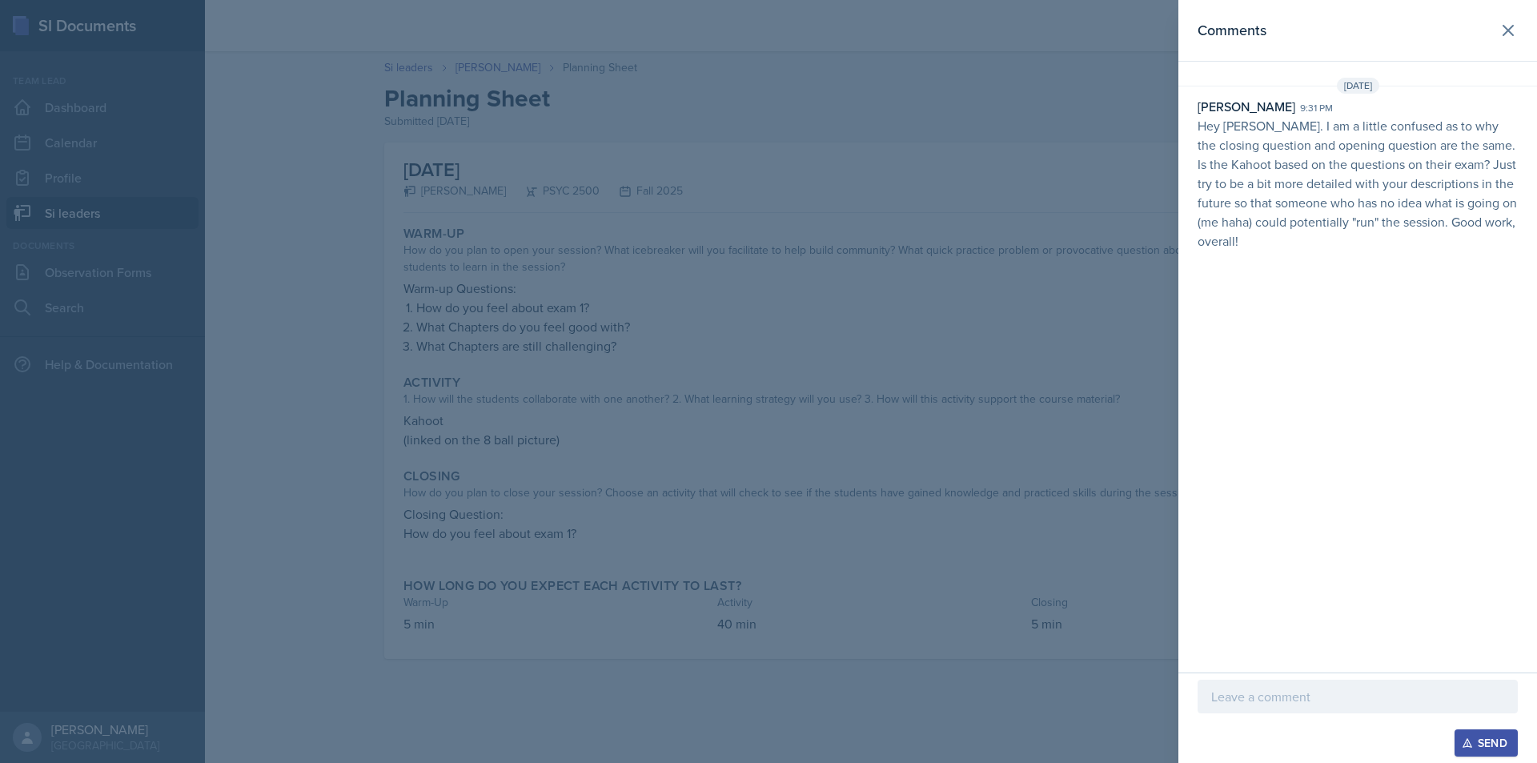
click at [443, 216] on div at bounding box center [768, 381] width 1537 height 763
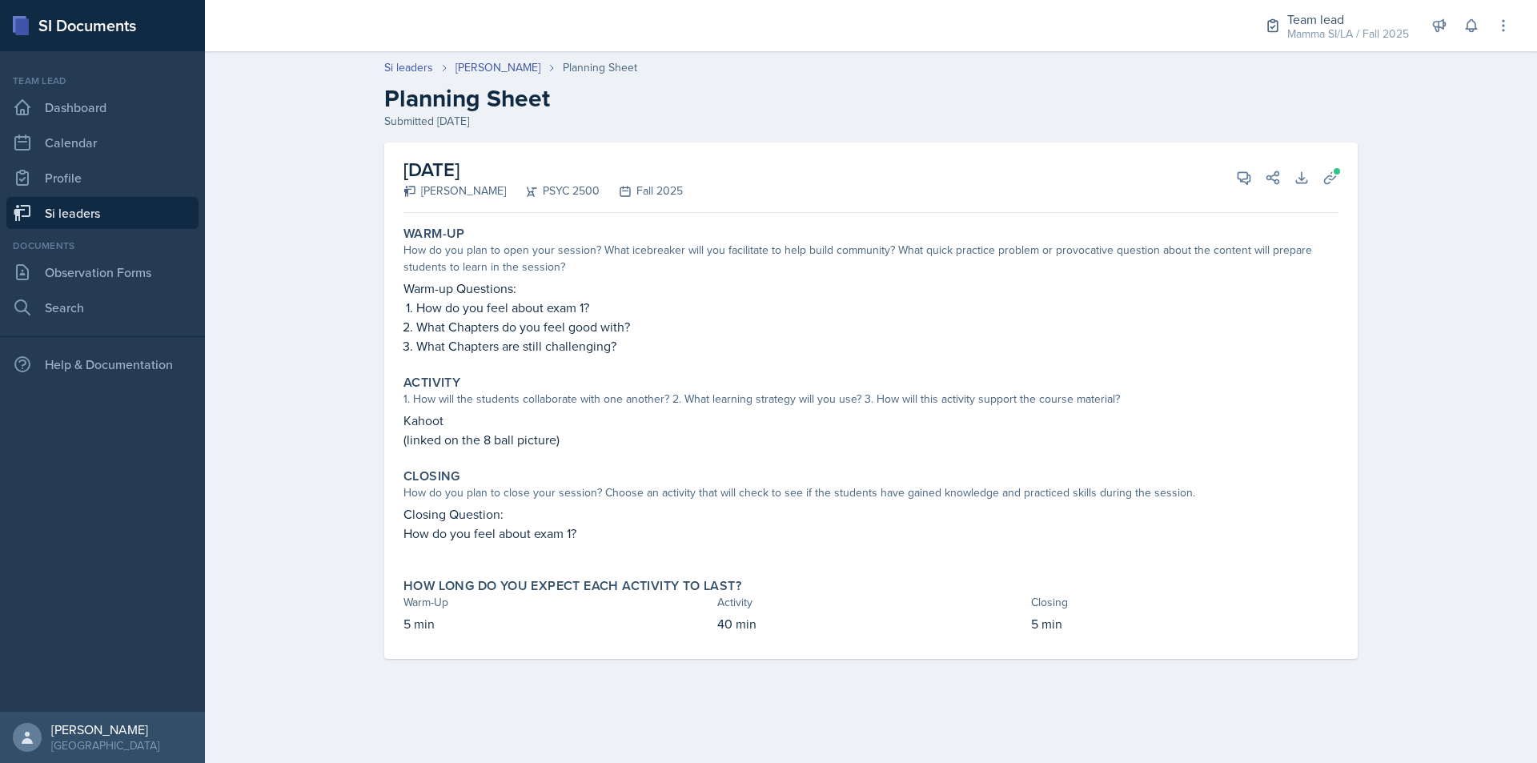
click at [77, 217] on link "Si leaders" at bounding box center [102, 213] width 192 height 32
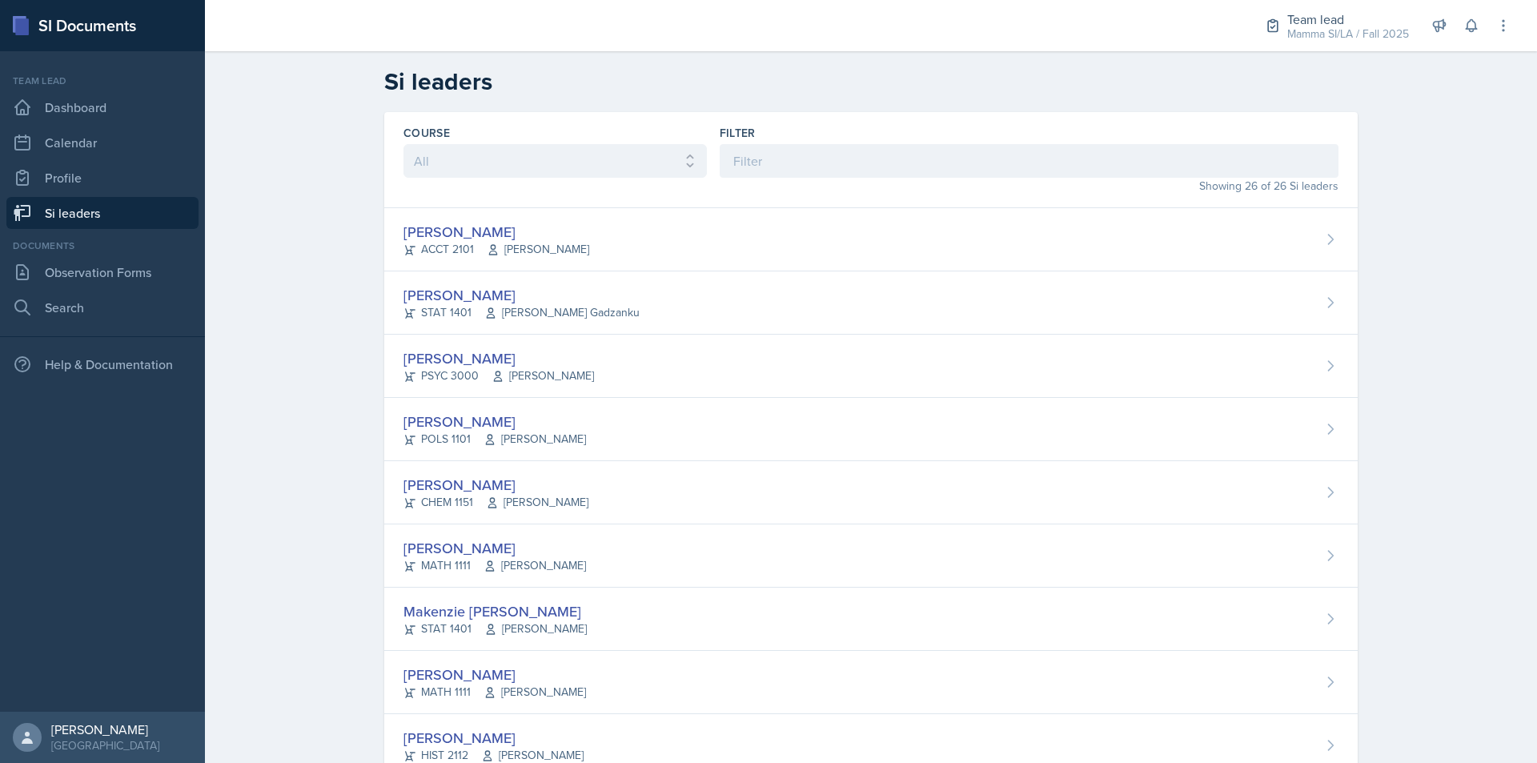
click at [826, 141] on div "Filter" at bounding box center [1029, 151] width 619 height 53
click at [827, 153] on input at bounding box center [1029, 161] width 619 height 34
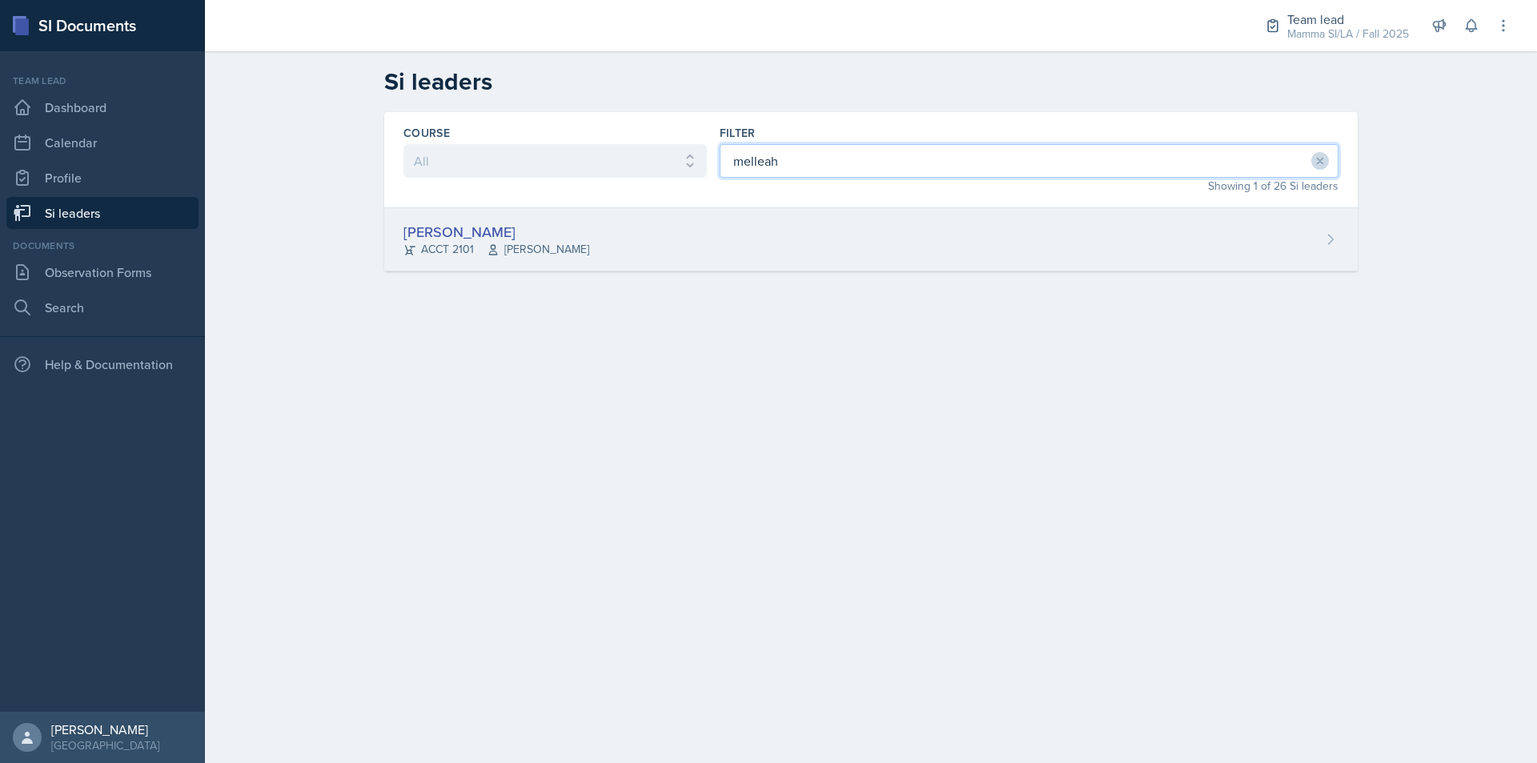
type input "melleah"
click at [743, 265] on div "[PERSON_NAME] ACCT 2101 [PERSON_NAME]" at bounding box center [871, 239] width 974 height 63
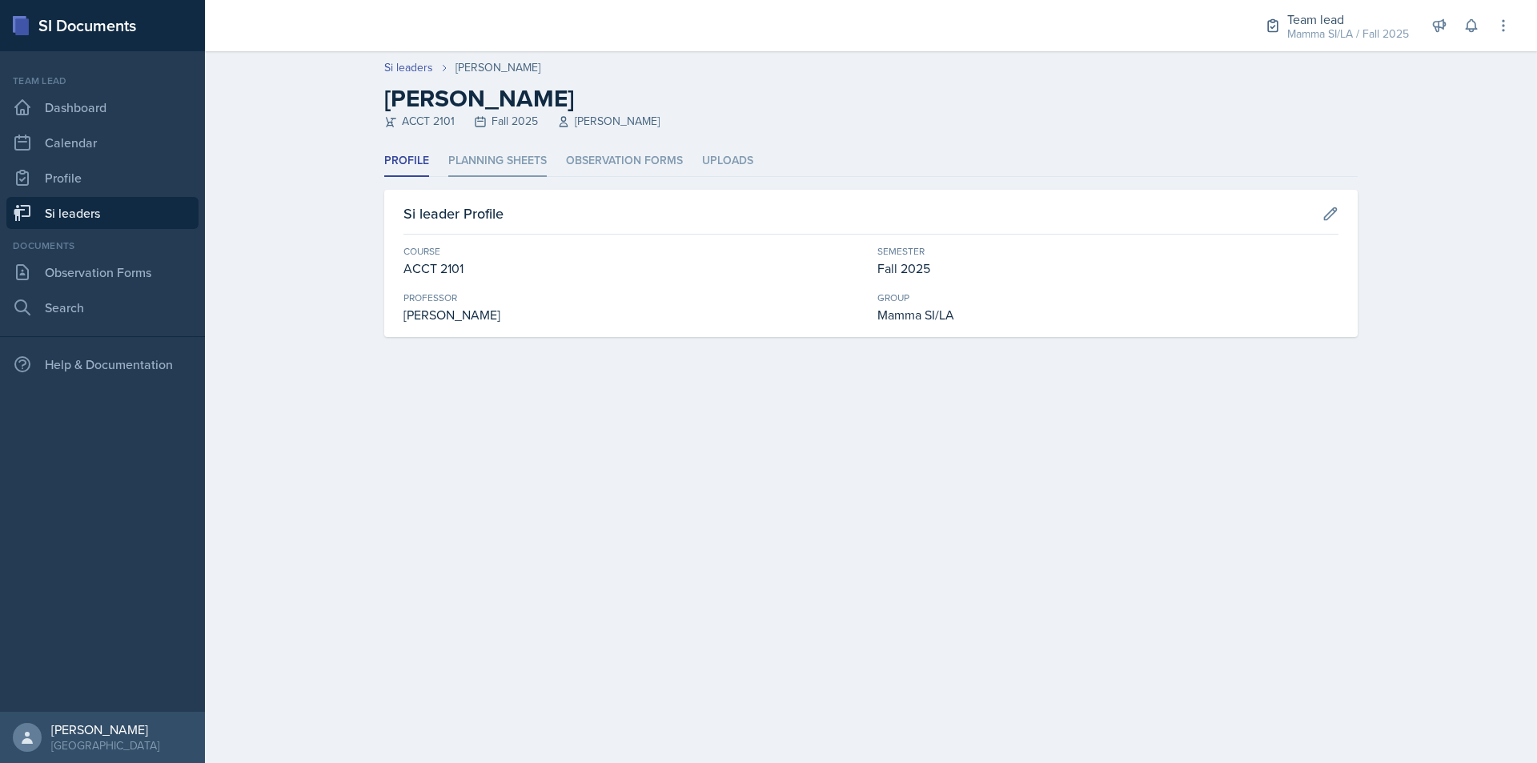
click at [492, 163] on li "Planning Sheets" at bounding box center [497, 161] width 98 height 31
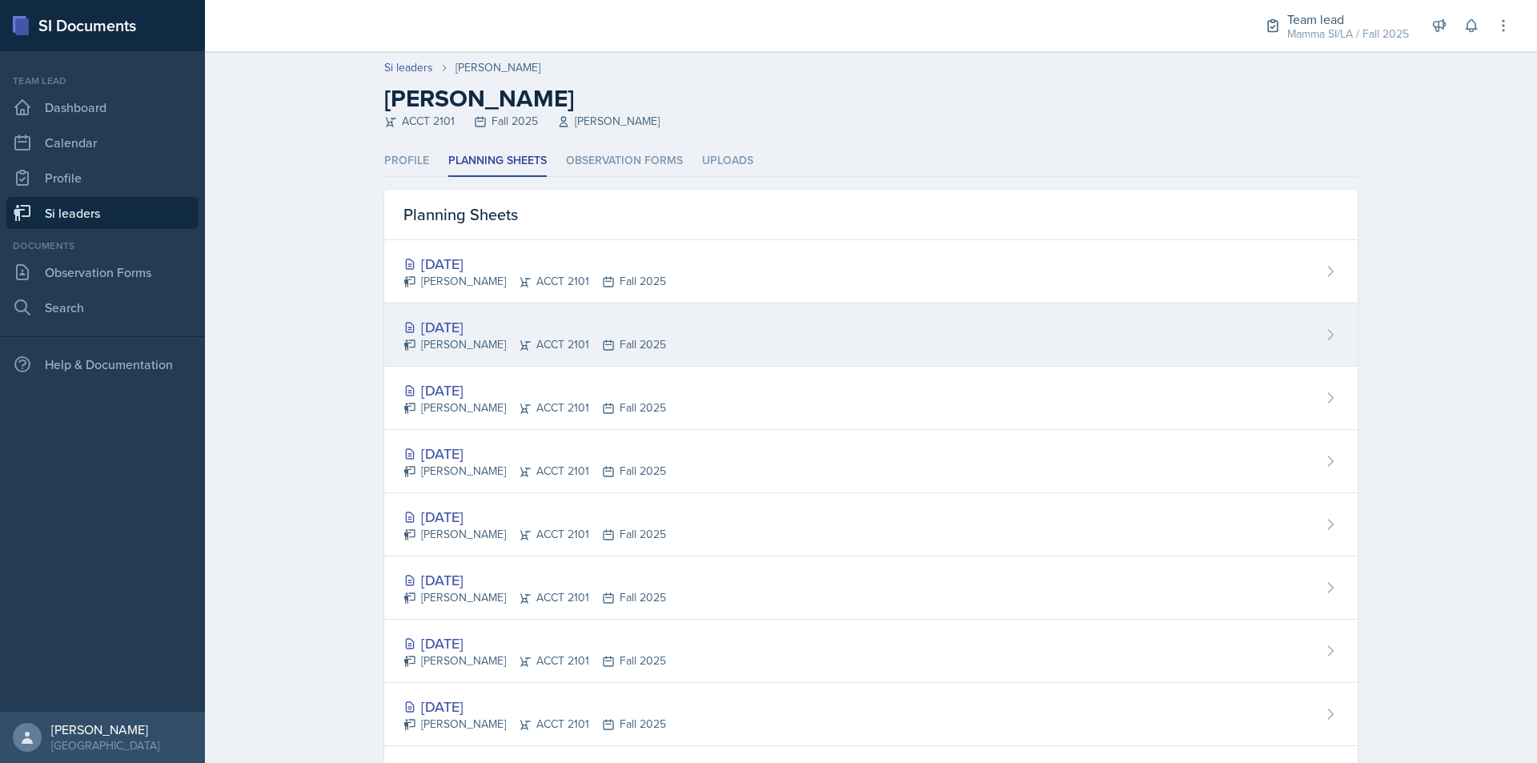
click at [569, 345] on div "[PERSON_NAME] ACCT 2101 Fall 2025" at bounding box center [535, 344] width 263 height 17
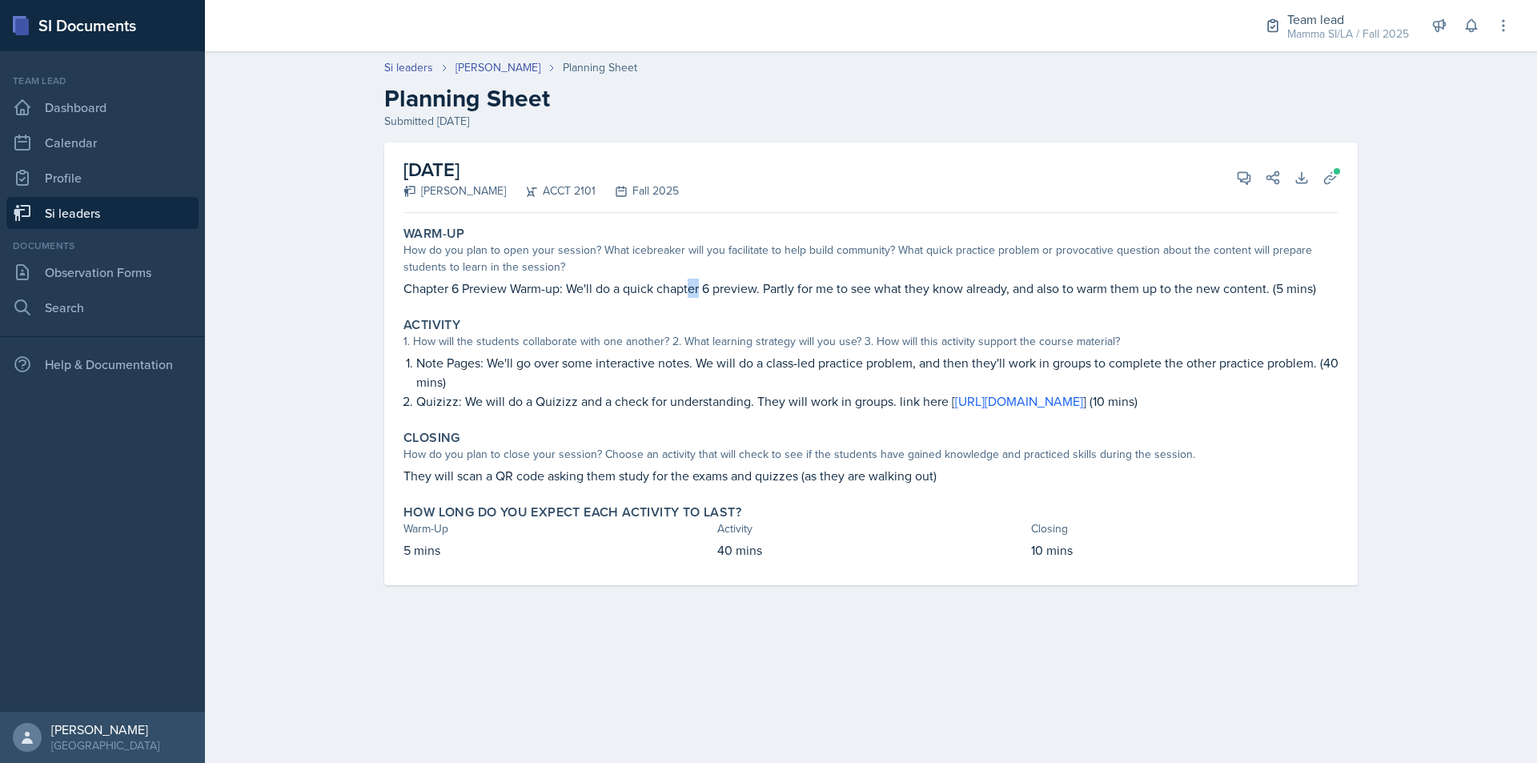
drag, startPoint x: 692, startPoint y: 283, endPoint x: 715, endPoint y: 284, distance: 23.2
click at [707, 283] on p "Chapter 6 Preview Warm-up: We'll do a quick chapter 6 preview. Partly for me to…" at bounding box center [871, 288] width 935 height 19
click at [715, 284] on p "Chapter 6 Preview Warm-up: We'll do a quick chapter 6 preview. Partly for me to…" at bounding box center [871, 288] width 935 height 19
click at [836, 298] on div "Warm-Up How do you plan to open your session? What icebreaker will you facilita…" at bounding box center [871, 261] width 948 height 85
click at [846, 298] on div "Warm-Up How do you plan to open your session? What icebreaker will you facilita…" at bounding box center [871, 261] width 948 height 85
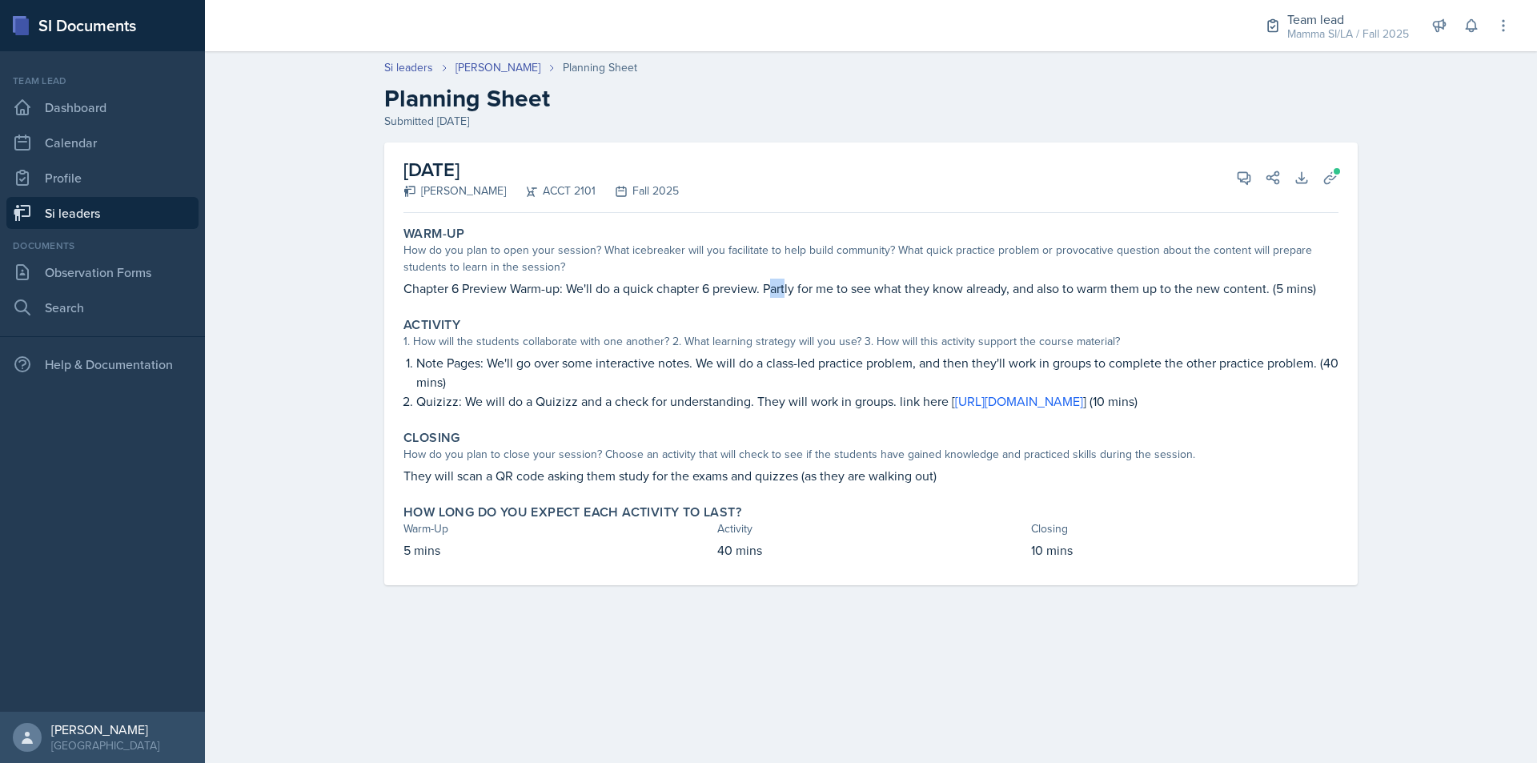
click at [826, 292] on p "Chapter 6 Preview Warm-up: We'll do a quick chapter 6 preview. Partly for me to…" at bounding box center [871, 288] width 935 height 19
click at [855, 292] on p "Chapter 6 Preview Warm-up: We'll do a quick chapter 6 preview. Partly for me to…" at bounding box center [871, 288] width 935 height 19
drag, startPoint x: 785, startPoint y: 284, endPoint x: 845, endPoint y: 290, distance: 59.5
click at [838, 289] on p "Chapter 6 Preview Warm-up: We'll do a quick chapter 6 preview. Partly for me to…" at bounding box center [871, 288] width 935 height 19
click at [845, 290] on p "Chapter 6 Preview Warm-up: We'll do a quick chapter 6 preview. Partly for me to…" at bounding box center [871, 288] width 935 height 19
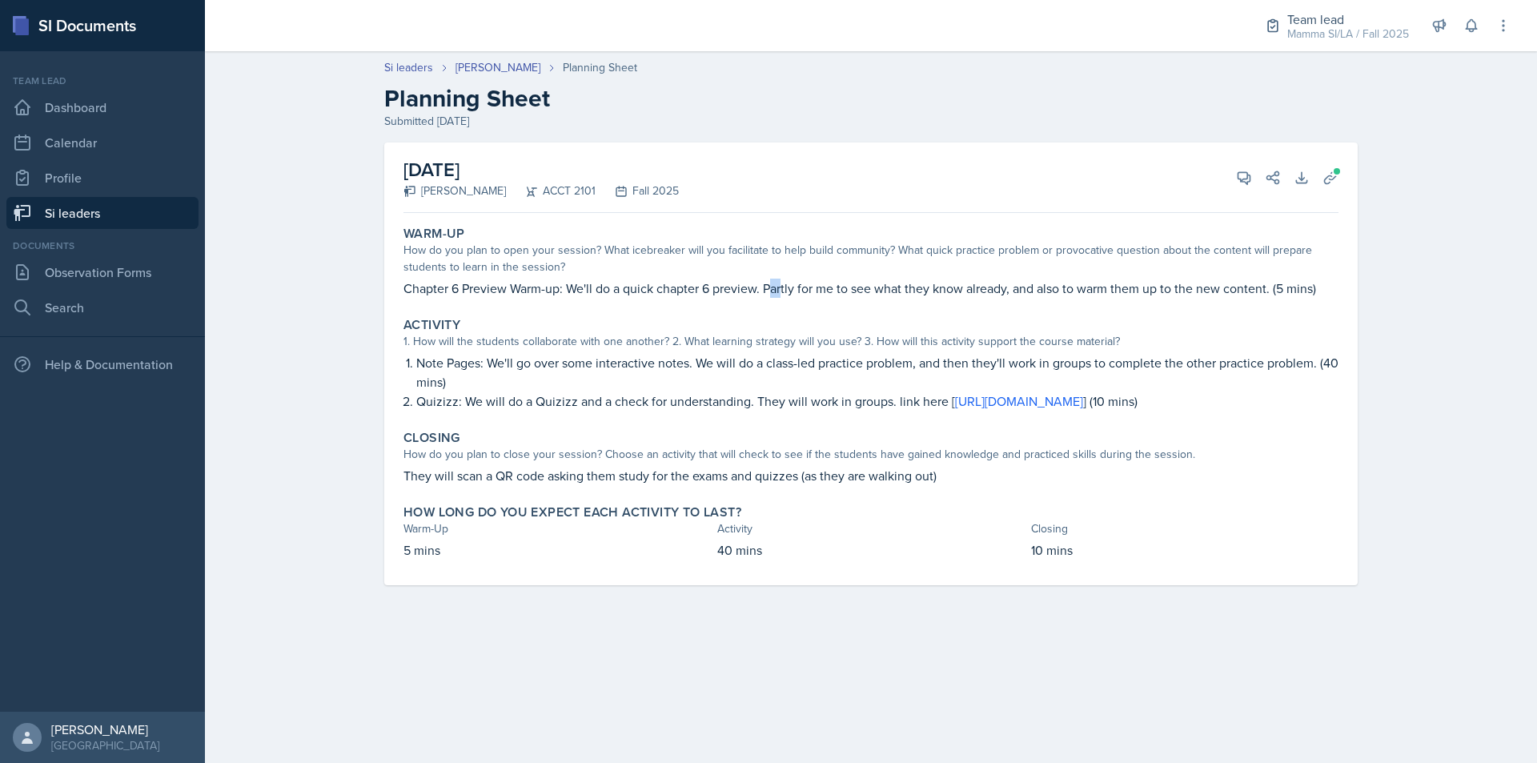
drag, startPoint x: 794, startPoint y: 286, endPoint x: 853, endPoint y: 288, distance: 58.5
click at [802, 287] on p "Chapter 6 Preview Warm-up: We'll do a quick chapter 6 preview. Partly for me to…" at bounding box center [871, 288] width 935 height 19
click at [868, 288] on p "Chapter 6 Preview Warm-up: We'll do a quick chapter 6 preview. Partly for me to…" at bounding box center [871, 288] width 935 height 19
drag, startPoint x: 822, startPoint y: 283, endPoint x: 886, endPoint y: 291, distance: 64.6
click at [869, 289] on p "Chapter 6 Preview Warm-up: We'll do a quick chapter 6 preview. Partly for me to…" at bounding box center [871, 288] width 935 height 19
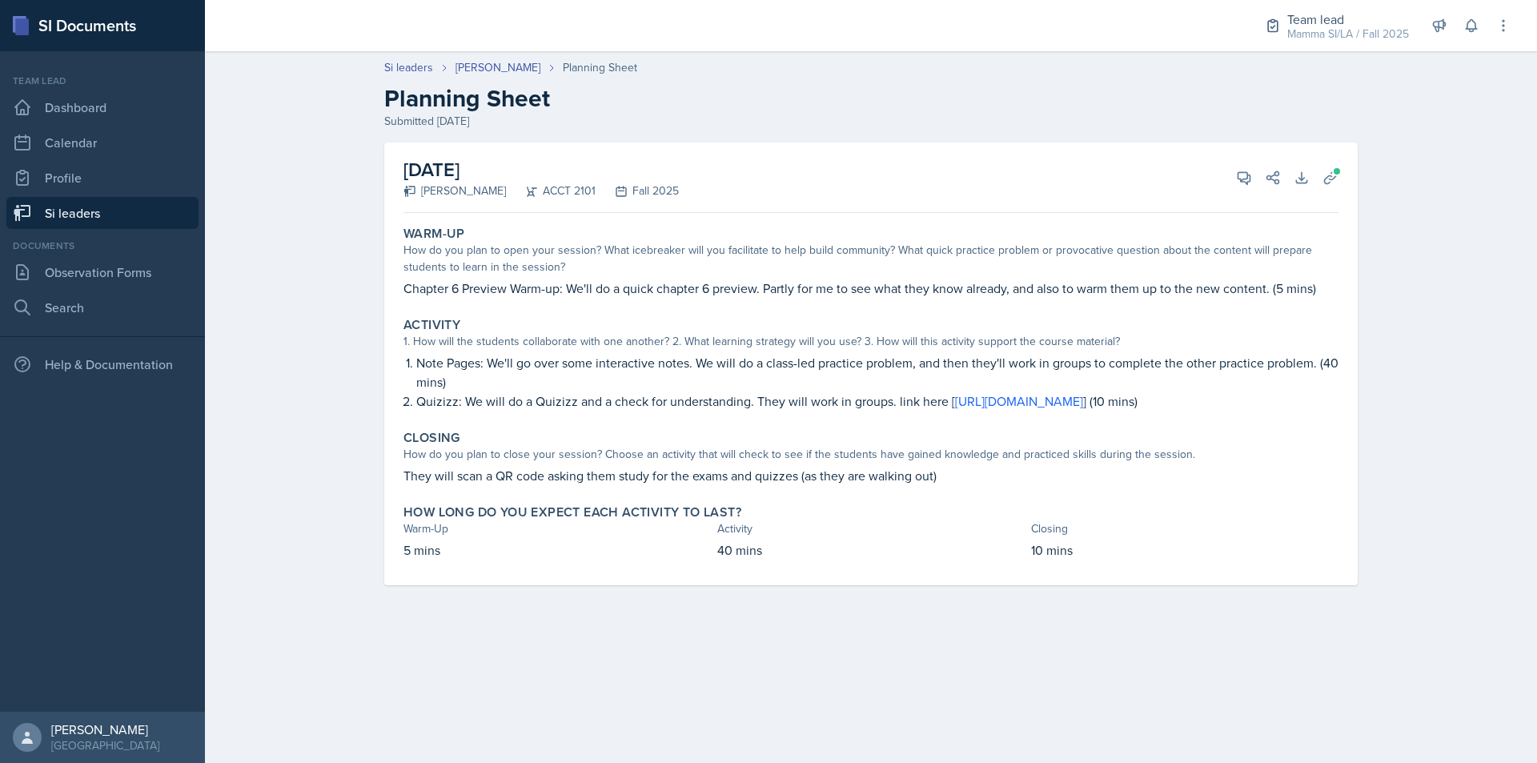
click at [886, 291] on p "Chapter 6 Preview Warm-up: We'll do a quick chapter 6 preview. Partly for me to…" at bounding box center [871, 288] width 935 height 19
drag, startPoint x: 463, startPoint y: 362, endPoint x: 530, endPoint y: 362, distance: 67.3
click at [530, 362] on p "Note Pages: We'll go over some interactive notes. We will do a class-led practi…" at bounding box center [877, 372] width 922 height 38
drag, startPoint x: 586, startPoint y: 362, endPoint x: 746, endPoint y: 362, distance: 160.1
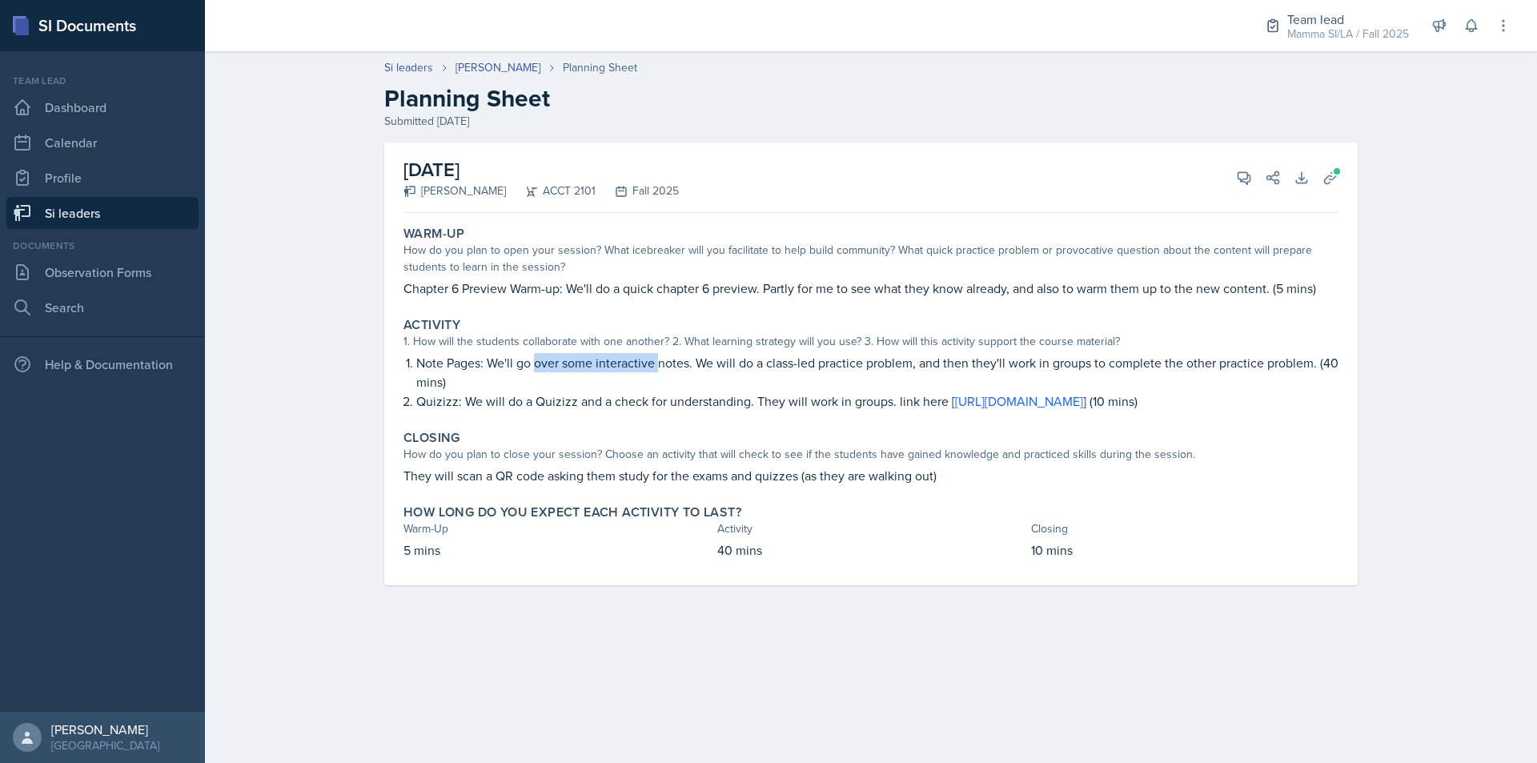
click at [738, 362] on p "Note Pages: We'll go over some interactive notes. We will do a class-led practi…" at bounding box center [877, 372] width 922 height 38
click at [746, 362] on p "Note Pages: We'll go over some interactive notes. We will do a class-led practi…" at bounding box center [877, 372] width 922 height 38
drag, startPoint x: 765, startPoint y: 363, endPoint x: 834, endPoint y: 364, distance: 69.7
click at [827, 364] on p "Note Pages: We'll go over some interactive notes. We will do a class-led practi…" at bounding box center [877, 372] width 922 height 38
click at [838, 364] on p "Note Pages: We'll go over some interactive notes. We will do a class-led practi…" at bounding box center [877, 372] width 922 height 38
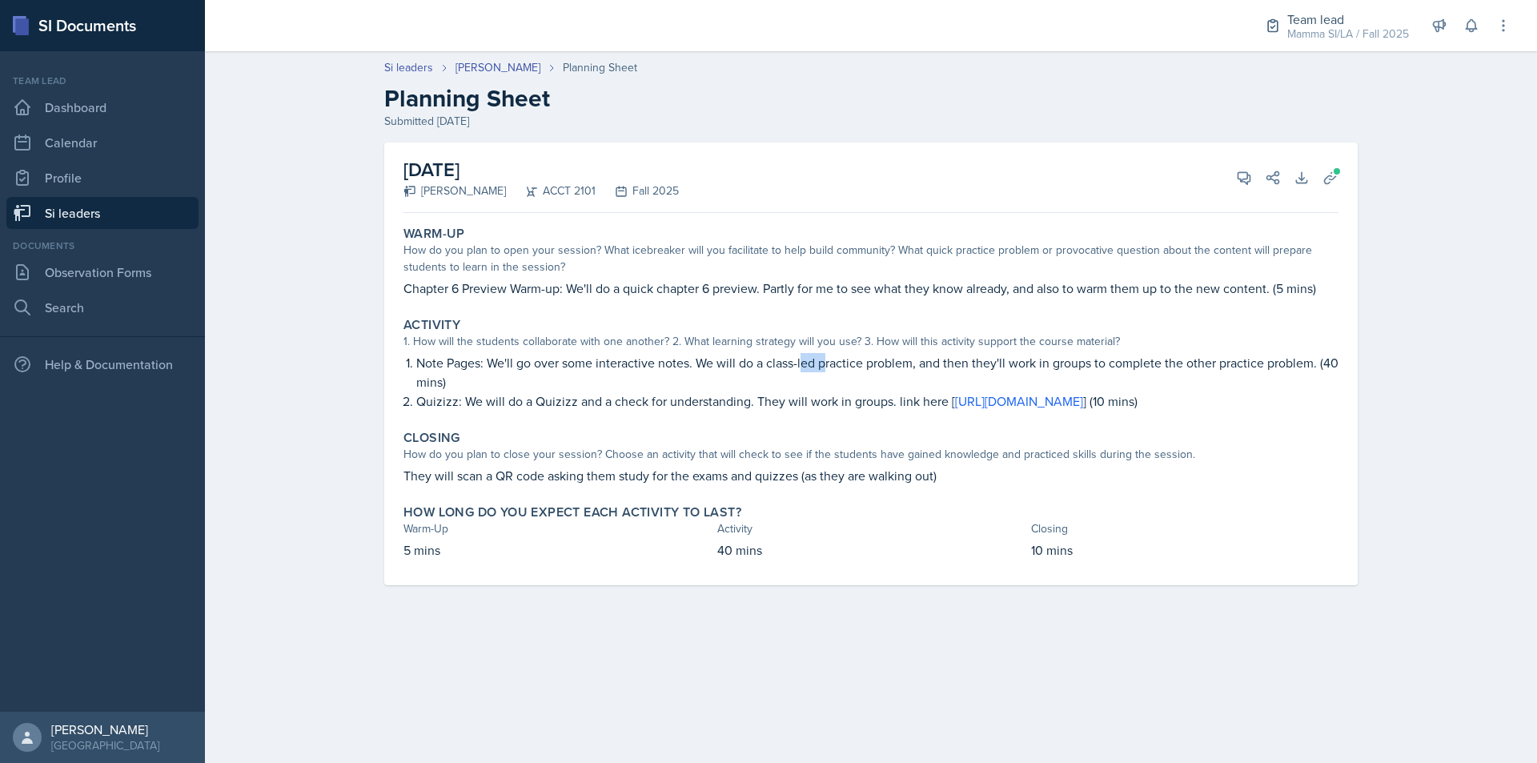
drag, startPoint x: 802, startPoint y: 360, endPoint x: 898, endPoint y: 364, distance: 95.3
click at [864, 363] on p "Note Pages: We'll go over some interactive notes. We will do a class-led practi…" at bounding box center [877, 372] width 922 height 38
click at [900, 364] on p "Note Pages: We'll go over some interactive notes. We will do a class-led practi…" at bounding box center [877, 372] width 922 height 38
drag, startPoint x: 898, startPoint y: 364, endPoint x: 949, endPoint y: 367, distance: 51.3
click at [946, 367] on p "Note Pages: We'll go over some interactive notes. We will do a class-led practi…" at bounding box center [877, 372] width 922 height 38
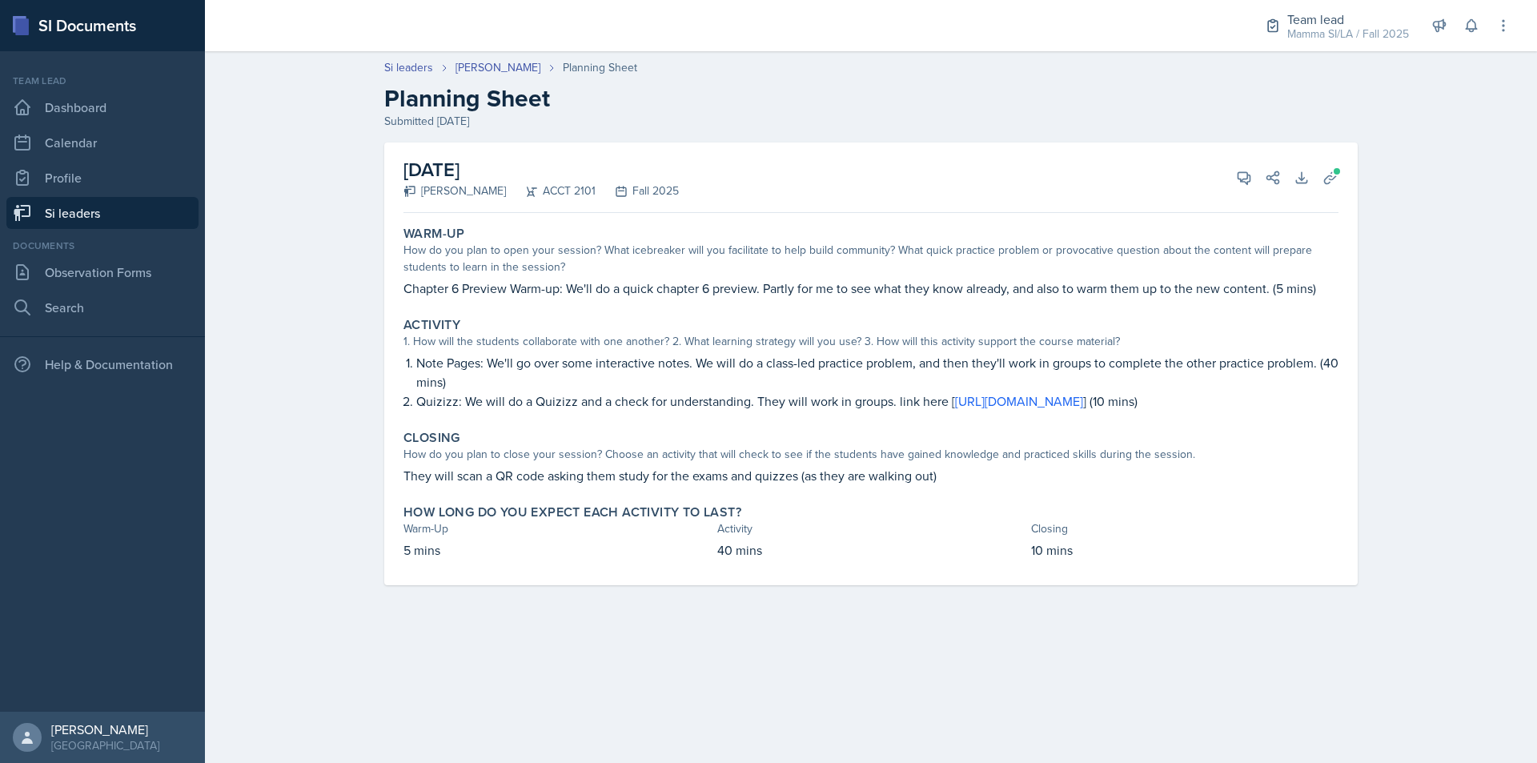
click at [950, 367] on p "Note Pages: We'll go over some interactive notes. We will do a class-led practi…" at bounding box center [877, 372] width 922 height 38
drag, startPoint x: 948, startPoint y: 367, endPoint x: 1067, endPoint y: 365, distance: 119.3
click at [1013, 365] on p "Note Pages: We'll go over some interactive notes. We will do a class-led practi…" at bounding box center [877, 372] width 922 height 38
click at [1075, 365] on p "Note Pages: We'll go over some interactive notes. We will do a class-led practi…" at bounding box center [877, 372] width 922 height 38
drag, startPoint x: 1217, startPoint y: 361, endPoint x: 1236, endPoint y: 360, distance: 19.2
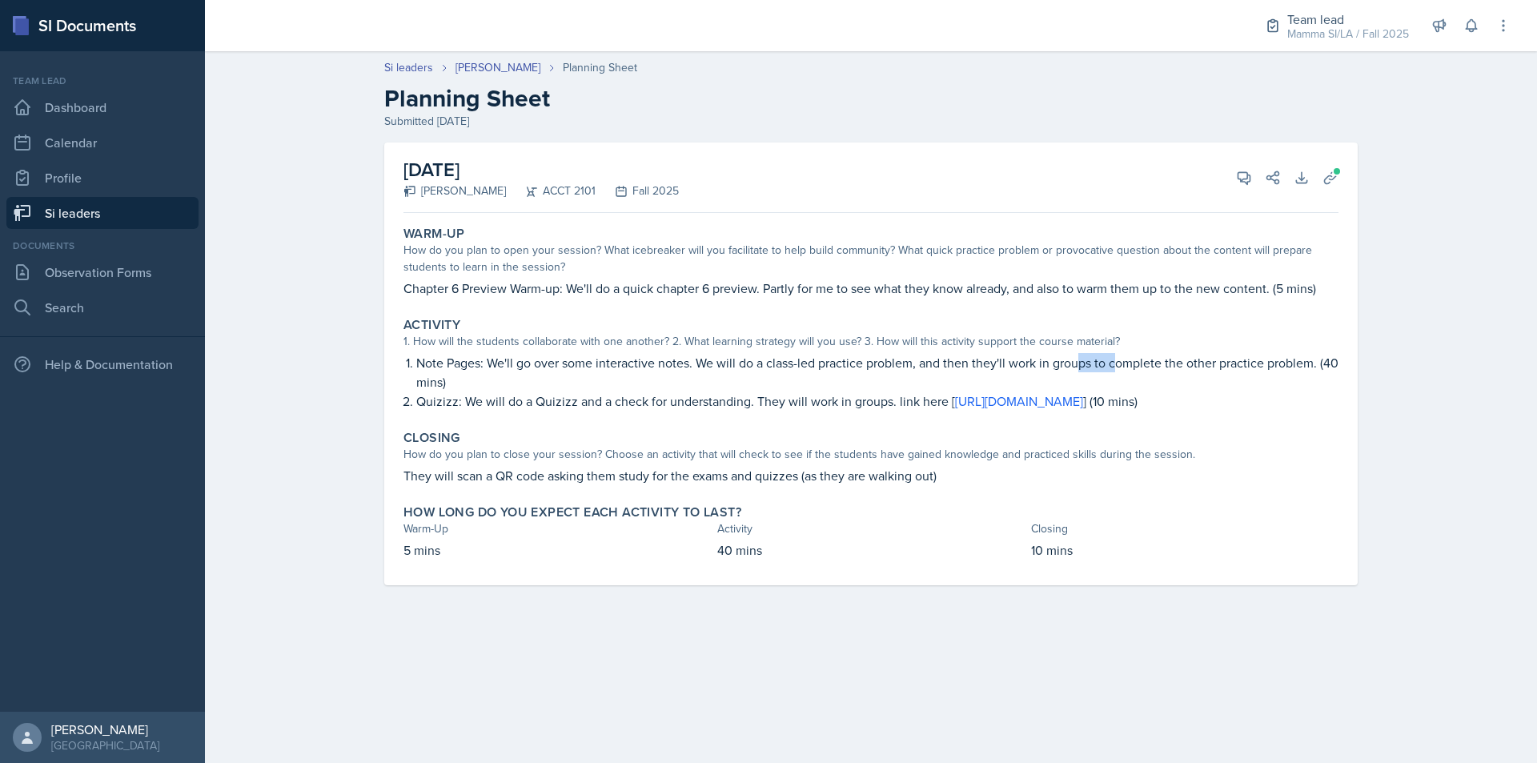
click at [1236, 360] on p "Note Pages: We'll go over some interactive notes. We will do a class-led practi…" at bounding box center [877, 372] width 922 height 38
click at [1259, 360] on p "Note Pages: We'll go over some interactive notes. We will do a class-led practi…" at bounding box center [877, 372] width 922 height 38
drag, startPoint x: 587, startPoint y: 397, endPoint x: 668, endPoint y: 397, distance: 80.9
click at [668, 397] on p "Quizizz: We will do a Quizizz and a check for understanding. They will work in …" at bounding box center [877, 401] width 922 height 19
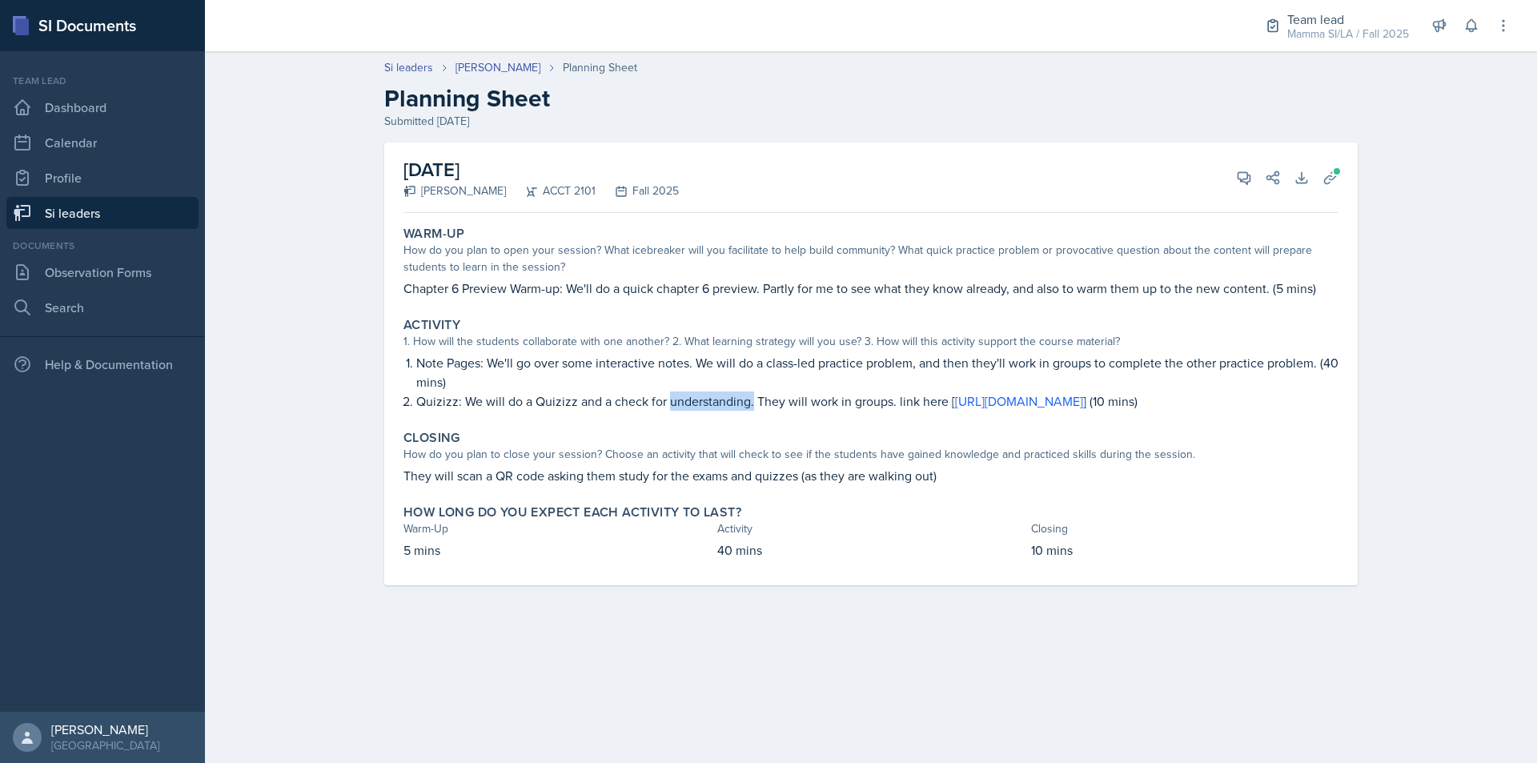
drag, startPoint x: 668, startPoint y: 397, endPoint x: 749, endPoint y: 398, distance: 81.7
click at [749, 398] on p "Quizizz: We will do a Quizizz and a check for understanding. They will work in …" at bounding box center [877, 401] width 922 height 19
click at [744, 398] on p "Quizizz: We will do a Quizizz and a check for understanding. They will work in …" at bounding box center [877, 401] width 922 height 19
drag, startPoint x: 744, startPoint y: 398, endPoint x: 797, endPoint y: 399, distance: 53.7
click at [797, 399] on p "Quizizz: We will do a Quizizz and a check for understanding. They will work in …" at bounding box center [877, 401] width 922 height 19
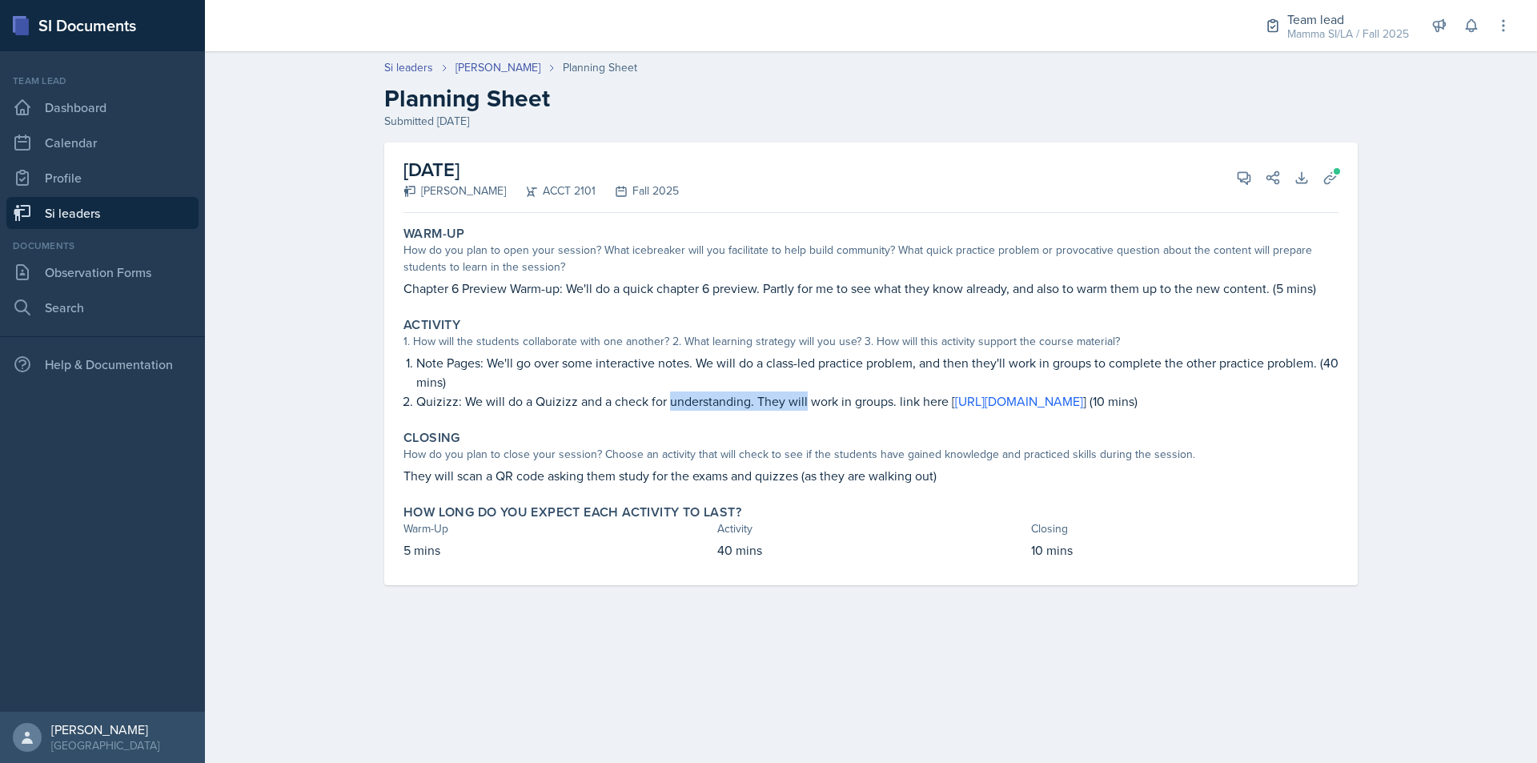
click at [797, 399] on p "Quizizz: We will do a Quizizz and a check for understanding. They will work in …" at bounding box center [877, 401] width 922 height 19
click at [803, 399] on p "Quizizz: We will do a Quizizz and a check for understanding. They will work in …" at bounding box center [877, 401] width 922 height 19
click at [804, 399] on p "Quizizz: We will do a Quizizz and a check for understanding. They will work in …" at bounding box center [877, 401] width 922 height 19
drag, startPoint x: 644, startPoint y: 487, endPoint x: 727, endPoint y: 481, distance: 83.5
click at [726, 482] on div "Closing How do you plan to close your session? Choose an activity that will che…" at bounding box center [871, 458] width 948 height 68
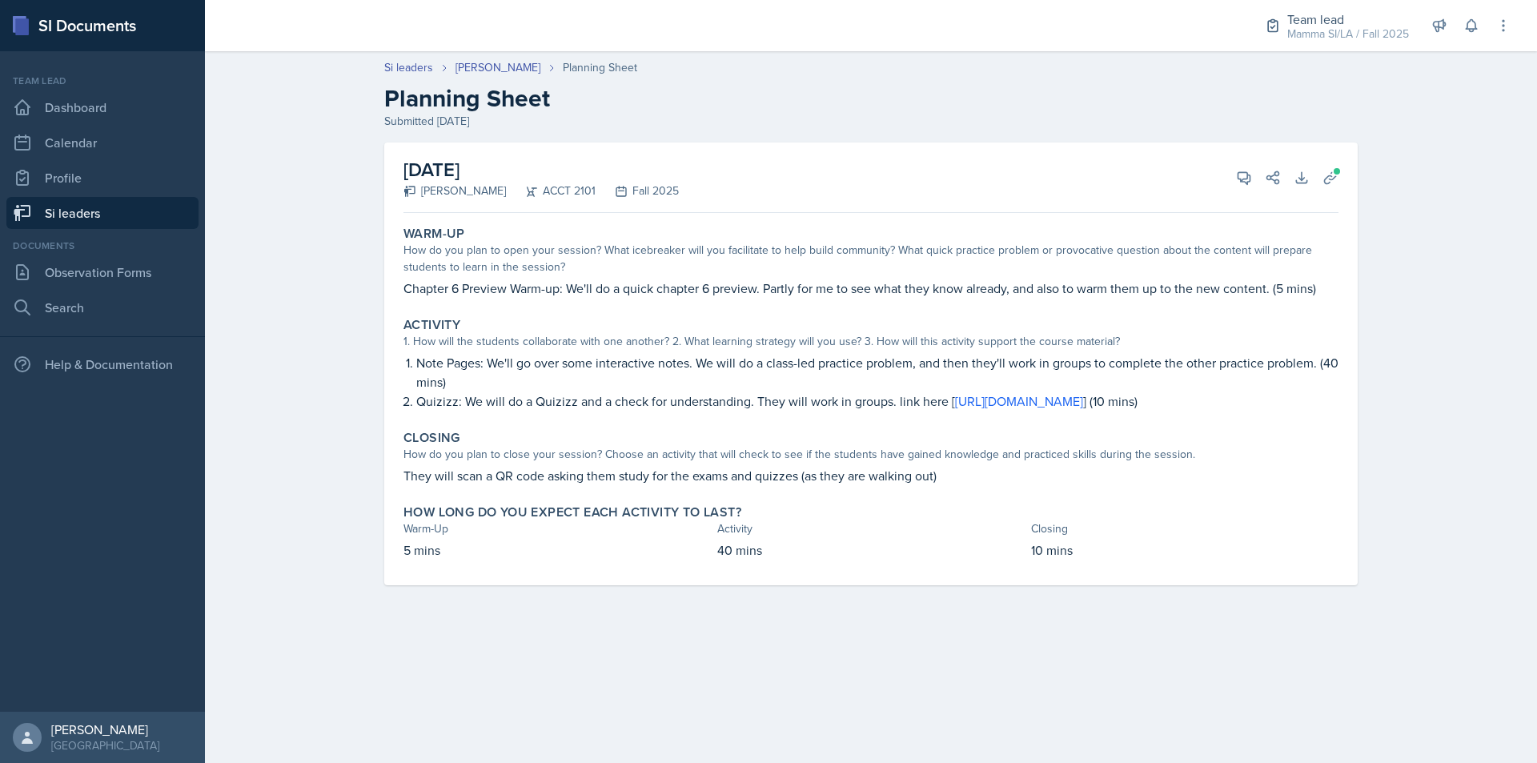
click at [727, 463] on div "How do you plan to close your session? Choose an activity that will check to se…" at bounding box center [871, 454] width 935 height 17
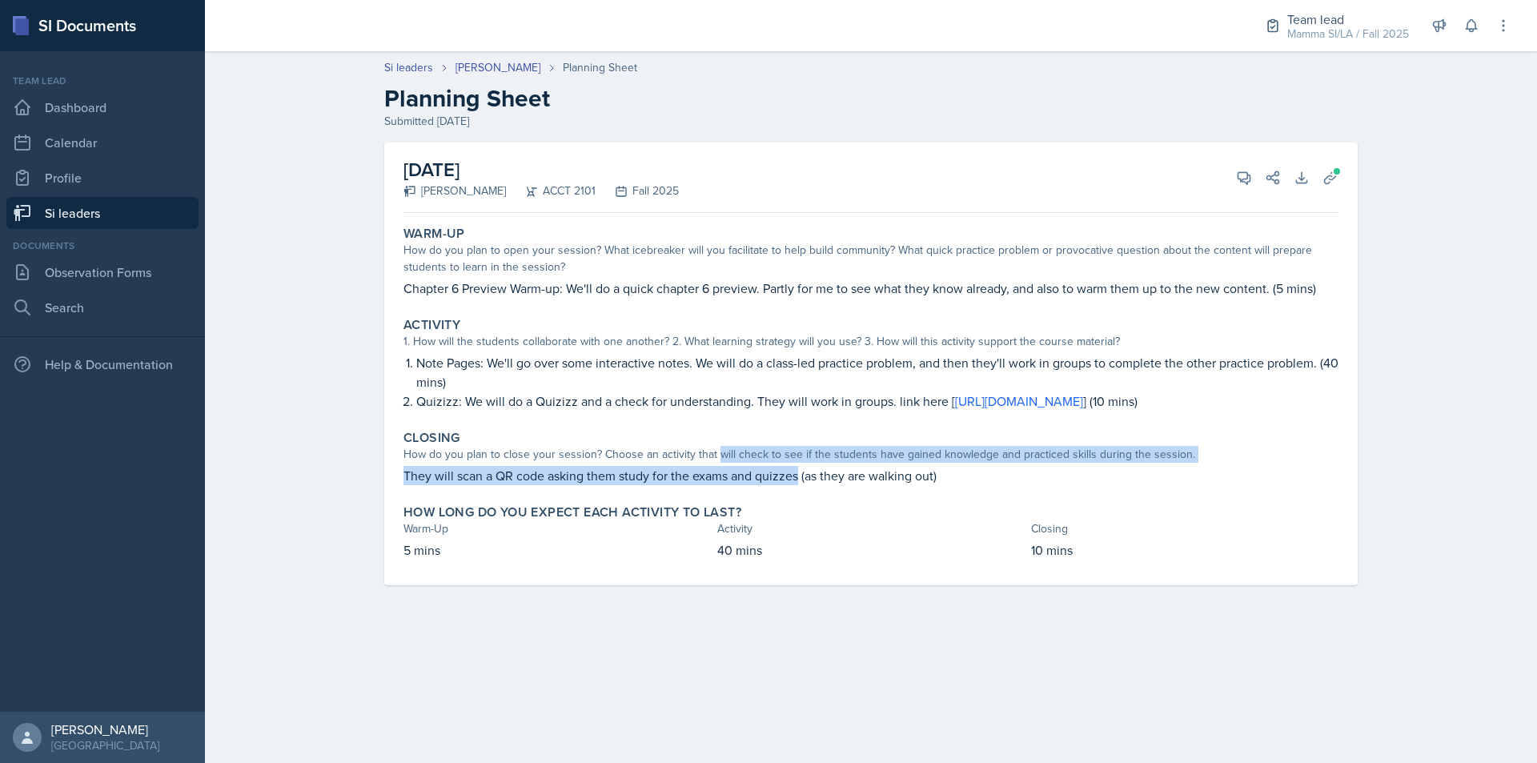
drag, startPoint x: 727, startPoint y: 481, endPoint x: 863, endPoint y: 484, distance: 136.1
click at [854, 484] on div "Closing How do you plan to close your session? Choose an activity that will che…" at bounding box center [871, 458] width 948 height 68
click at [864, 484] on div "Closing How do you plan to close your session? Choose an activity that will che…" at bounding box center [871, 458] width 948 height 68
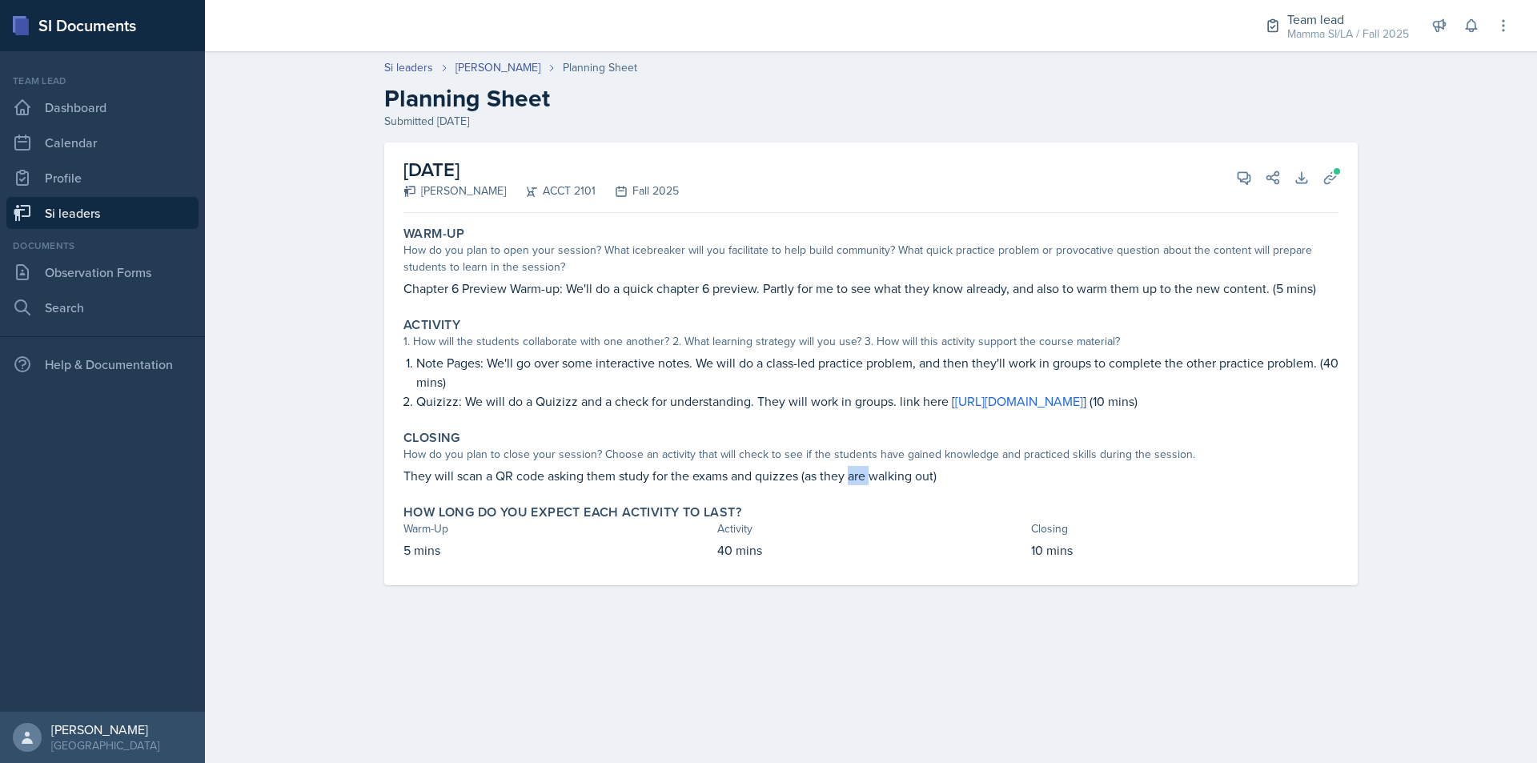
click at [864, 484] on div "Closing How do you plan to close your session? Choose an activity that will che…" at bounding box center [871, 458] width 948 height 68
click at [732, 485] on p "They will scan a QR code asking them study for the exams and quizzes (as they a…" at bounding box center [871, 475] width 935 height 19
click at [1336, 171] on span at bounding box center [1337, 172] width 10 height 10
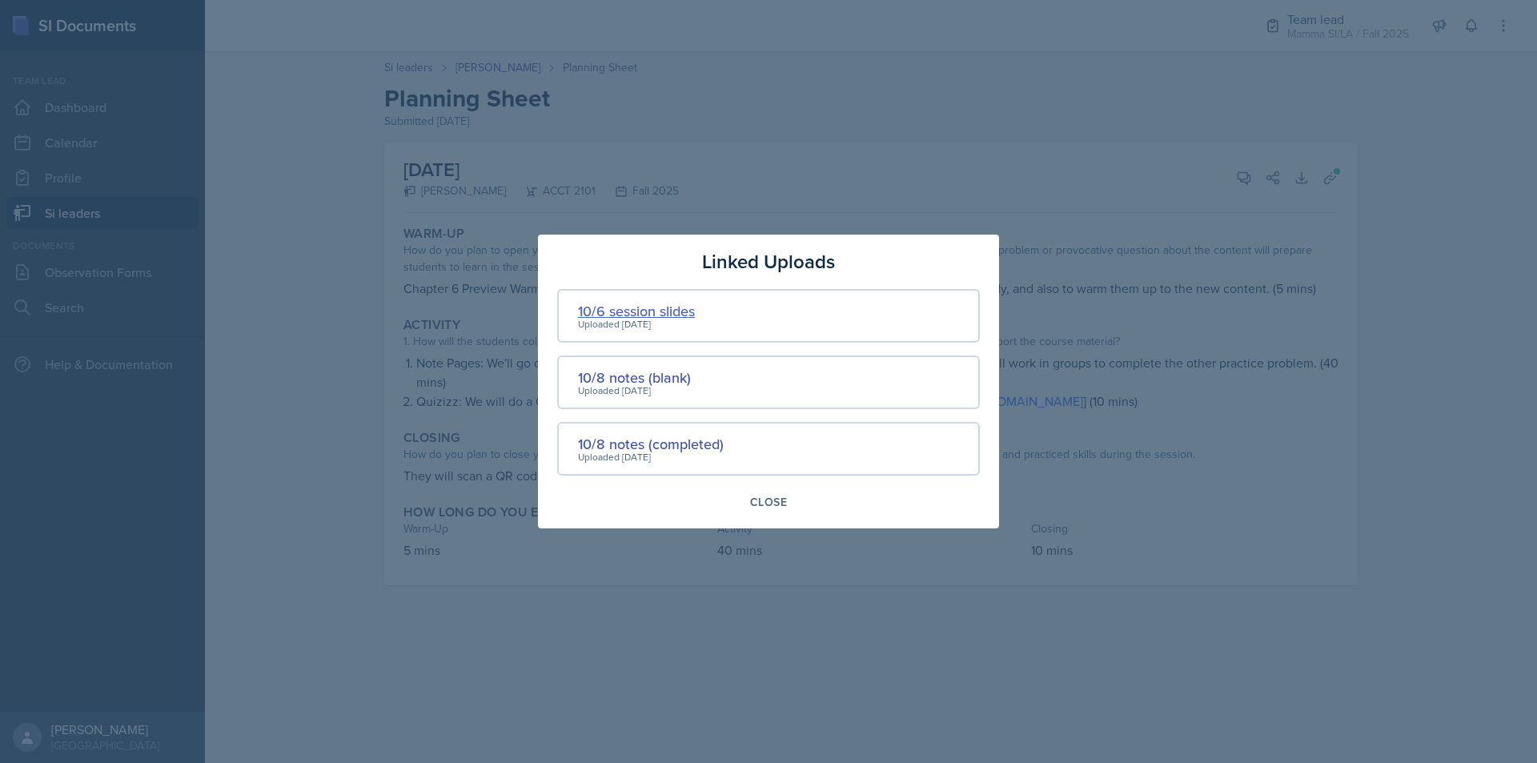
click at [677, 307] on div "10/6 session slides" at bounding box center [636, 311] width 117 height 22
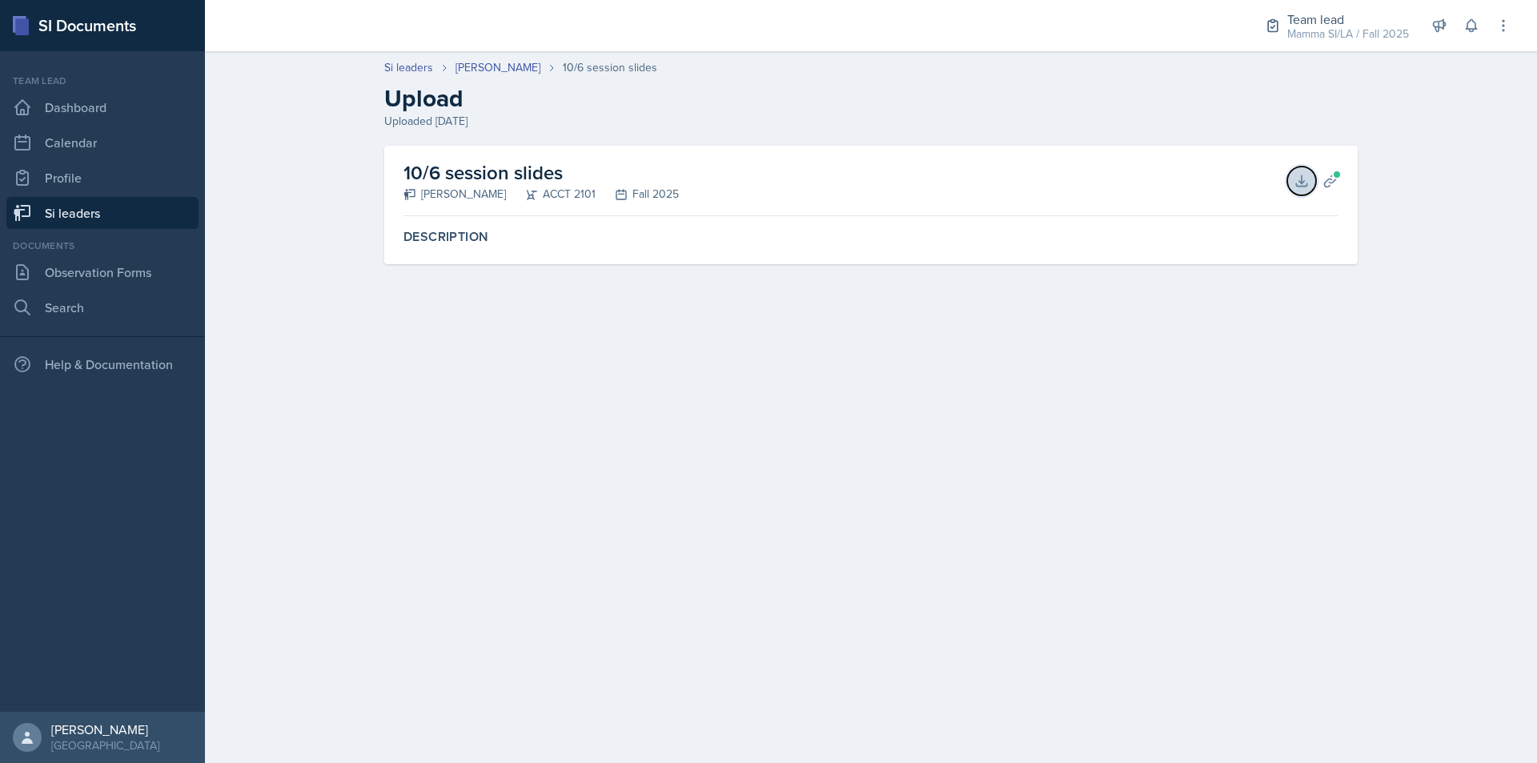
click at [1303, 174] on icon at bounding box center [1302, 181] width 16 height 16
click at [515, 71] on link "[PERSON_NAME]" at bounding box center [498, 67] width 85 height 17
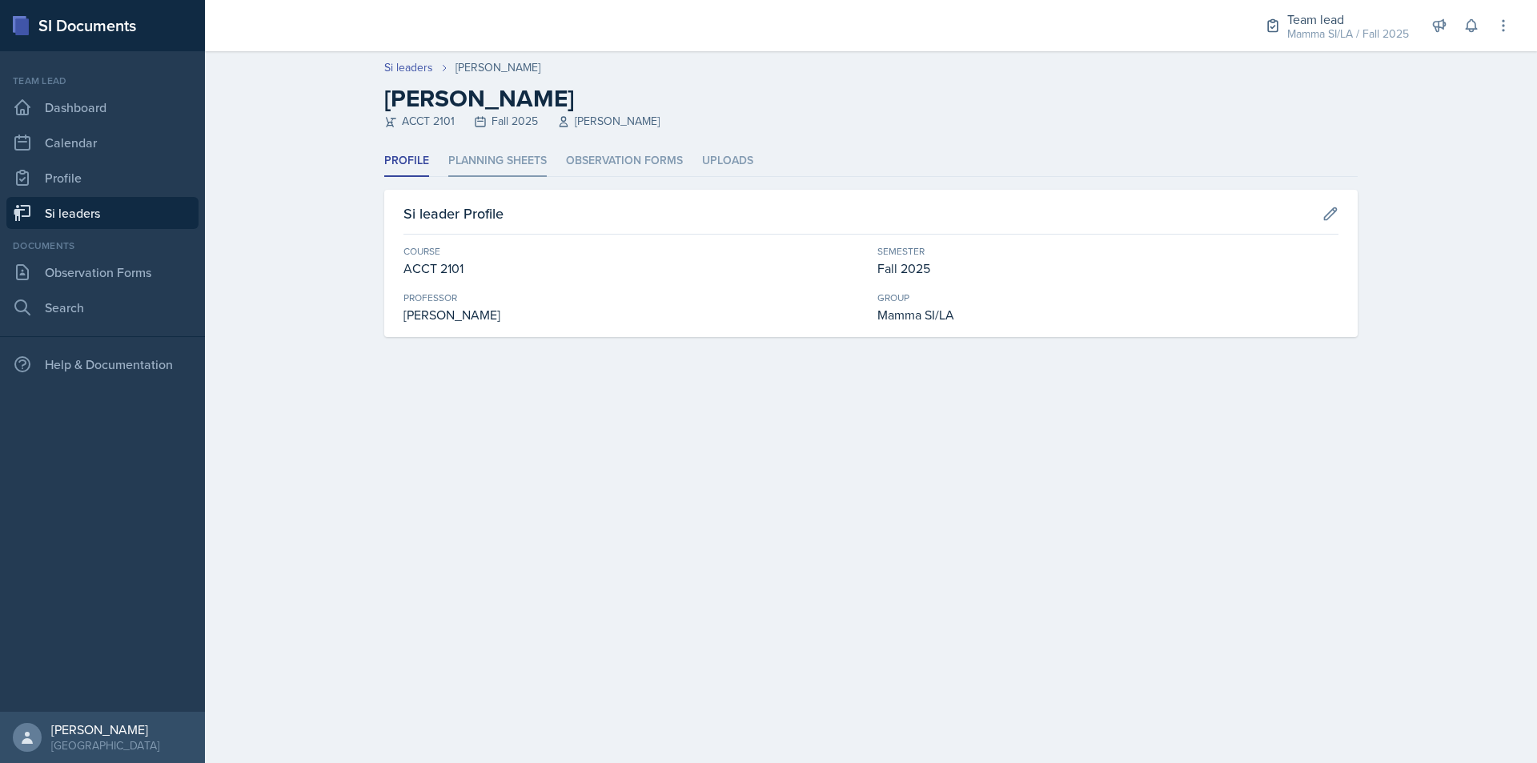
click at [504, 163] on li "Planning Sheets" at bounding box center [497, 161] width 98 height 31
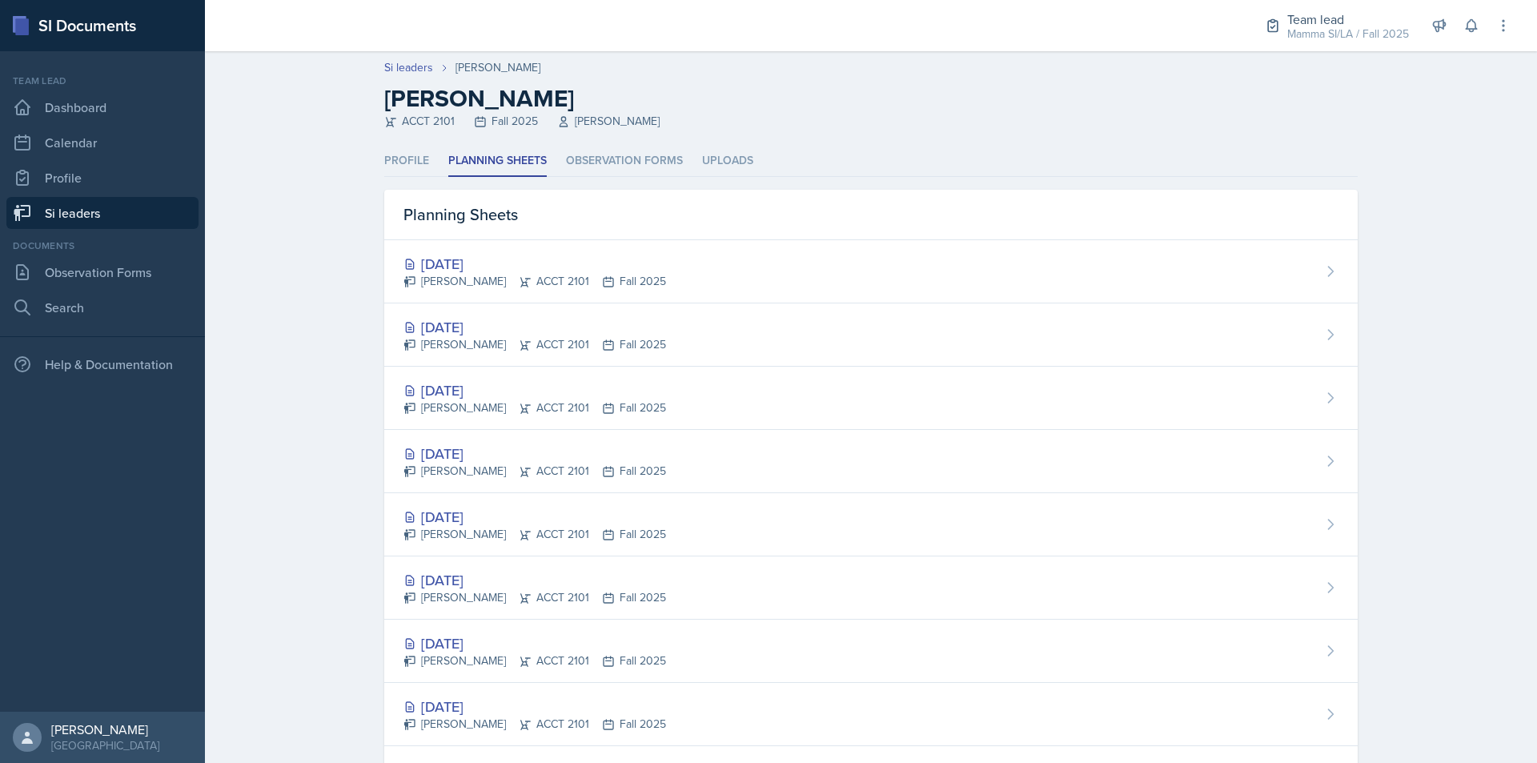
click at [567, 341] on div "[PERSON_NAME] ACCT 2101 Fall 2025" at bounding box center [535, 344] width 263 height 17
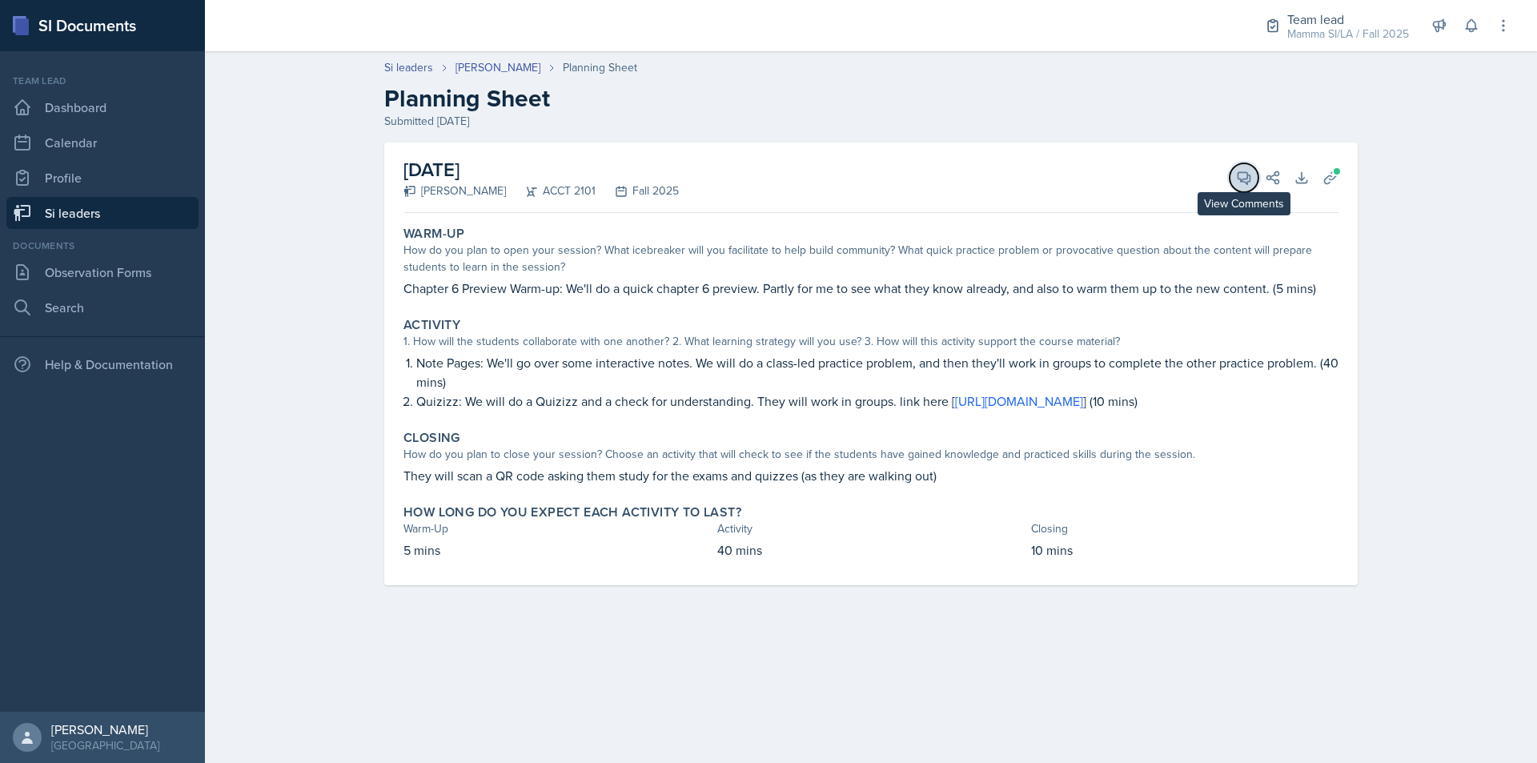
click at [1245, 179] on icon at bounding box center [1245, 178] width 12 height 12
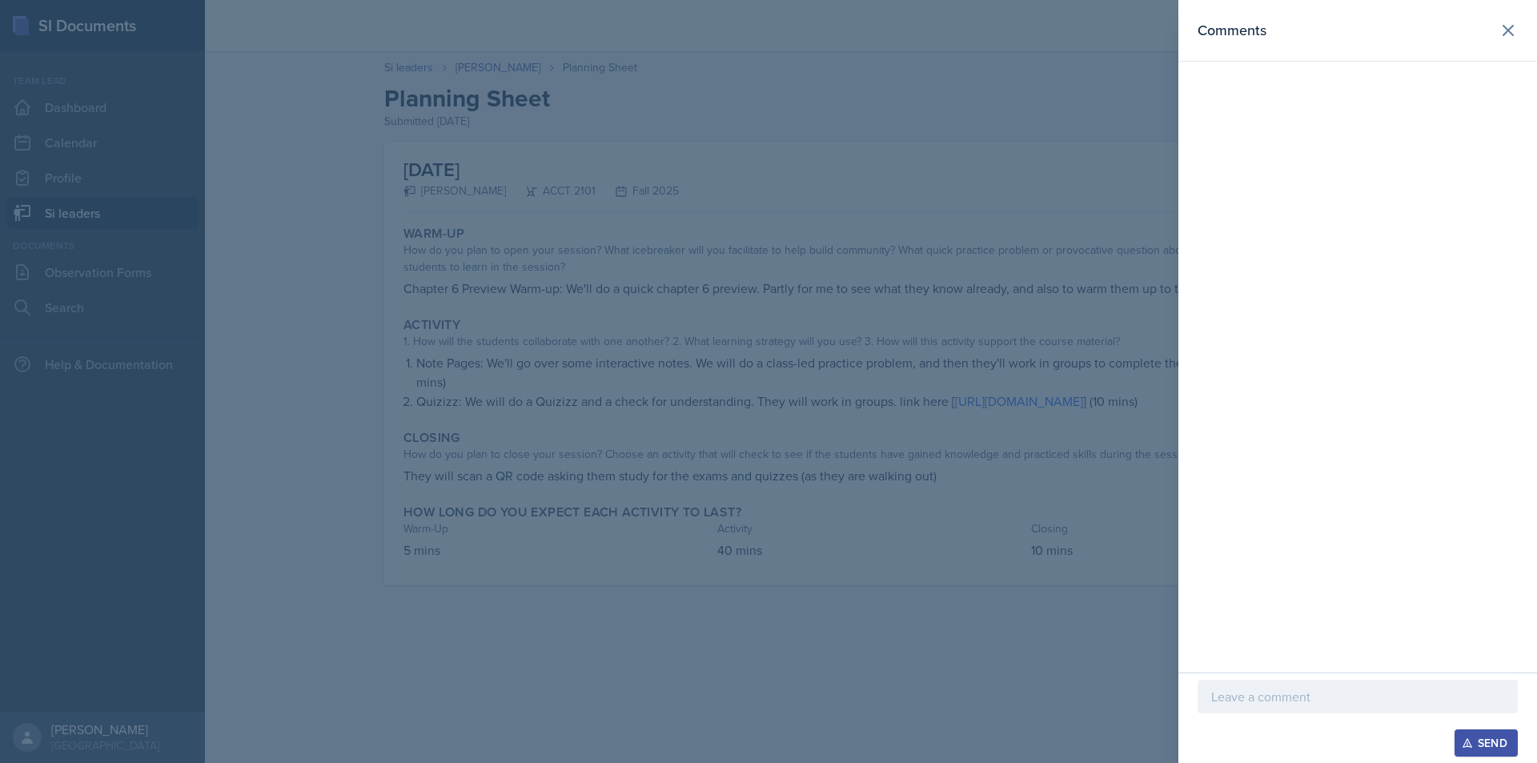
click at [1300, 690] on p at bounding box center [1357, 696] width 293 height 19
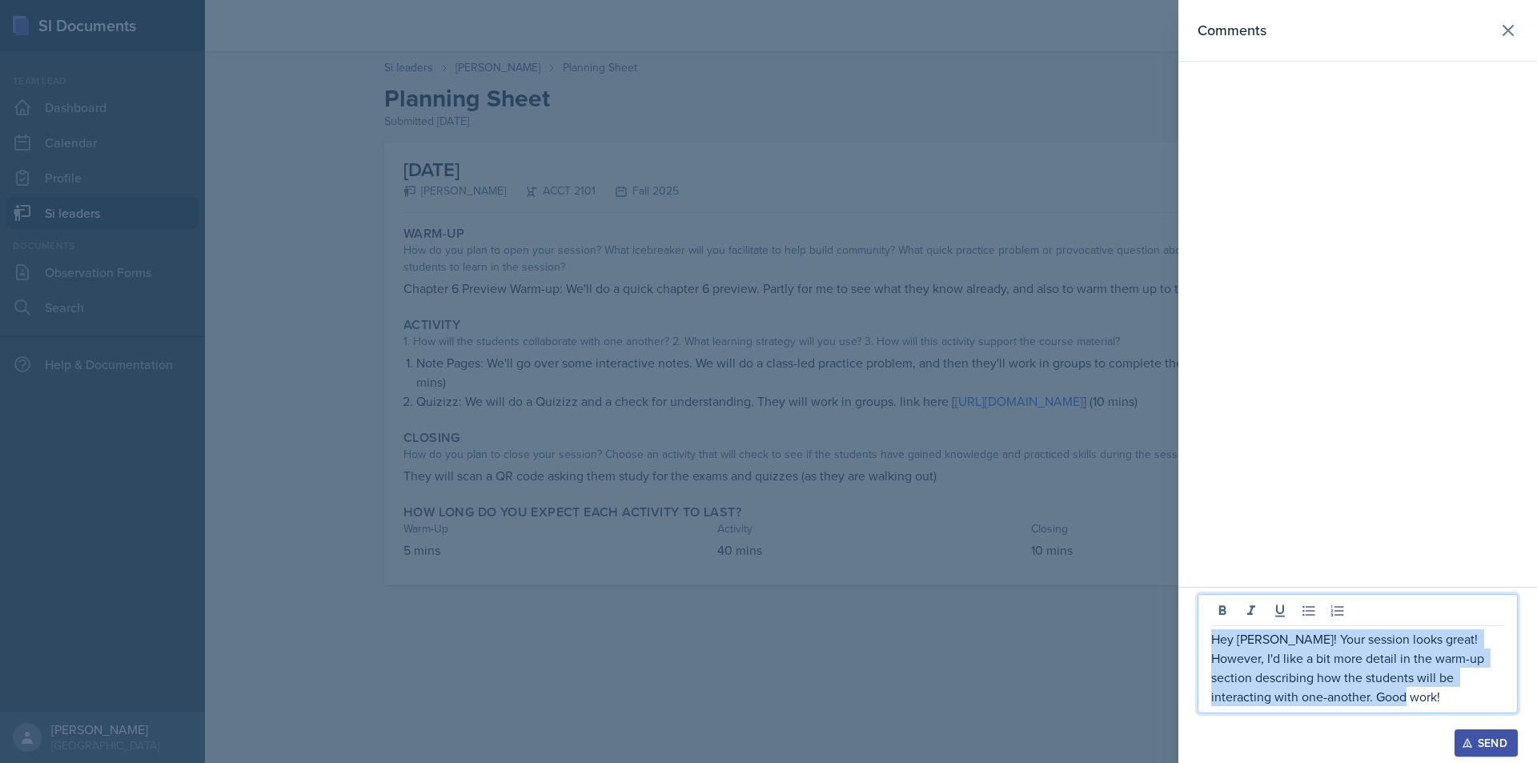
drag, startPoint x: 1377, startPoint y: 702, endPoint x: 1208, endPoint y: 637, distance: 181.0
click at [1208, 637] on div "Hey [PERSON_NAME]! Your session looks great! However, I'd like a bit more detai…" at bounding box center [1358, 653] width 320 height 119
copy p "Hey [PERSON_NAME]! Your session looks great! However, I'd like a bit more detai…"
click at [1486, 735] on div "Send" at bounding box center [1486, 743] width 42 height 13
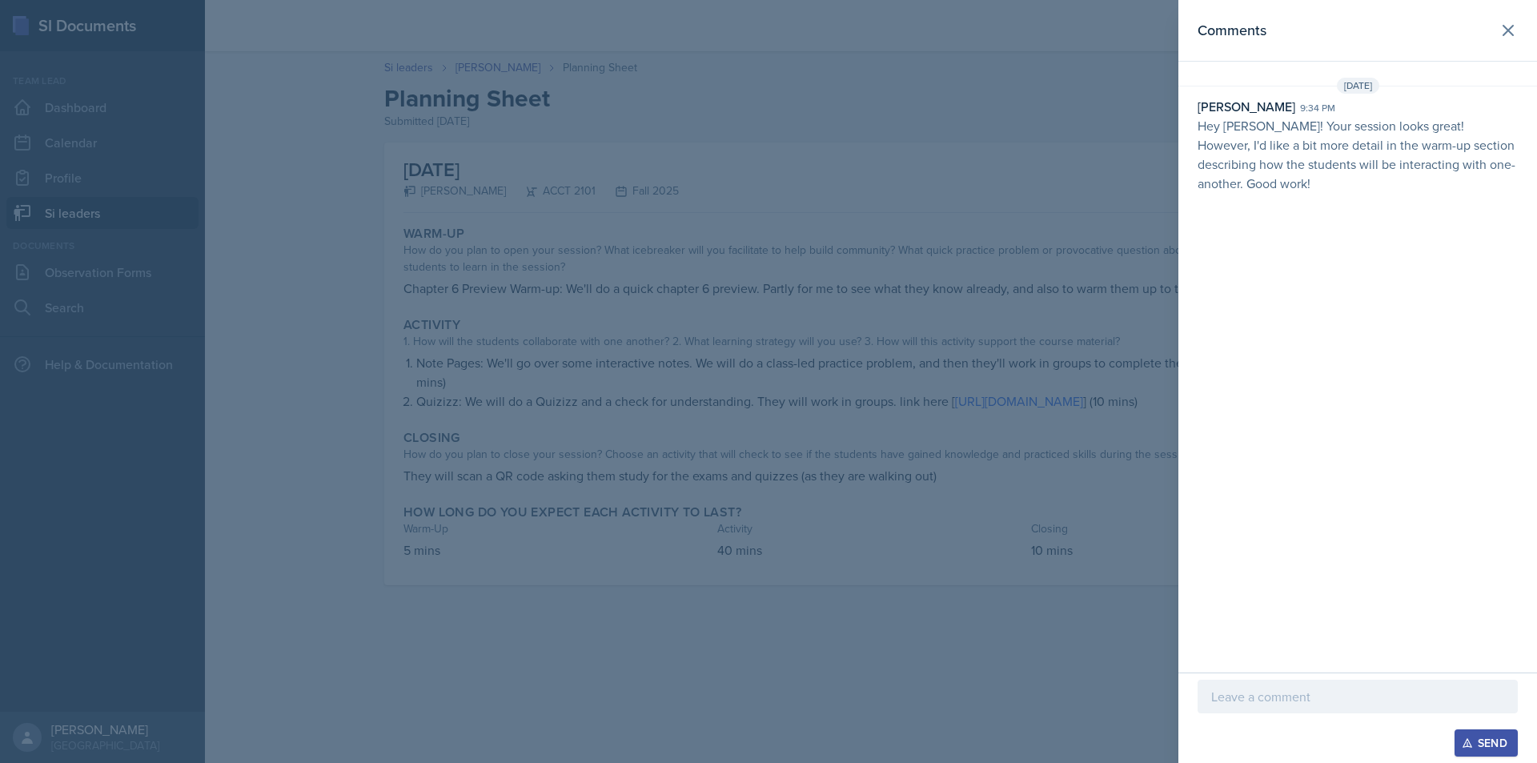
click at [1039, 556] on div at bounding box center [768, 381] width 1537 height 763
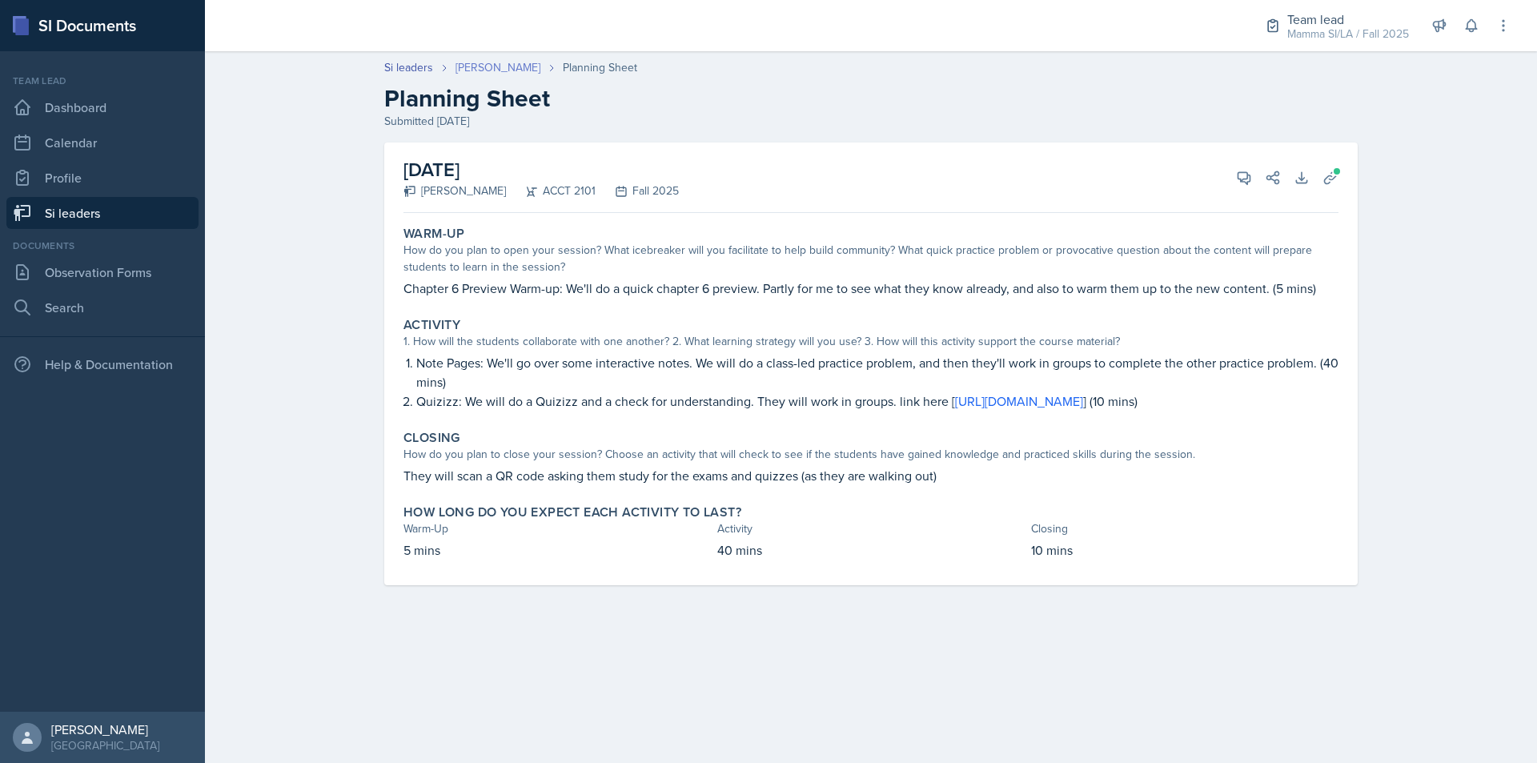
click at [488, 71] on link "[PERSON_NAME]" at bounding box center [498, 67] width 85 height 17
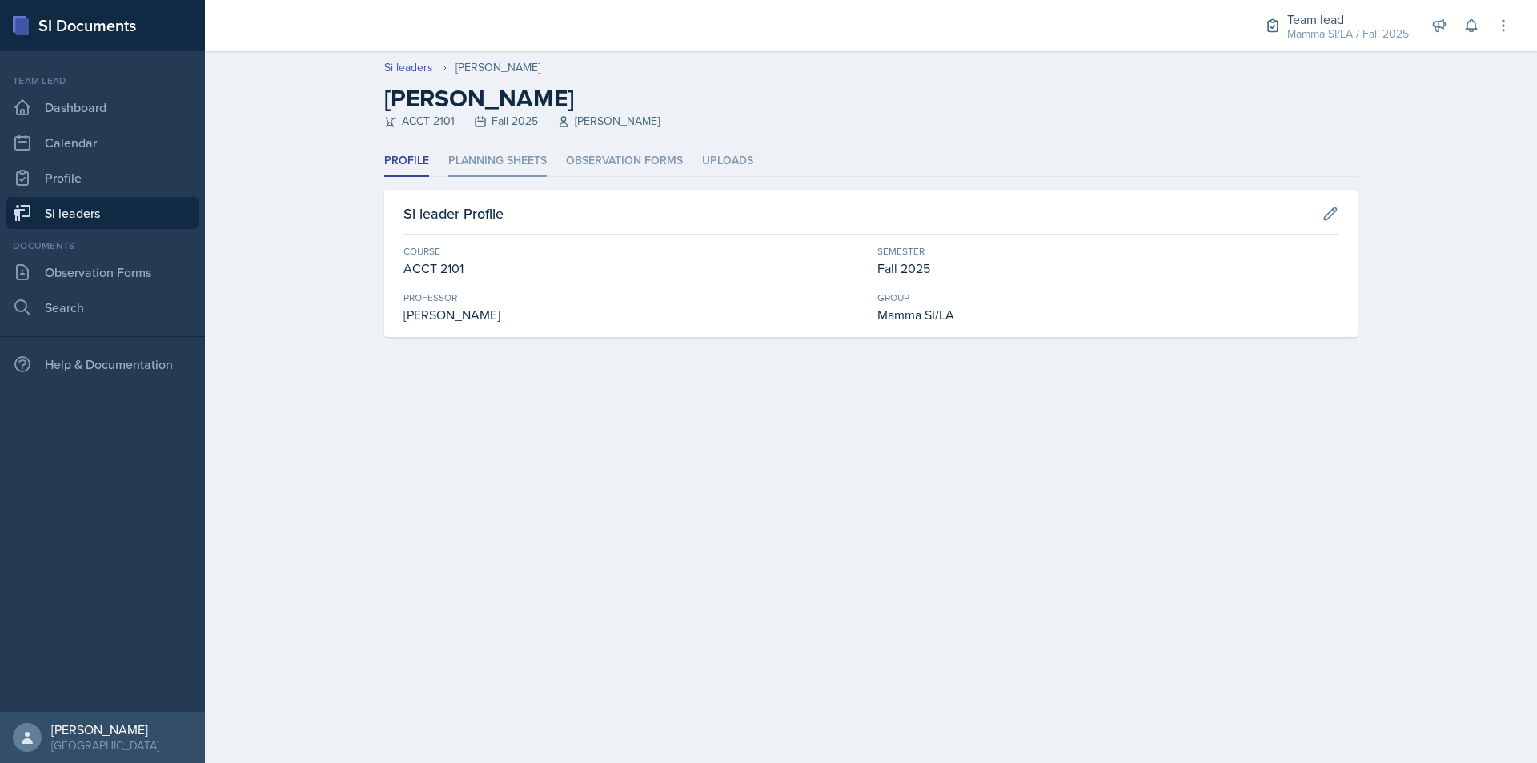
click at [540, 160] on li "Planning Sheets" at bounding box center [497, 161] width 98 height 31
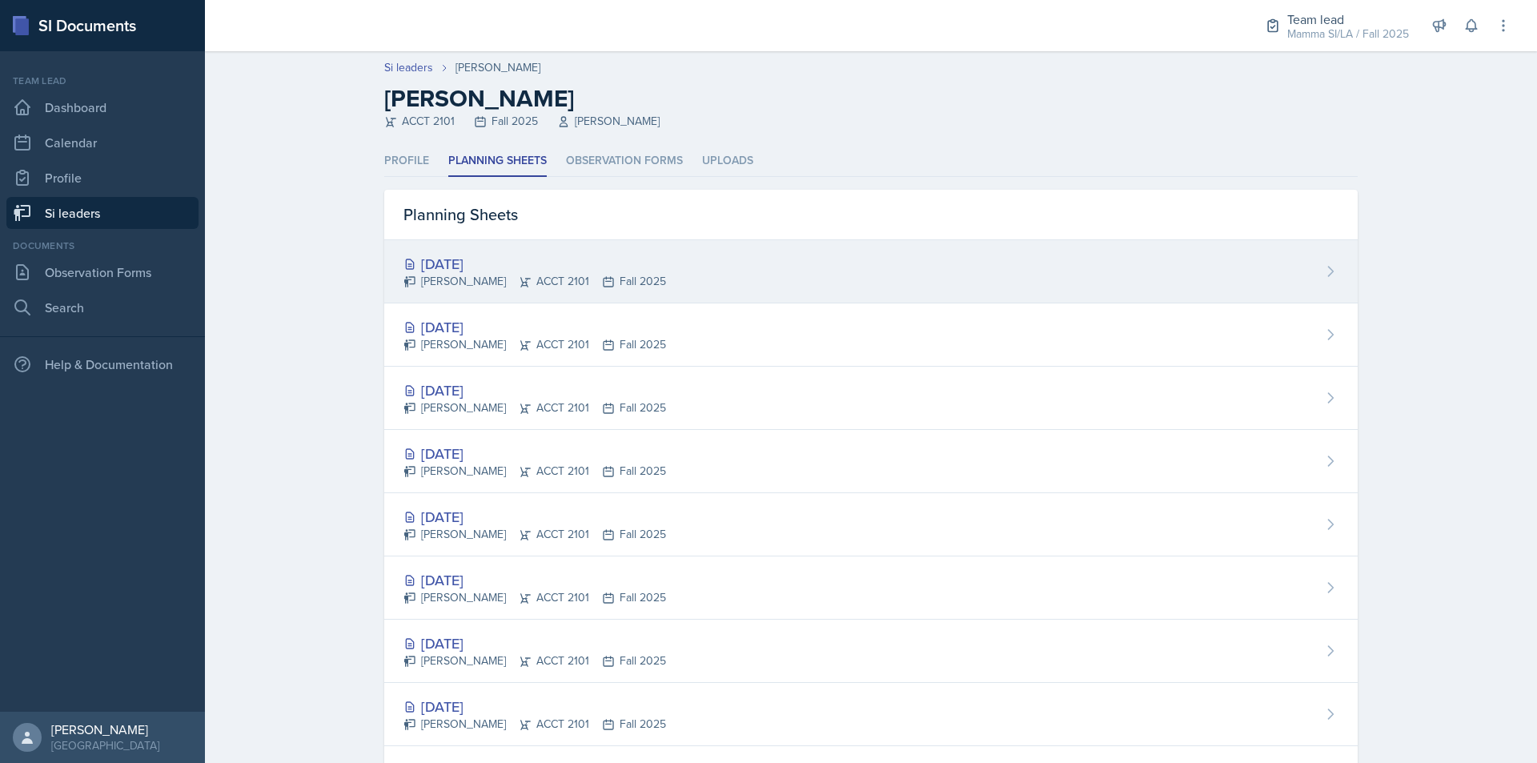
click at [551, 275] on div "[PERSON_NAME] ACCT 2101 Fall 2025" at bounding box center [535, 281] width 263 height 17
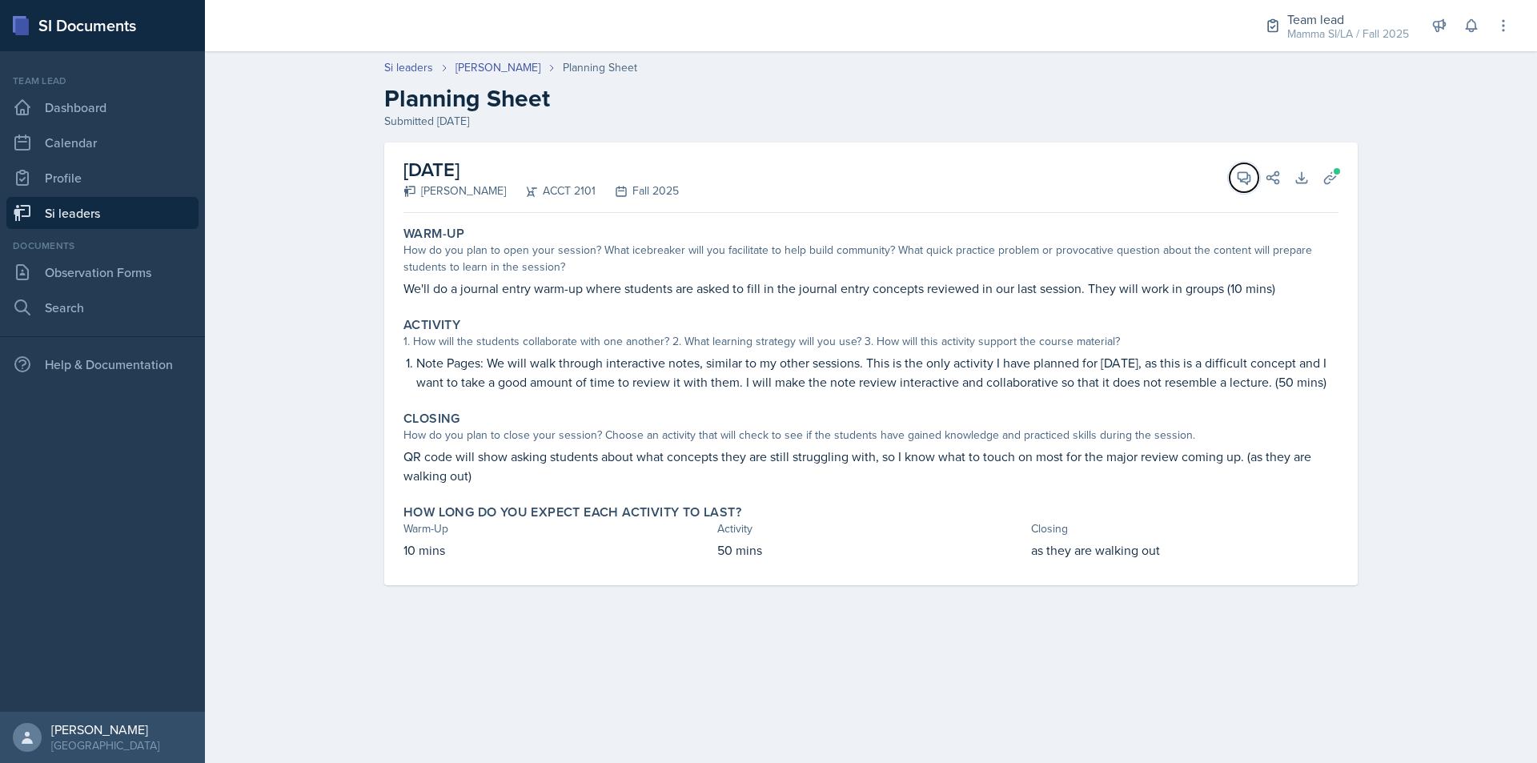
click at [1251, 190] on button "View Comments" at bounding box center [1244, 177] width 29 height 29
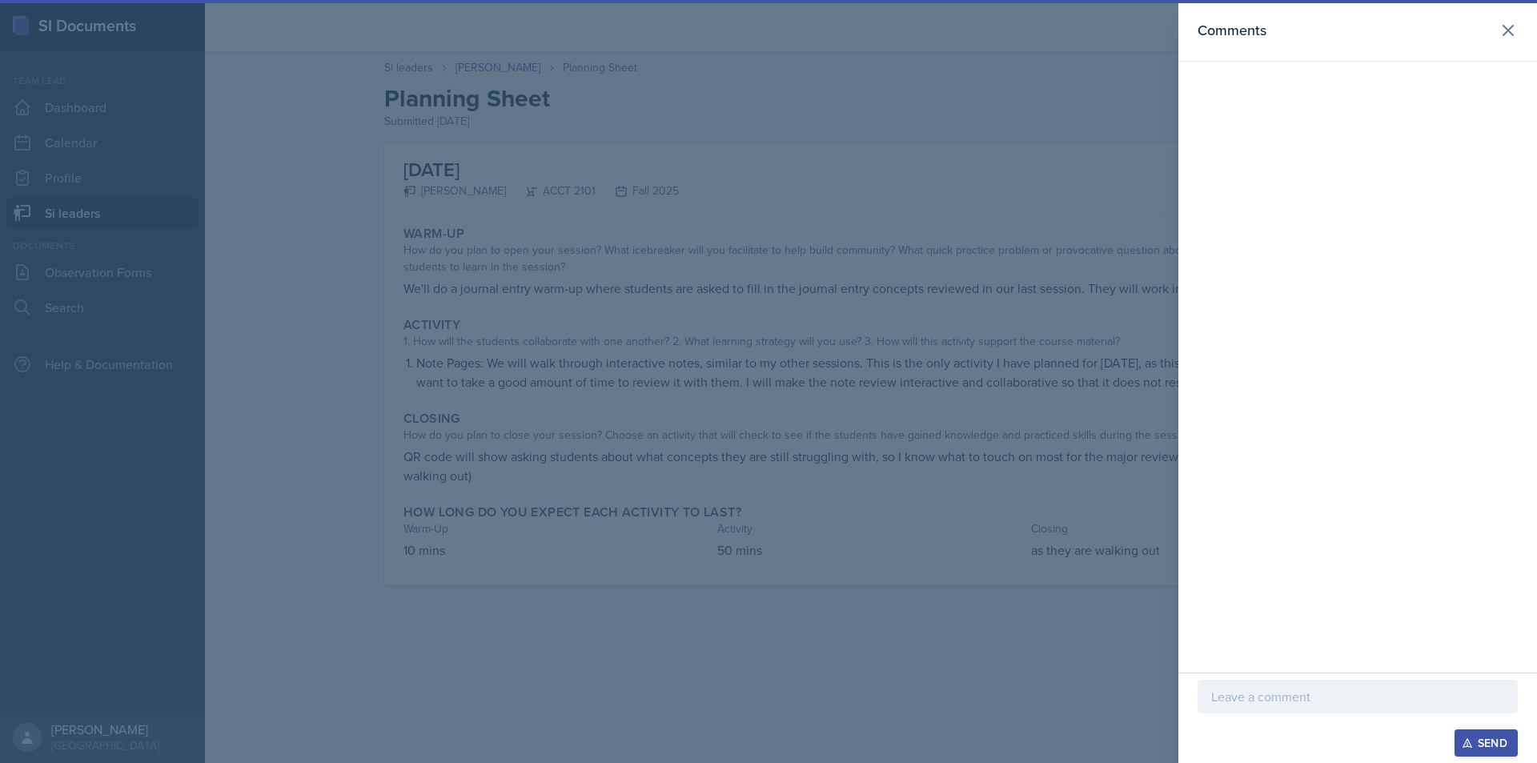
click at [1344, 695] on p at bounding box center [1357, 696] width 293 height 19
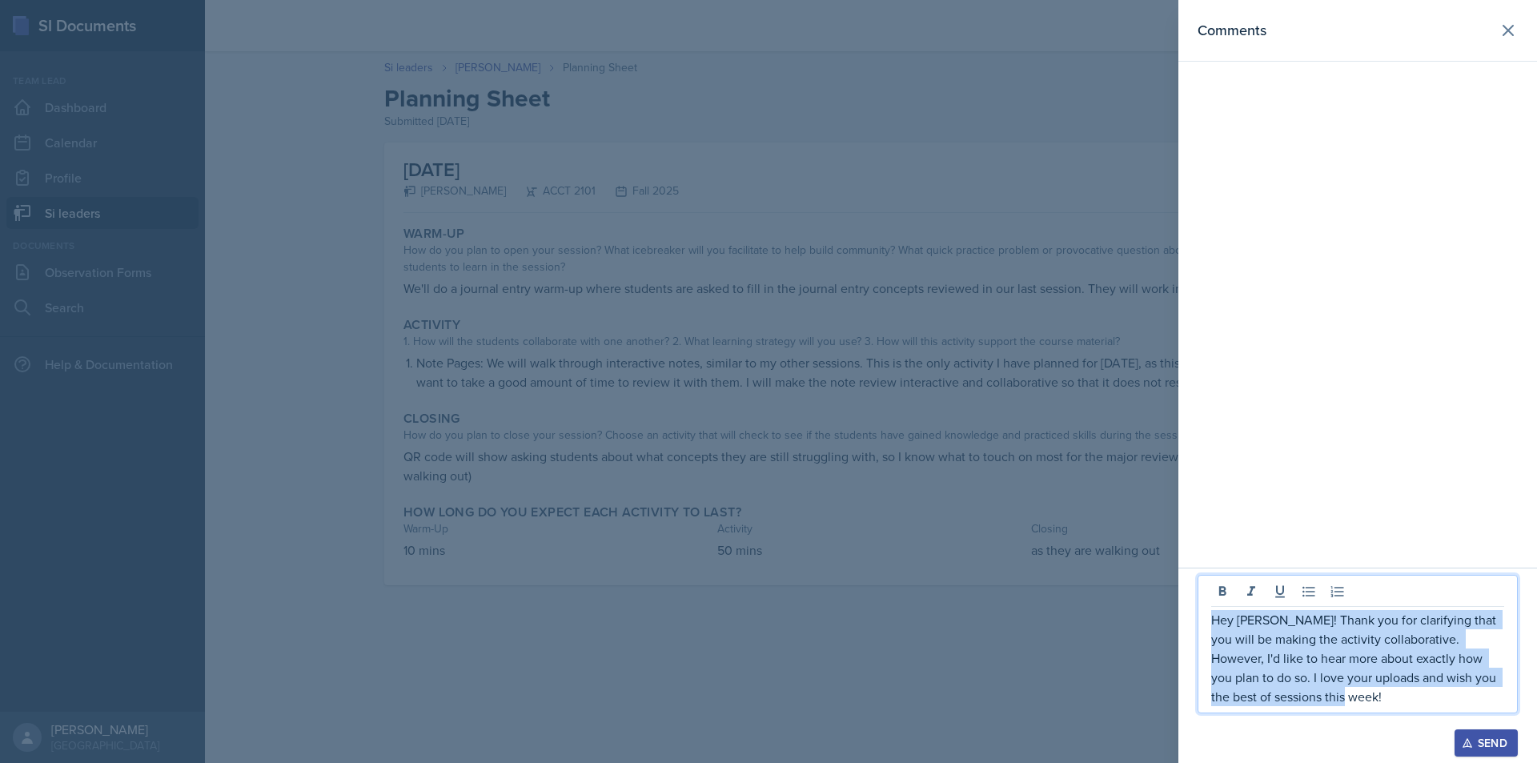
drag, startPoint x: 1344, startPoint y: 694, endPoint x: 1208, endPoint y: 610, distance: 159.3
click at [1208, 610] on div "Hey [PERSON_NAME]! Thank you for clarifying that you will be making the activit…" at bounding box center [1358, 644] width 320 height 139
copy p "Hey [PERSON_NAME]! Thank you for clarifying that you will be making the activit…"
click at [1475, 735] on button "Send" at bounding box center [1486, 742] width 63 height 27
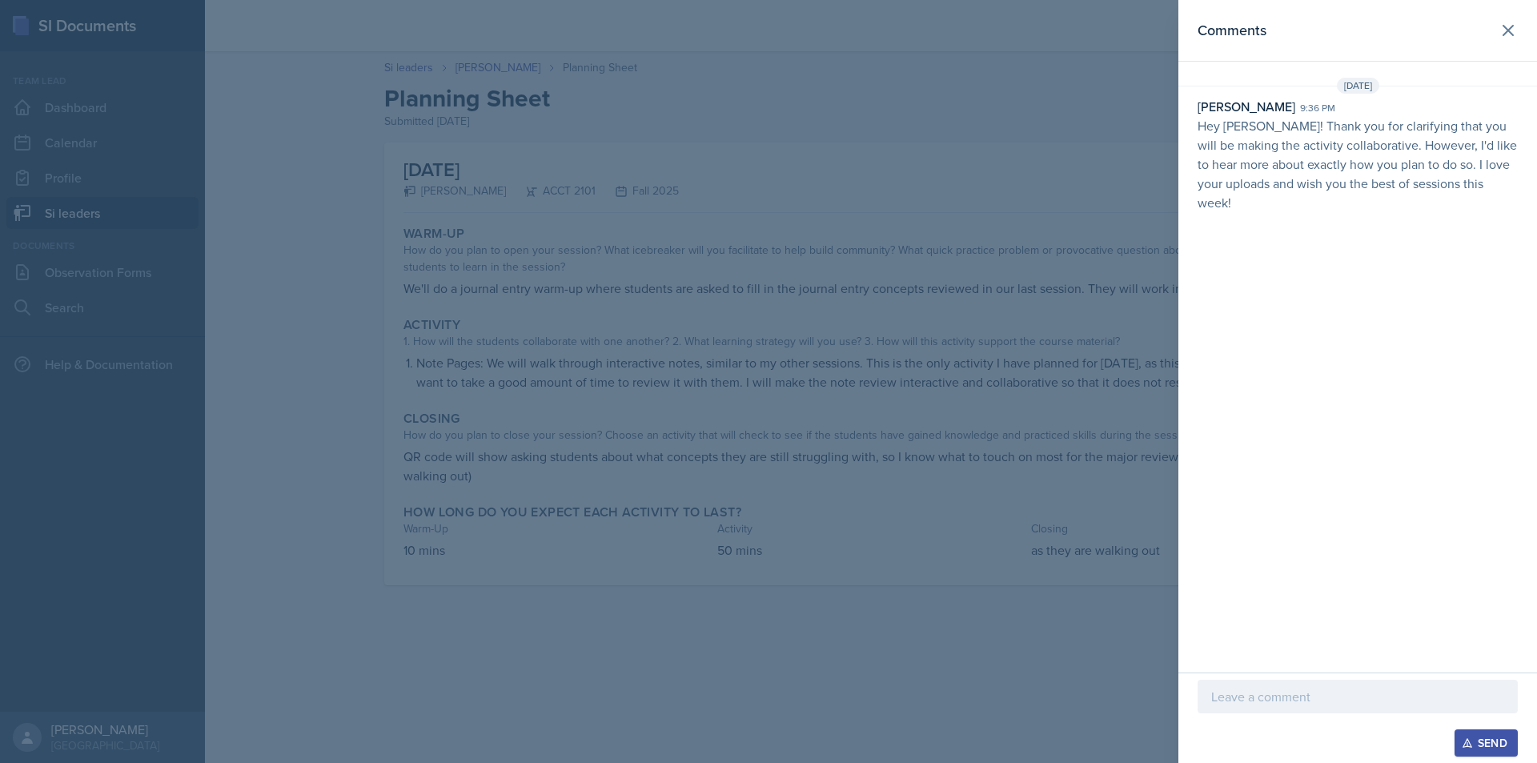
click at [842, 462] on div at bounding box center [768, 381] width 1537 height 763
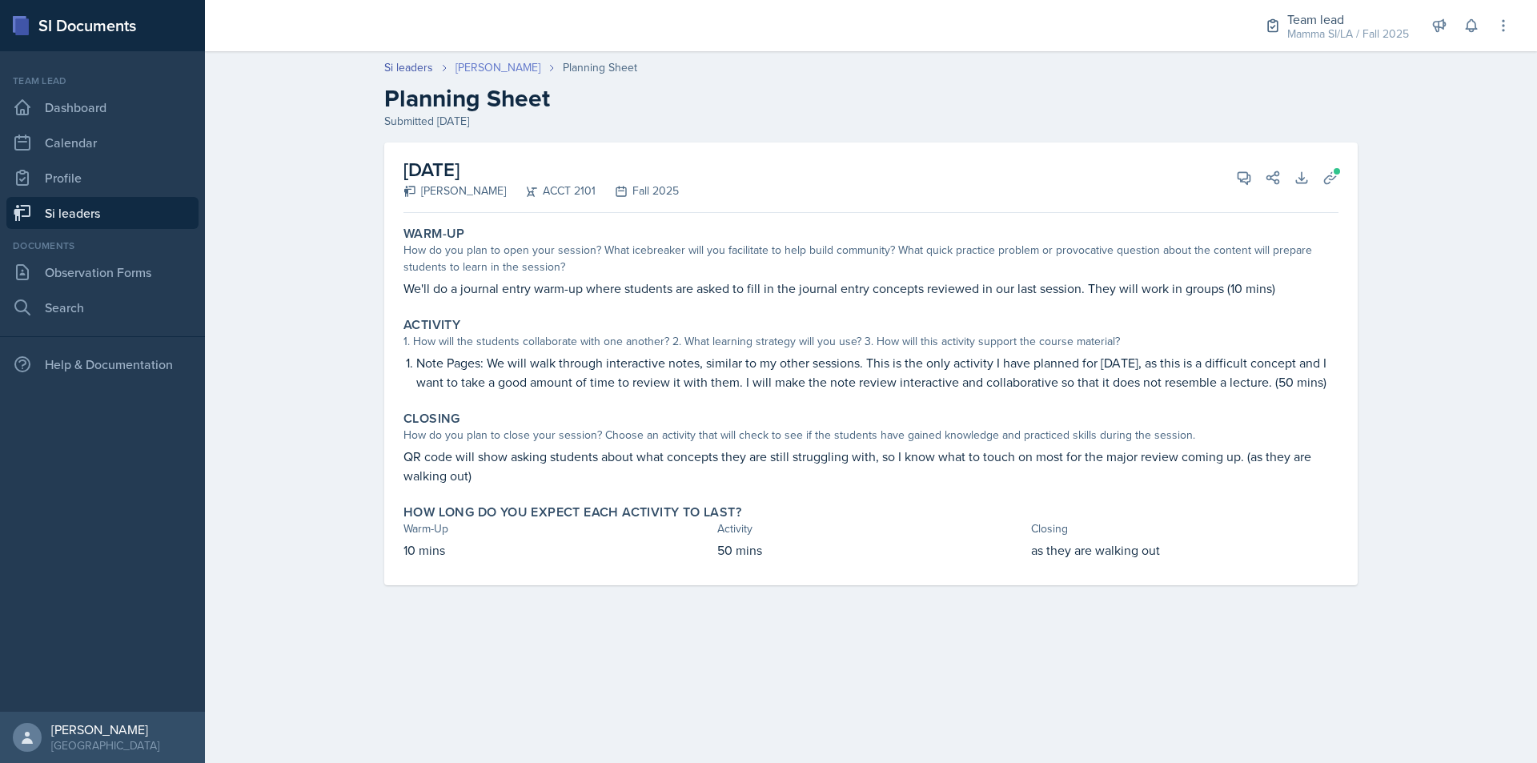
click at [473, 66] on link "[PERSON_NAME]" at bounding box center [498, 67] width 85 height 17
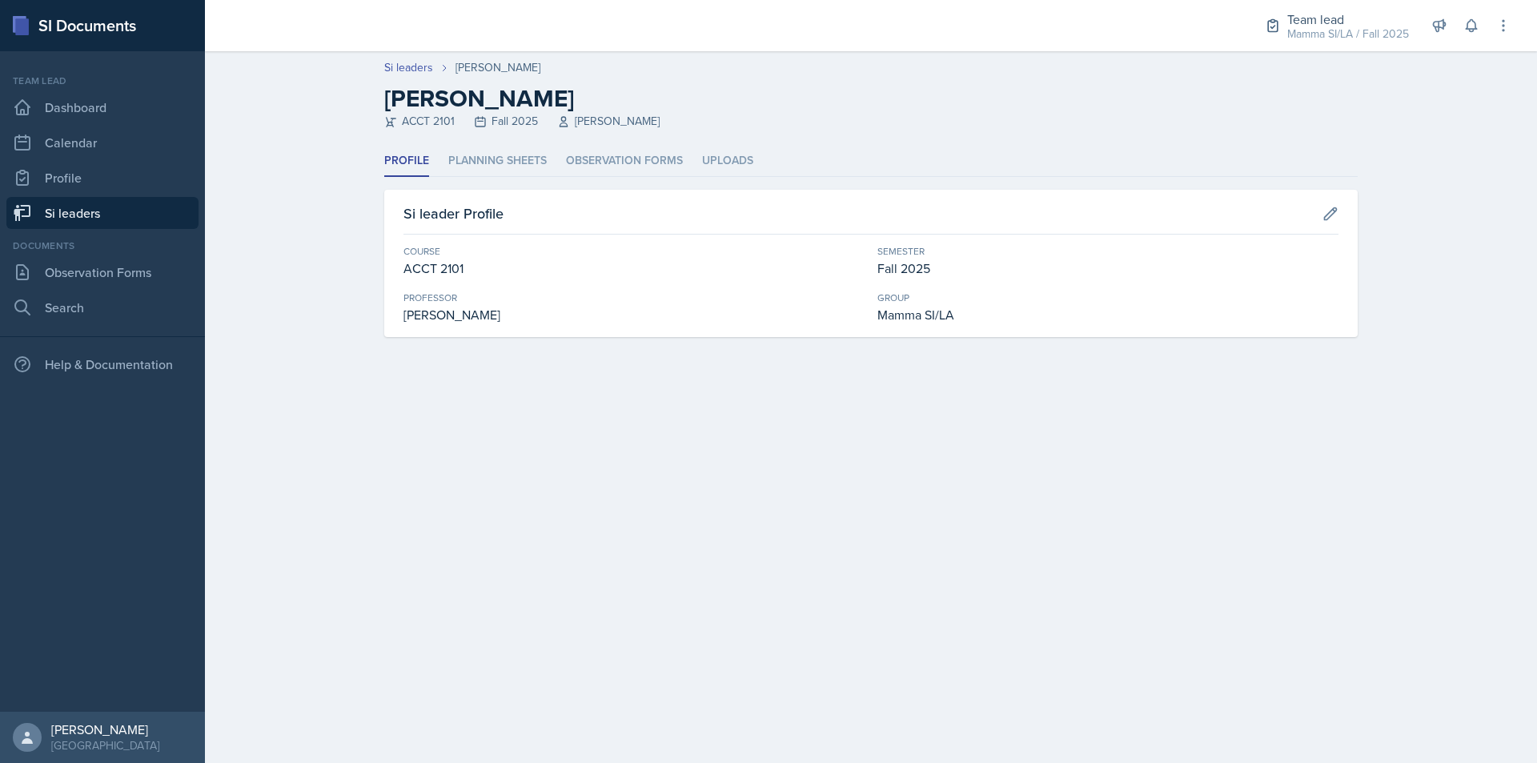
click at [155, 215] on link "Si leaders" at bounding box center [102, 213] width 192 height 32
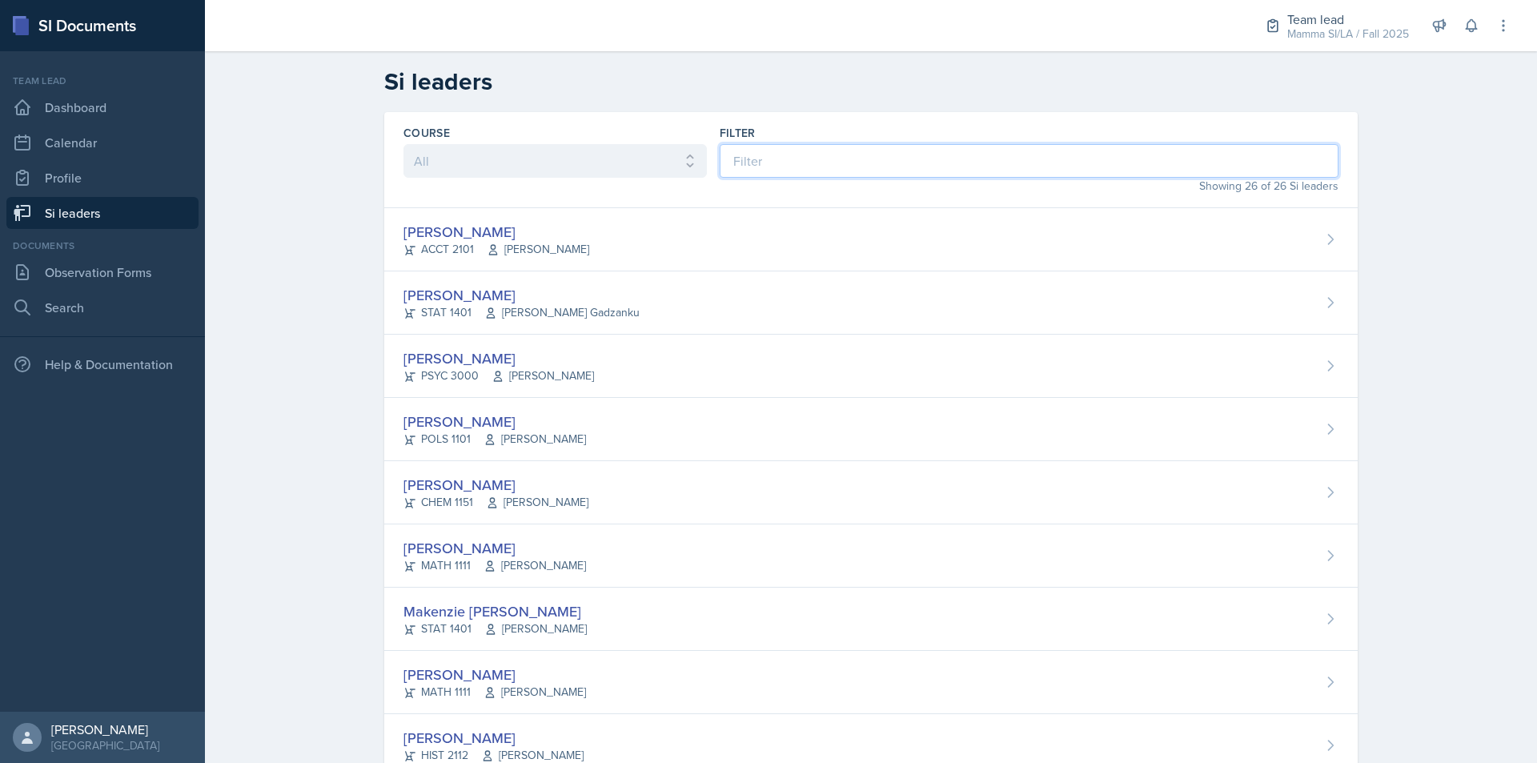
click at [789, 177] on input at bounding box center [1029, 161] width 619 height 34
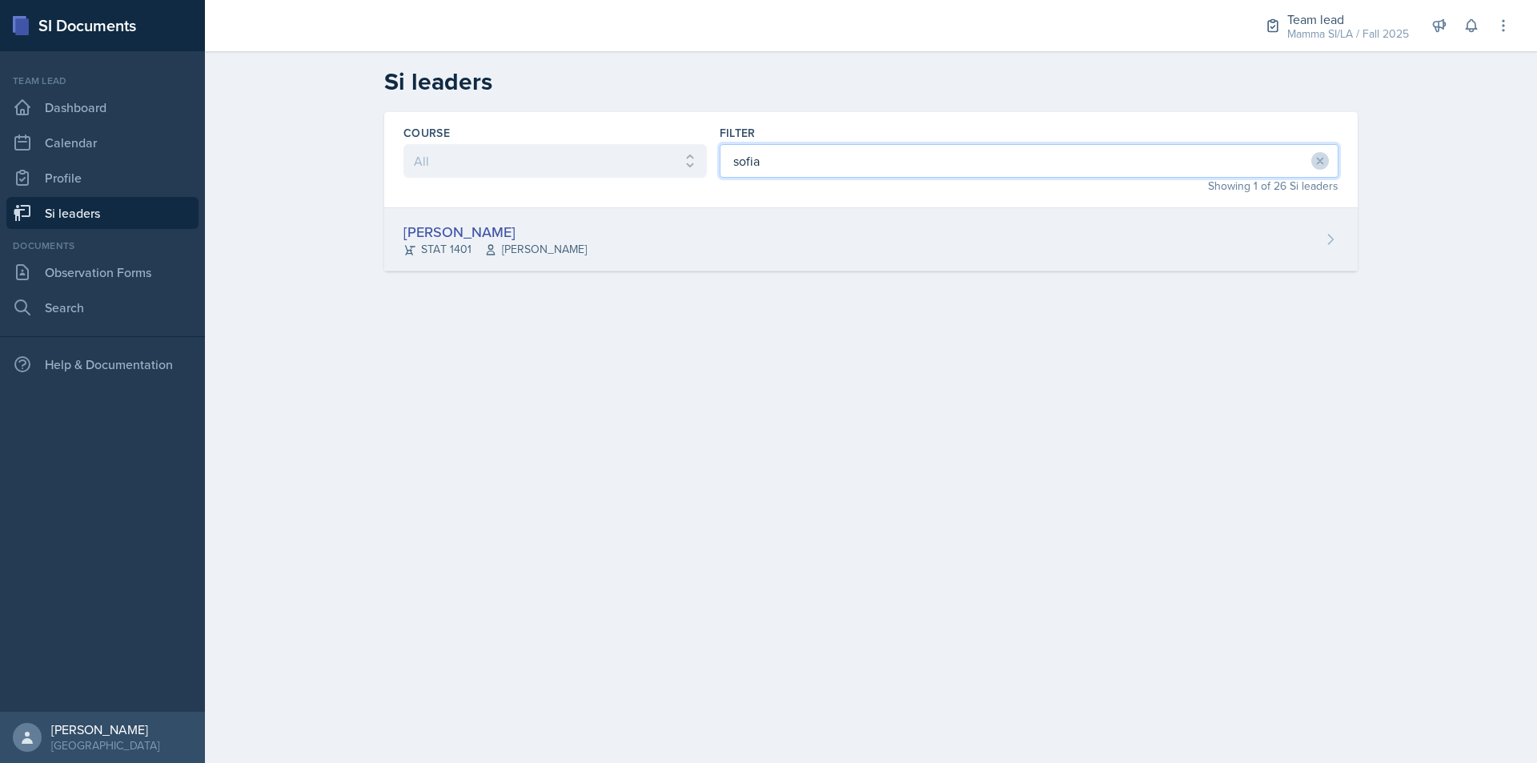
type input "sofia"
click at [798, 221] on div "[PERSON_NAME] STAT 1401 [PERSON_NAME]" at bounding box center [871, 239] width 974 height 63
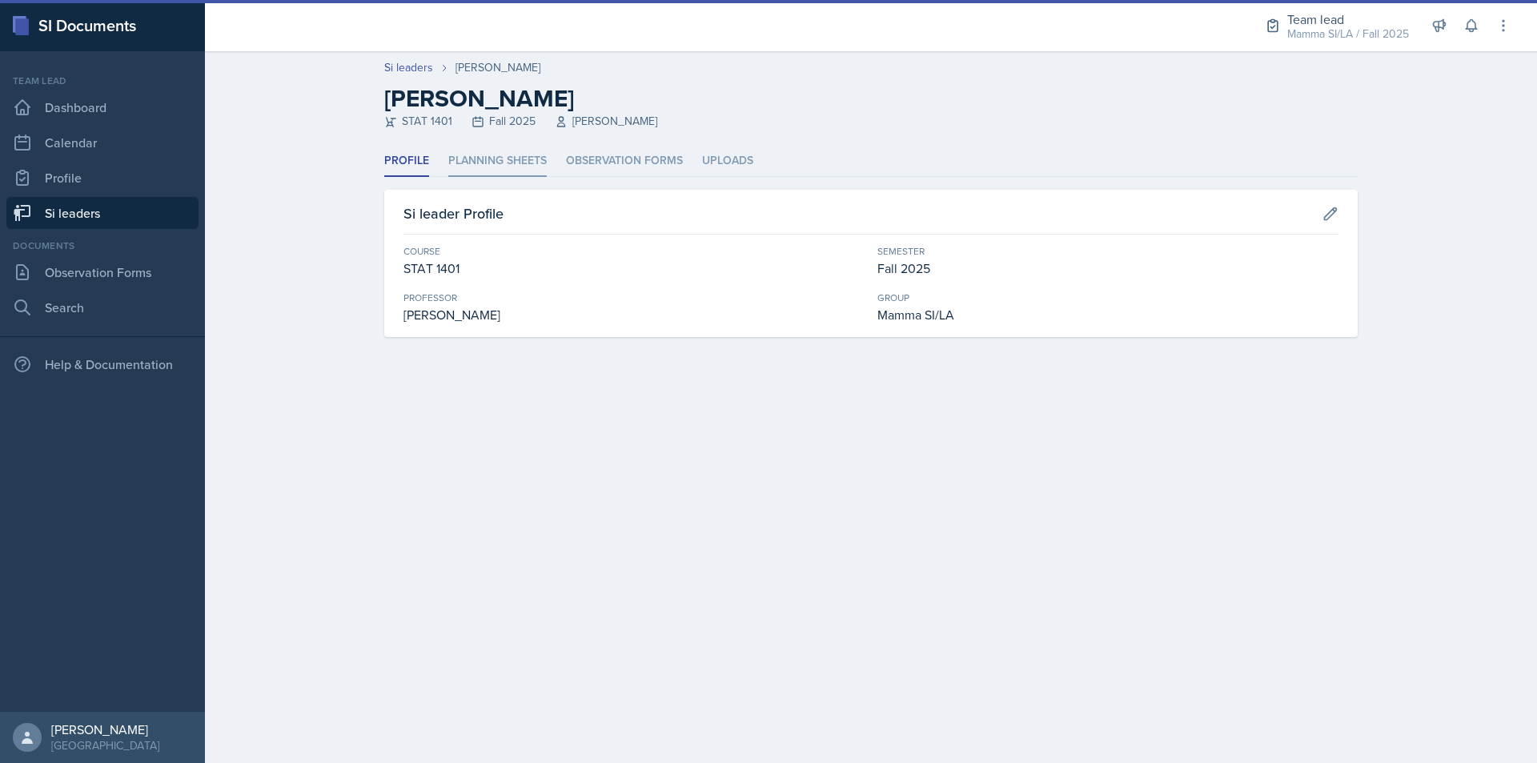
click at [504, 151] on li "Planning Sheets" at bounding box center [497, 161] width 98 height 31
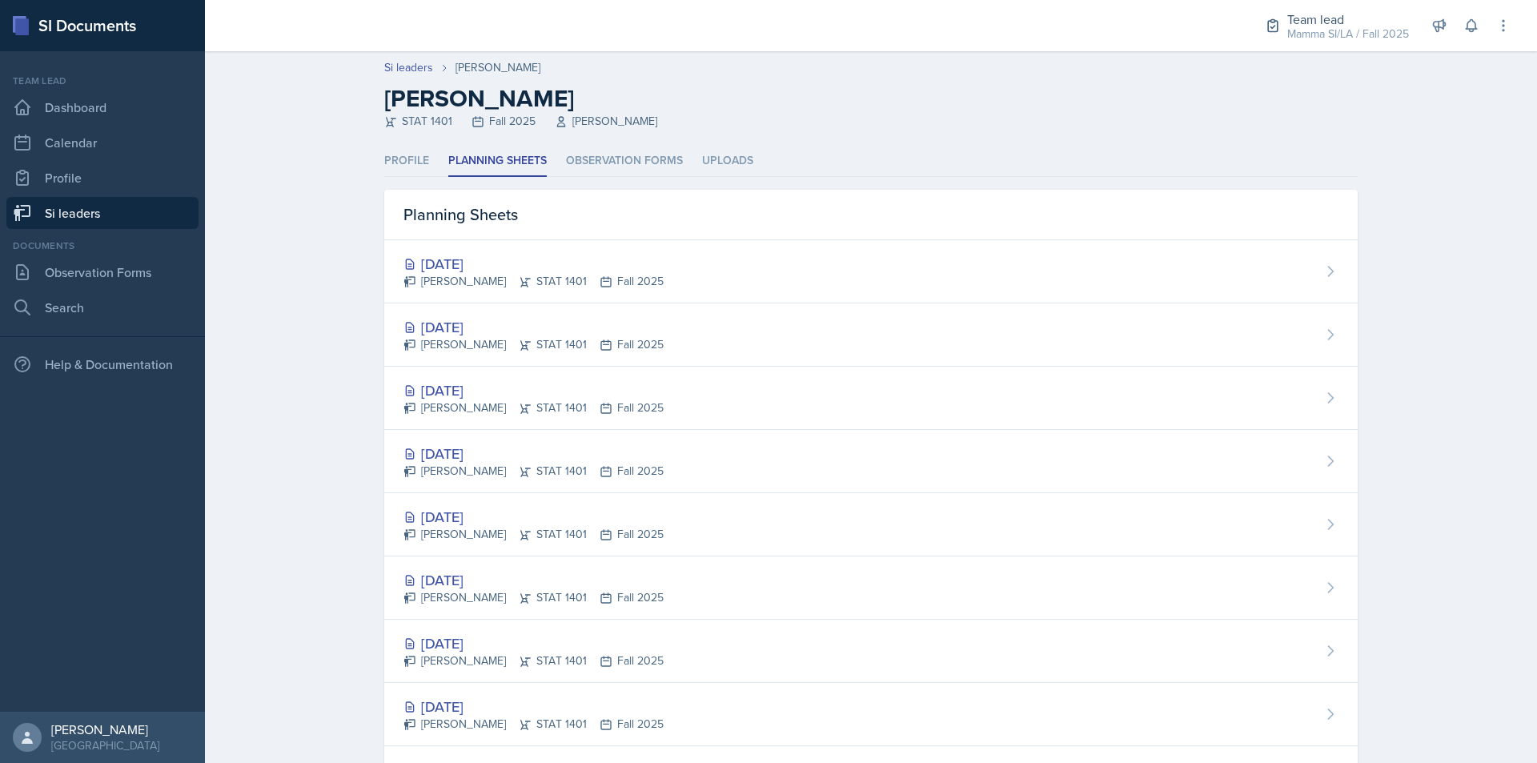
click at [101, 222] on link "Si leaders" at bounding box center [102, 213] width 192 height 32
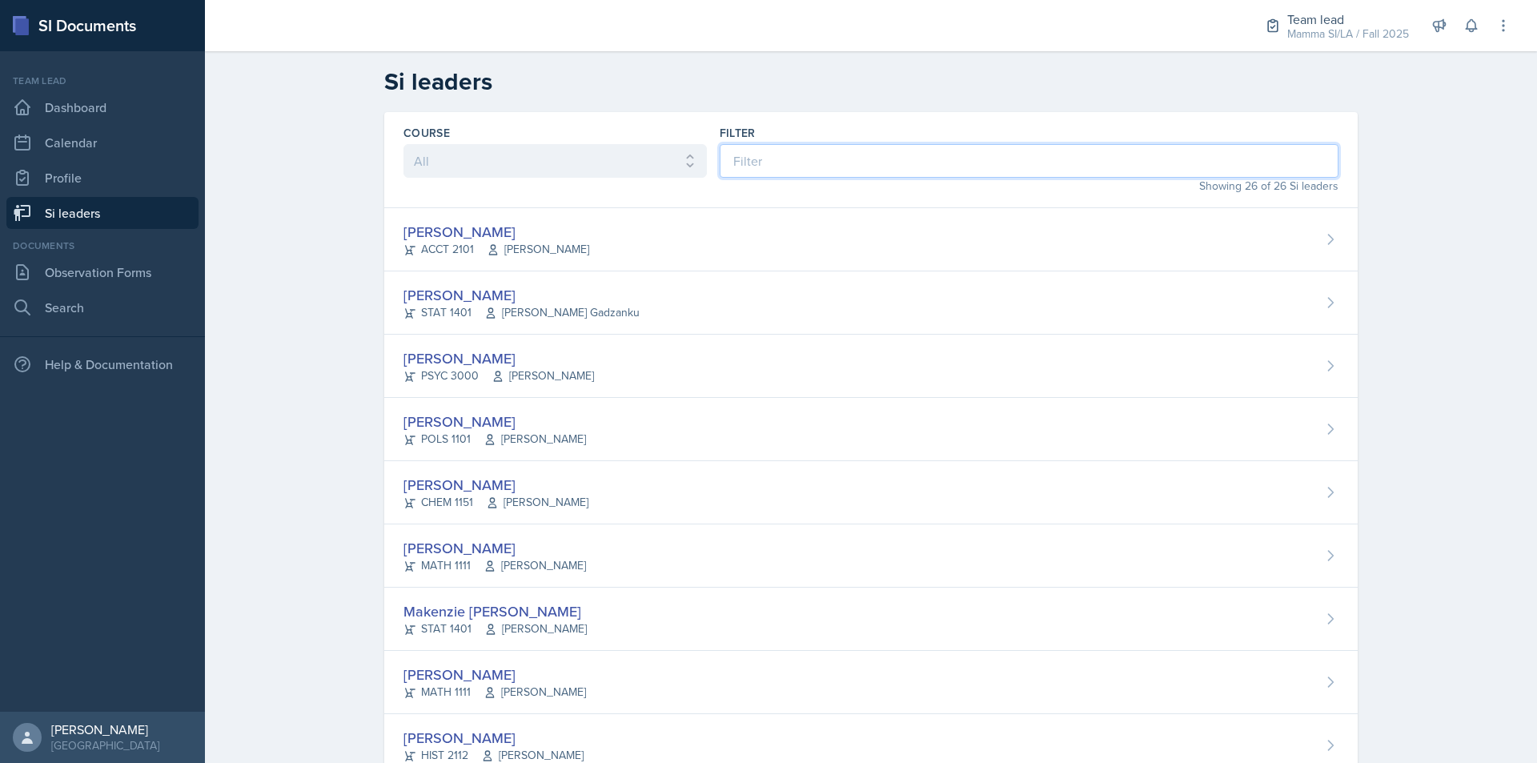
click at [839, 171] on input at bounding box center [1029, 161] width 619 height 34
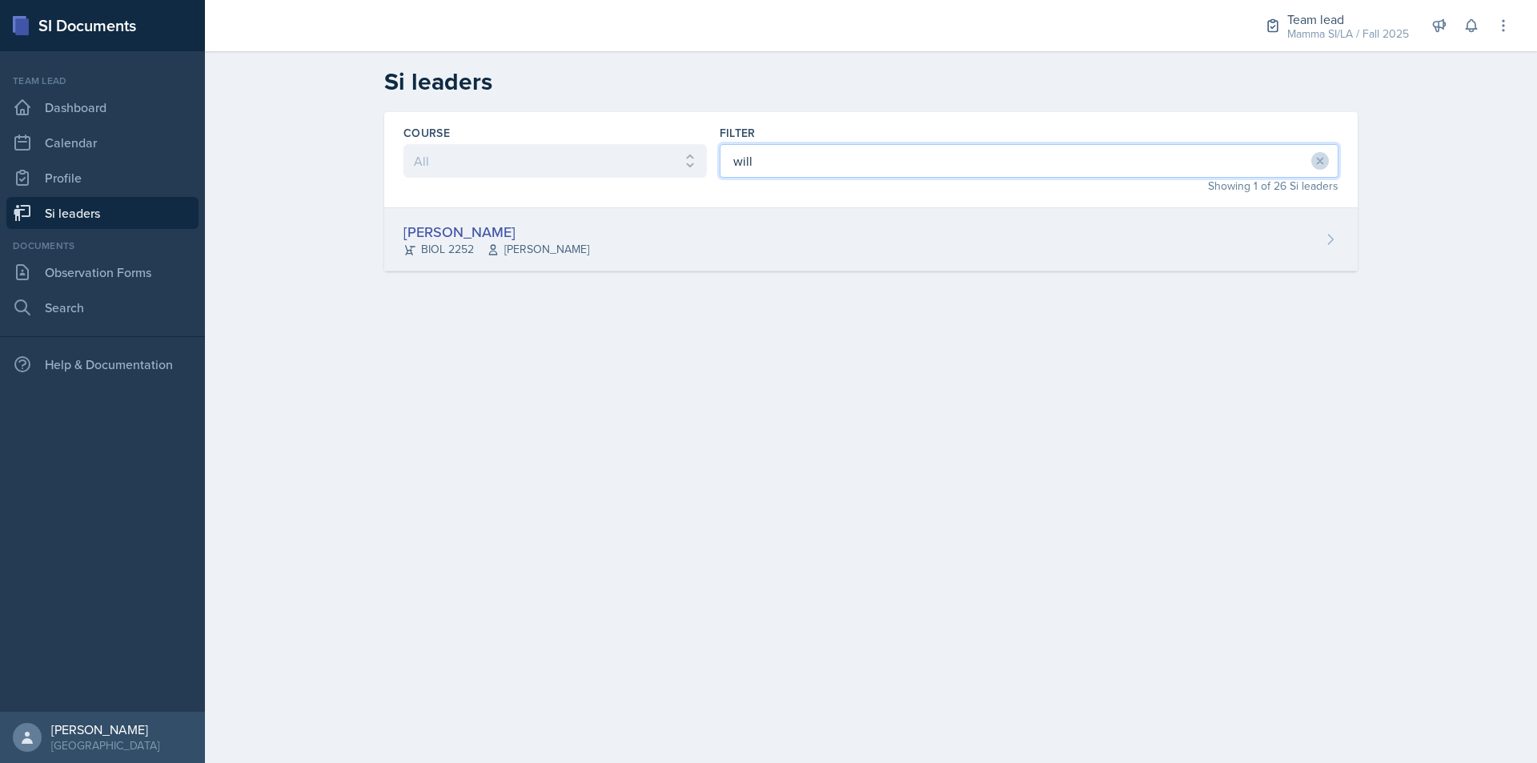
type input "will"
click at [682, 259] on div "[PERSON_NAME] BIOL 2252 [PERSON_NAME]" at bounding box center [871, 239] width 974 height 63
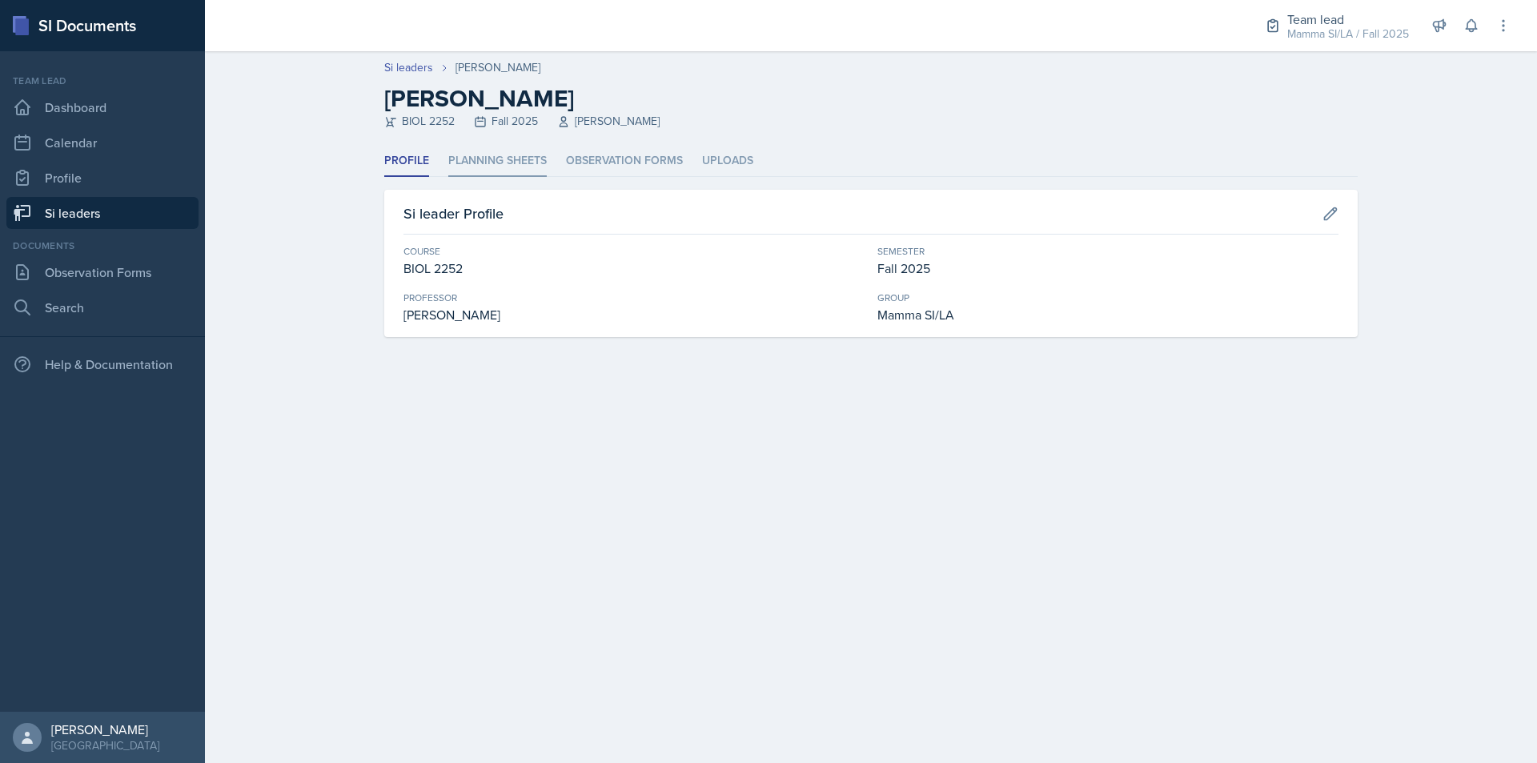
click at [520, 155] on li "Planning Sheets" at bounding box center [497, 161] width 98 height 31
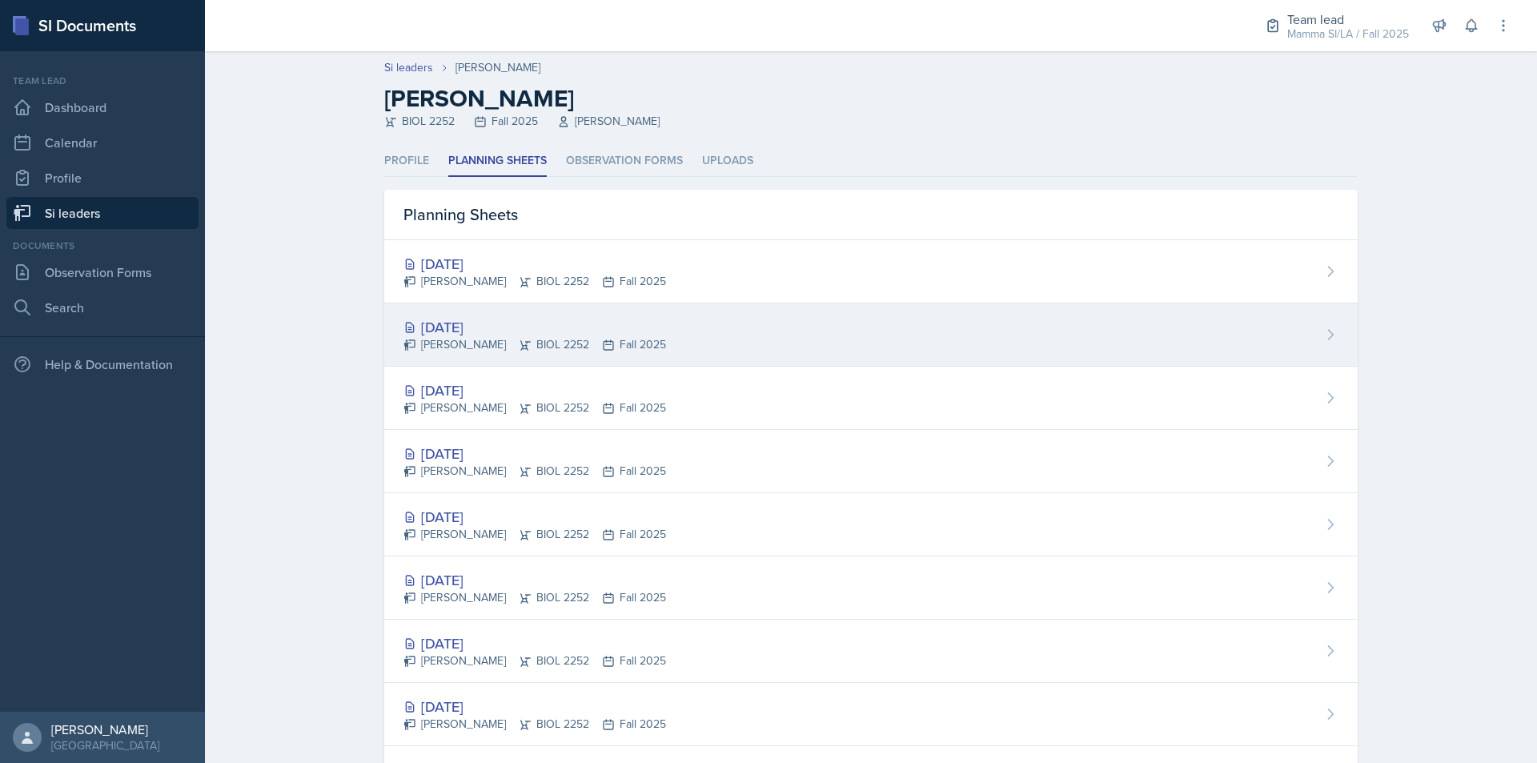
click at [652, 338] on div "[DATE] [PERSON_NAME] BIOL 2252 Fall 2025" at bounding box center [871, 334] width 974 height 63
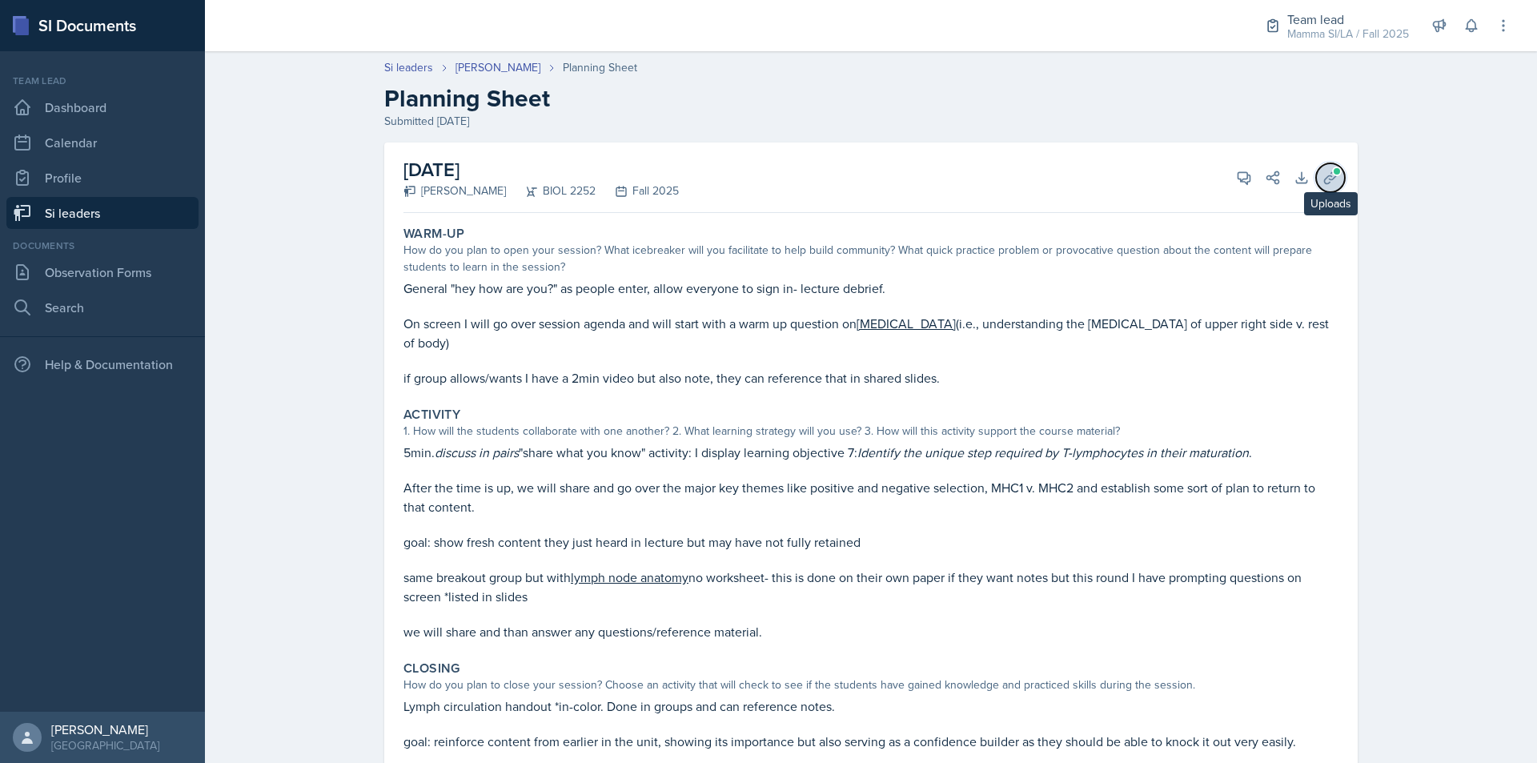
click at [1332, 175] on span at bounding box center [1337, 172] width 10 height 10
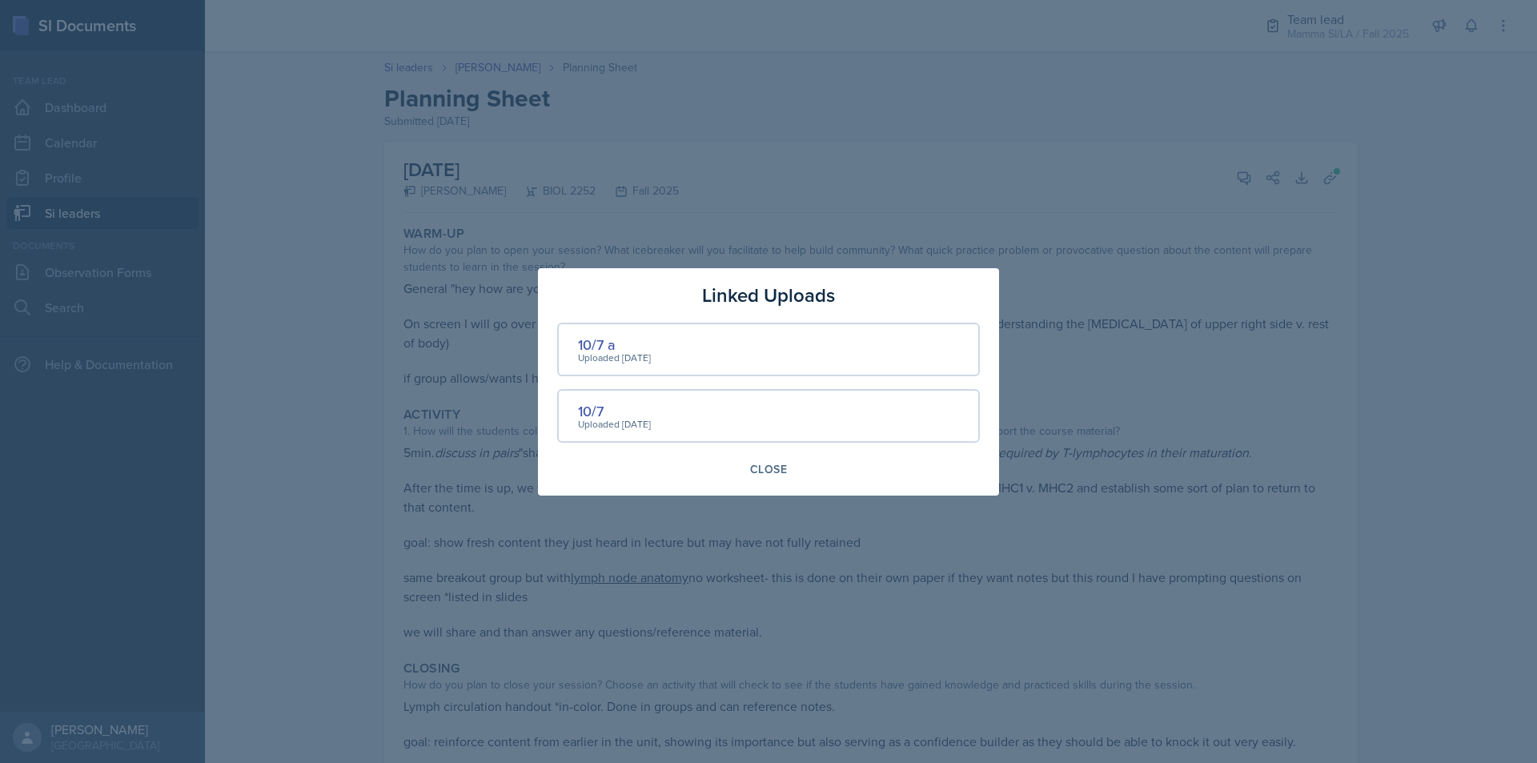
click at [1177, 157] on div at bounding box center [768, 381] width 1537 height 763
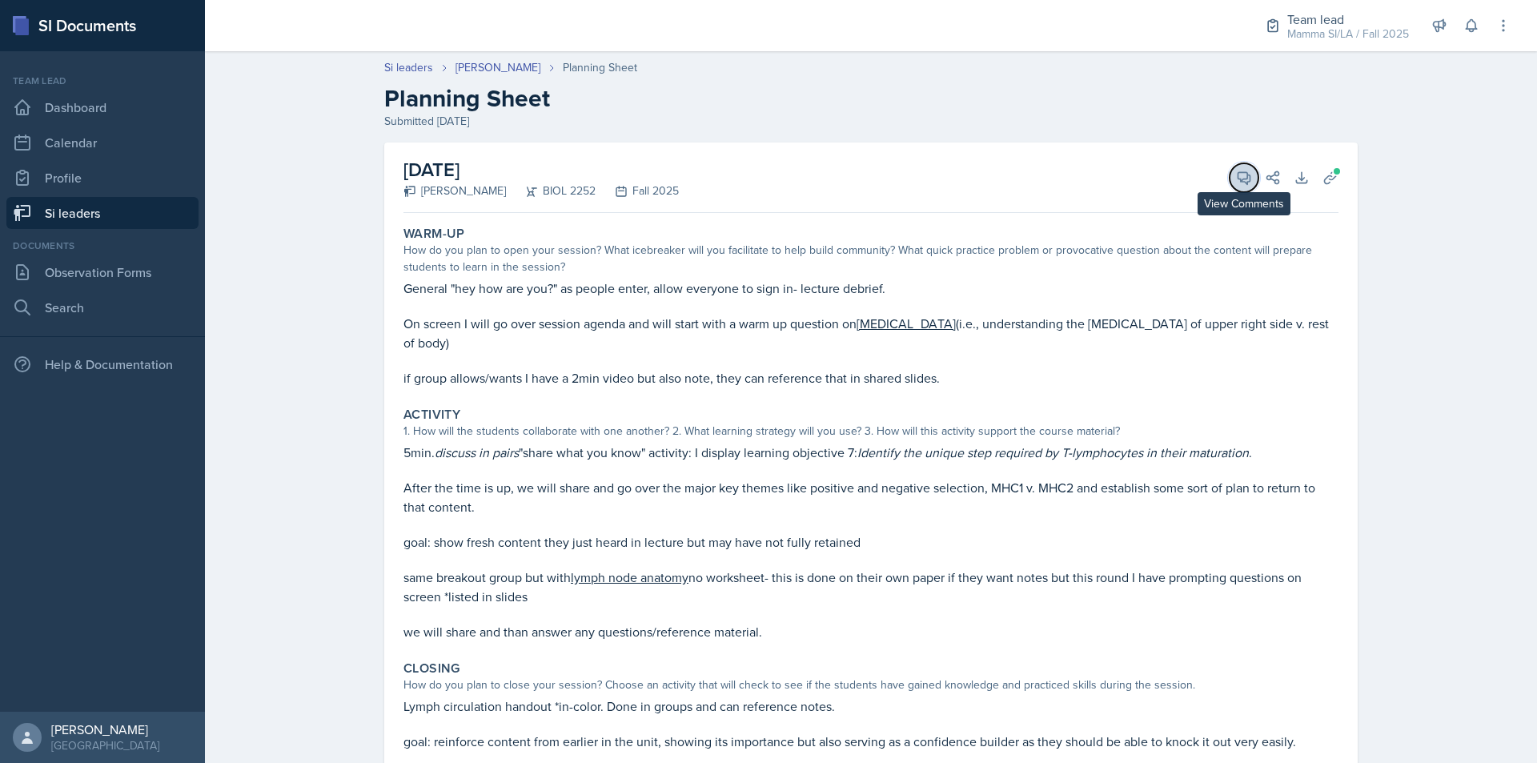
click at [1236, 174] on icon at bounding box center [1244, 178] width 16 height 16
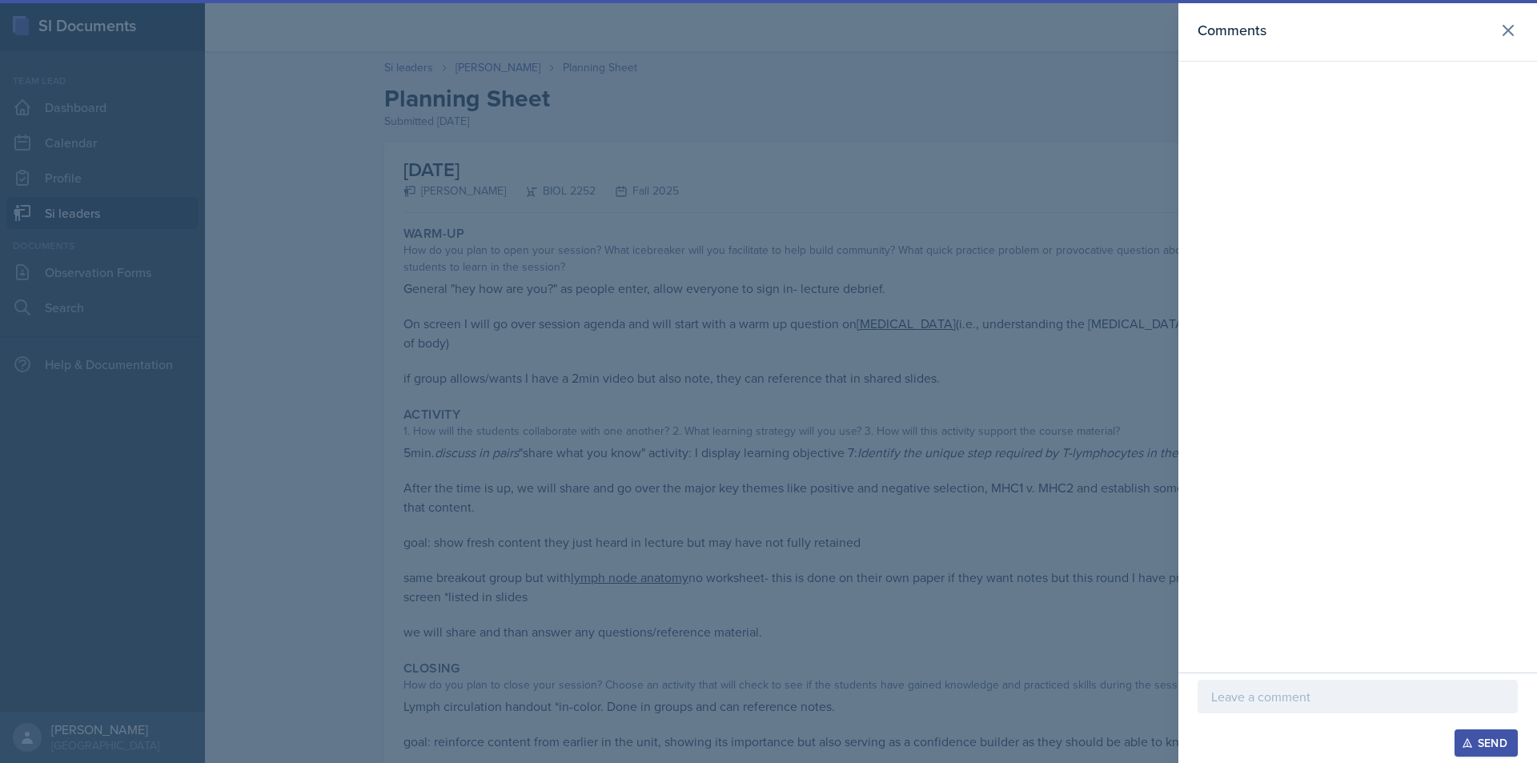
click at [1326, 680] on div at bounding box center [1358, 697] width 320 height 34
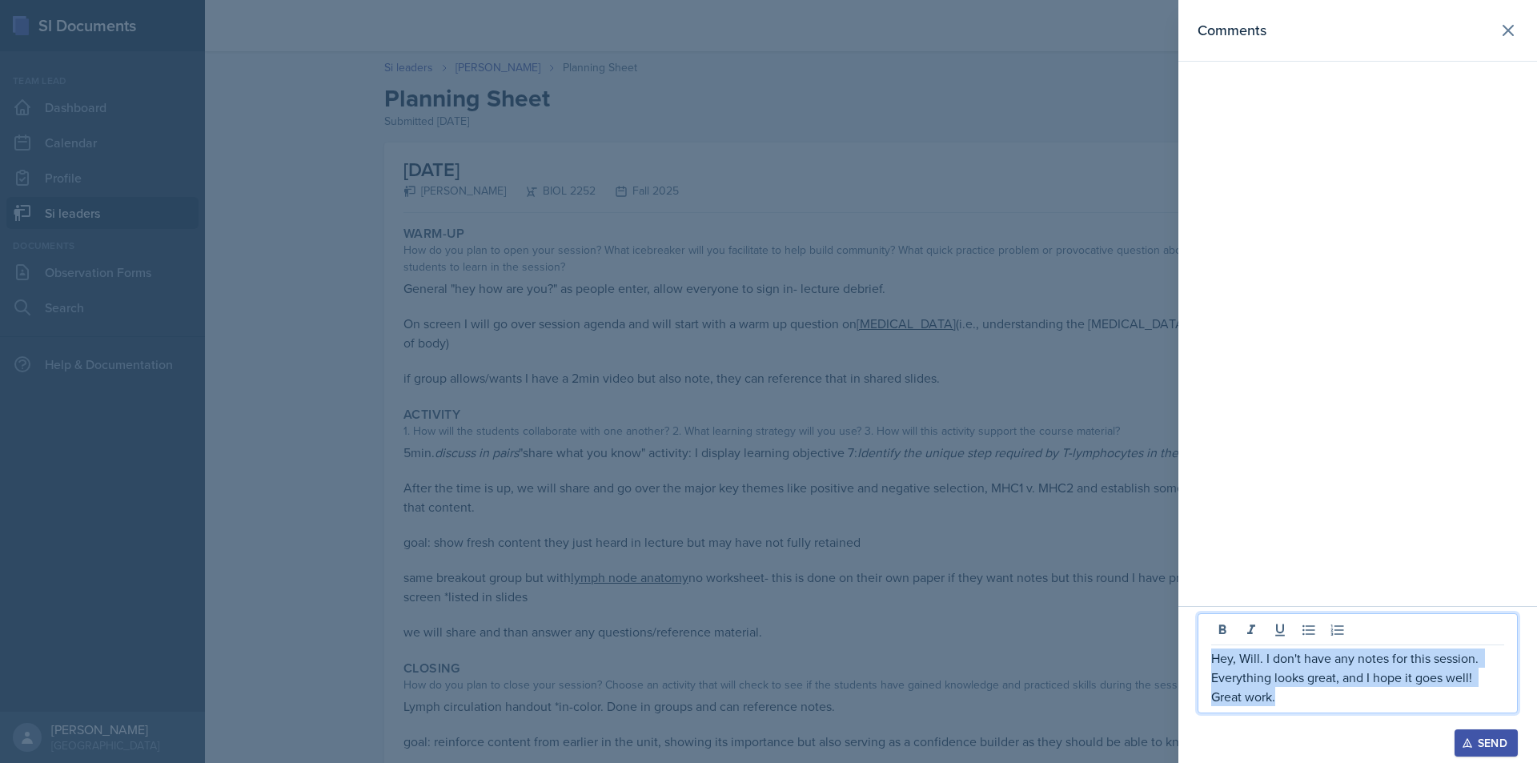
drag, startPoint x: 1333, startPoint y: 702, endPoint x: 1209, endPoint y: 665, distance: 129.7
click at [1209, 665] on div "Hey, Will. I don't have any notes for this session. Everything looks great, and…" at bounding box center [1358, 663] width 320 height 100
copy p "Hey, Will. I don't have any notes for this session. Everything looks great, and…"
click at [1472, 735] on div "Send" at bounding box center [1486, 743] width 42 height 13
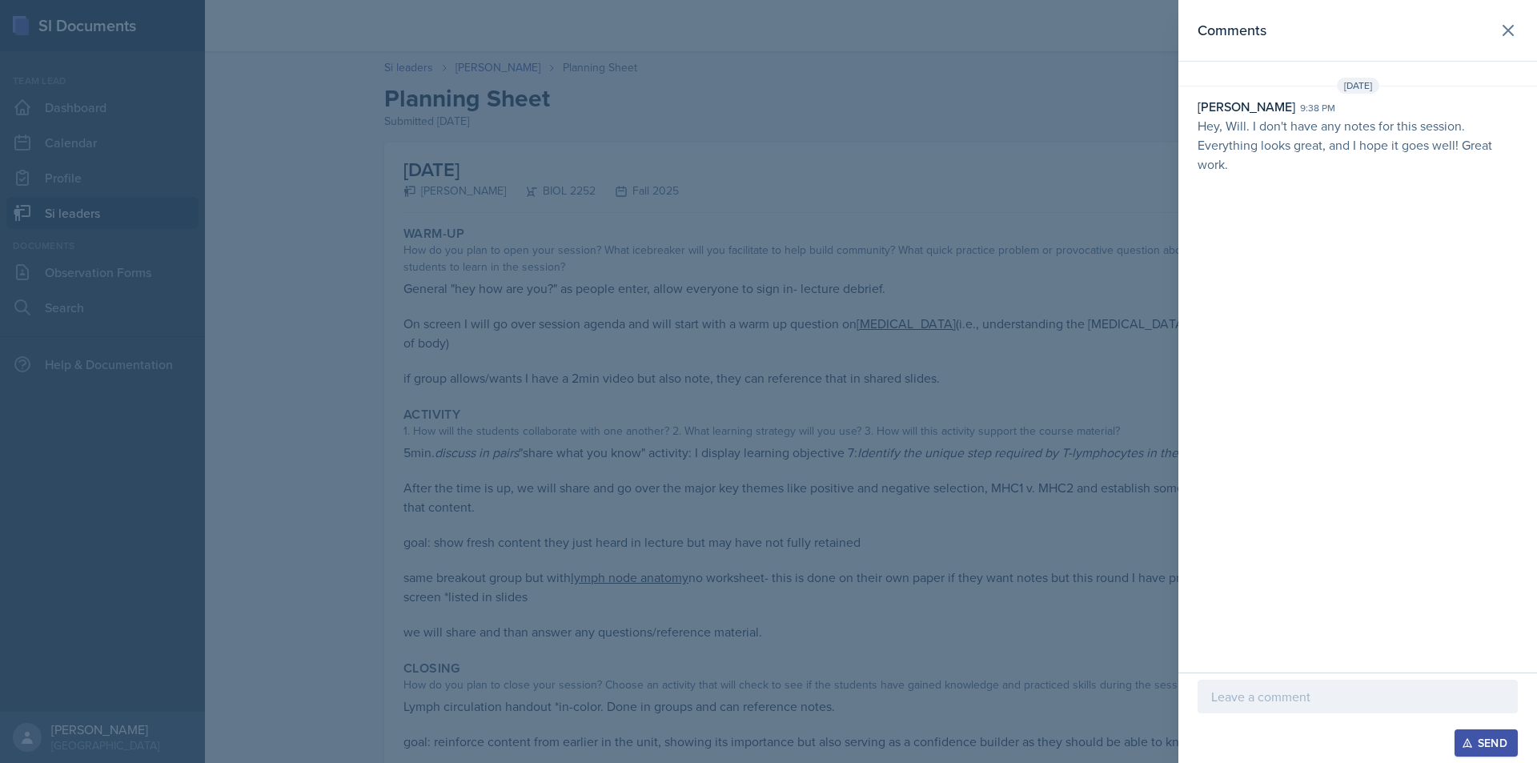
click at [812, 331] on div at bounding box center [768, 381] width 1537 height 763
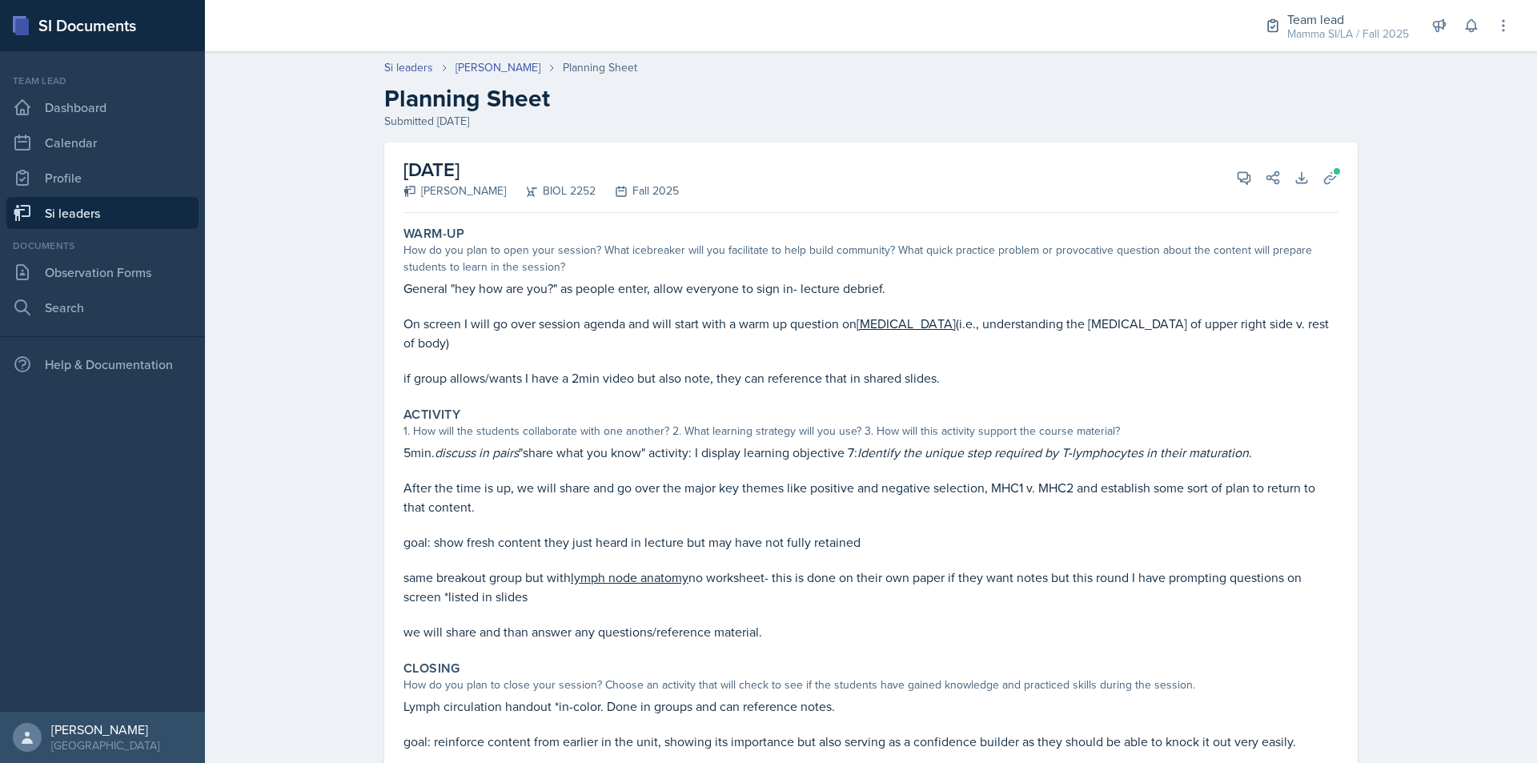
click at [505, 78] on div "Si leaders [PERSON_NAME] Planning Sheet Planning Sheet Submitted [DATE]" at bounding box center [871, 94] width 1025 height 70
click at [498, 66] on link "[PERSON_NAME]" at bounding box center [498, 67] width 85 height 17
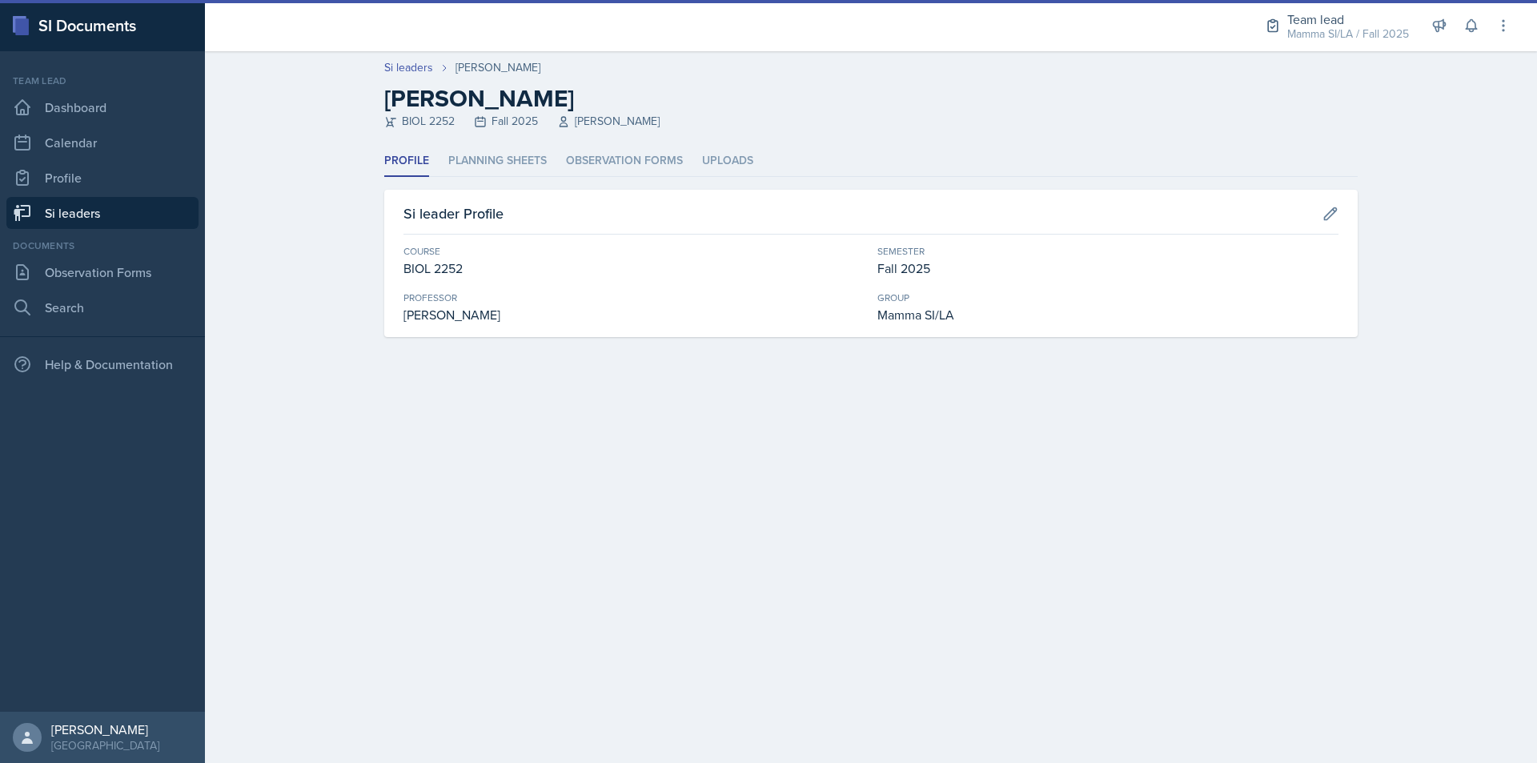
click at [552, 160] on ul "Profile Planning Sheets Observation Forms Uploads" at bounding box center [871, 161] width 974 height 31
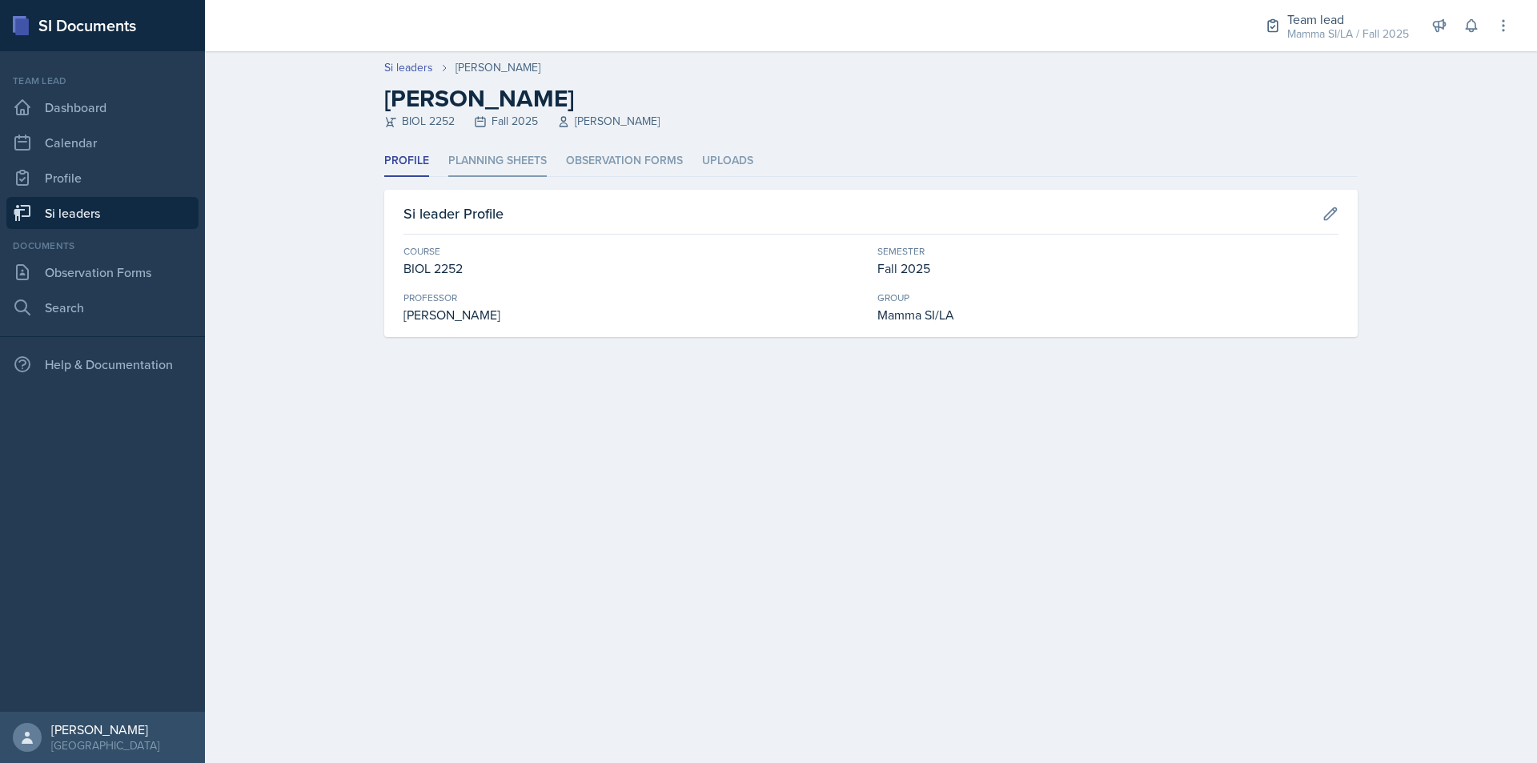
click at [537, 159] on li "Planning Sheets" at bounding box center [497, 161] width 98 height 31
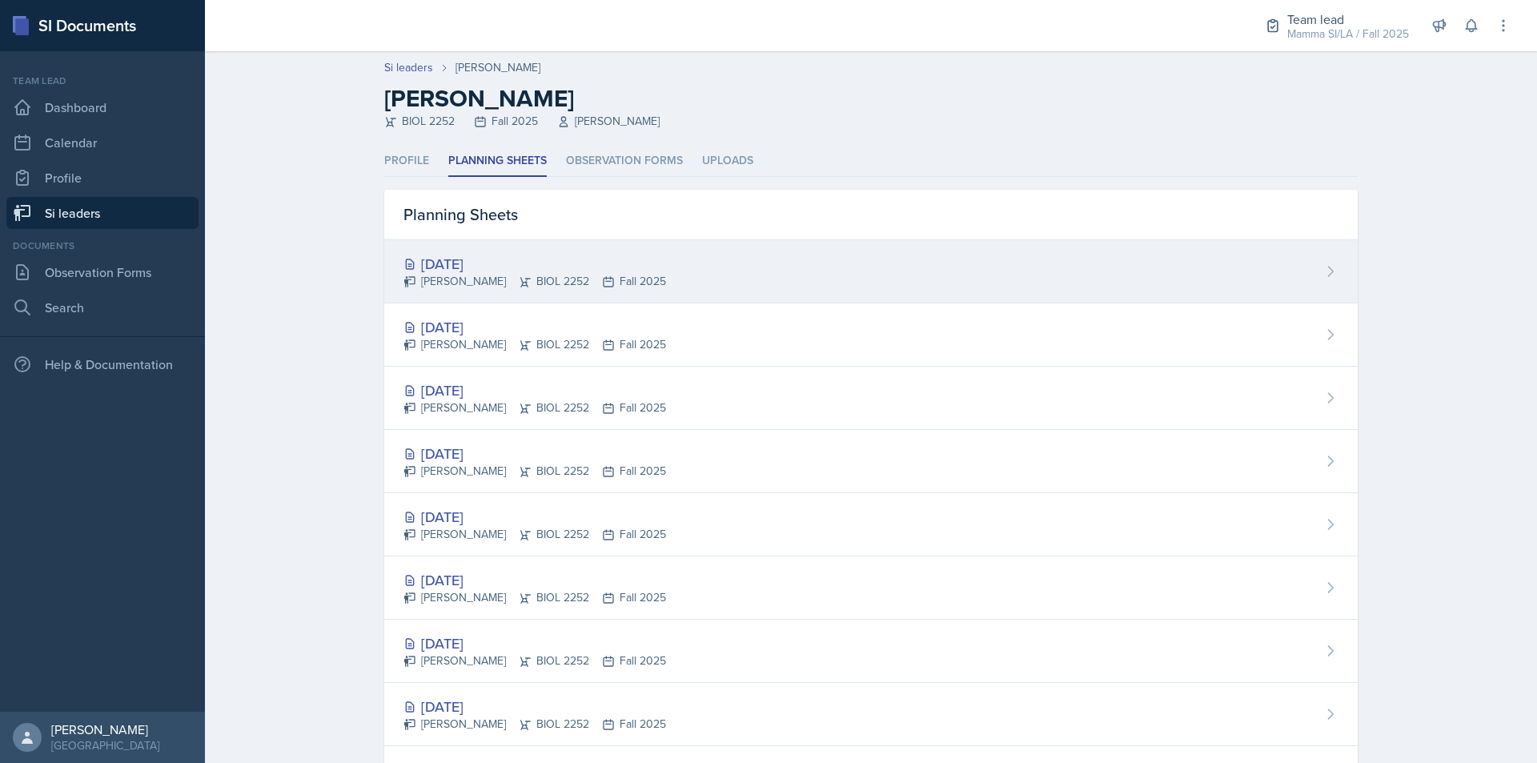
click at [593, 278] on div "[PERSON_NAME] BIOL 2252 Fall 2025" at bounding box center [535, 281] width 263 height 17
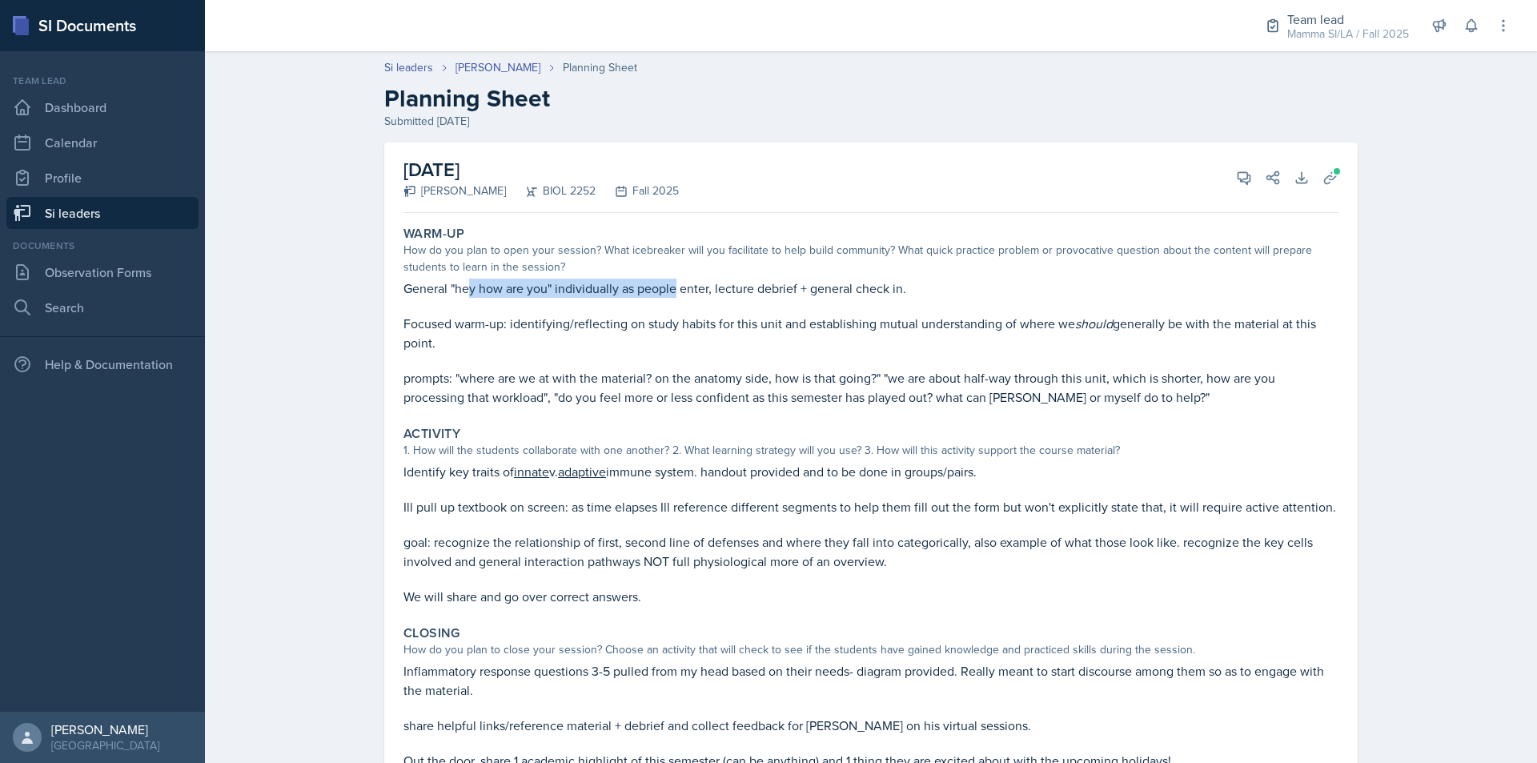
drag, startPoint x: 472, startPoint y: 287, endPoint x: 672, endPoint y: 289, distance: 199.4
click at [672, 289] on p "General "hey how are you" individually as people enter, lecture debrief + gener…" at bounding box center [871, 288] width 935 height 19
drag, startPoint x: 678, startPoint y: 481, endPoint x: 770, endPoint y: 481, distance: 92.1
click at [770, 481] on p at bounding box center [871, 489] width 935 height 16
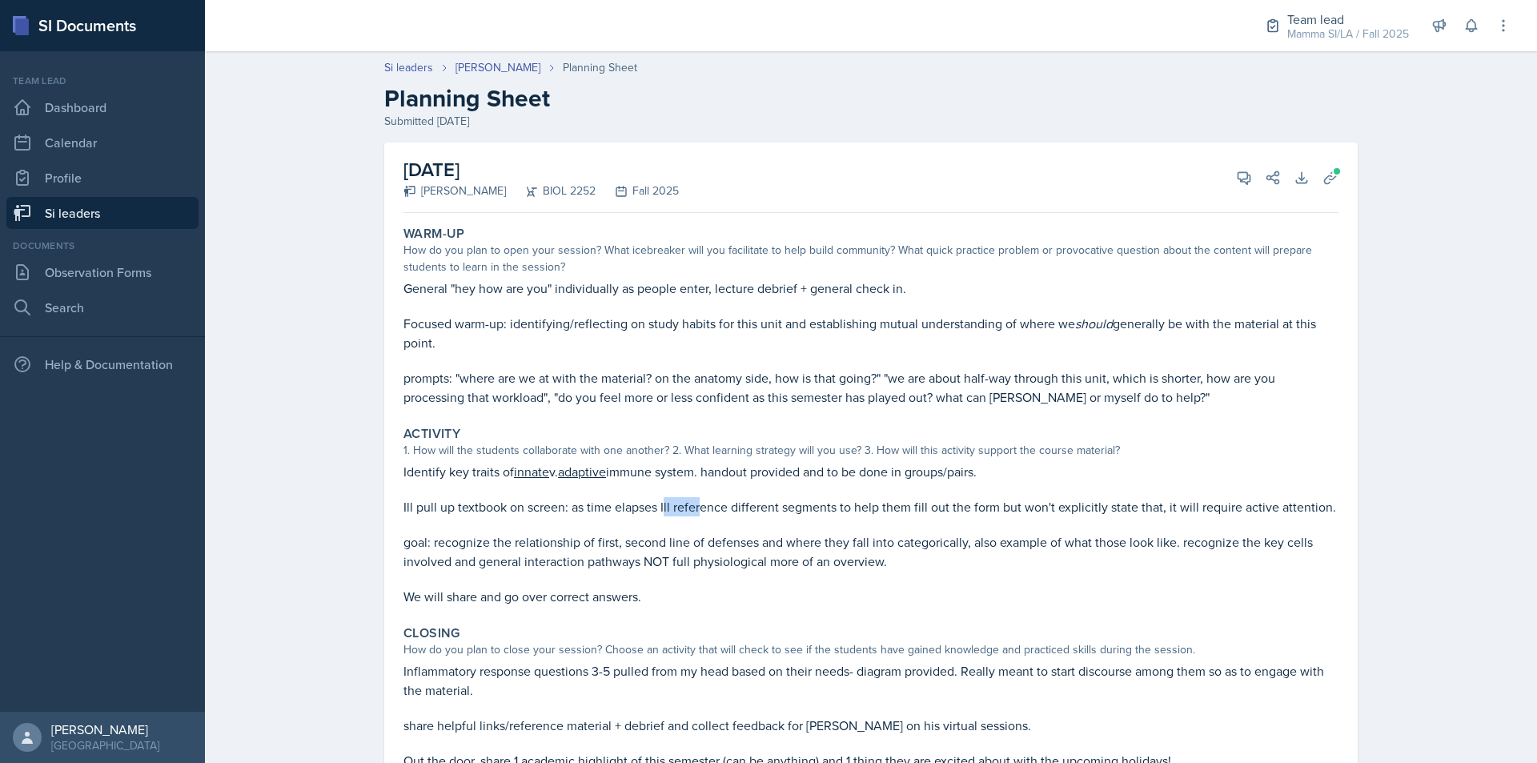
drag, startPoint x: 711, startPoint y: 515, endPoint x: 738, endPoint y: 515, distance: 27.2
click at [738, 515] on p "Ill pull up textbook on screen: as time elapses Ill reference different segment…" at bounding box center [871, 506] width 935 height 19
click at [743, 515] on p "Ill pull up textbook on screen: as time elapses Ill reference different segment…" at bounding box center [871, 506] width 935 height 19
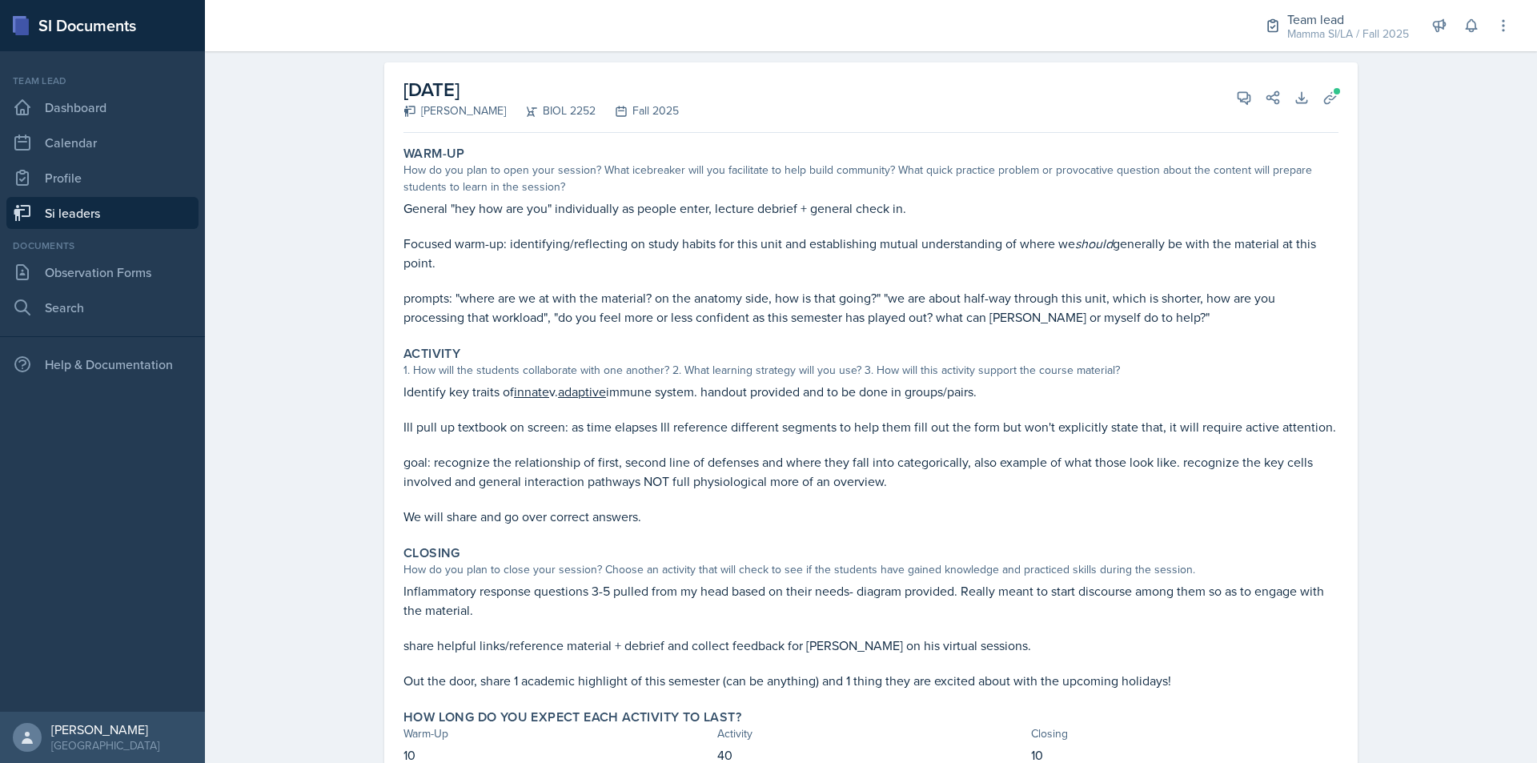
drag, startPoint x: 602, startPoint y: 494, endPoint x: 665, endPoint y: 494, distance: 63.3
click at [660, 494] on p at bounding box center [871, 499] width 935 height 16
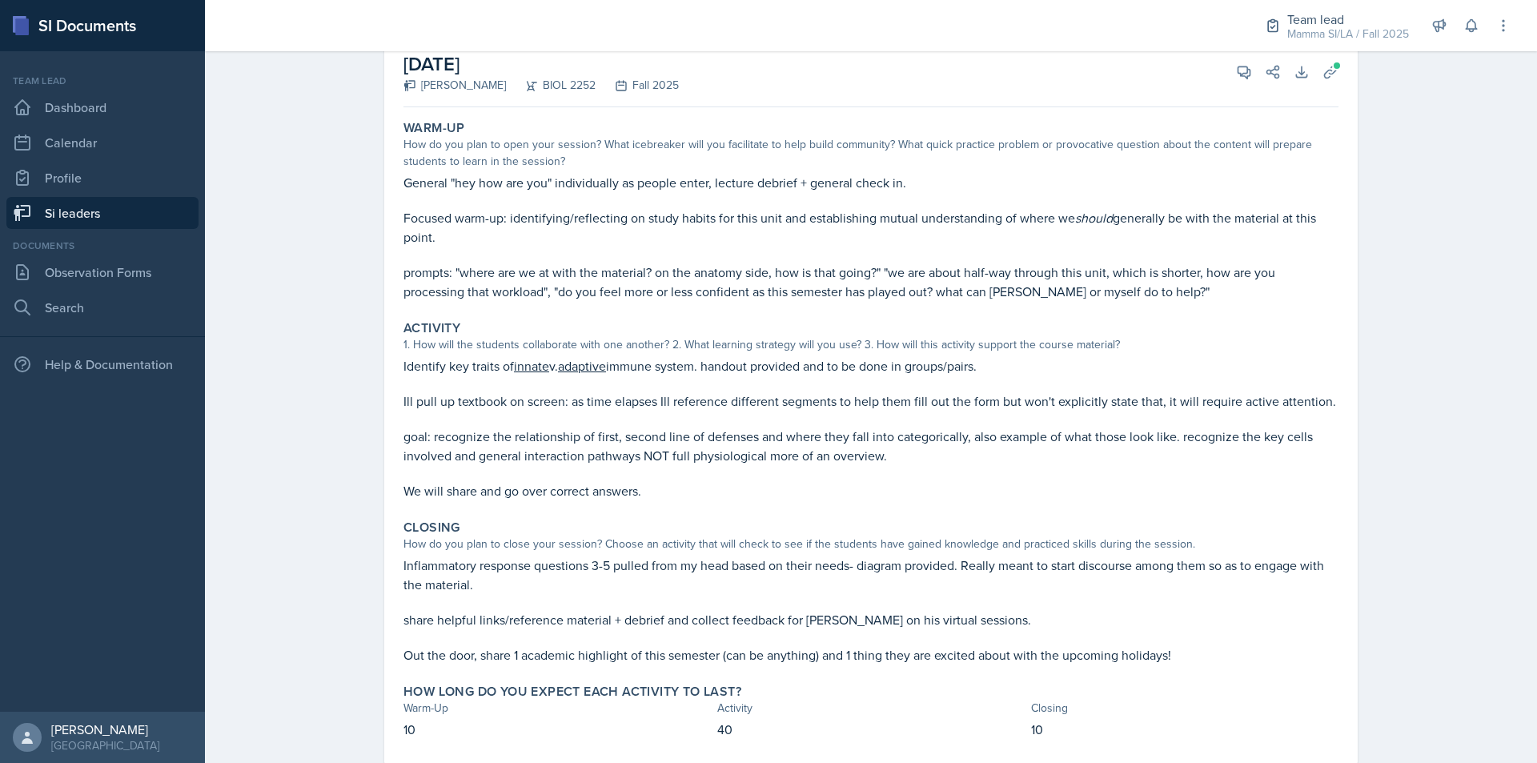
scroll to position [146, 0]
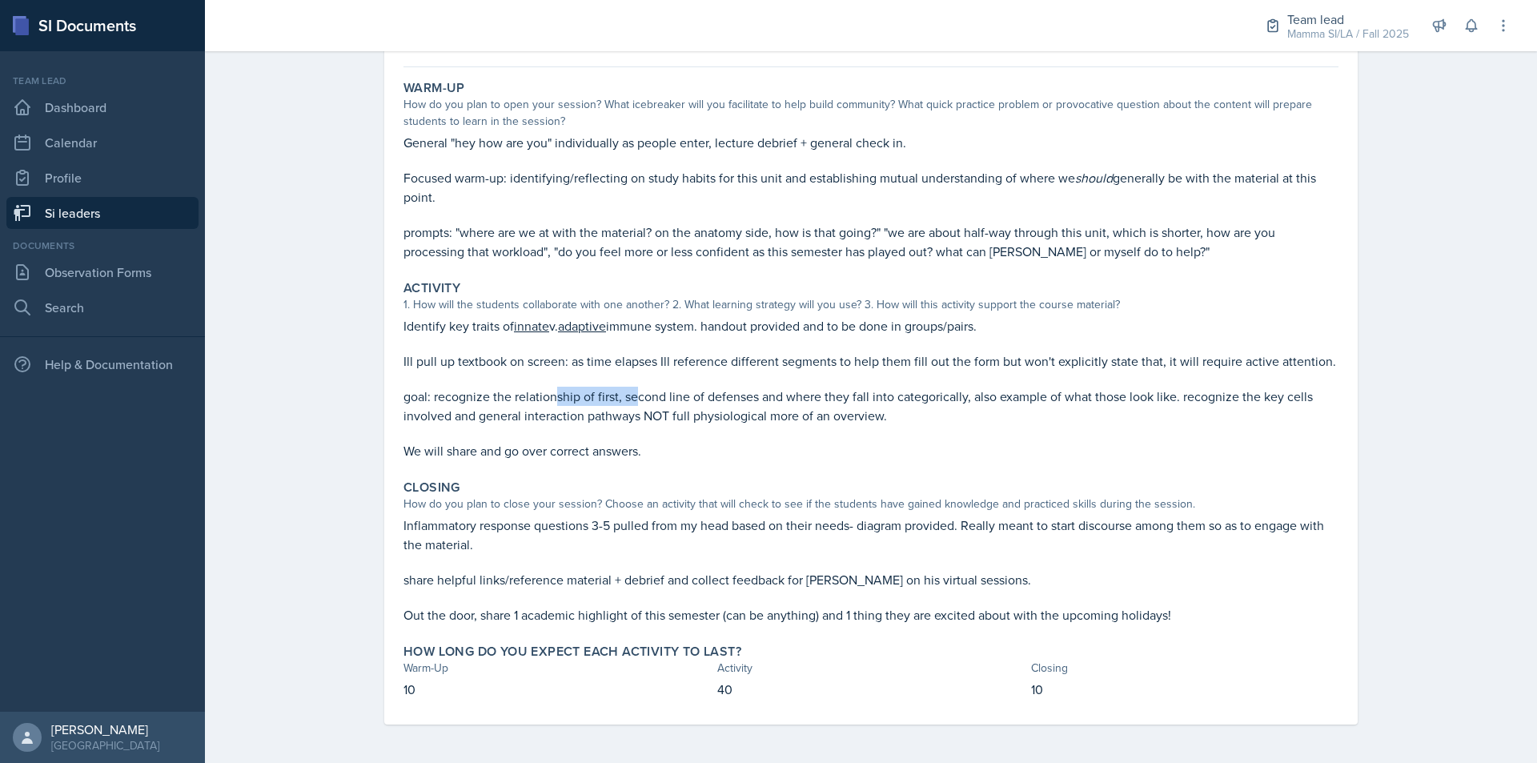
drag, startPoint x: 572, startPoint y: 395, endPoint x: 633, endPoint y: 395, distance: 60.1
click at [633, 395] on p "goal: recognize the relationship of first, second line of defenses and where th…" at bounding box center [871, 406] width 935 height 38
click at [684, 398] on p "goal: recognize the relationship of first, second line of defenses and where th…" at bounding box center [871, 406] width 935 height 38
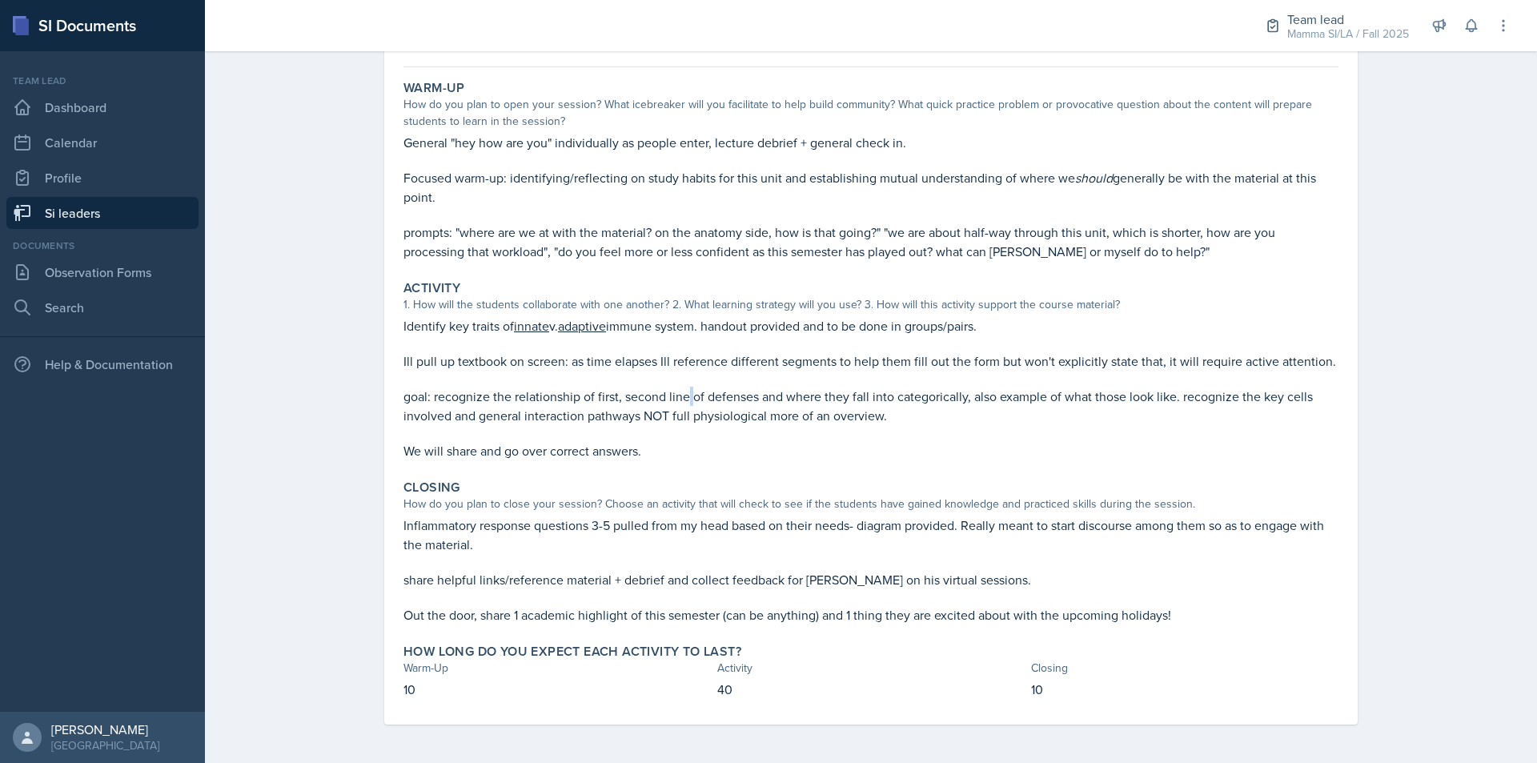
click at [684, 398] on p "goal: recognize the relationship of first, second line of defenses and where th…" at bounding box center [871, 406] width 935 height 38
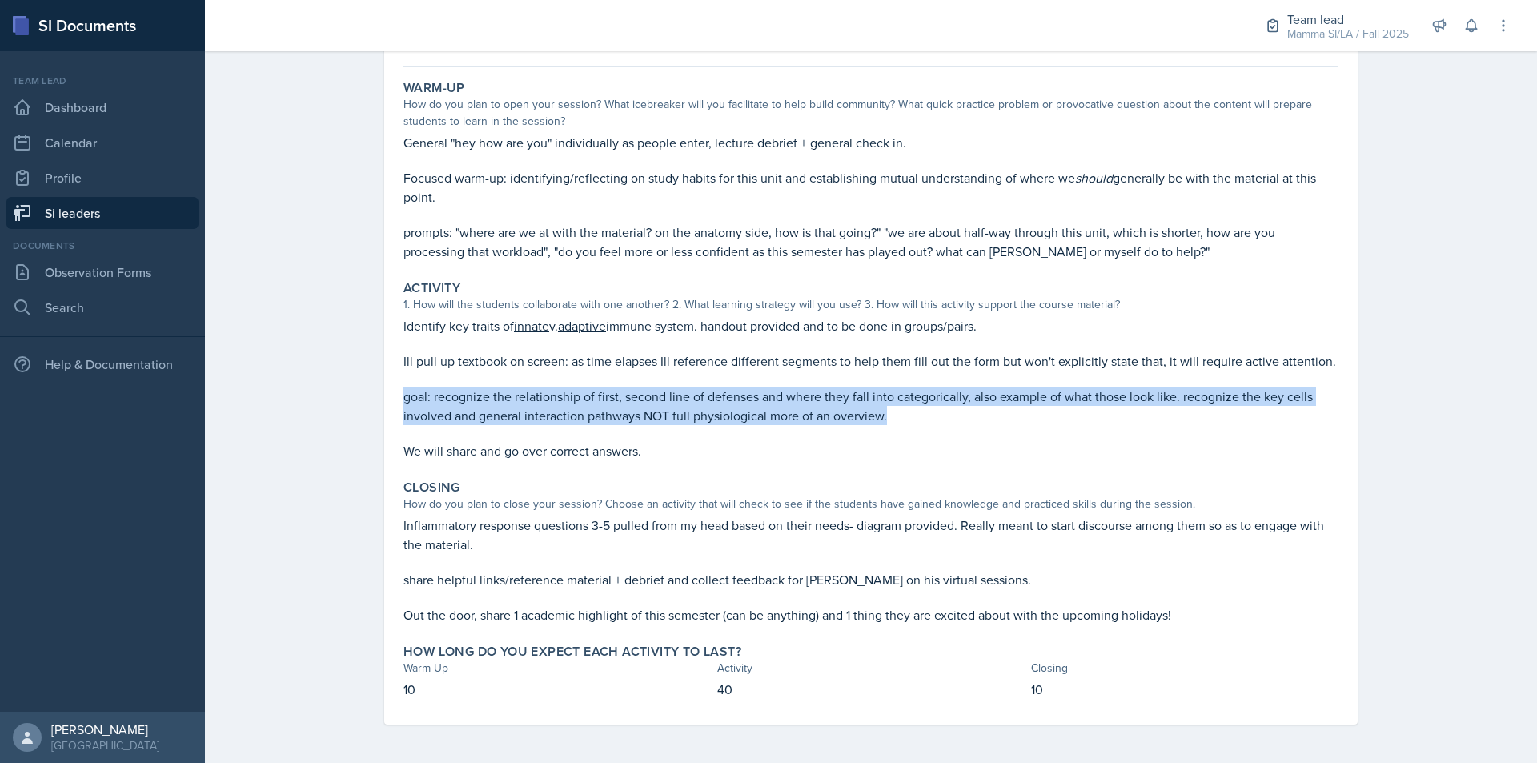
click at [684, 398] on p "goal: recognize the relationship of first, second line of defenses and where th…" at bounding box center [871, 406] width 935 height 38
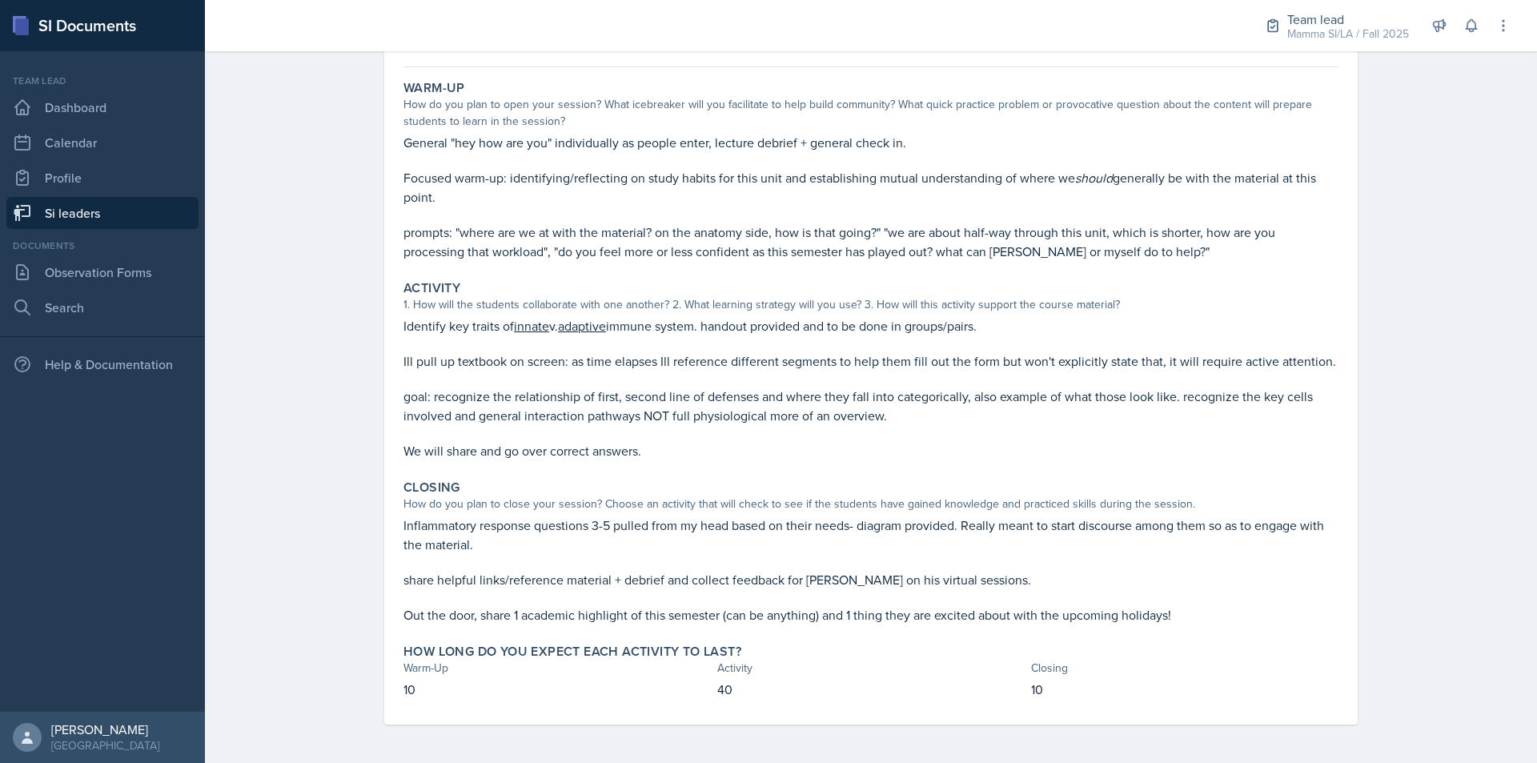
drag, startPoint x: 697, startPoint y: 382, endPoint x: 750, endPoint y: 382, distance: 53.6
click at [750, 382] on p at bounding box center [871, 379] width 935 height 16
drag, startPoint x: 720, startPoint y: 360, endPoint x: 850, endPoint y: 364, distance: 130.6
click at [845, 364] on p "Ill pull up textbook on screen: as time elapses Ill reference different segment…" at bounding box center [871, 361] width 935 height 19
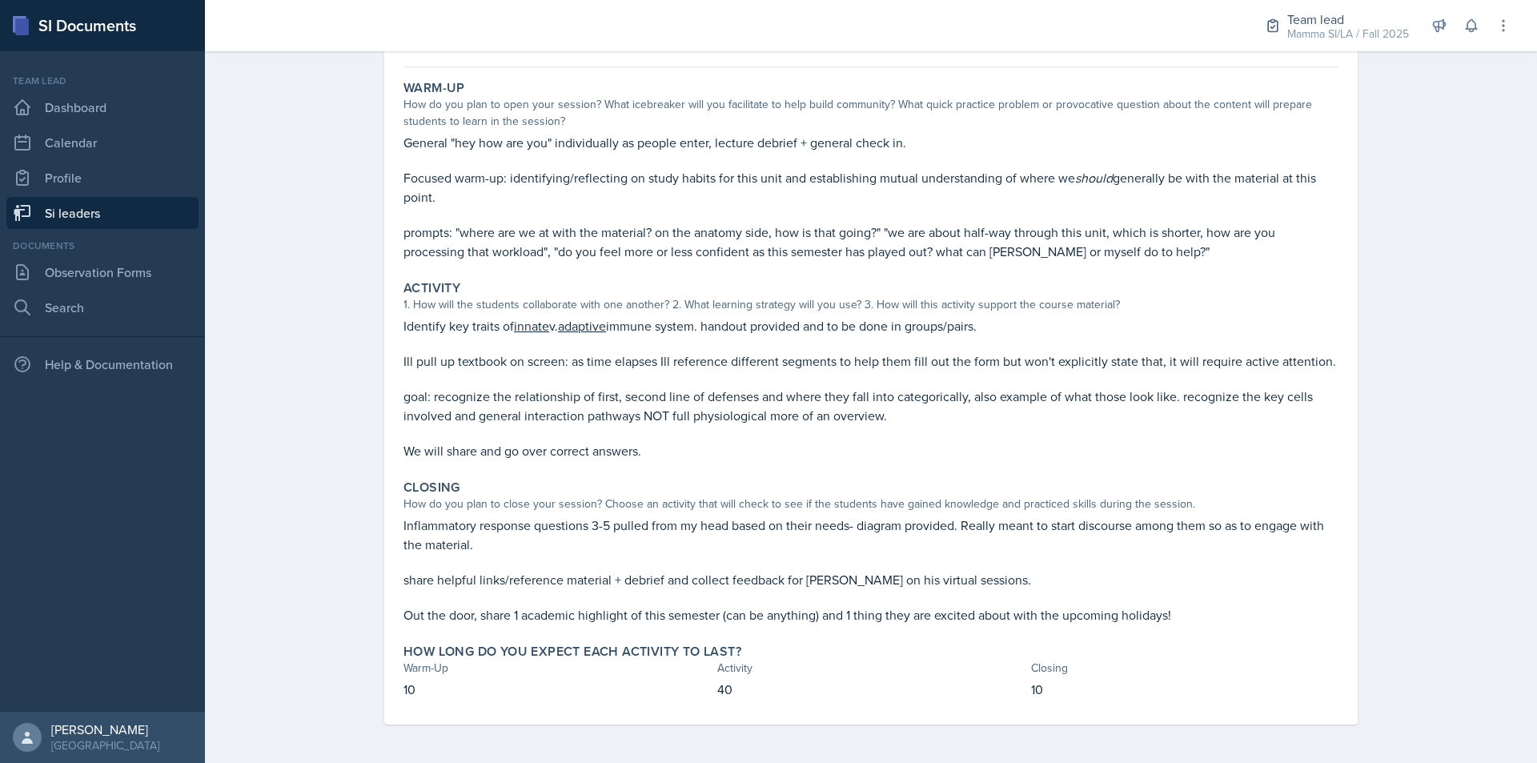
click at [854, 364] on p "Ill pull up textbook on screen: as time elapses Ill reference different segment…" at bounding box center [871, 361] width 935 height 19
drag, startPoint x: 854, startPoint y: 364, endPoint x: 886, endPoint y: 364, distance: 32.0
click at [882, 364] on p "Ill pull up textbook on screen: as time elapses Ill reference different segment…" at bounding box center [871, 361] width 935 height 19
click at [886, 364] on p "Ill pull up textbook on screen: as time elapses Ill reference different segment…" at bounding box center [871, 361] width 935 height 19
drag, startPoint x: 886, startPoint y: 364, endPoint x: 641, endPoint y: 389, distance: 245.6
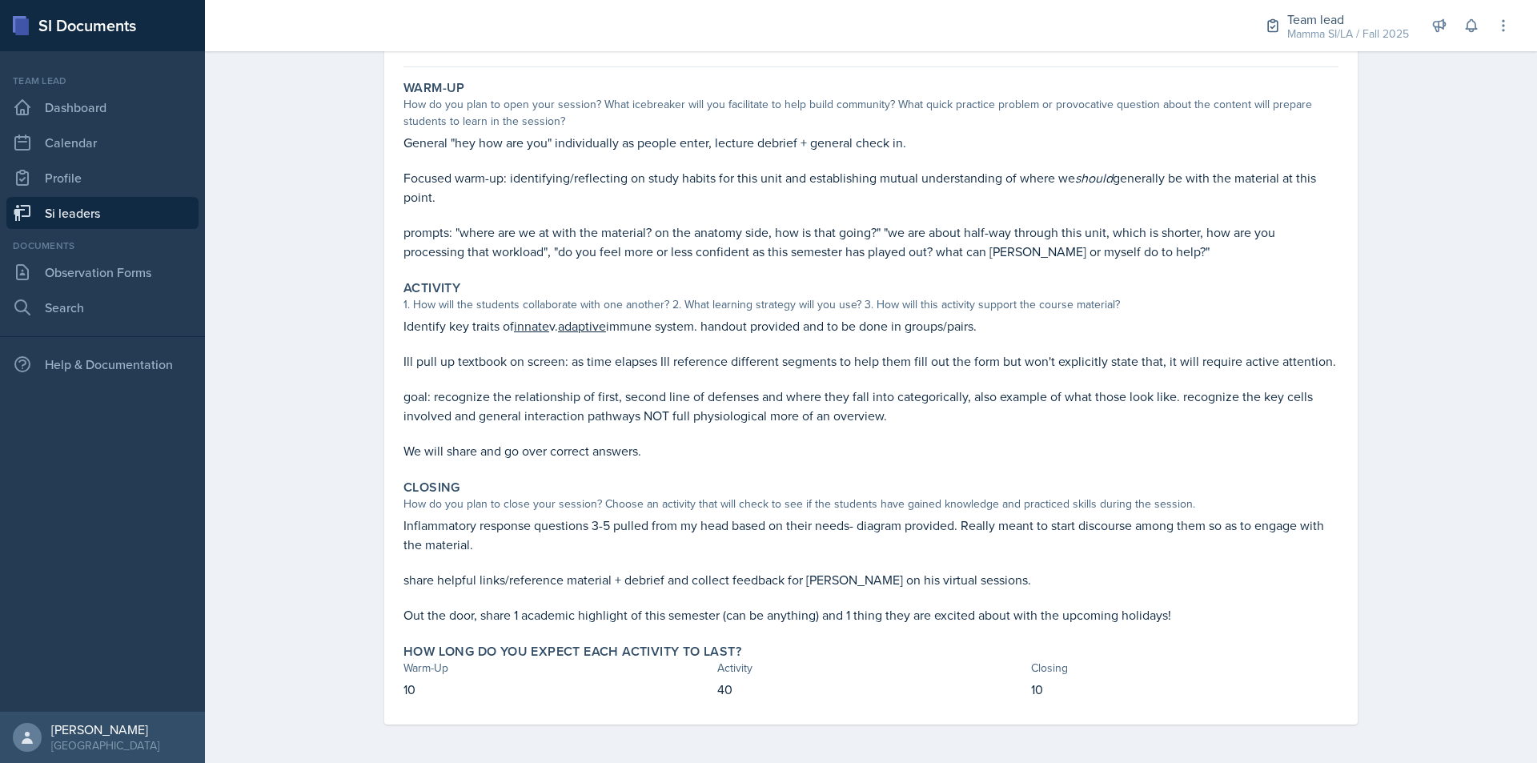
click at [641, 389] on p "goal: recognize the relationship of first, second line of defenses and where th…" at bounding box center [871, 406] width 935 height 38
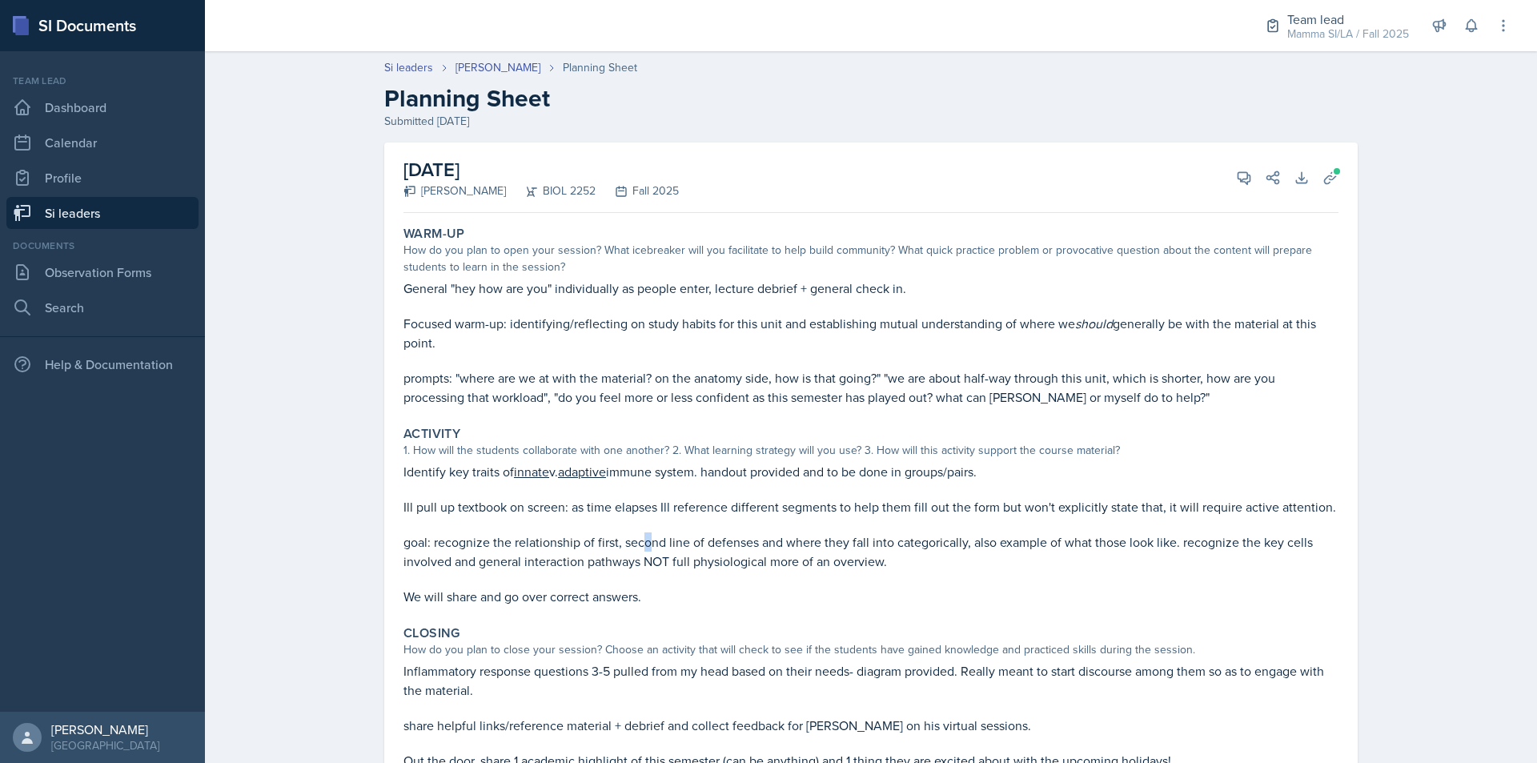
click at [1352, 383] on div "[DATE] [PERSON_NAME] BIOL 2252 Fall 2025 View Comments Comments Send Share Down…" at bounding box center [871, 526] width 1025 height 766
click at [1238, 178] on icon at bounding box center [1244, 178] width 16 height 16
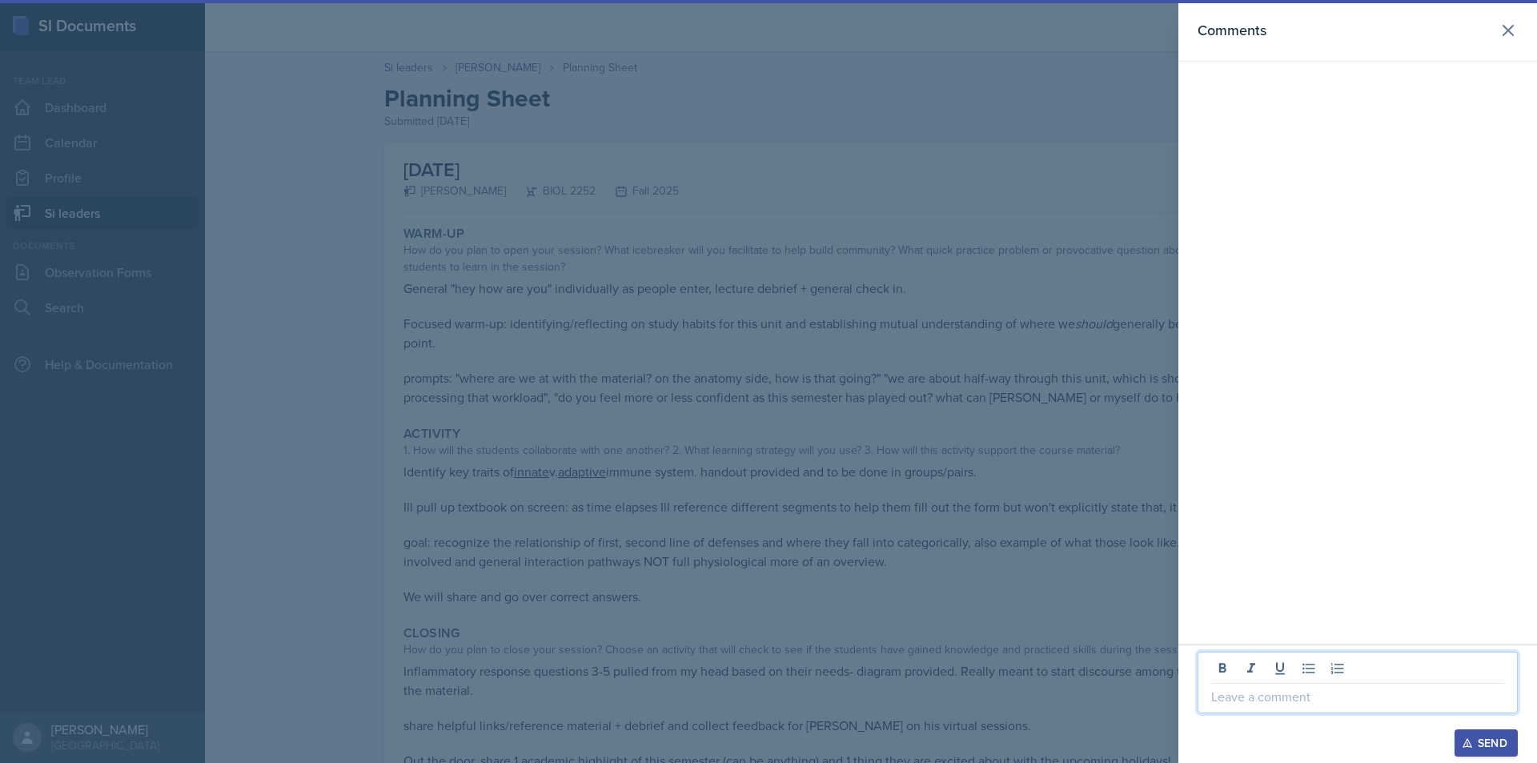
click at [1279, 703] on p at bounding box center [1357, 696] width 293 height 19
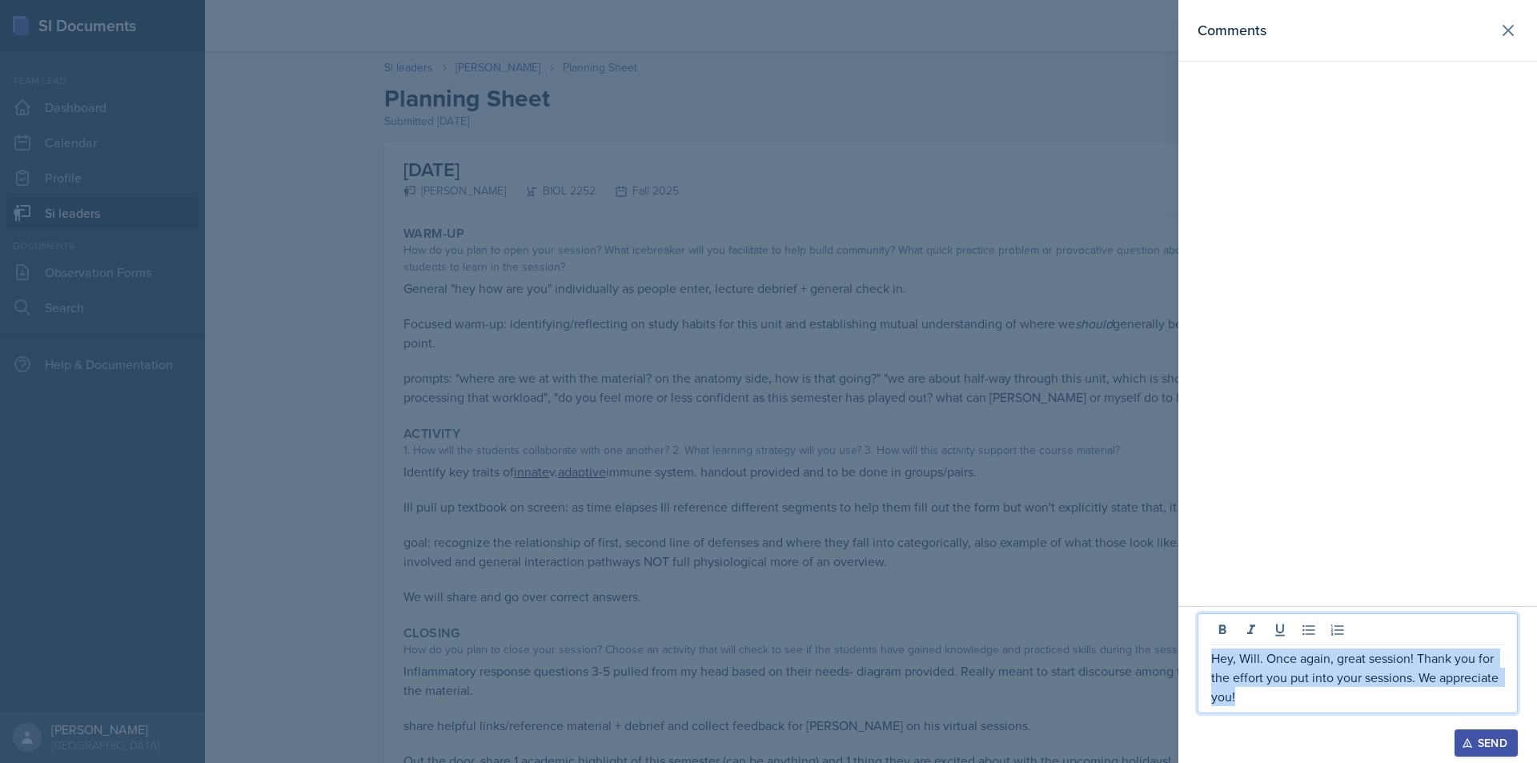
drag, startPoint x: 1267, startPoint y: 693, endPoint x: 1167, endPoint y: 660, distance: 105.6
click at [1167, 660] on div "Comments Hey, Will. Once again, great session! Thank you for the effort you put…" at bounding box center [768, 381] width 1537 height 763
click at [1332, 700] on p "Hey, Will. Once again, great session! Thank you for the effort you put into you…" at bounding box center [1357, 678] width 293 height 58
drag, startPoint x: 1395, startPoint y: 704, endPoint x: 1210, endPoint y: 636, distance: 197.1
click at [1210, 636] on div "Hey, Will. Once again, great session! Thank you for the effort you put into you…" at bounding box center [1358, 698] width 359 height 129
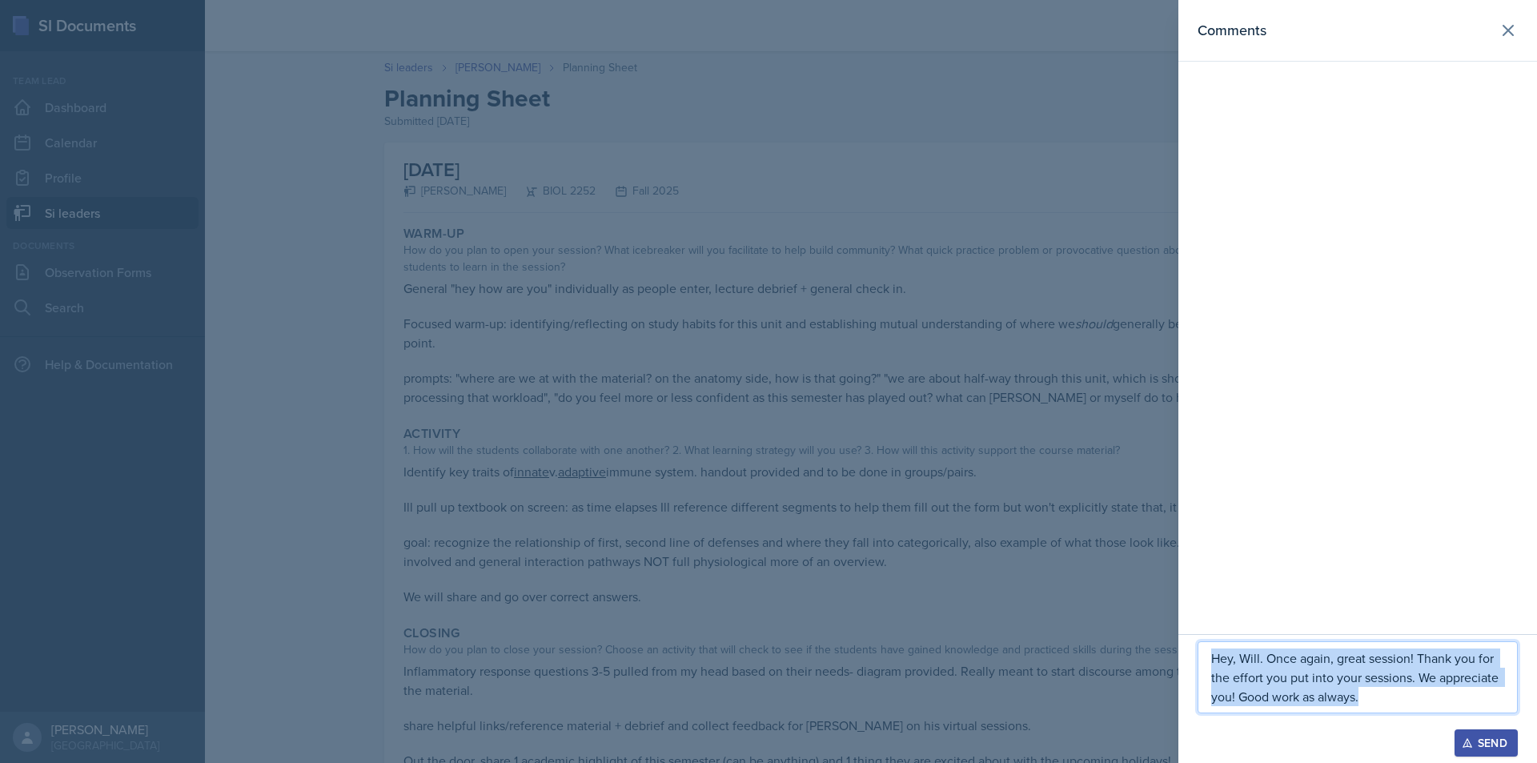
click at [1382, 703] on p "Hey, Will. Once again, great session! Thank you for the effort you put into you…" at bounding box center [1357, 678] width 293 height 58
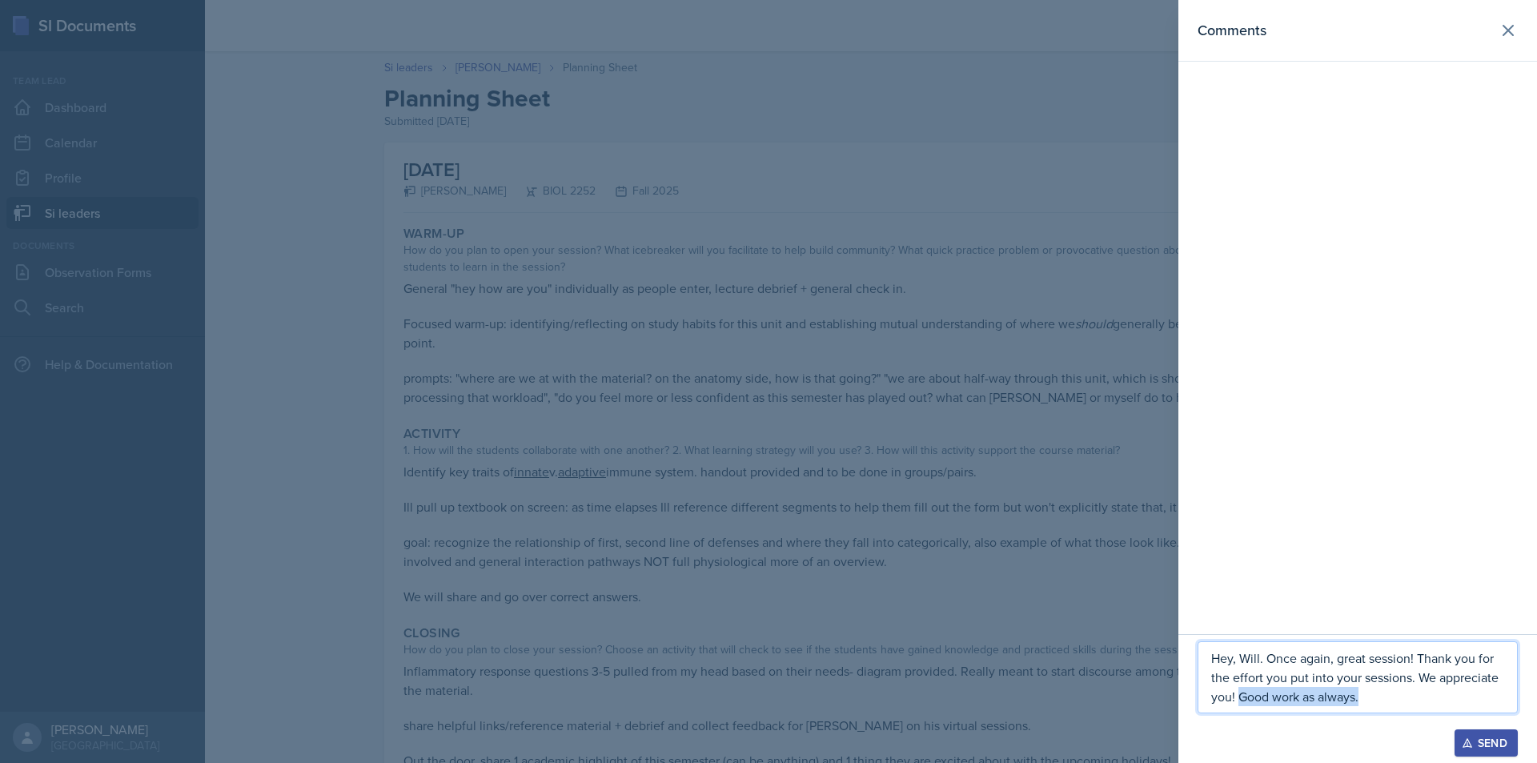
drag, startPoint x: 1375, startPoint y: 703, endPoint x: 1239, endPoint y: 701, distance: 136.1
click at [1239, 701] on p "Hey, Will. Once again, great session! Thank you for the effort you put into you…" at bounding box center [1357, 678] width 293 height 58
drag, startPoint x: 1251, startPoint y: 697, endPoint x: 1161, endPoint y: 633, distance: 110.2
click at [1161, 633] on div "Comments Hey, Will. Once again, great session! Thank you for the effort you put…" at bounding box center [768, 381] width 1537 height 763
click at [1492, 735] on div "Send" at bounding box center [1486, 743] width 42 height 13
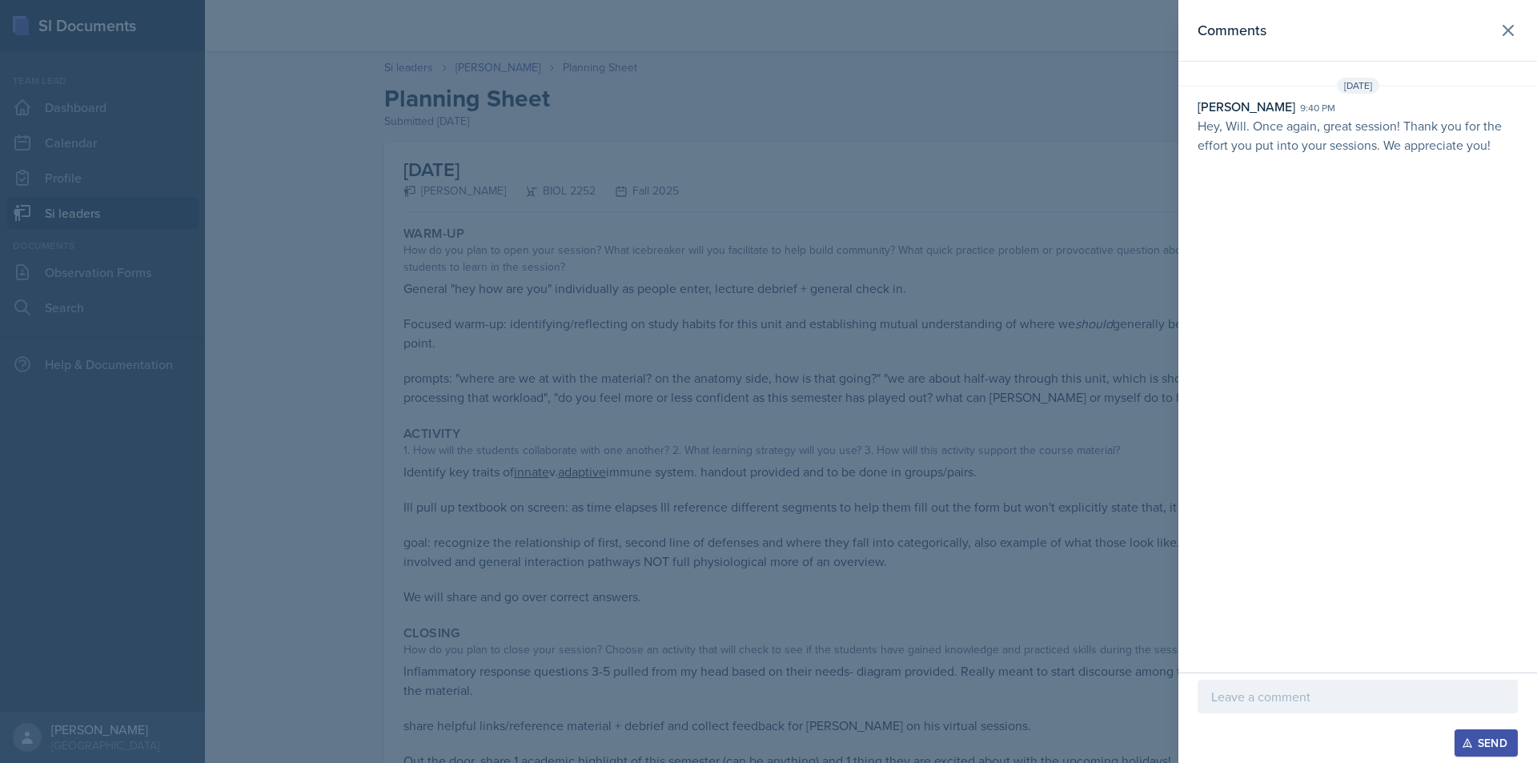
click at [872, 485] on div at bounding box center [768, 381] width 1537 height 763
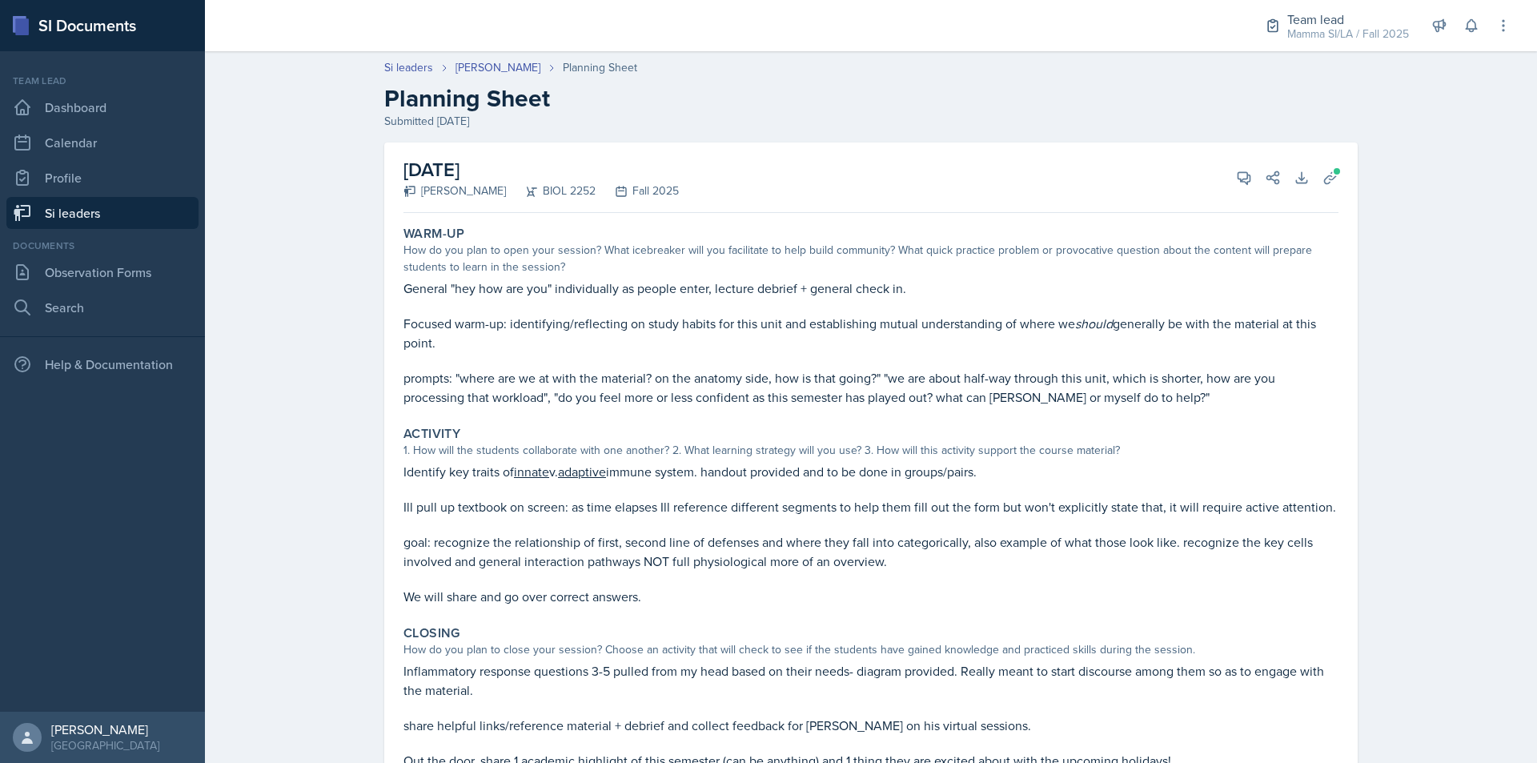
click at [177, 214] on link "Si leaders" at bounding box center [102, 213] width 192 height 32
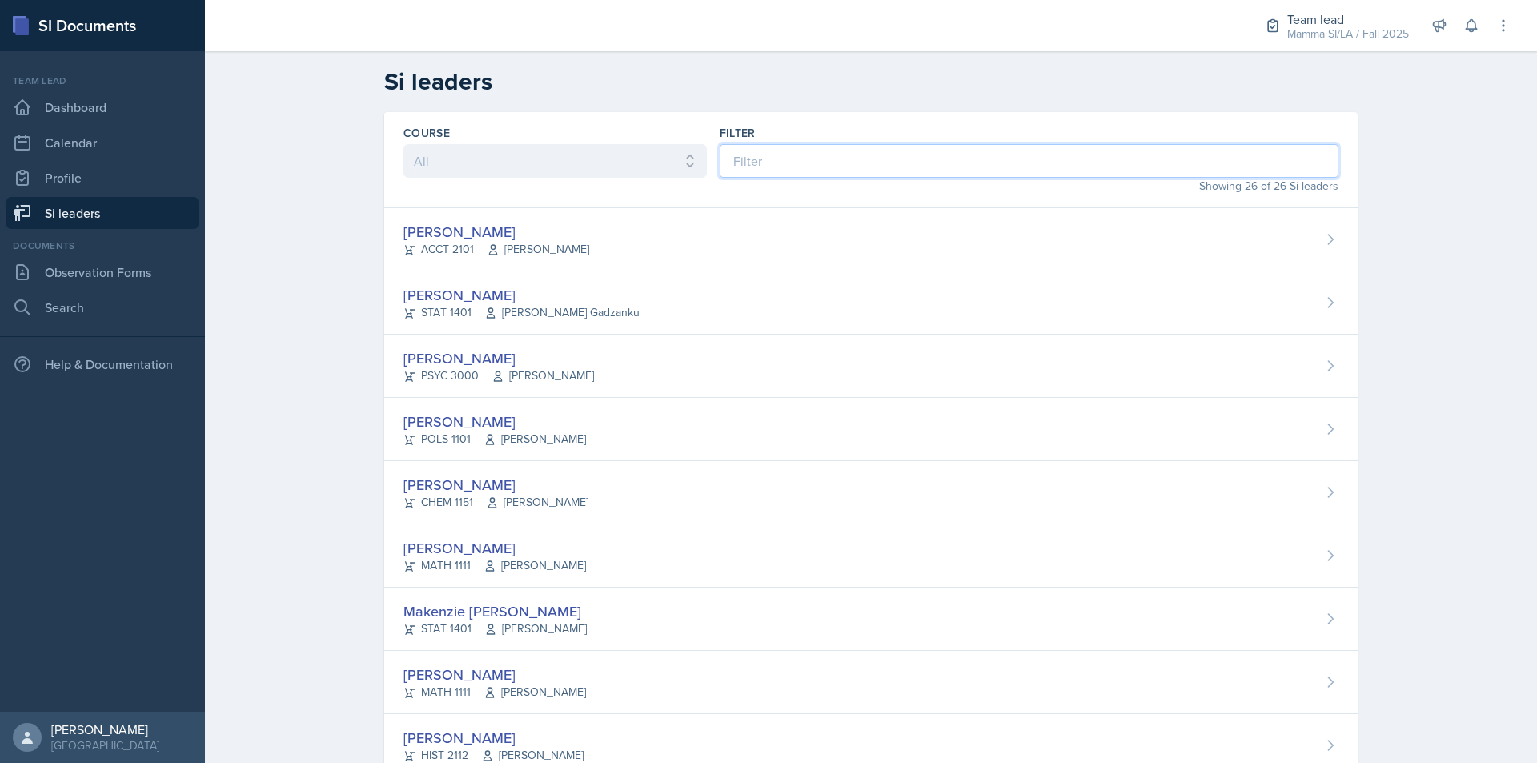
click at [898, 152] on input at bounding box center [1029, 161] width 619 height 34
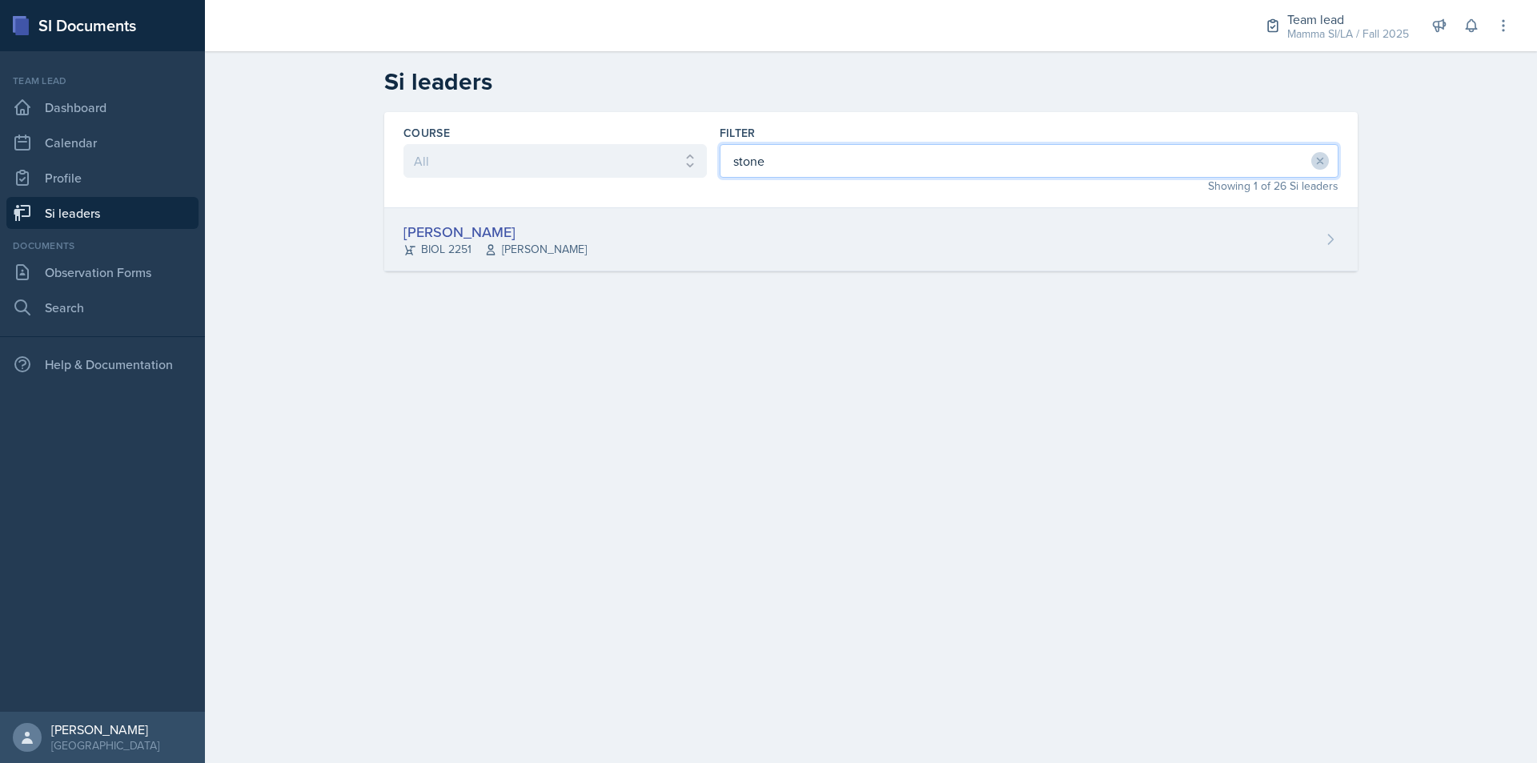
type input "stone"
click at [715, 251] on div "[PERSON_NAME] BIOL 2251 [PERSON_NAME]" at bounding box center [871, 239] width 974 height 63
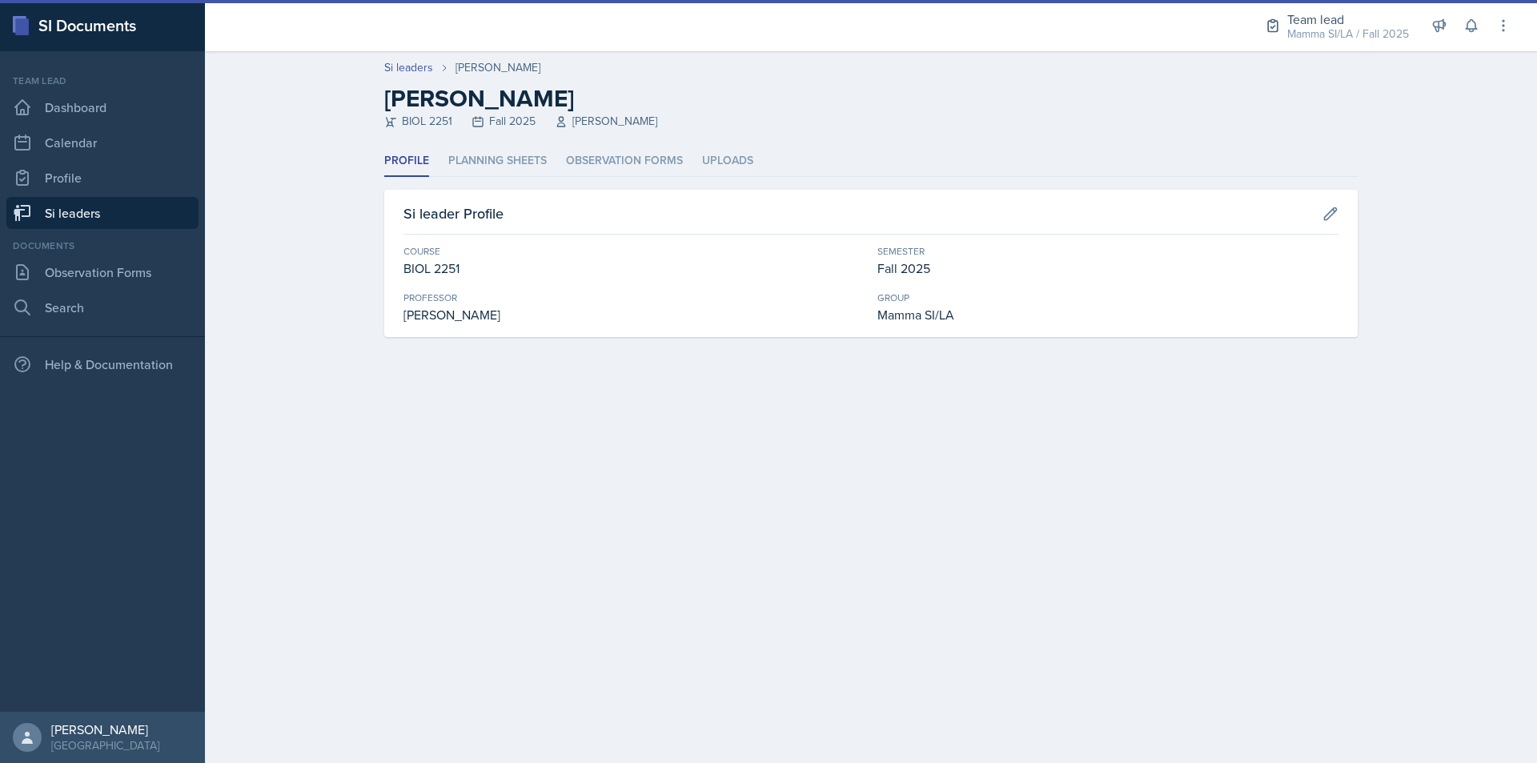
click at [504, 143] on header "Si leaders [PERSON_NAME] Zhang [PERSON_NAME] Zhang BIOL 2251 Fall 2025 [PERSON_…" at bounding box center [871, 98] width 1332 height 94
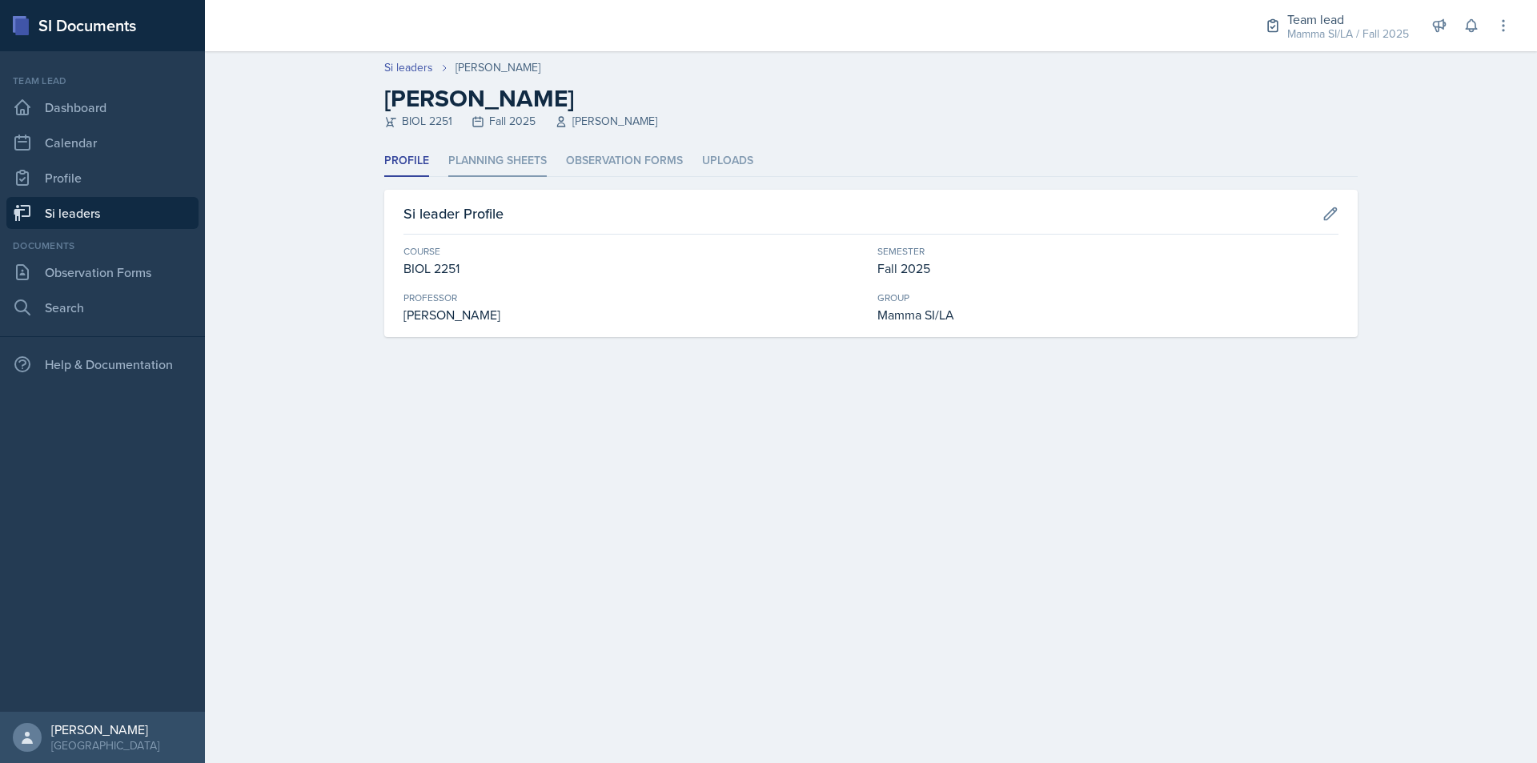
click at [504, 147] on li "Planning Sheets" at bounding box center [497, 161] width 98 height 31
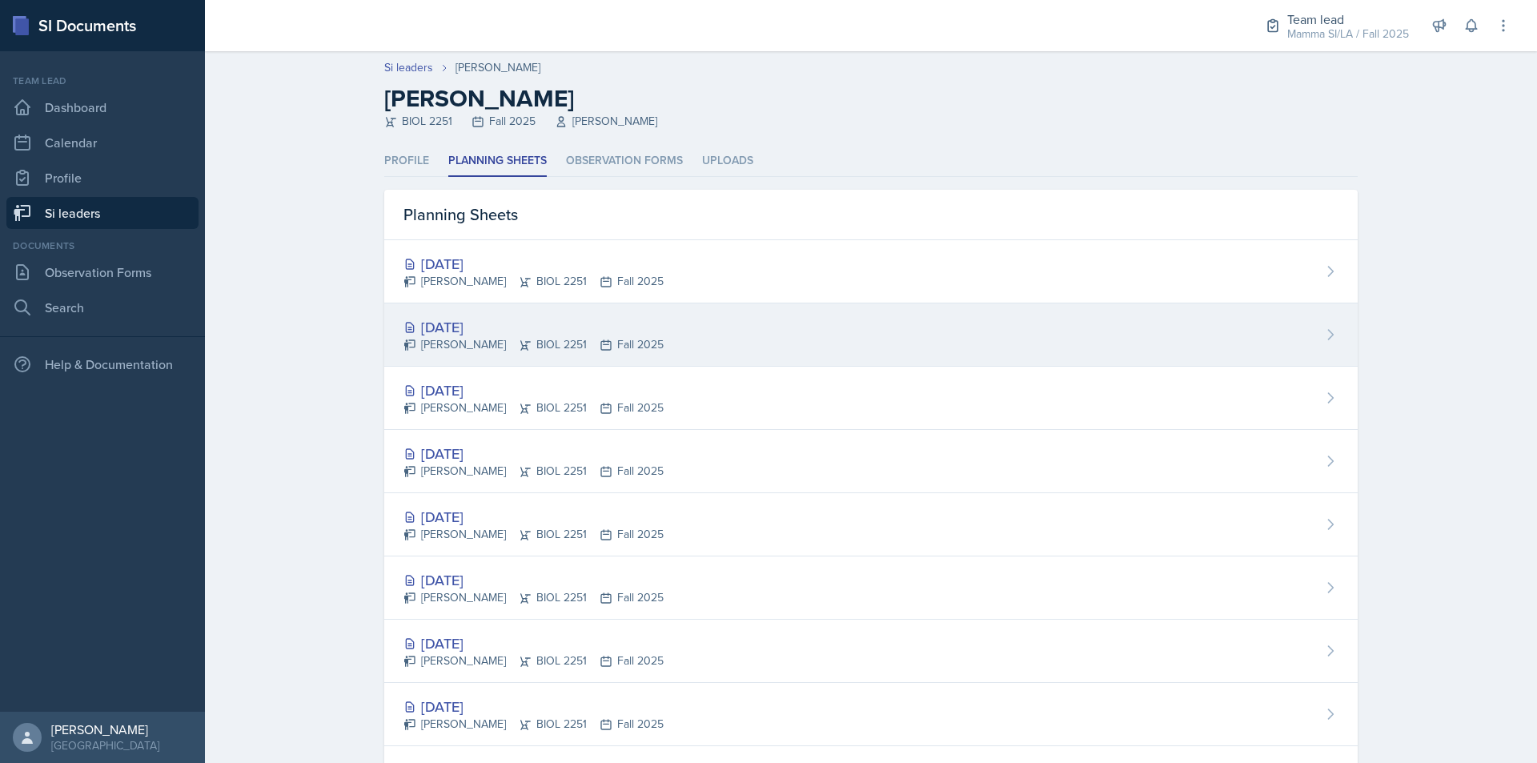
click at [532, 329] on div "[DATE]" at bounding box center [534, 327] width 260 height 22
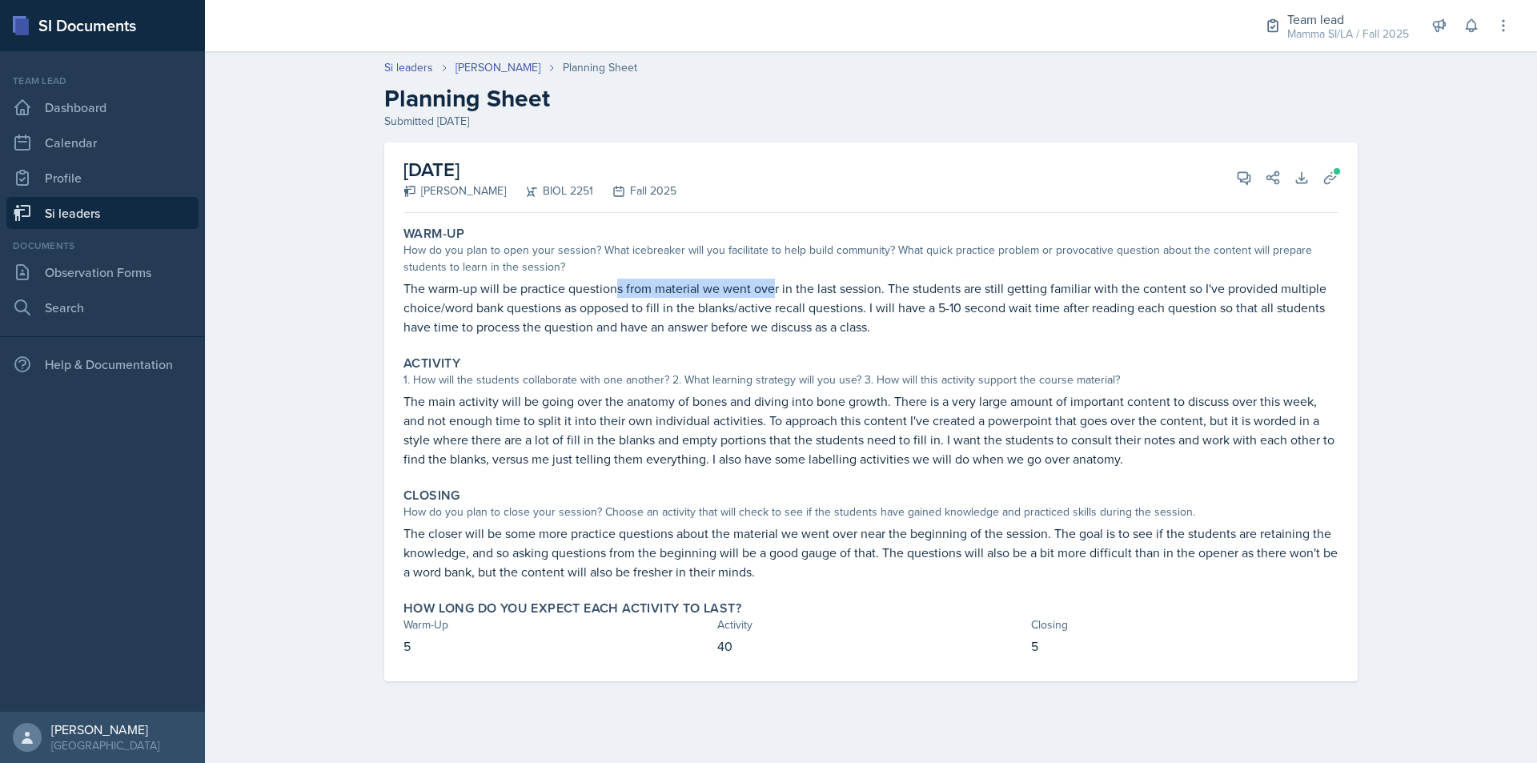
drag, startPoint x: 637, startPoint y: 281, endPoint x: 775, endPoint y: 287, distance: 138.6
click at [775, 287] on p "The warm-up will be practice questions from material we went over in the last s…" at bounding box center [871, 308] width 935 height 58
click at [776, 287] on p "The warm-up will be practice questions from material we went over in the last s…" at bounding box center [871, 308] width 935 height 58
drag, startPoint x: 653, startPoint y: 436, endPoint x: 772, endPoint y: 443, distance: 118.7
click at [772, 443] on p "The main activity will be going over the anatomy of bones and diving into bone …" at bounding box center [871, 430] width 935 height 77
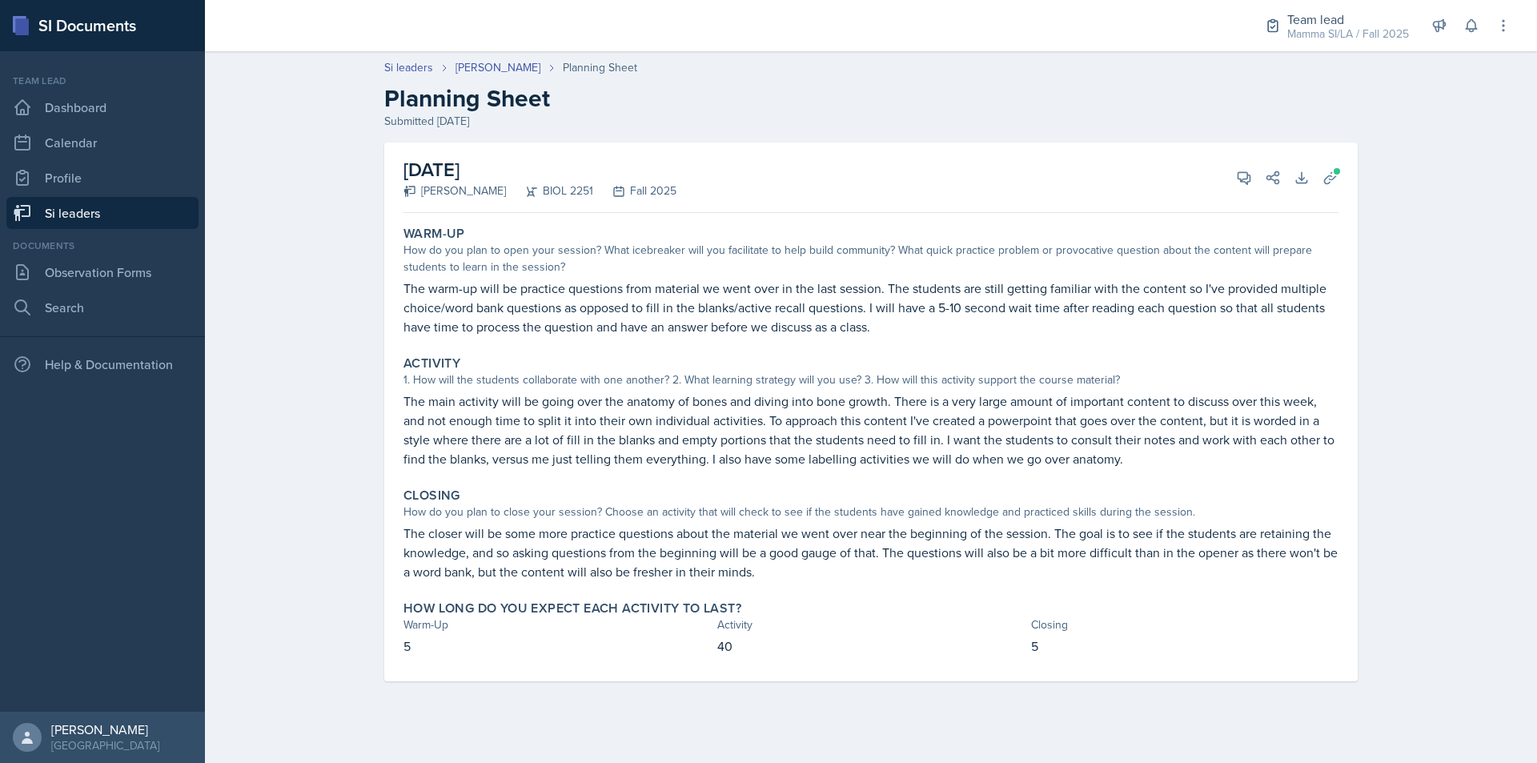
click at [1036, 462] on p "The main activity will be going over the anatomy of bones and diving into bone …" at bounding box center [871, 430] width 935 height 77
drag, startPoint x: 557, startPoint y: 430, endPoint x: 620, endPoint y: 430, distance: 62.5
click at [620, 431] on p "The main activity will be going over the anatomy of bones and diving into bone …" at bounding box center [871, 430] width 935 height 77
click at [620, 430] on p "The main activity will be going over the anatomy of bones and diving into bone …" at bounding box center [871, 430] width 935 height 77
drag, startPoint x: 750, startPoint y: 436, endPoint x: 810, endPoint y: 437, distance: 60.1
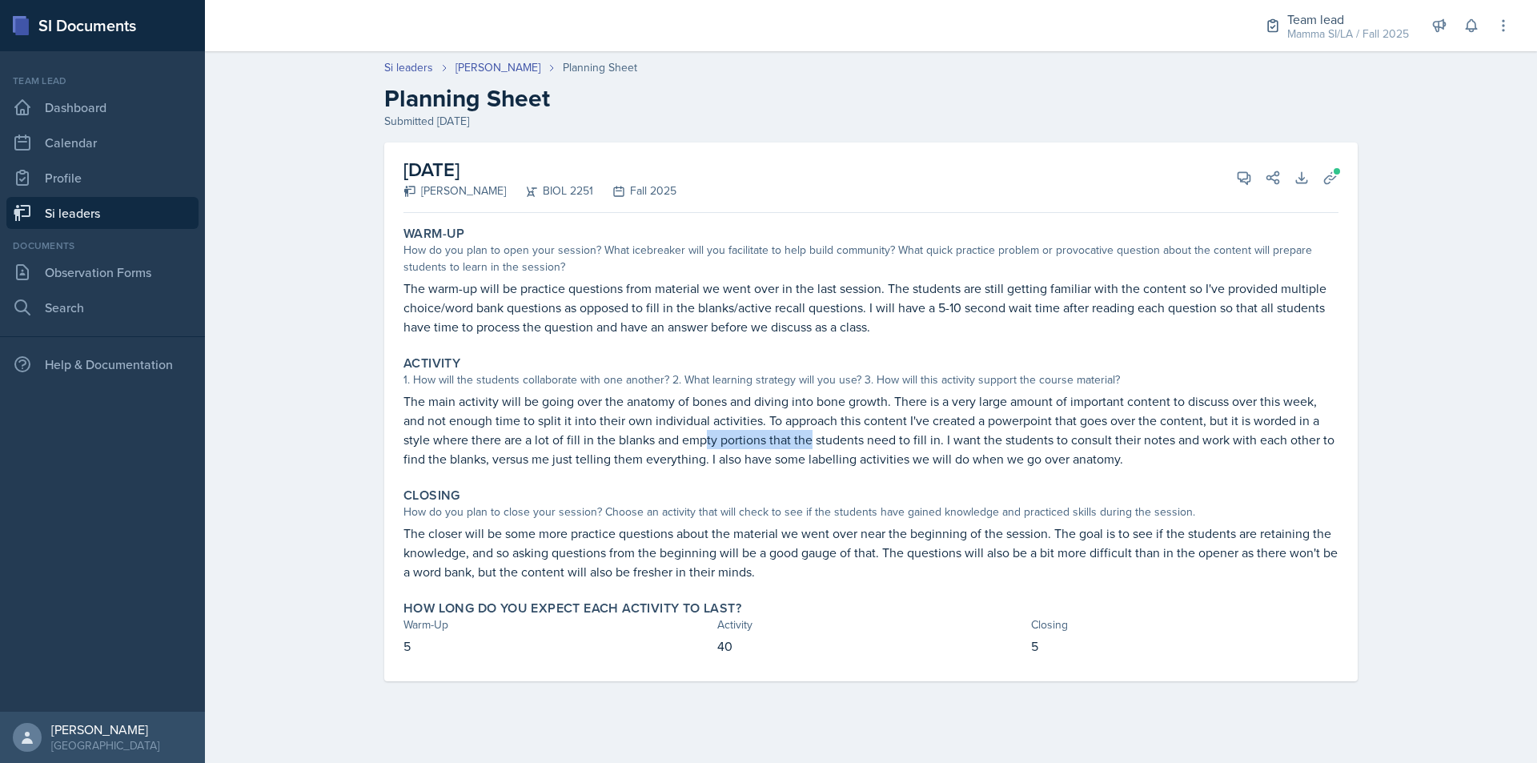
click at [810, 437] on p "The main activity will be going over the anatomy of bones and diving into bone …" at bounding box center [871, 430] width 935 height 77
drag, startPoint x: 857, startPoint y: 440, endPoint x: 949, endPoint y: 442, distance: 92.1
click at [938, 442] on p "The main activity will be going over the anatomy of bones and diving into bone …" at bounding box center [871, 430] width 935 height 77
click at [949, 442] on p "The main activity will be going over the anatomy of bones and diving into bone …" at bounding box center [871, 430] width 935 height 77
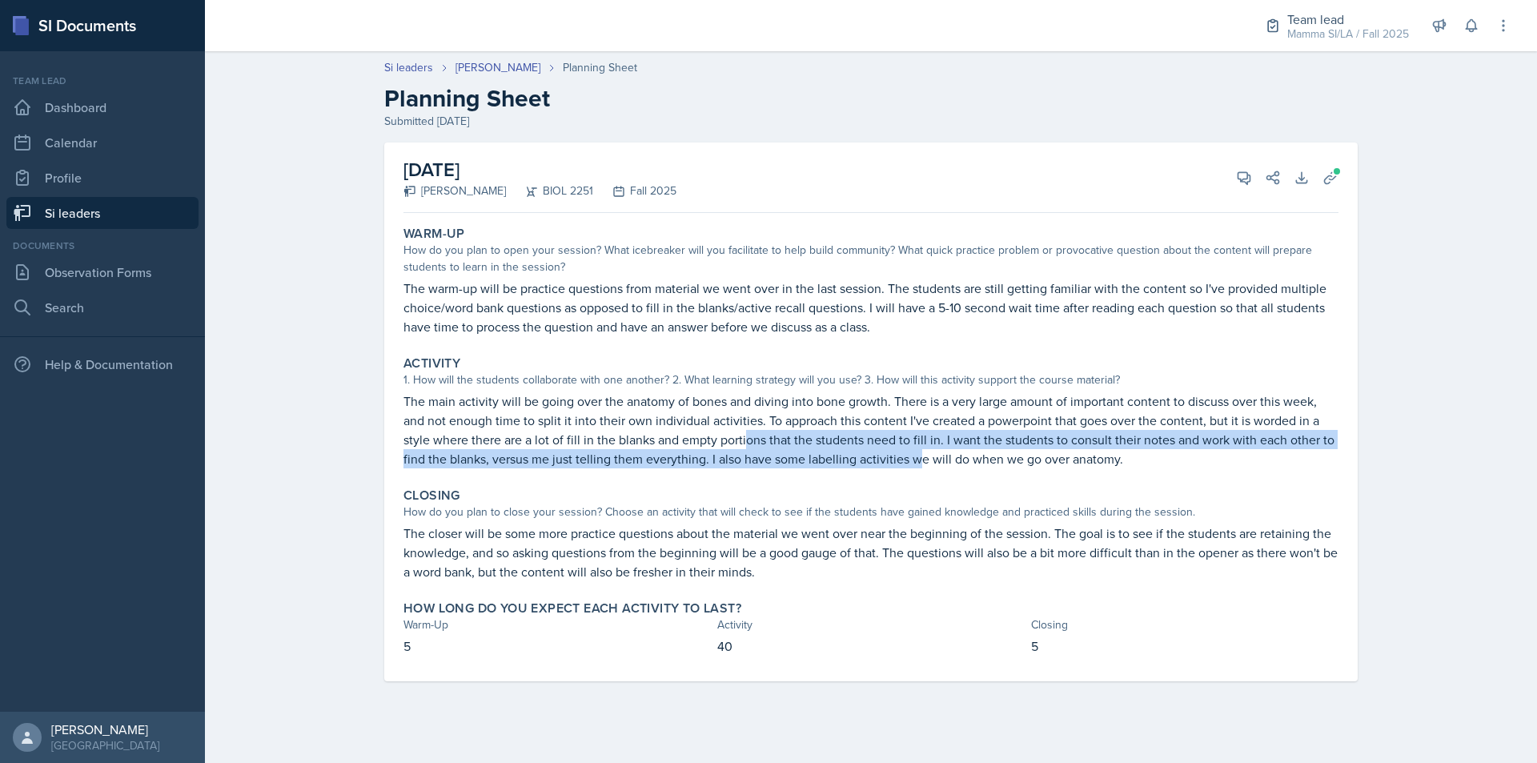
drag, startPoint x: 748, startPoint y: 446, endPoint x: 930, endPoint y: 452, distance: 181.8
click at [930, 452] on p "The main activity will be going over the anatomy of bones and diving into bone …" at bounding box center [871, 430] width 935 height 77
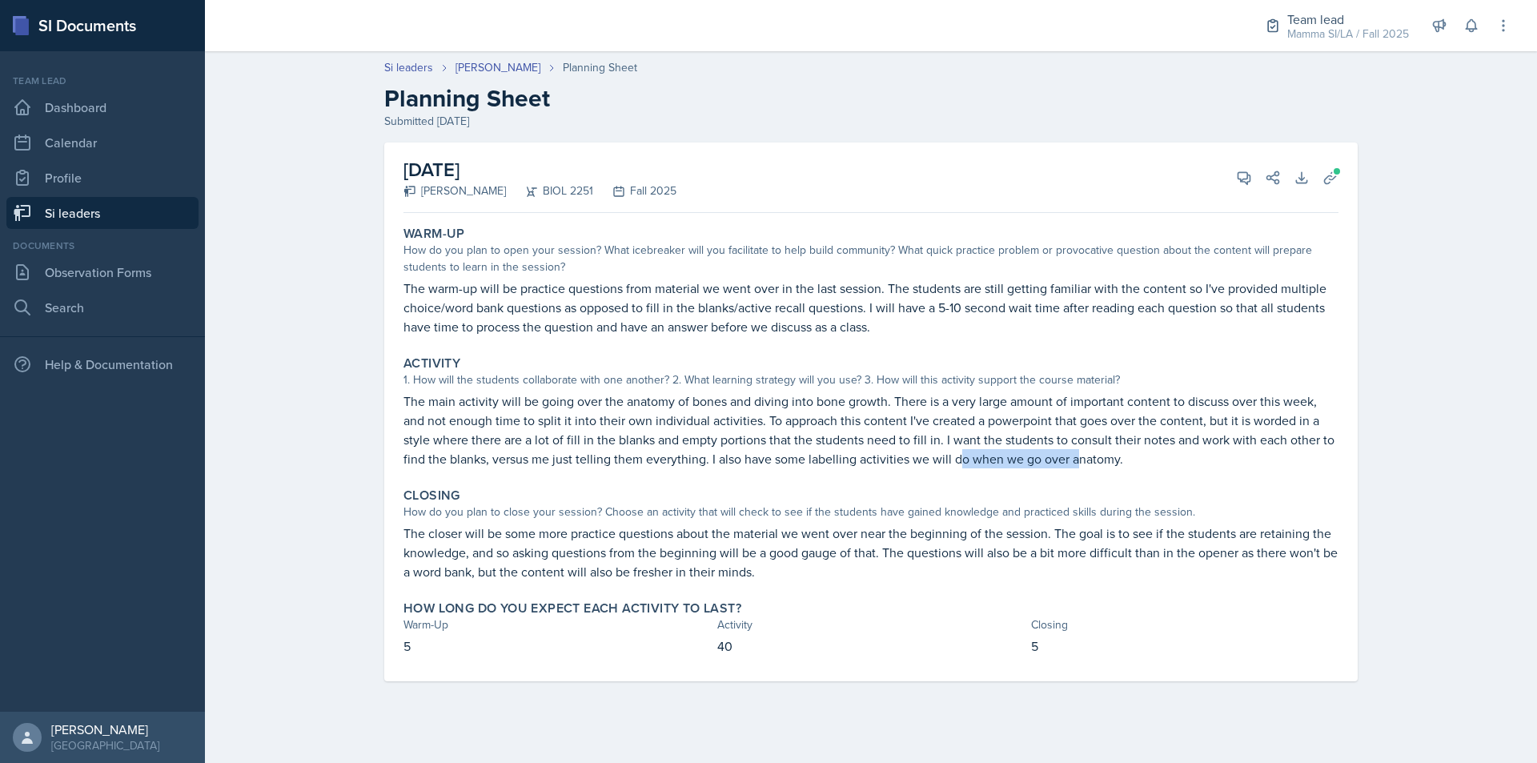
drag, startPoint x: 1070, startPoint y: 455, endPoint x: 1079, endPoint y: 455, distance: 9.6
click at [1079, 455] on p "The main activity will be going over the anatomy of bones and diving into bone …" at bounding box center [871, 430] width 935 height 77
drag, startPoint x: 1187, startPoint y: 458, endPoint x: 1152, endPoint y: 454, distance: 34.7
click at [1152, 454] on p "The main activity will be going over the anatomy of bones and diving into bone …" at bounding box center [871, 430] width 935 height 77
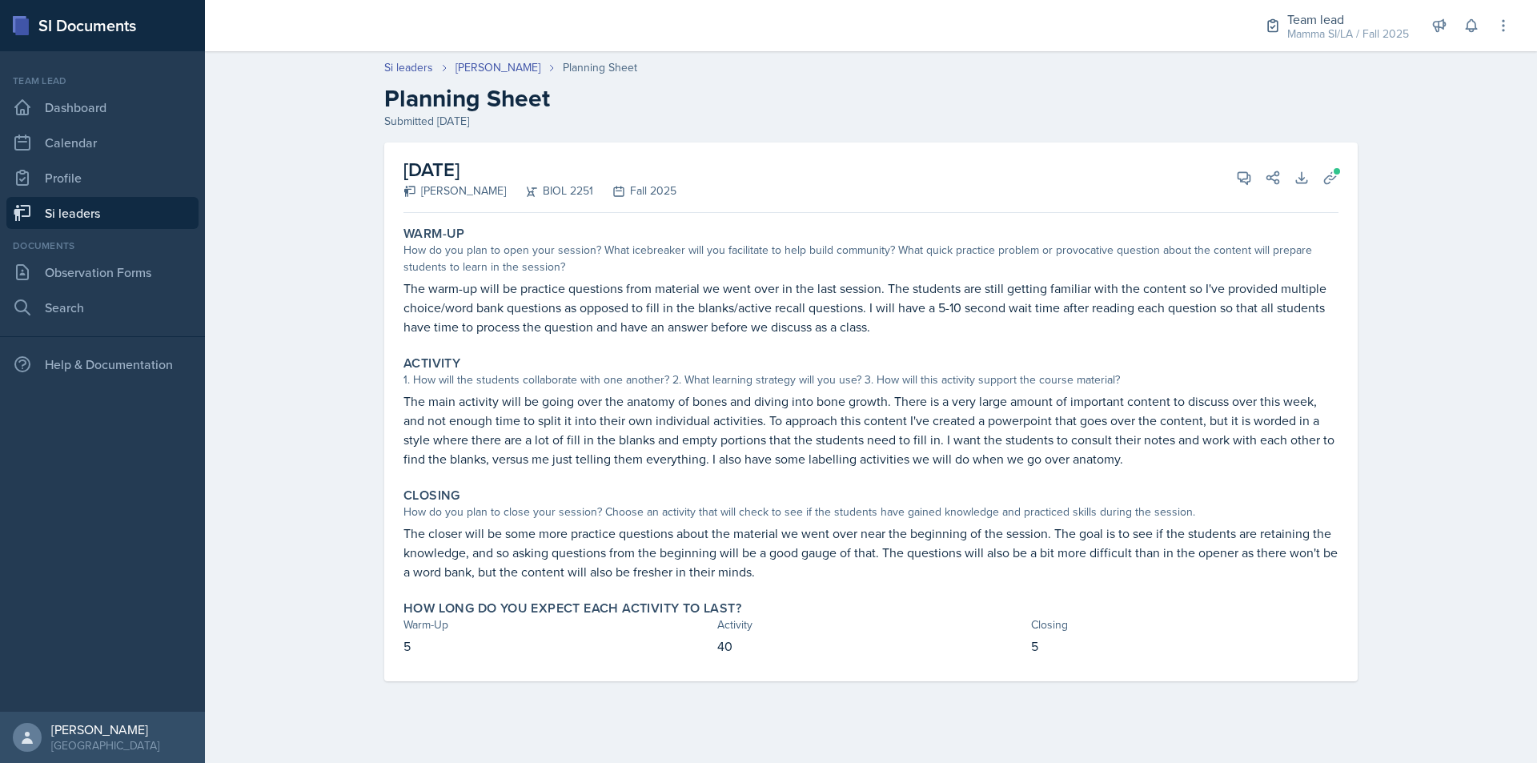
click at [1152, 454] on p "The main activity will be going over the anatomy of bones and diving into bone …" at bounding box center [871, 430] width 935 height 77
click at [1236, 172] on icon at bounding box center [1244, 178] width 16 height 16
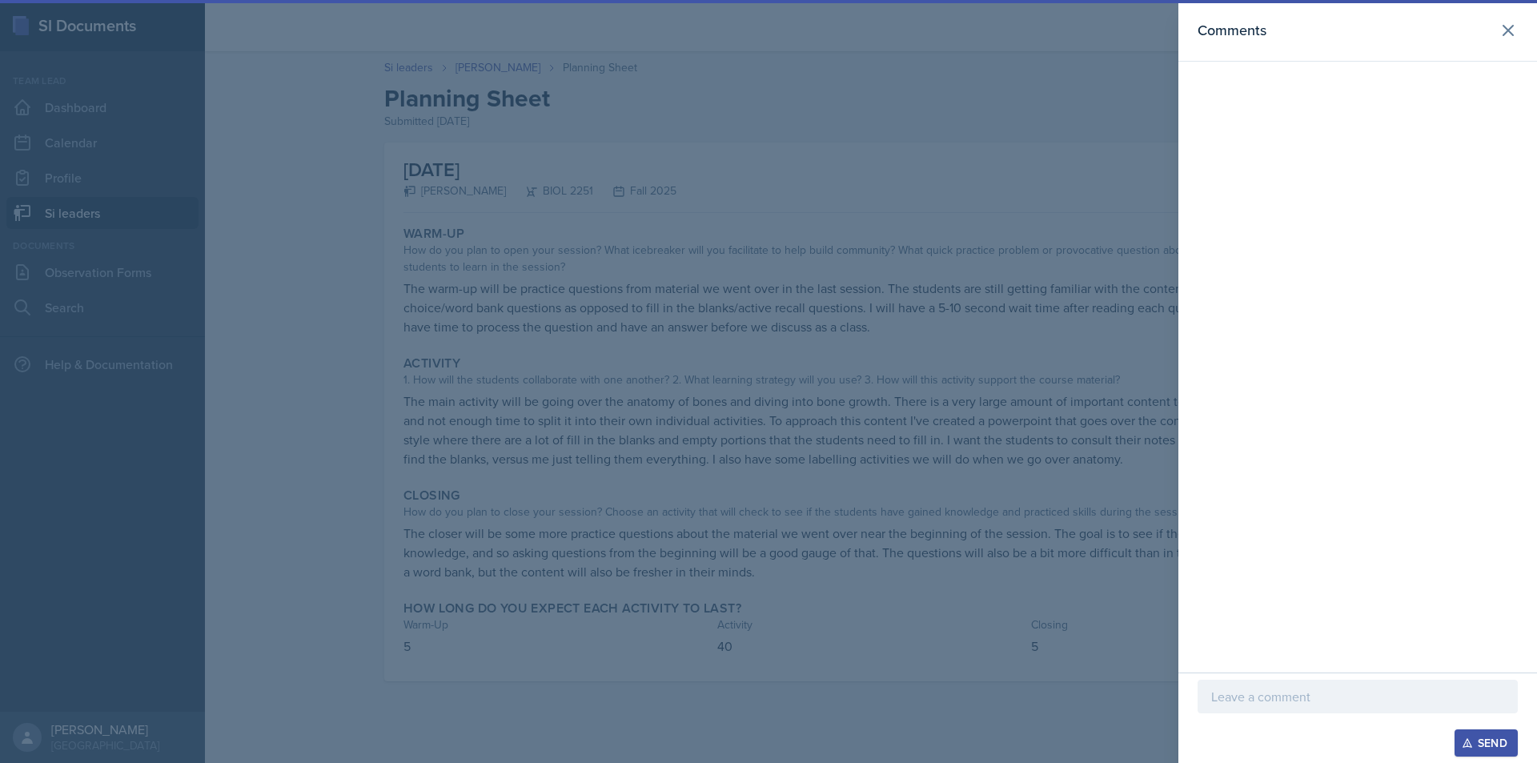
click at [1240, 714] on div at bounding box center [1358, 721] width 320 height 16
click at [1236, 700] on p at bounding box center [1357, 696] width 293 height 19
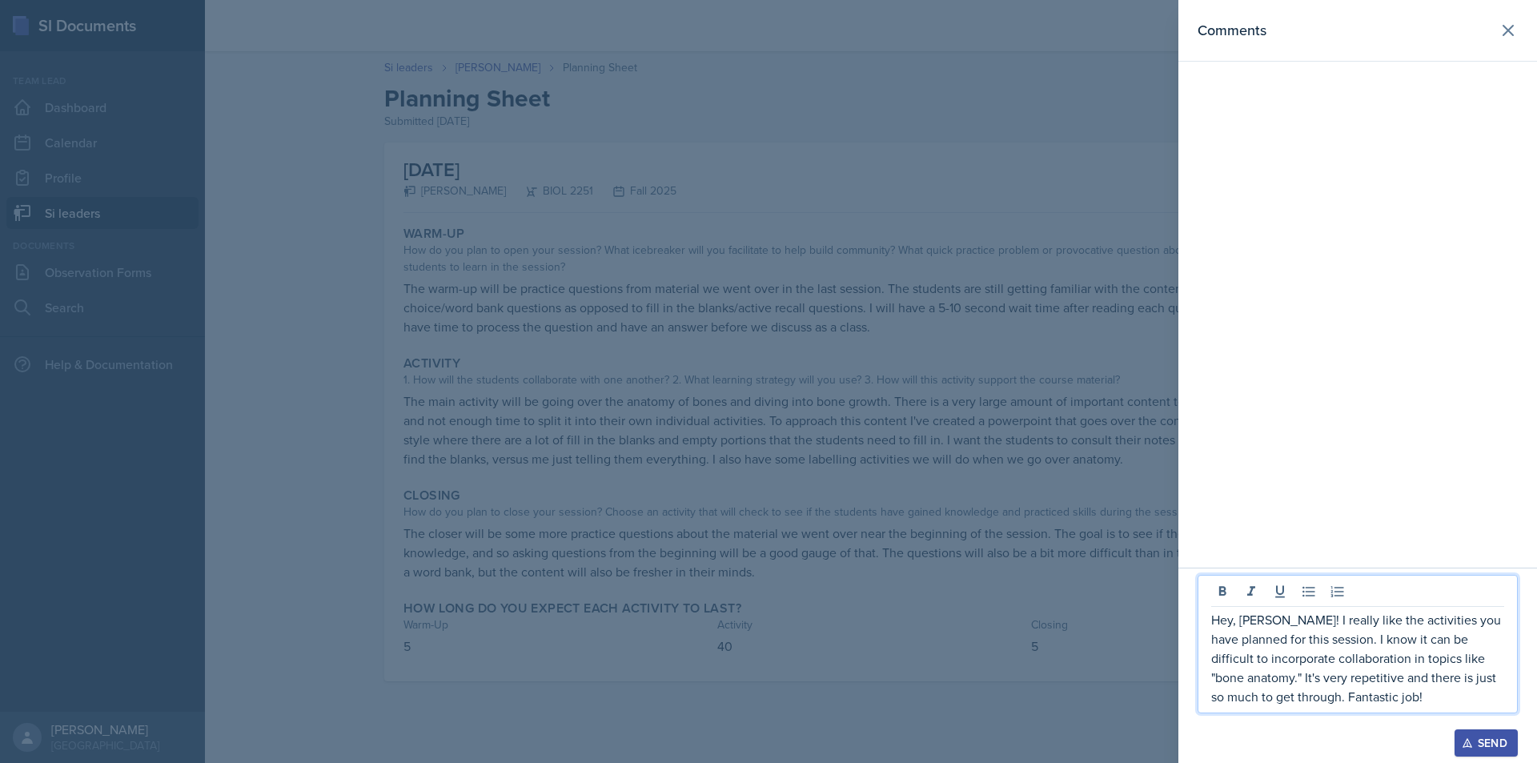
click at [1435, 693] on p "Hey, [PERSON_NAME]! I really like the activities you have planned for this sess…" at bounding box center [1357, 658] width 293 height 96
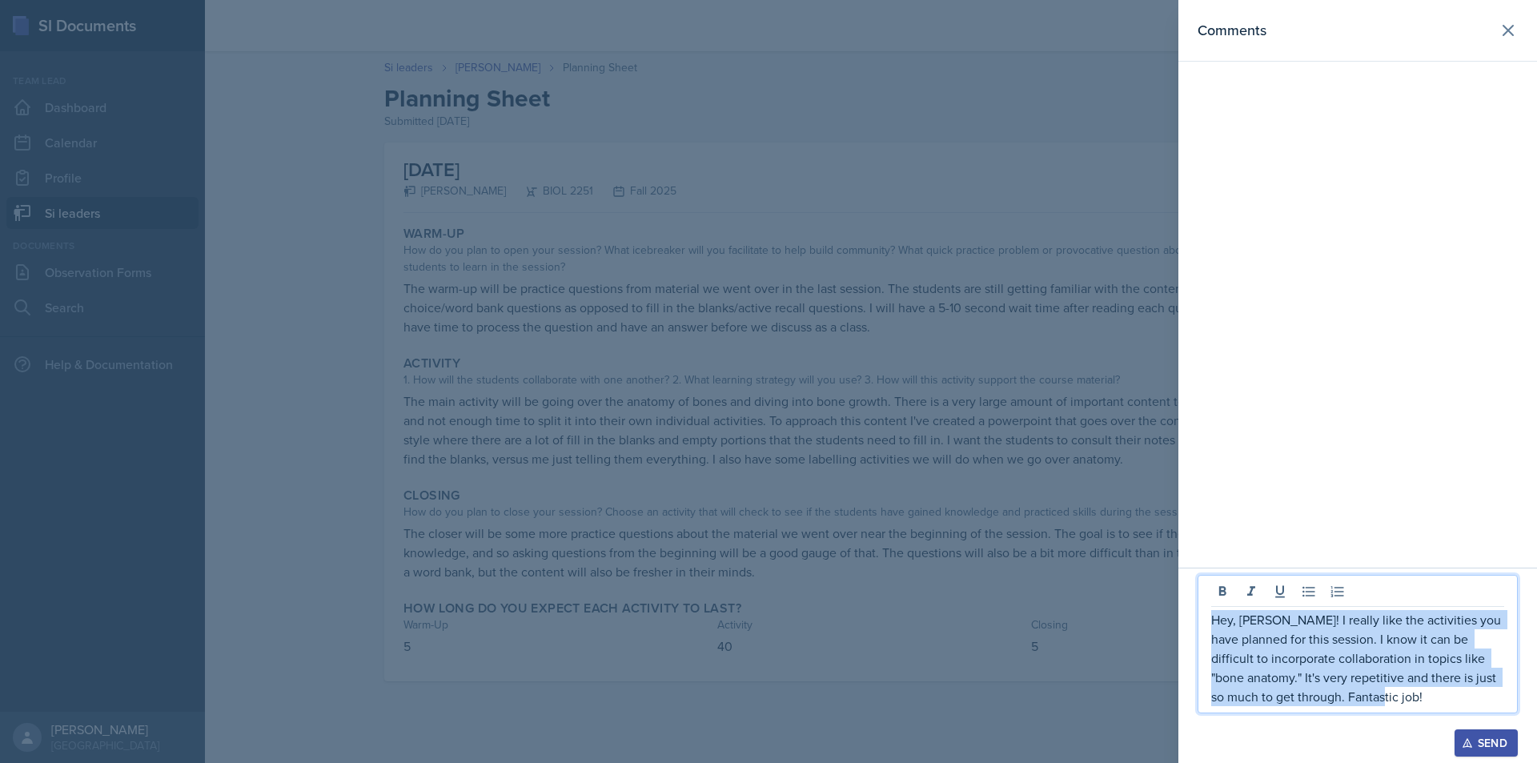
drag, startPoint x: 1434, startPoint y: 698, endPoint x: 1194, endPoint y: 611, distance: 255.6
click at [1194, 611] on div "Hey, [PERSON_NAME]! I really like the activities you have planned for this sess…" at bounding box center [1358, 665] width 359 height 195
click at [1490, 735] on div "Send" at bounding box center [1486, 743] width 42 height 13
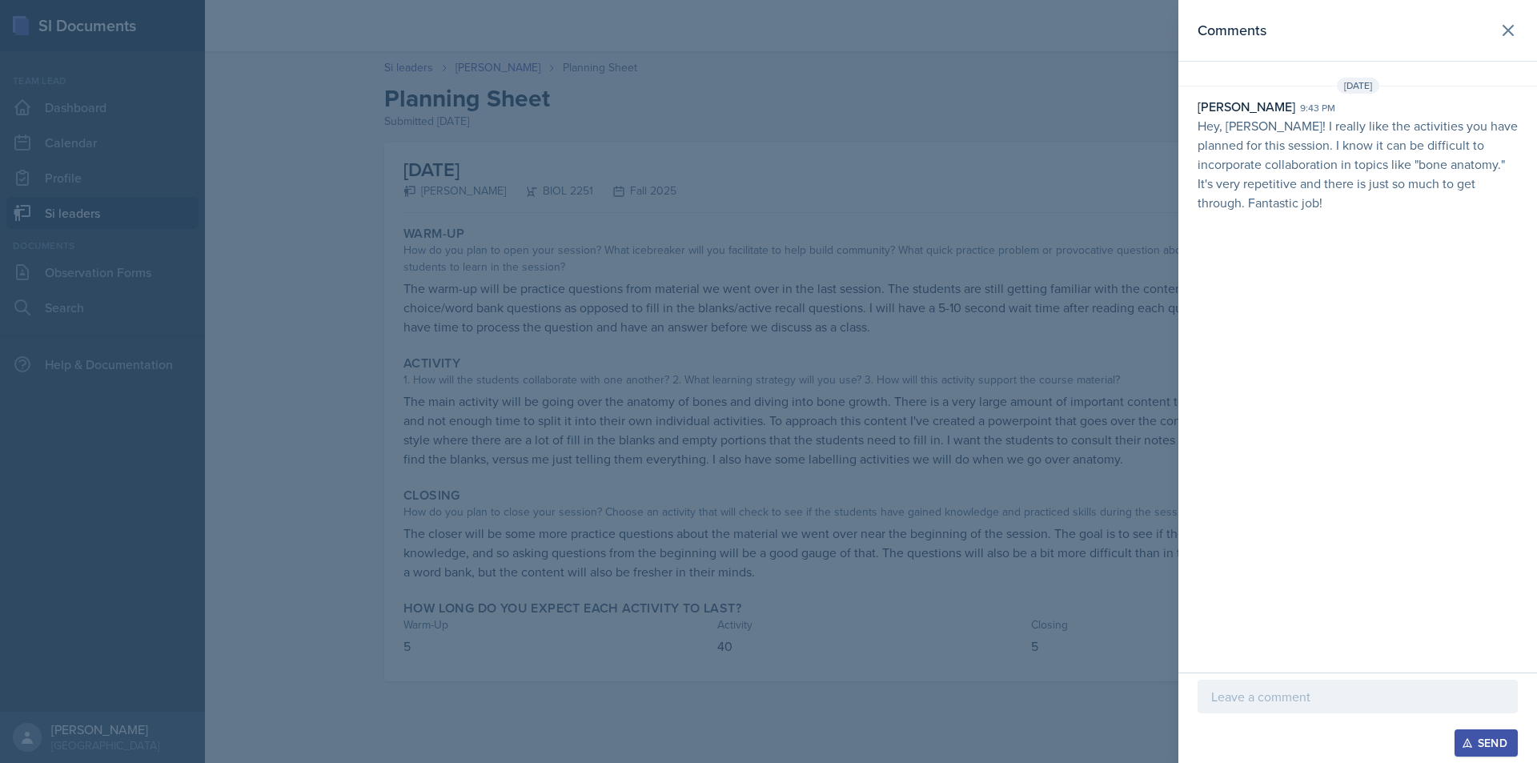
drag, startPoint x: 842, startPoint y: 315, endPoint x: 684, endPoint y: 235, distance: 177.2
click at [842, 315] on div at bounding box center [768, 381] width 1537 height 763
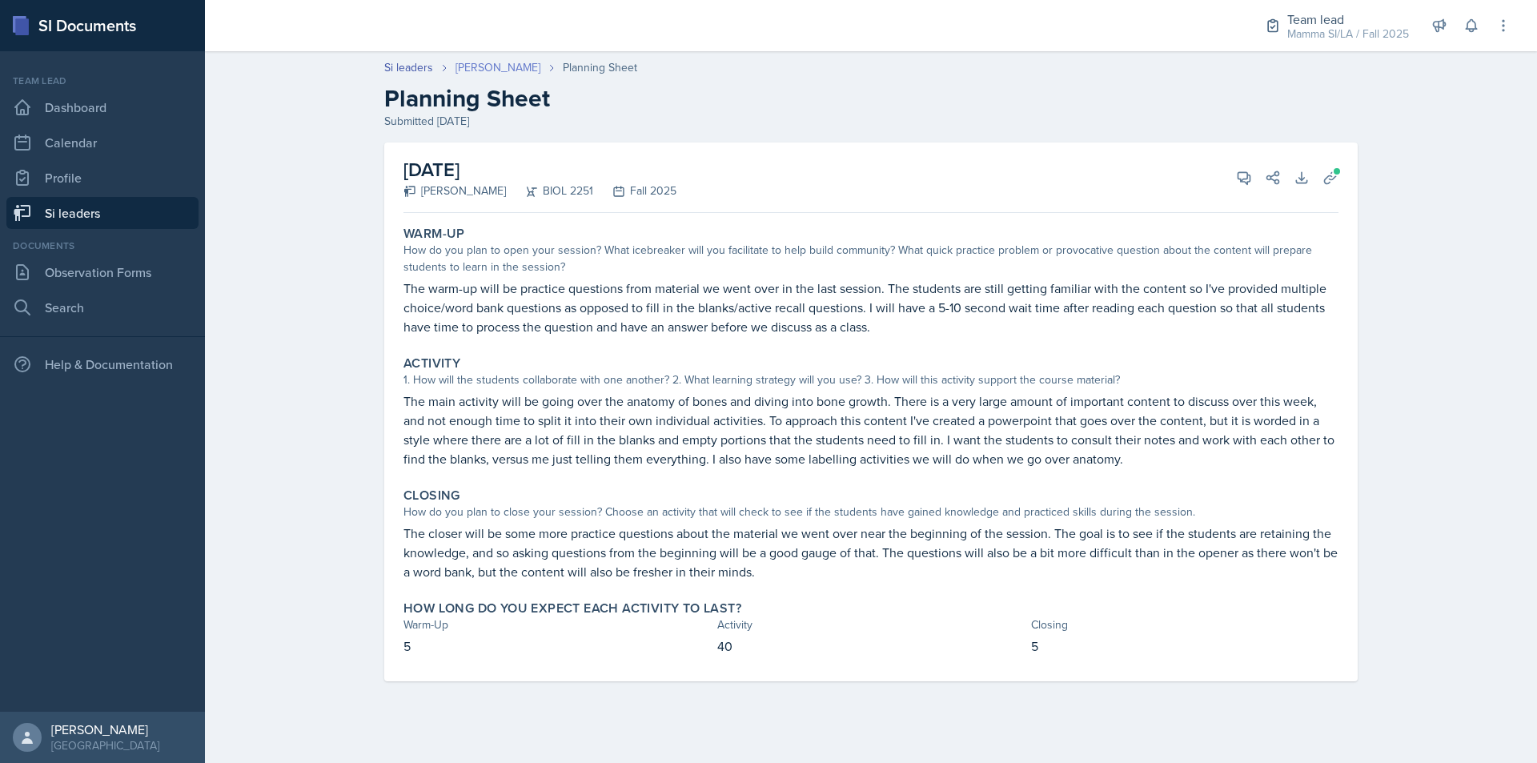
click at [480, 75] on link "[PERSON_NAME]" at bounding box center [498, 67] width 85 height 17
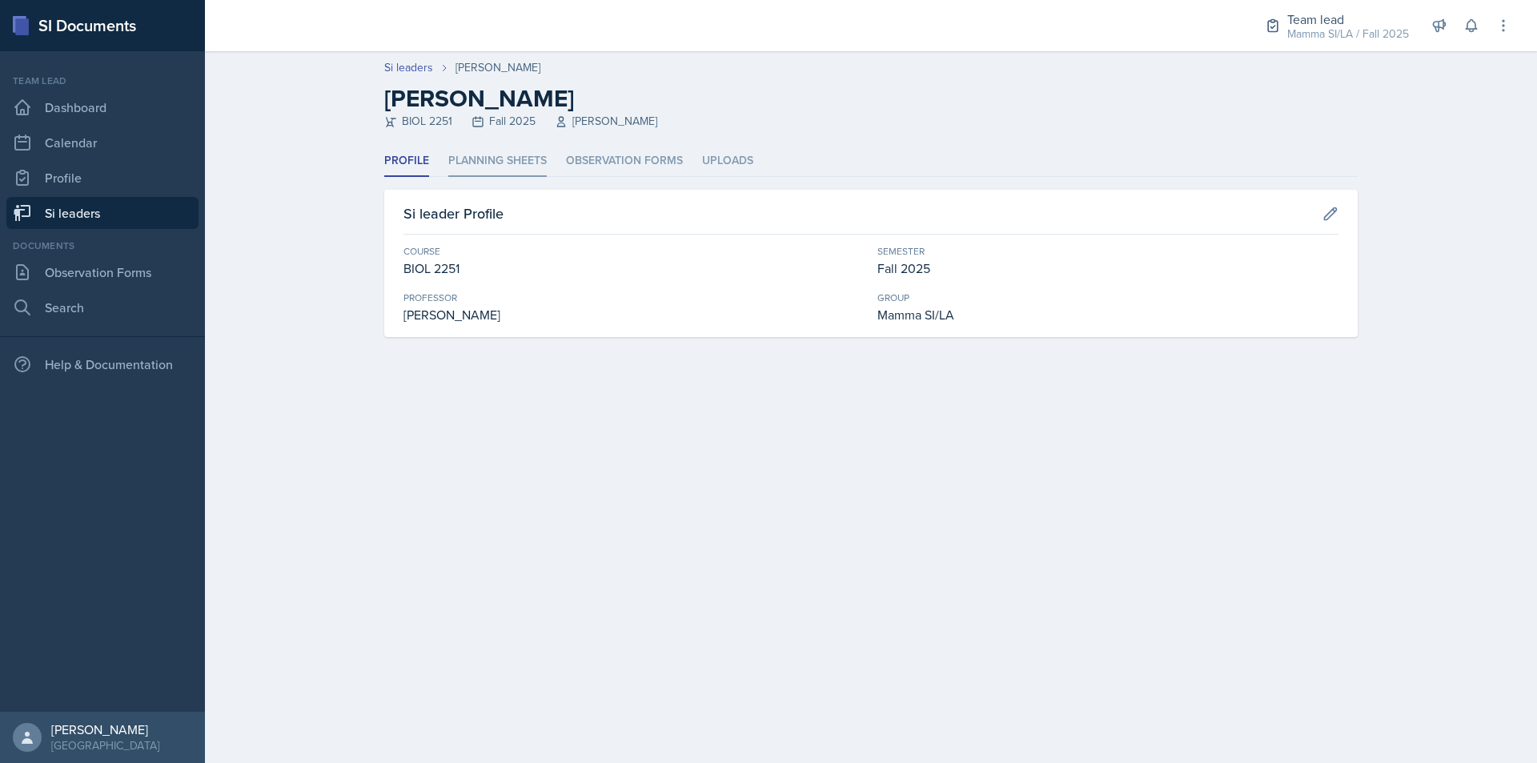
click at [485, 167] on li "Planning Sheets" at bounding box center [497, 161] width 98 height 31
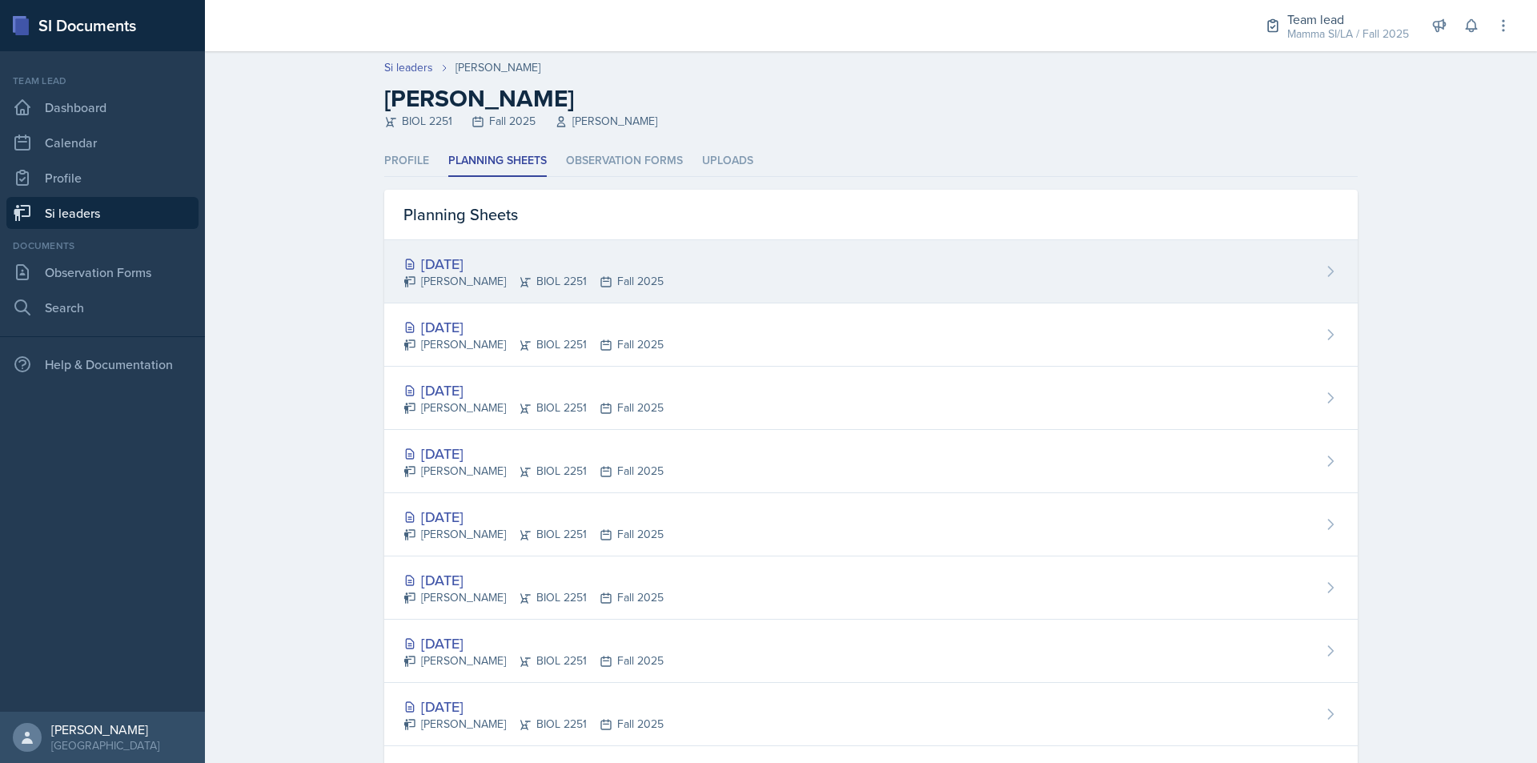
click at [526, 264] on div "[DATE]" at bounding box center [534, 264] width 260 height 22
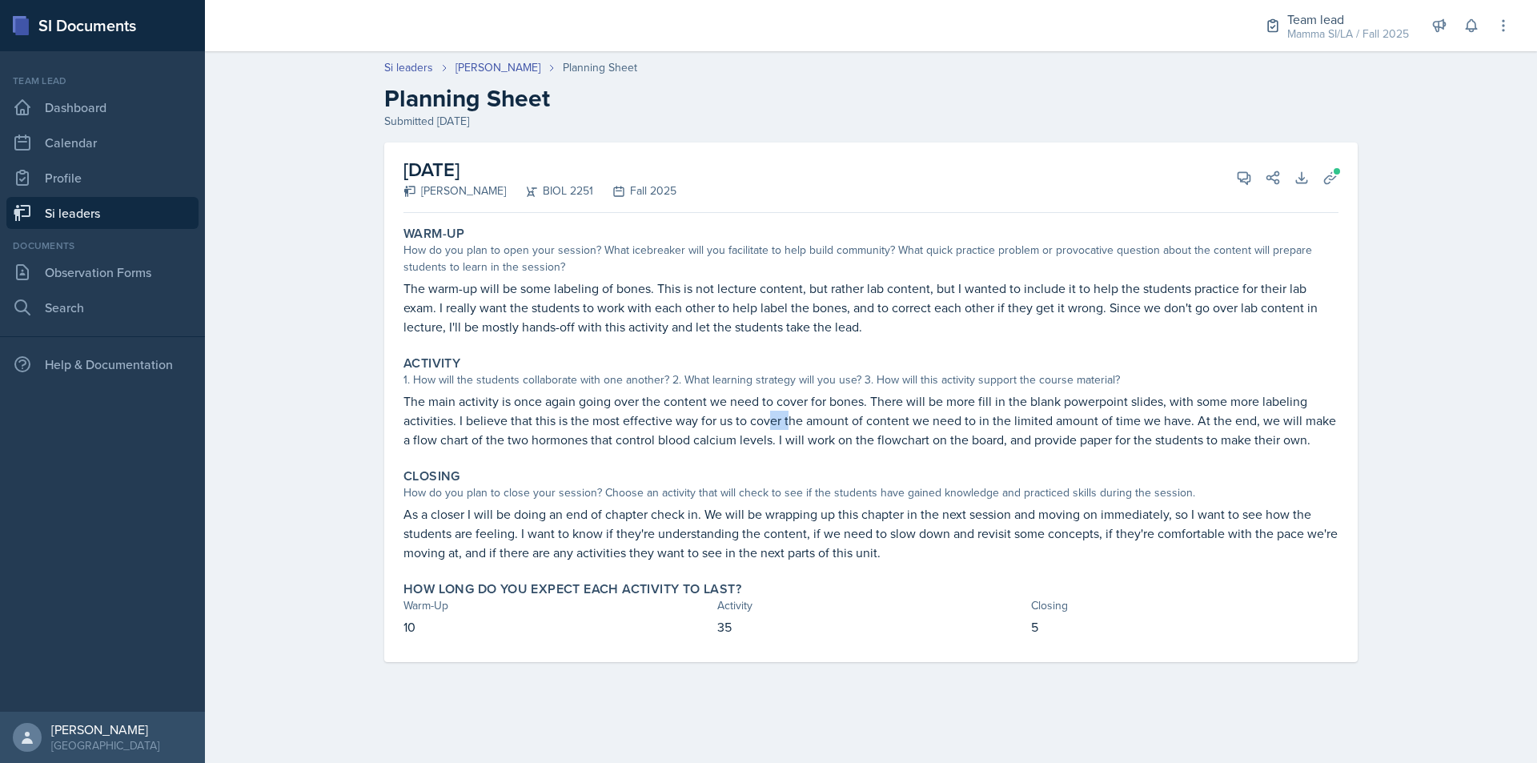
click at [789, 422] on p "The main activity is once again going over the content we need to cover for bon…" at bounding box center [871, 421] width 935 height 58
click at [1251, 171] on span at bounding box center [1250, 172] width 8 height 8
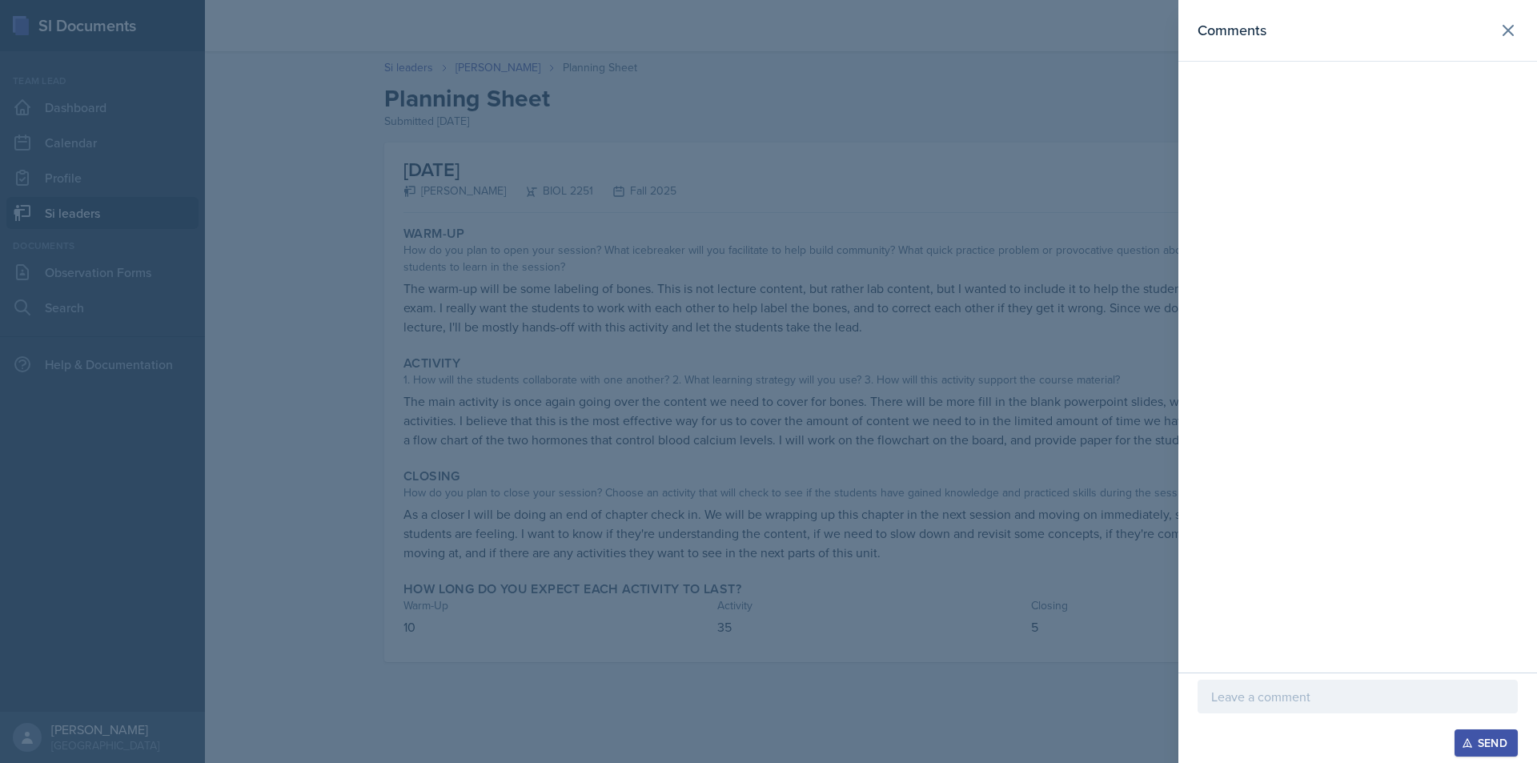
click at [1307, 716] on div at bounding box center [1358, 721] width 320 height 16
click at [1314, 702] on p at bounding box center [1357, 696] width 293 height 19
click at [1122, 479] on div at bounding box center [768, 381] width 1537 height 763
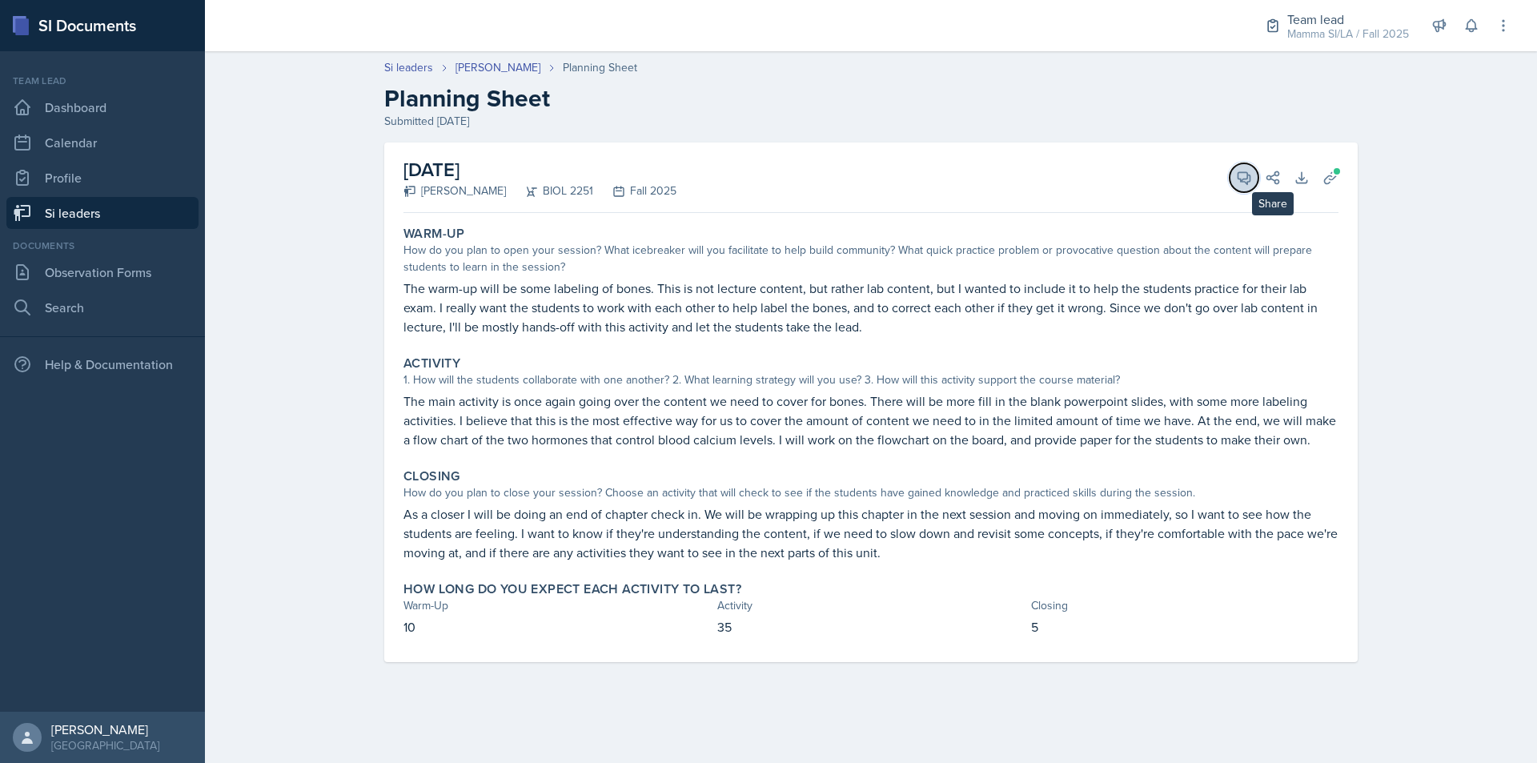
click at [1247, 175] on span at bounding box center [1250, 172] width 8 height 8
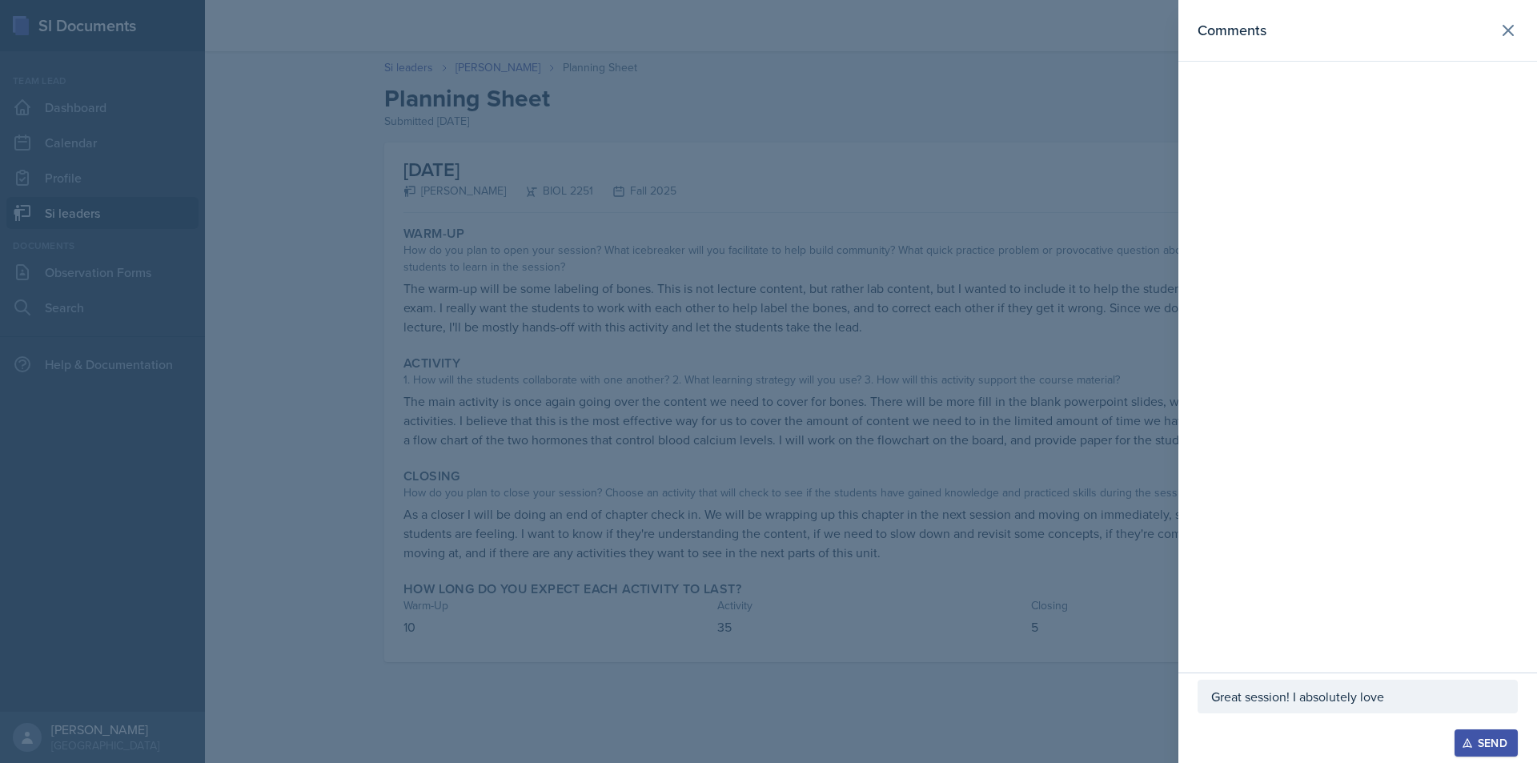
click at [1406, 687] on p "Great session! I absolutely love" at bounding box center [1357, 696] width 293 height 19
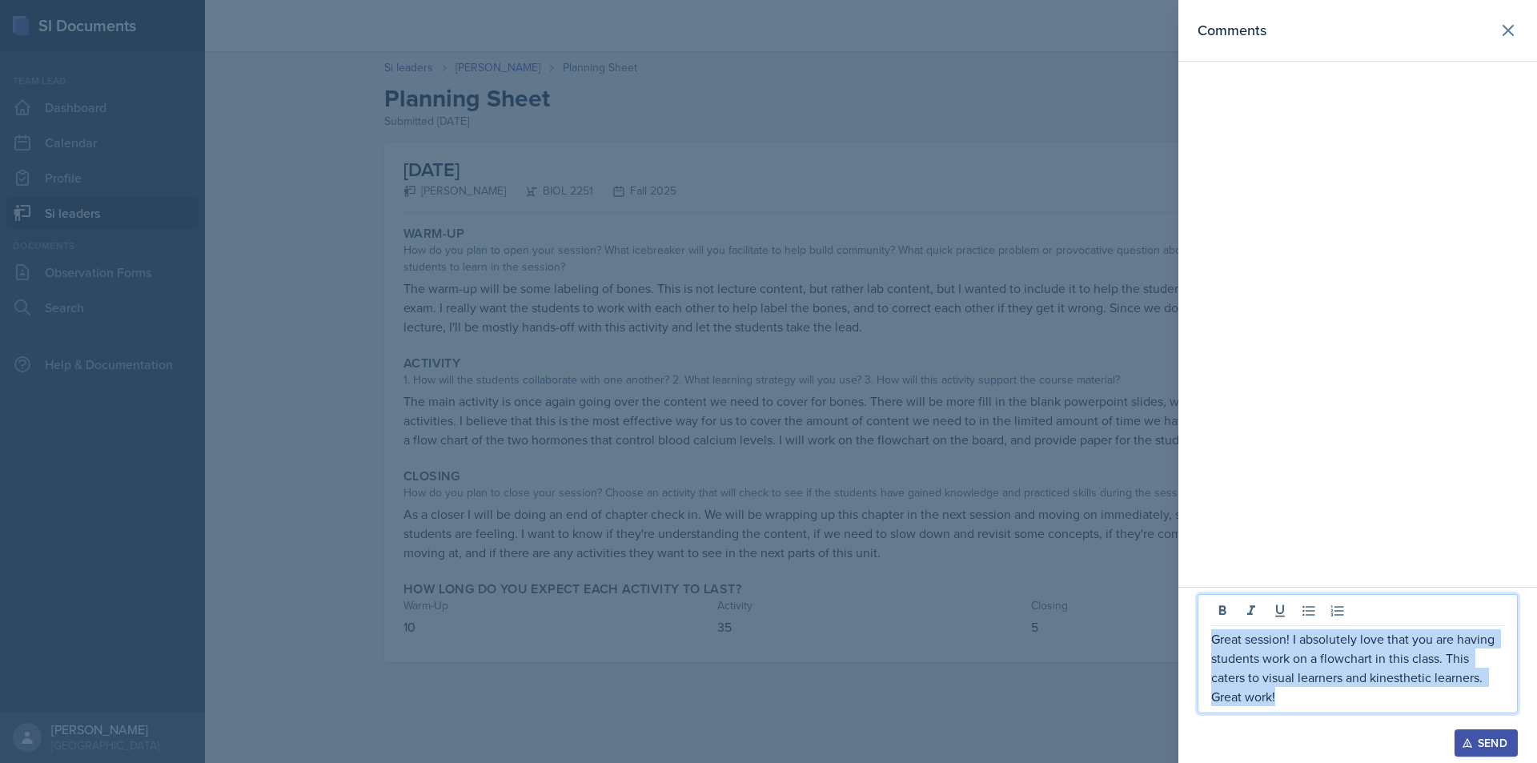
drag, startPoint x: 1380, startPoint y: 705, endPoint x: 1199, endPoint y: 637, distance: 193.3
click at [1199, 637] on div "Great session! I absolutely love that you are having students work on a flowcha…" at bounding box center [1358, 653] width 320 height 119
click at [1492, 735] on div "Send" at bounding box center [1486, 743] width 42 height 13
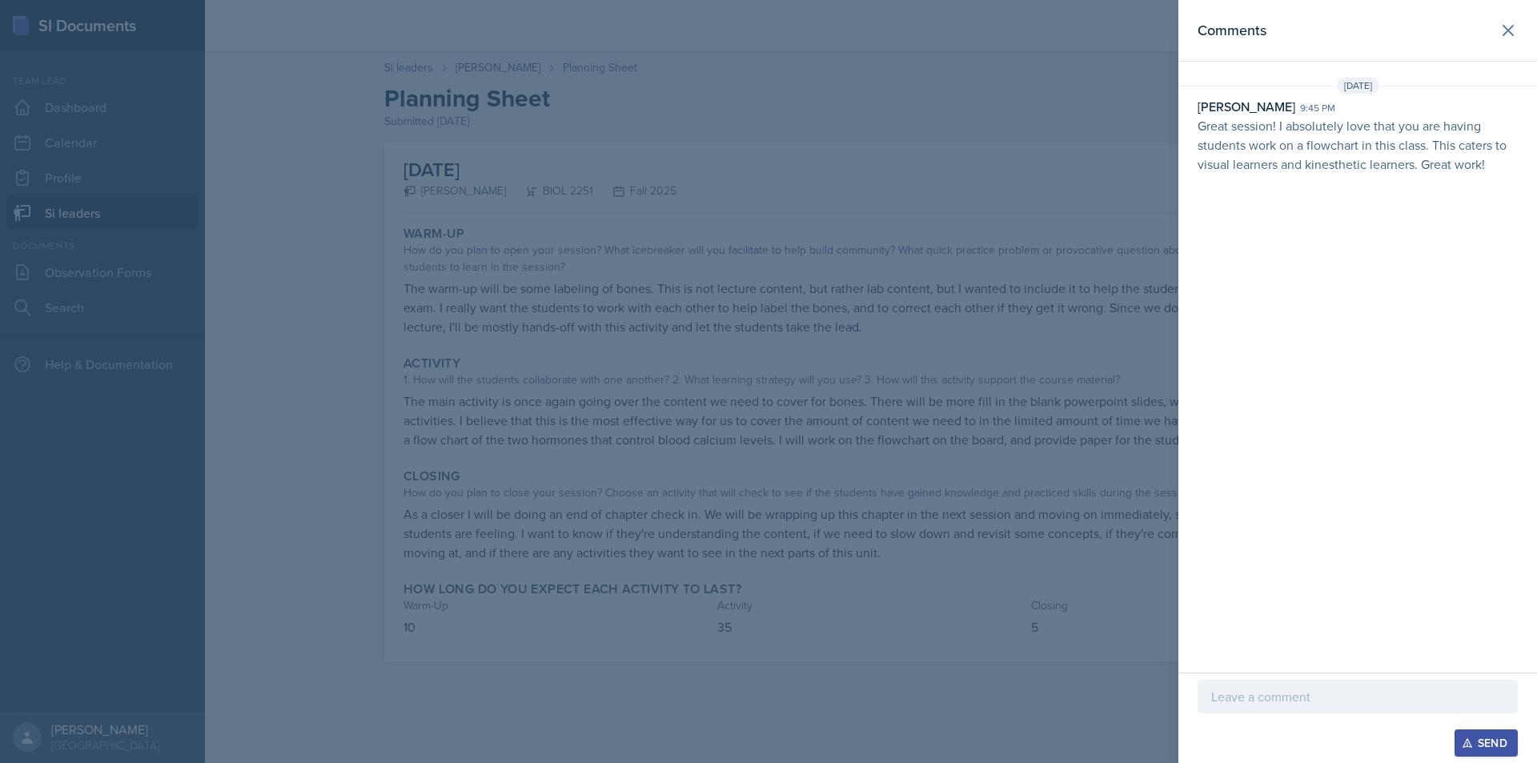
click at [1033, 476] on div at bounding box center [768, 381] width 1537 height 763
